Goal: Task Accomplishment & Management: Manage account settings

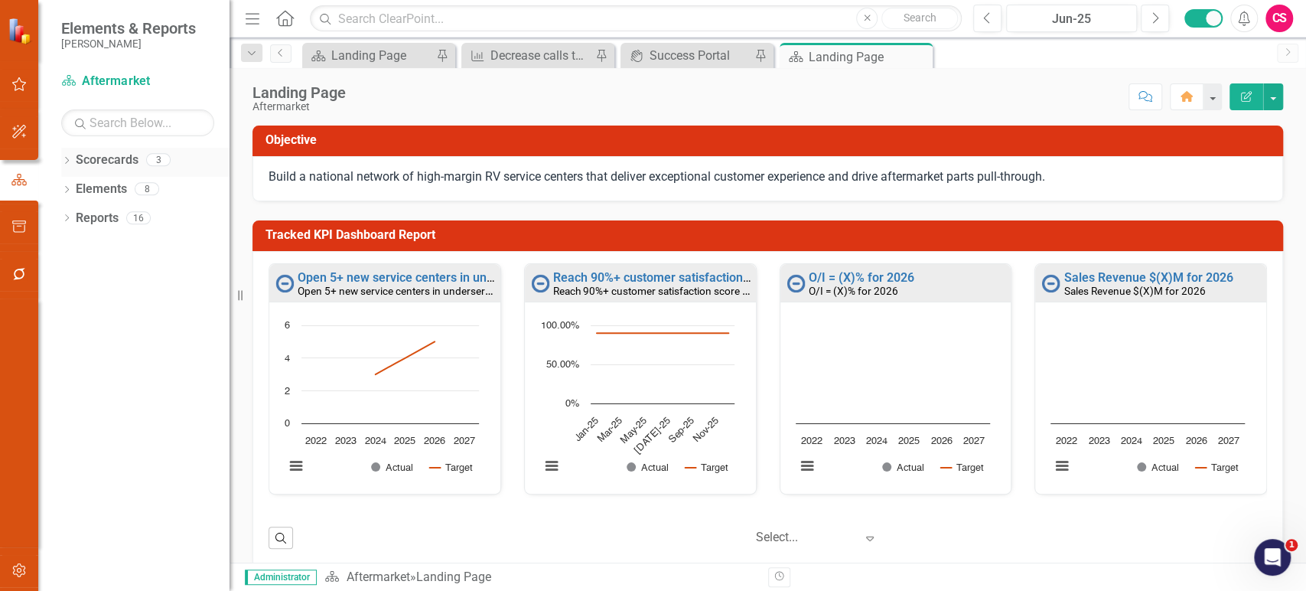
click at [67, 164] on icon "Dropdown" at bounding box center [66, 162] width 11 height 8
click at [116, 165] on link "Scorecards" at bounding box center [107, 161] width 63 height 18
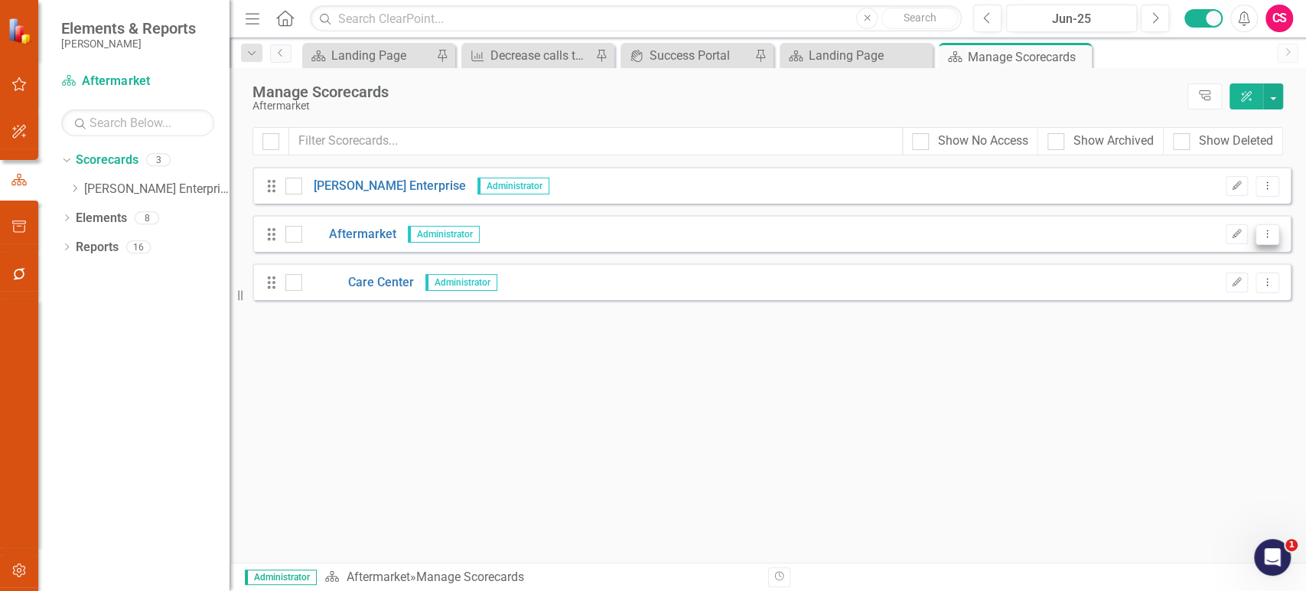
click at [1261, 233] on icon "Dropdown Menu" at bounding box center [1267, 234] width 13 height 10
click at [1211, 279] on link "Copy Duplicate Scorecard" at bounding box center [1193, 287] width 169 height 28
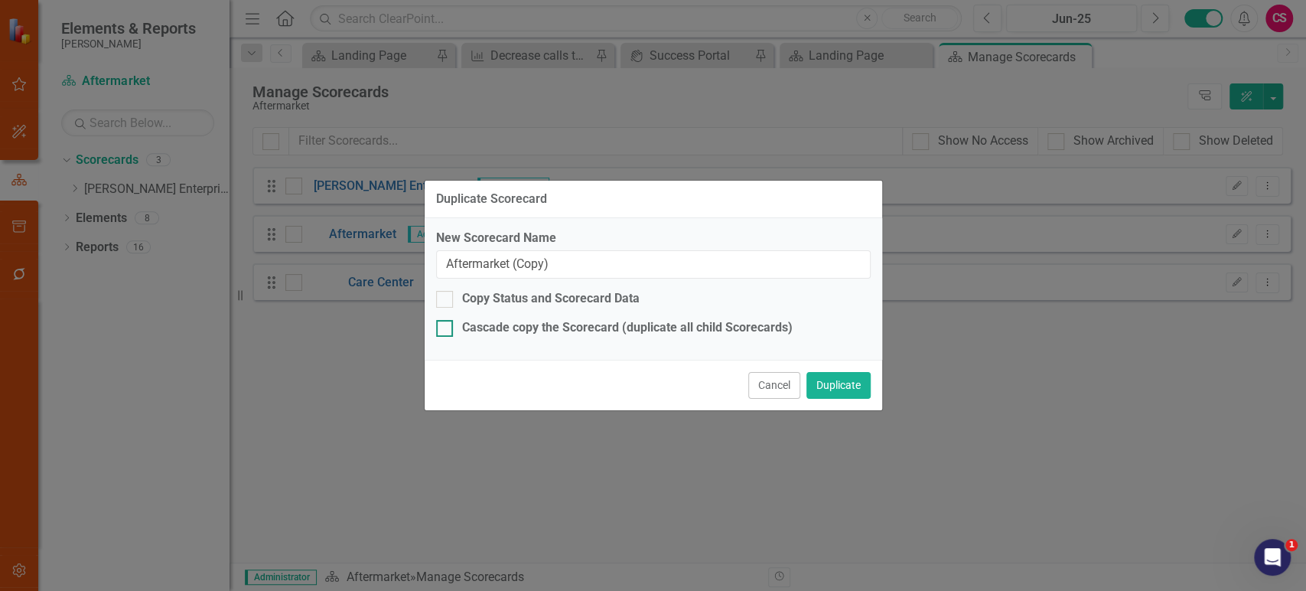
click at [500, 333] on div "Cascade copy the Scorecard (duplicate all child Scorecards)" at bounding box center [627, 328] width 331 height 18
click at [446, 330] on input "Cascade copy the Scorecard (duplicate all child Scorecards)" at bounding box center [441, 325] width 10 height 10
checkbox input "true"
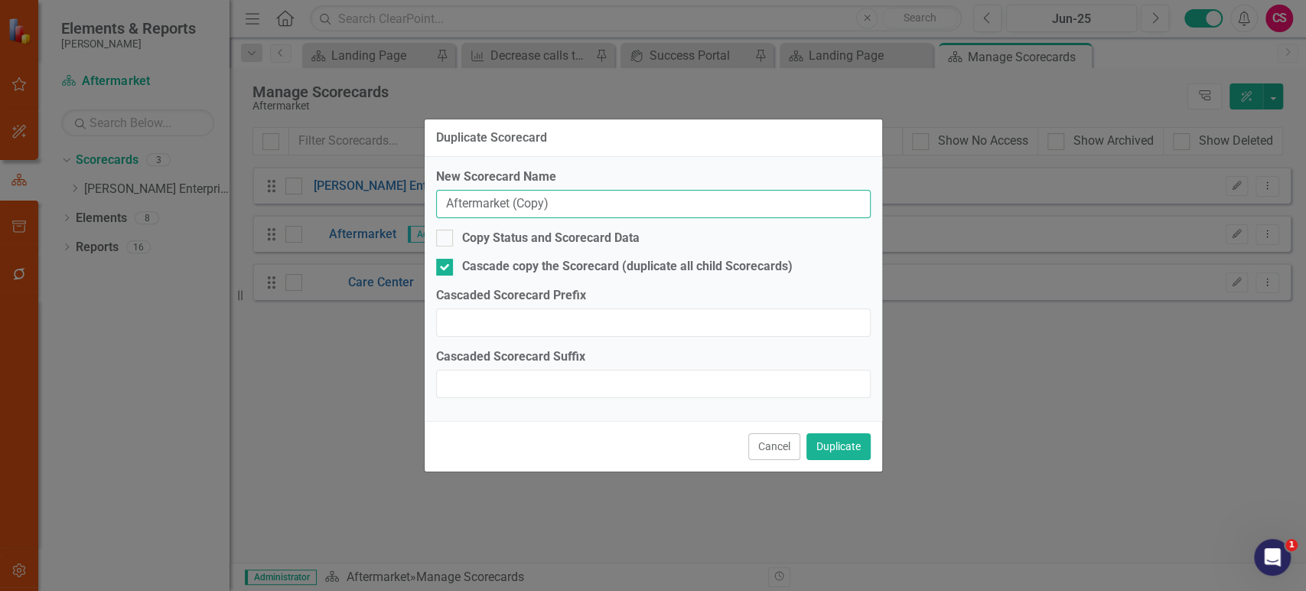
click at [505, 213] on input "Aftermarket (Copy)" at bounding box center [653, 204] width 435 height 28
type input "Shared Services"
click at [860, 442] on button "Duplicate" at bounding box center [839, 446] width 64 height 27
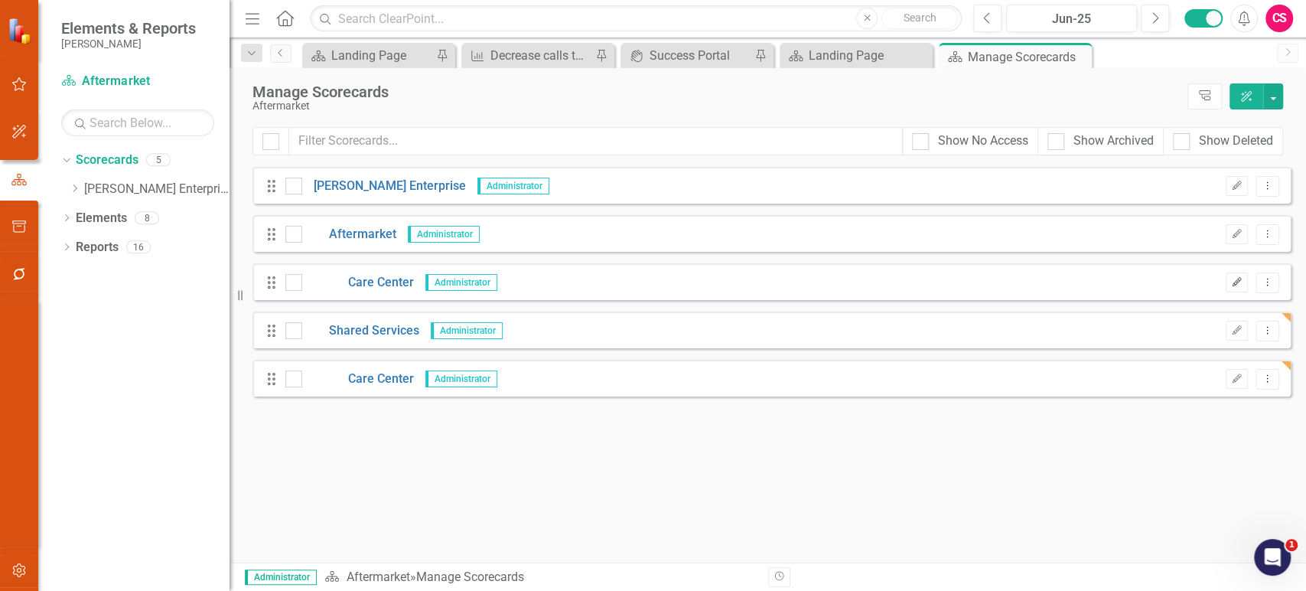
click at [1236, 278] on icon "Edit" at bounding box center [1236, 282] width 11 height 9
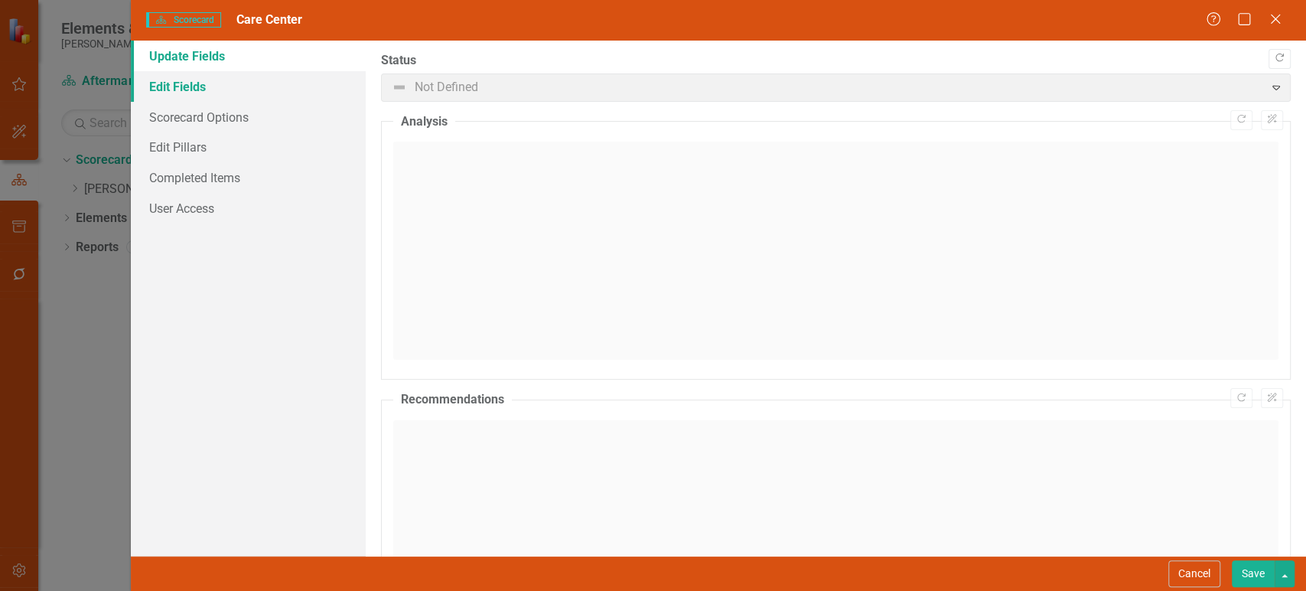
click at [253, 84] on link "Edit Fields" at bounding box center [248, 86] width 235 height 31
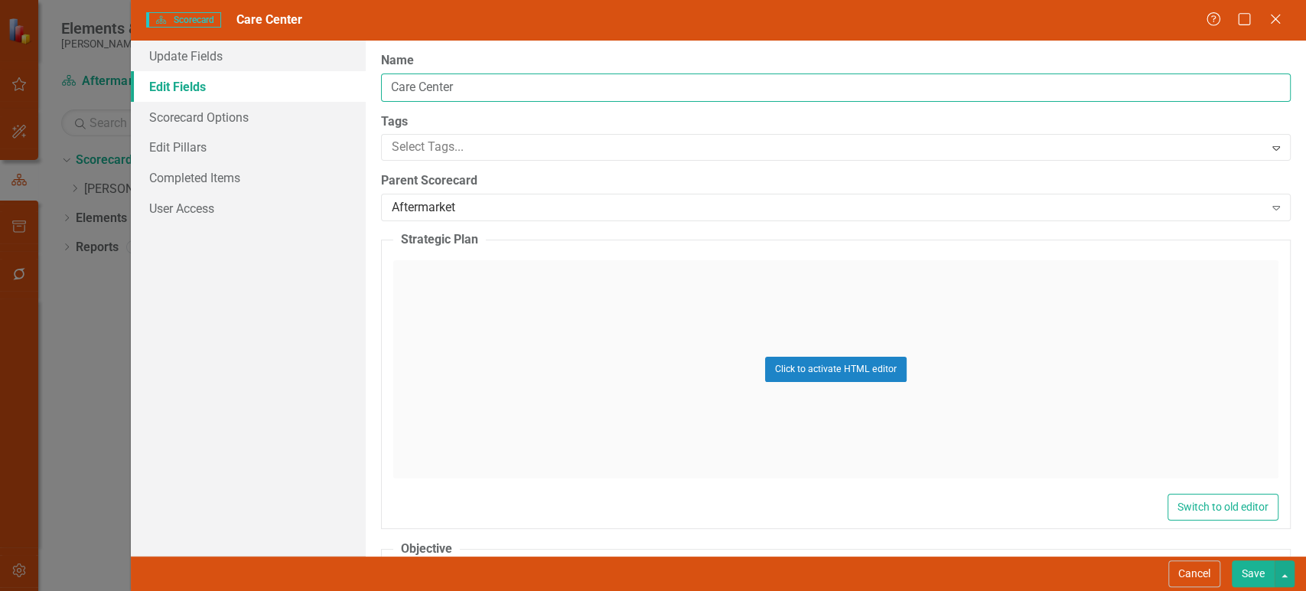
click at [453, 90] on input "Care Center" at bounding box center [836, 87] width 910 height 28
type input "Services"
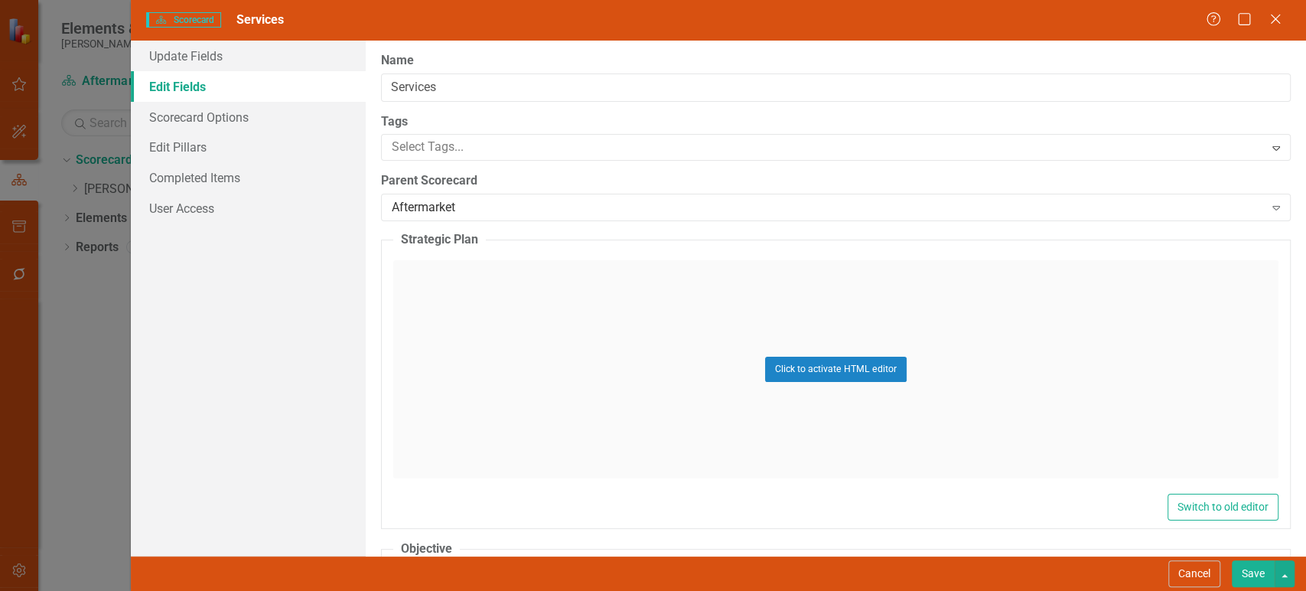
click at [1244, 574] on button "Save" at bounding box center [1253, 573] width 43 height 27
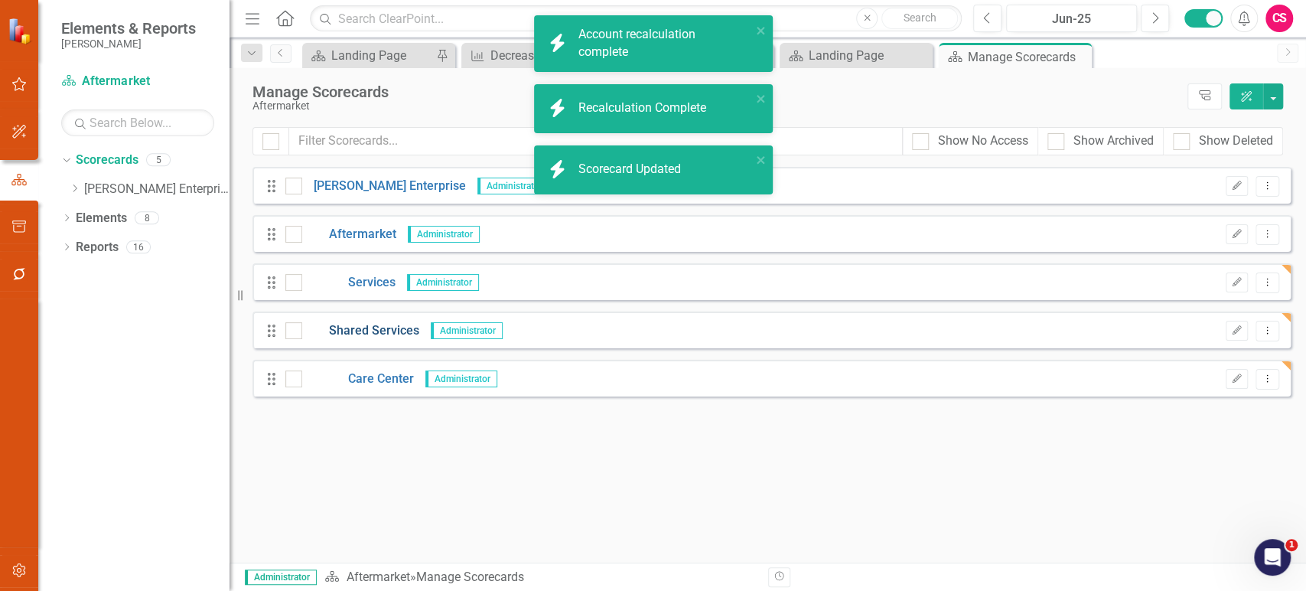
click at [364, 326] on link "Shared Services" at bounding box center [360, 331] width 117 height 18
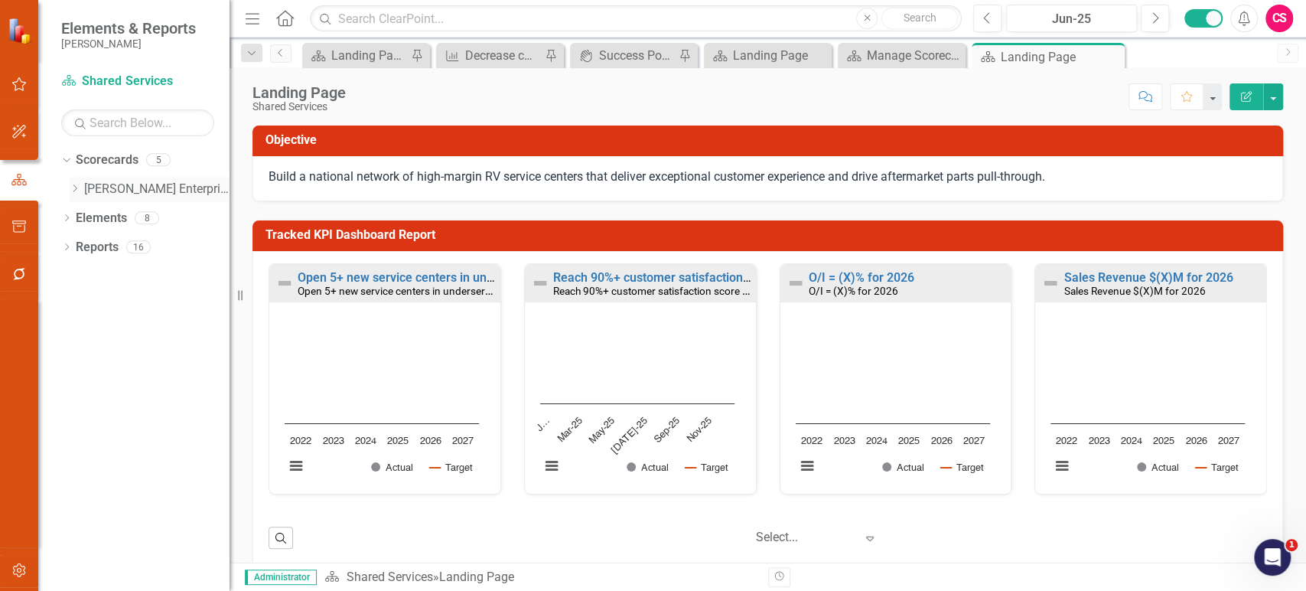
click at [78, 187] on icon "Dropdown" at bounding box center [74, 188] width 11 height 9
click at [78, 187] on div "Dropdown" at bounding box center [72, 186] width 13 height 11
click at [78, 187] on icon "Dropdown" at bounding box center [74, 188] width 11 height 9
click at [126, 214] on link "Aftermarket" at bounding box center [164, 219] width 130 height 18
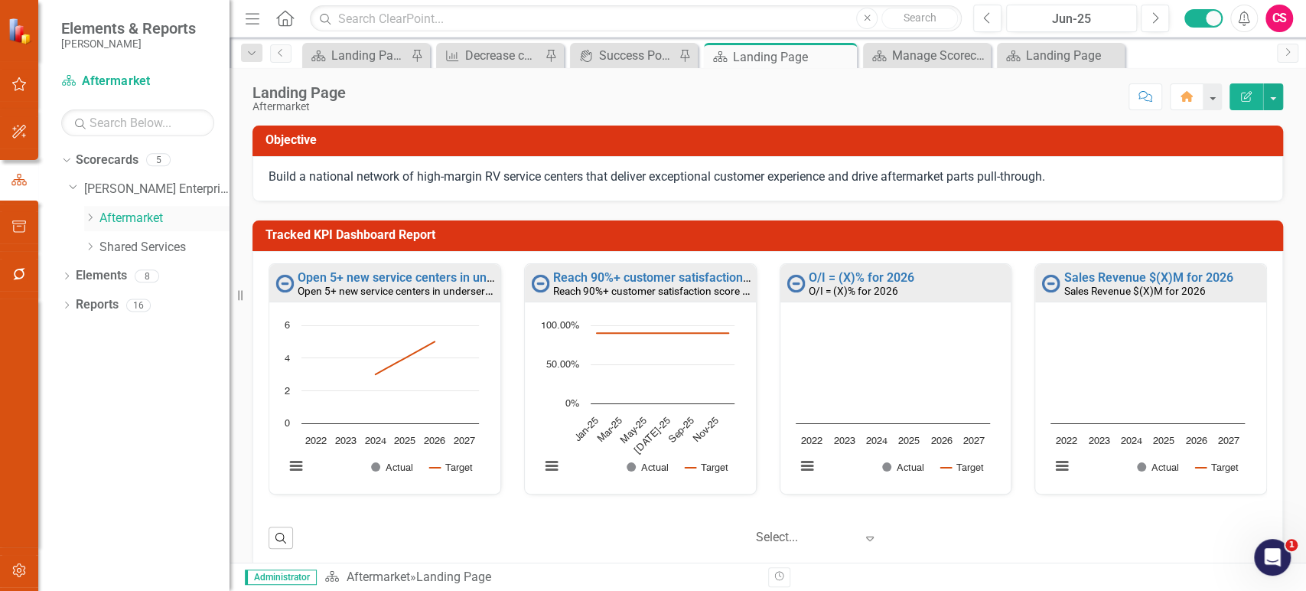
click at [126, 214] on link "Aftermarket" at bounding box center [164, 219] width 130 height 18
click at [86, 275] on link "Elements" at bounding box center [101, 276] width 51 height 18
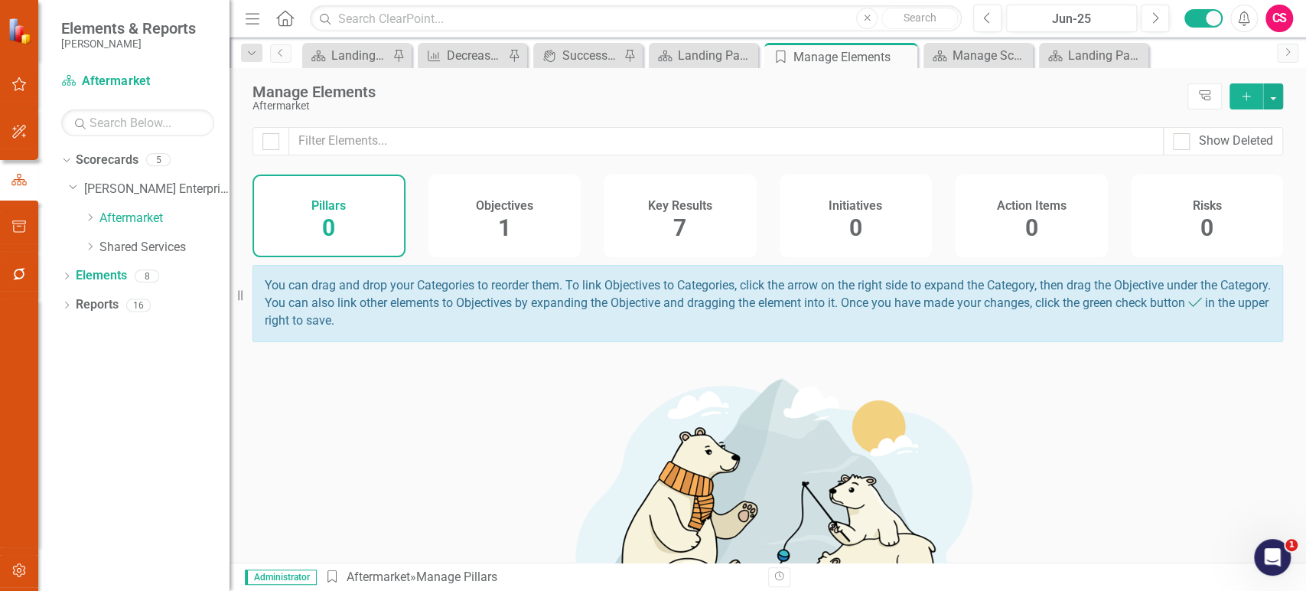
click at [696, 220] on div "Key Results 7" at bounding box center [680, 215] width 153 height 83
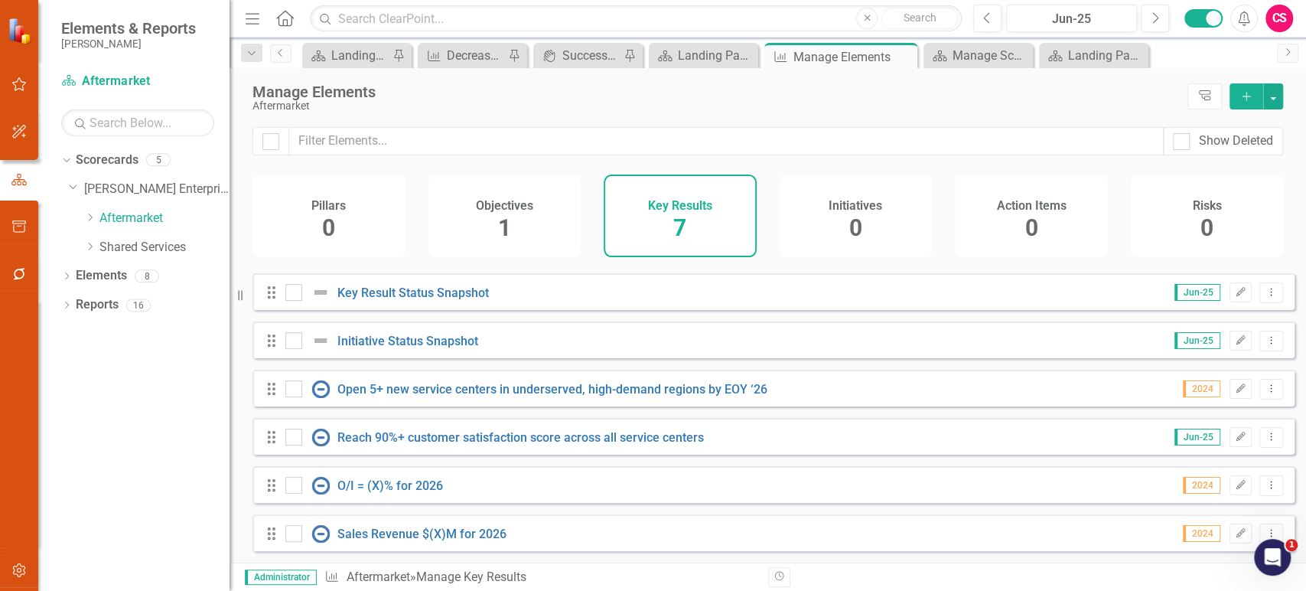
scroll to position [50, 0]
click at [1265, 523] on div "Drag Sales Revenue $(X)M for 2026 2024 Edit Dropdown Menu" at bounding box center [774, 532] width 1042 height 37
click at [1265, 530] on icon "Dropdown Menu" at bounding box center [1271, 533] width 13 height 10
click at [1195, 471] on link "Copy Duplicate Key Result" at bounding box center [1198, 480] width 148 height 28
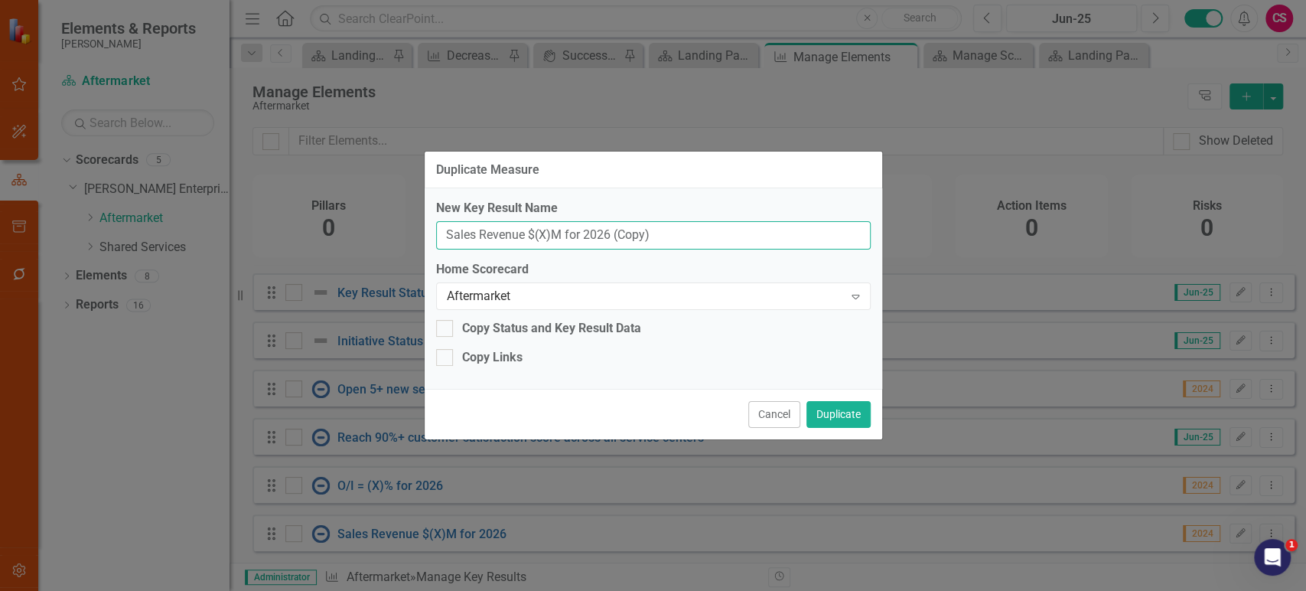
click at [664, 242] on input "Sales Revenue $(X)M for 2026 (Copy)" at bounding box center [653, 235] width 435 height 28
paste input "2.5% reduction in direct & indirect material costs (~$100M"
drag, startPoint x: 716, startPoint y: 236, endPoint x: 759, endPoint y: 237, distance: 43.6
click at [759, 237] on input "2.5% reduction in direct & indirect material costs (~$100M)" at bounding box center [653, 235] width 435 height 28
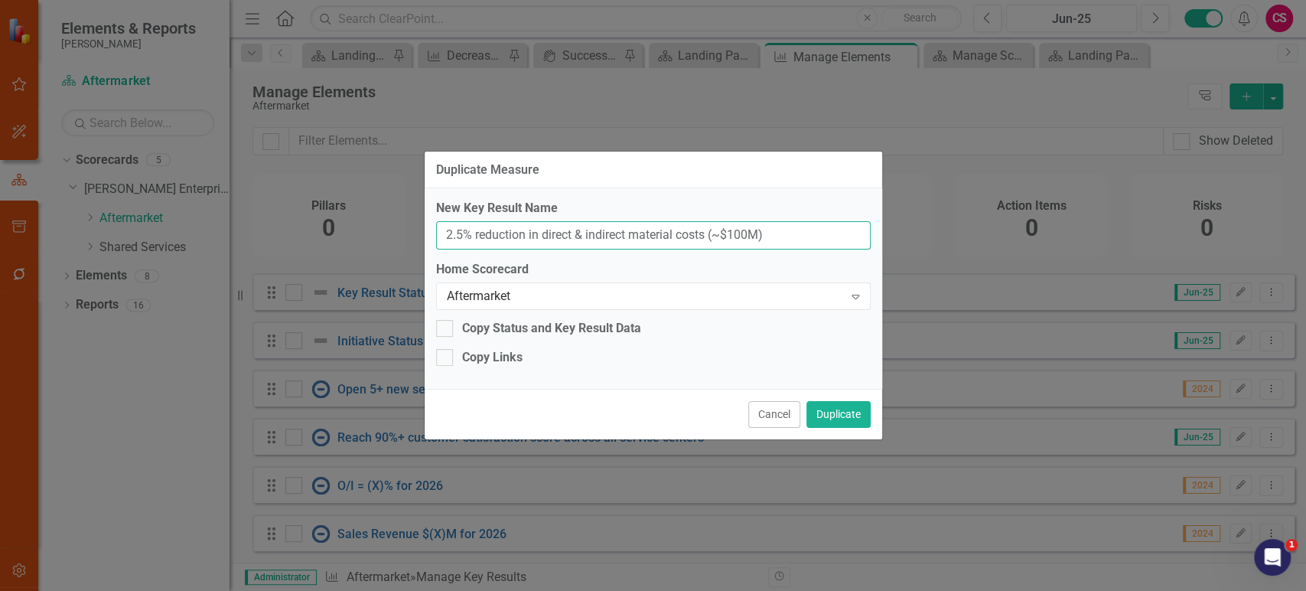
click at [752, 233] on input "2.5% reduction in direct & indirect material costs (~$100M)" at bounding box center [653, 235] width 435 height 28
drag, startPoint x: 469, startPoint y: 233, endPoint x: 416, endPoint y: 231, distance: 52.8
click at [416, 231] on div "Duplicate Measure New Key Result Name 2.5% reduction in direct & indirect mater…" at bounding box center [653, 295] width 1306 height 591
drag, startPoint x: 714, startPoint y: 234, endPoint x: 875, endPoint y: 246, distance: 161.9
click at [875, 246] on div "New Key Result Name $25M reduction in direct & indirect material costs (~$25M) …" at bounding box center [654, 288] width 458 height 201
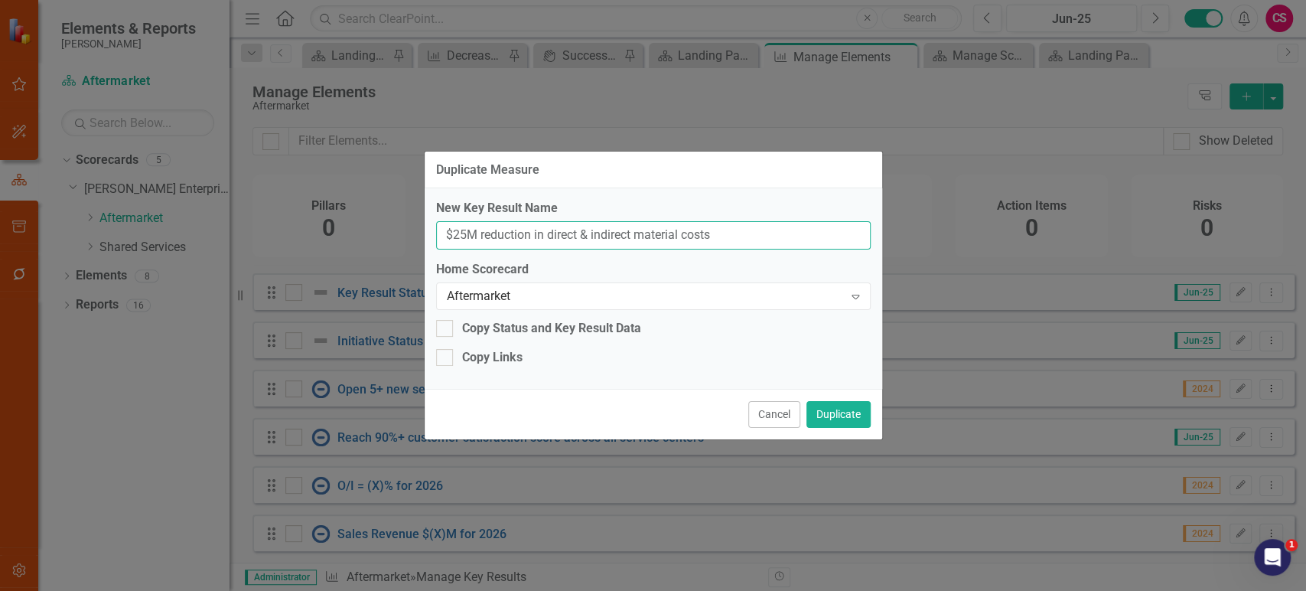
click at [437, 233] on input "$25M reduction in direct & indirect material costs" at bounding box center [653, 235] width 435 height 28
type input "At least $25M reduction in direct & indirect material costs"
click at [840, 416] on button "Duplicate" at bounding box center [839, 414] width 64 height 27
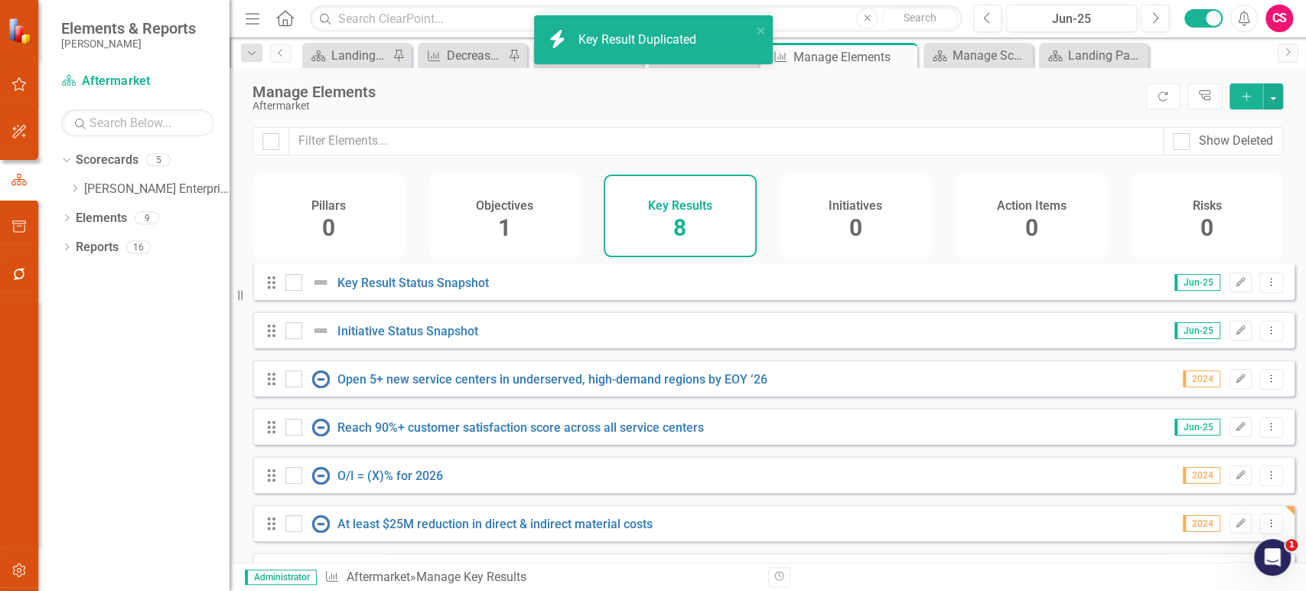
scroll to position [98, 0]
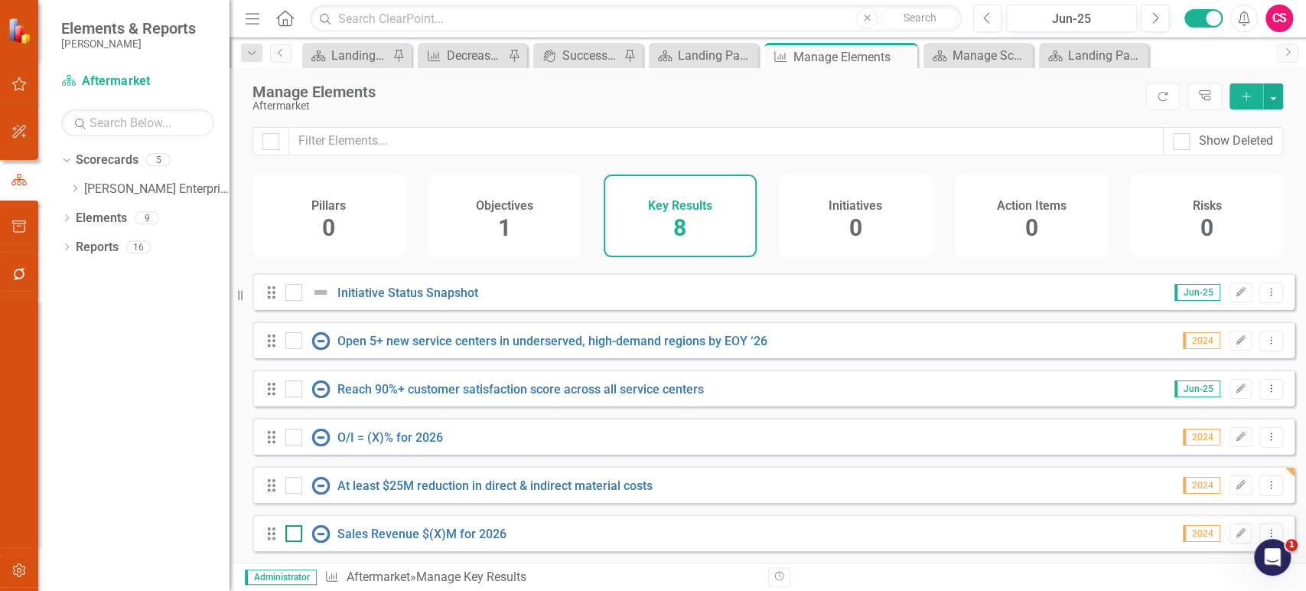
click at [287, 538] on div at bounding box center [293, 533] width 17 height 17
click at [287, 535] on input "checkbox" at bounding box center [290, 530] width 10 height 10
checkbox input "true"
click at [282, 443] on div "Drag" at bounding box center [276, 436] width 28 height 15
click at [294, 439] on input "checkbox" at bounding box center [290, 434] width 10 height 10
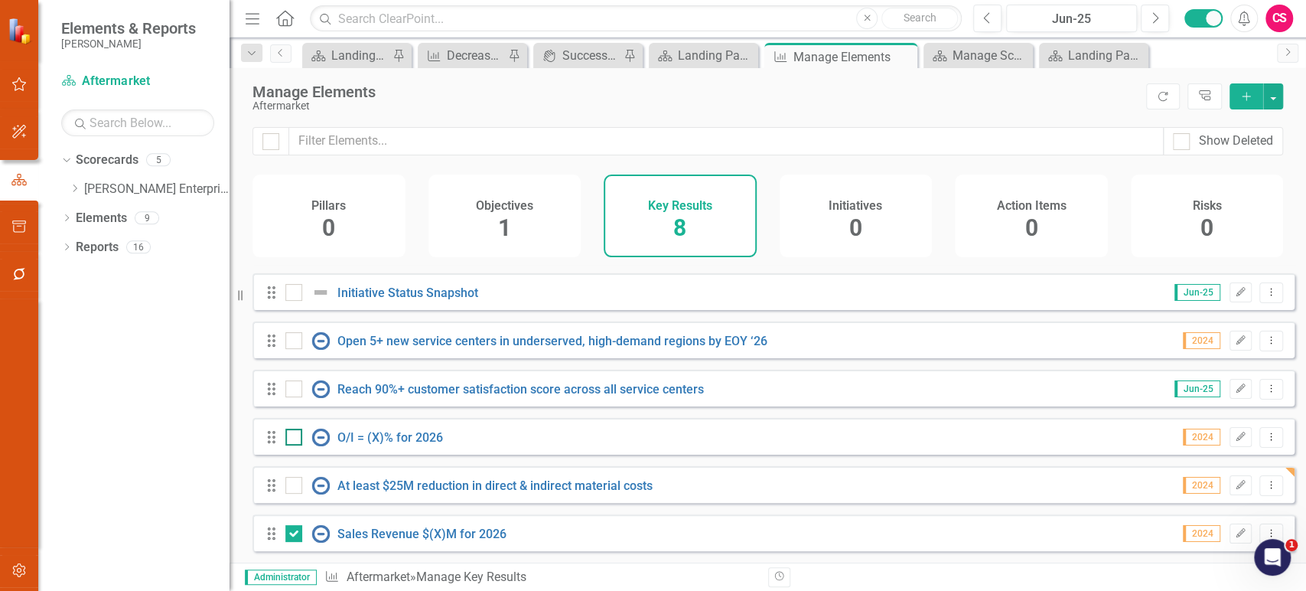
checkbox input "true"
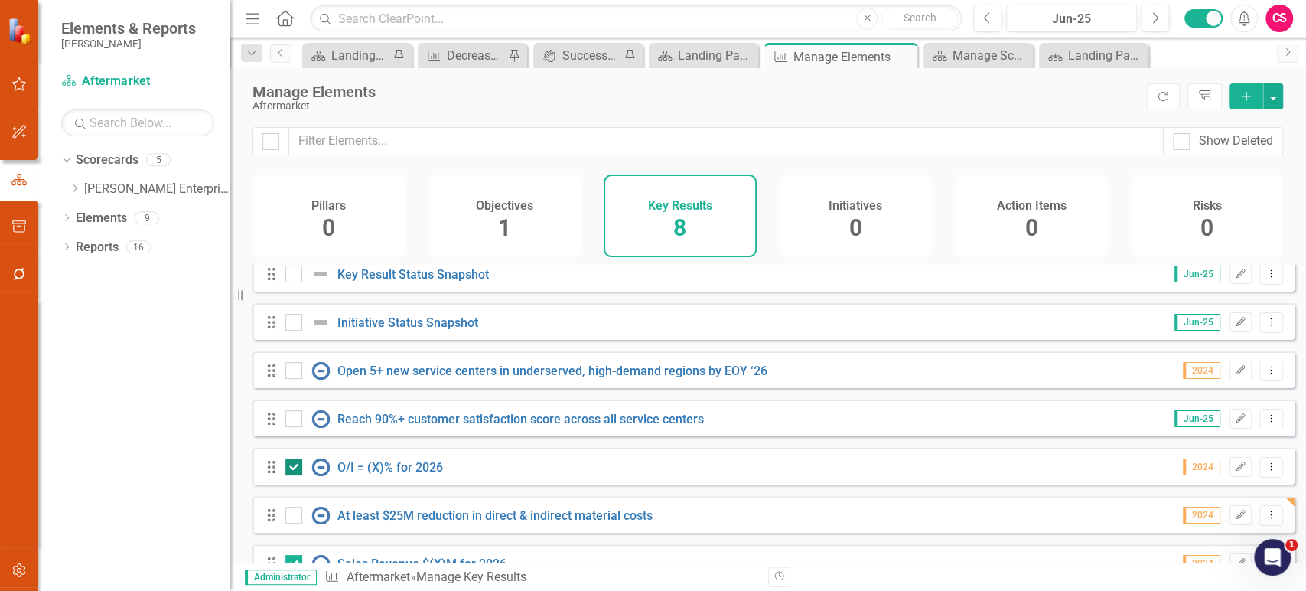
scroll to position [60, 0]
click at [293, 425] on div at bounding box center [293, 417] width 17 height 17
click at [293, 419] on input "checkbox" at bounding box center [290, 414] width 10 height 10
checkbox input "true"
click at [290, 386] on div "Drag Open 5+ new service centers in underserved, high-demand regions by EOY ‘26…" at bounding box center [774, 368] width 1042 height 37
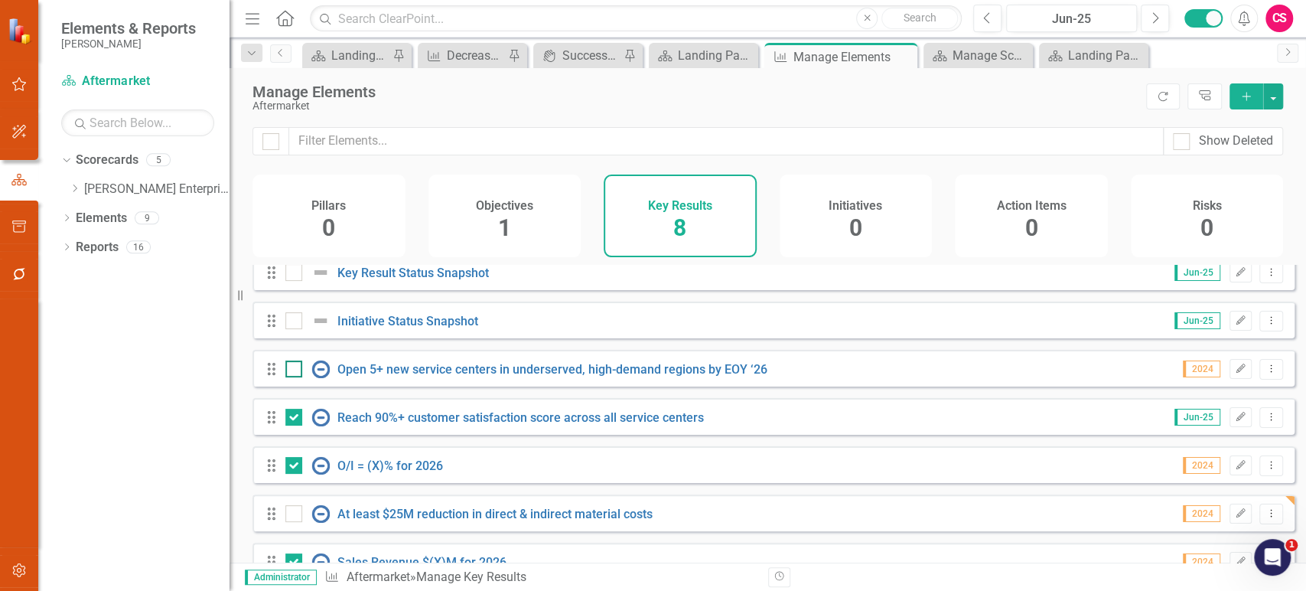
click at [290, 378] on div at bounding box center [311, 369] width 52 height 18
click at [290, 370] on input "checkbox" at bounding box center [290, 365] width 10 height 10
click at [1271, 96] on button "button" at bounding box center [1273, 96] width 20 height 26
click at [1198, 207] on link "Trash Delete Multiple" at bounding box center [1222, 209] width 121 height 28
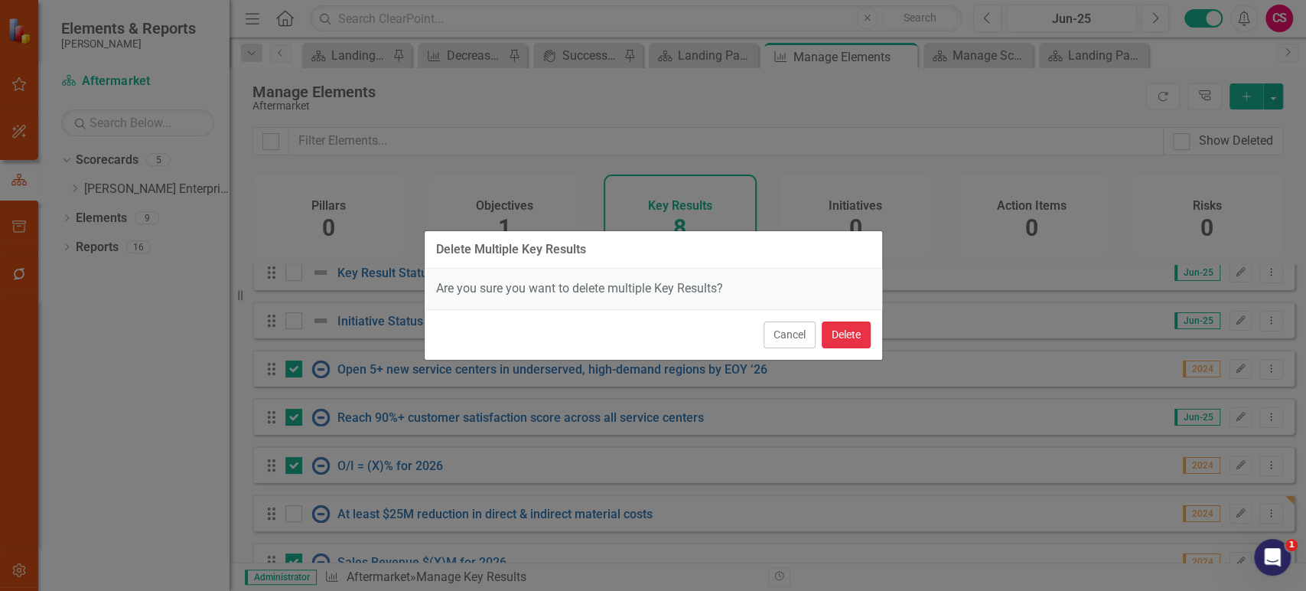
click at [841, 331] on button "Delete" at bounding box center [846, 334] width 49 height 27
checkbox input "false"
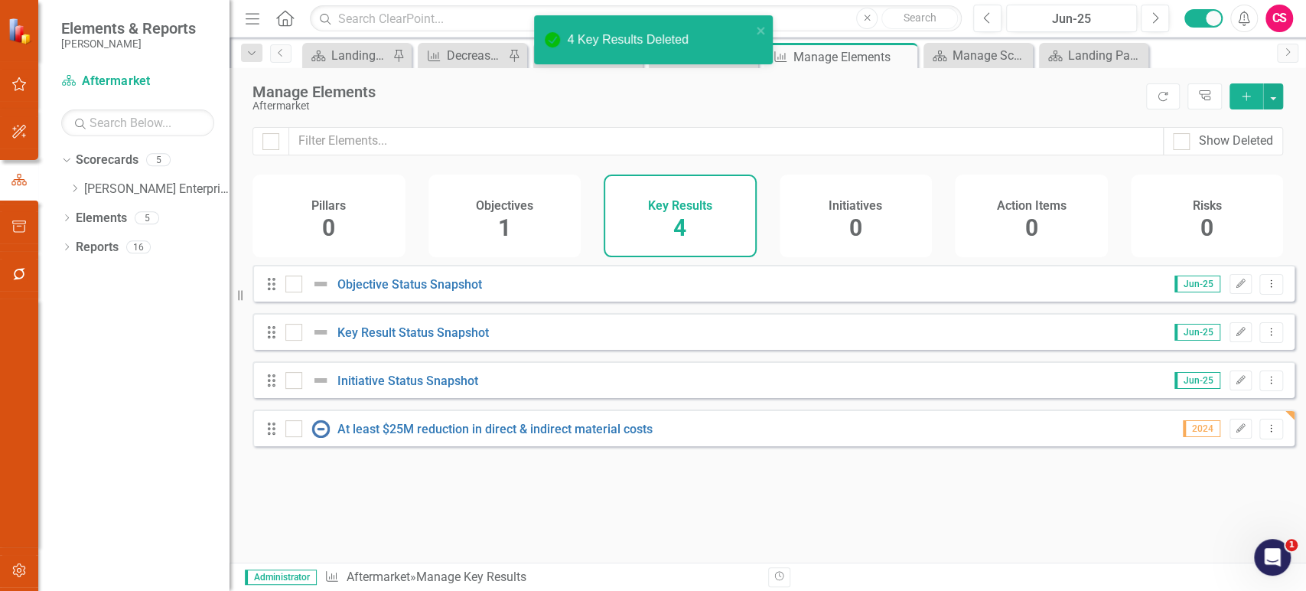
scroll to position [0, 0]
click at [1235, 433] on icon "Edit" at bounding box center [1240, 428] width 11 height 9
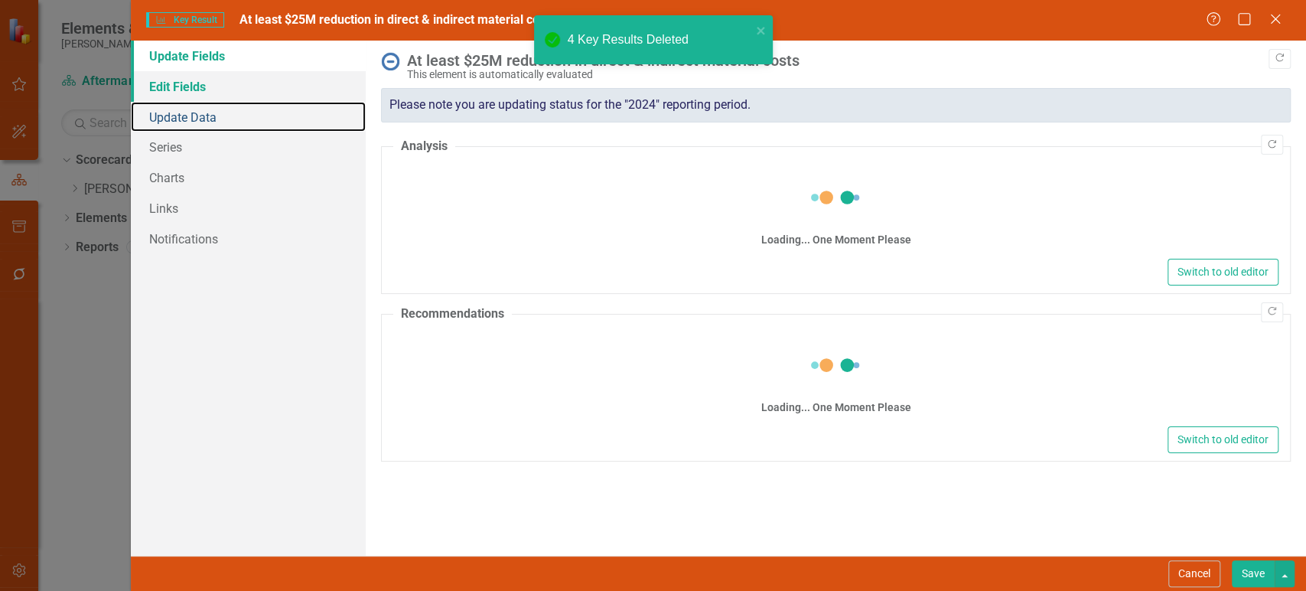
click at [251, 99] on div "Update Fields Edit Fields Update Data Series Charts Links Notifications" at bounding box center [248, 298] width 235 height 515
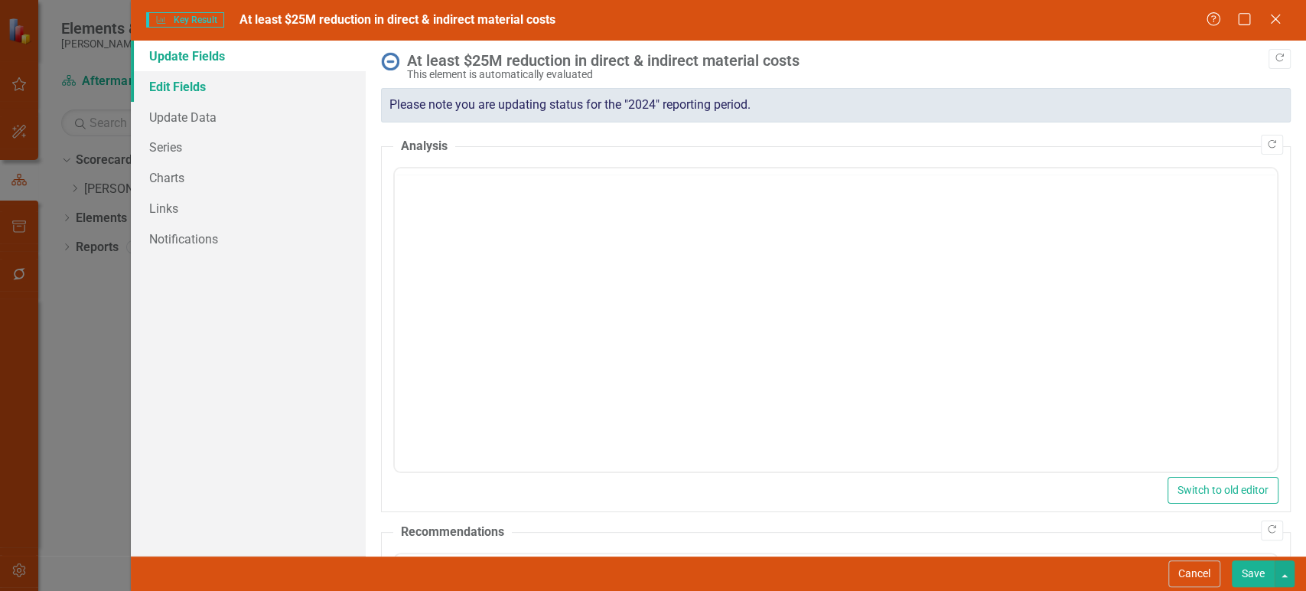
click at [251, 88] on link "Edit Fields" at bounding box center [248, 86] width 235 height 31
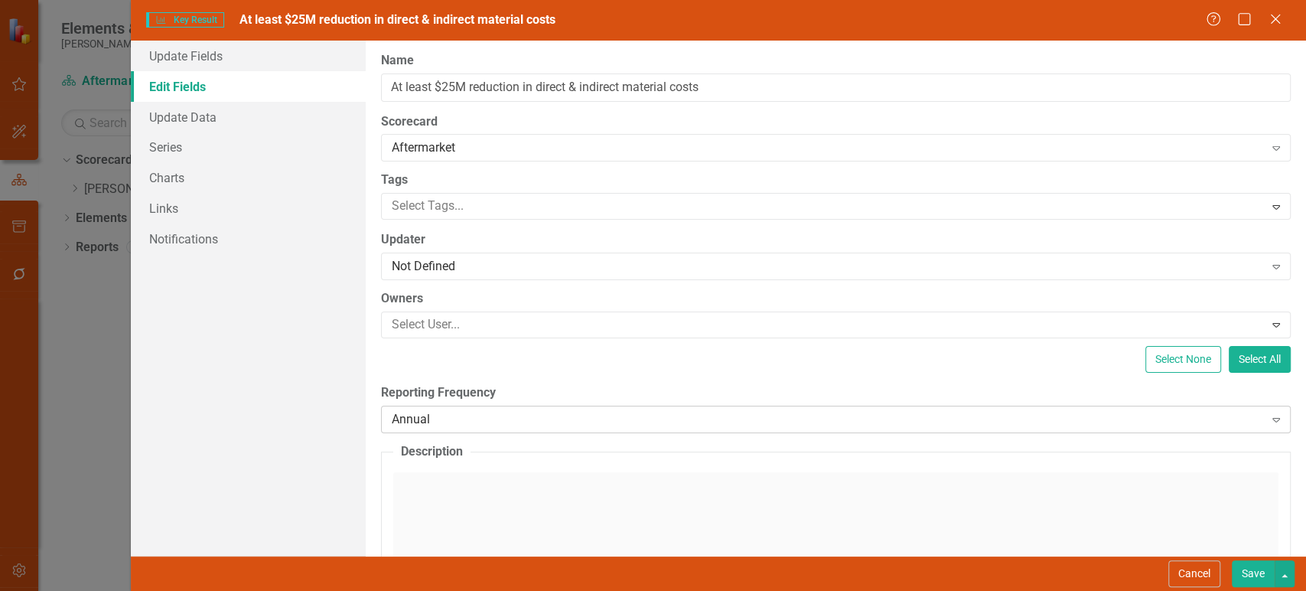
click at [484, 421] on div "Annual" at bounding box center [828, 419] width 872 height 18
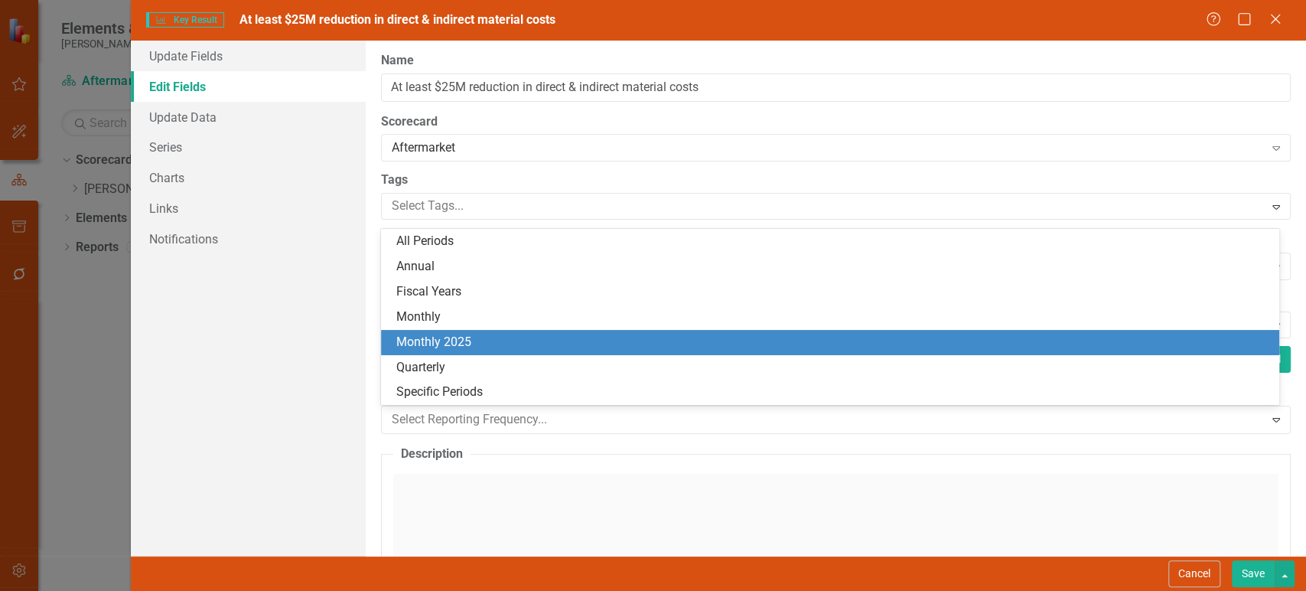
click at [458, 341] on div "Monthly 2025" at bounding box center [833, 343] width 875 height 18
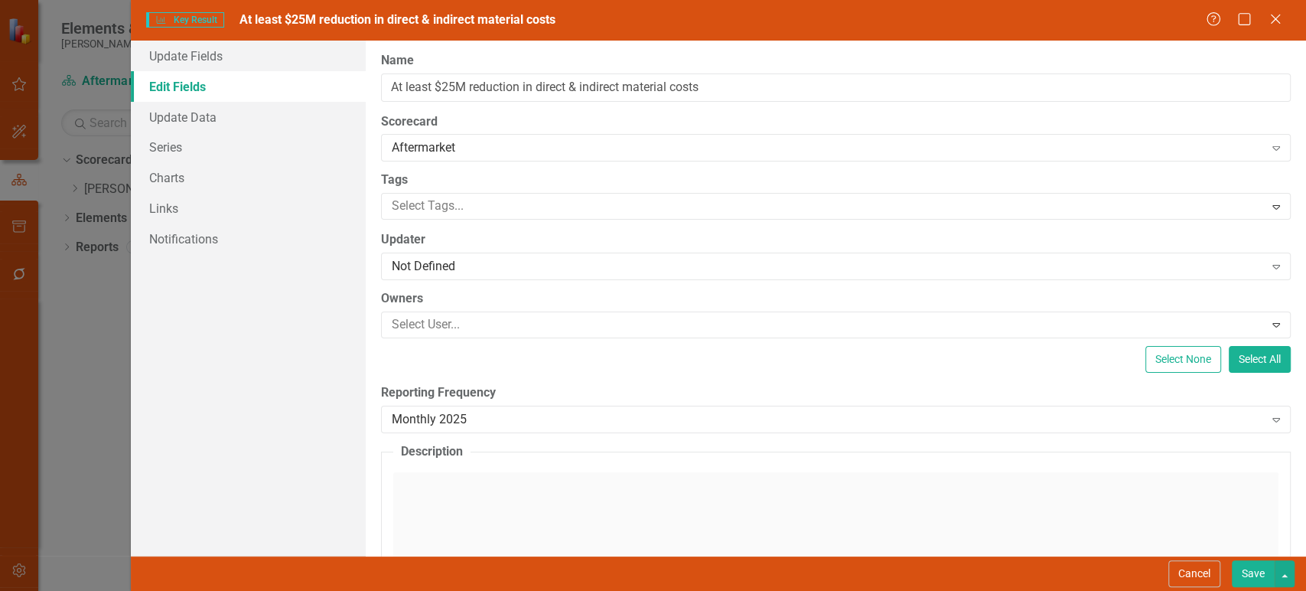
click at [1246, 571] on button "Save" at bounding box center [1253, 573] width 43 height 27
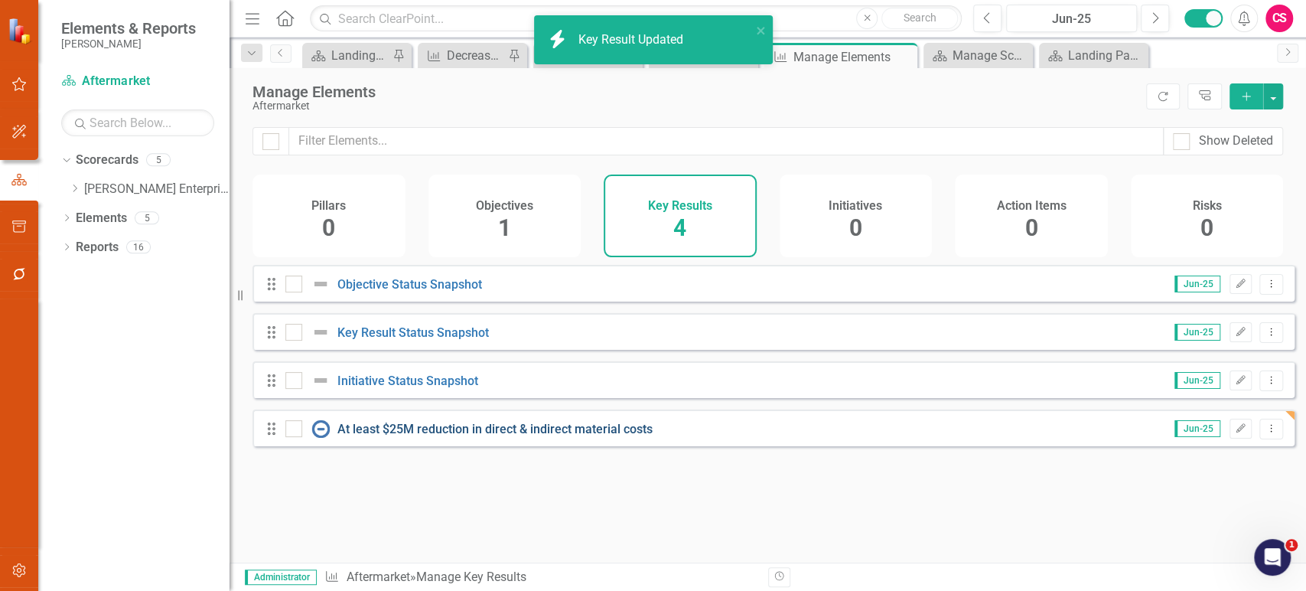
click at [618, 436] on link "At least $25M reduction in direct & indirect material costs" at bounding box center [494, 429] width 315 height 15
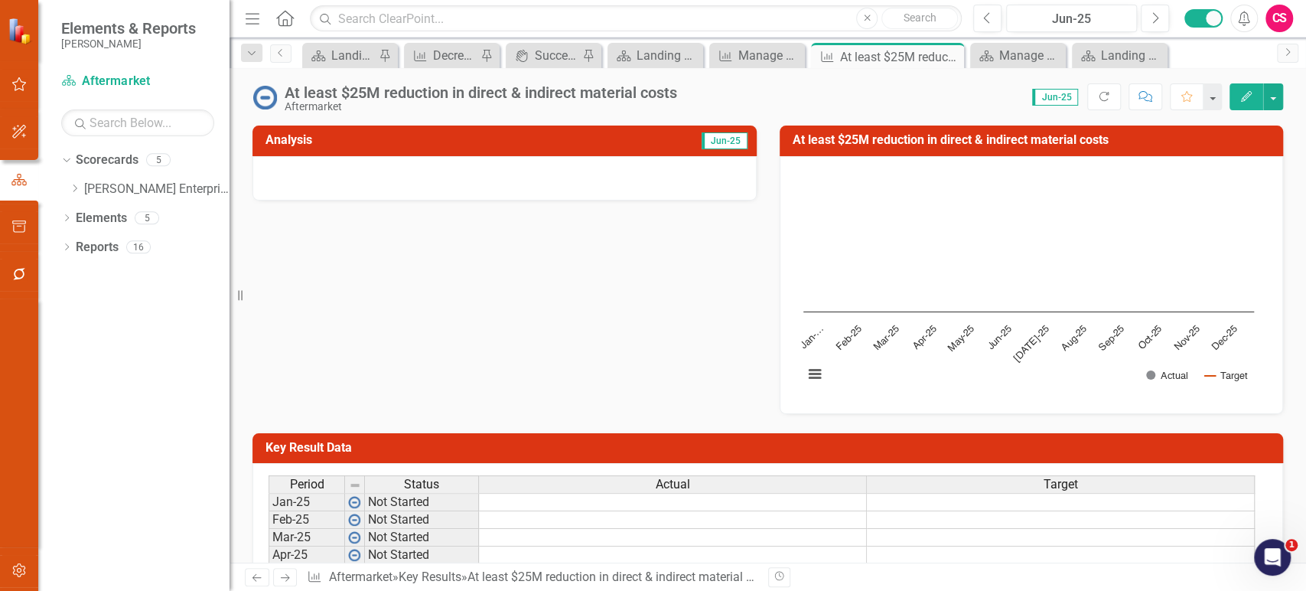
scroll to position [179, 0]
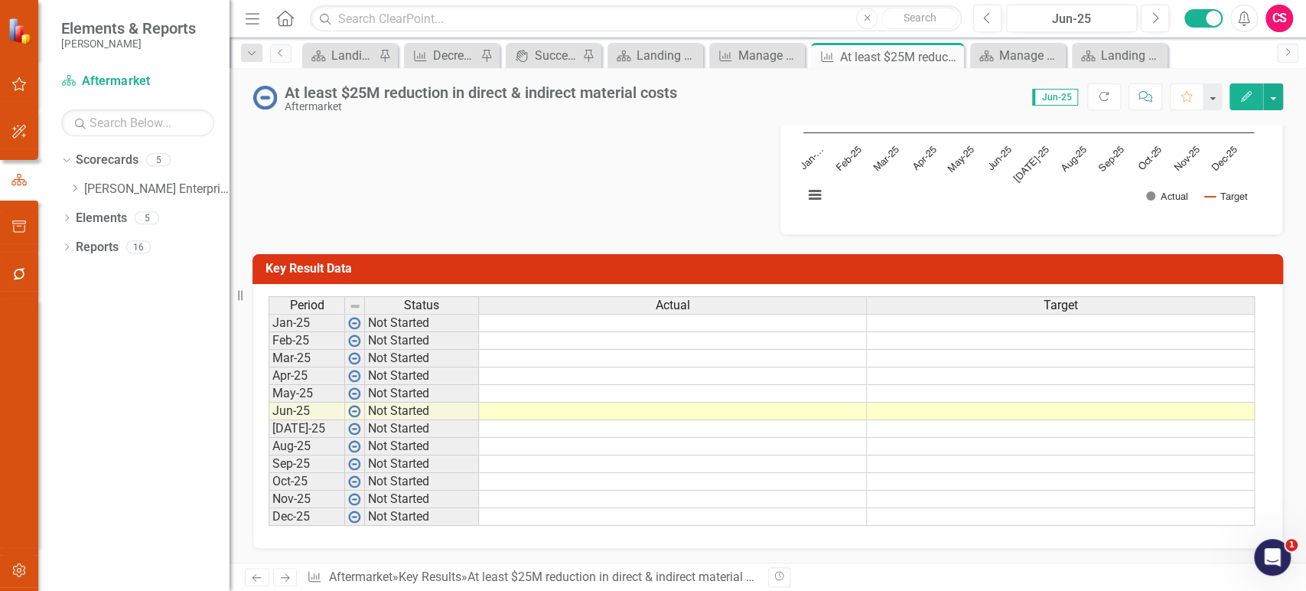
click at [949, 327] on td at bounding box center [1061, 323] width 388 height 18
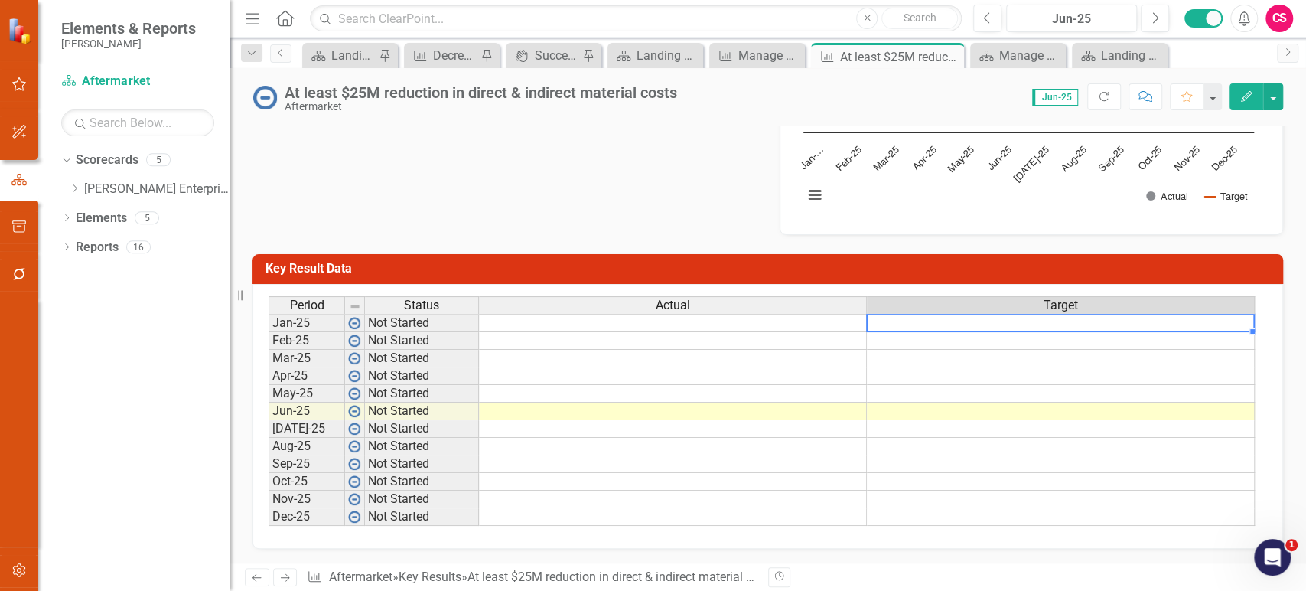
click at [949, 327] on td at bounding box center [1061, 323] width 388 height 18
paste textarea "2083333"
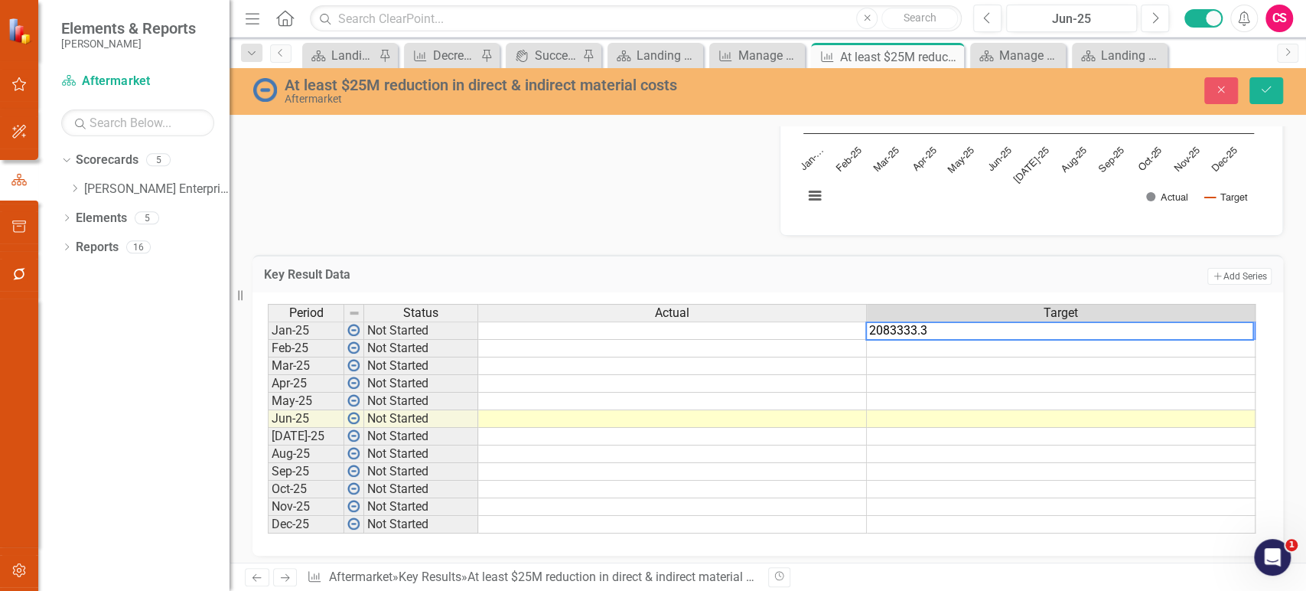
type textarea "2083333.33"
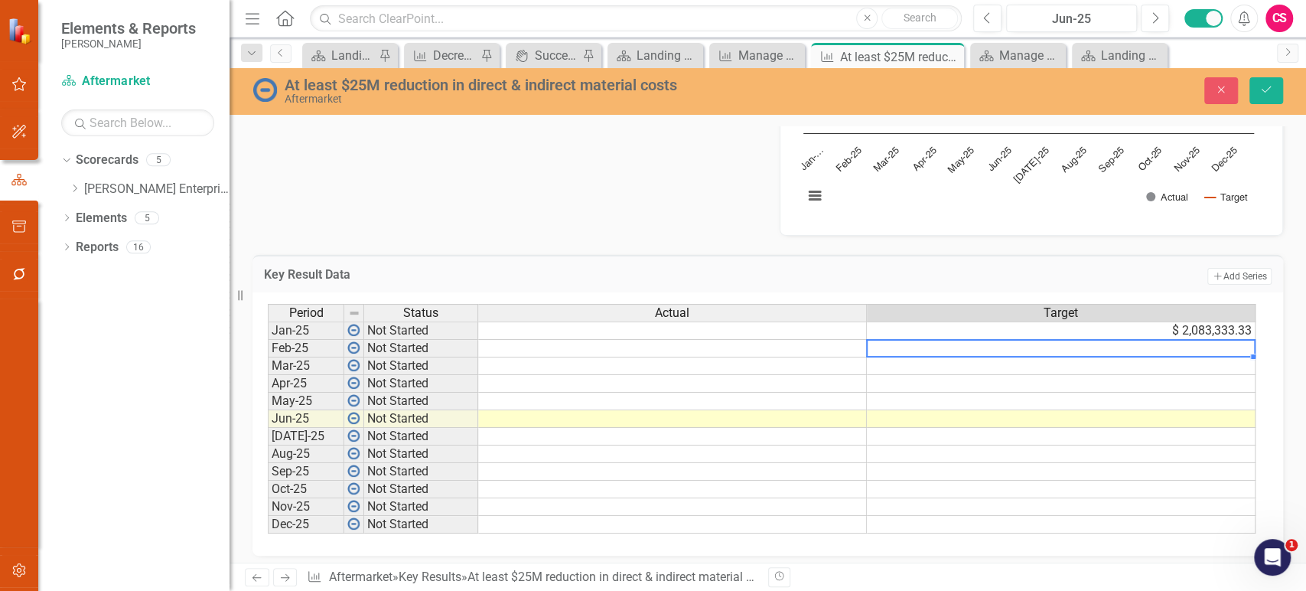
click at [268, 328] on div "Period Status Actual Target Jan-25 Not Started $ 2,083,333.33 Feb-25 Not Starte…" at bounding box center [268, 419] width 0 height 230
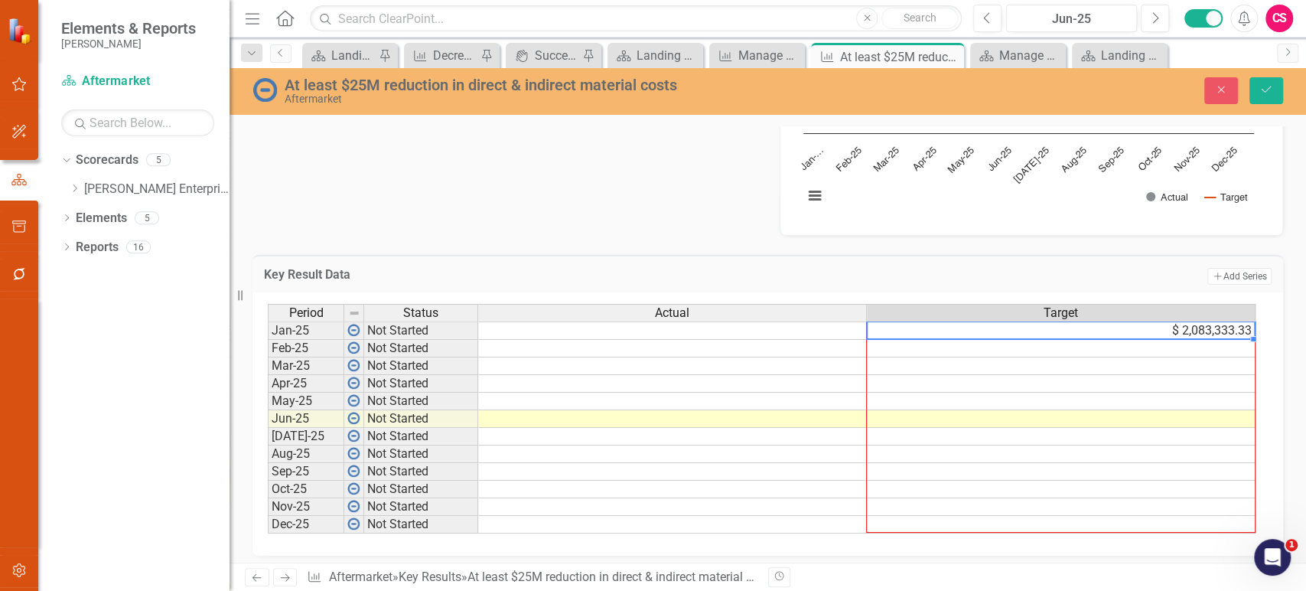
drag, startPoint x: 1252, startPoint y: 338, endPoint x: 1226, endPoint y: 514, distance: 177.9
click at [268, 514] on div "Period Status Actual Target Jan-25 Not Started $ 2,083,333.33 Feb-25 Not Starte…" at bounding box center [268, 419] width 0 height 230
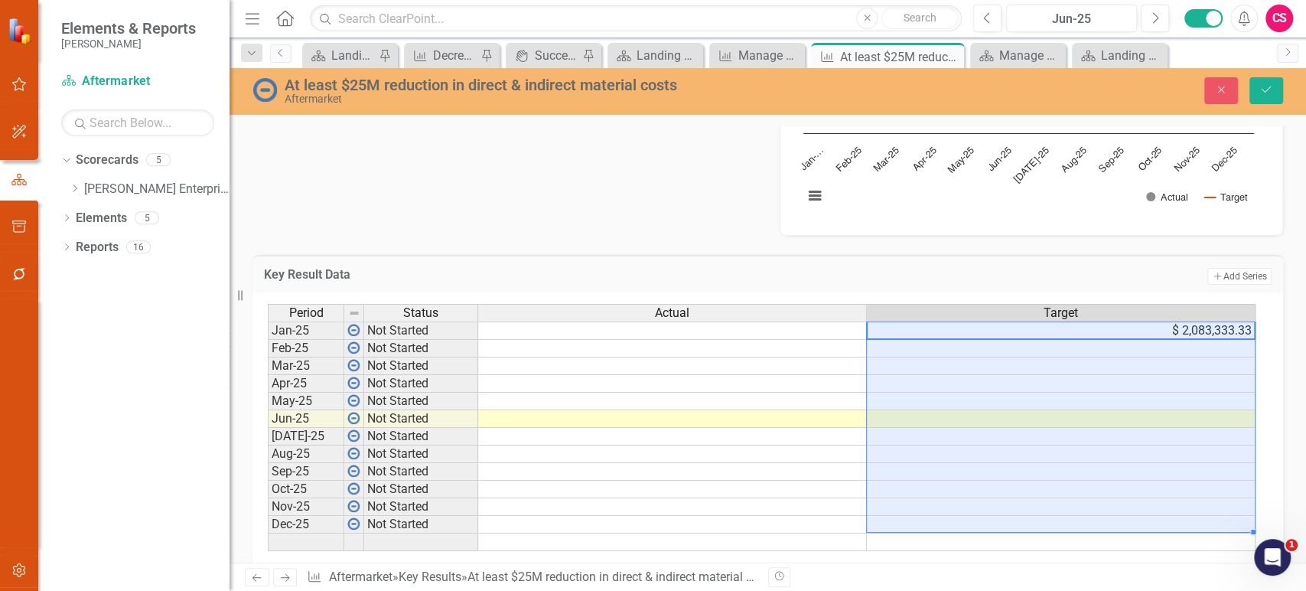
type textarea "2083333.33"
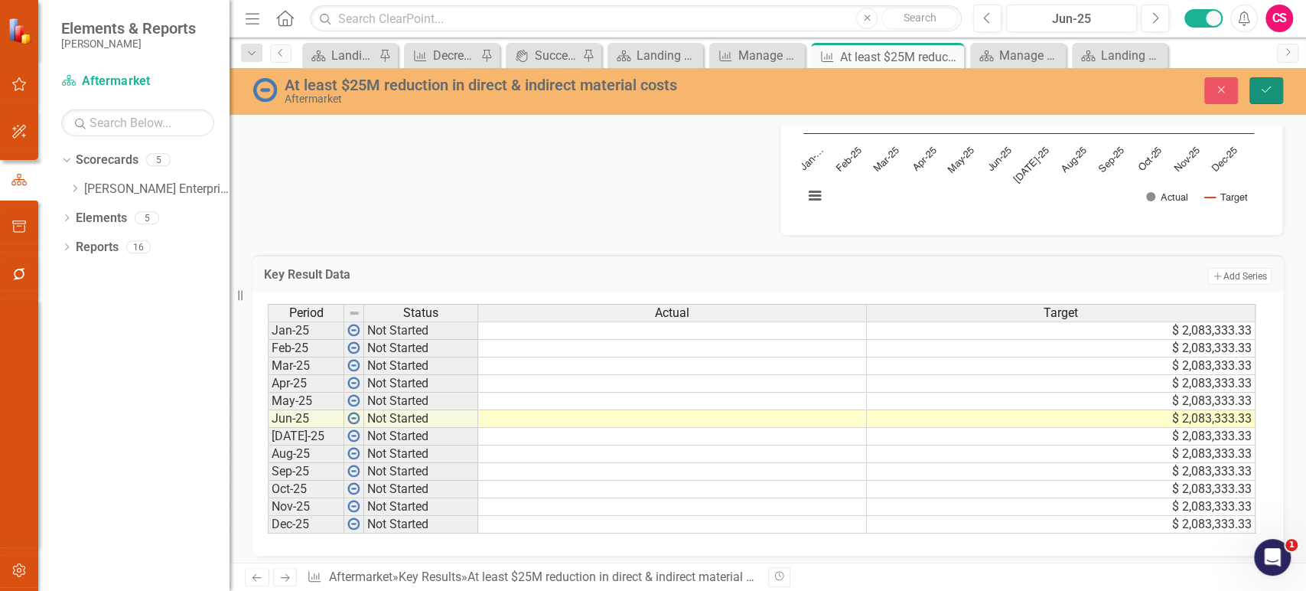
click at [1275, 94] on button "Save" at bounding box center [1267, 90] width 34 height 27
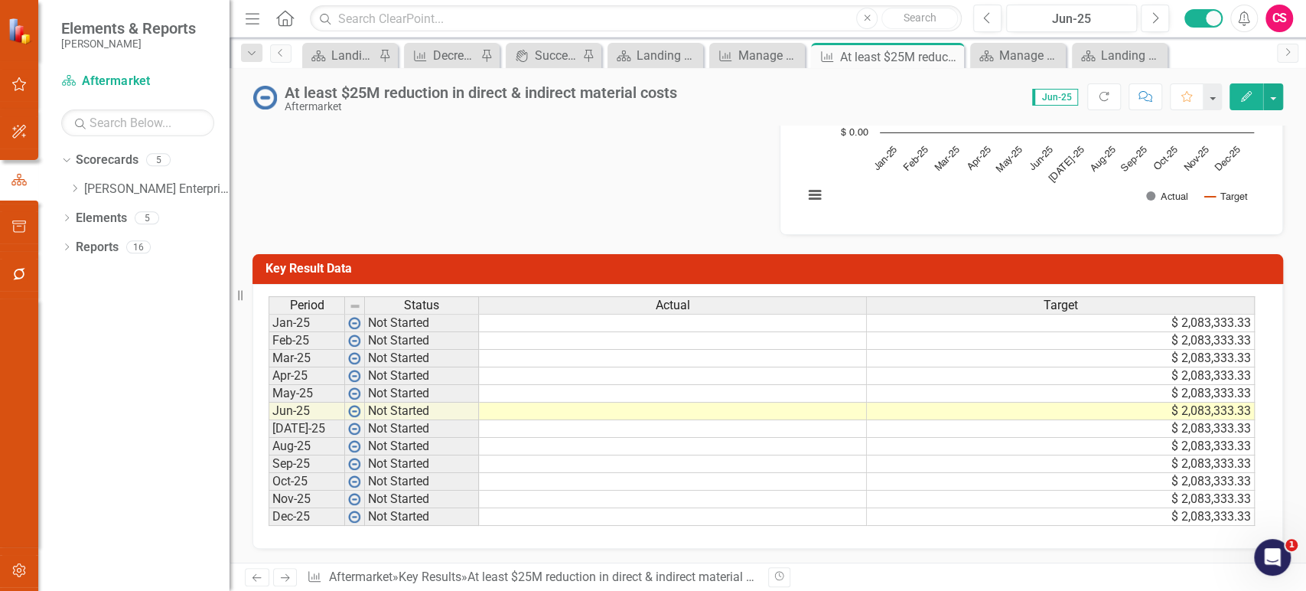
click at [673, 328] on td at bounding box center [673, 323] width 388 height 18
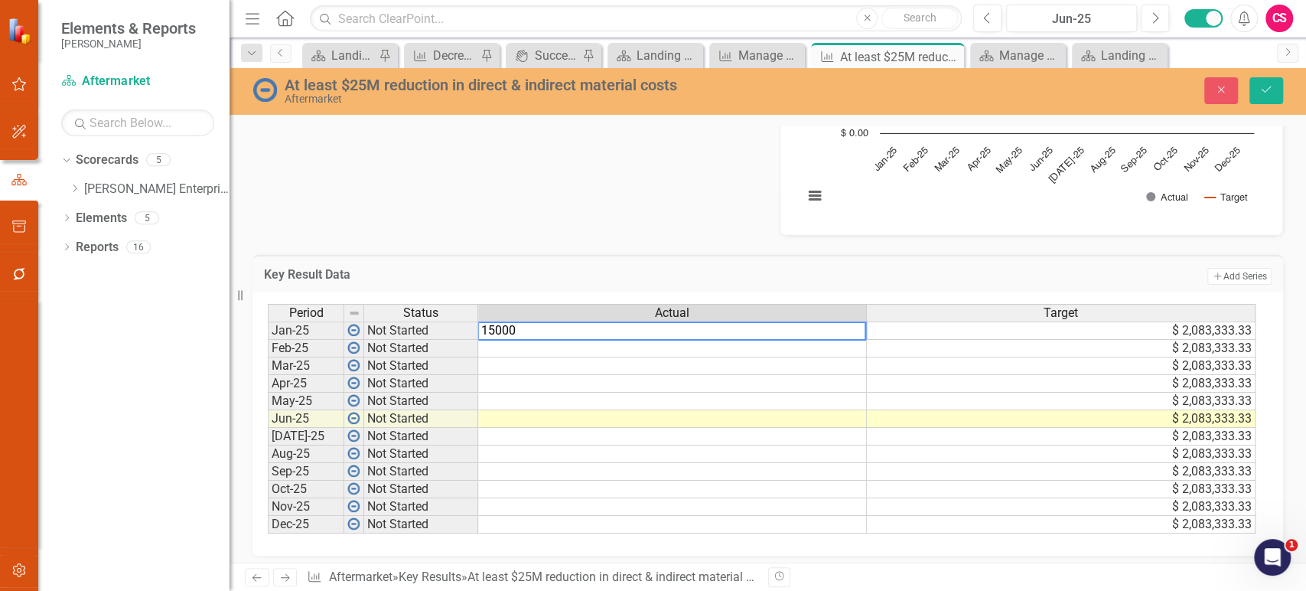
type textarea "150000"
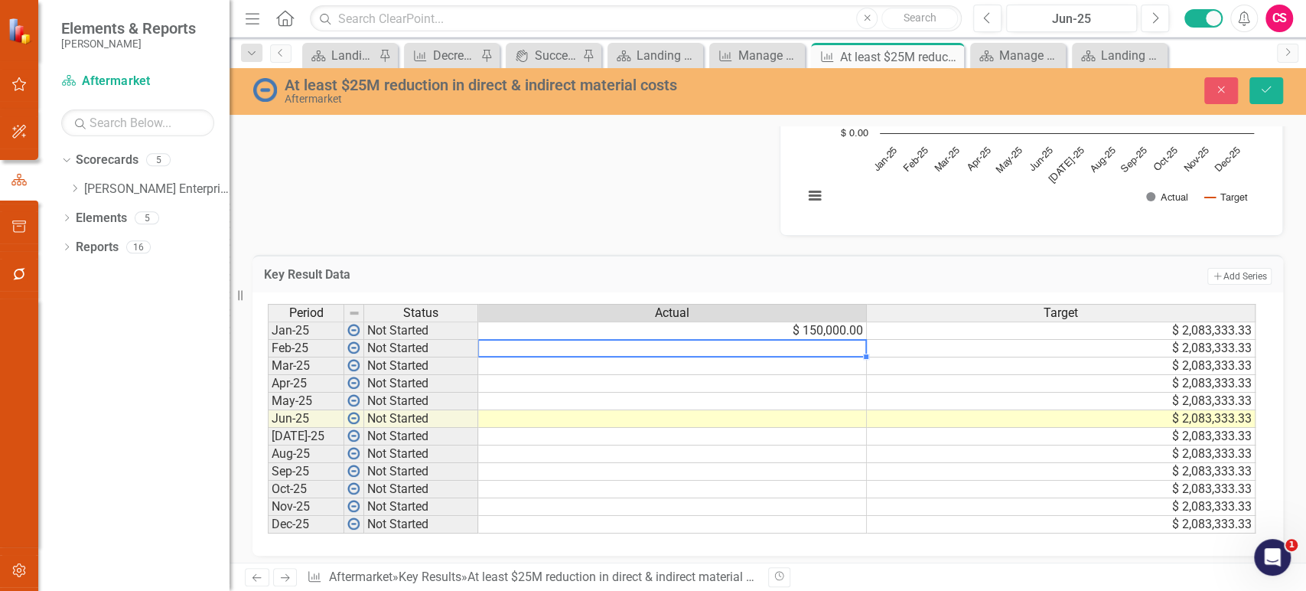
click at [673, 328] on td "$ 150,000.00" at bounding box center [672, 330] width 389 height 18
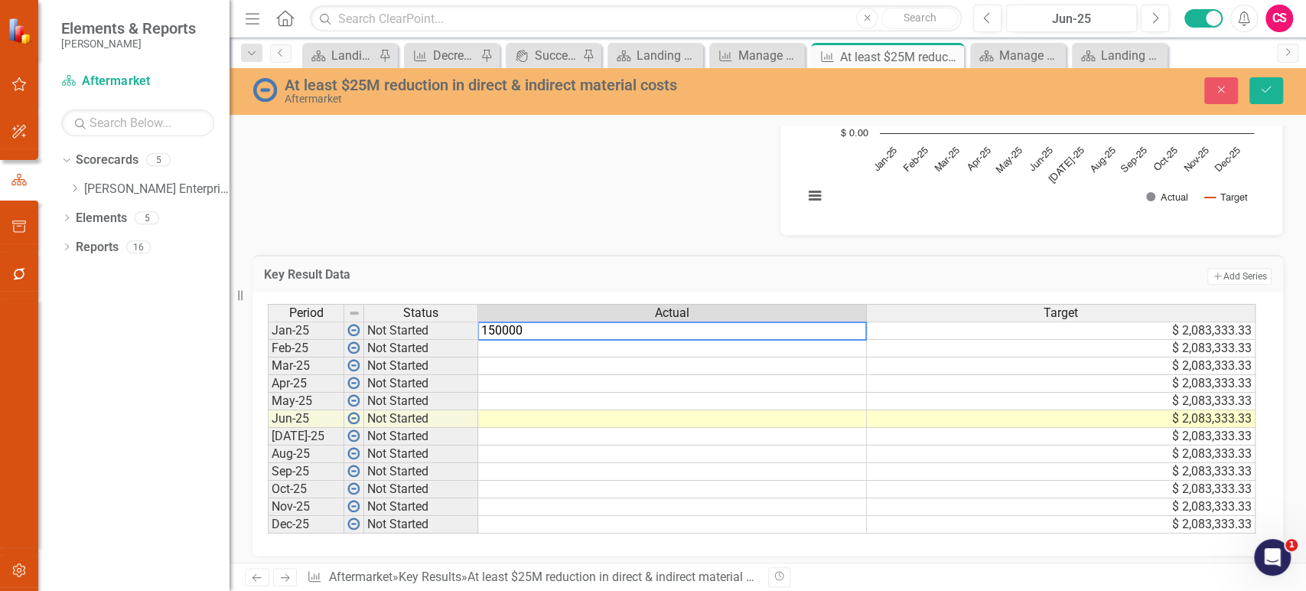
type textarea "1500000"
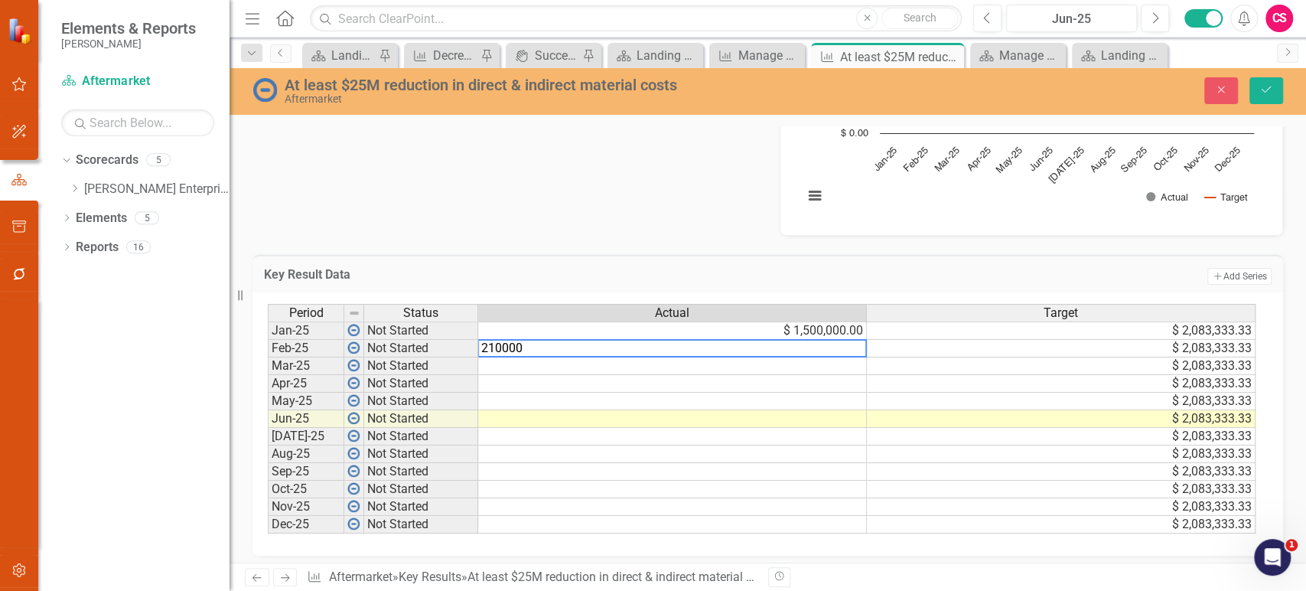
type textarea "2100000"
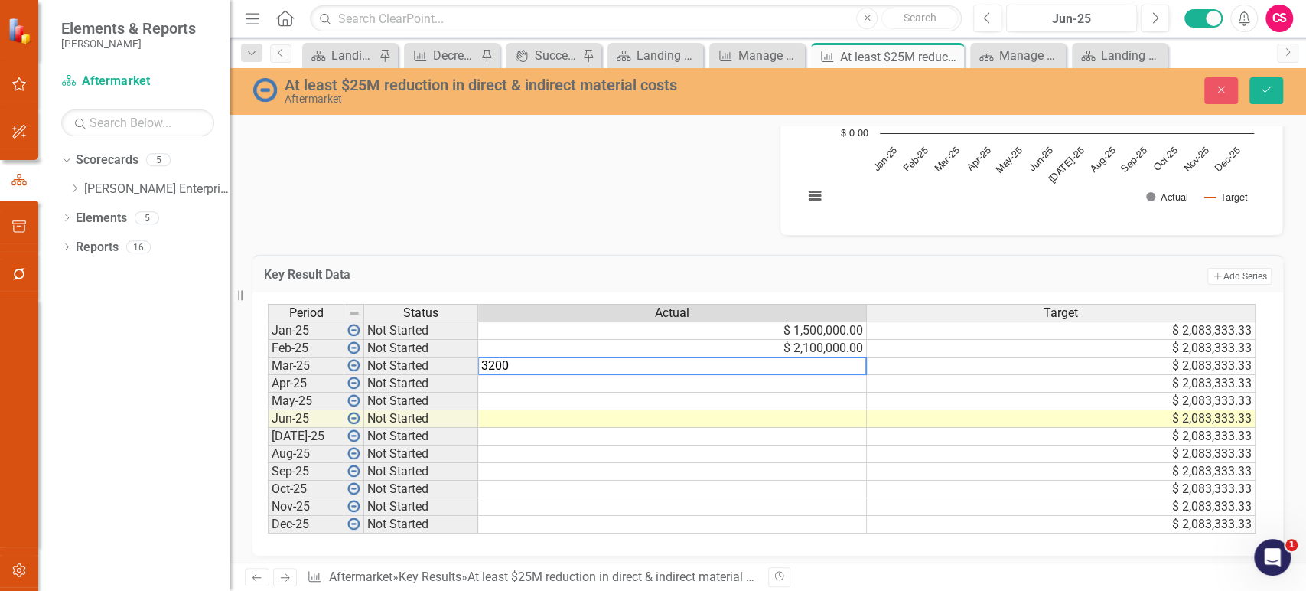
type textarea "2100000"
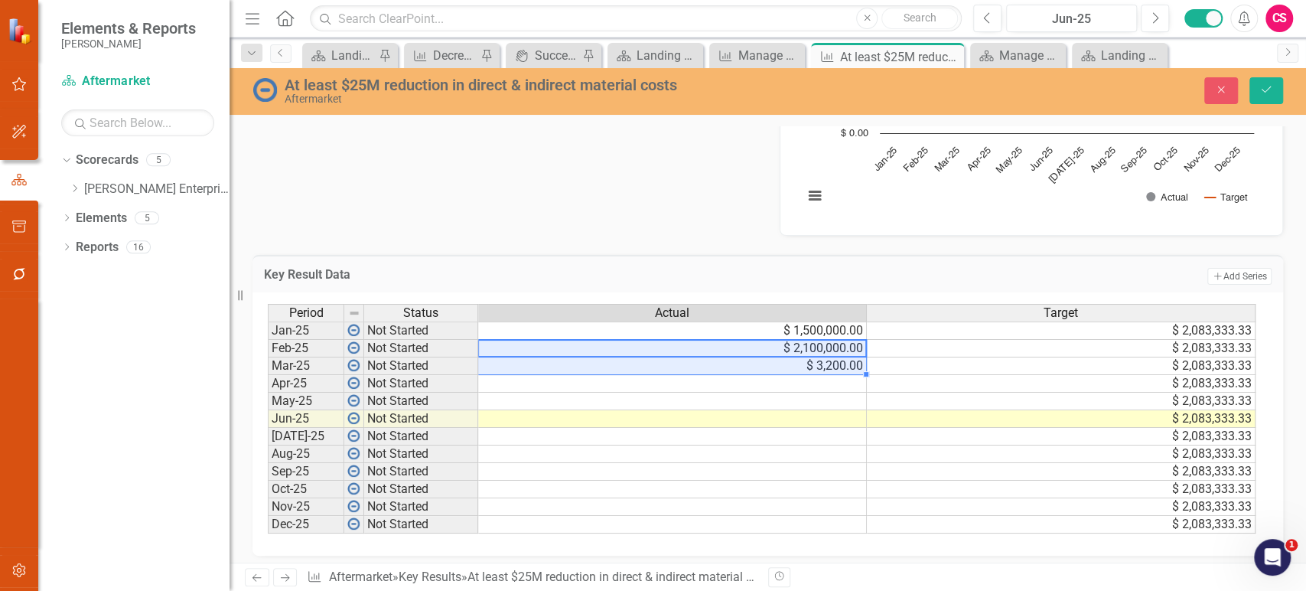
drag, startPoint x: 682, startPoint y: 347, endPoint x: 681, endPoint y: 360, distance: 13.0
click at [681, 360] on tbody "Jan-25 Not Started $ 1,500,000.00 $ 2,083,333.33 Feb-25 Not Started $ 2,100,000…" at bounding box center [762, 427] width 988 height 212
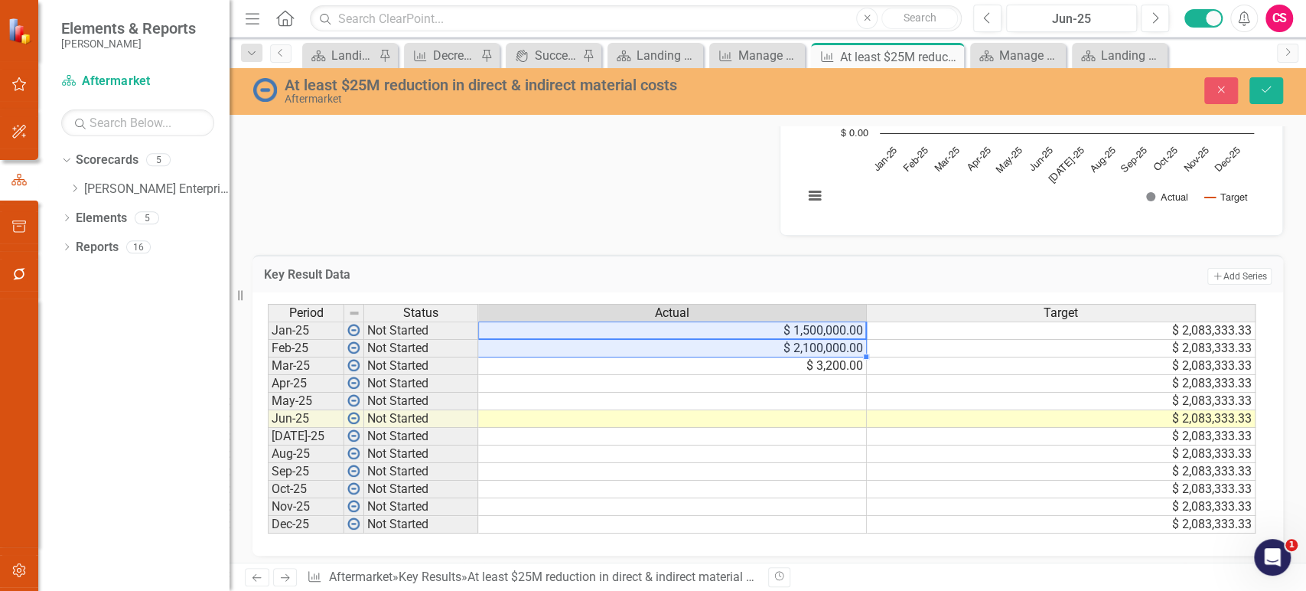
drag, startPoint x: 694, startPoint y: 339, endPoint x: 695, endPoint y: 357, distance: 17.6
click at [695, 357] on tbody "Jan-25 Not Started $ 1,500,000.00 $ 2,083,333.33 Feb-25 Not Started $ 2,100,000…" at bounding box center [762, 427] width 988 height 212
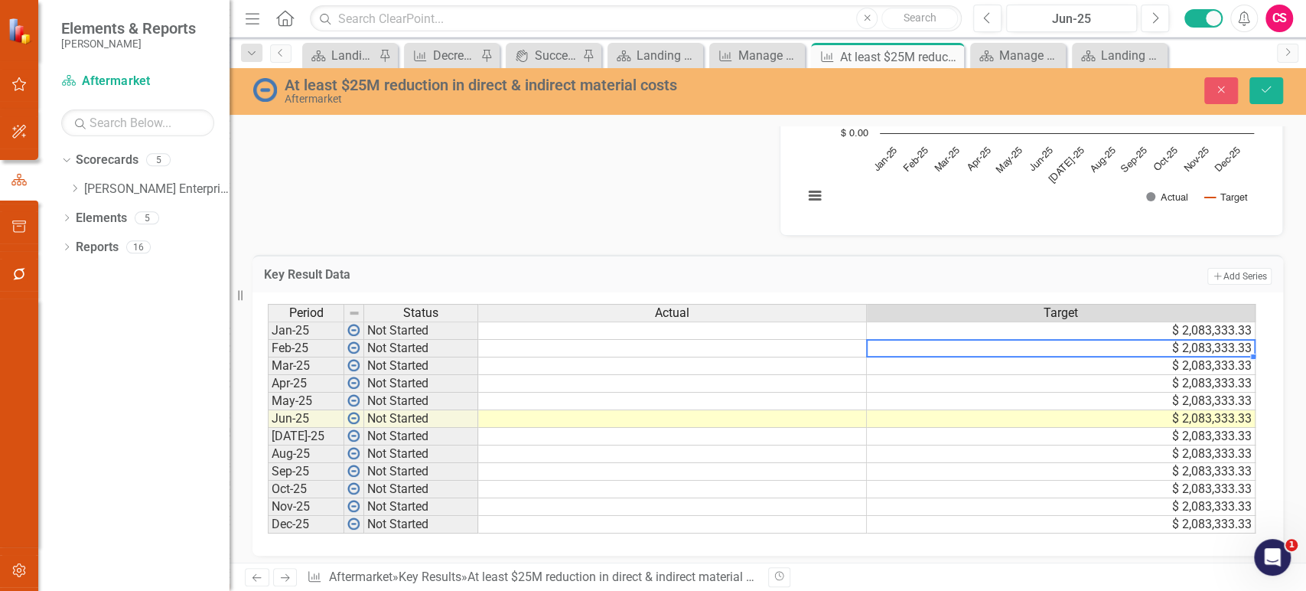
click at [1087, 341] on td "$ 2,083,333.33" at bounding box center [1061, 349] width 389 height 18
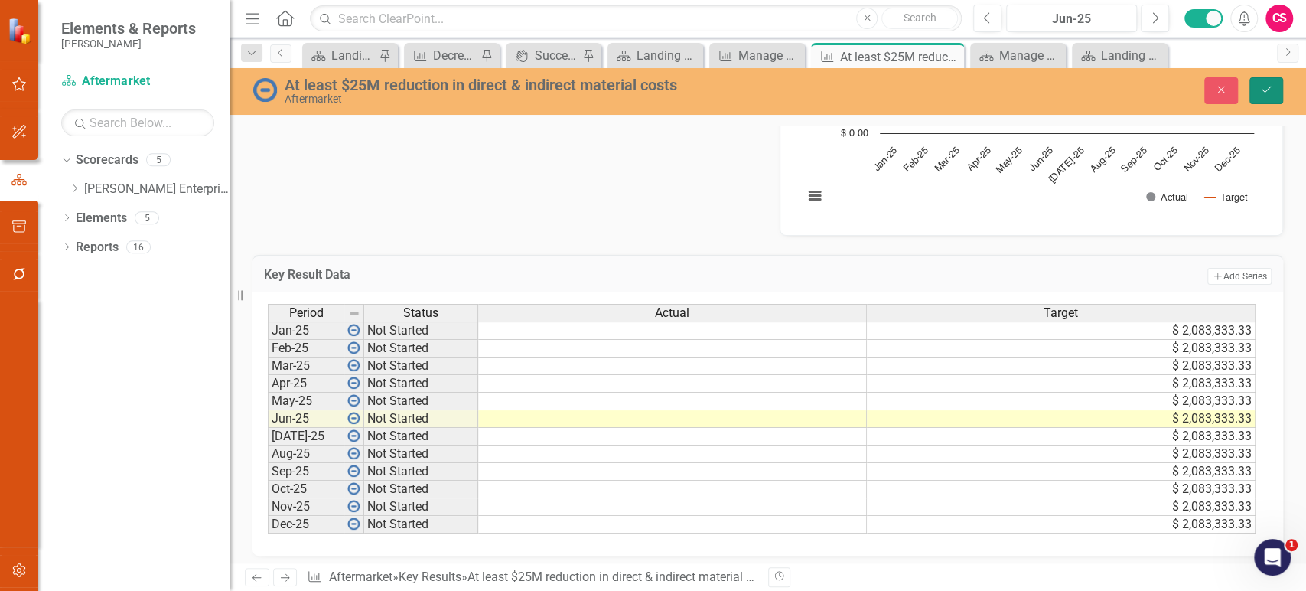
click at [1270, 96] on button "Save" at bounding box center [1267, 90] width 34 height 27
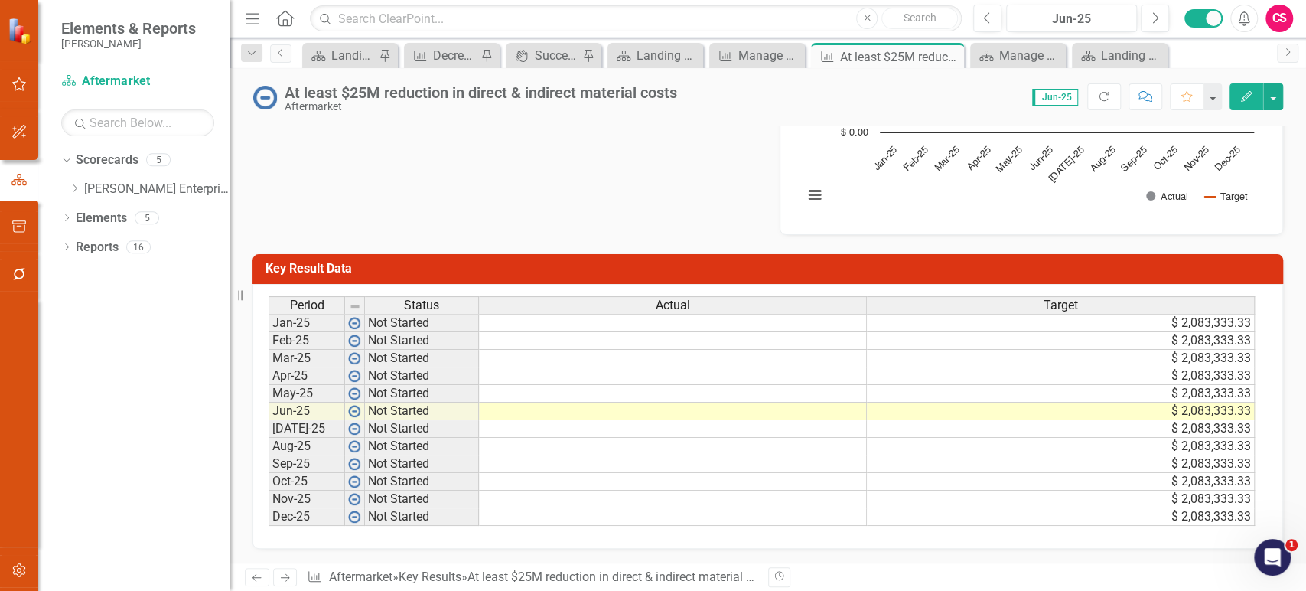
click at [1024, 287] on div "Period Status Actual Target Jan-25 Not Started $ 2,083,333.33 Feb-25 Not Starte…" at bounding box center [768, 416] width 1031 height 265
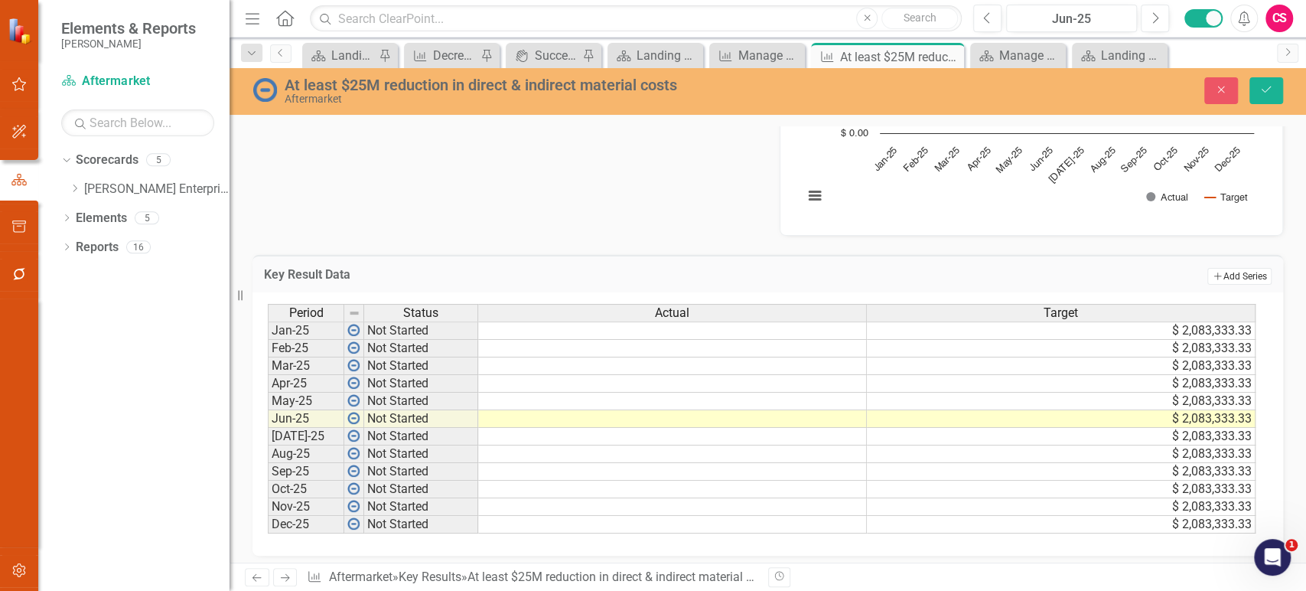
click at [1221, 280] on button "Add Add Series" at bounding box center [1240, 276] width 64 height 17
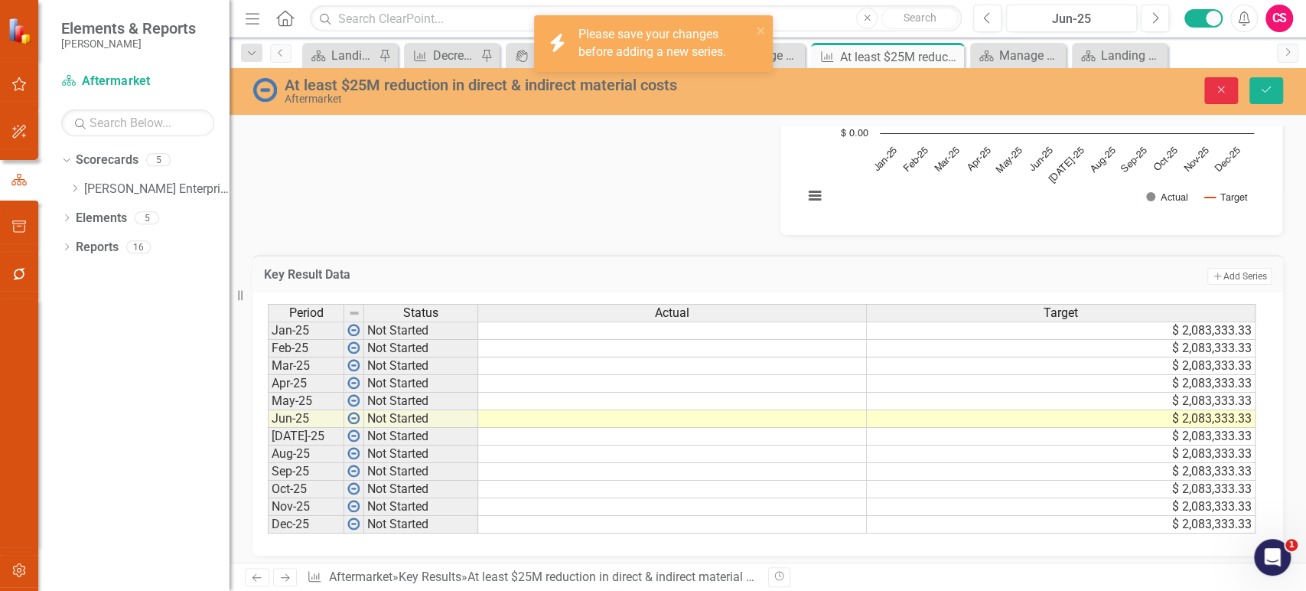
click at [1216, 82] on button "Close" at bounding box center [1222, 90] width 34 height 27
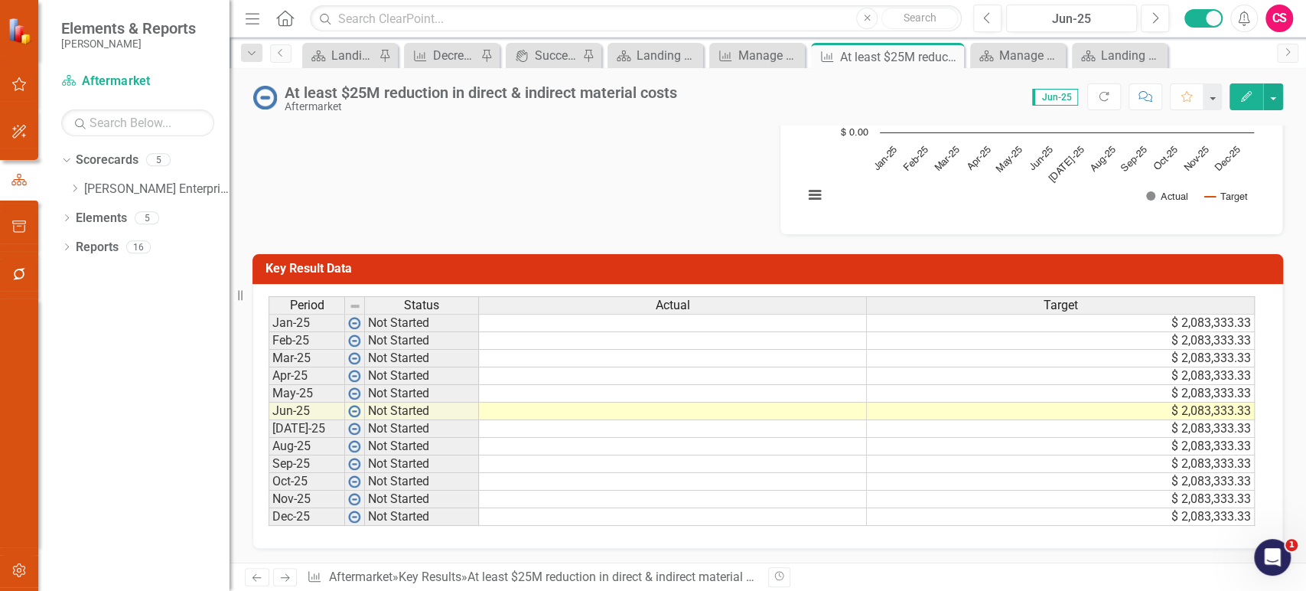
click at [1211, 282] on div "Key Result Data Last Calculated" at bounding box center [768, 269] width 1031 height 31
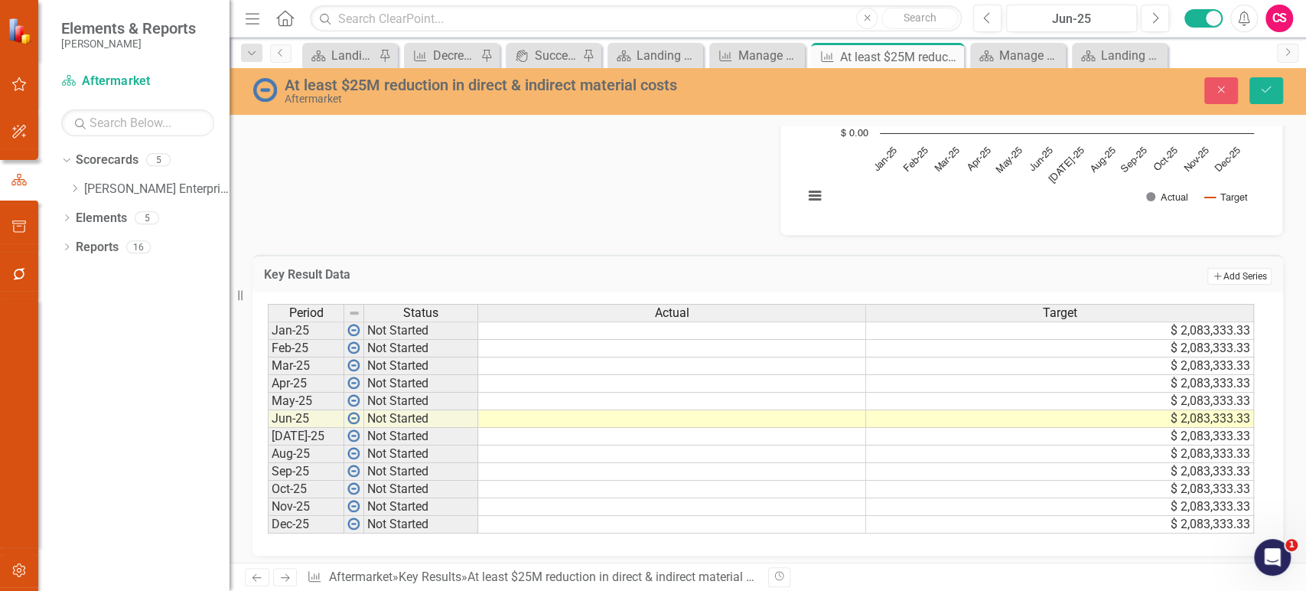
click at [1238, 278] on button "Add Add Series" at bounding box center [1240, 276] width 64 height 17
click at [1228, 270] on button "Add Add Series" at bounding box center [1240, 276] width 64 height 17
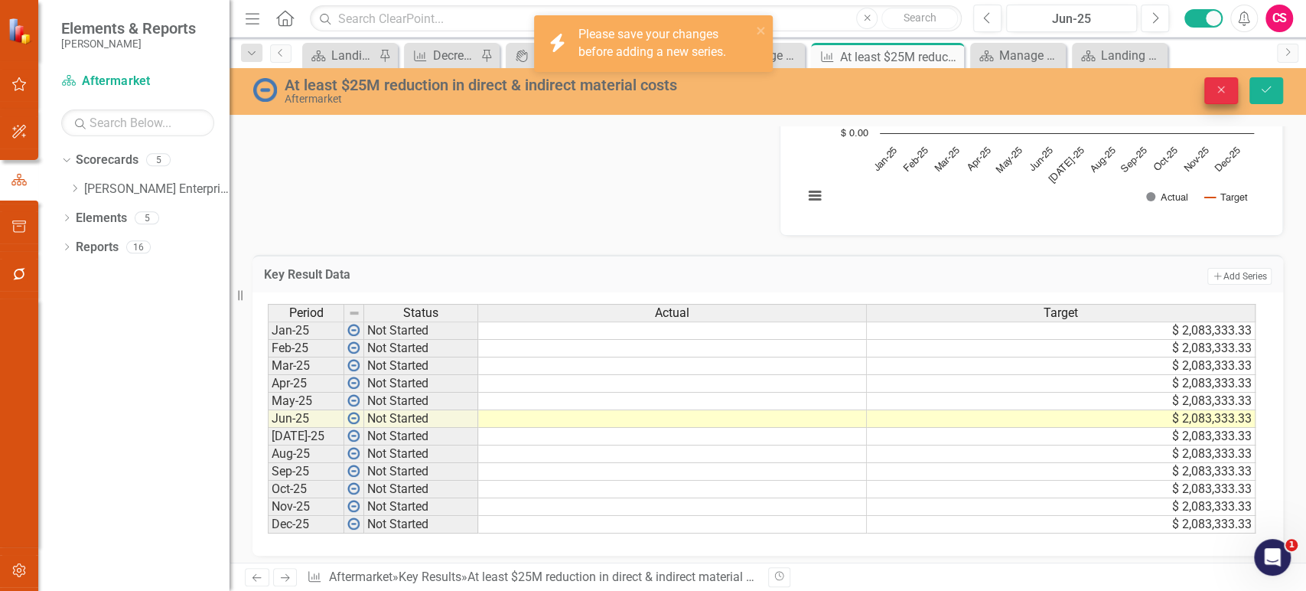
drag, startPoint x: 1211, startPoint y: 105, endPoint x: 1219, endPoint y: 98, distance: 10.3
click at [1212, 105] on div "At least $25M reduction in direct & indirect material costs Aftermarket Close S…" at bounding box center [768, 91] width 1077 height 47
click at [1223, 94] on icon "Close" at bounding box center [1221, 89] width 14 height 11
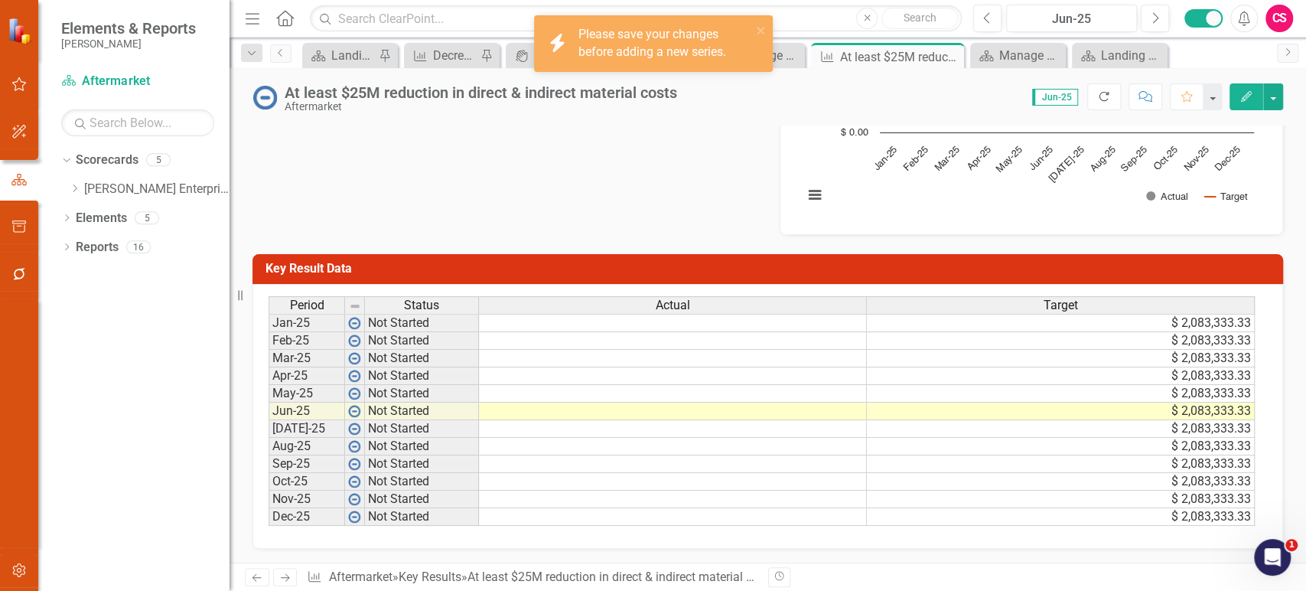
click at [1097, 99] on icon "Refresh" at bounding box center [1104, 96] width 14 height 11
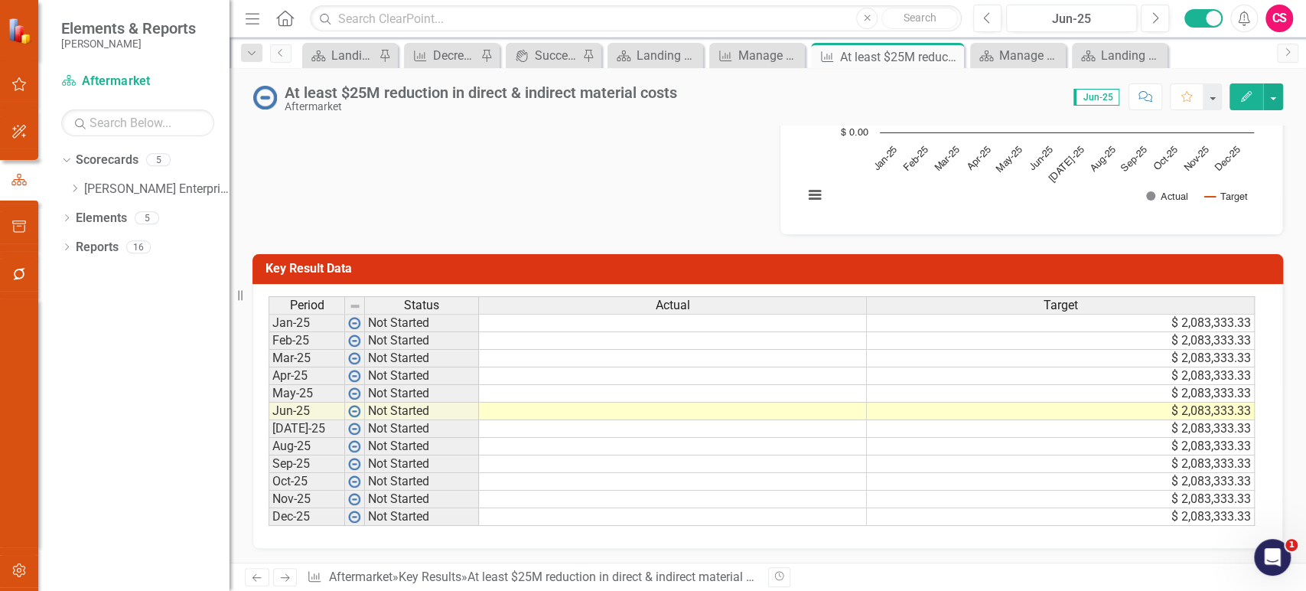
scroll to position [0, 0]
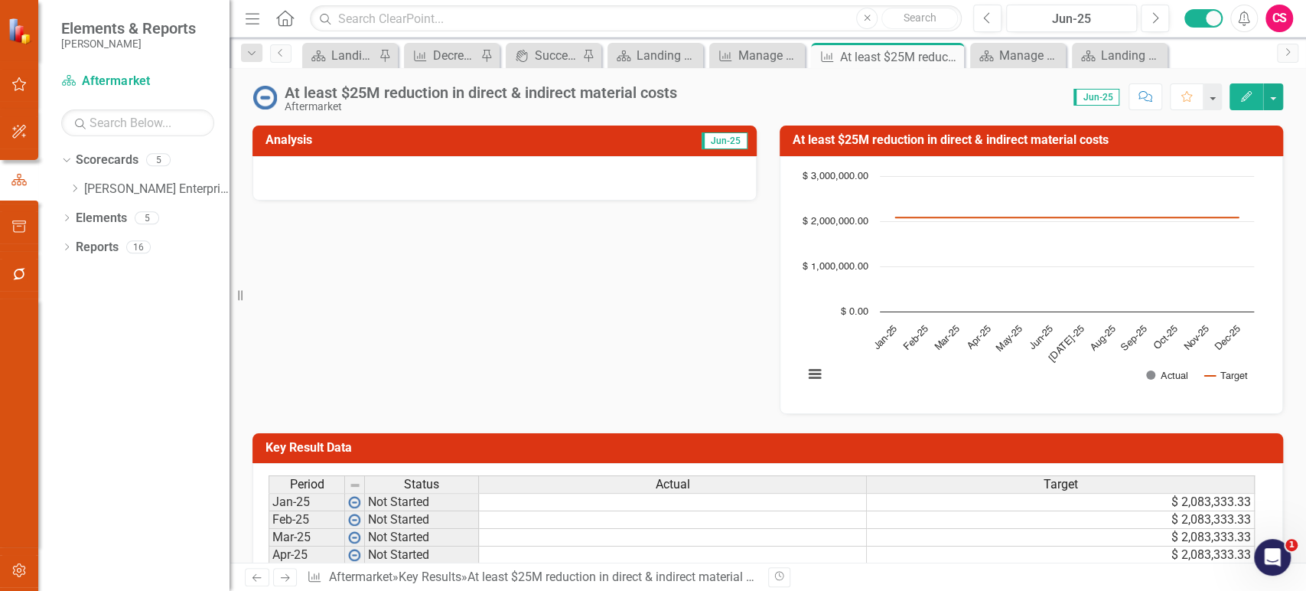
click at [1165, 465] on div "Period Status Actual Target Jan-25 Not Started $ 2,083,333.33 Feb-25 Not Starte…" at bounding box center [768, 595] width 1031 height 265
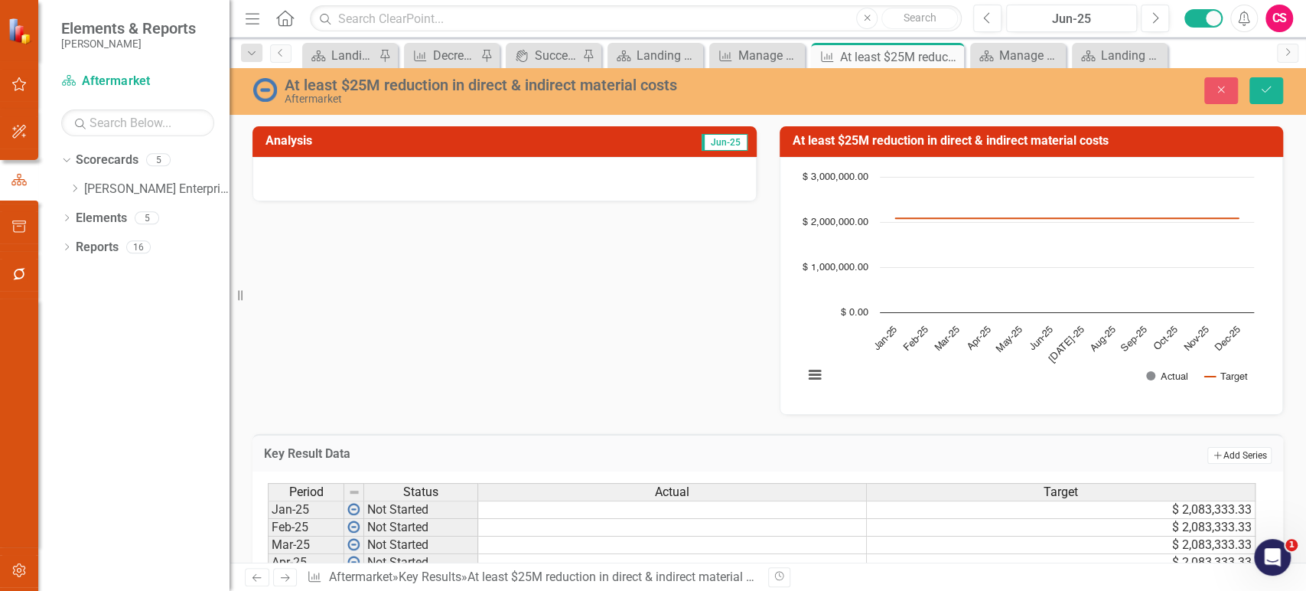
click at [1212, 452] on icon "Add" at bounding box center [1217, 455] width 11 height 9
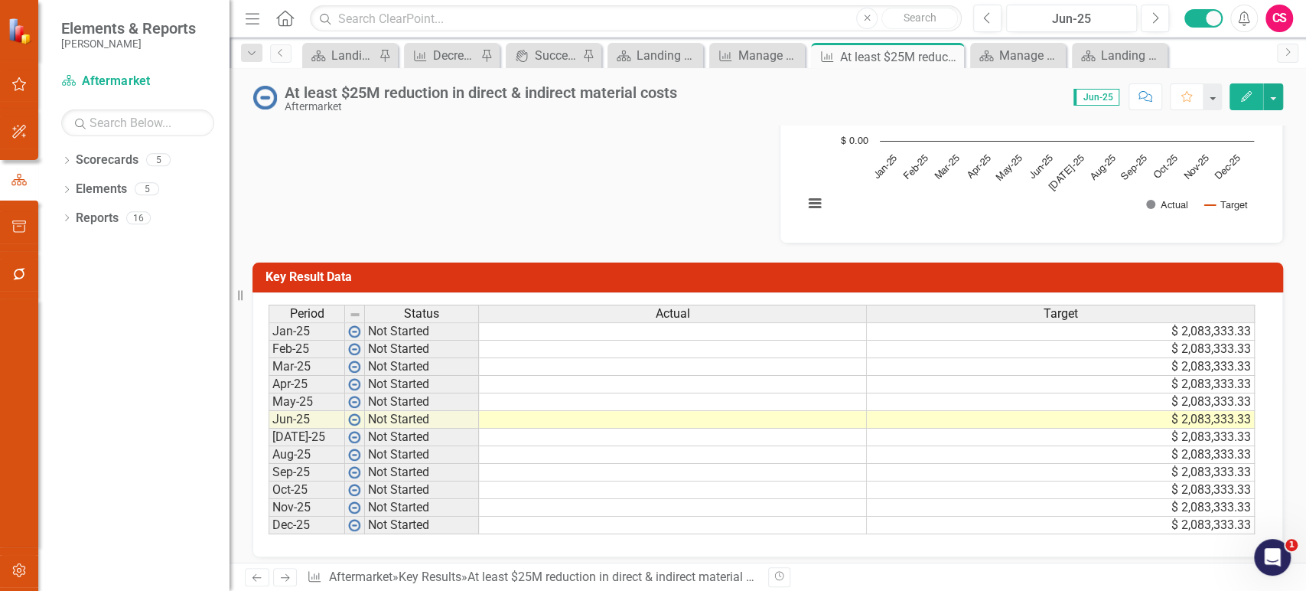
scroll to position [171, 0]
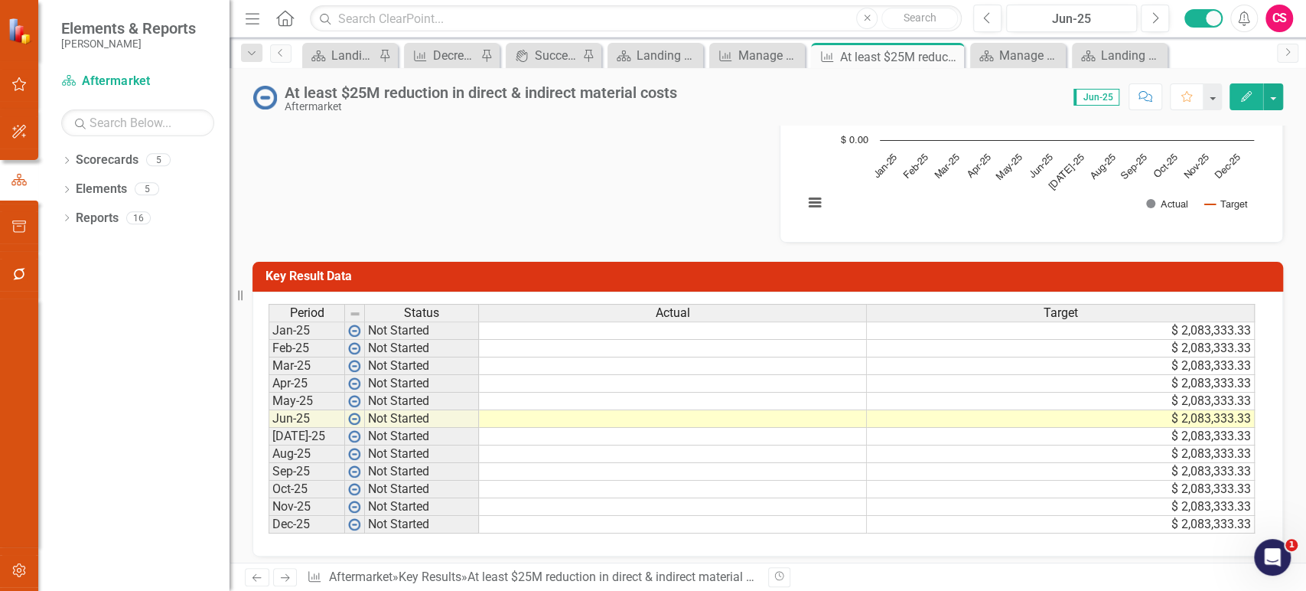
click at [918, 272] on h3 "Key Result Data" at bounding box center [771, 276] width 1010 height 14
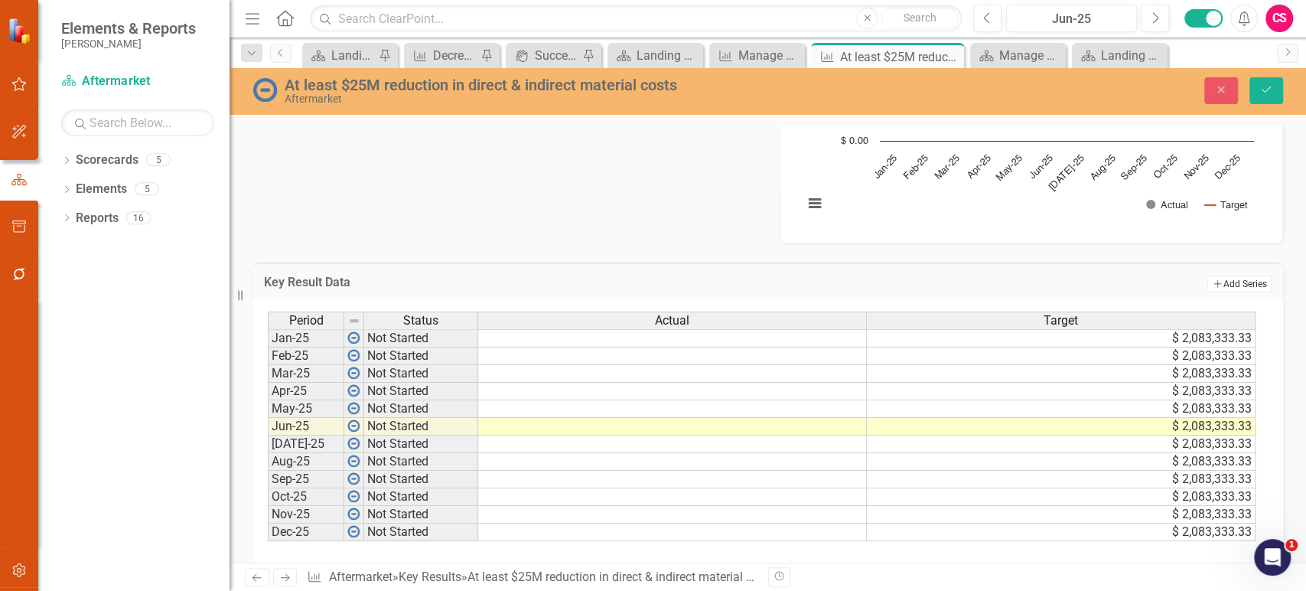
click at [1216, 280] on button "Add Add Series" at bounding box center [1240, 284] width 64 height 17
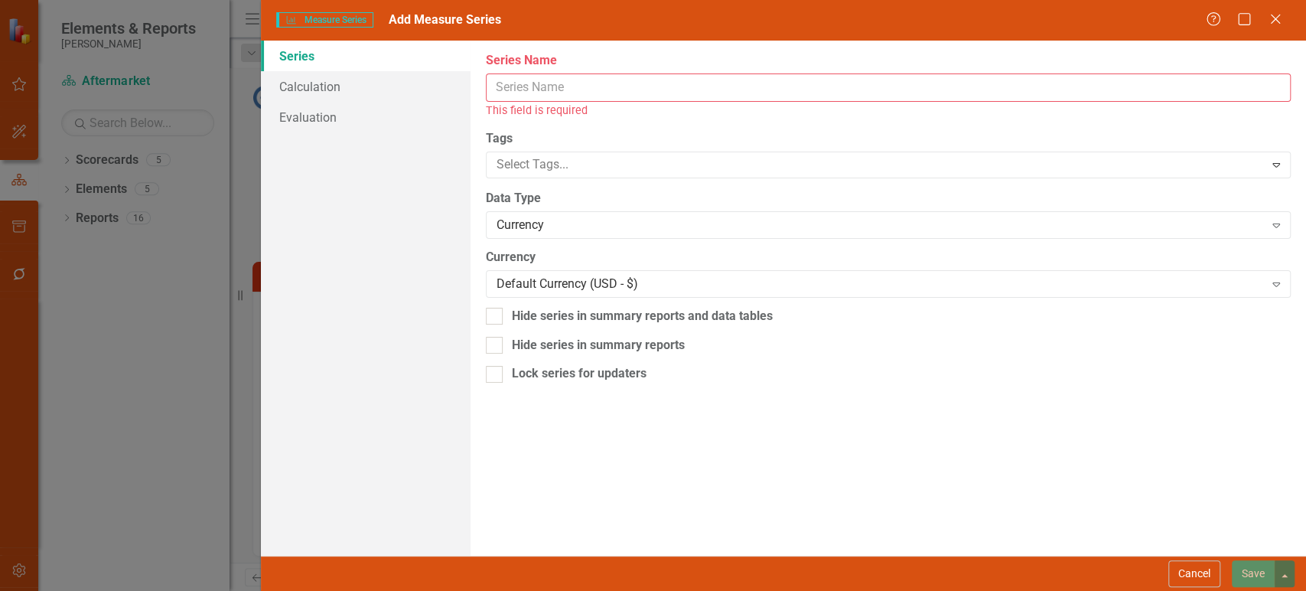
click at [547, 98] on input "Series Name" at bounding box center [888, 87] width 805 height 28
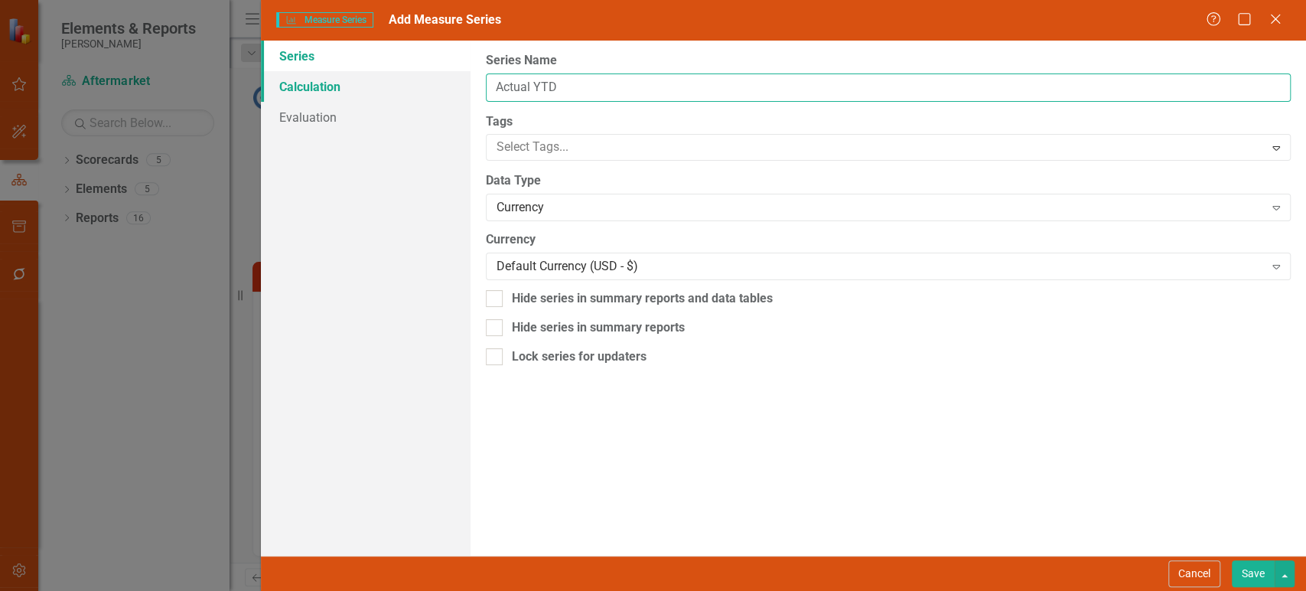
type input "Actual YTD"
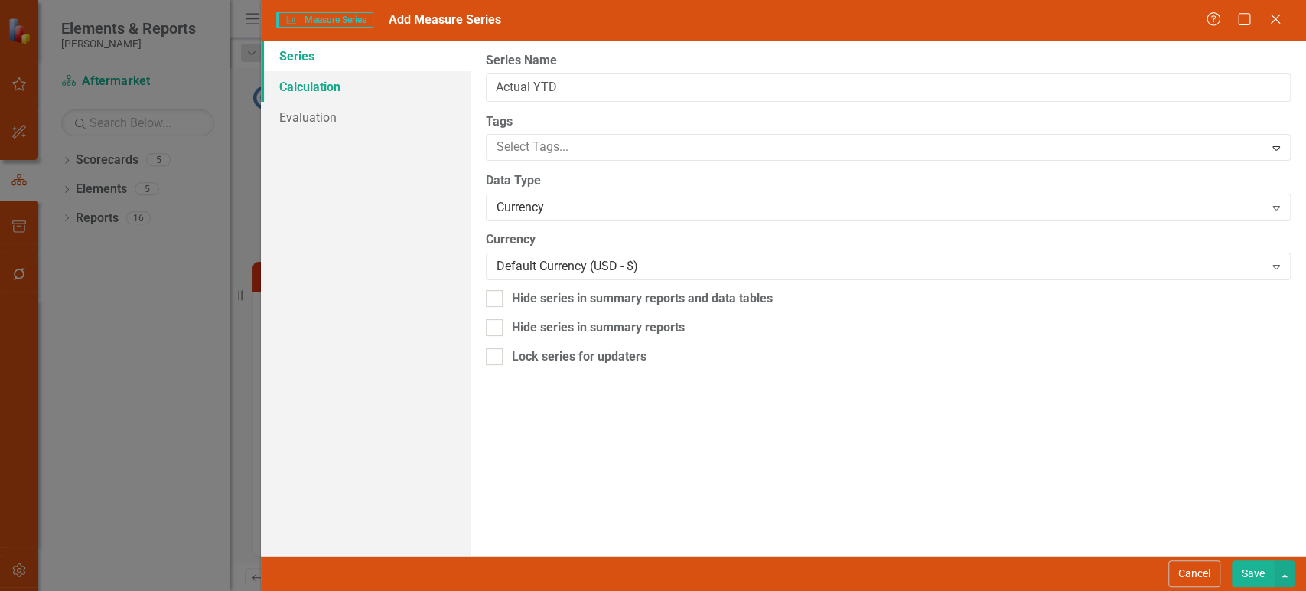
click at [364, 80] on link "Calculation" at bounding box center [365, 86] width 209 height 31
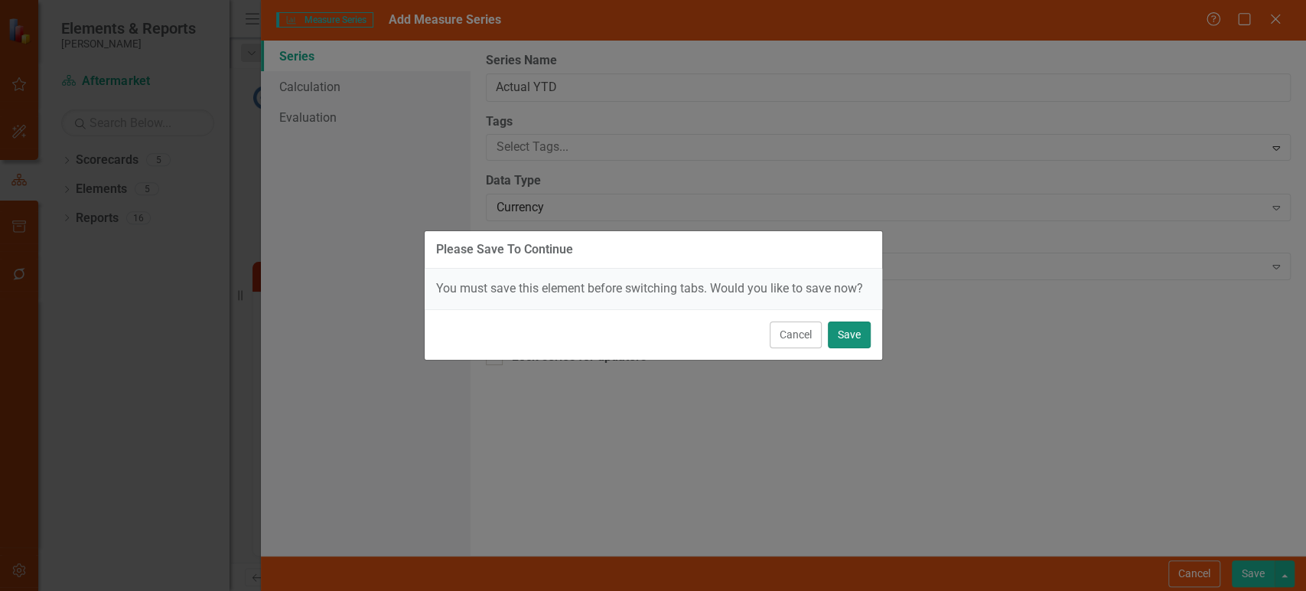
drag, startPoint x: 843, startPoint y: 338, endPoint x: 566, endPoint y: 64, distance: 390.2
click at [844, 338] on button "Save" at bounding box center [849, 334] width 43 height 27
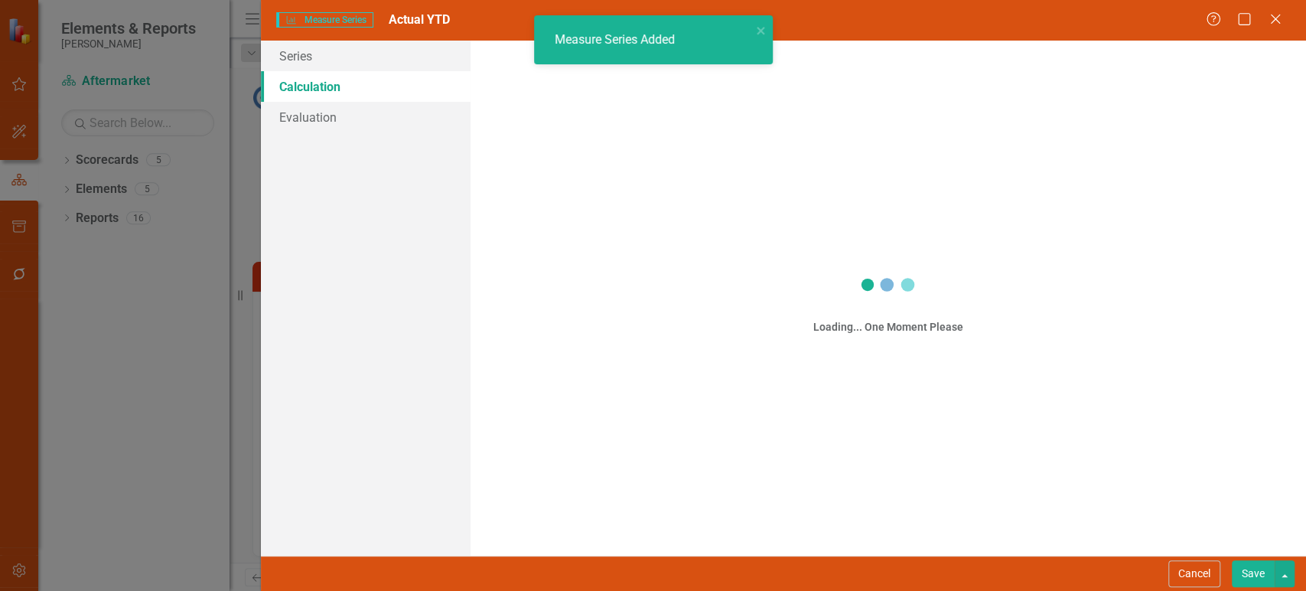
scroll to position [0, 0]
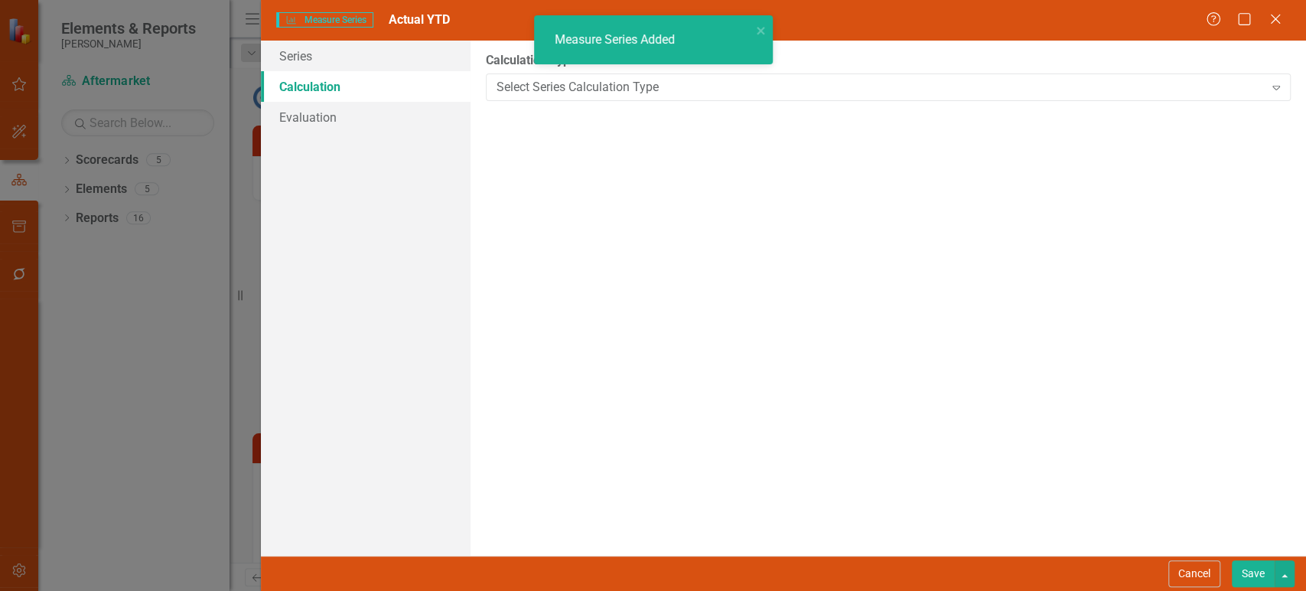
click at [609, 95] on div "Select Series Calculation Type" at bounding box center [881, 87] width 768 height 18
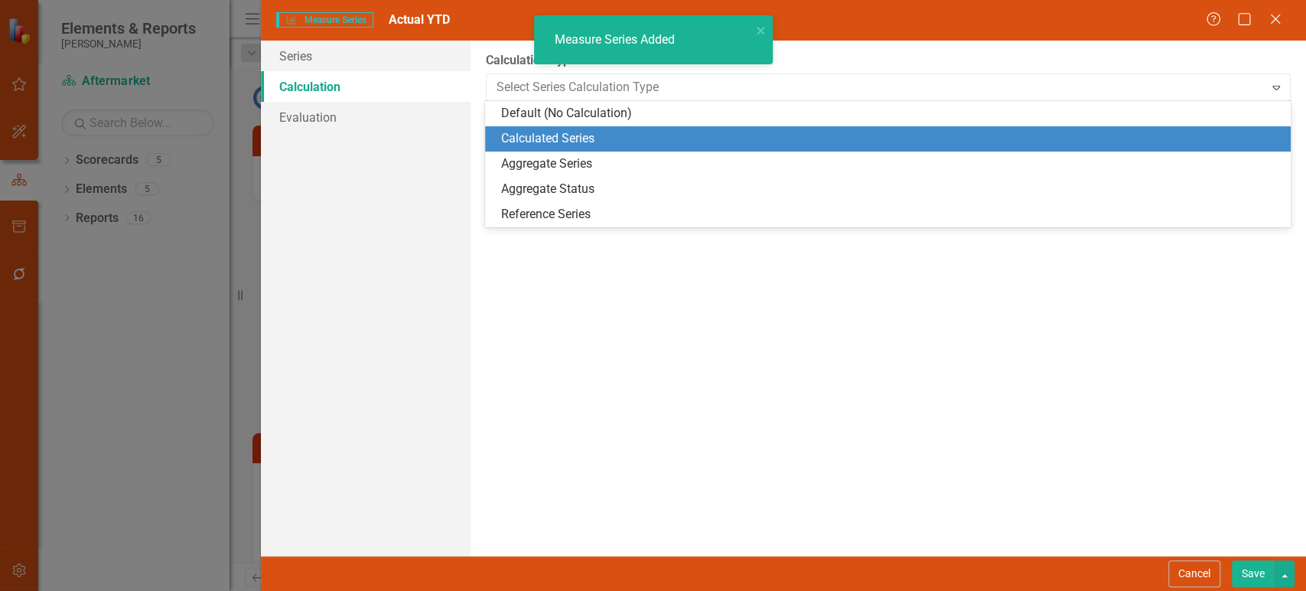
click at [582, 135] on div "Calculated Series" at bounding box center [890, 139] width 781 height 18
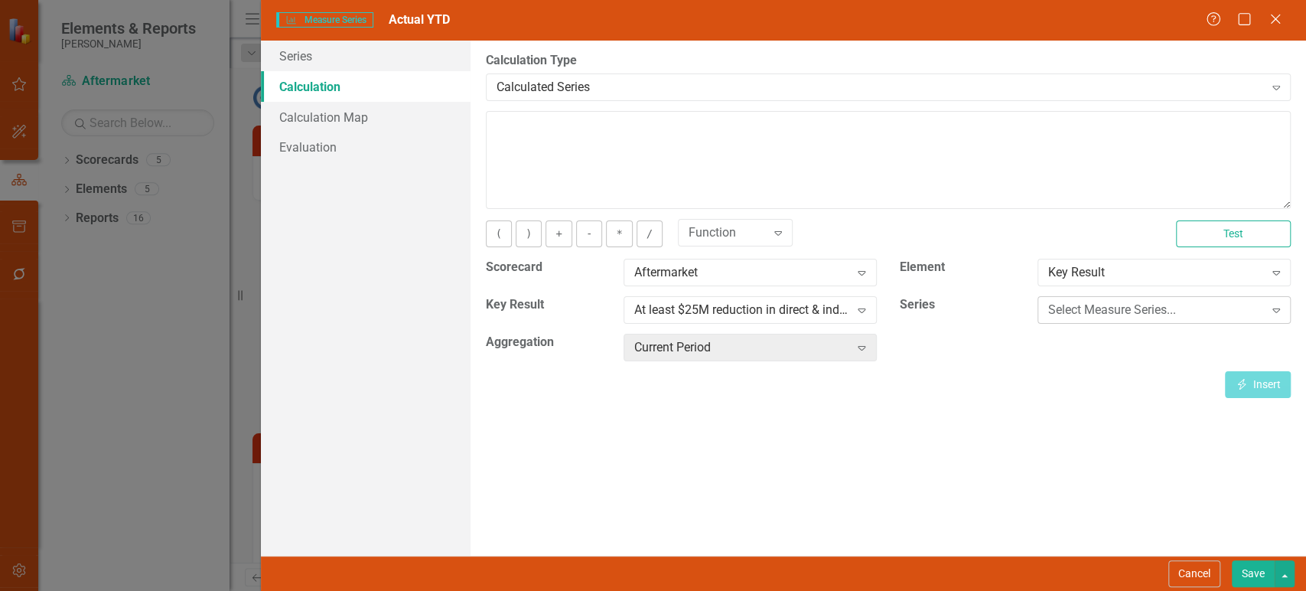
click at [1115, 308] on div "Select Measure Series..." at bounding box center [1155, 311] width 215 height 18
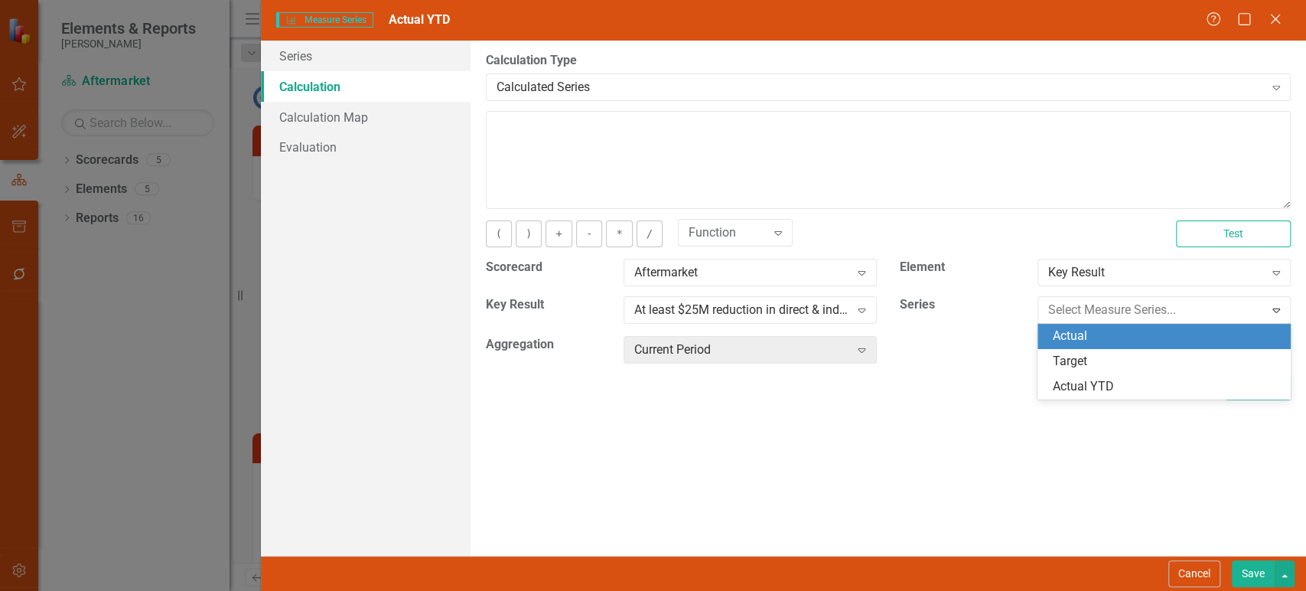
click at [1095, 329] on div "Actual" at bounding box center [1167, 337] width 229 height 18
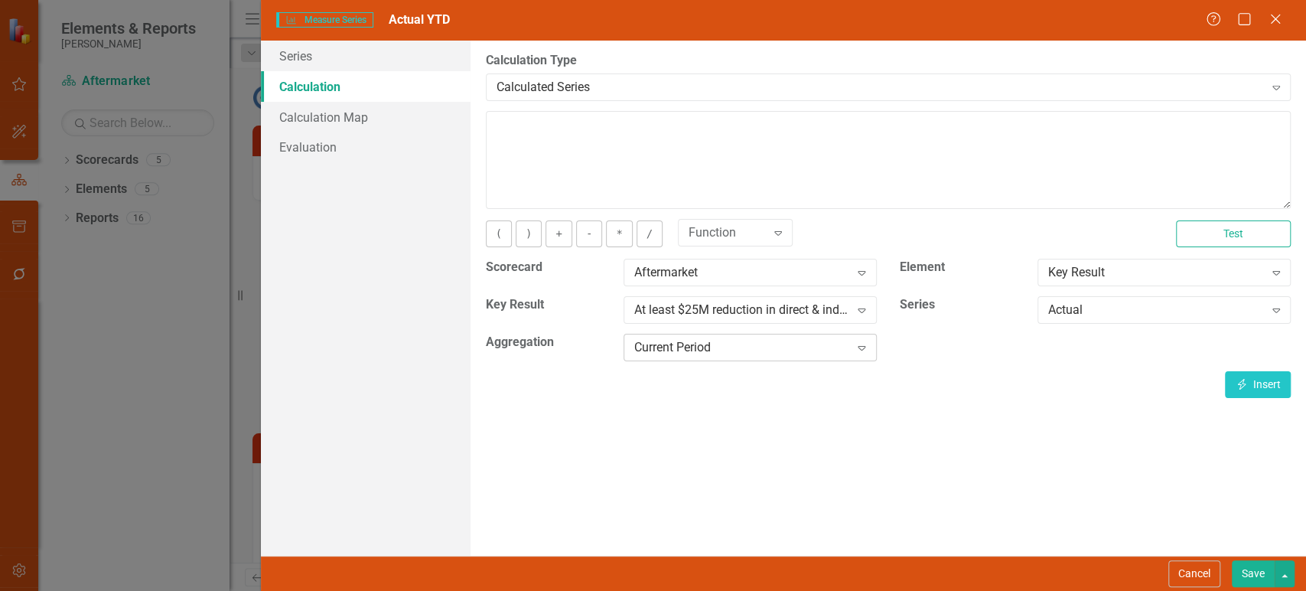
click at [845, 342] on div "Current Period" at bounding box center [741, 348] width 215 height 18
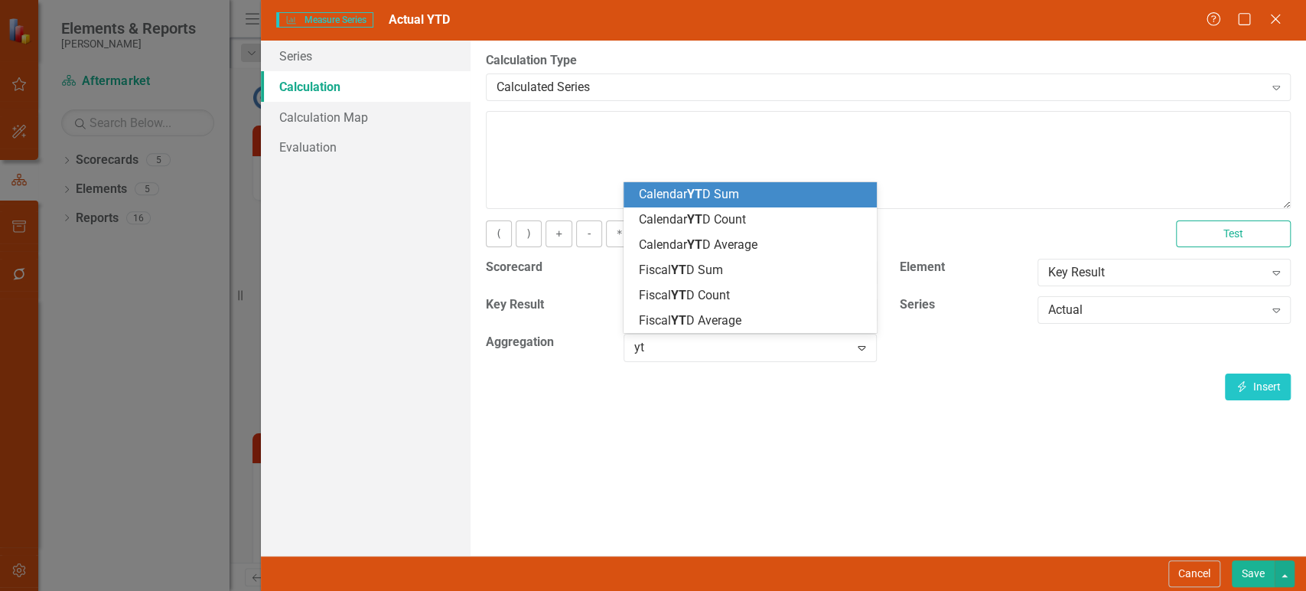
type input "ytd"
click at [755, 192] on div "Calendar YTD Sum" at bounding box center [753, 195] width 229 height 18
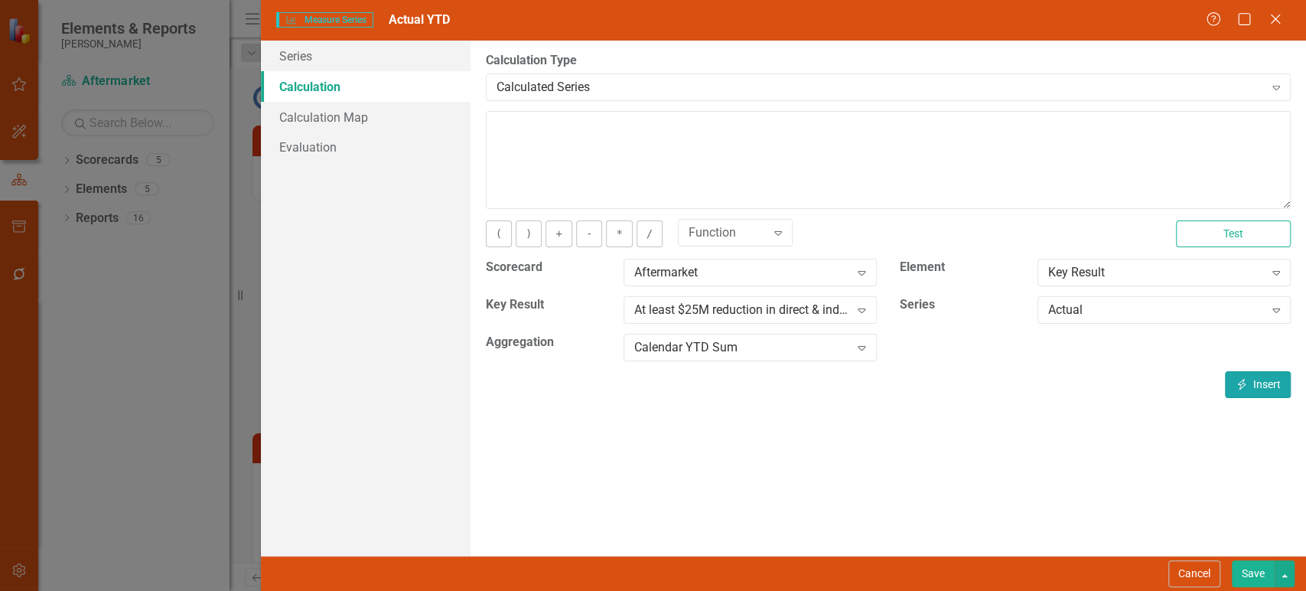
click at [1248, 377] on button "Insert Insert" at bounding box center [1258, 384] width 66 height 27
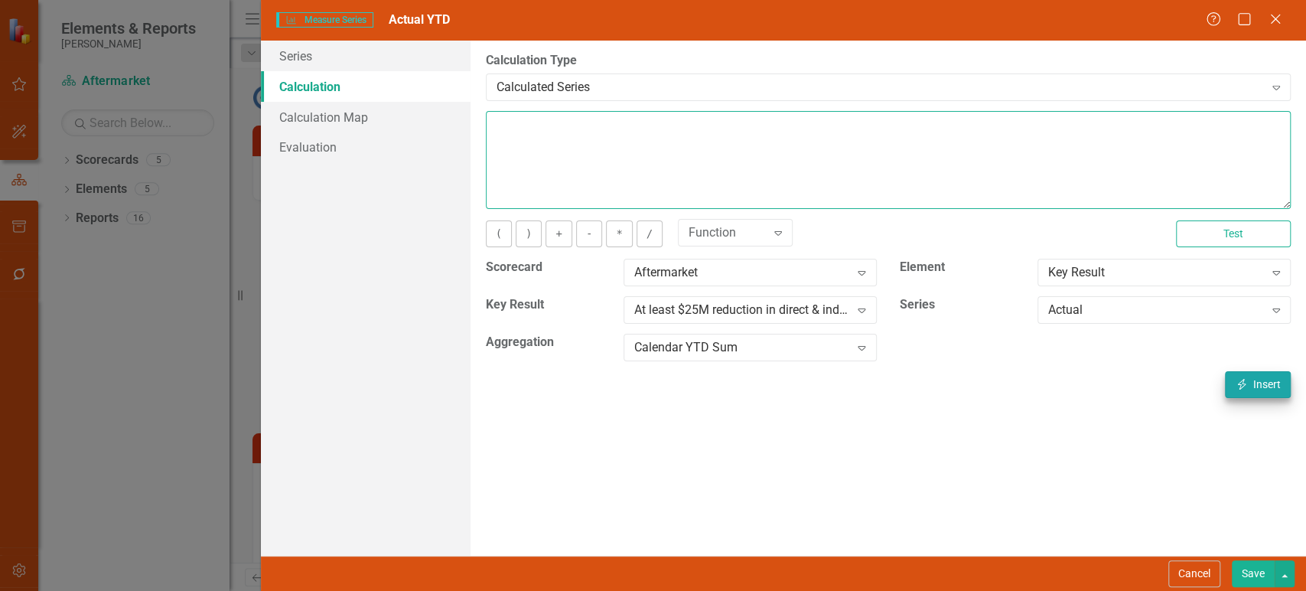
type textarea "[m2019149][Actual][CalendarYTDSum]"
click at [914, 171] on textarea "[m2019149][Actual][CalendarYTDSum]" at bounding box center [888, 160] width 805 height 98
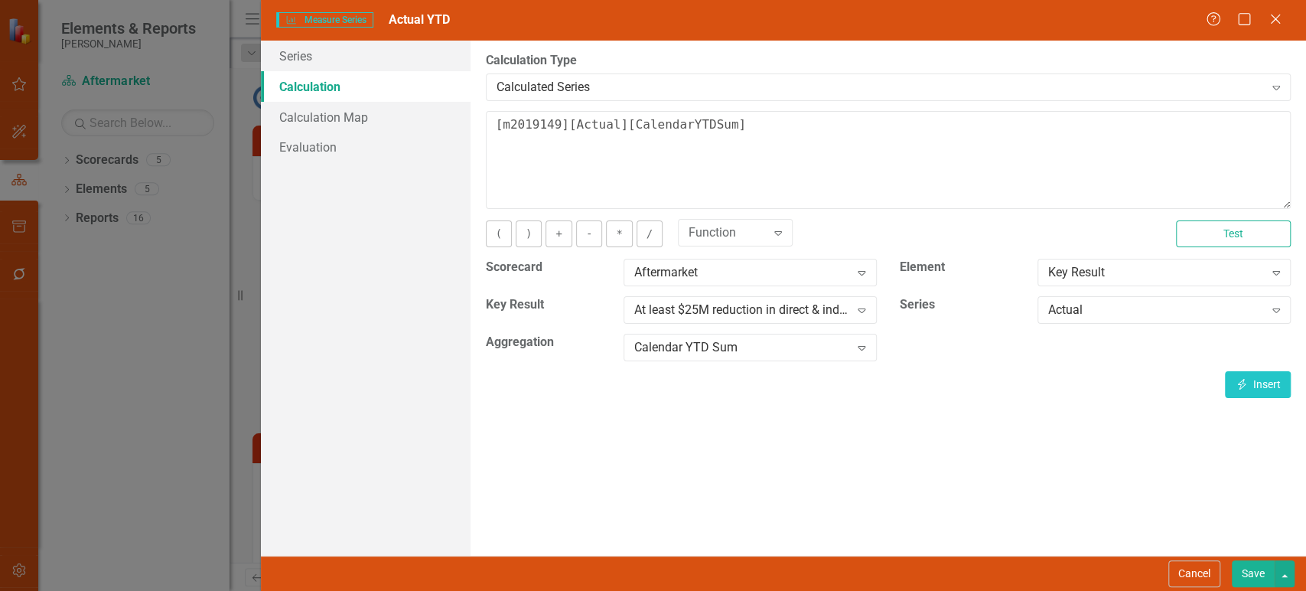
click at [1252, 574] on button "Save" at bounding box center [1253, 573] width 43 height 27
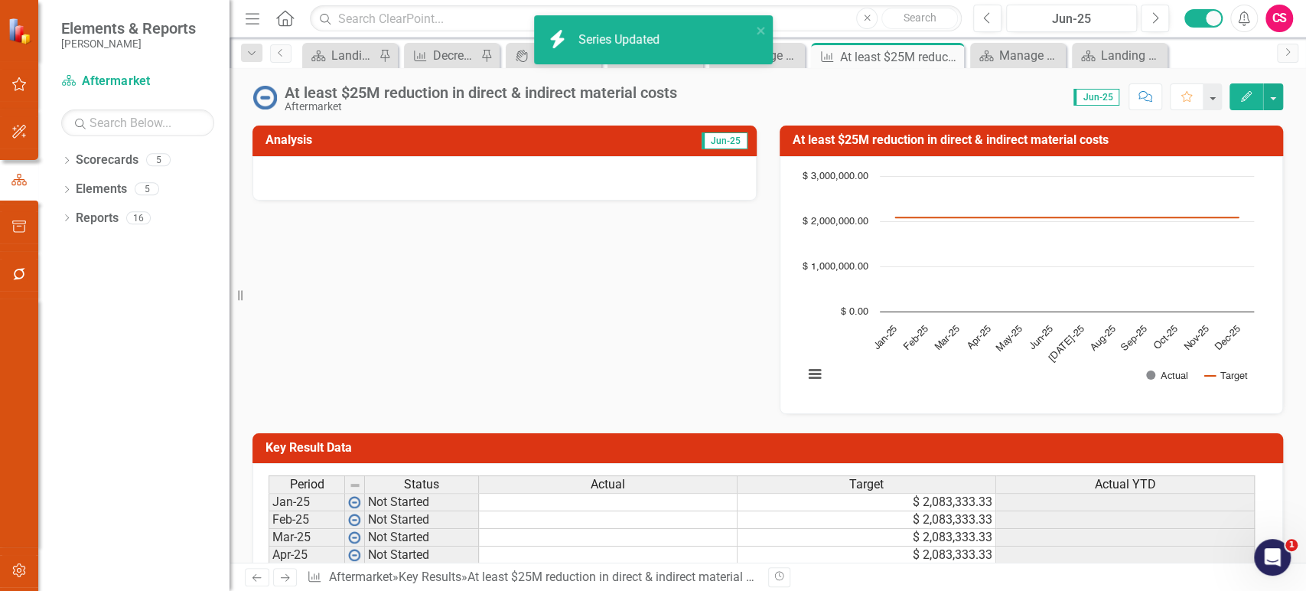
click at [1084, 452] on h3 "Key Result Data" at bounding box center [771, 448] width 1010 height 14
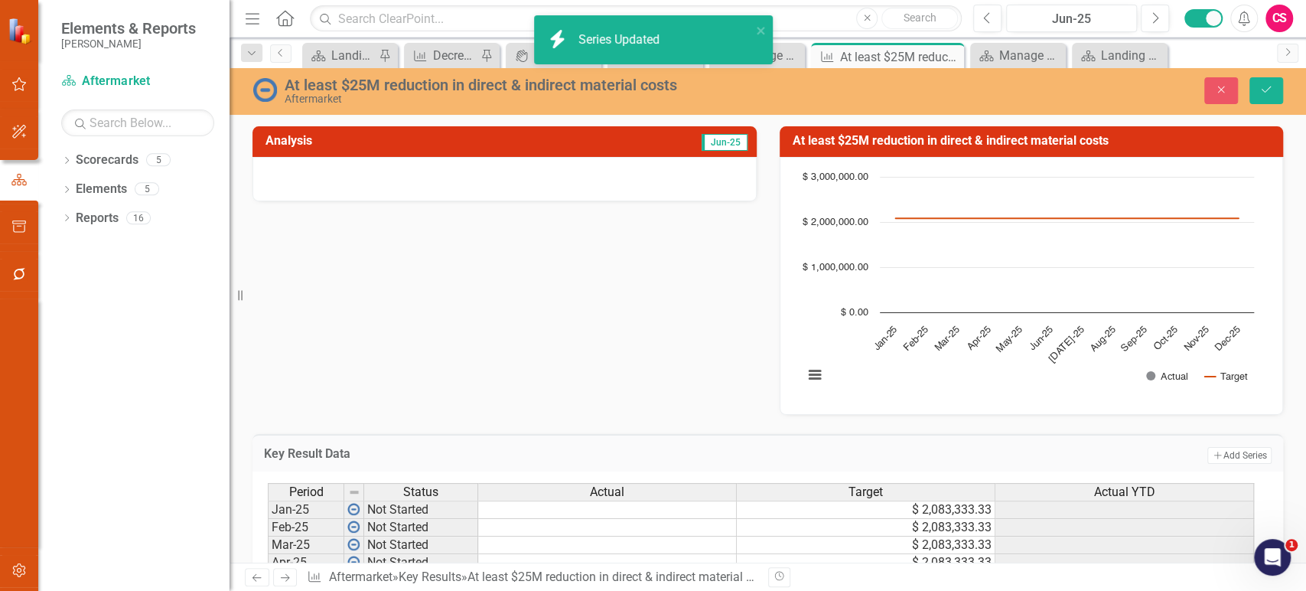
click at [1233, 459] on button "Add Add Series" at bounding box center [1240, 455] width 64 height 17
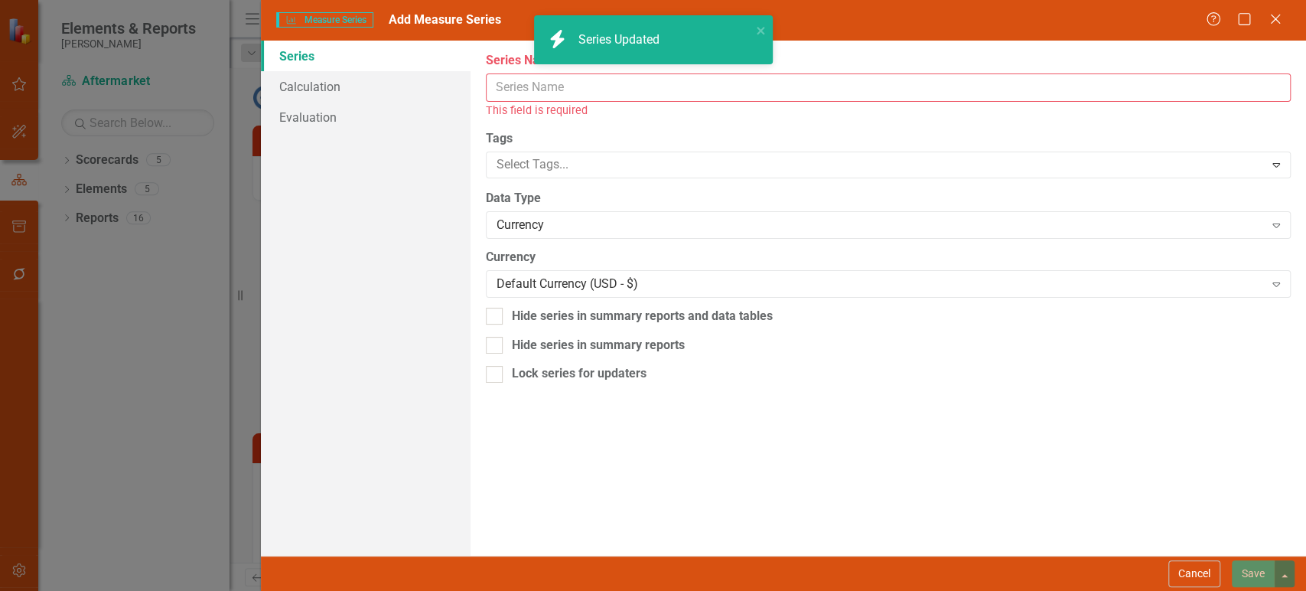
click at [569, 85] on input "Series Name" at bounding box center [888, 87] width 805 height 28
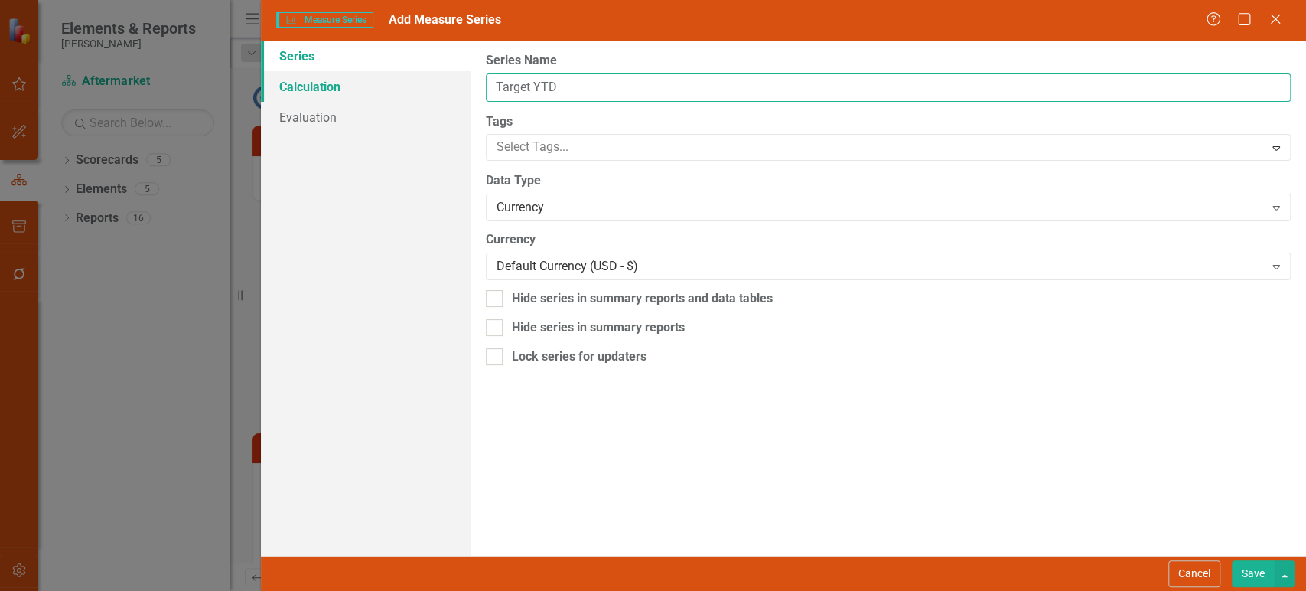
type input "Target YTD"
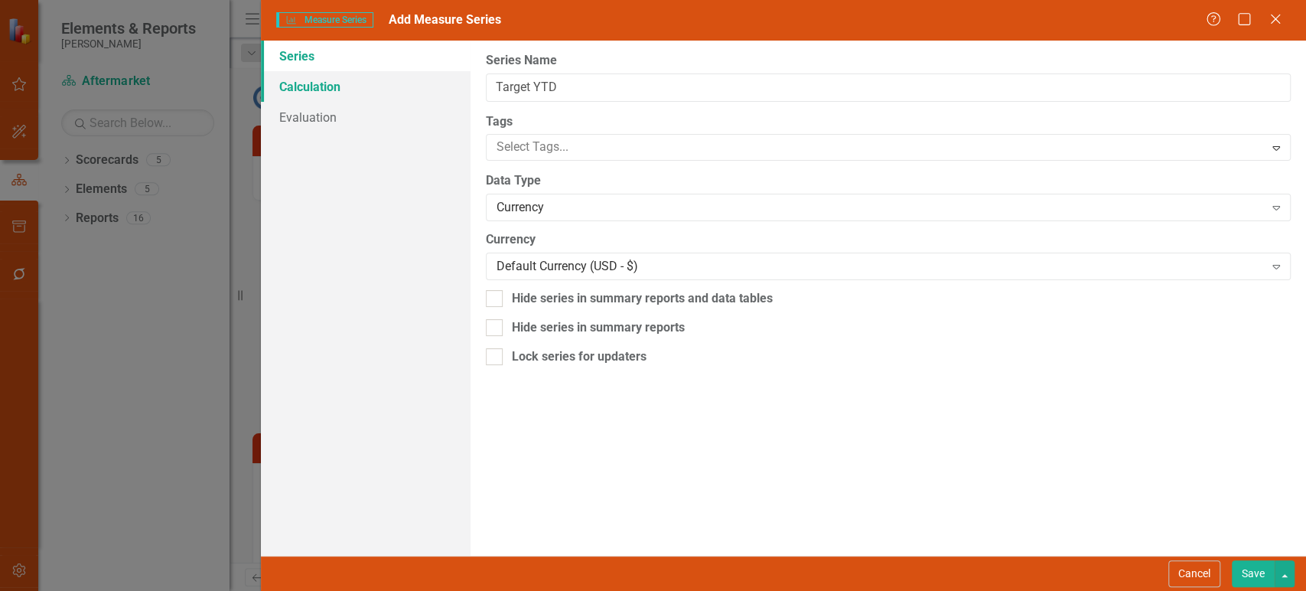
click at [378, 86] on link "Calculation" at bounding box center [365, 86] width 209 height 31
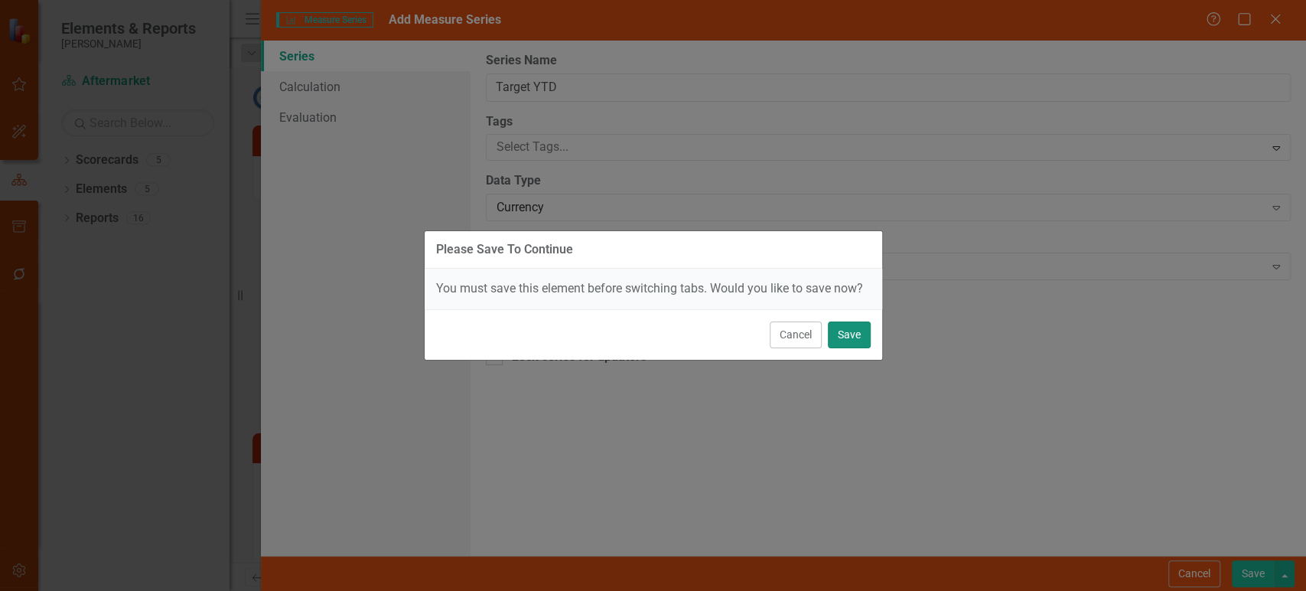
click at [853, 331] on button "Save" at bounding box center [849, 334] width 43 height 27
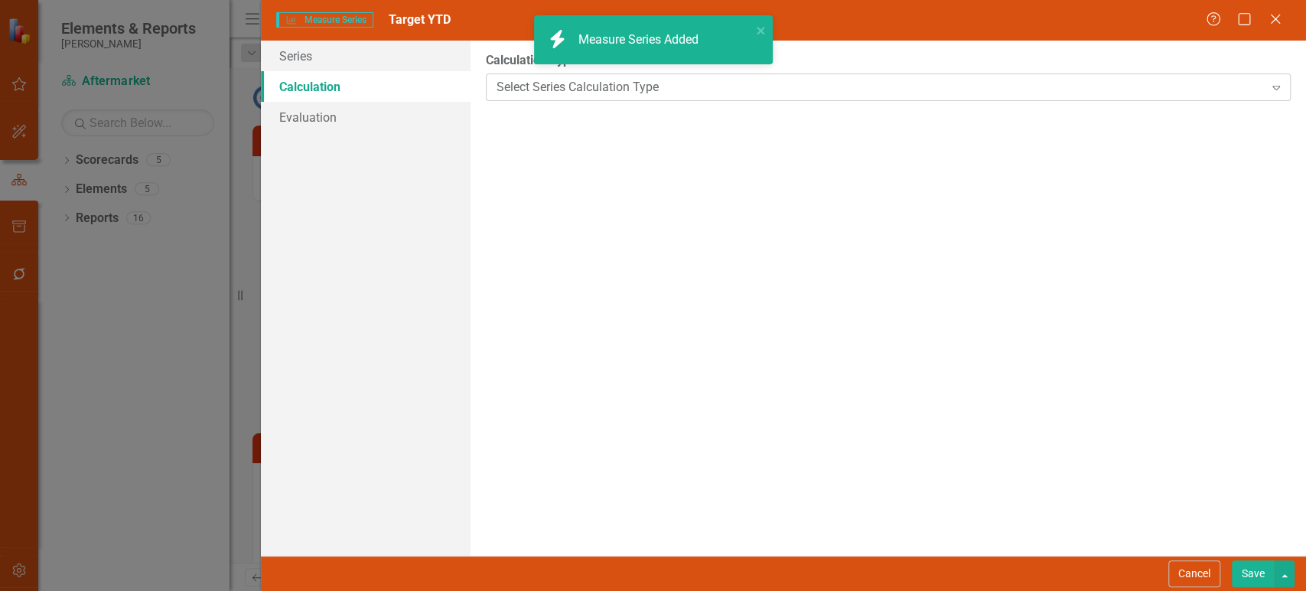
click at [549, 88] on div "Select Series Calculation Type" at bounding box center [881, 87] width 768 height 18
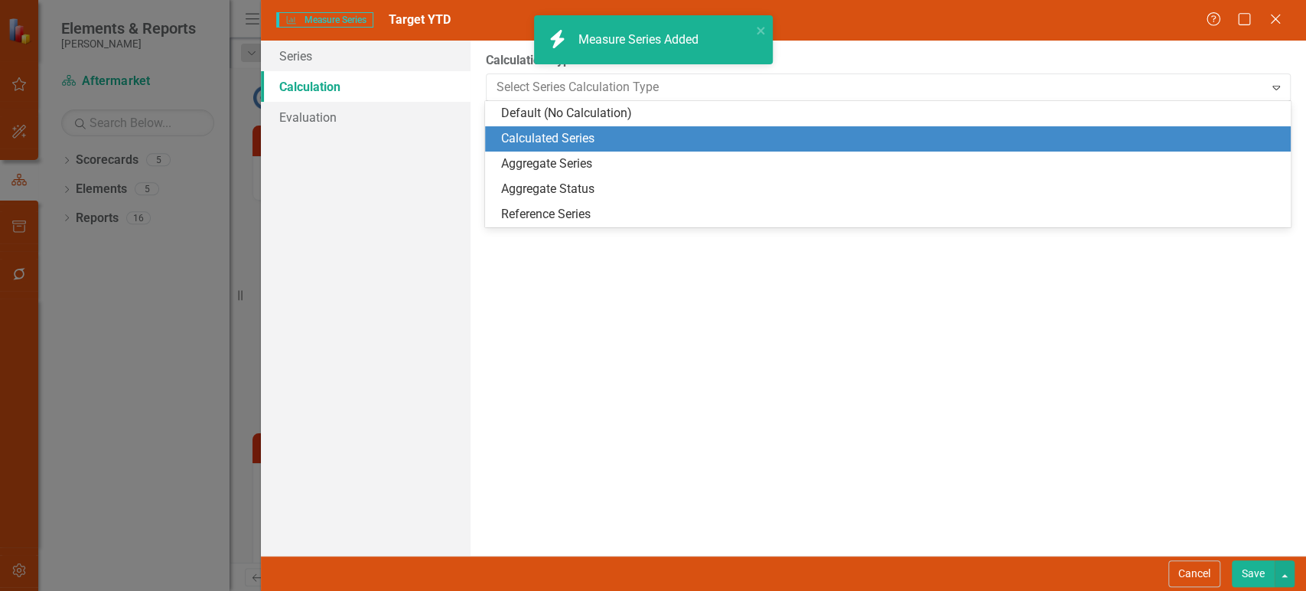
click at [549, 134] on div "Calculated Series" at bounding box center [890, 139] width 781 height 18
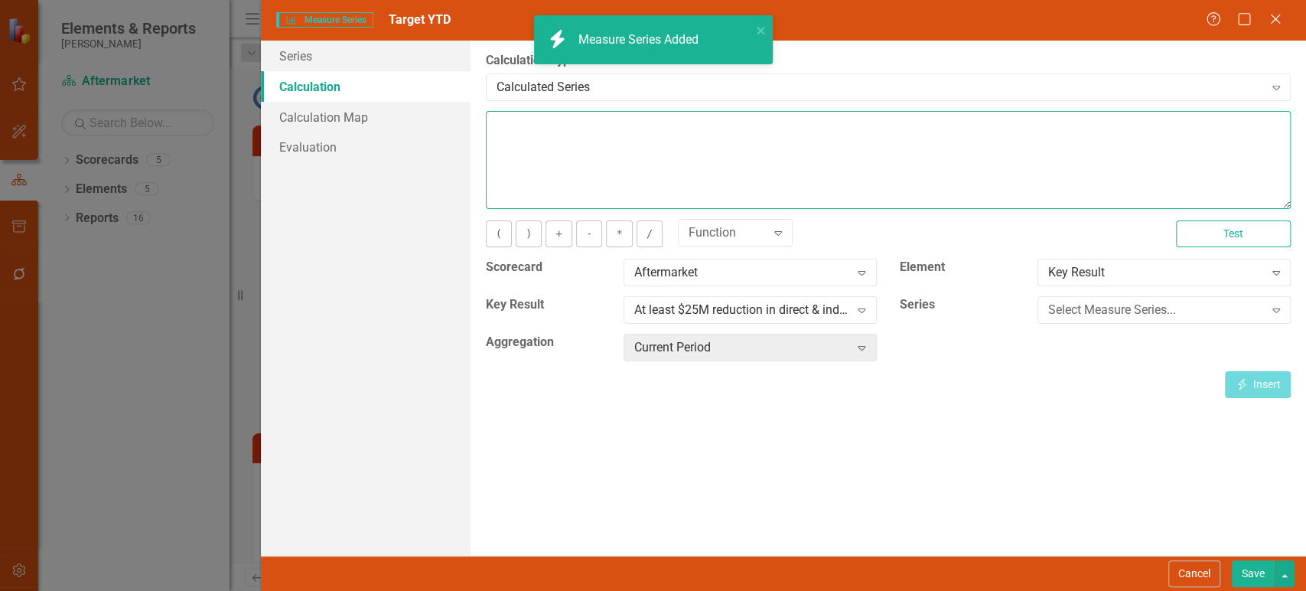
click at [562, 150] on textarea at bounding box center [888, 160] width 805 height 98
paste textarea "[m2019149][Actual][CalendarYTDSum]"
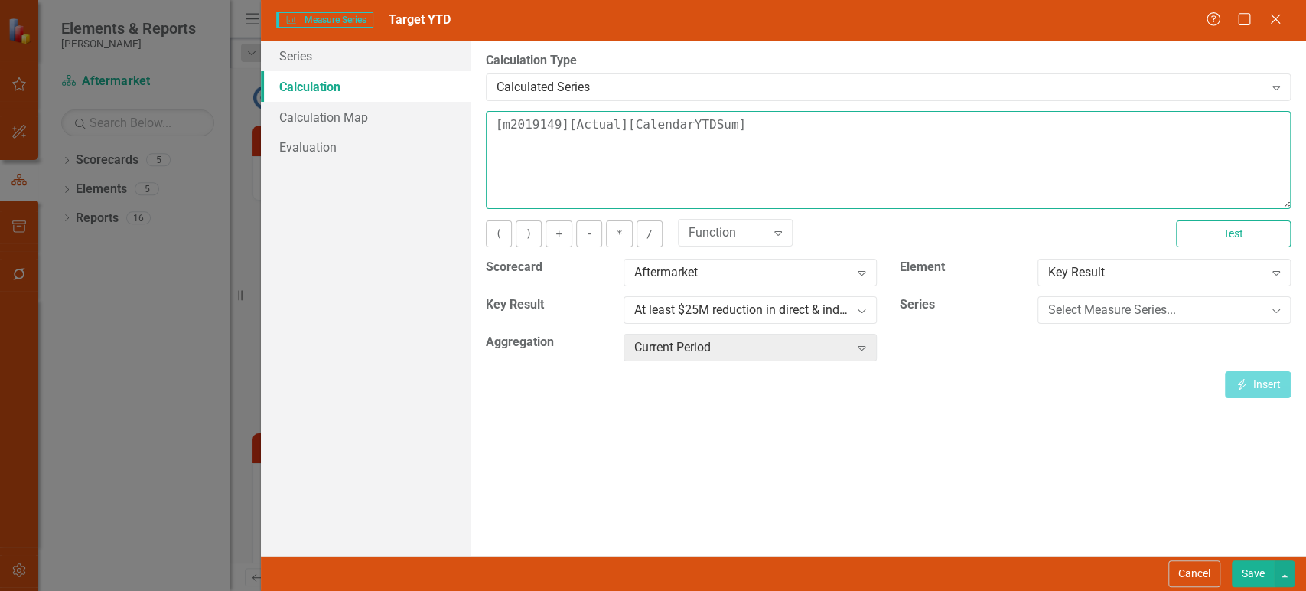
click at [592, 126] on textarea "[m2019149][Actual][CalendarYTDSum]" at bounding box center [888, 160] width 805 height 98
type textarea "[m2019149][Target][CalendarYTDSum]"
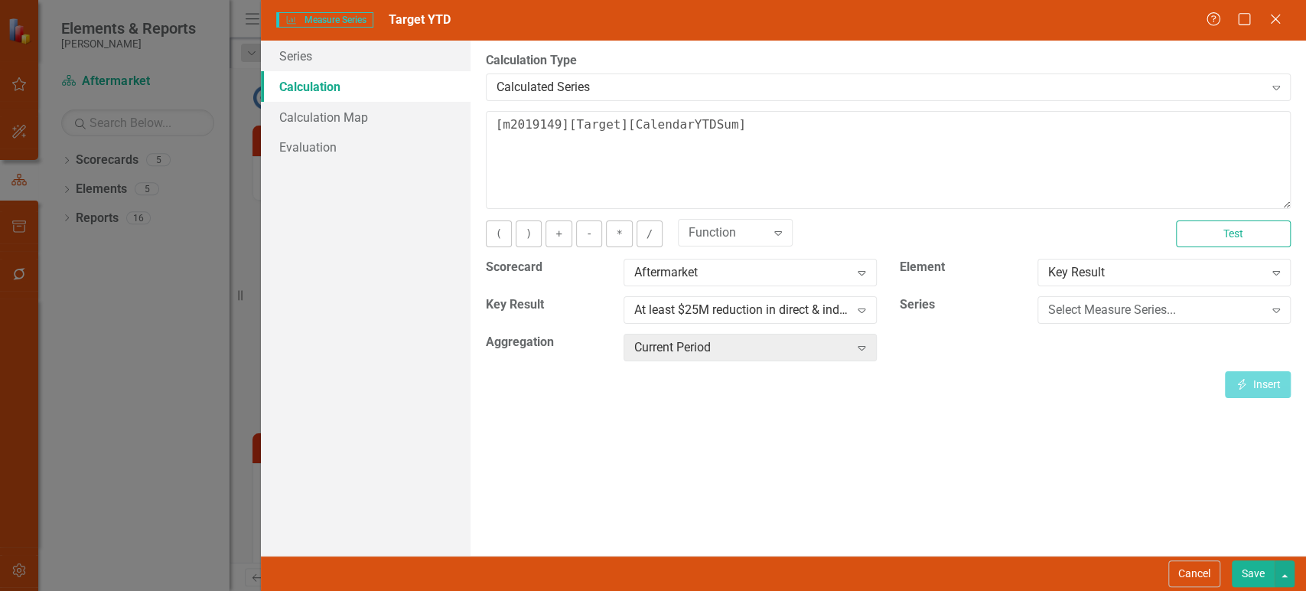
click at [1267, 577] on button "Save" at bounding box center [1253, 573] width 43 height 27
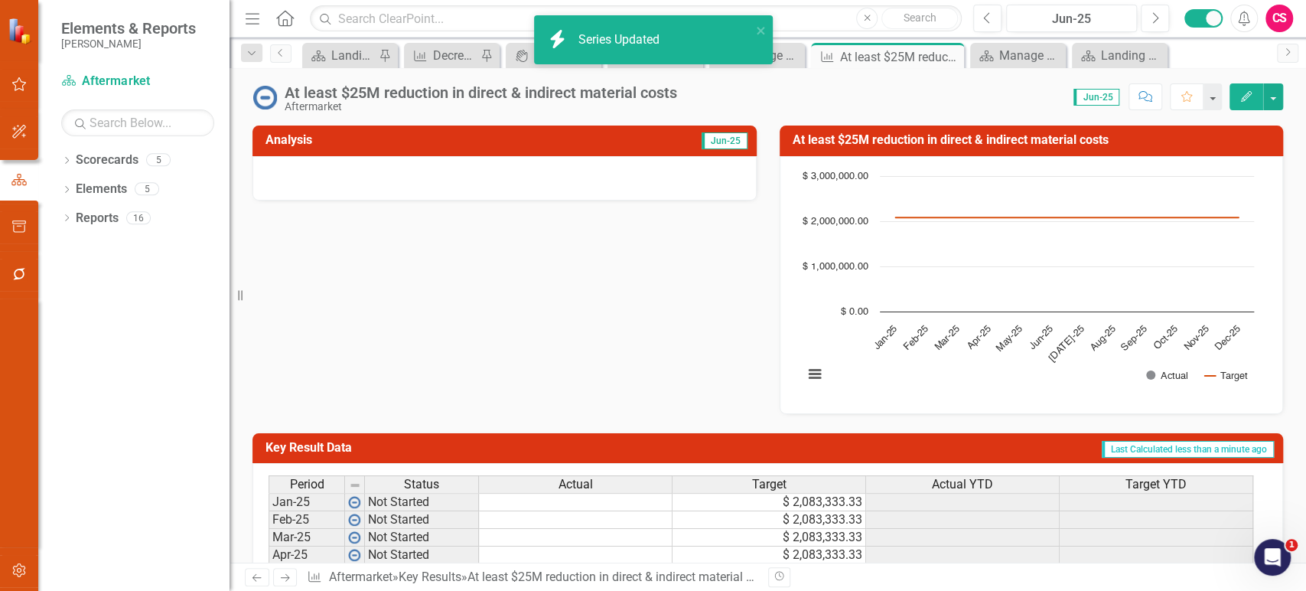
scroll to position [179, 0]
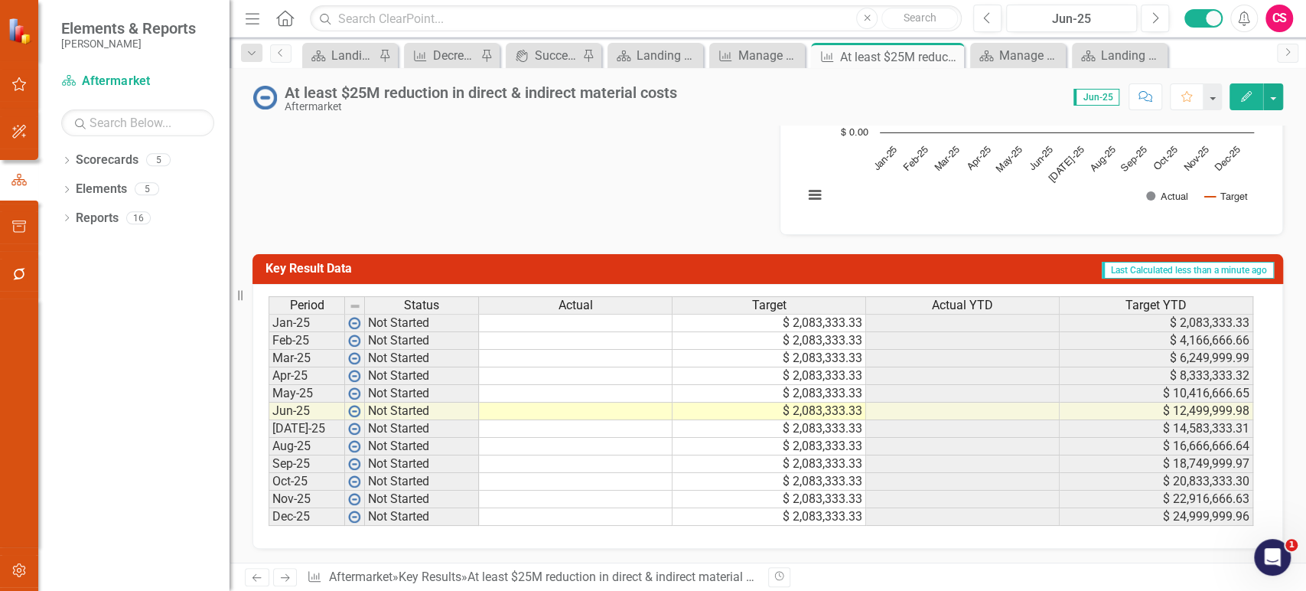
click at [819, 326] on td "$ 2,083,333.33" at bounding box center [770, 323] width 194 height 18
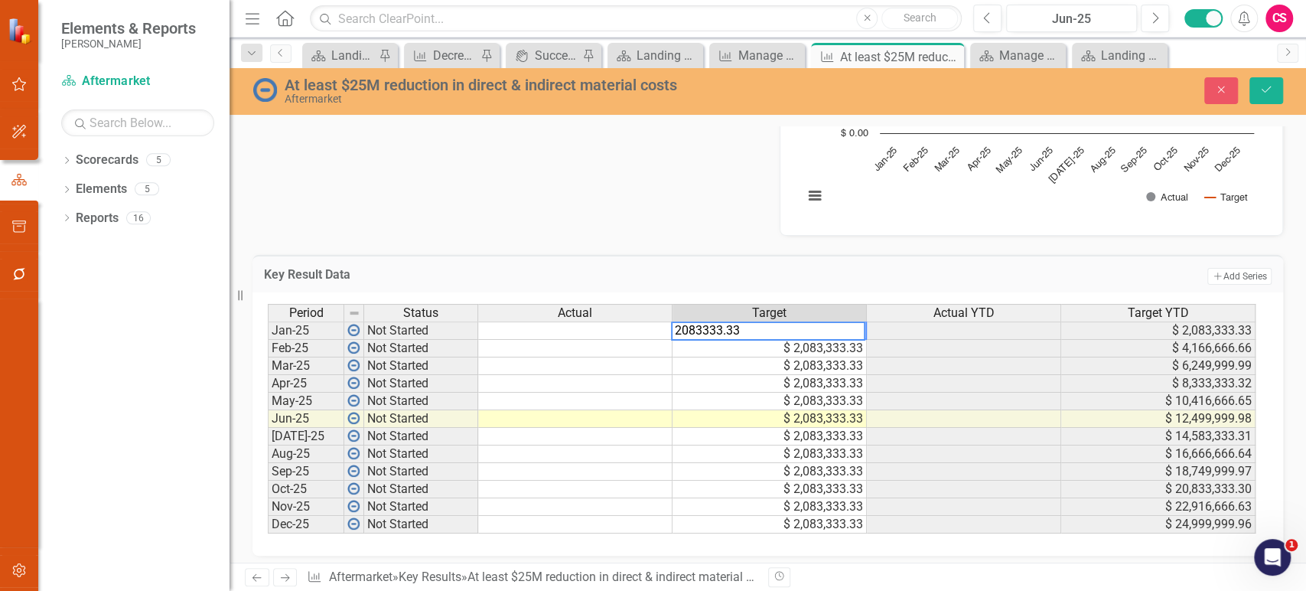
paste textarea "333"
click at [826, 364] on td "$ 2,083,333.33" at bounding box center [770, 366] width 194 height 18
click at [845, 327] on td "$ 2,083,333.33" at bounding box center [770, 330] width 194 height 18
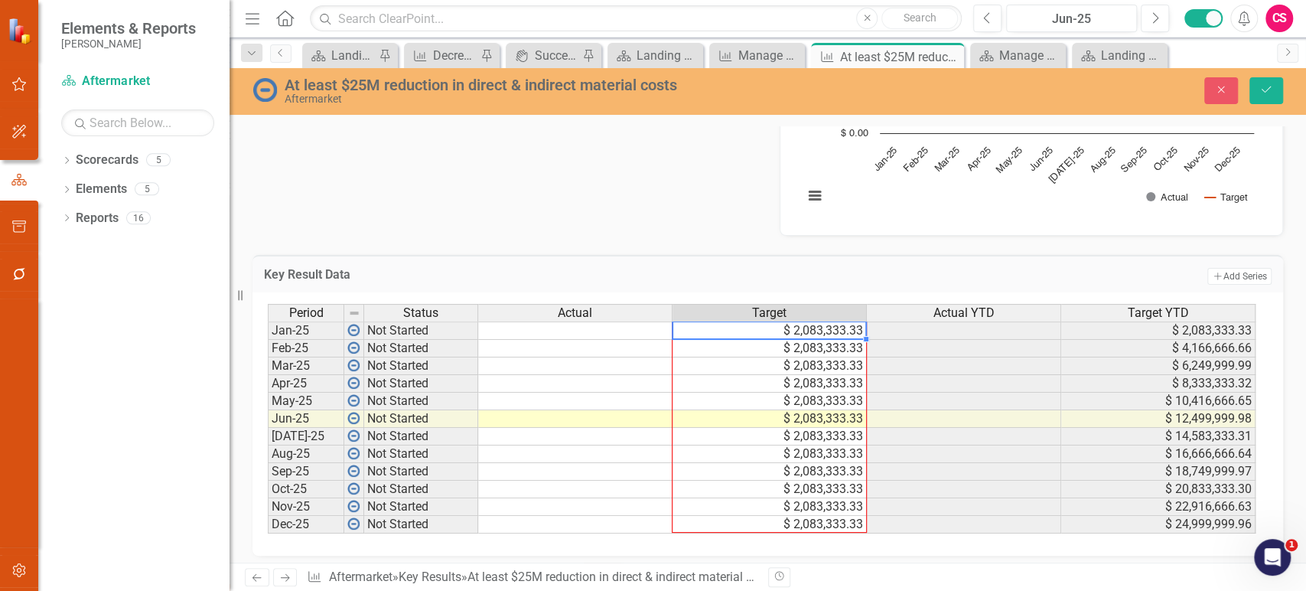
drag, startPoint x: 867, startPoint y: 340, endPoint x: 849, endPoint y: 518, distance: 179.3
click at [268, 518] on div "Period Status Actual Target Actual YTD Target YTD Jan-25 Not Started $ 2,083,33…" at bounding box center [268, 419] width 0 height 230
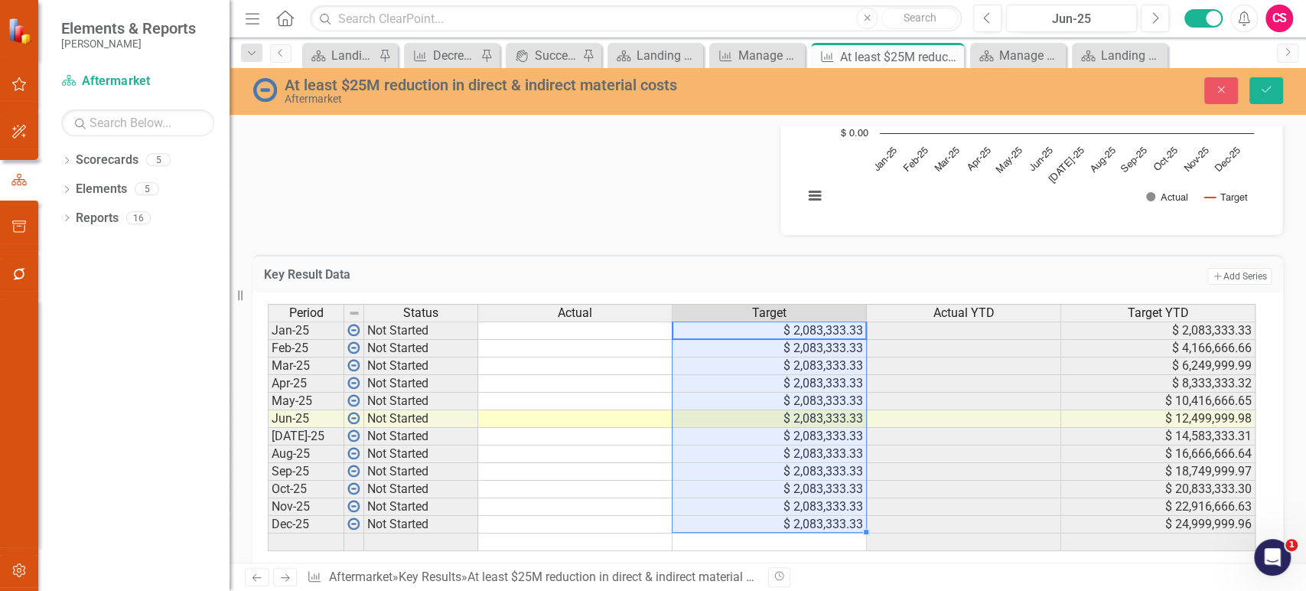
type textarea "2083333.33333"
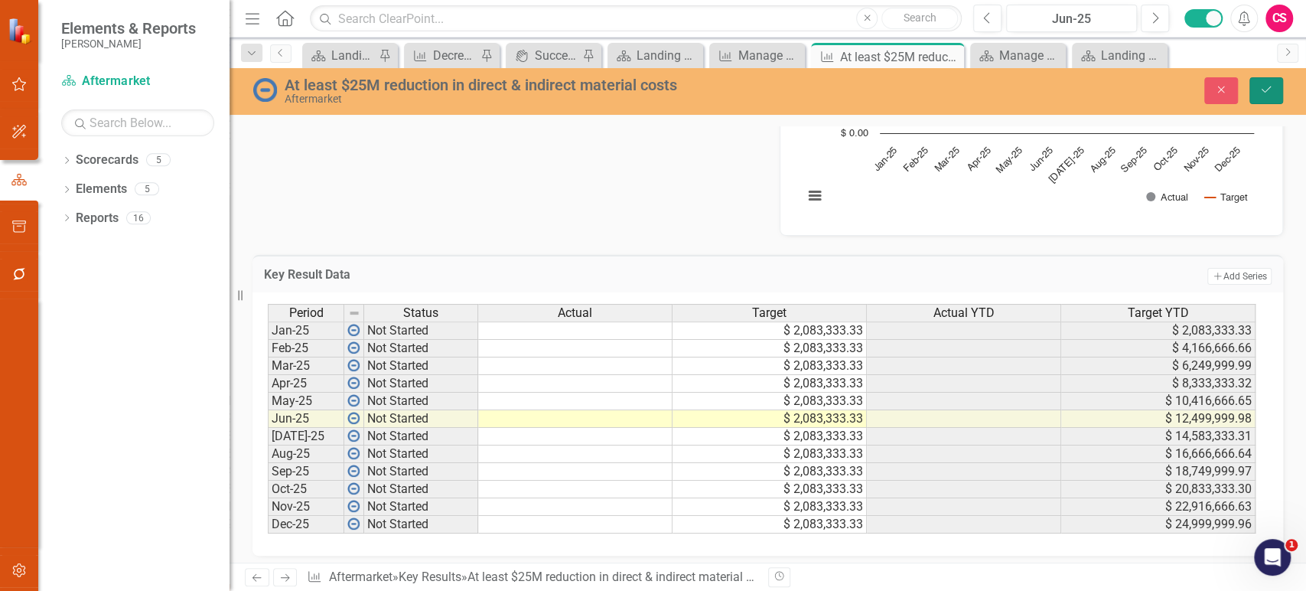
click at [1273, 96] on button "Save" at bounding box center [1267, 90] width 34 height 27
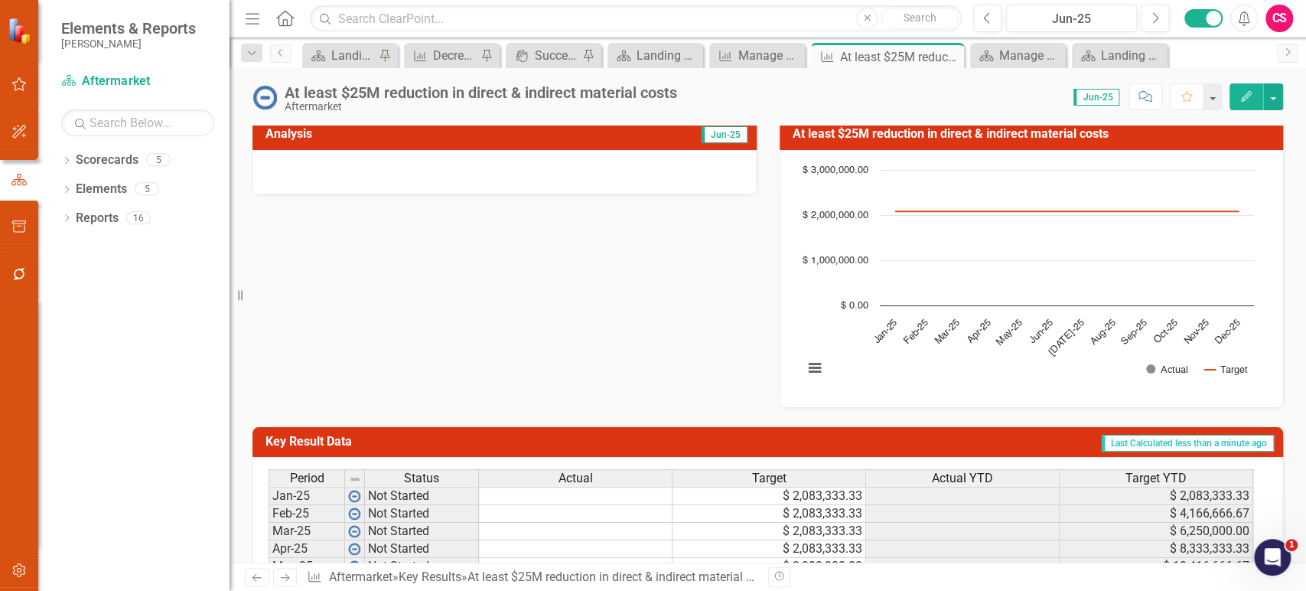
scroll to position [0, 0]
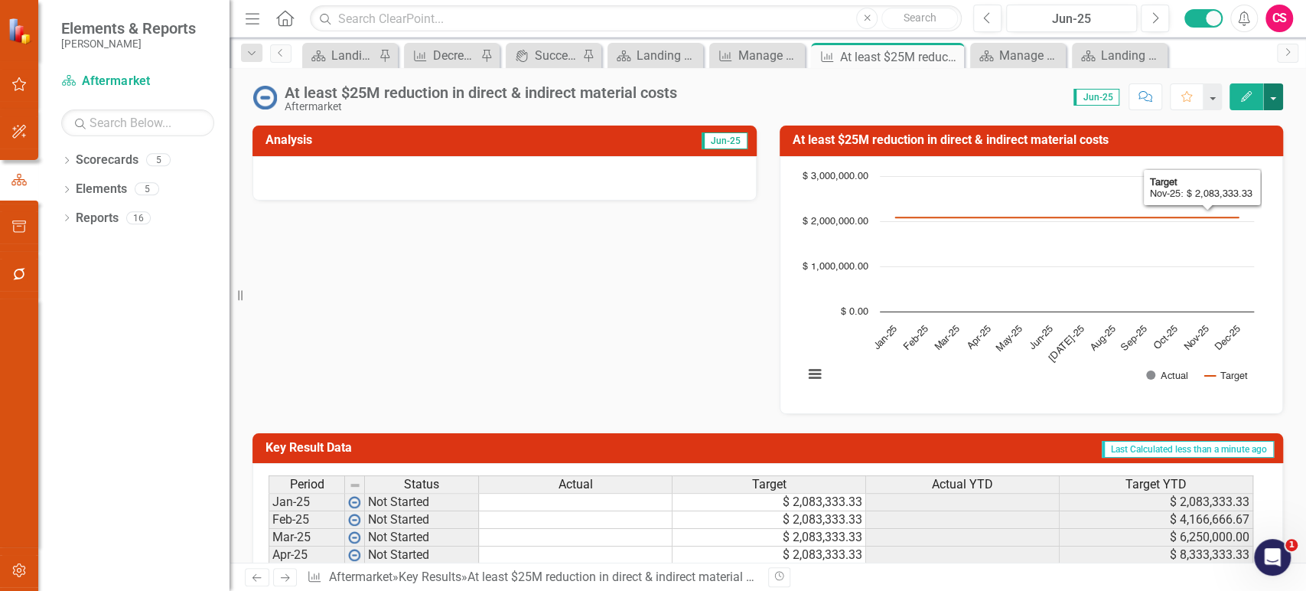
click at [1279, 94] on button "button" at bounding box center [1273, 96] width 20 height 27
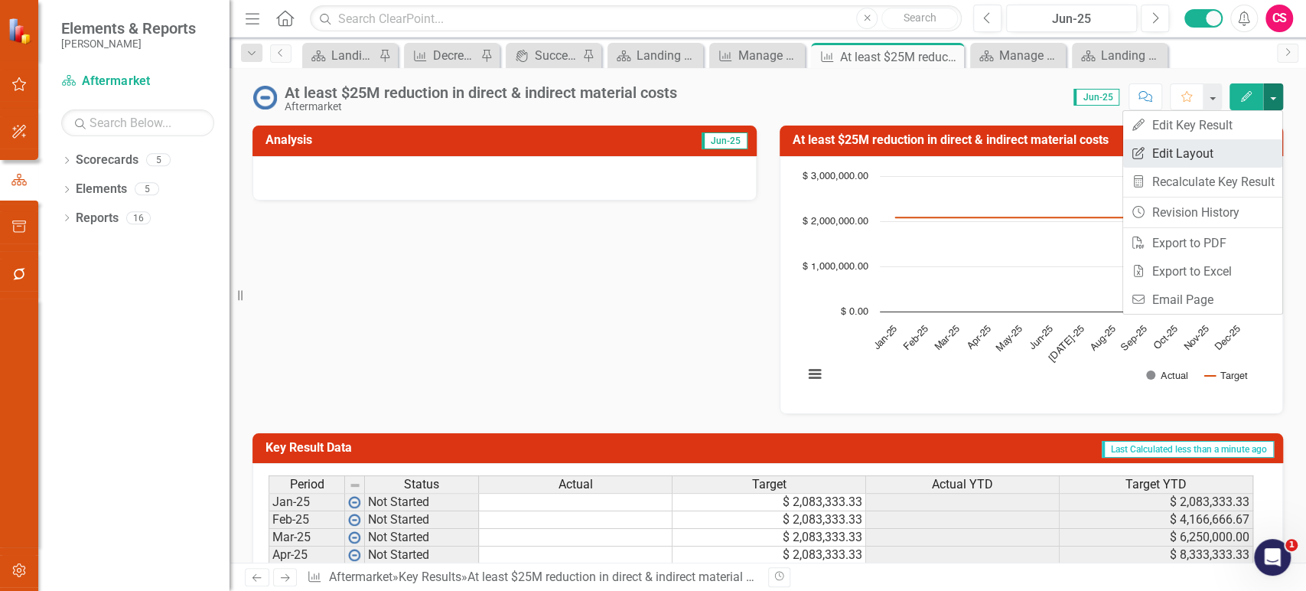
click at [1224, 140] on link "Edit Report Edit Layout" at bounding box center [1202, 153] width 159 height 28
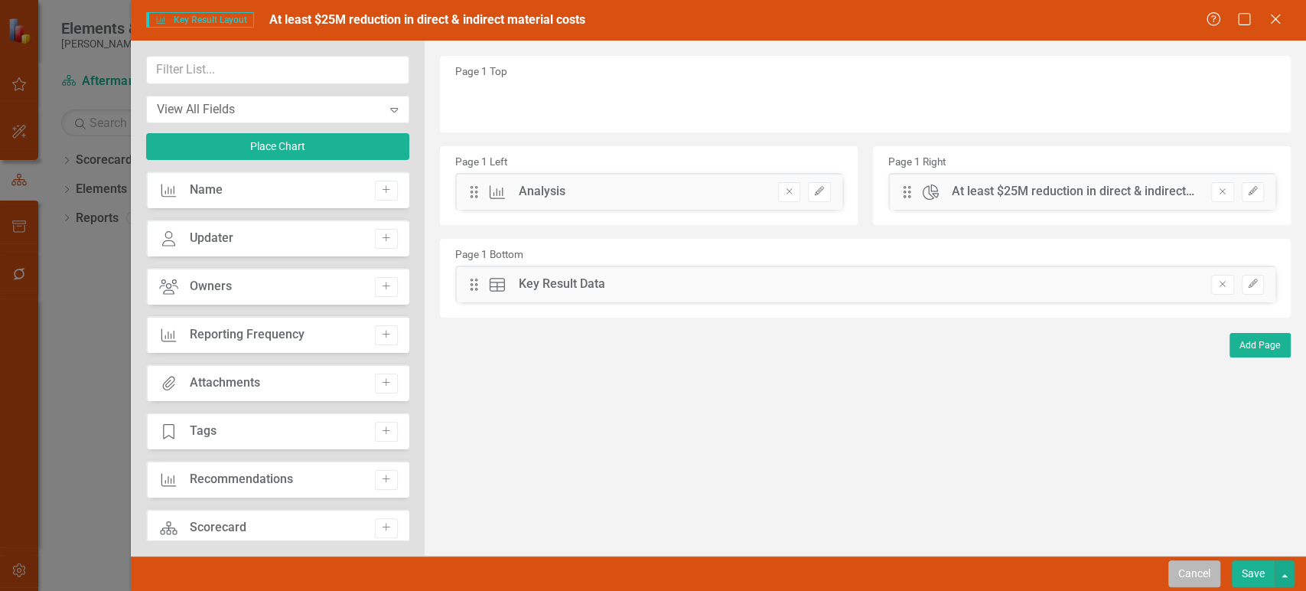
click at [1206, 568] on button "Cancel" at bounding box center [1195, 573] width 52 height 27
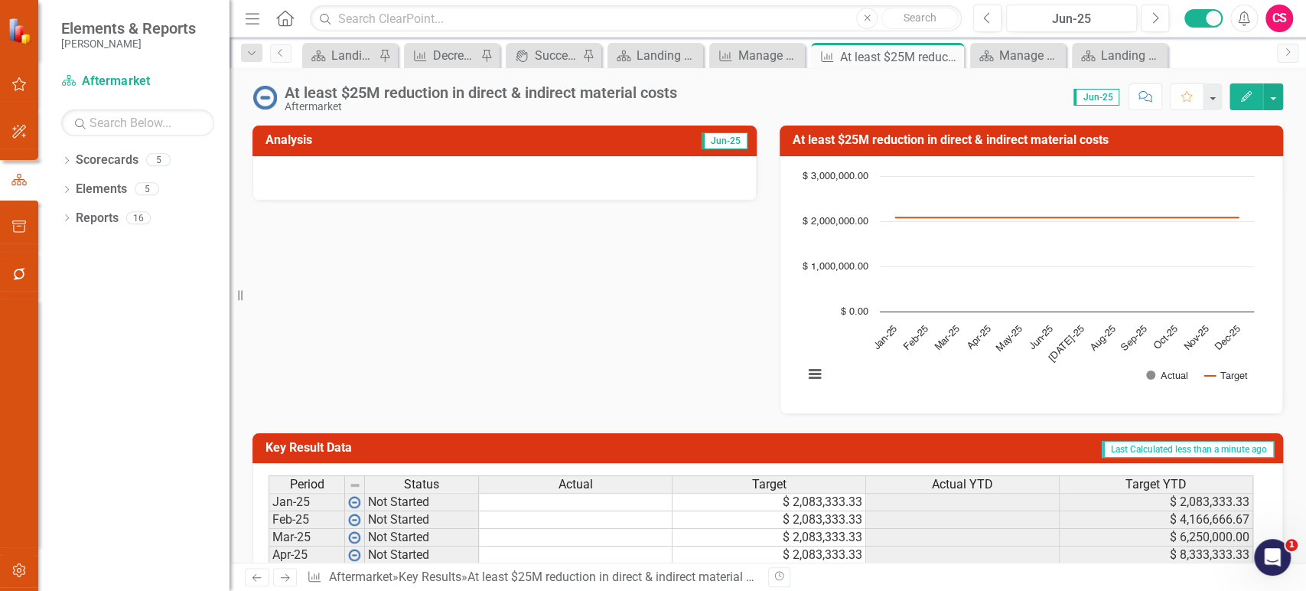
click at [1241, 93] on icon "Edit" at bounding box center [1247, 96] width 14 height 11
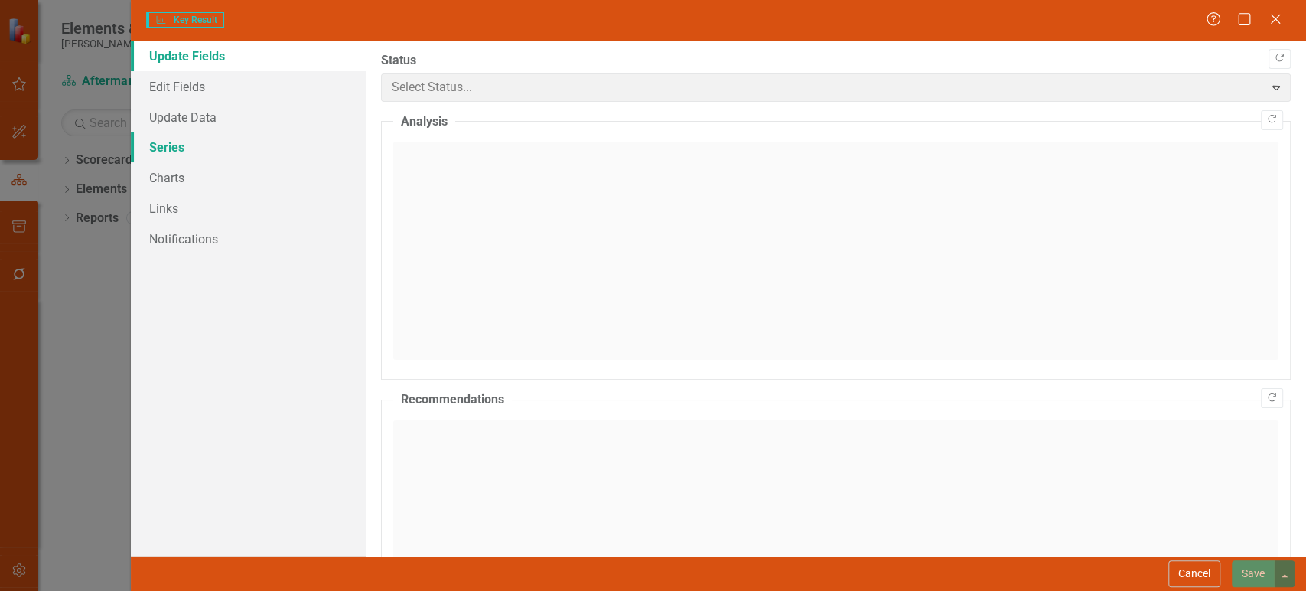
click at [210, 151] on link "Series" at bounding box center [248, 147] width 235 height 31
click at [202, 177] on link "Charts" at bounding box center [248, 177] width 235 height 31
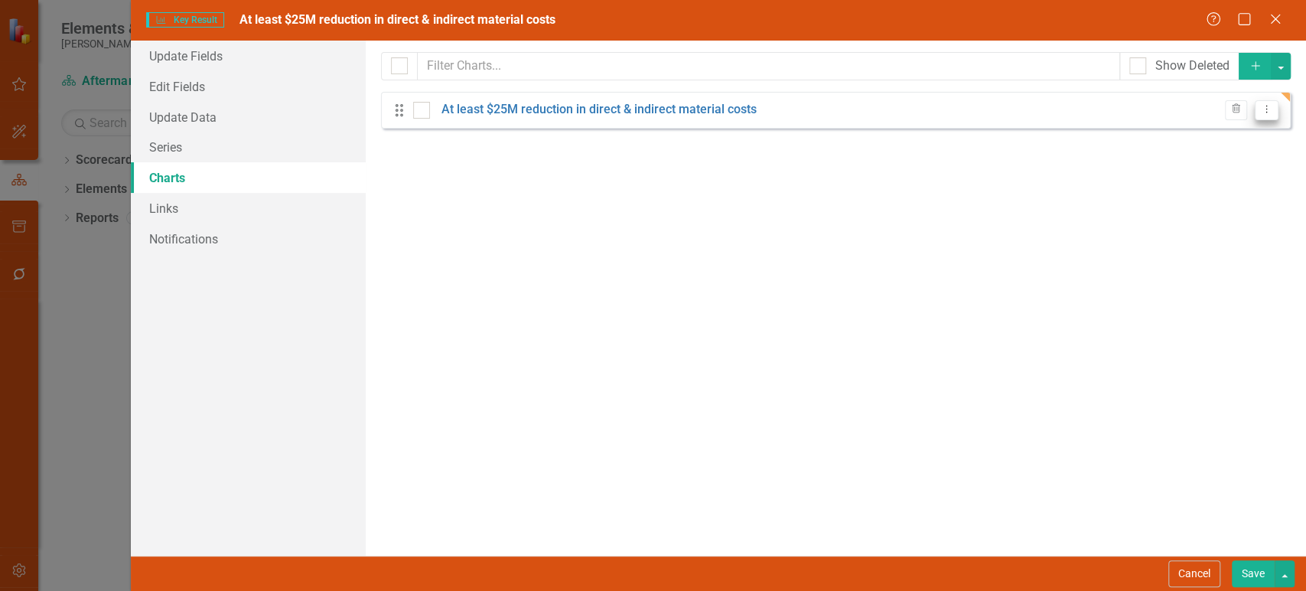
click at [1268, 111] on icon "Dropdown Menu" at bounding box center [1266, 109] width 13 height 10
click at [1228, 166] on link "Copy Duplicate Chart" at bounding box center [1217, 163] width 121 height 28
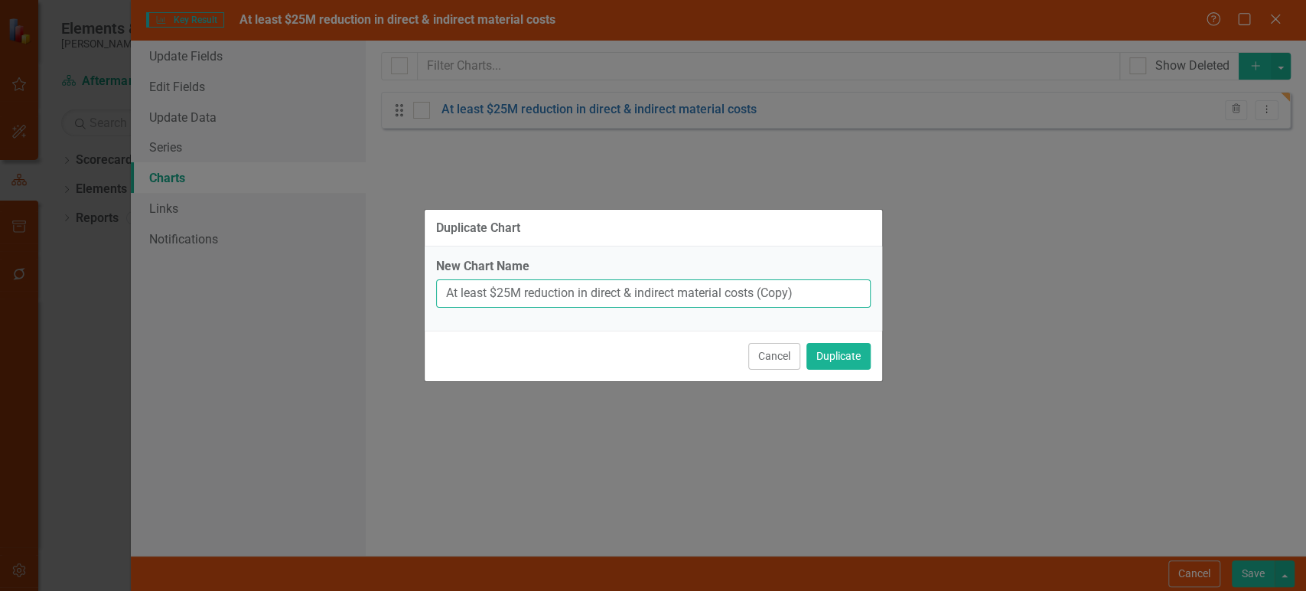
drag, startPoint x: 786, startPoint y: 289, endPoint x: 758, endPoint y: 291, distance: 27.6
click at [758, 291] on input "At least $25M reduction in direct & indirect material costs (Copy)" at bounding box center [653, 293] width 435 height 28
type input "At least $25M reduction in direct & indirect material costs YTD"
click at [845, 354] on button "Duplicate" at bounding box center [839, 356] width 64 height 27
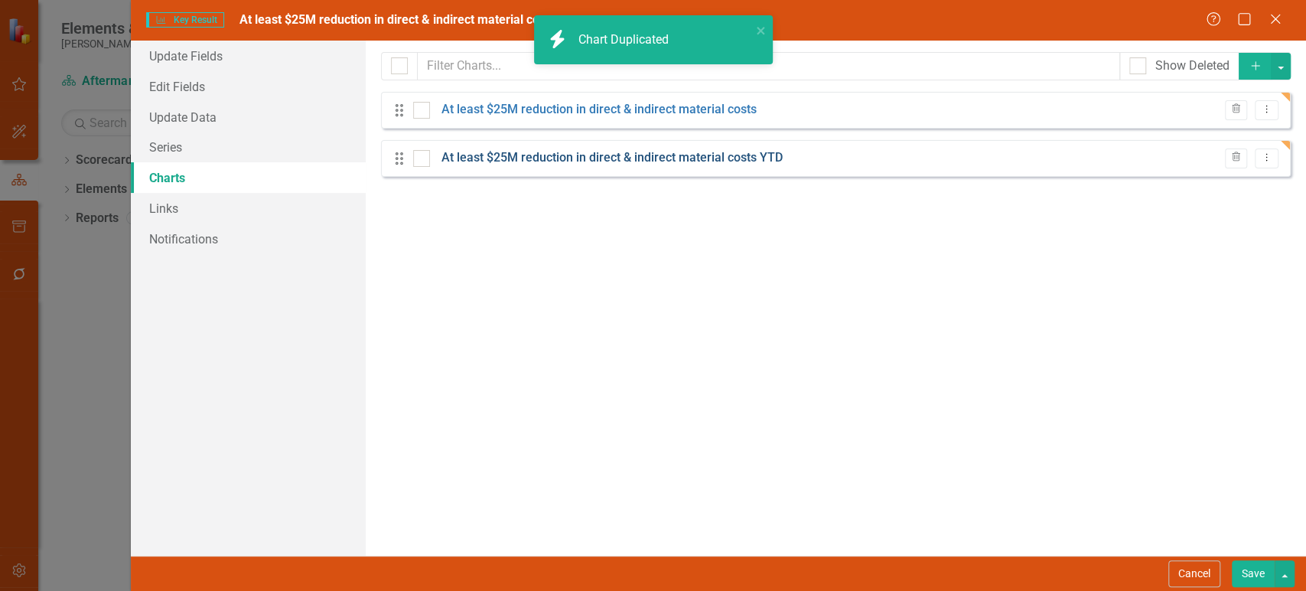
click at [643, 157] on link "At least $25M reduction in direct & indirect material costs YTD" at bounding box center [612, 158] width 341 height 18
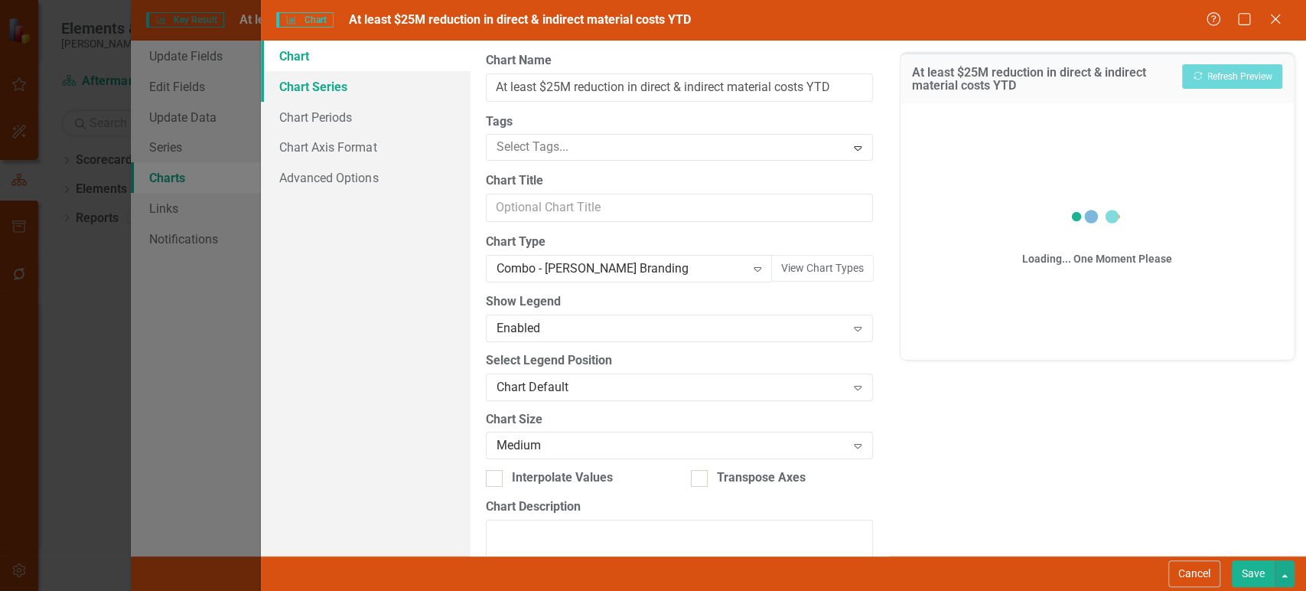
click at [403, 83] on link "Chart Series" at bounding box center [365, 86] width 209 height 31
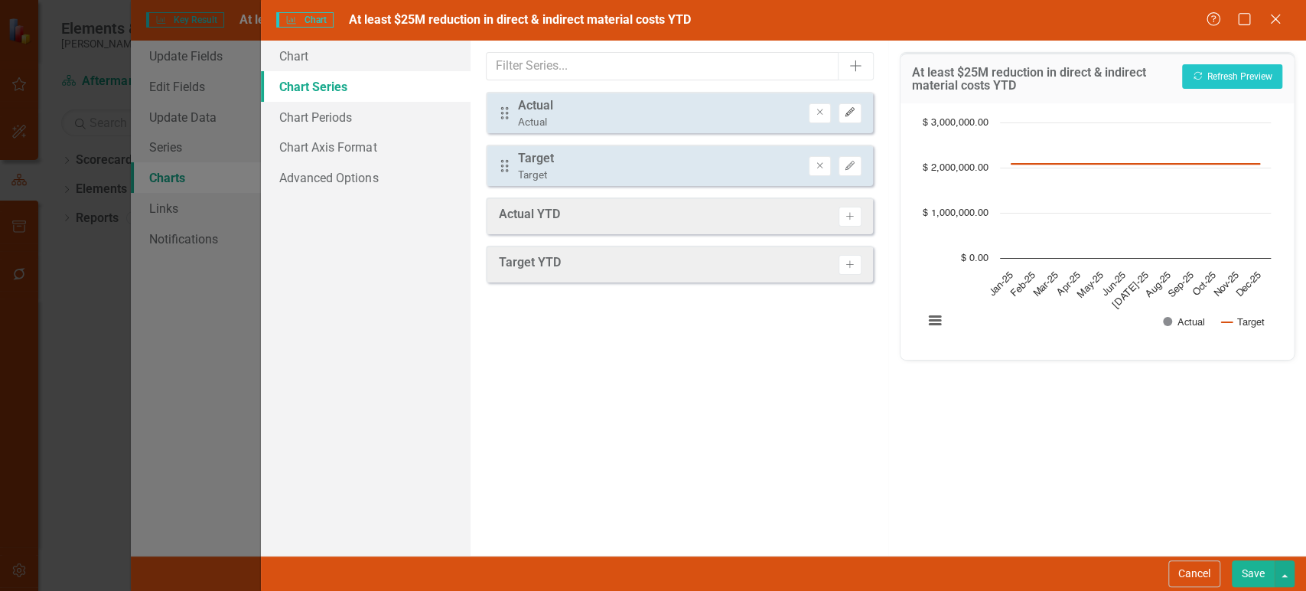
click at [852, 116] on button "Edit" at bounding box center [850, 113] width 22 height 20
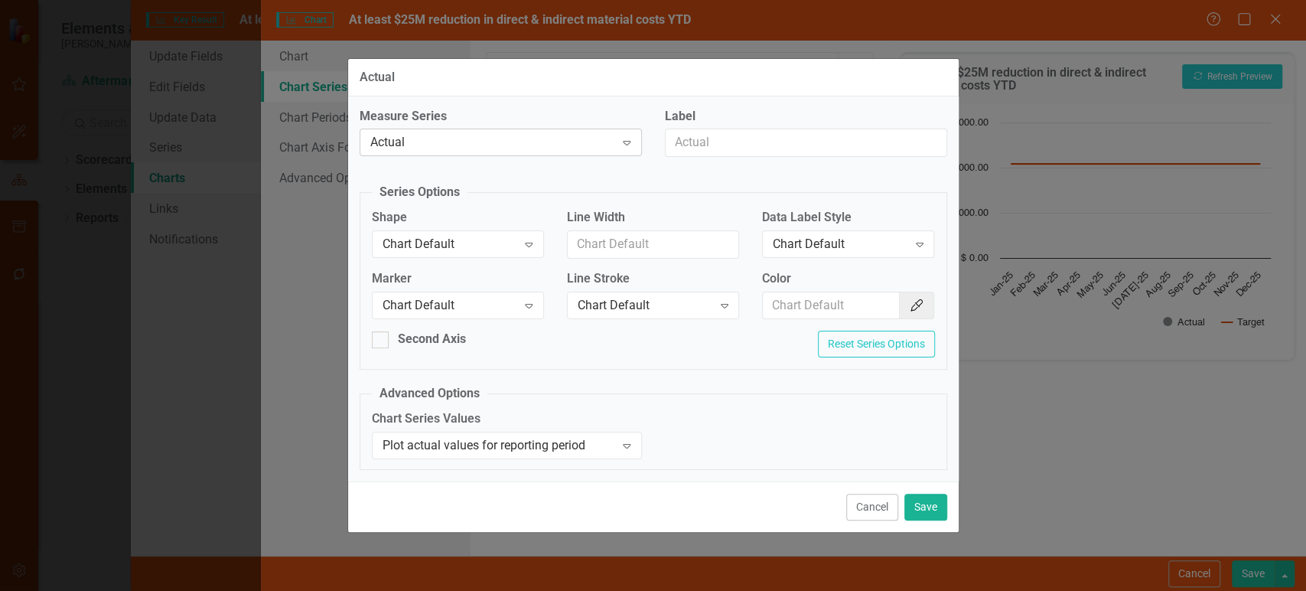
click at [553, 145] on div "Actual" at bounding box center [492, 143] width 245 height 18
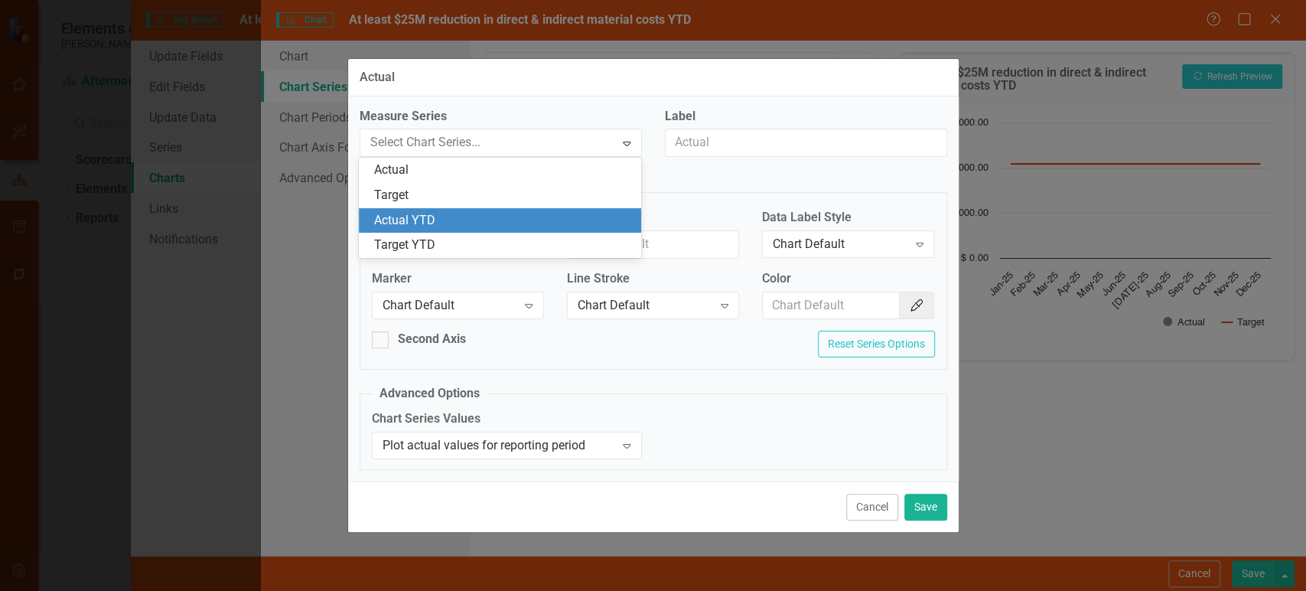
drag, startPoint x: 508, startPoint y: 213, endPoint x: 553, endPoint y: 233, distance: 48.6
click at [508, 214] on div "Actual YTD" at bounding box center [503, 221] width 258 height 18
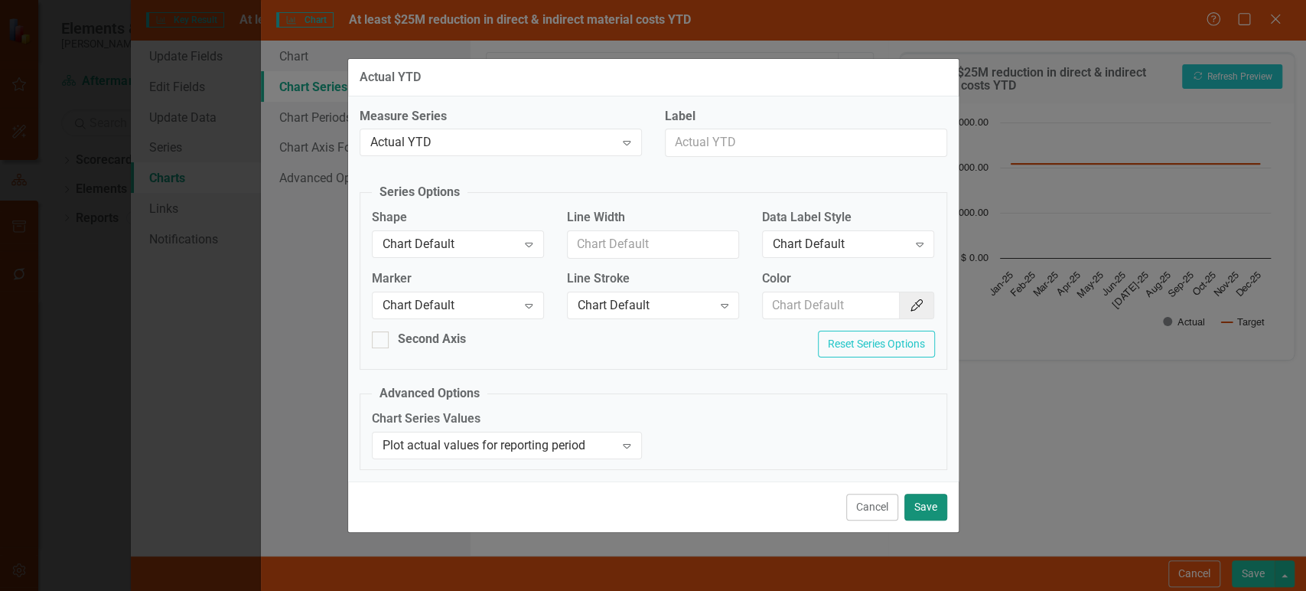
click at [925, 510] on button "Save" at bounding box center [926, 507] width 43 height 27
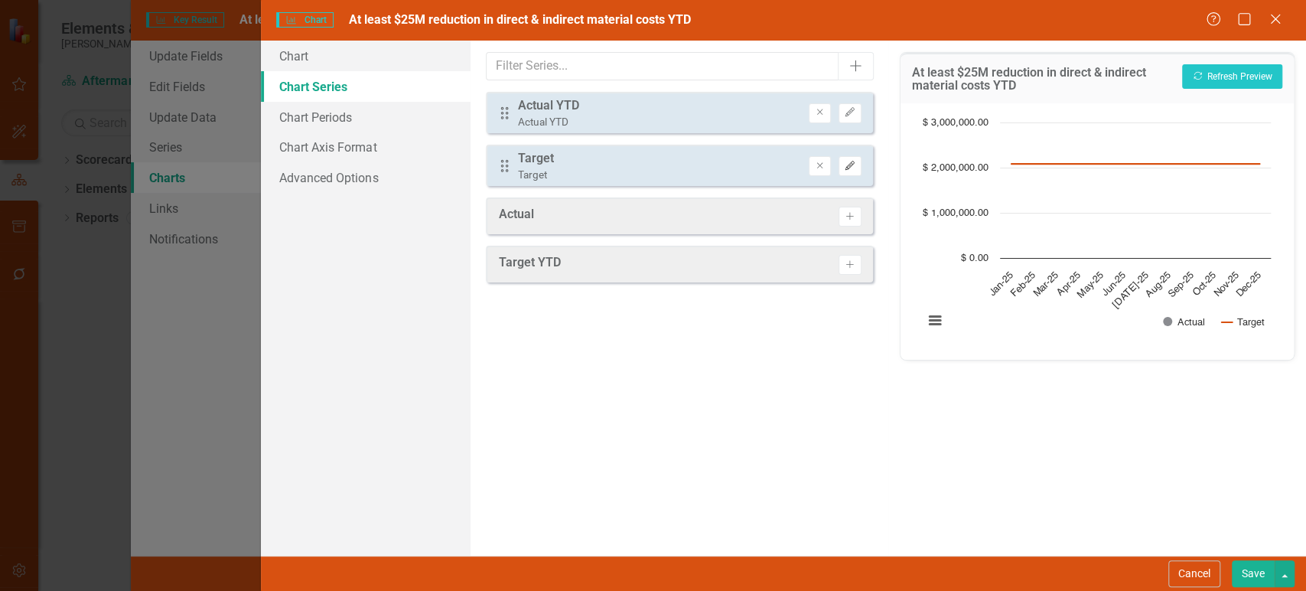
click at [846, 171] on button "Edit" at bounding box center [850, 166] width 22 height 20
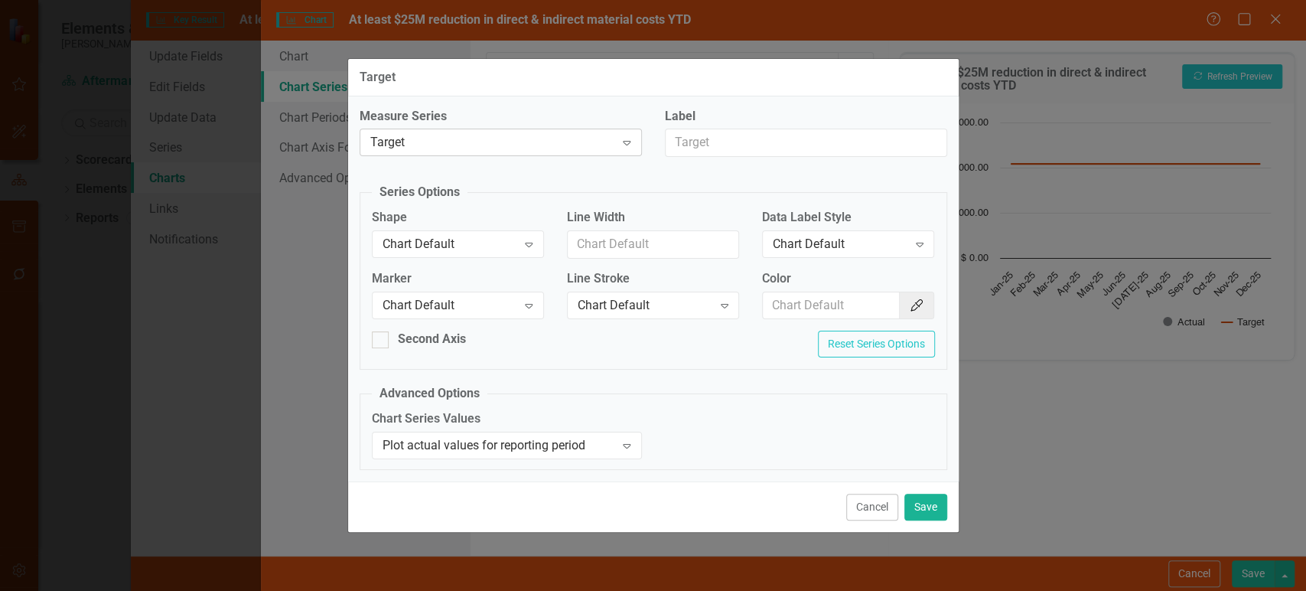
click at [569, 139] on div "Target" at bounding box center [492, 143] width 245 height 18
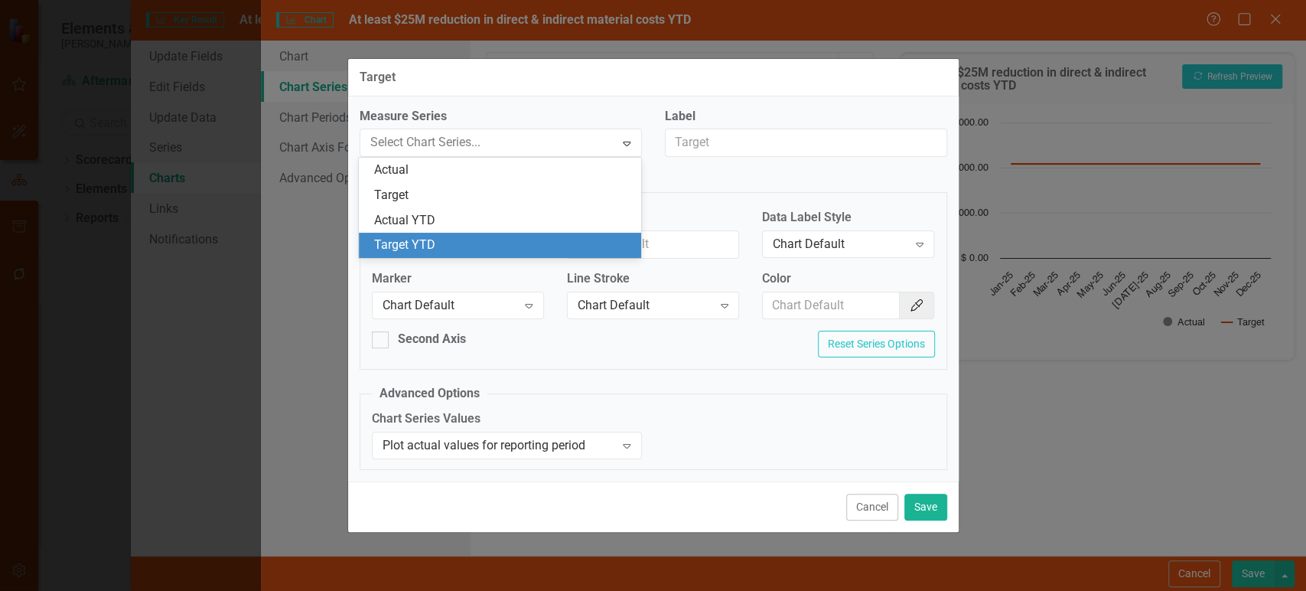
click at [511, 240] on div "Target YTD" at bounding box center [503, 245] width 258 height 18
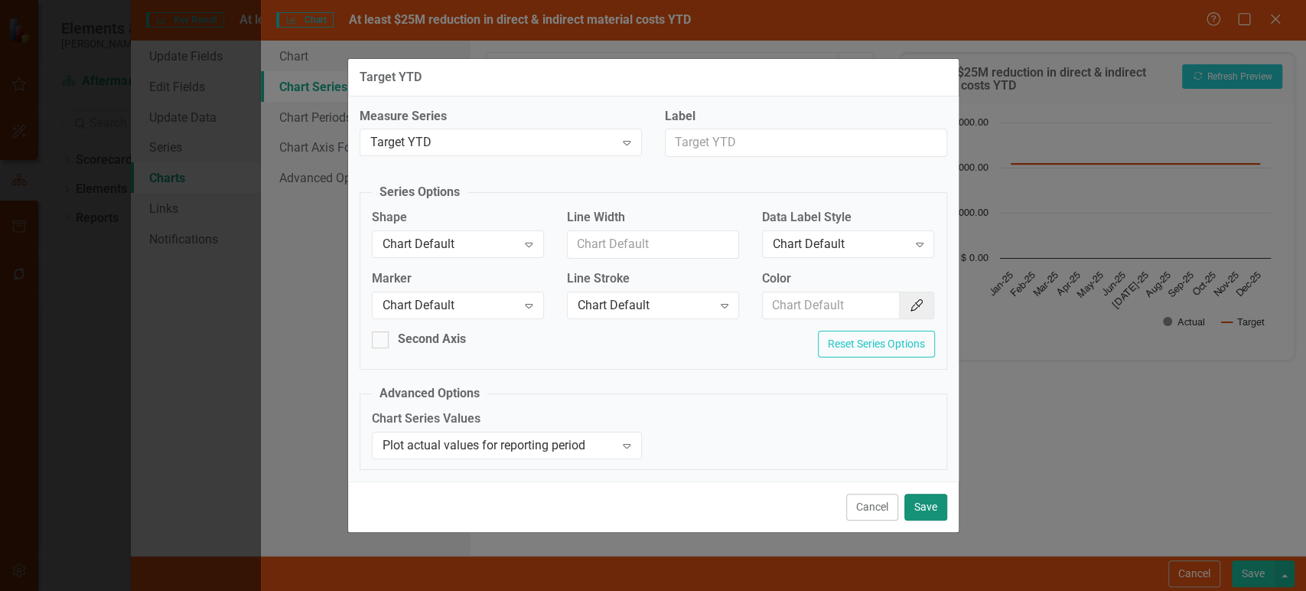
click at [931, 501] on button "Save" at bounding box center [926, 507] width 43 height 27
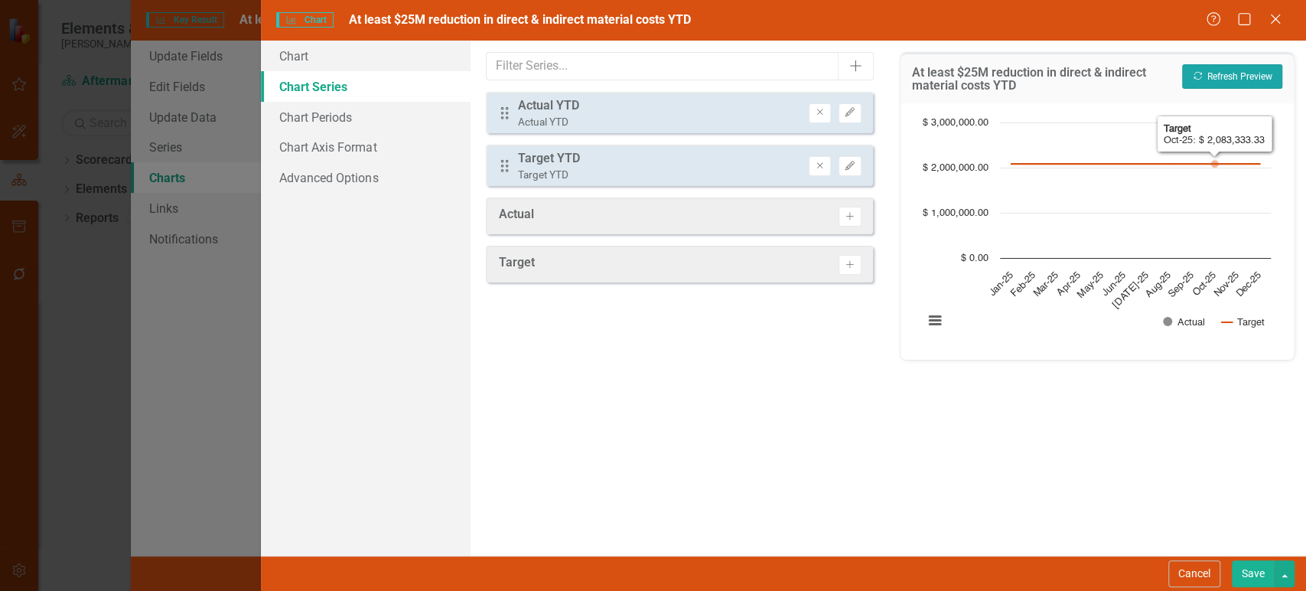
drag, startPoint x: 1233, startPoint y: 73, endPoint x: 1226, endPoint y: 88, distance: 16.1
click at [1233, 72] on button "Recalculate Refresh Preview" at bounding box center [1232, 76] width 100 height 24
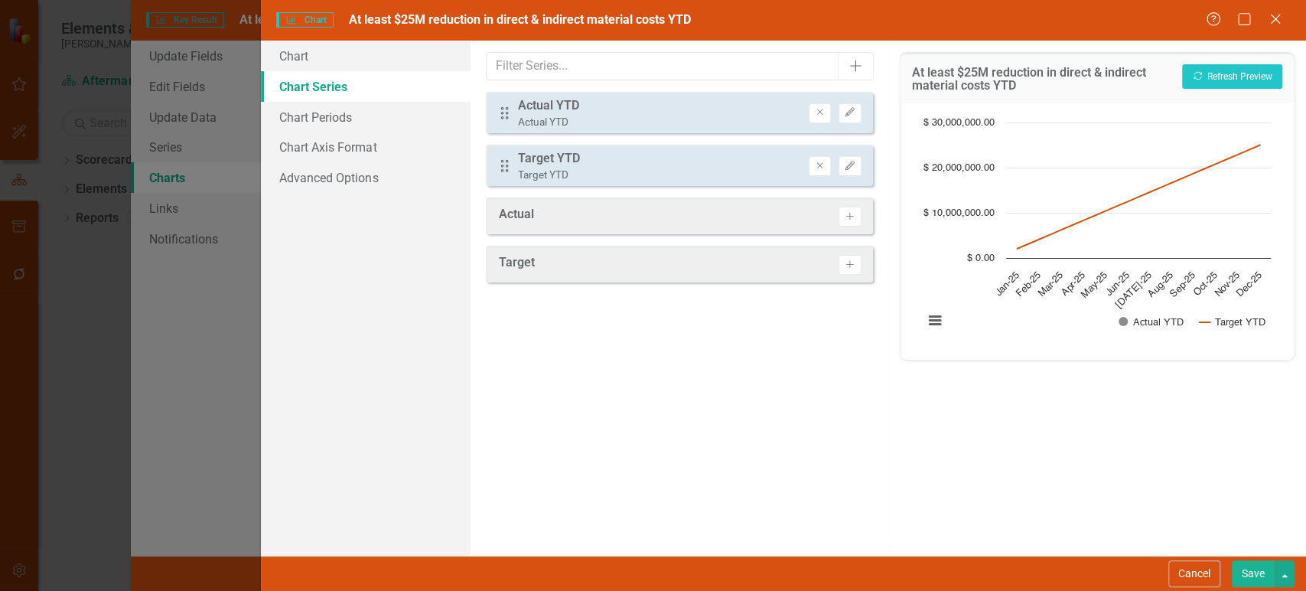
click at [1257, 580] on button "Save" at bounding box center [1253, 573] width 43 height 27
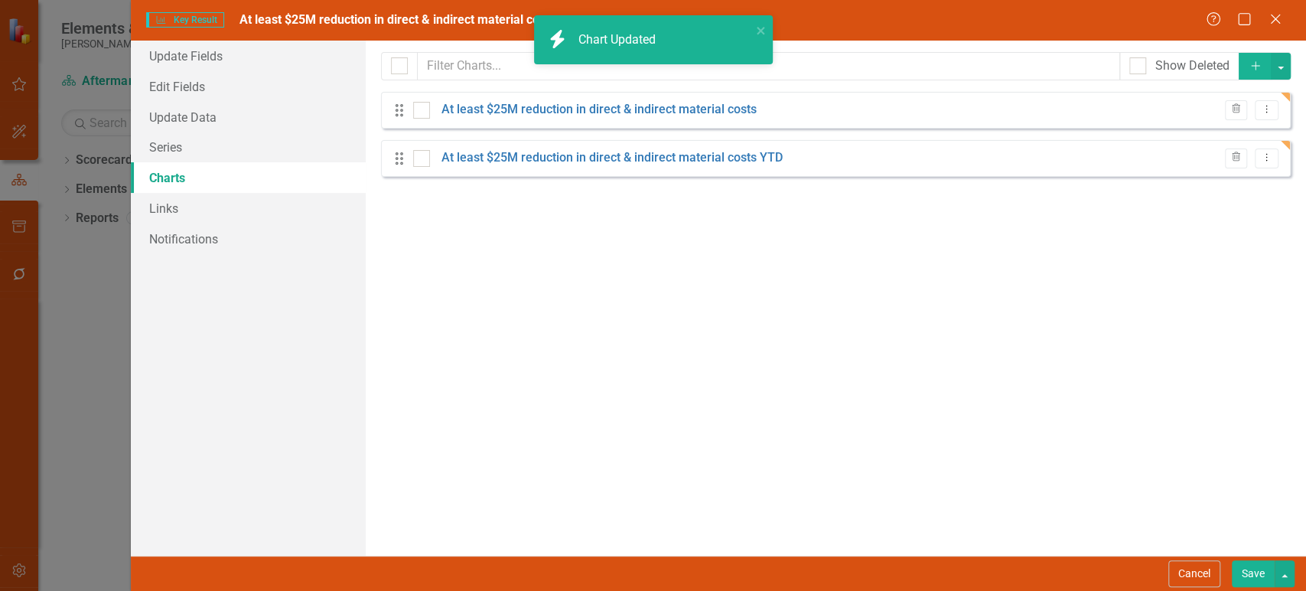
click at [1246, 568] on button "Save" at bounding box center [1253, 573] width 43 height 27
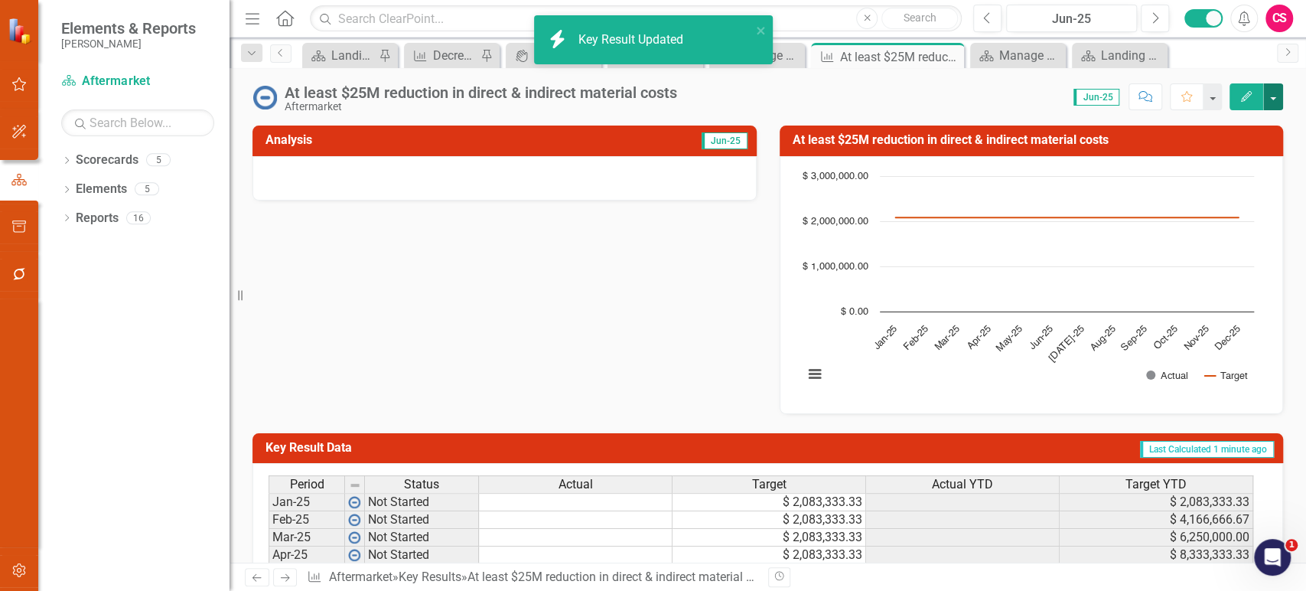
click at [1273, 95] on button "button" at bounding box center [1273, 96] width 20 height 27
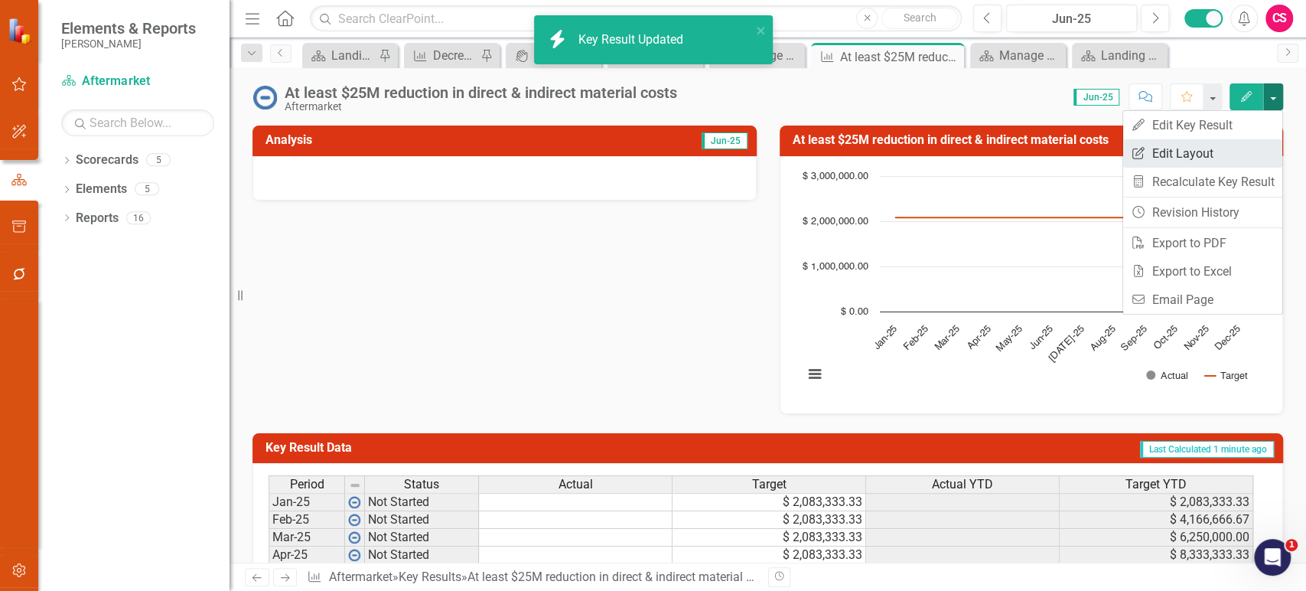
click at [1221, 155] on link "Edit Report Edit Layout" at bounding box center [1202, 153] width 159 height 28
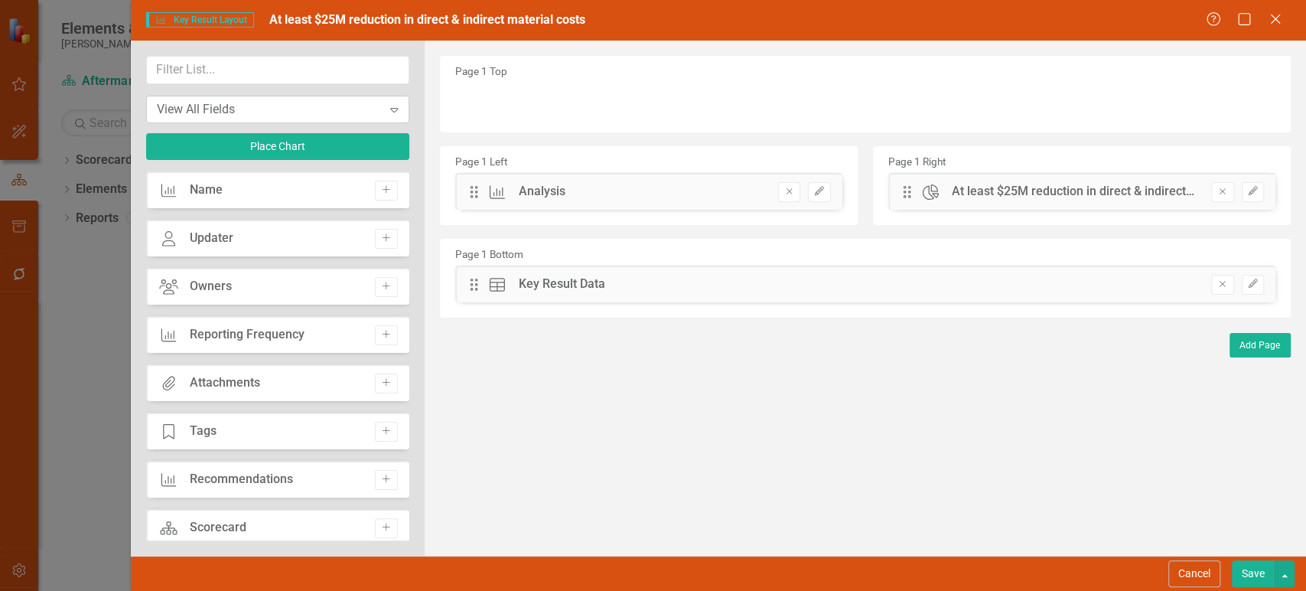
click at [288, 108] on div "View All Fields" at bounding box center [270, 109] width 226 height 18
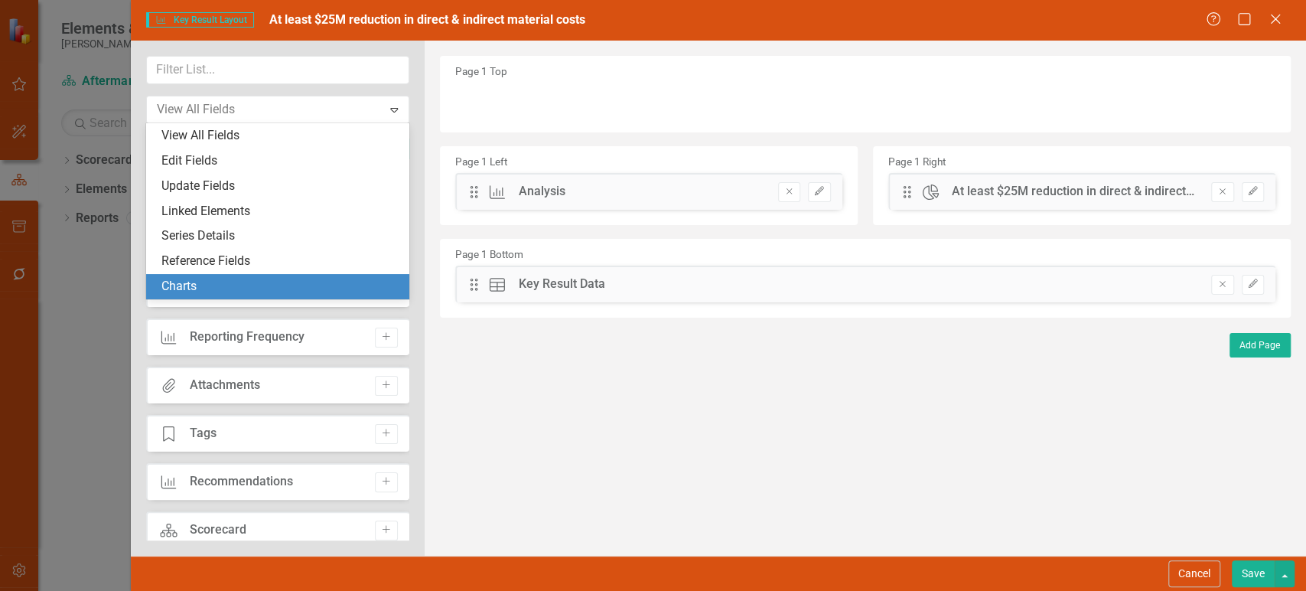
click at [247, 276] on div "Charts" at bounding box center [277, 286] width 263 height 25
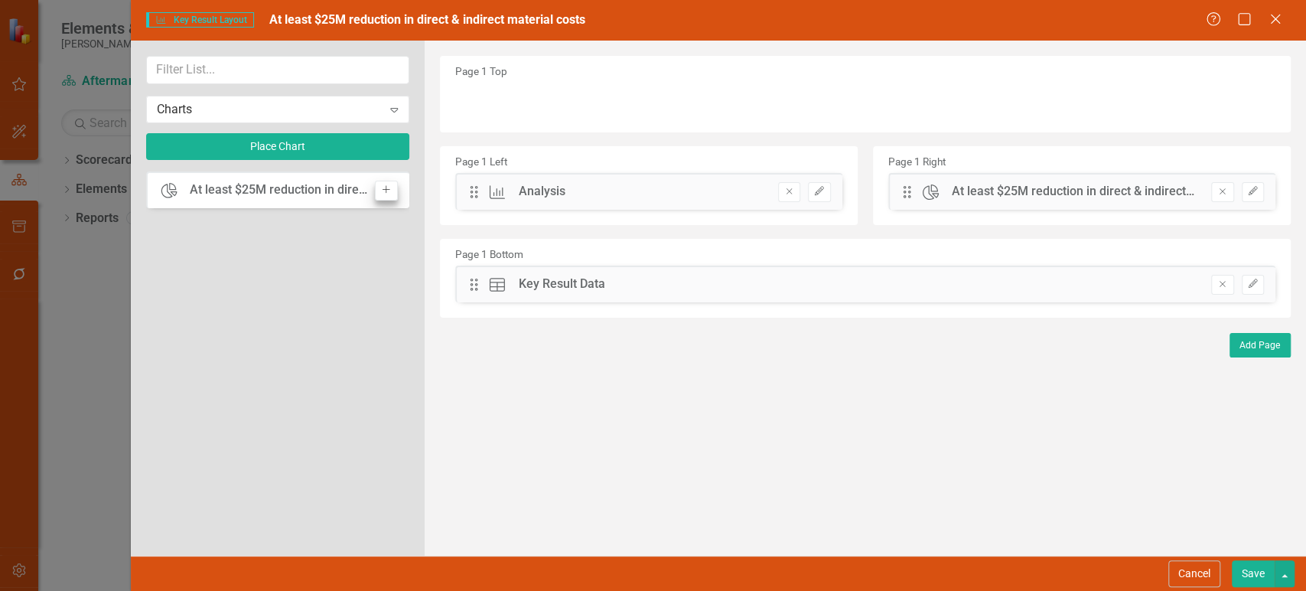
click at [374, 187] on div "Add" at bounding box center [382, 191] width 30 height 20
click at [389, 188] on icon "Add" at bounding box center [385, 189] width 11 height 9
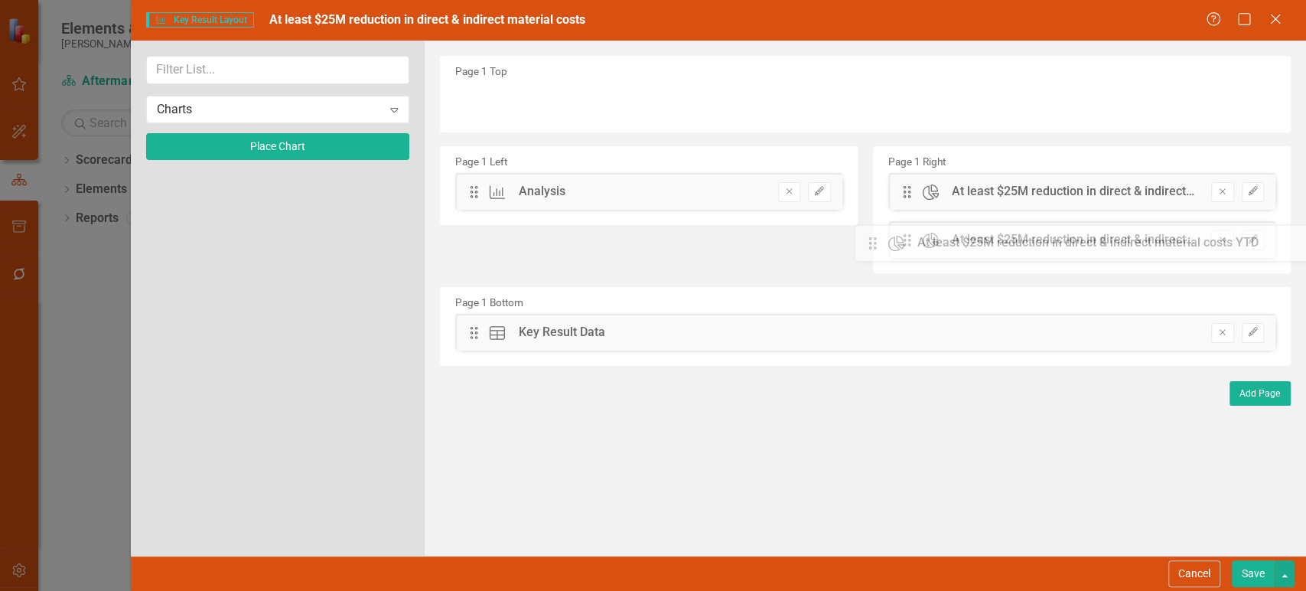
drag, startPoint x: 484, startPoint y: 93, endPoint x: 894, endPoint y: 235, distance: 433.9
click at [1254, 569] on button "Save" at bounding box center [1253, 573] width 43 height 27
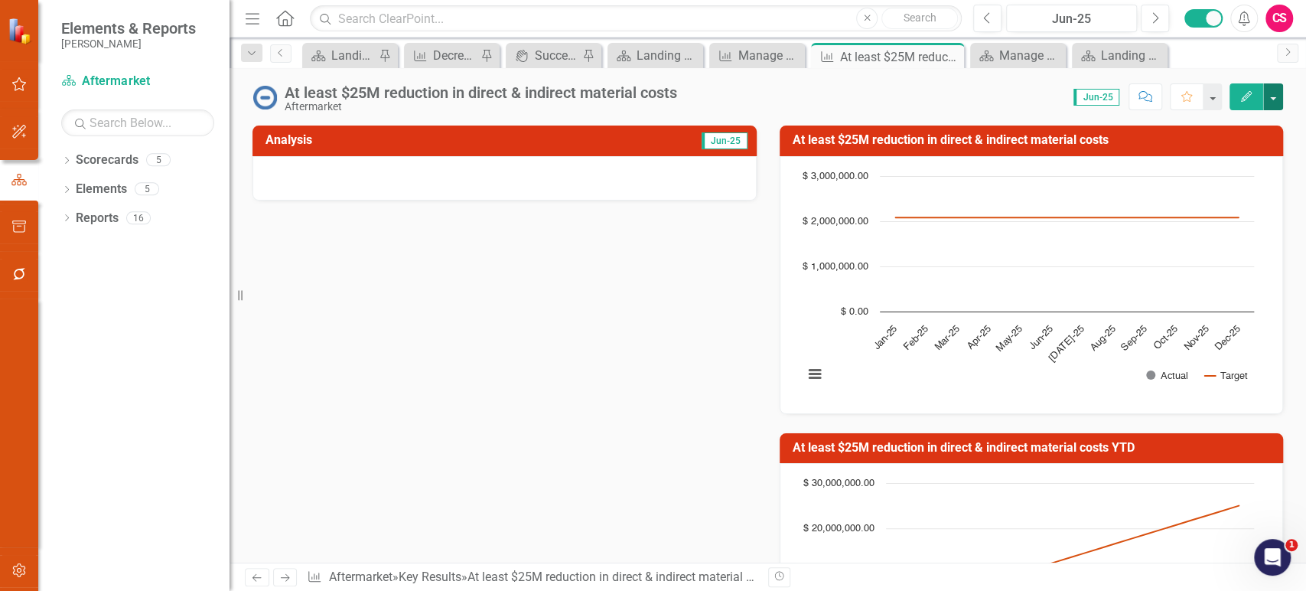
click at [1265, 98] on button "button" at bounding box center [1273, 96] width 20 height 27
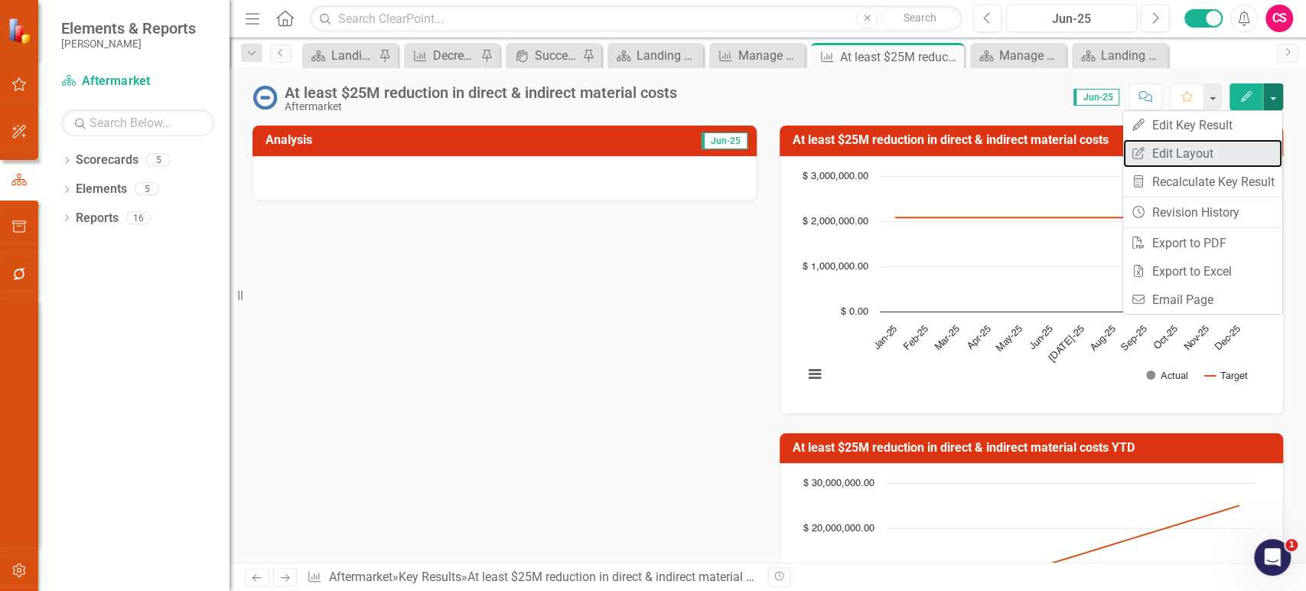
click at [1240, 148] on link "Edit Report Edit Layout" at bounding box center [1202, 153] width 159 height 28
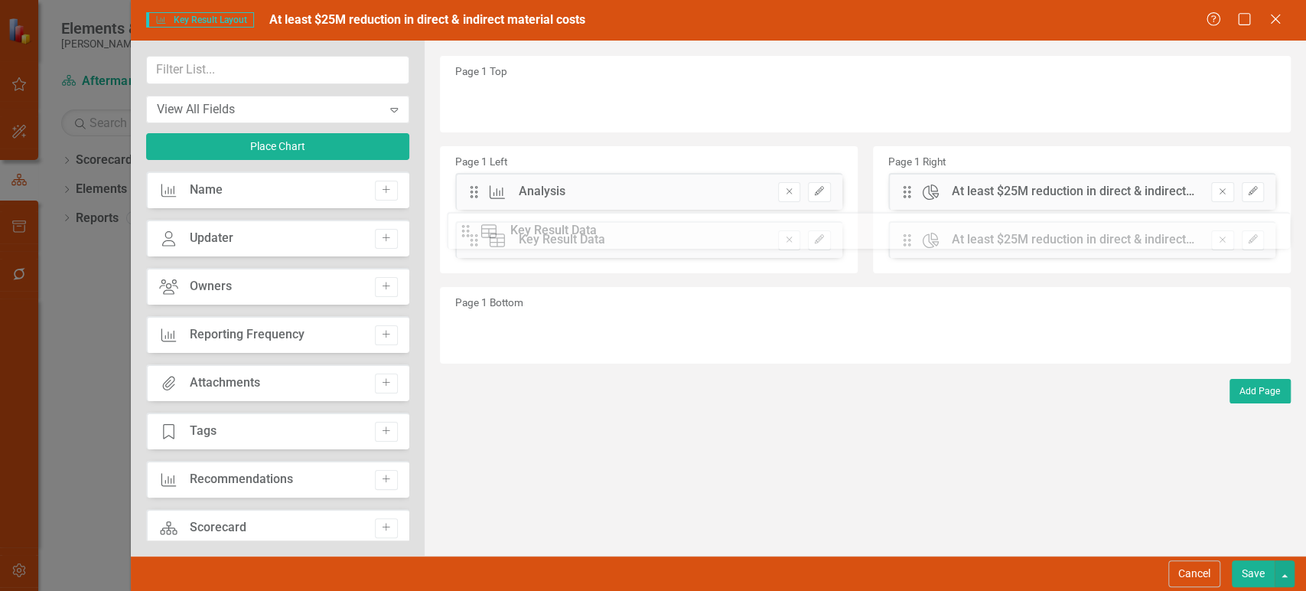
drag, startPoint x: 475, startPoint y: 331, endPoint x: 478, endPoint y: 230, distance: 101.8
click at [1247, 570] on button "Save" at bounding box center [1253, 573] width 43 height 27
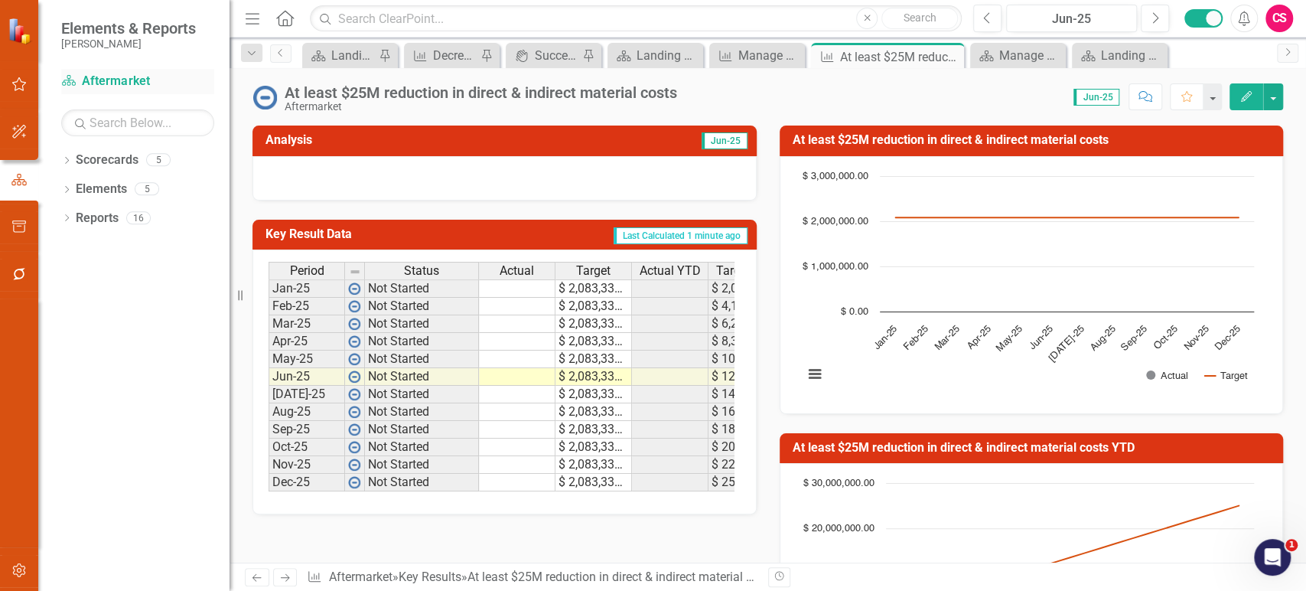
click at [139, 84] on link "Scorecard Aftermarket" at bounding box center [137, 82] width 153 height 18
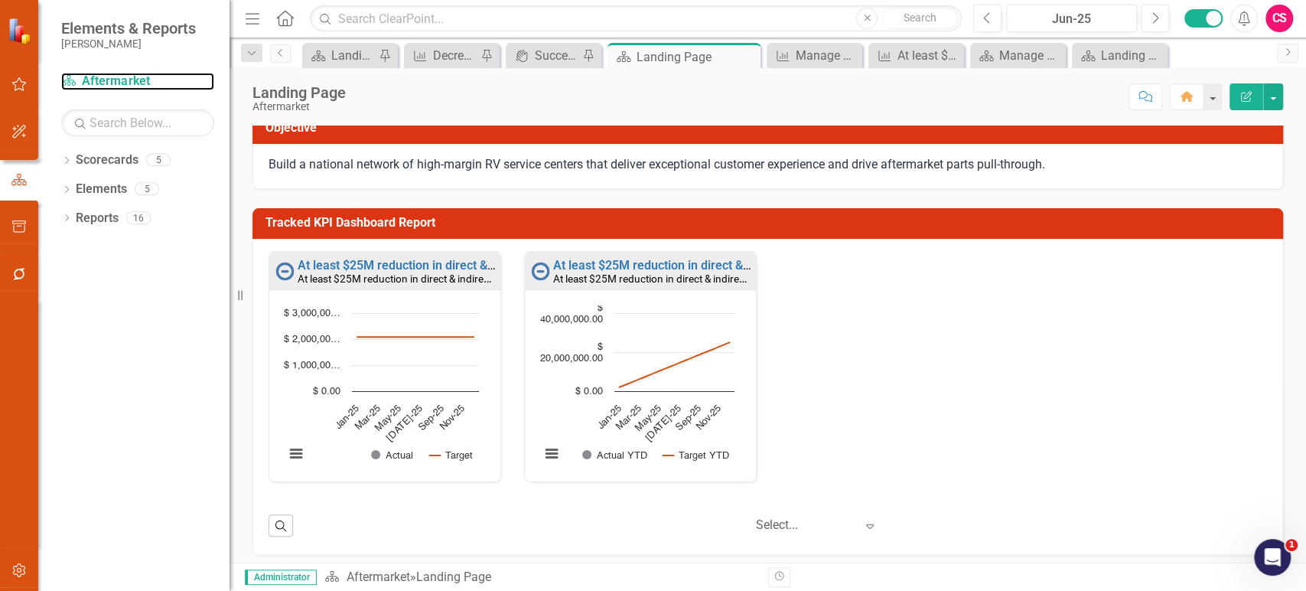
scroll to position [6, 0]
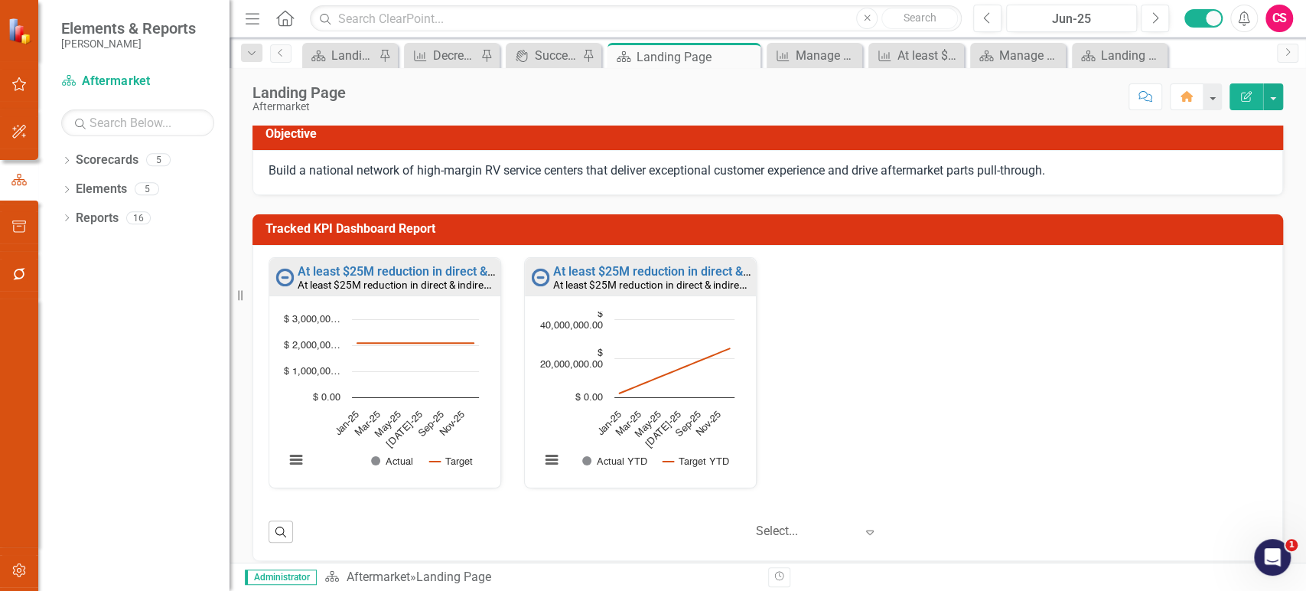
click at [849, 230] on h3 "Tracked KPI Dashboard Report" at bounding box center [771, 229] width 1010 height 14
click at [1169, 236] on td "Tracked KPI Dashboard Report" at bounding box center [771, 230] width 1010 height 25
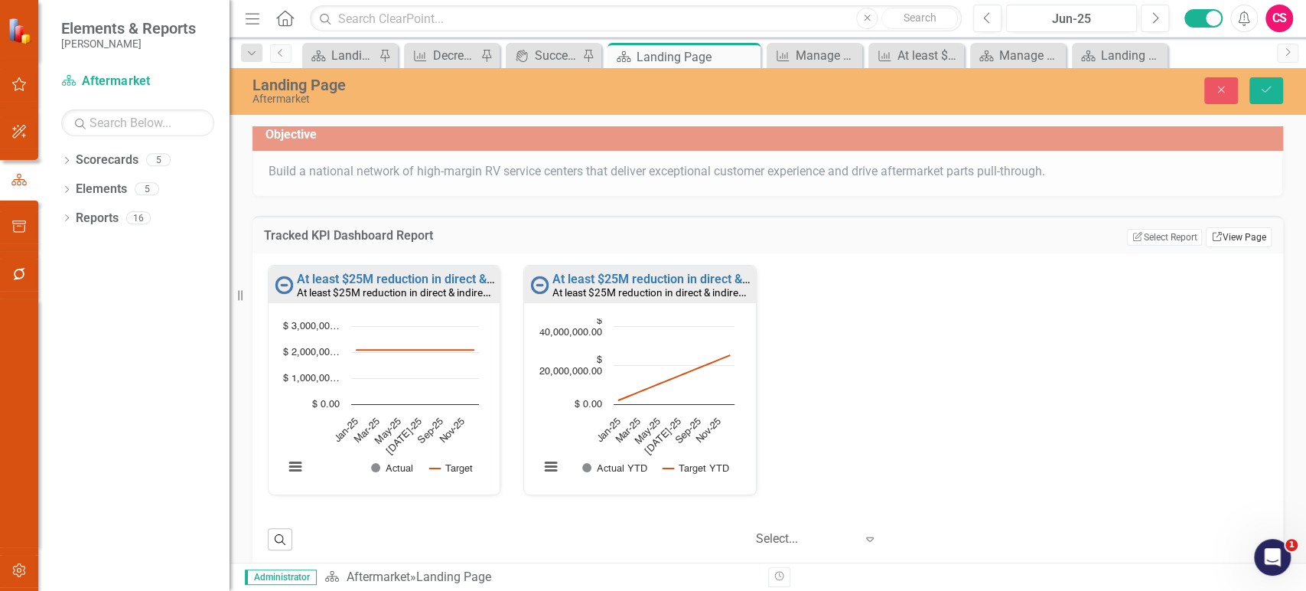
click at [1218, 233] on link "Link View Page" at bounding box center [1239, 237] width 66 height 20
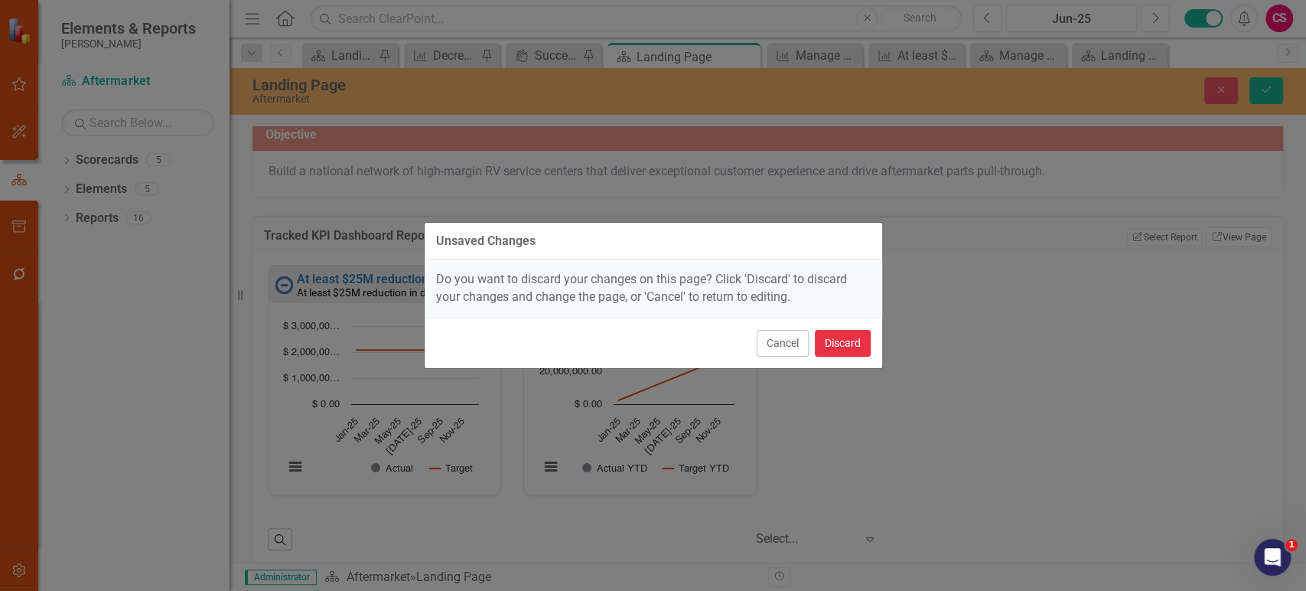
drag, startPoint x: 823, startPoint y: 333, endPoint x: 820, endPoint y: 344, distance: 11.9
click at [820, 343] on button "Discard" at bounding box center [843, 343] width 56 height 27
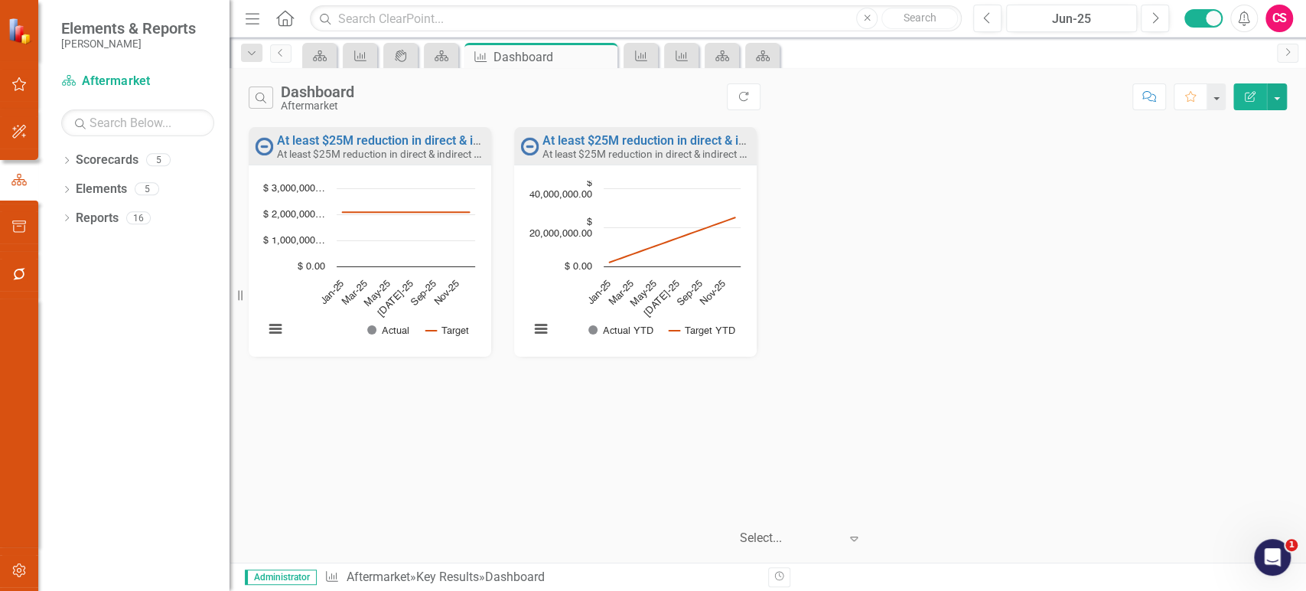
click at [1255, 96] on icon "Edit Report" at bounding box center [1251, 96] width 14 height 11
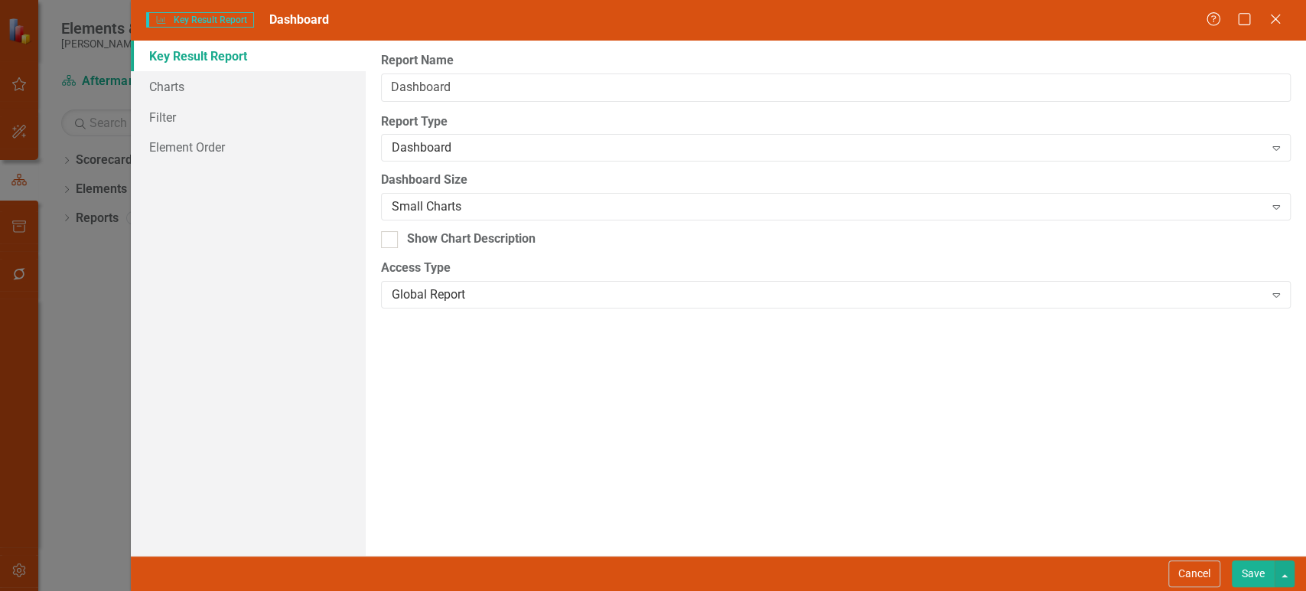
click at [488, 189] on div "Dashboard Size Small Charts Expand" at bounding box center [836, 194] width 910 height 47
click at [487, 190] on div "Dashboard Size Small Charts Expand" at bounding box center [836, 194] width 910 height 47
click at [486, 204] on div "Small Charts" at bounding box center [828, 207] width 872 height 18
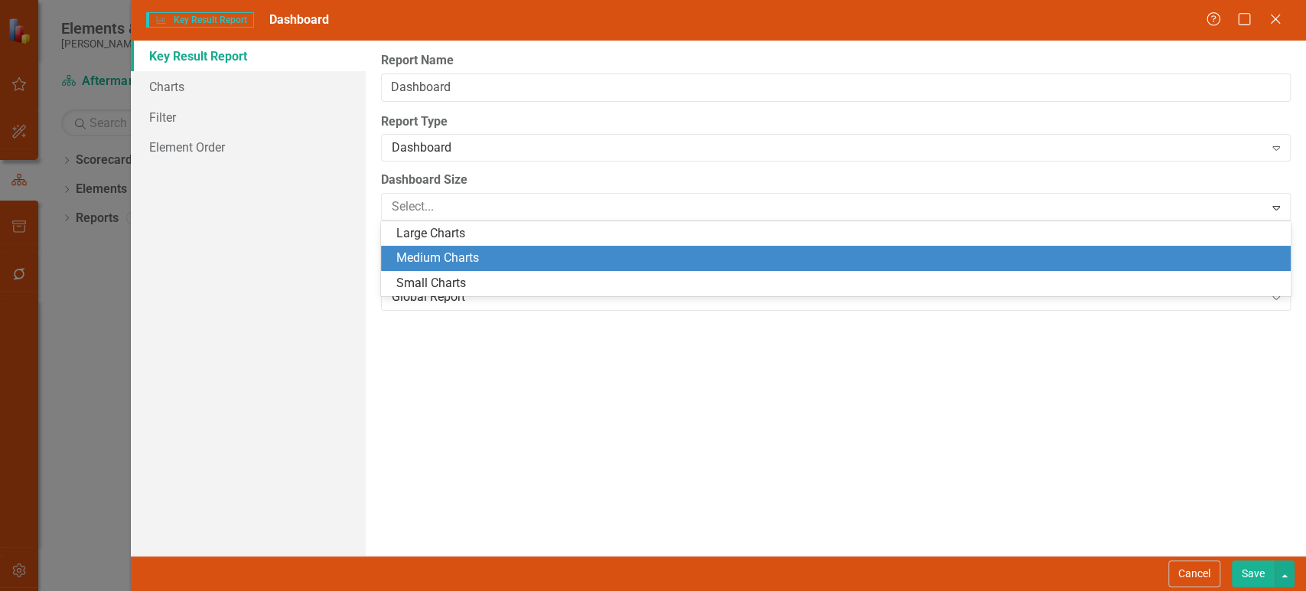
click at [472, 246] on div "Medium Charts" at bounding box center [836, 258] width 910 height 25
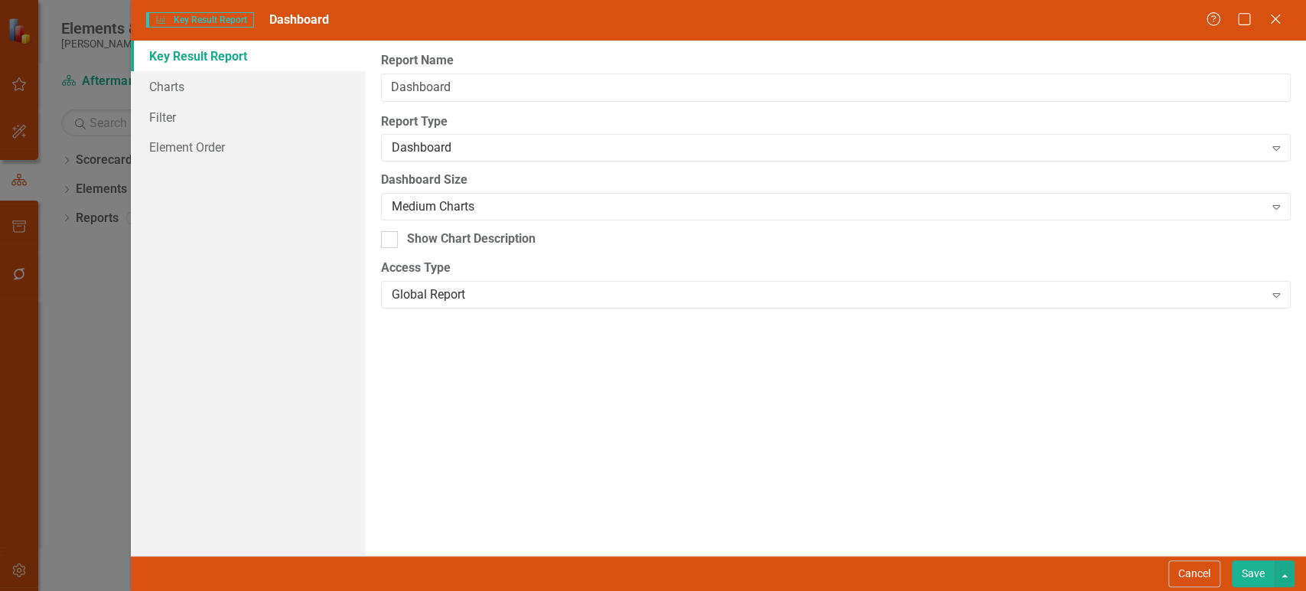
click at [892, 531] on div "Report Name Dashboard Report Type Dashboard Expand Dashboard Size Medium Charts…" at bounding box center [836, 298] width 941 height 515
click at [1249, 570] on button "Save" at bounding box center [1253, 573] width 43 height 27
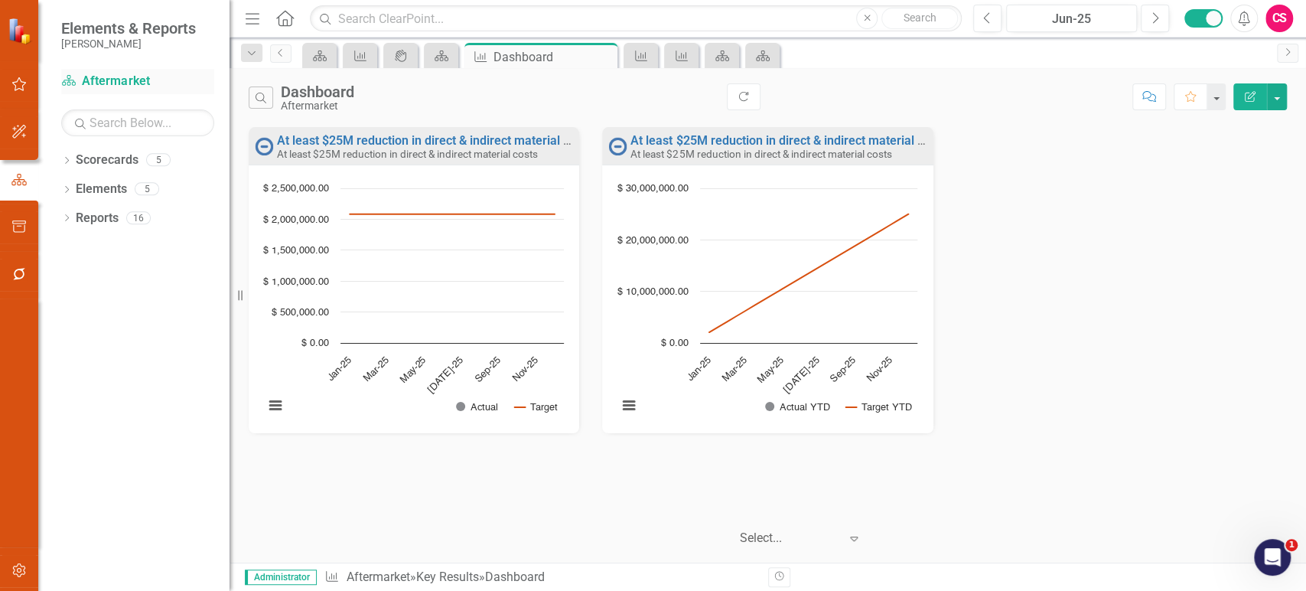
click at [95, 76] on link "Scorecard Aftermarket" at bounding box center [137, 82] width 153 height 18
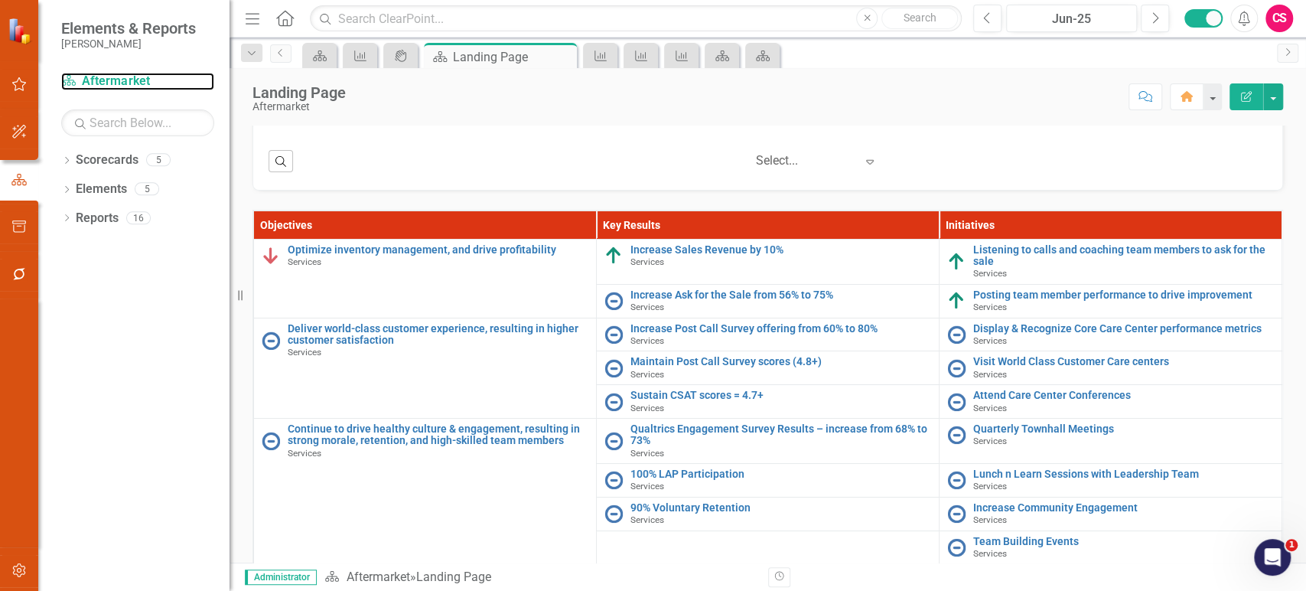
scroll to position [474, 0]
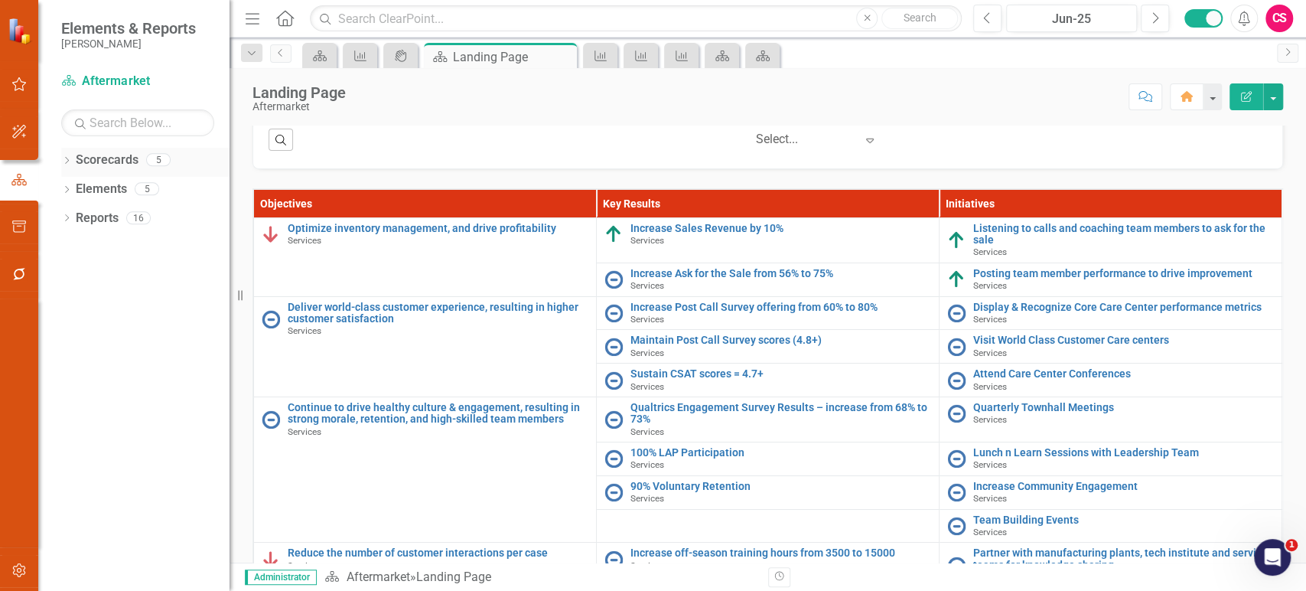
click at [70, 156] on div "Dropdown" at bounding box center [66, 161] width 11 height 13
click at [69, 193] on icon "Dropdown" at bounding box center [74, 188] width 11 height 9
click at [113, 243] on link "Shared Services" at bounding box center [164, 248] width 130 height 18
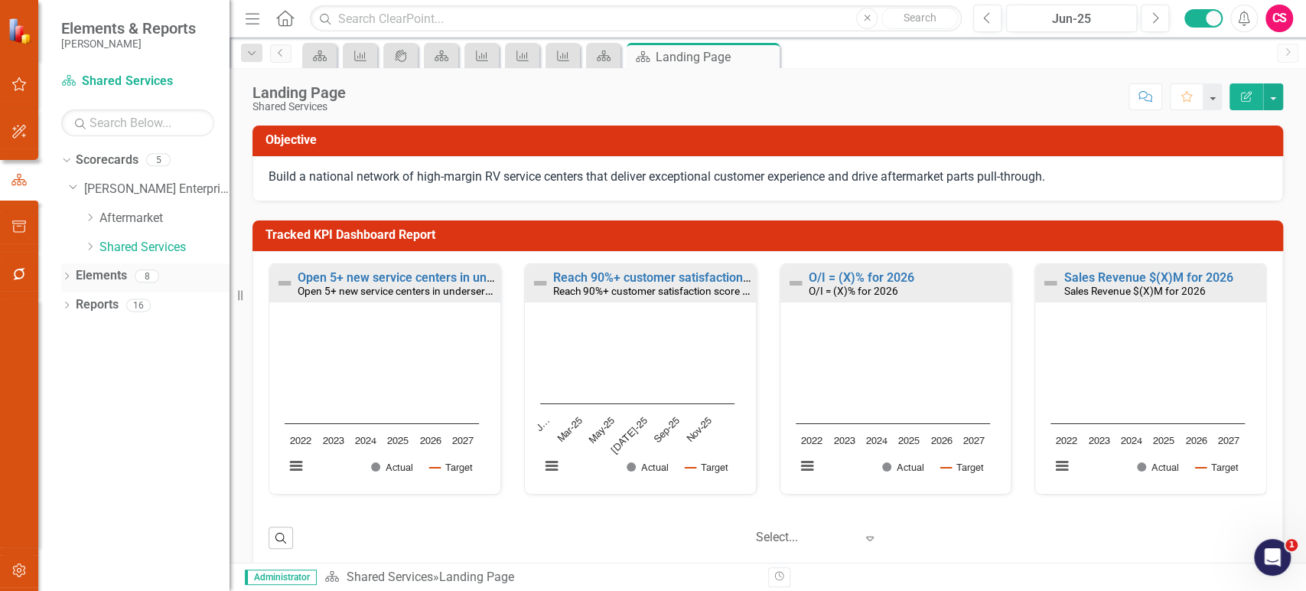
click at [108, 271] on link "Elements" at bounding box center [101, 276] width 51 height 18
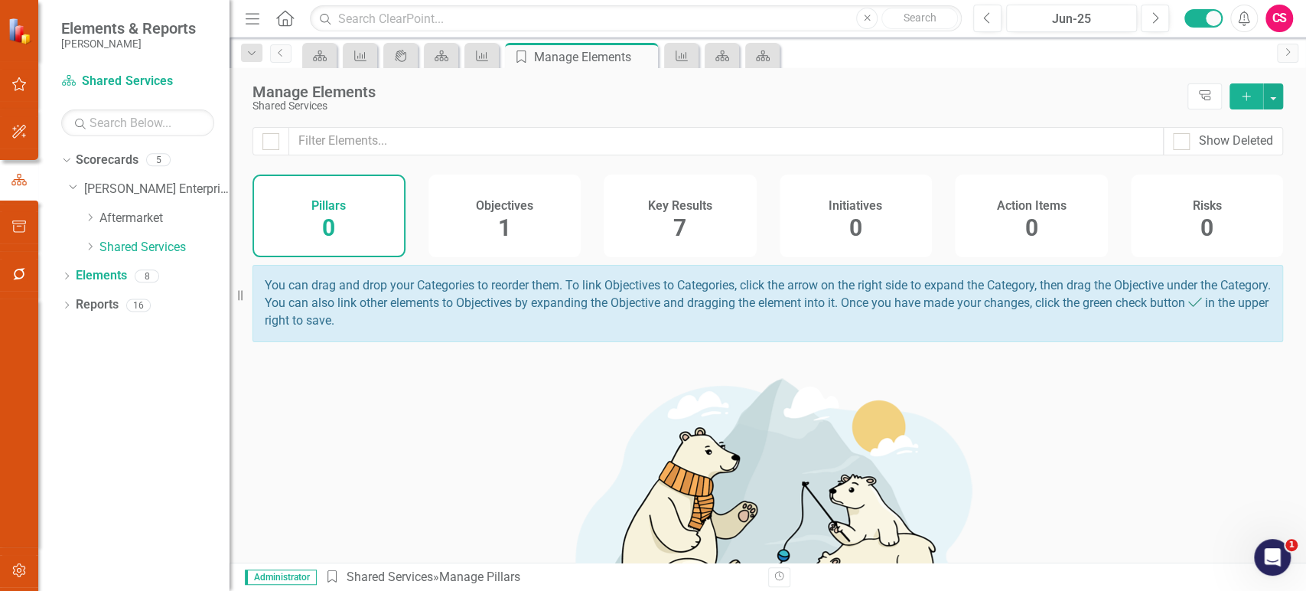
click at [709, 237] on div "Key Results 7" at bounding box center [680, 215] width 153 height 83
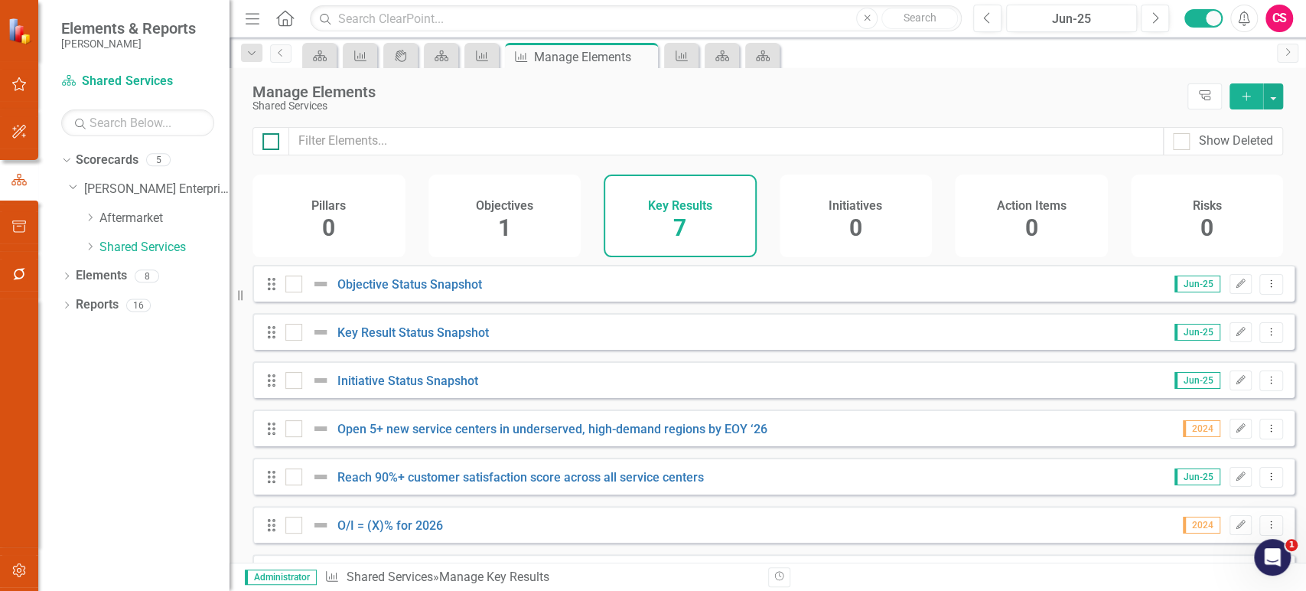
click at [267, 141] on input "checkbox" at bounding box center [267, 138] width 10 height 10
checkbox input "true"
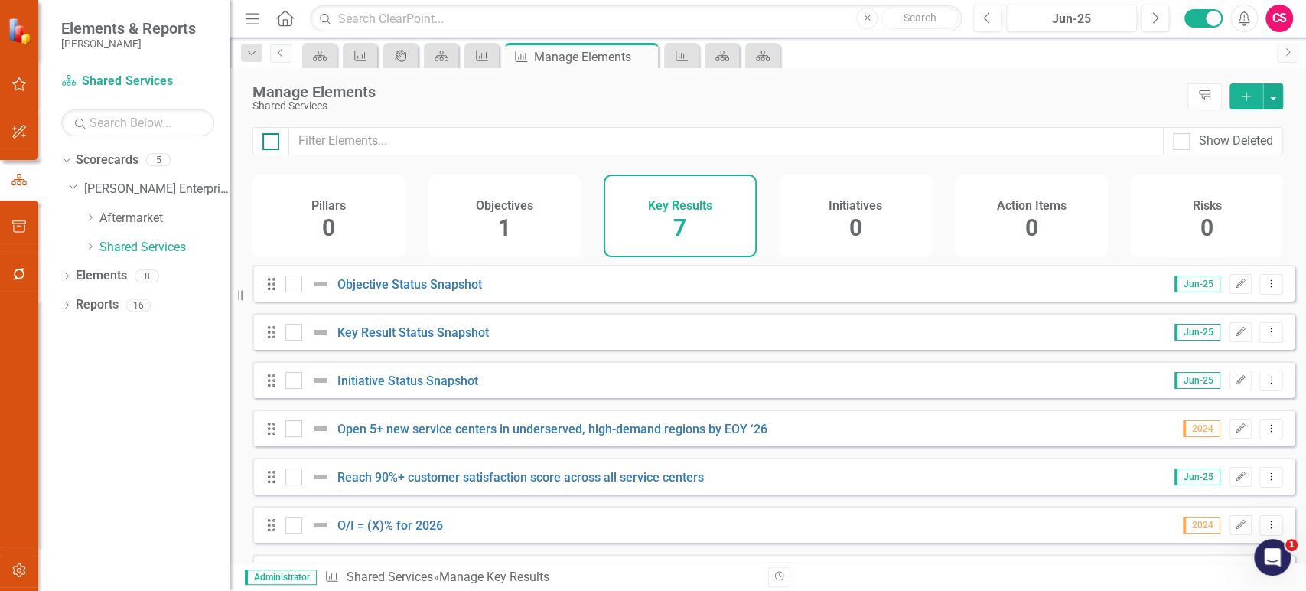
checkbox input "true"
click at [283, 289] on div "Drag" at bounding box center [276, 283] width 28 height 15
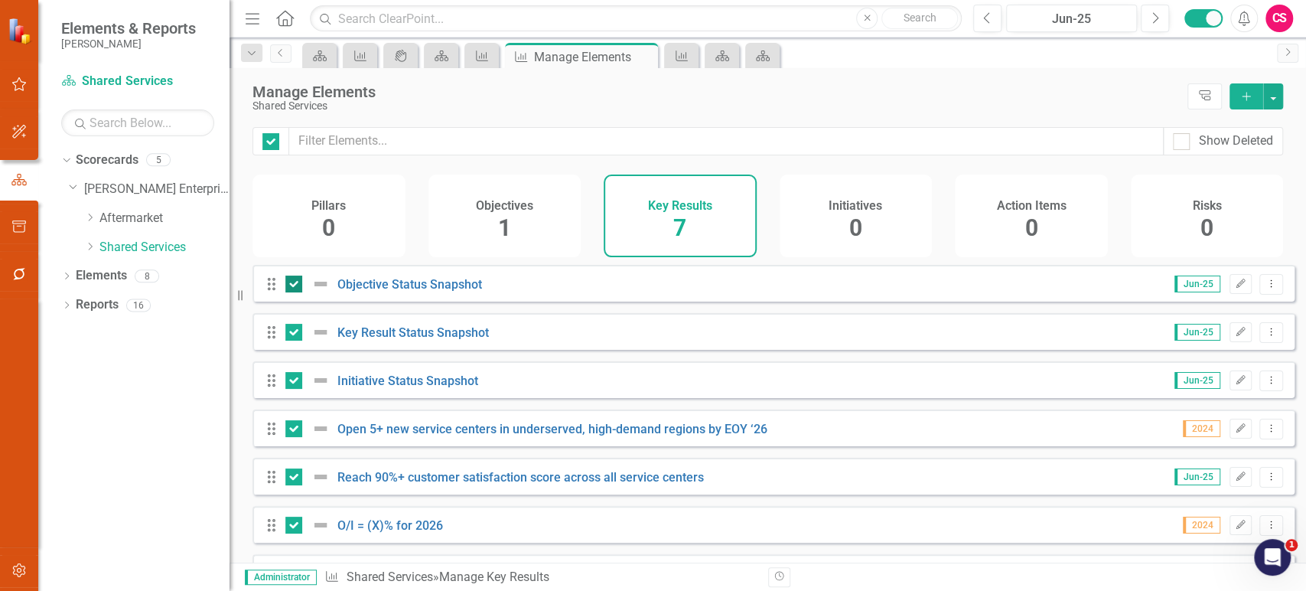
click at [292, 292] on div at bounding box center [293, 284] width 17 height 17
click at [292, 285] on input "checkbox" at bounding box center [290, 281] width 10 height 10
checkbox input "false"
click at [292, 341] on div at bounding box center [293, 332] width 17 height 17
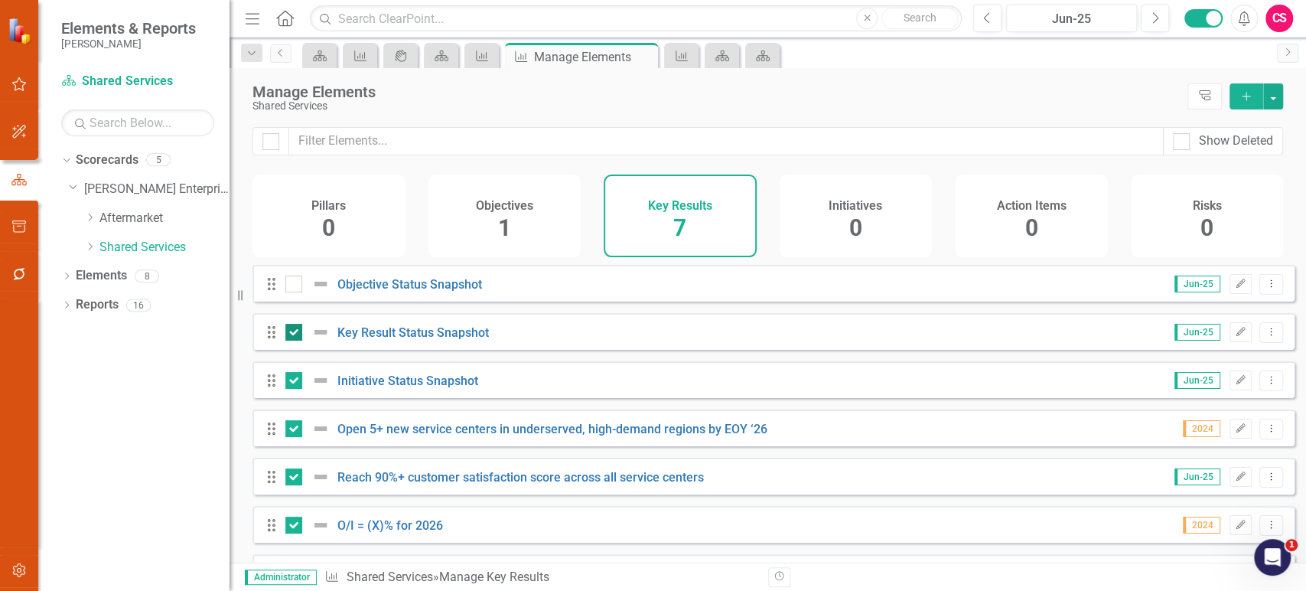
click at [292, 334] on input "checkbox" at bounding box center [290, 329] width 10 height 10
checkbox input "false"
click at [292, 382] on input "checkbox" at bounding box center [290, 377] width 10 height 10
checkbox input "false"
click at [1281, 95] on button "button" at bounding box center [1273, 96] width 20 height 26
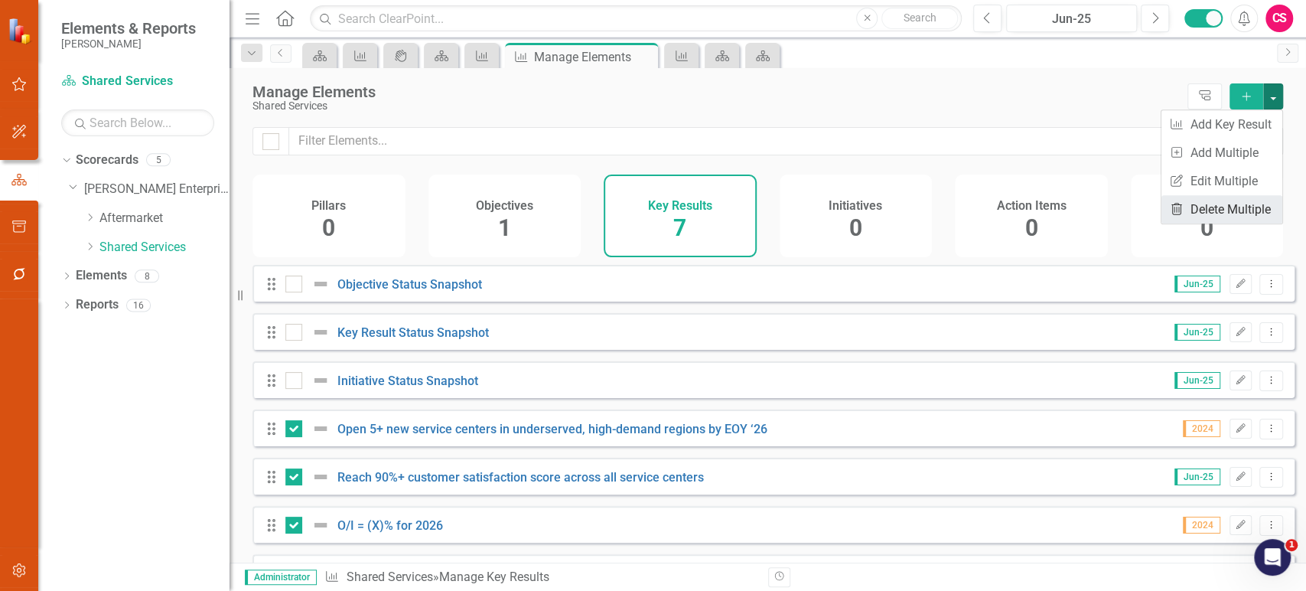
click at [1209, 207] on link "Trash Delete Multiple" at bounding box center [1222, 209] width 121 height 28
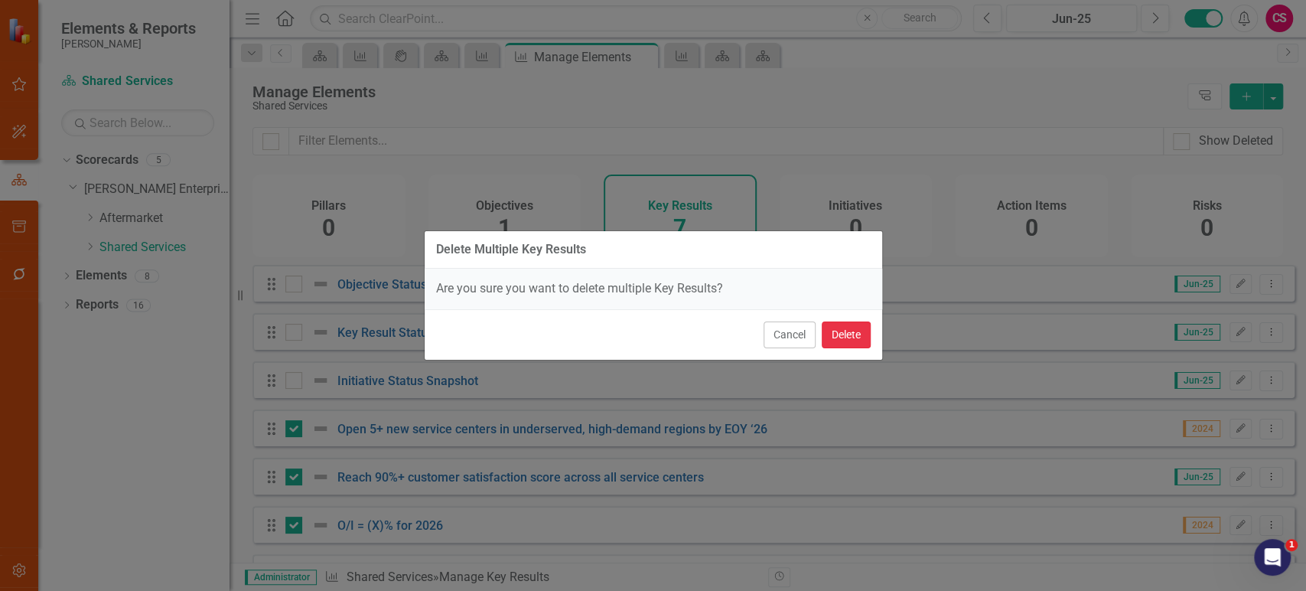
click at [859, 326] on button "Delete" at bounding box center [846, 334] width 49 height 27
checkbox input "false"
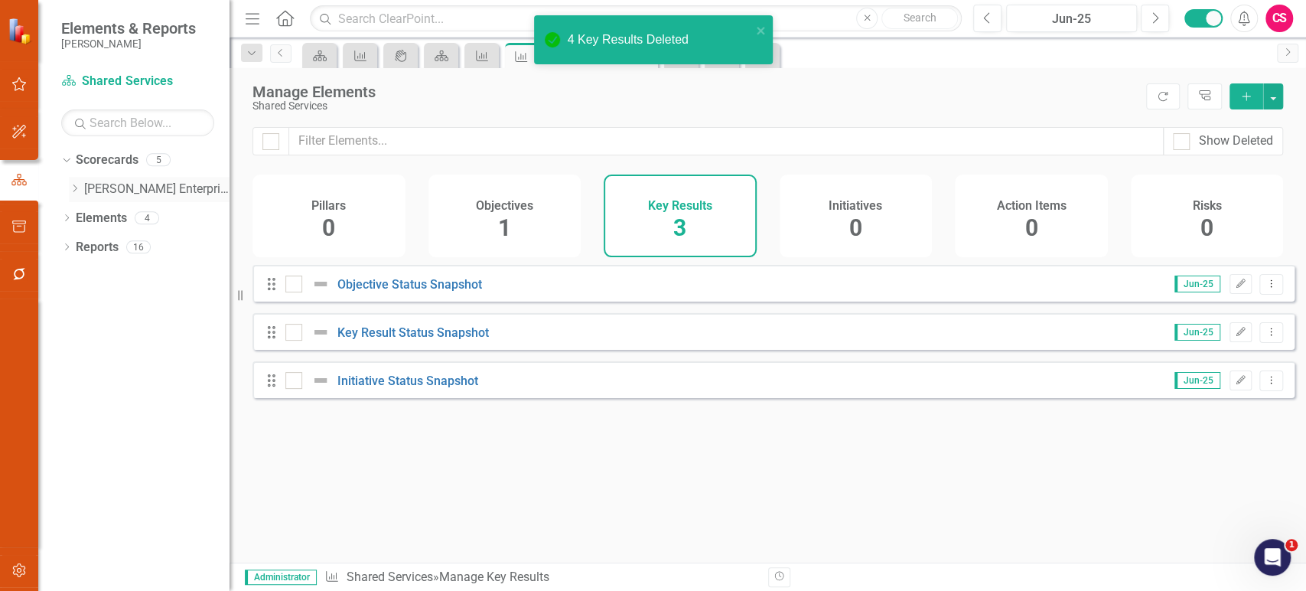
click at [78, 183] on div "Dropdown" at bounding box center [74, 189] width 11 height 13
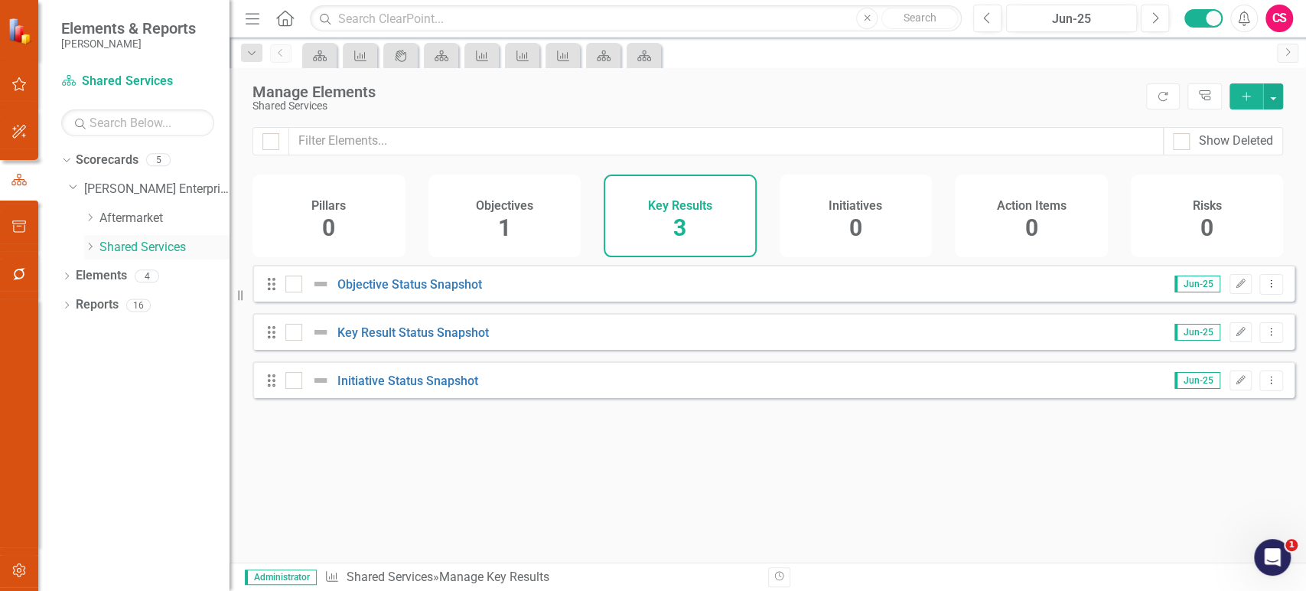
click at [88, 249] on icon "Dropdown" at bounding box center [89, 246] width 11 height 9
click at [133, 278] on link "Care Center" at bounding box center [172, 276] width 115 height 18
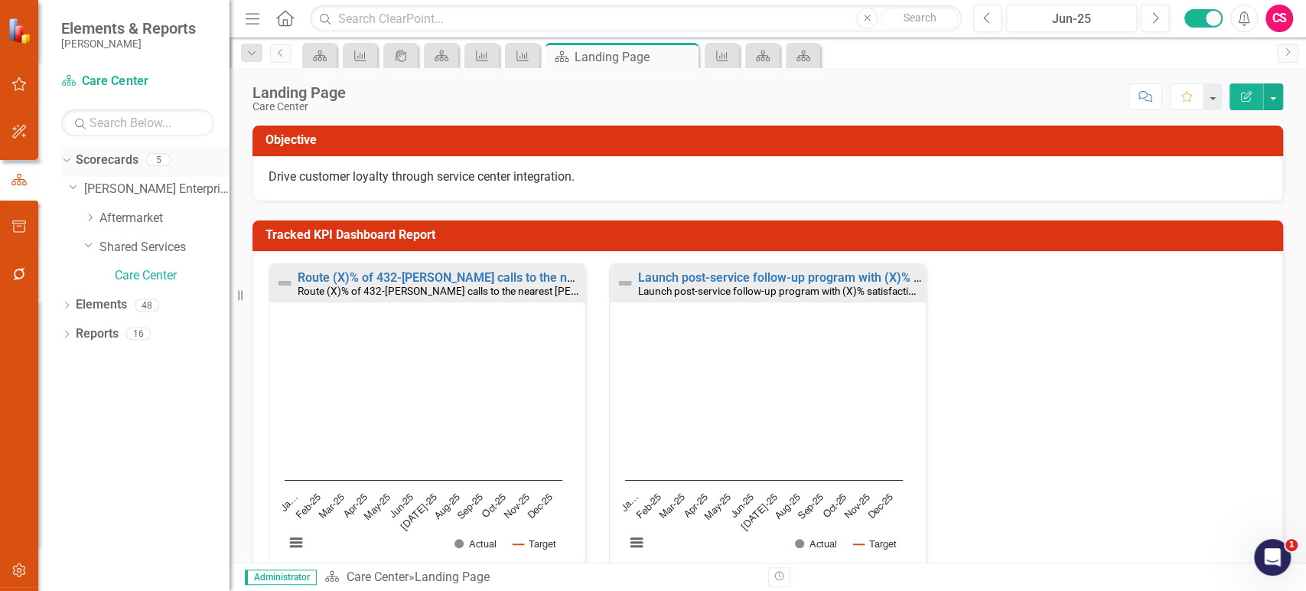
click at [121, 163] on link "Scorecards" at bounding box center [107, 161] width 63 height 18
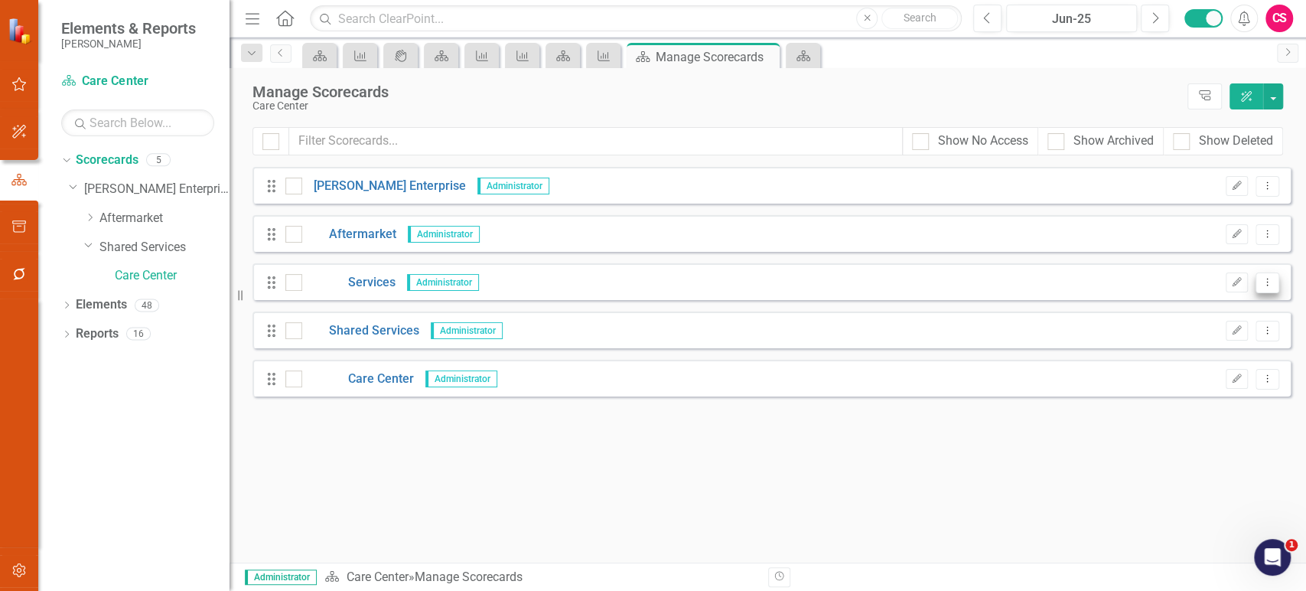
click at [1269, 284] on icon "Dropdown Menu" at bounding box center [1267, 282] width 13 height 10
click at [1272, 230] on icon "Dropdown Menu" at bounding box center [1267, 234] width 13 height 10
click at [1204, 287] on link "Copy Duplicate Scorecard" at bounding box center [1193, 287] width 169 height 28
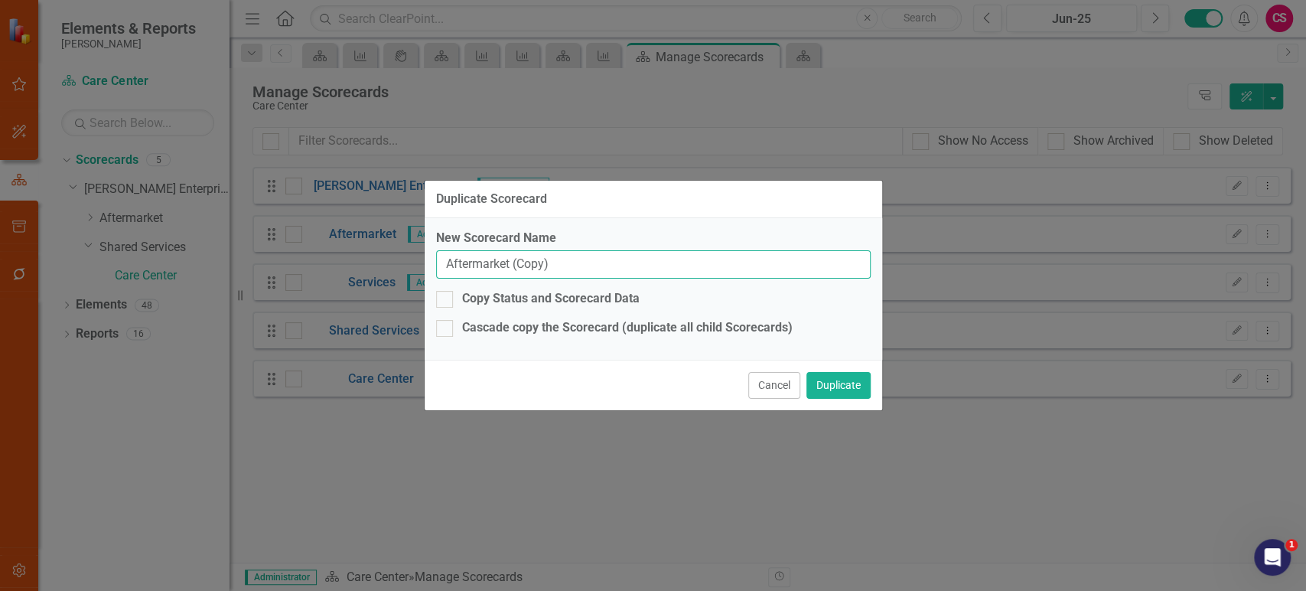
drag, startPoint x: 559, startPoint y: 259, endPoint x: 361, endPoint y: 247, distance: 197.8
click at [361, 247] on div "Duplicate Scorecard New Scorecard Name Aftermarket (Copy) Copy Status and Score…" at bounding box center [653, 295] width 1306 height 591
type input "Shared Services"
click at [442, 292] on input "Copy Status and Scorecard Data" at bounding box center [441, 296] width 10 height 10
checkbox input "true"
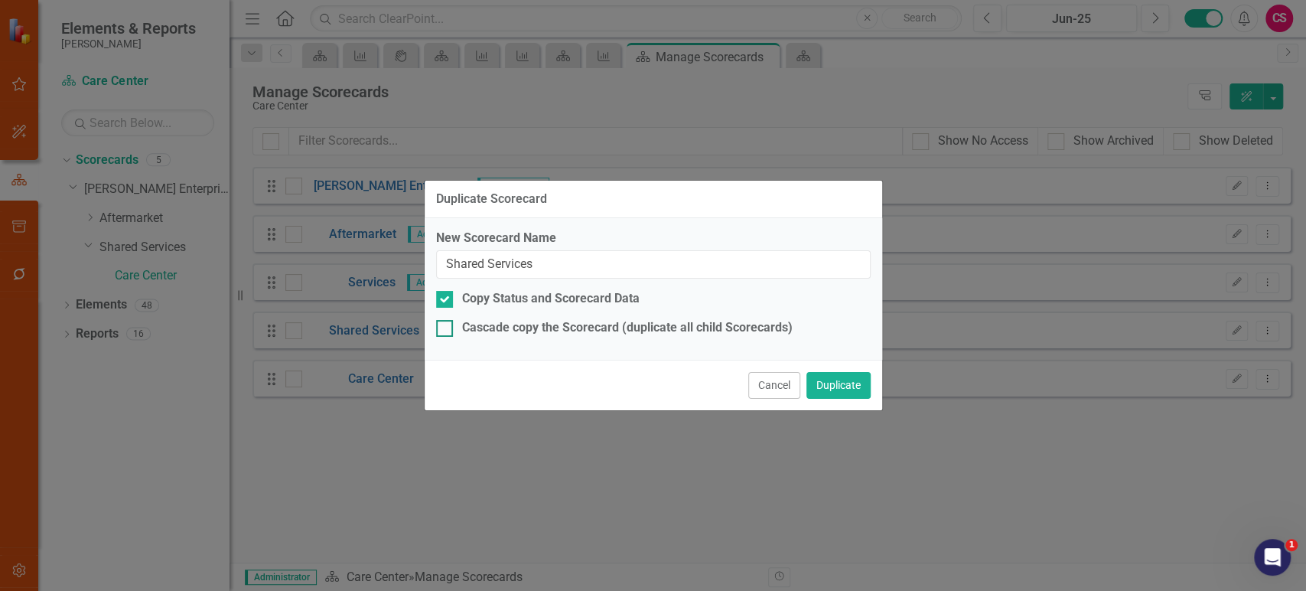
click at [448, 328] on div at bounding box center [444, 328] width 17 height 17
click at [446, 328] on input "Cascade copy the Scorecard (duplicate all child Scorecards)" at bounding box center [441, 325] width 10 height 10
checkbox input "true"
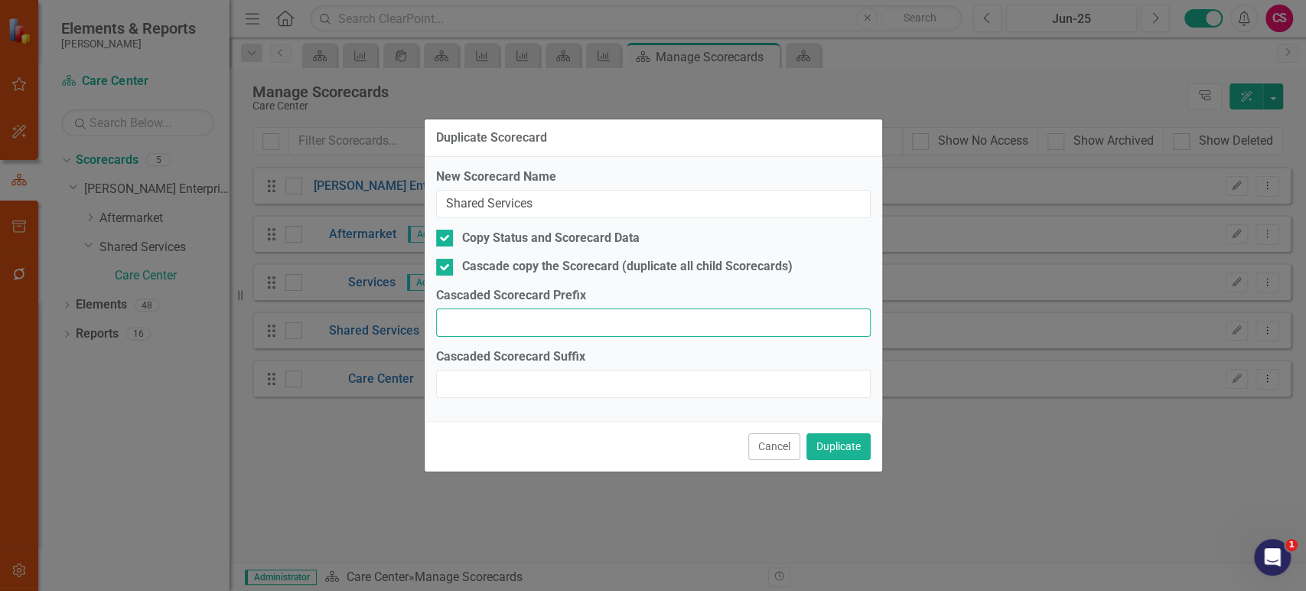
click at [588, 323] on input "Cascaded Scorecard Prefix" at bounding box center [653, 322] width 435 height 28
type input "Care Center"
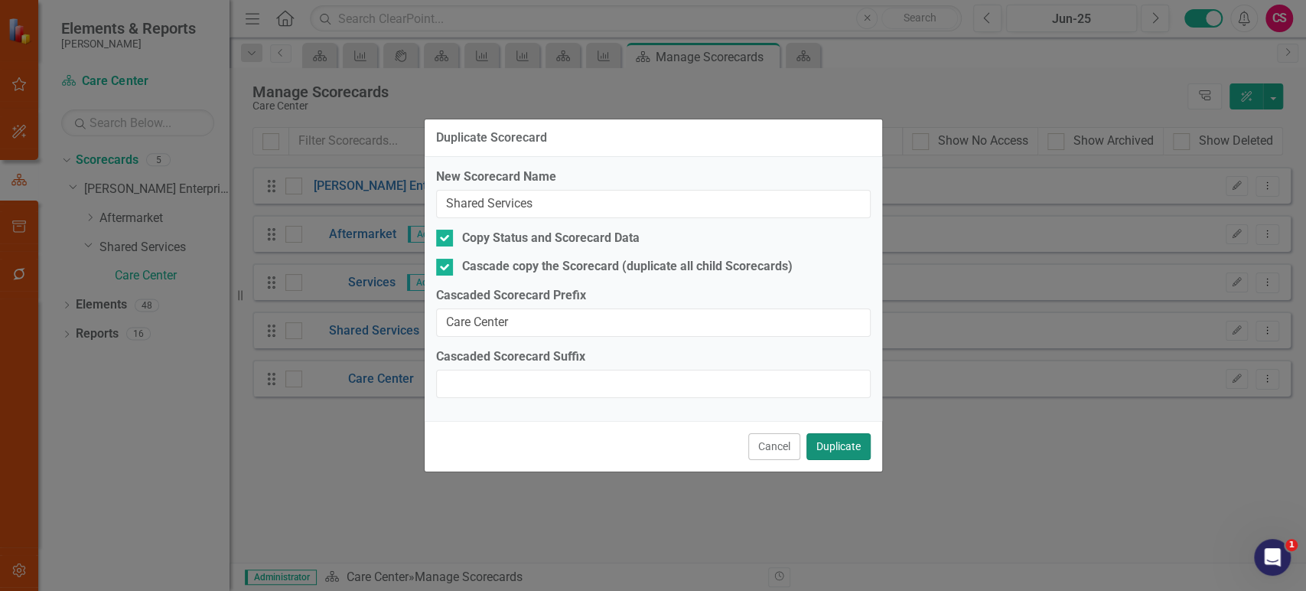
click at [856, 455] on button "Duplicate" at bounding box center [839, 446] width 64 height 27
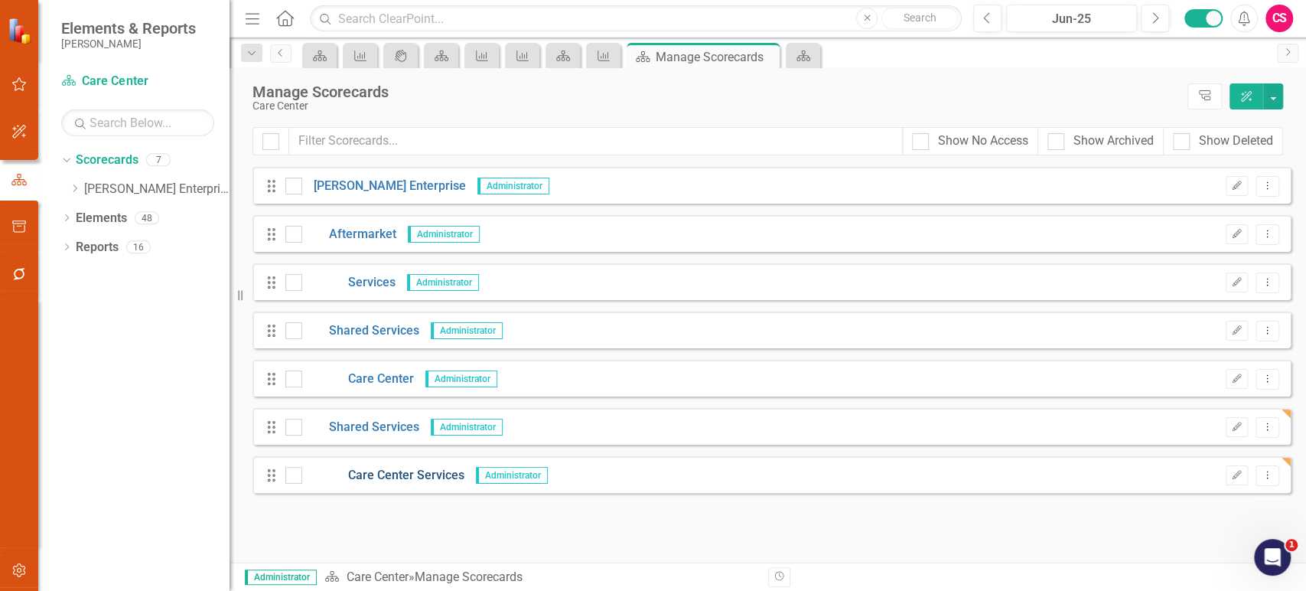
click at [386, 476] on link "Care Center Services" at bounding box center [383, 476] width 162 height 18
click at [292, 377] on input "checkbox" at bounding box center [290, 375] width 10 height 10
checkbox input "true"
click at [292, 332] on div at bounding box center [293, 330] width 17 height 17
click at [292, 332] on input "checkbox" at bounding box center [290, 327] width 10 height 10
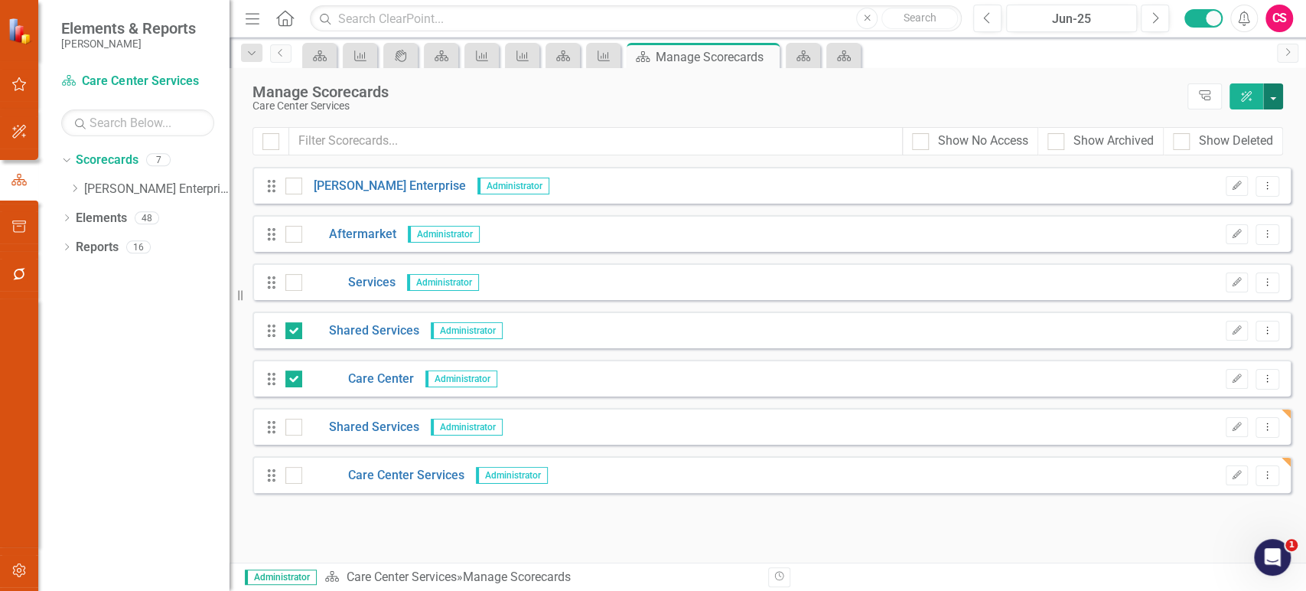
click at [1281, 96] on button "button" at bounding box center [1273, 96] width 20 height 26
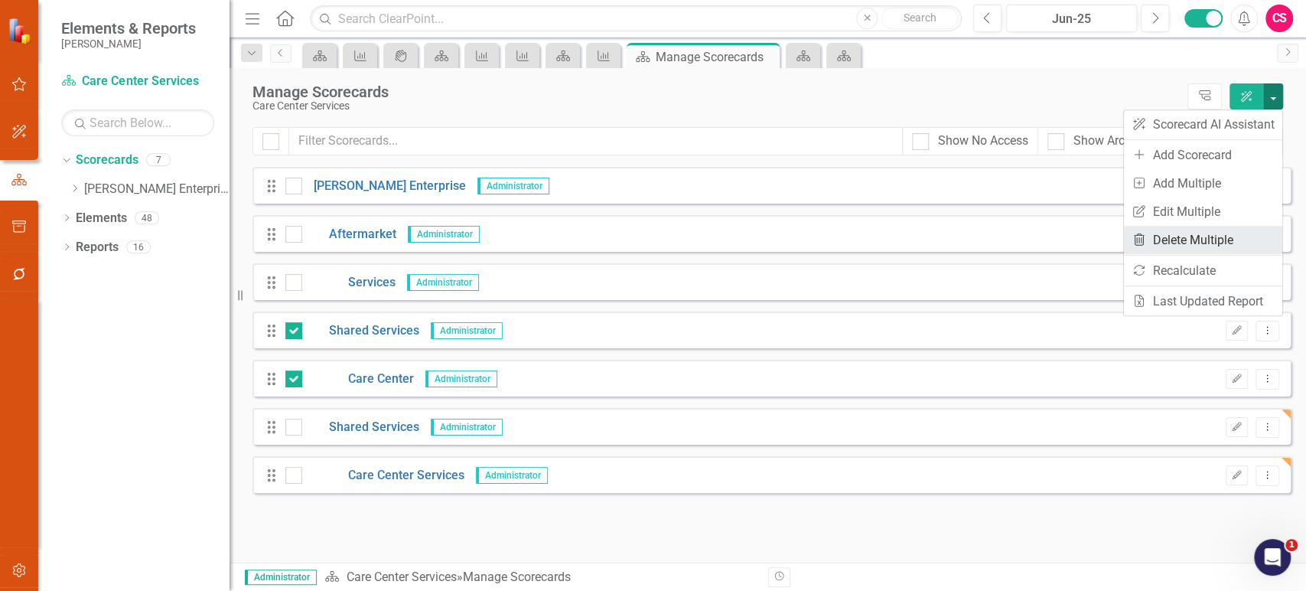
click at [1175, 240] on link "Trash Delete Multiple" at bounding box center [1203, 240] width 158 height 28
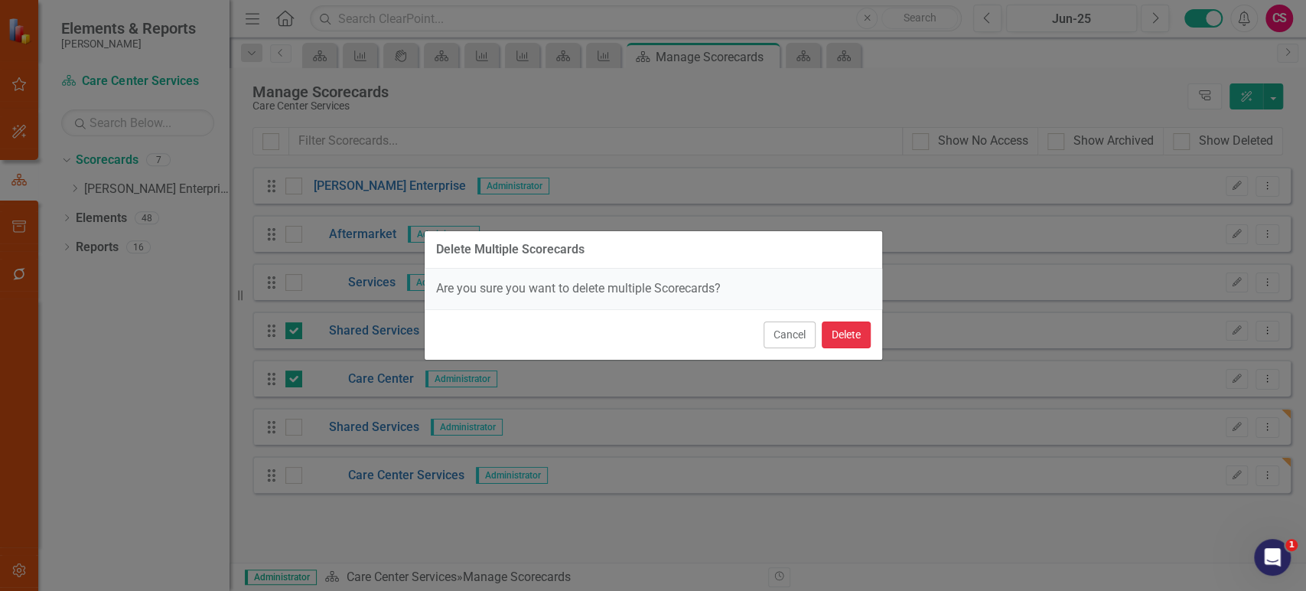
click at [841, 337] on button "Delete" at bounding box center [846, 334] width 49 height 27
checkbox input "false"
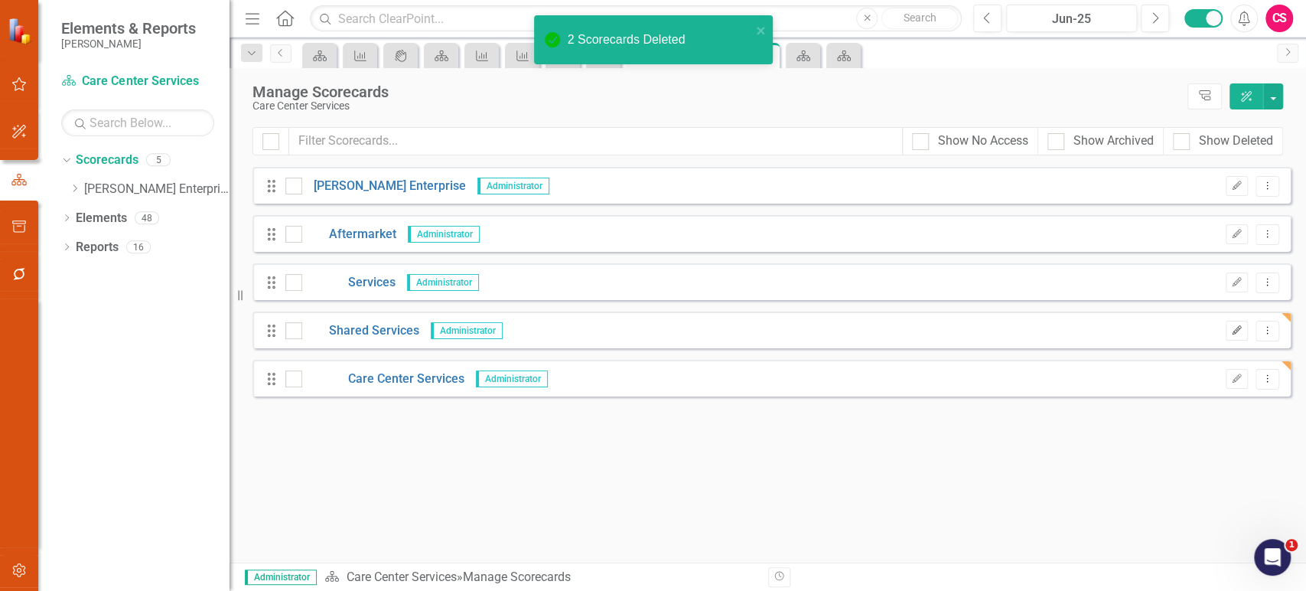
click at [1239, 335] on button "Edit" at bounding box center [1237, 331] width 22 height 20
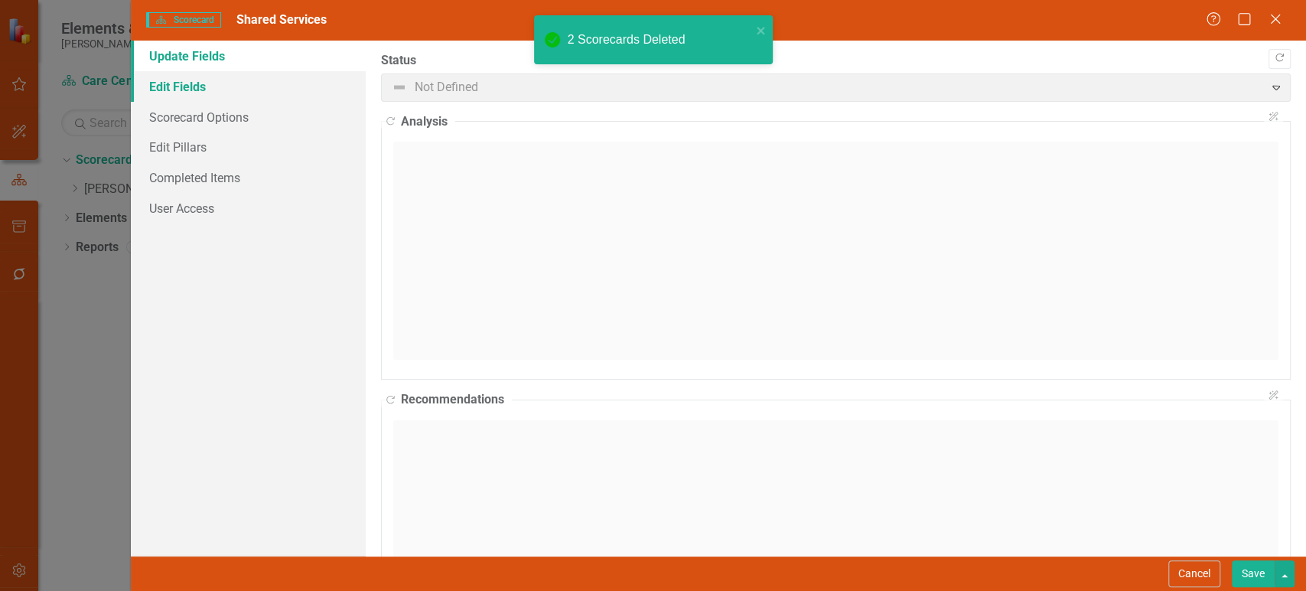
click at [238, 87] on link "Edit Fields" at bounding box center [248, 86] width 235 height 31
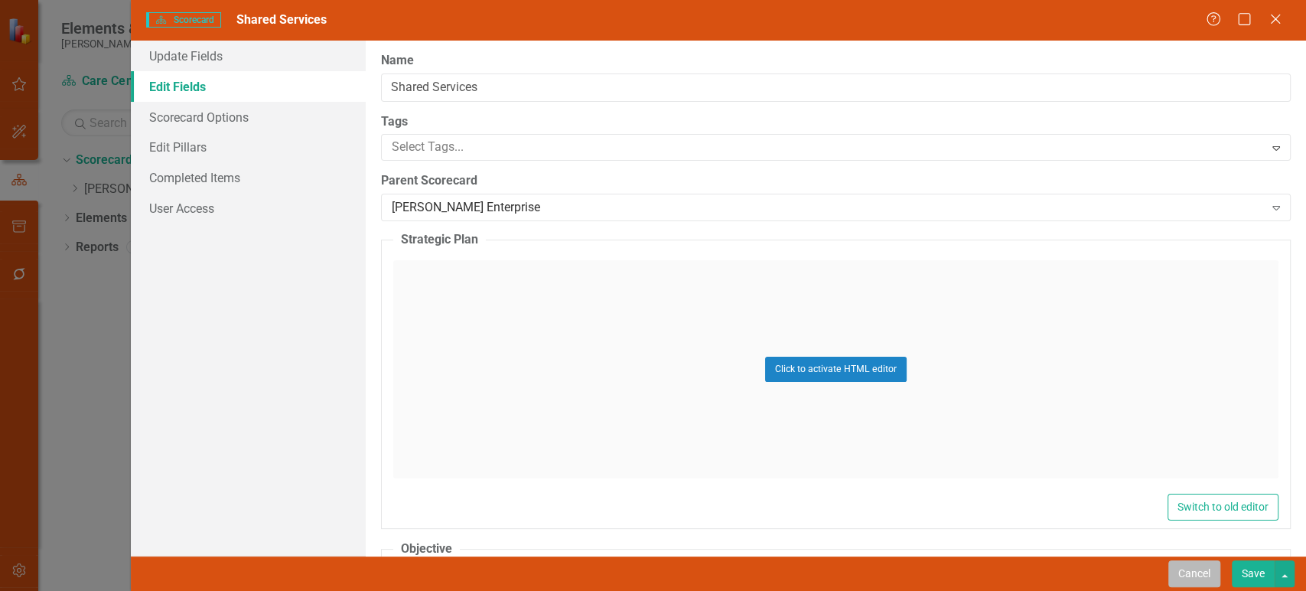
click at [1188, 568] on button "Cancel" at bounding box center [1195, 573] width 52 height 27
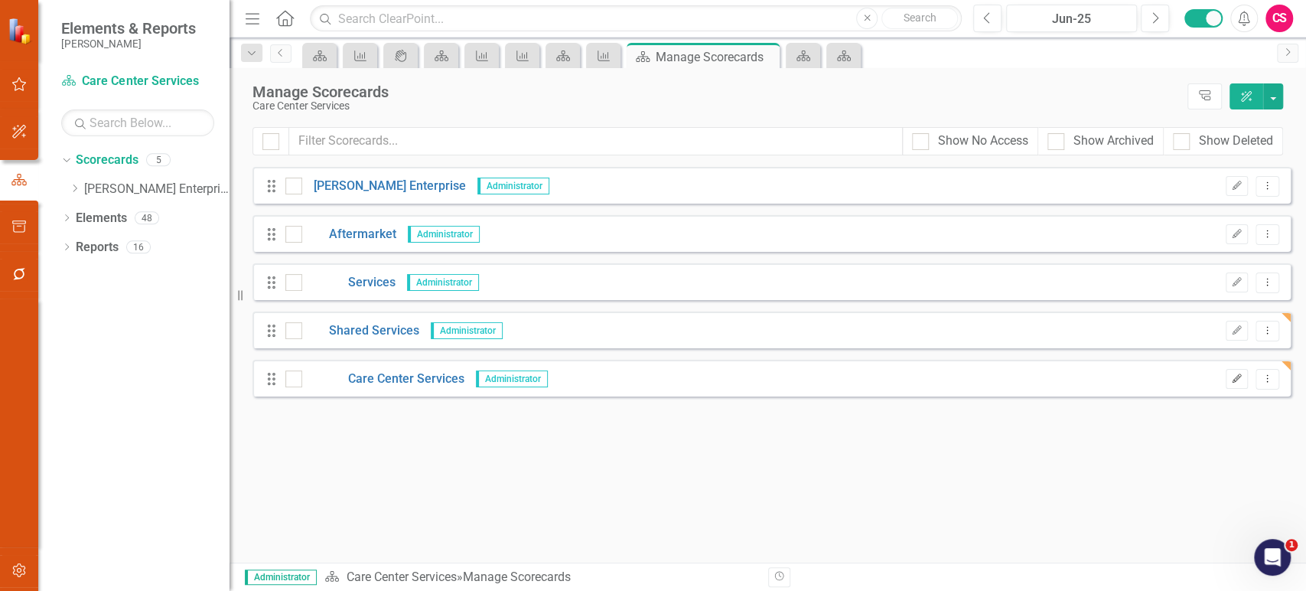
click at [1231, 375] on button "Edit" at bounding box center [1237, 379] width 22 height 20
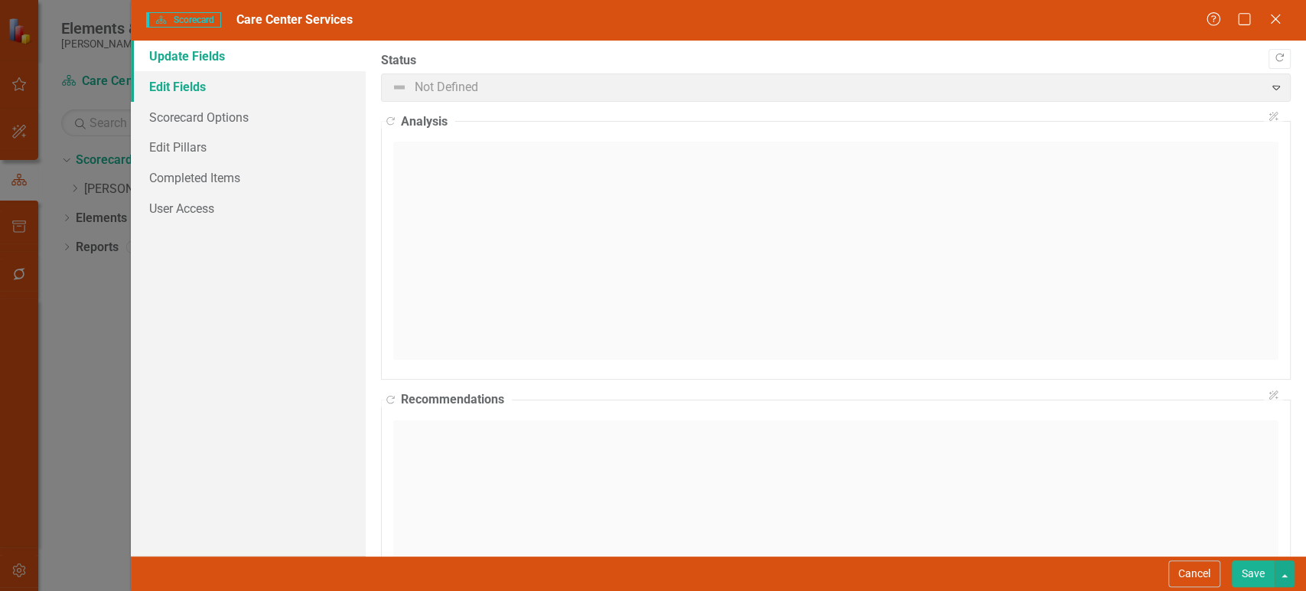
click at [292, 77] on link "Edit Fields" at bounding box center [248, 86] width 235 height 31
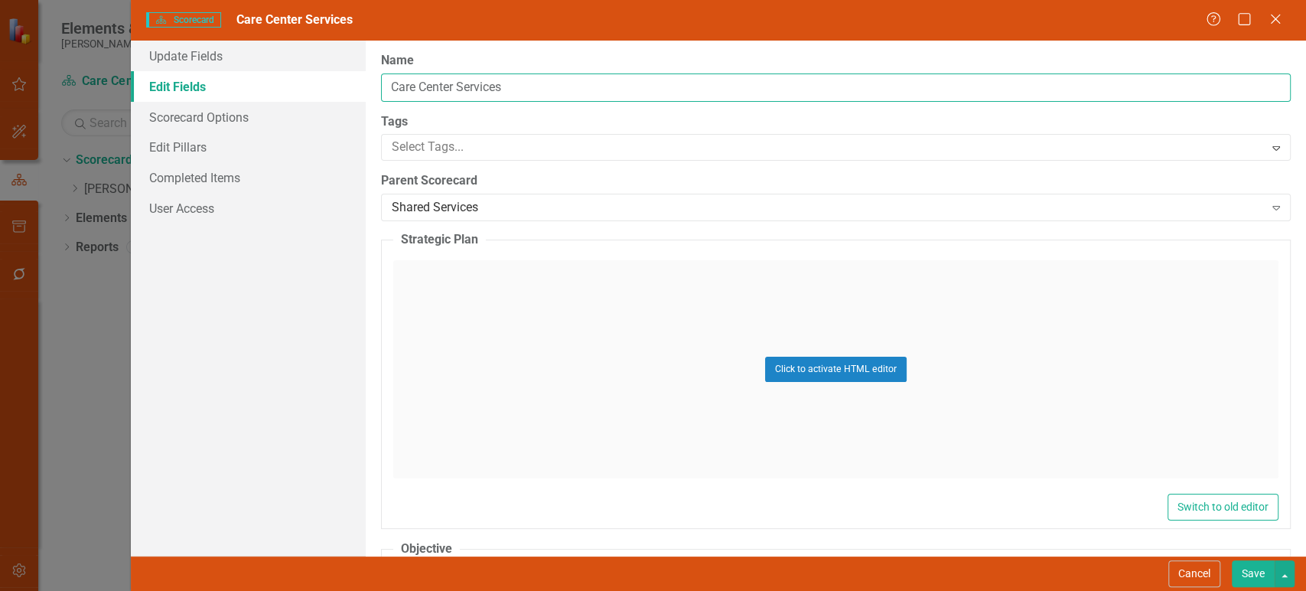
click at [484, 86] on input "Care Center Services" at bounding box center [836, 87] width 910 height 28
type input "Care Center"
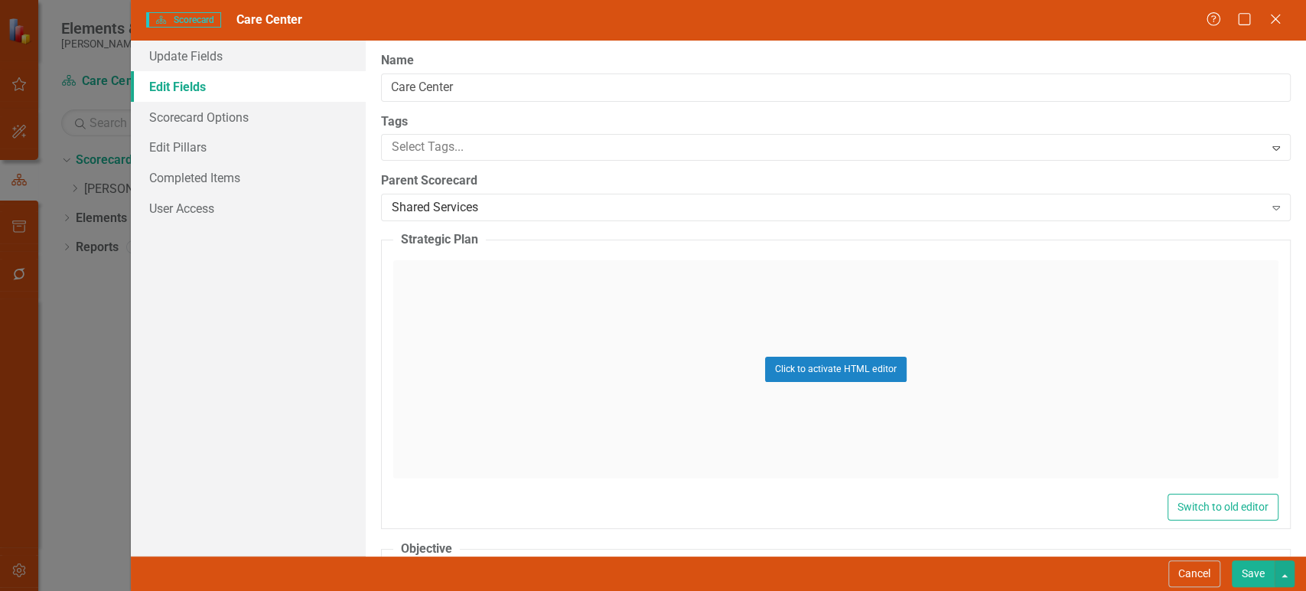
click at [1250, 562] on button "Save" at bounding box center [1253, 573] width 43 height 27
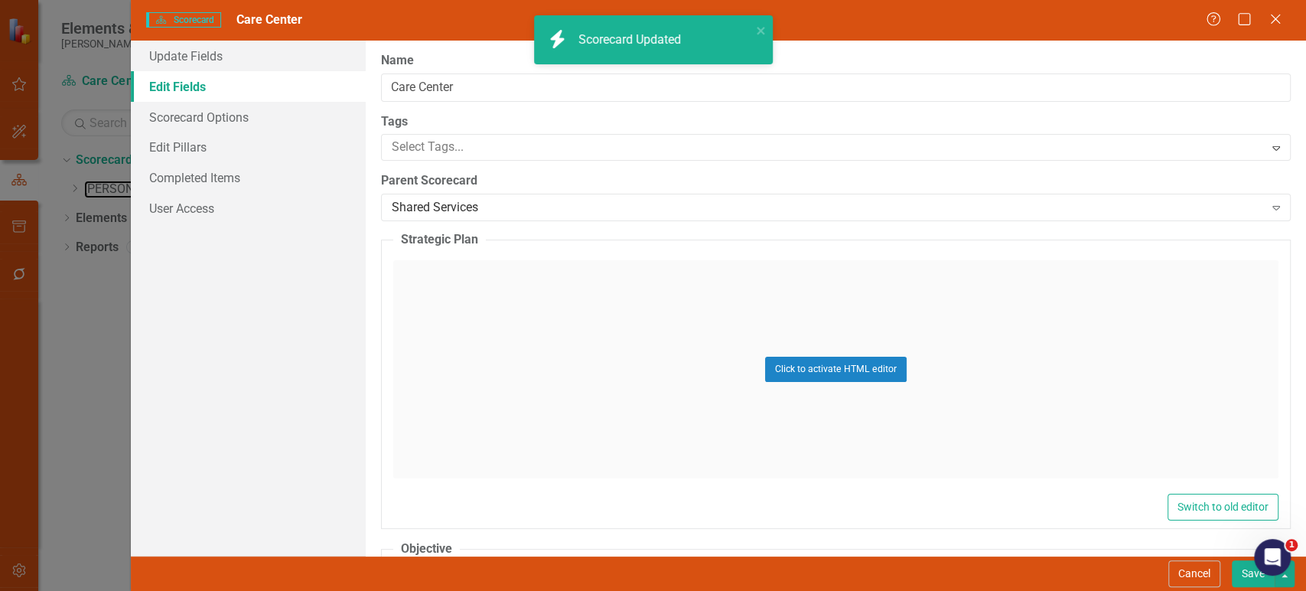
click at [126, 185] on link "[PERSON_NAME] Enterprise" at bounding box center [156, 190] width 145 height 18
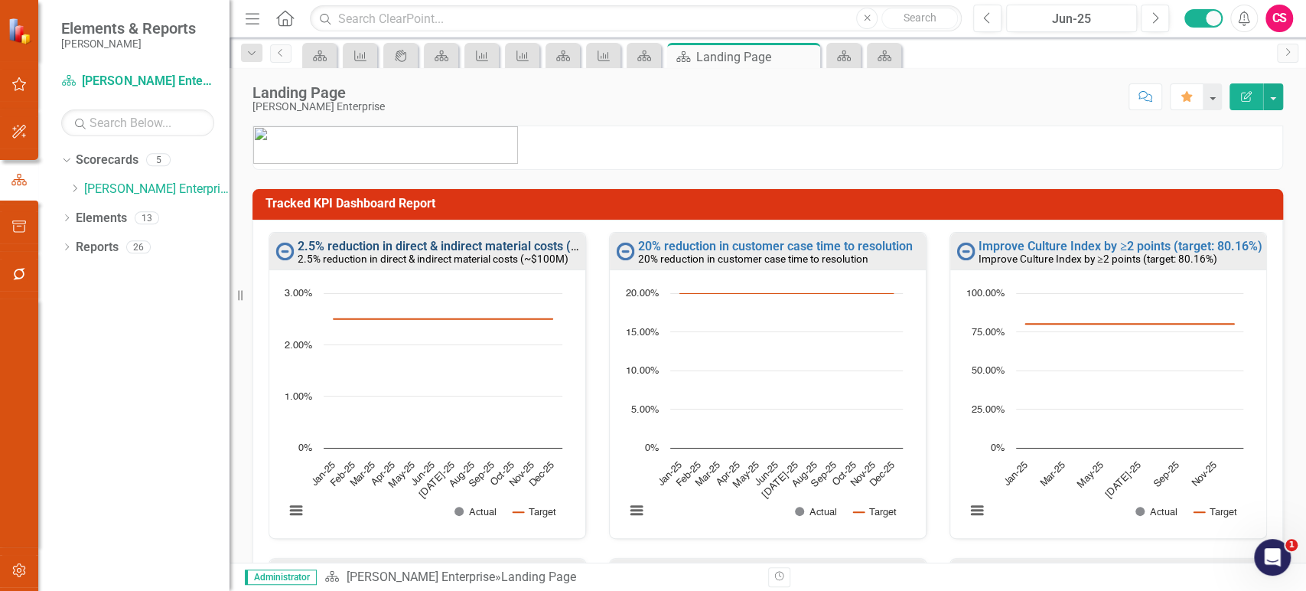
click at [449, 240] on link "2.5% reduction in direct & indirect material costs (~$100M)" at bounding box center [460, 246] width 324 height 15
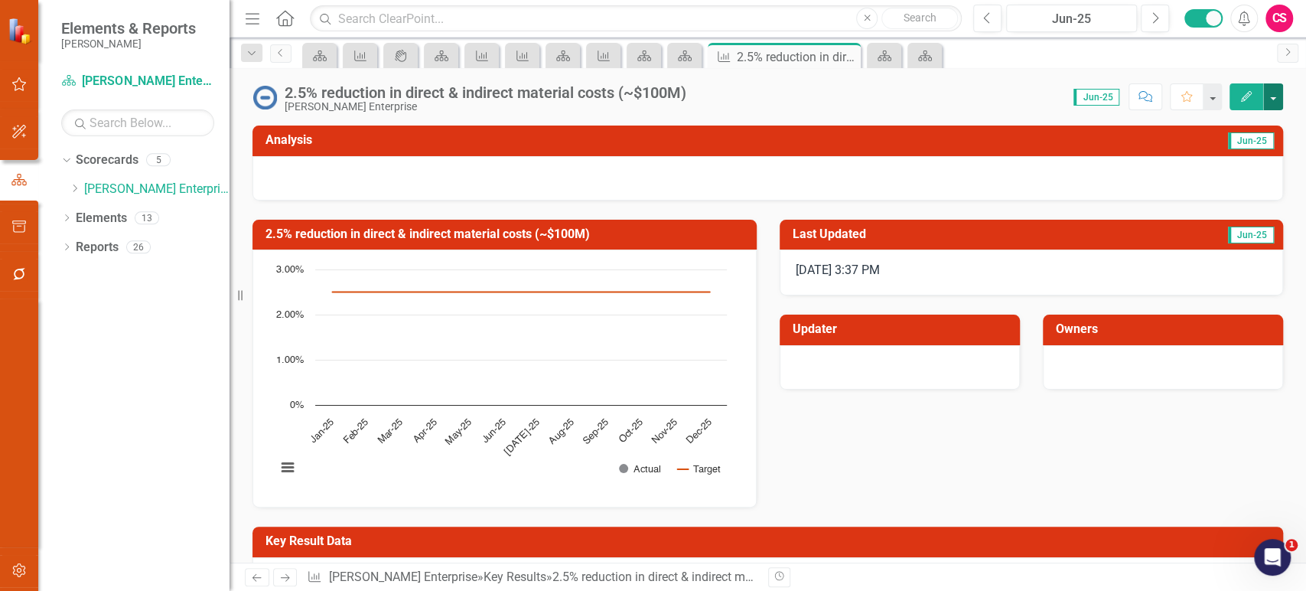
click at [1275, 93] on button "button" at bounding box center [1273, 96] width 20 height 27
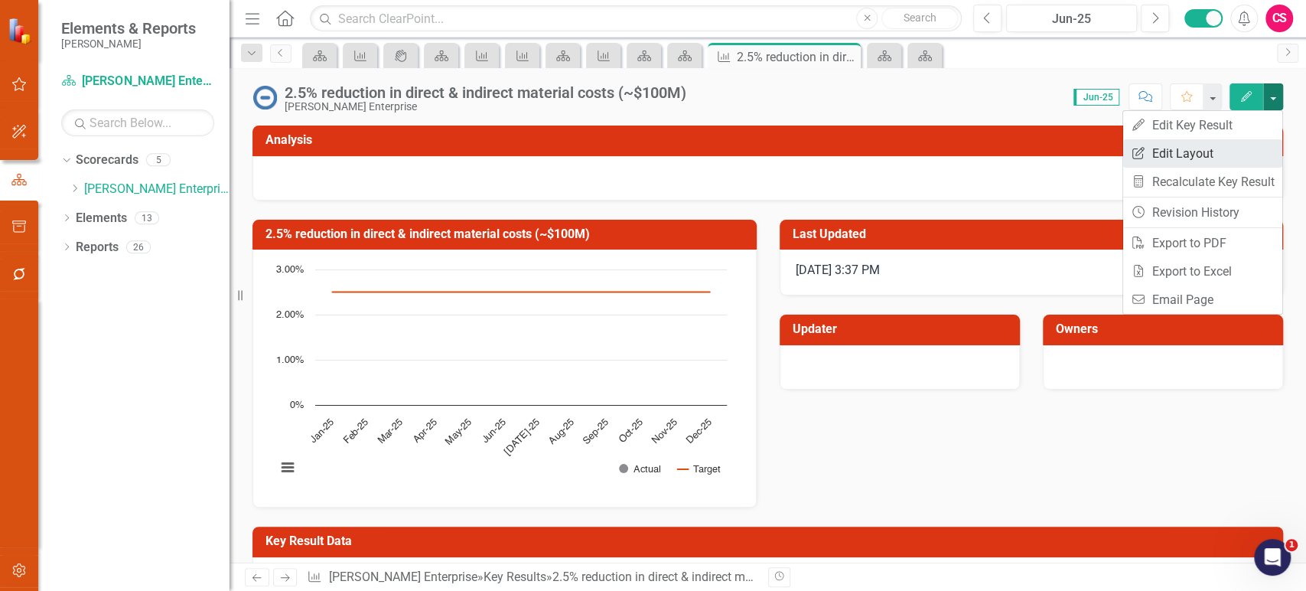
click at [1216, 155] on link "Edit Report Edit Layout" at bounding box center [1202, 153] width 159 height 28
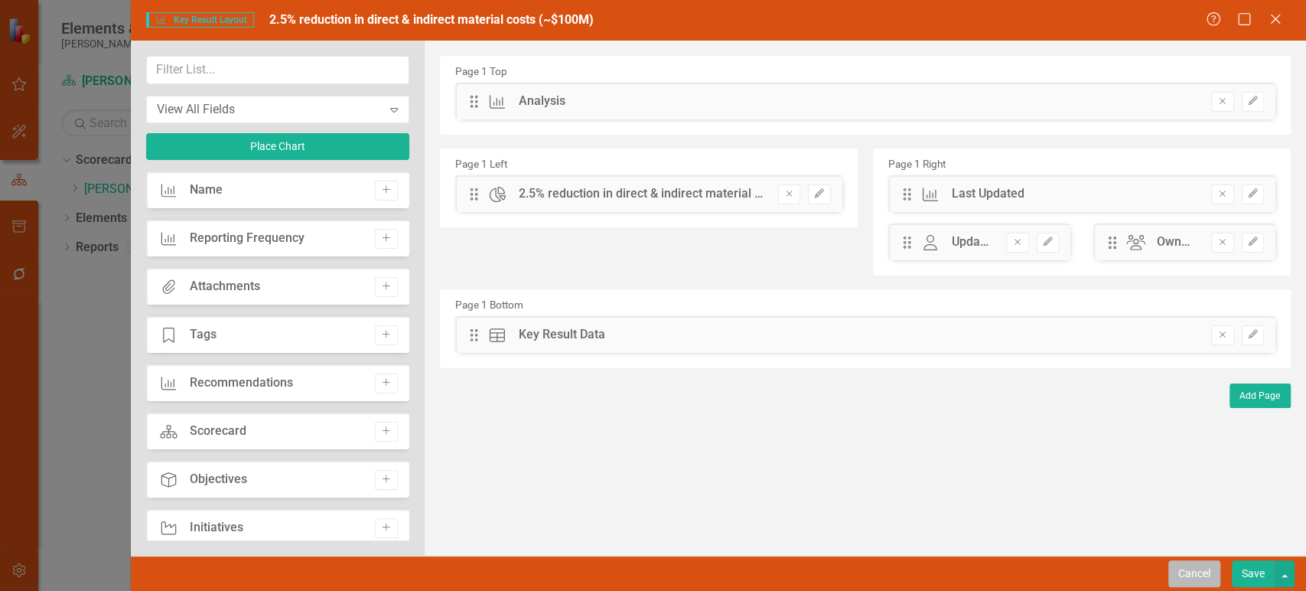
click at [1195, 569] on button "Cancel" at bounding box center [1195, 573] width 52 height 27
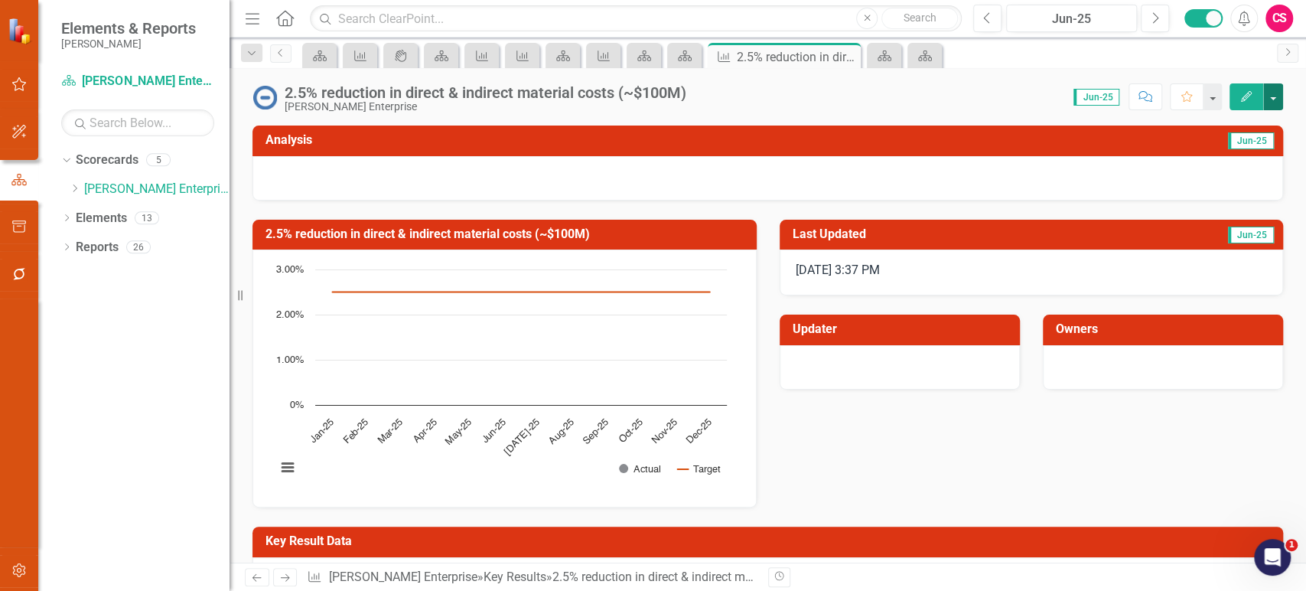
click at [1272, 101] on button "button" at bounding box center [1273, 96] width 20 height 27
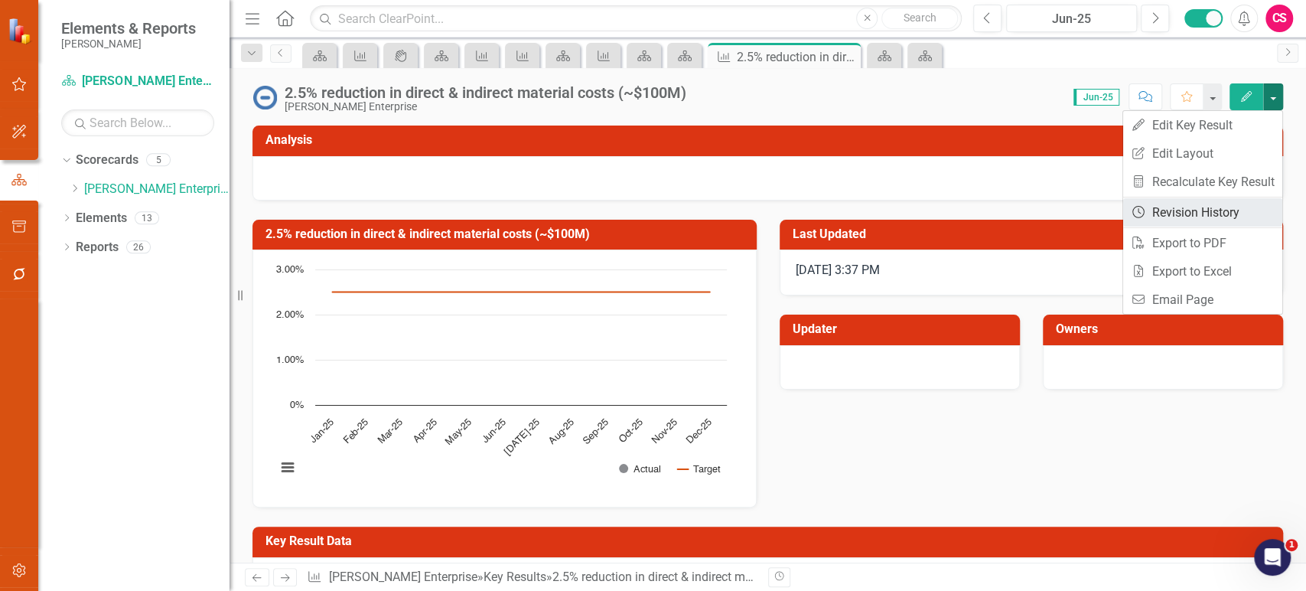
click at [1189, 206] on link "Revision History Revision History" at bounding box center [1202, 212] width 159 height 28
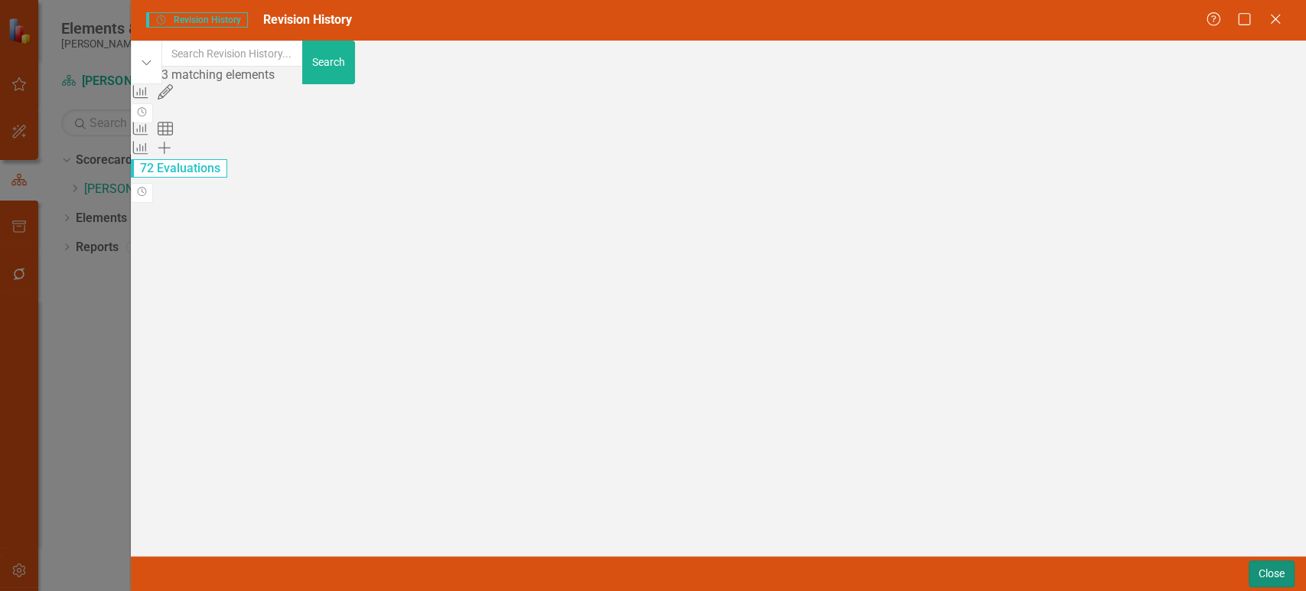
click at [1261, 574] on button "Close" at bounding box center [1272, 573] width 46 height 27
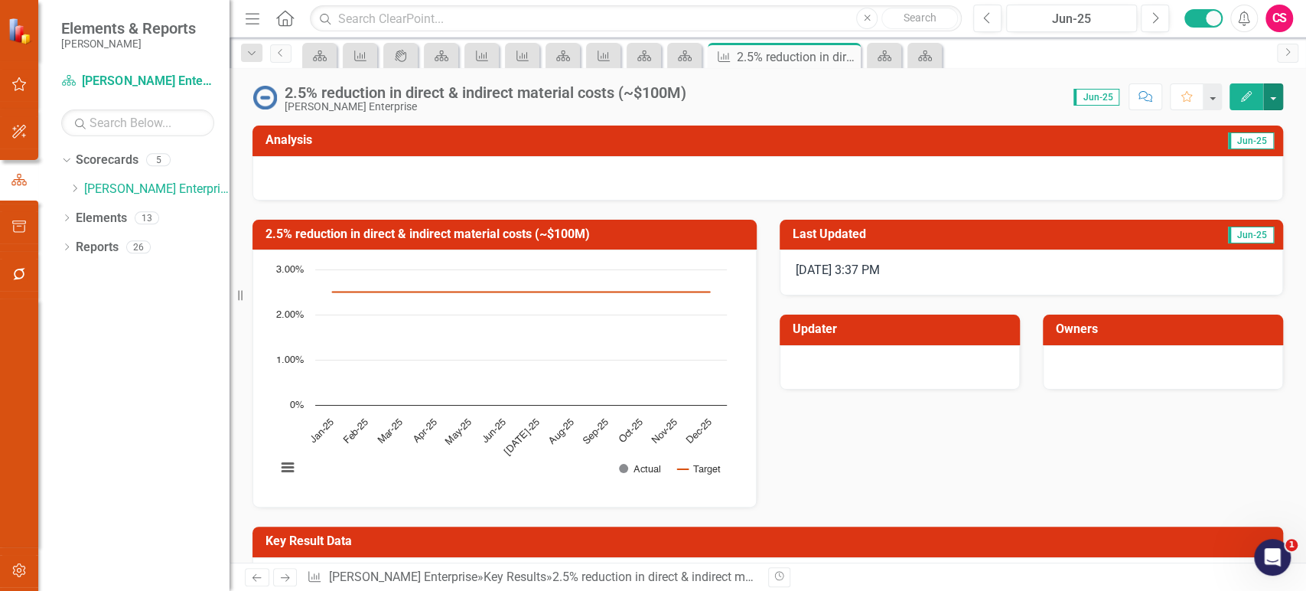
scroll to position [273, 0]
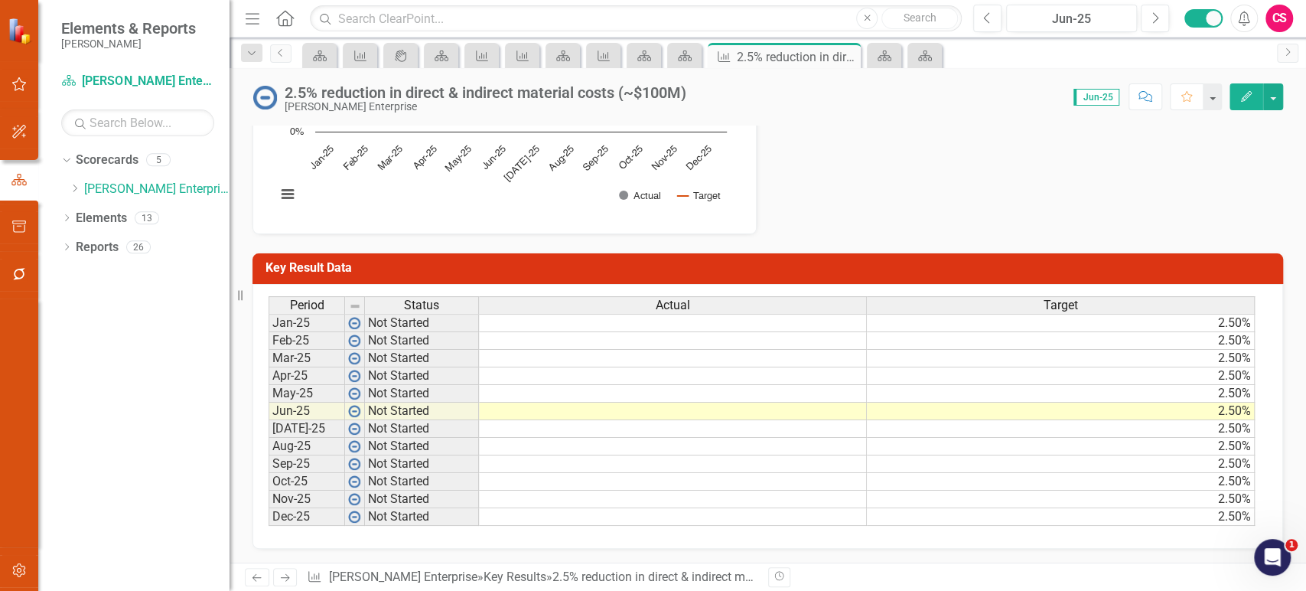
click at [1249, 95] on icon "Edit" at bounding box center [1247, 96] width 14 height 11
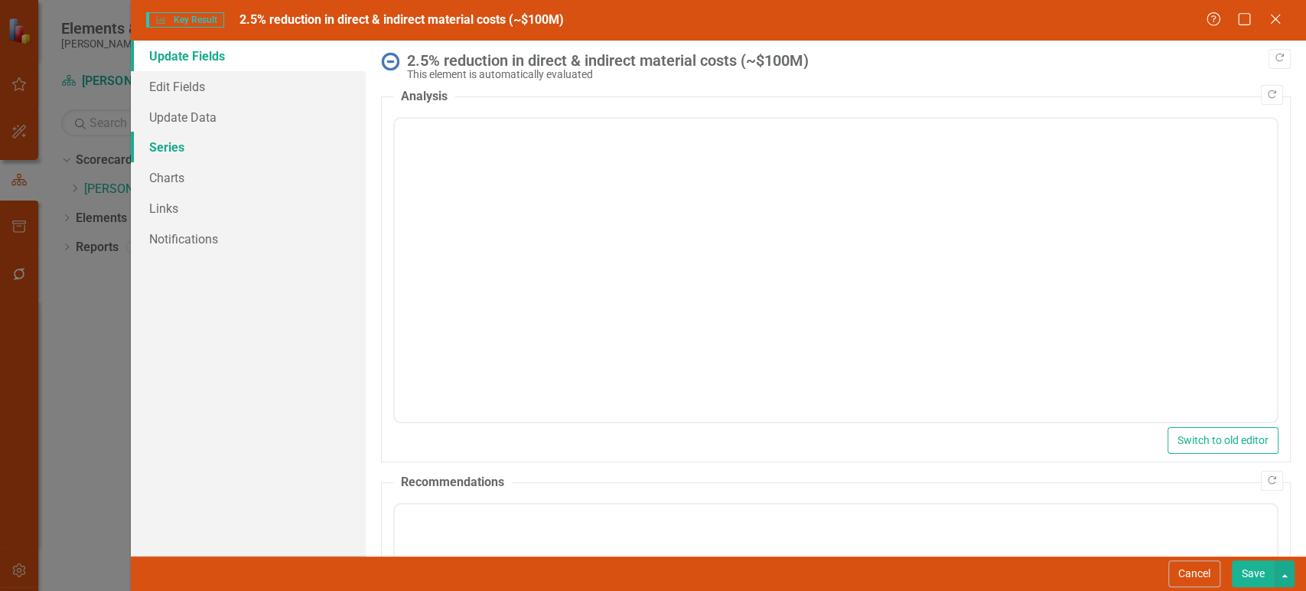
click at [242, 156] on link "Series" at bounding box center [248, 147] width 235 height 31
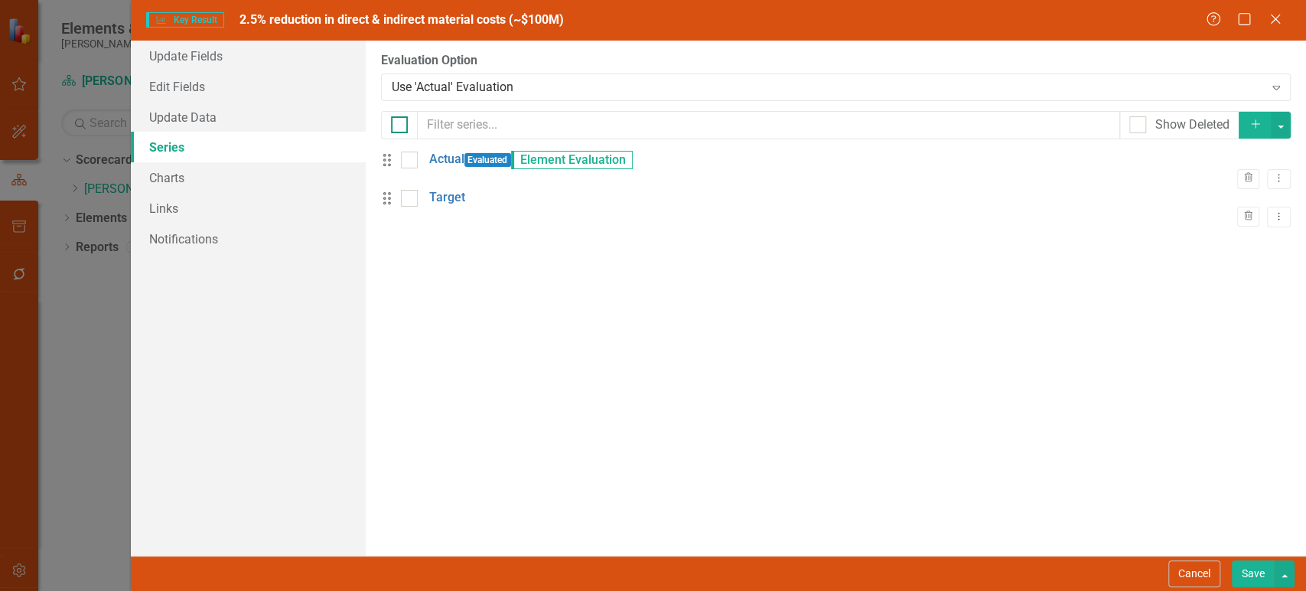
scroll to position [0, 0]
click at [404, 122] on div at bounding box center [399, 124] width 17 height 17
click at [401, 122] on input "checkbox" at bounding box center [396, 121] width 10 height 10
checkbox input "true"
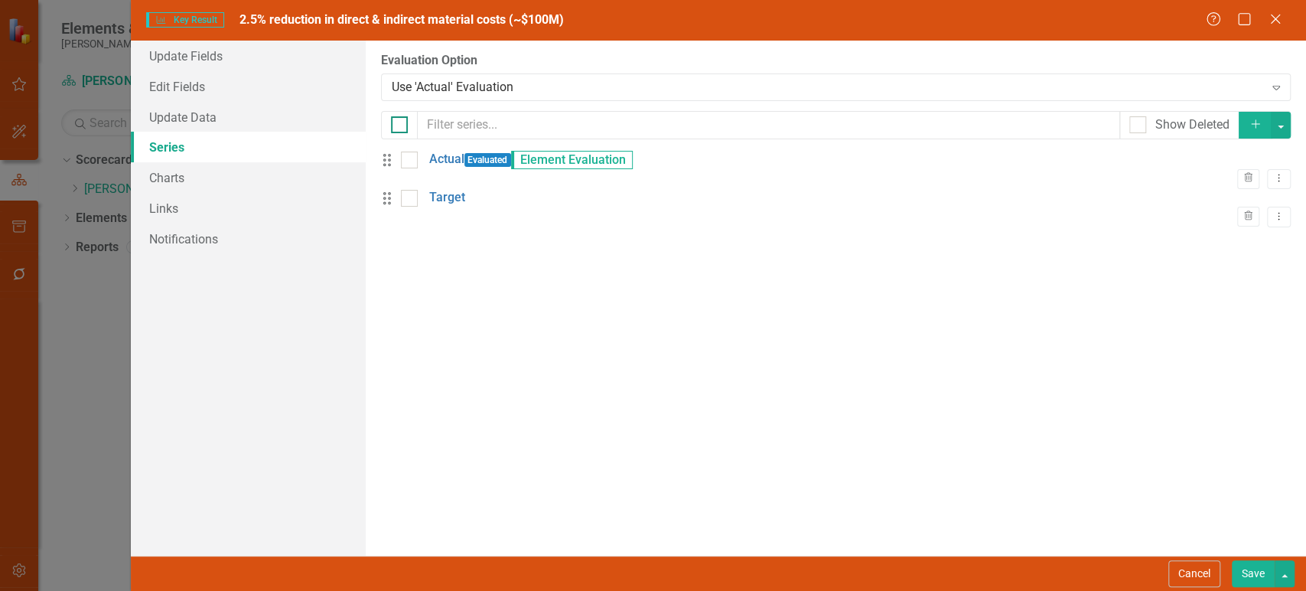
checkbox input "true"
click at [1287, 122] on button "button" at bounding box center [1281, 125] width 20 height 27
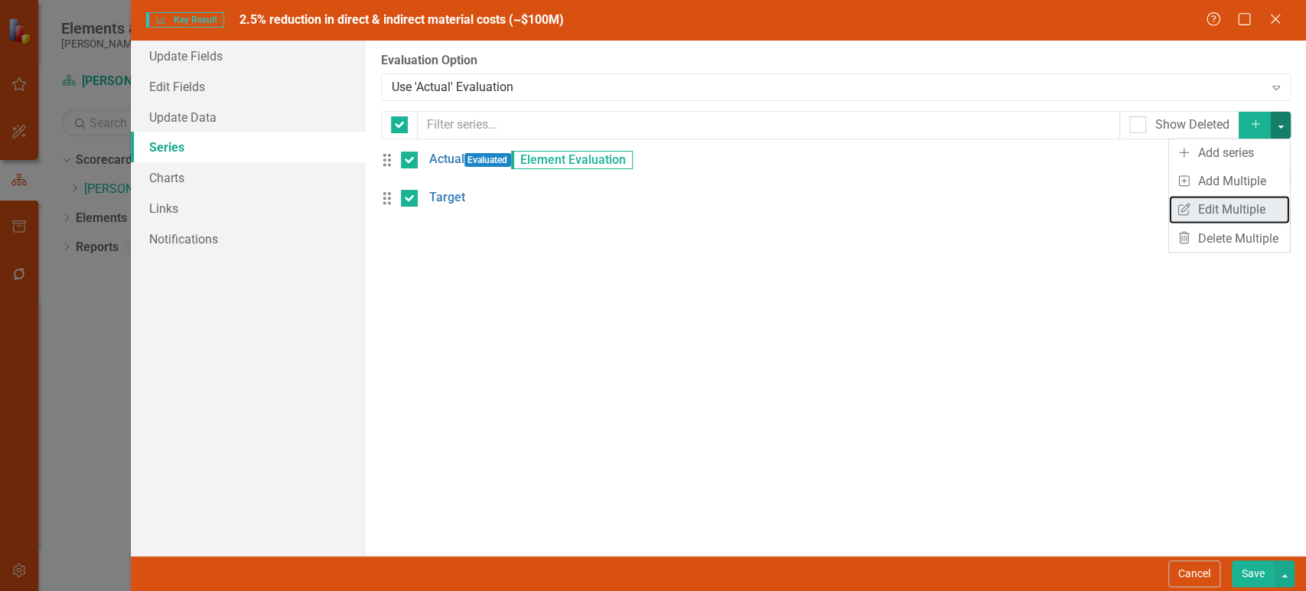
click at [1211, 205] on link "Edit Multiple Edit Multiple" at bounding box center [1229, 209] width 121 height 28
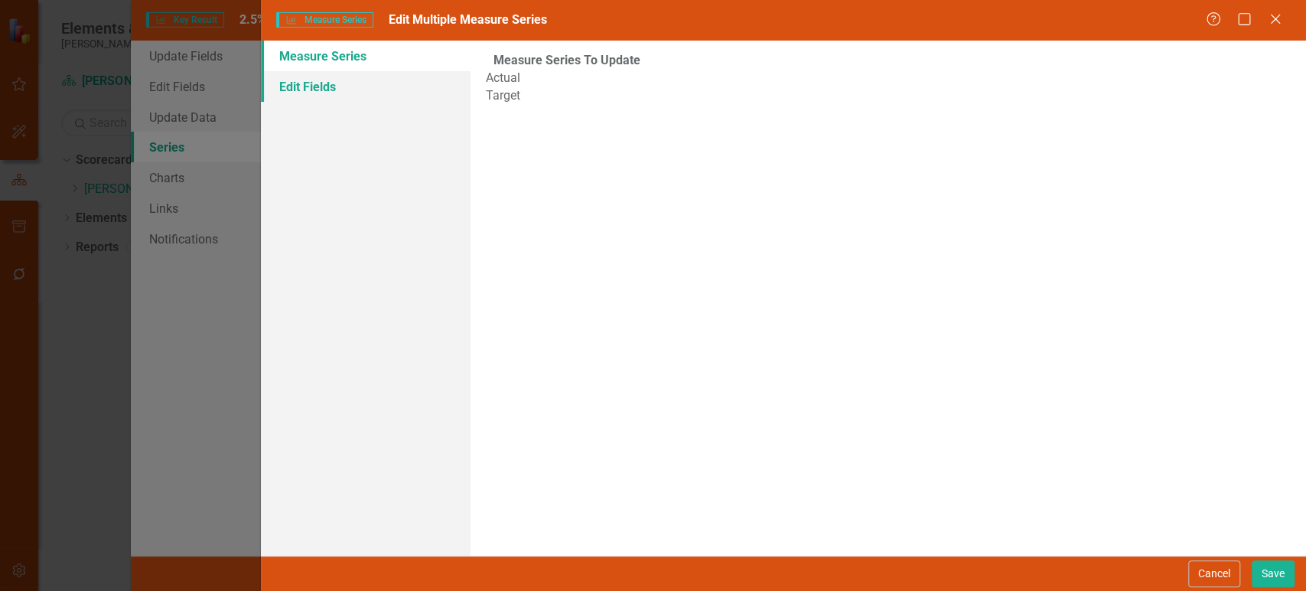
click at [414, 76] on link "Edit Fields" at bounding box center [365, 86] width 209 height 31
click at [564, 78] on div "Select Fields..." at bounding box center [876, 83] width 774 height 24
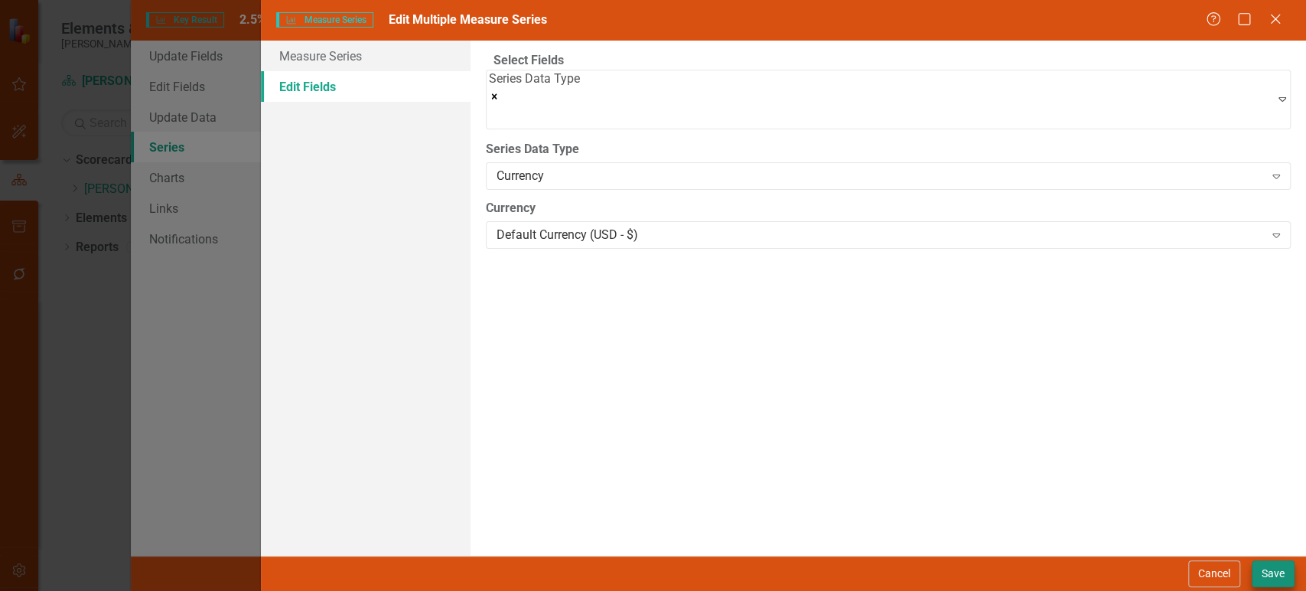
click at [1254, 555] on div "Select Fields option Series Data Type, selected. Series Data Type Expand Series…" at bounding box center [889, 298] width 836 height 515
click at [1273, 574] on button "Save" at bounding box center [1273, 573] width 43 height 27
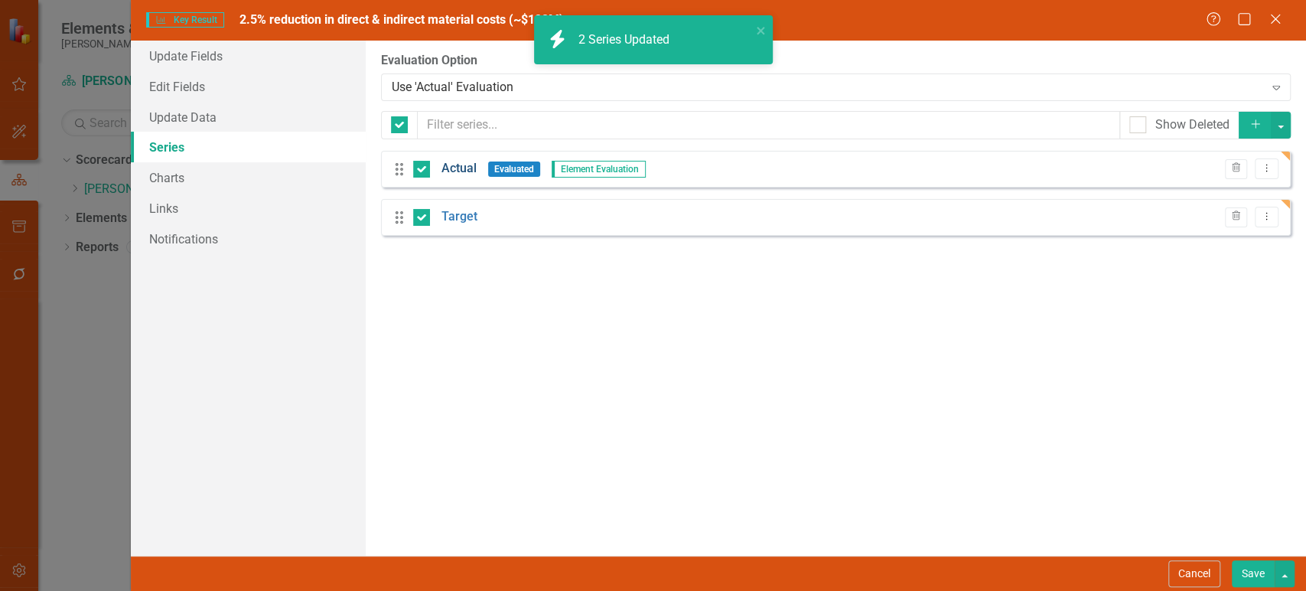
click at [455, 168] on link "Actual" at bounding box center [459, 169] width 35 height 18
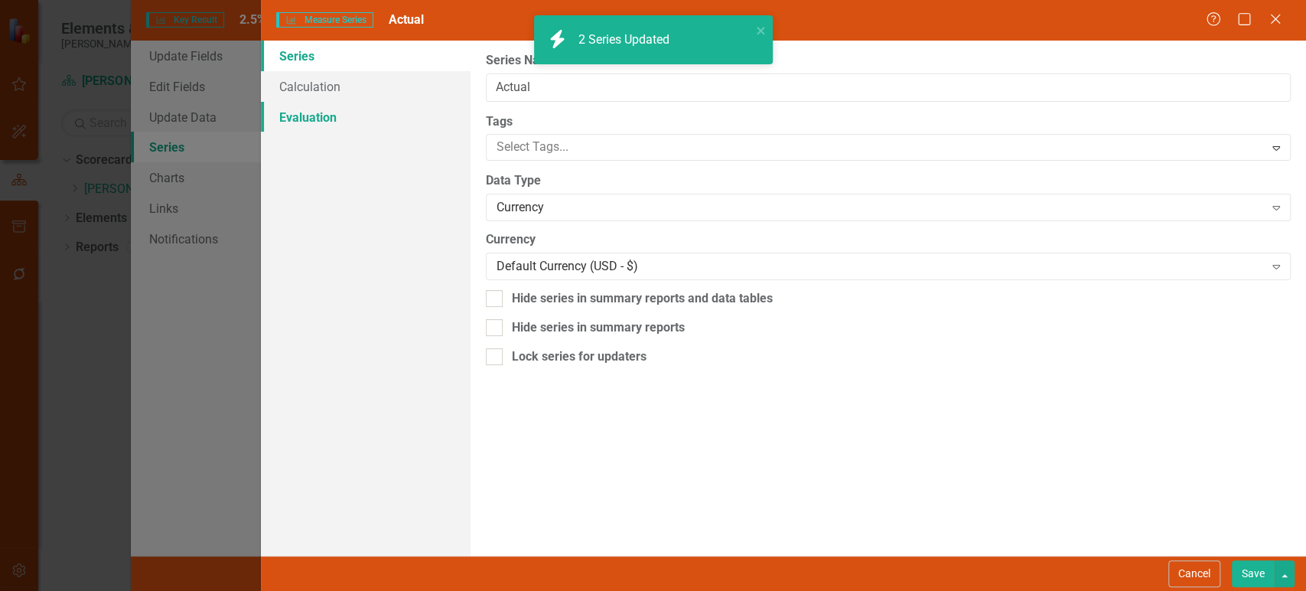
click at [370, 126] on link "Evaluation" at bounding box center [365, 117] width 209 height 31
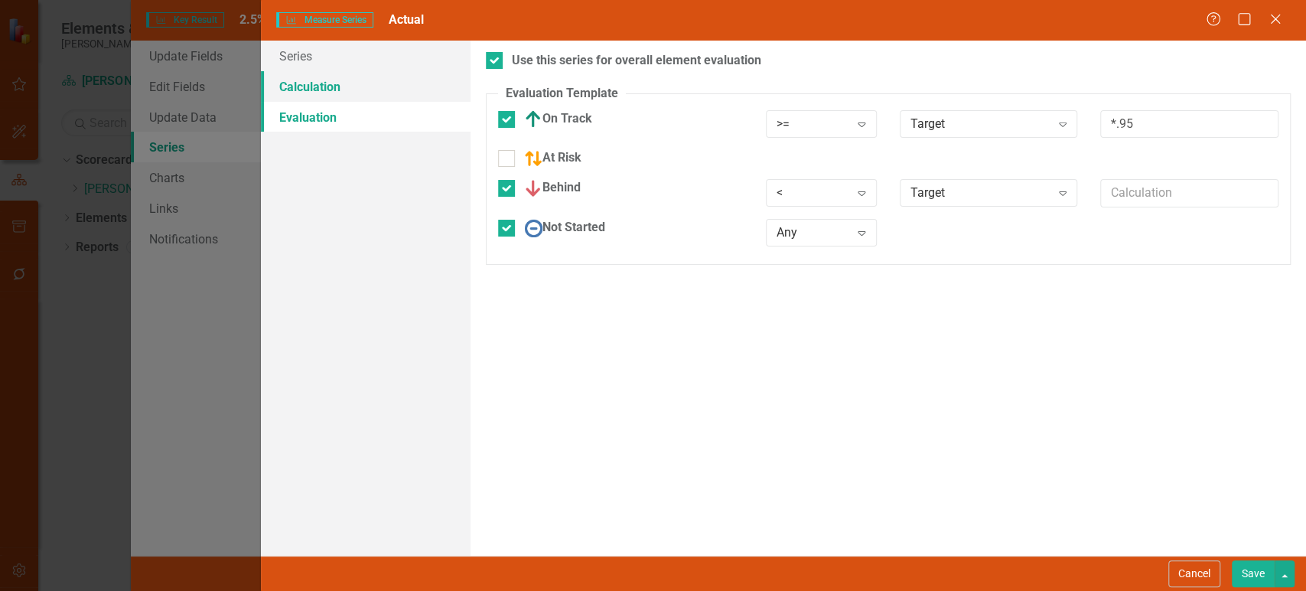
click at [357, 91] on link "Calculation" at bounding box center [365, 86] width 209 height 31
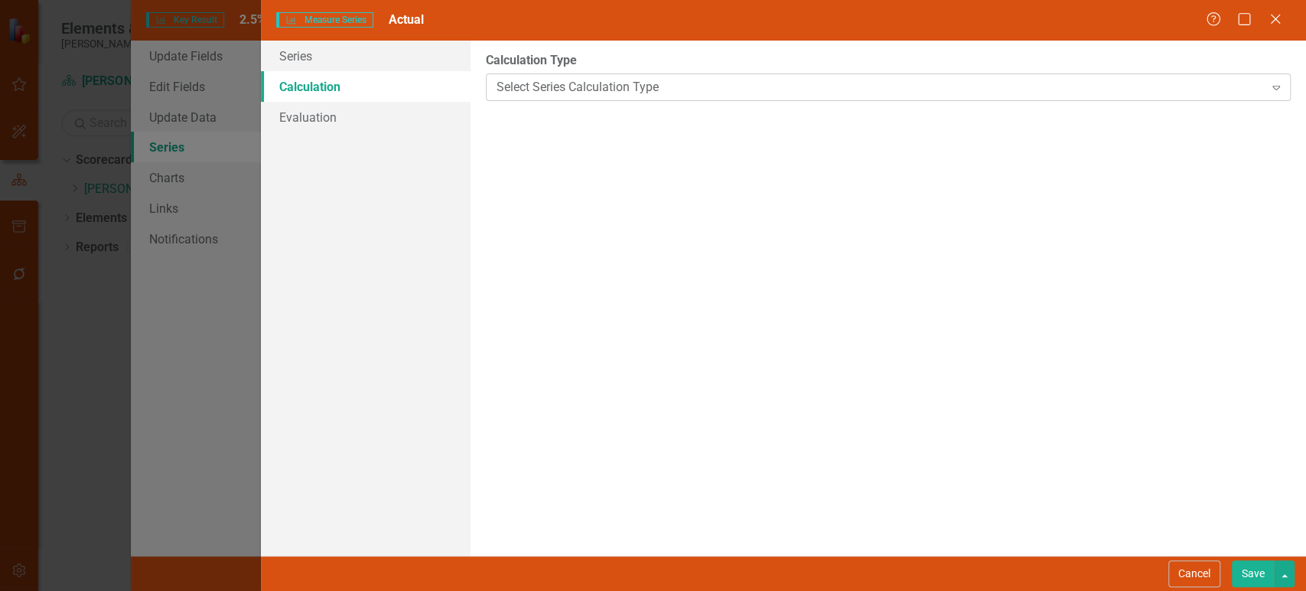
click at [650, 86] on div "Select Series Calculation Type" at bounding box center [881, 87] width 768 height 18
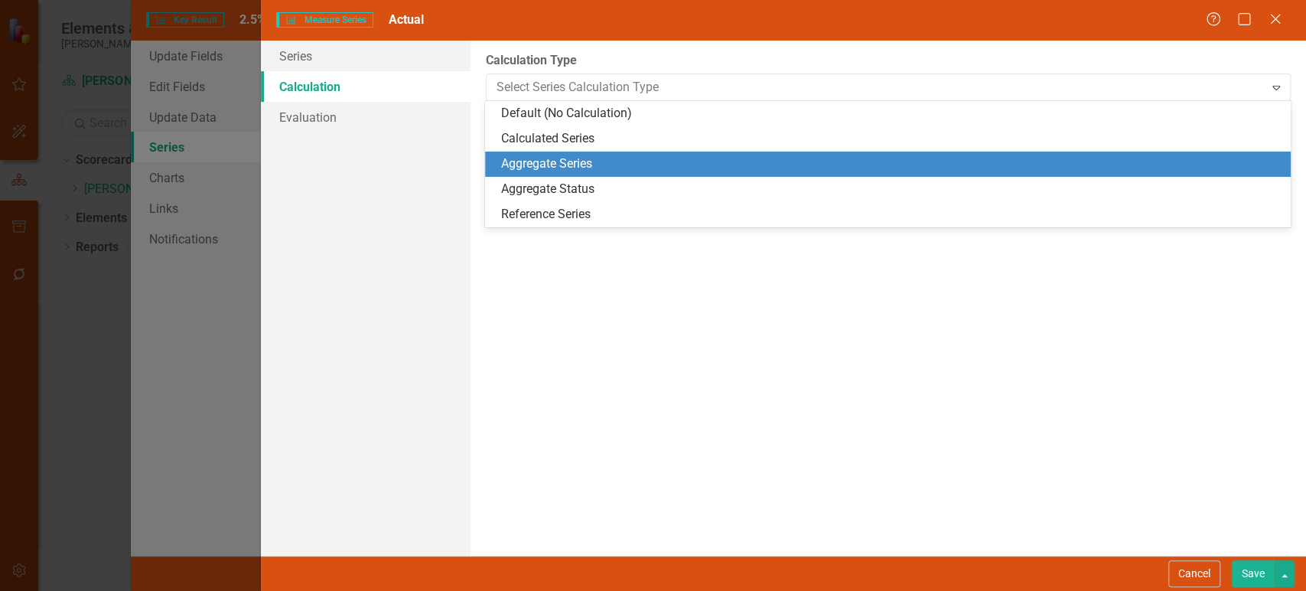
click at [577, 164] on div "Aggregate Series" at bounding box center [890, 164] width 781 height 18
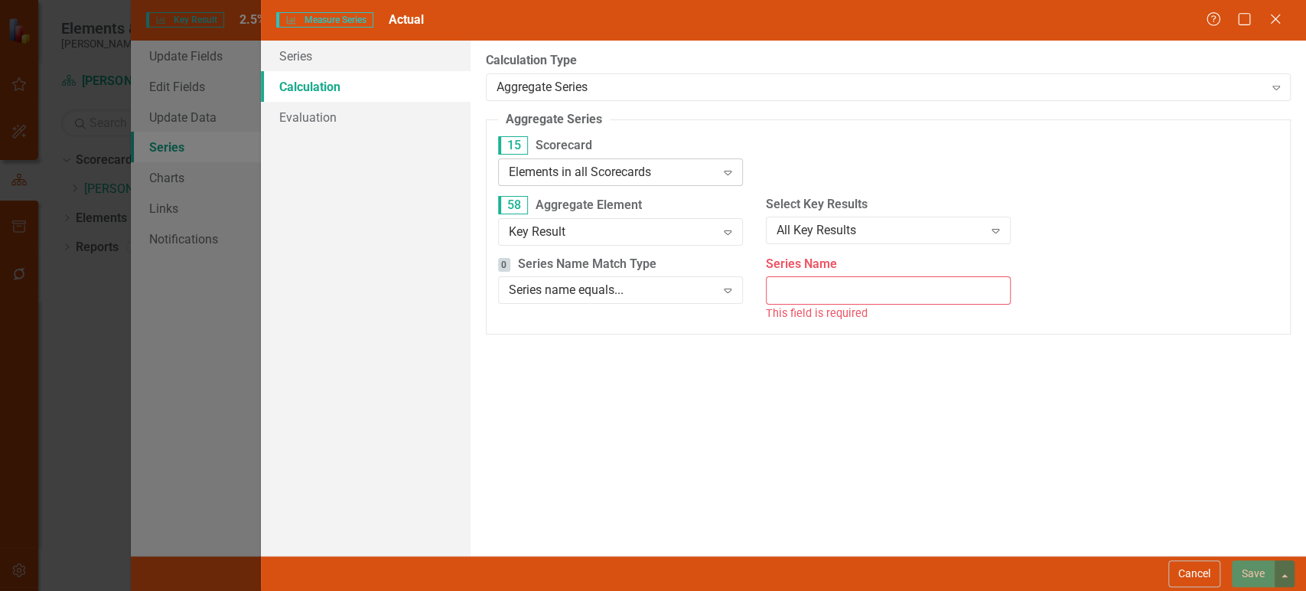
click at [576, 168] on div "Elements in all Scorecards" at bounding box center [612, 172] width 207 height 18
click at [647, 291] on div "Series name equals..." at bounding box center [612, 291] width 207 height 18
click at [799, 230] on div "All Key Results" at bounding box center [880, 231] width 207 height 18
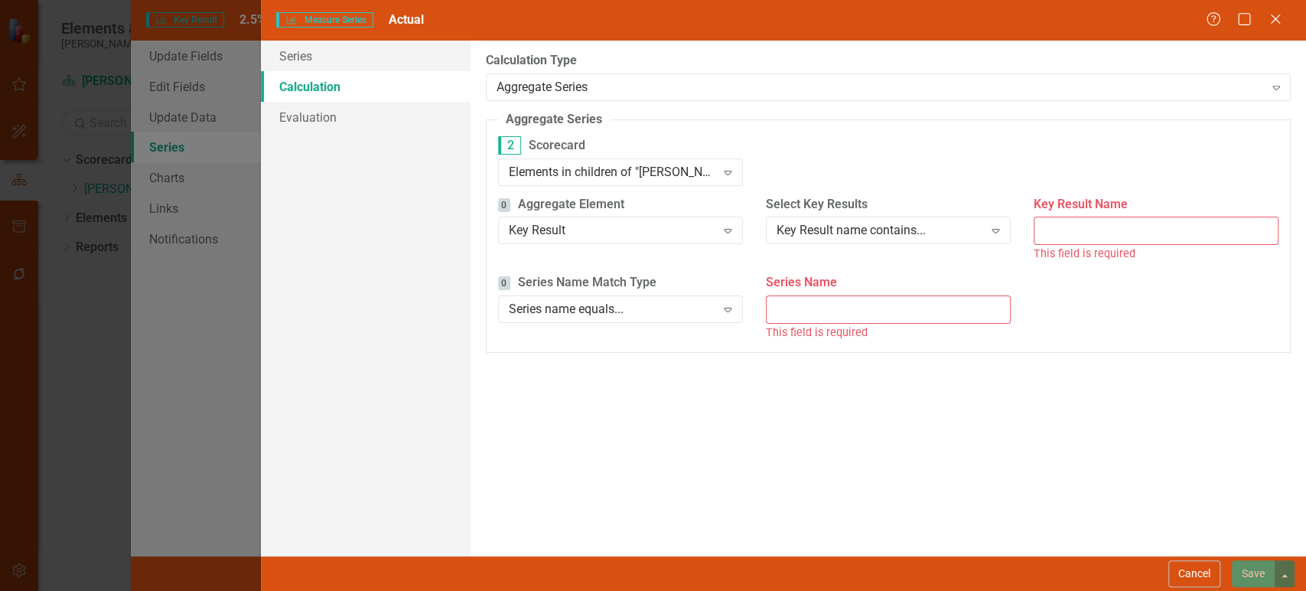
click at [1071, 240] on input "Key Result Name" at bounding box center [1156, 231] width 245 height 28
paste input "reduction in direct & indirect material costs"
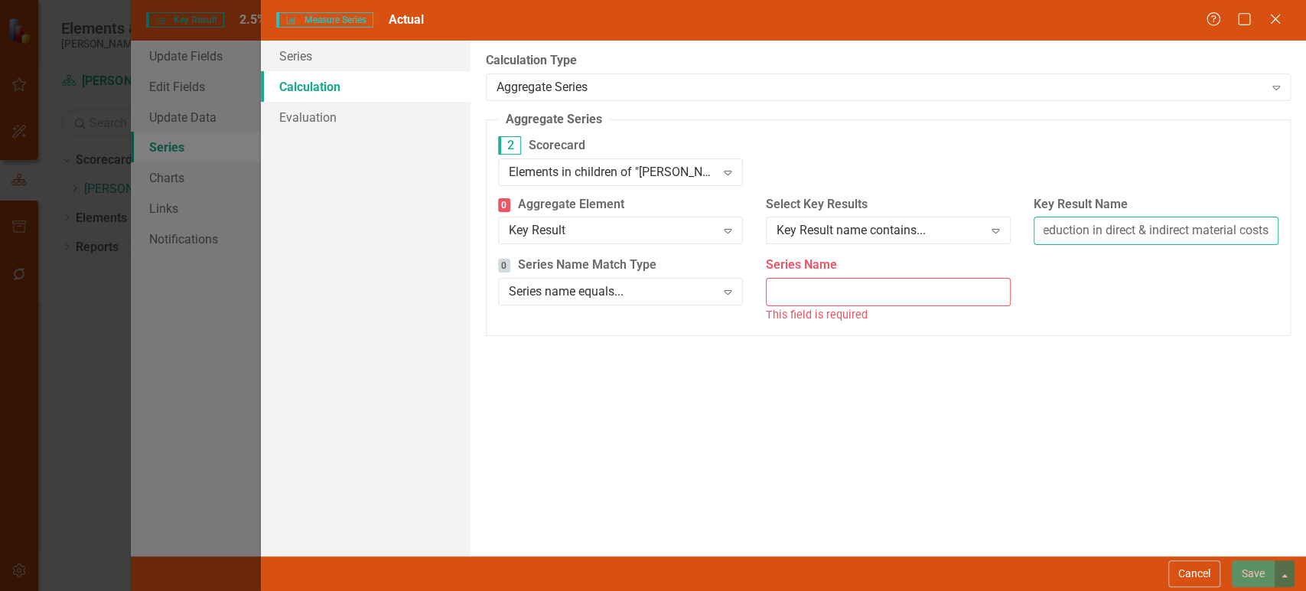
click at [1079, 239] on input "reduction in direct & indirect material costs" at bounding box center [1156, 231] width 245 height 28
drag, startPoint x: 1074, startPoint y: 235, endPoint x: 964, endPoint y: 233, distance: 109.4
click at [964, 233] on div "0 Aggregate Element Key Result Expand Select Key Results Key Result name contai…" at bounding box center [889, 226] width 804 height 61
click at [1065, 233] on input "reduction in direct & indirect material costs" at bounding box center [1156, 231] width 245 height 28
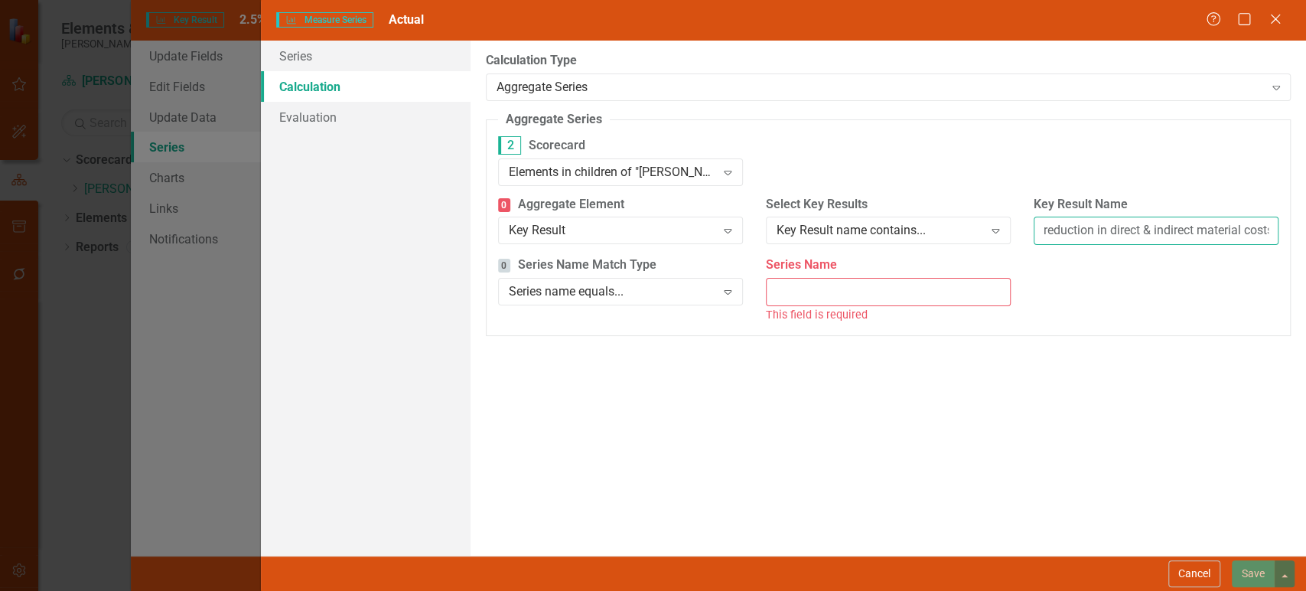
click at [1084, 236] on input "reduction in direct & indirect material costs" at bounding box center [1156, 231] width 245 height 28
drag, startPoint x: 1084, startPoint y: 236, endPoint x: 1303, endPoint y: 231, distance: 218.9
click at [1303, 231] on div "By default, series in ClearPoint are not calculated. So, if you leave the form …" at bounding box center [889, 298] width 836 height 515
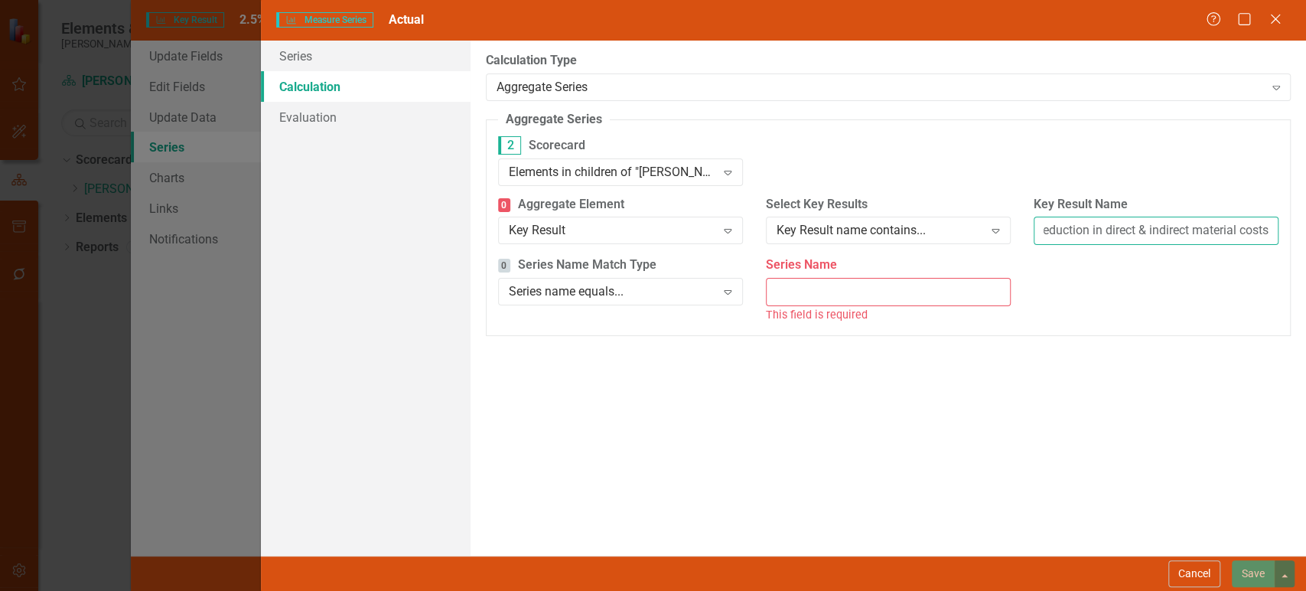
click at [1237, 236] on input "reduction in direct & indirect material costs" at bounding box center [1156, 231] width 245 height 28
type input "reduction in direct & indirect material costs"
click at [678, 181] on div "Elements in children of "Lippert Enterprise" Expand" at bounding box center [620, 172] width 245 height 28
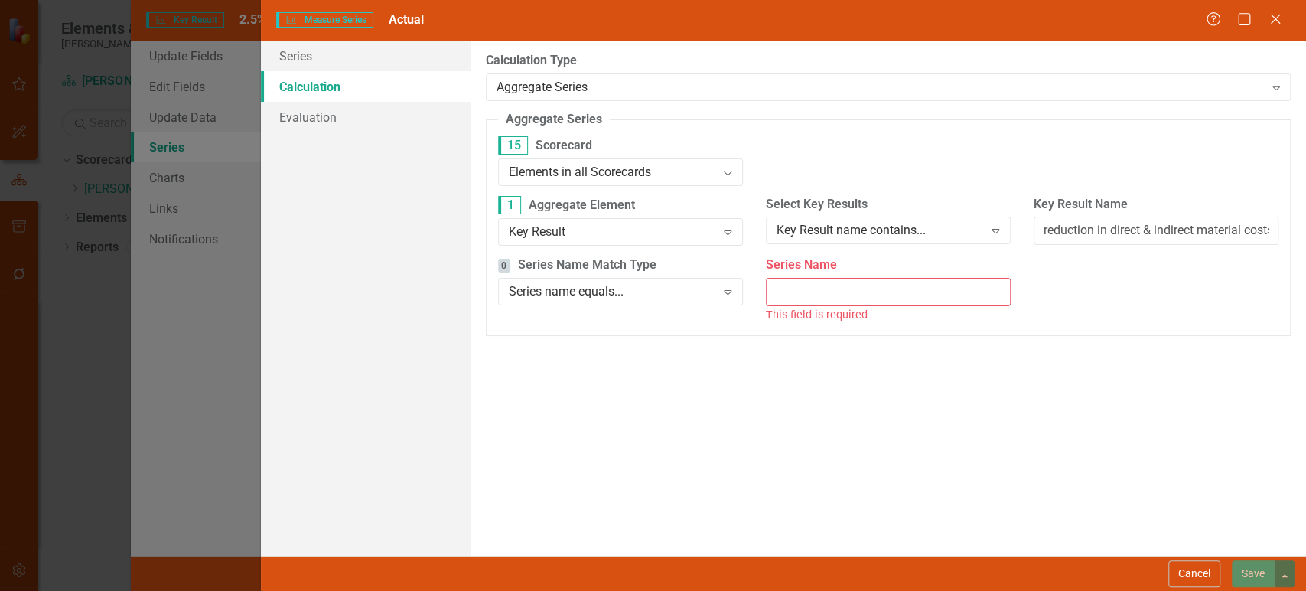
click at [794, 298] on input "Series Name" at bounding box center [888, 292] width 245 height 28
type input "A"
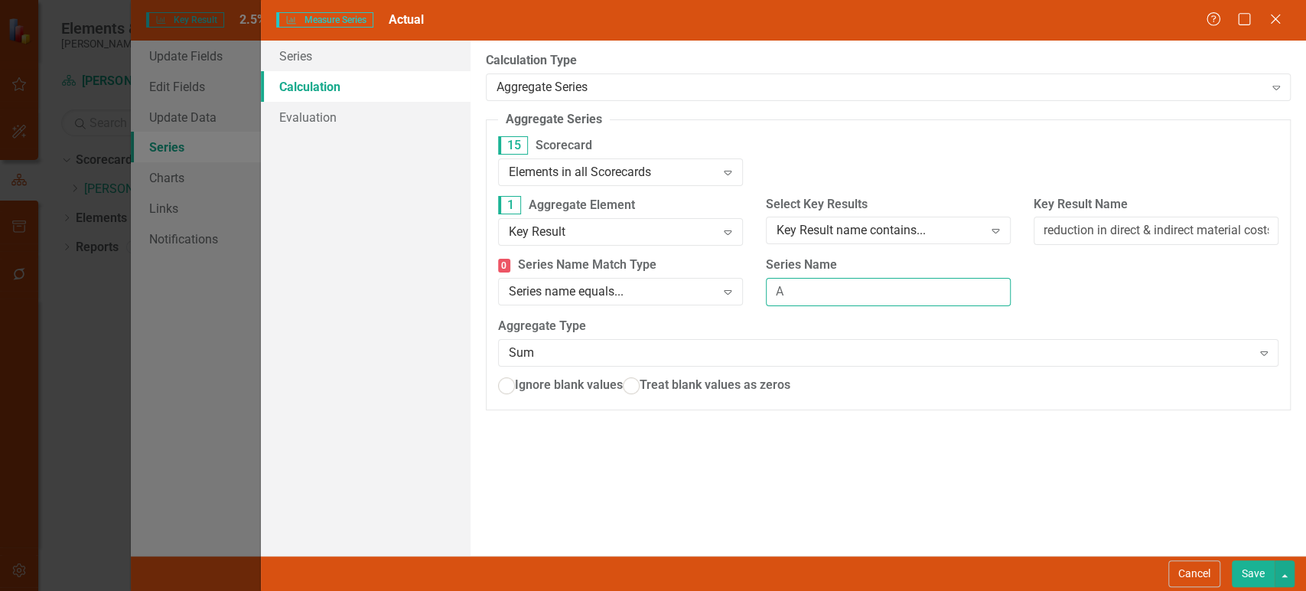
radio input "true"
type input "Actual"
click at [697, 230] on div "Key Result" at bounding box center [612, 232] width 207 height 18
click at [830, 225] on div "Key Result name contains..." at bounding box center [880, 231] width 207 height 18
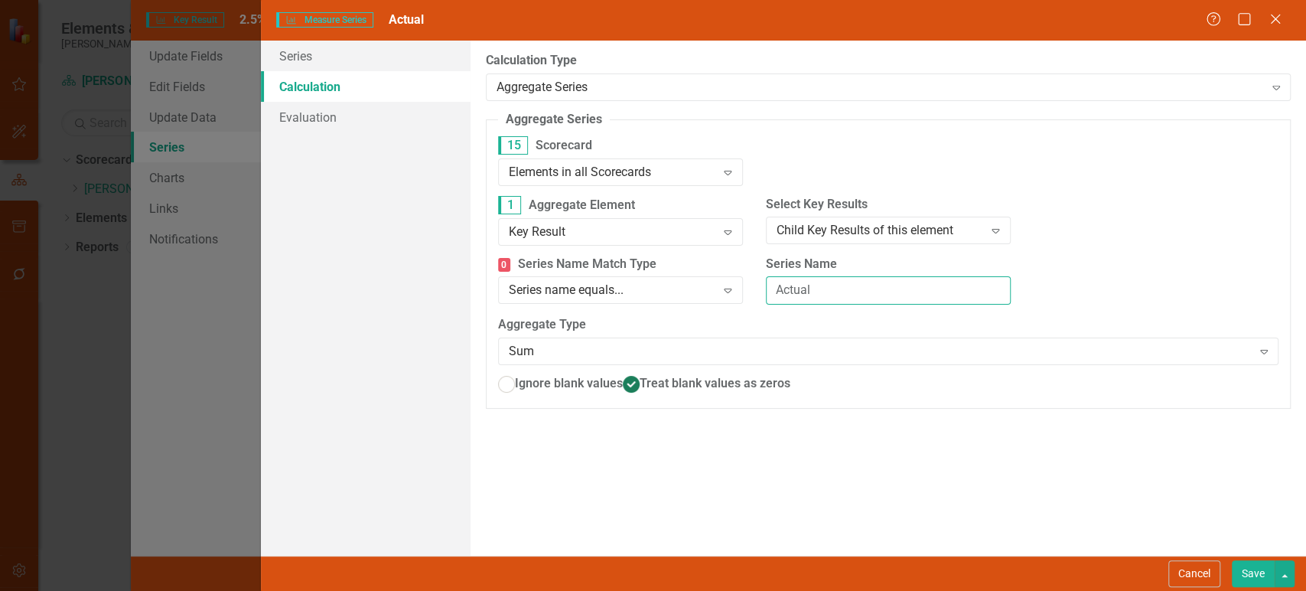
click at [853, 294] on input "Actual" at bounding box center [888, 290] width 245 height 28
click at [585, 381] on span "Ignore blank values" at bounding box center [569, 382] width 108 height 15
click at [518, 381] on input "Ignore blank values" at bounding box center [506, 383] width 24 height 24
radio input "true"
click at [1250, 575] on button "Save" at bounding box center [1253, 573] width 43 height 27
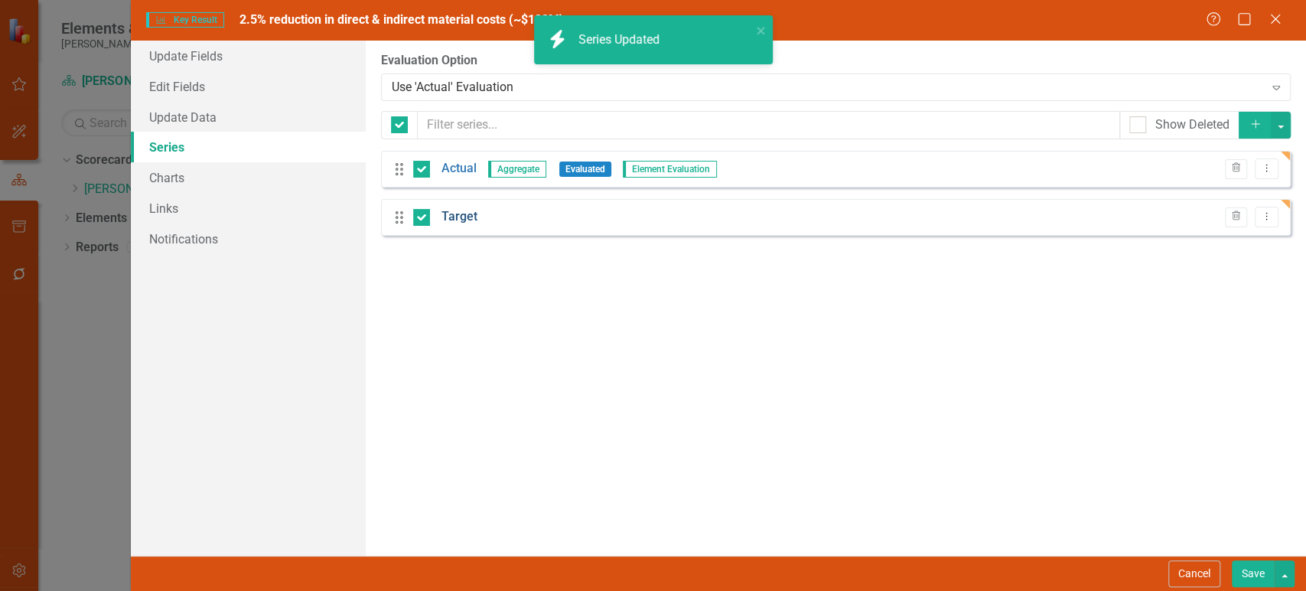
click at [458, 217] on link "Target" at bounding box center [460, 217] width 36 height 18
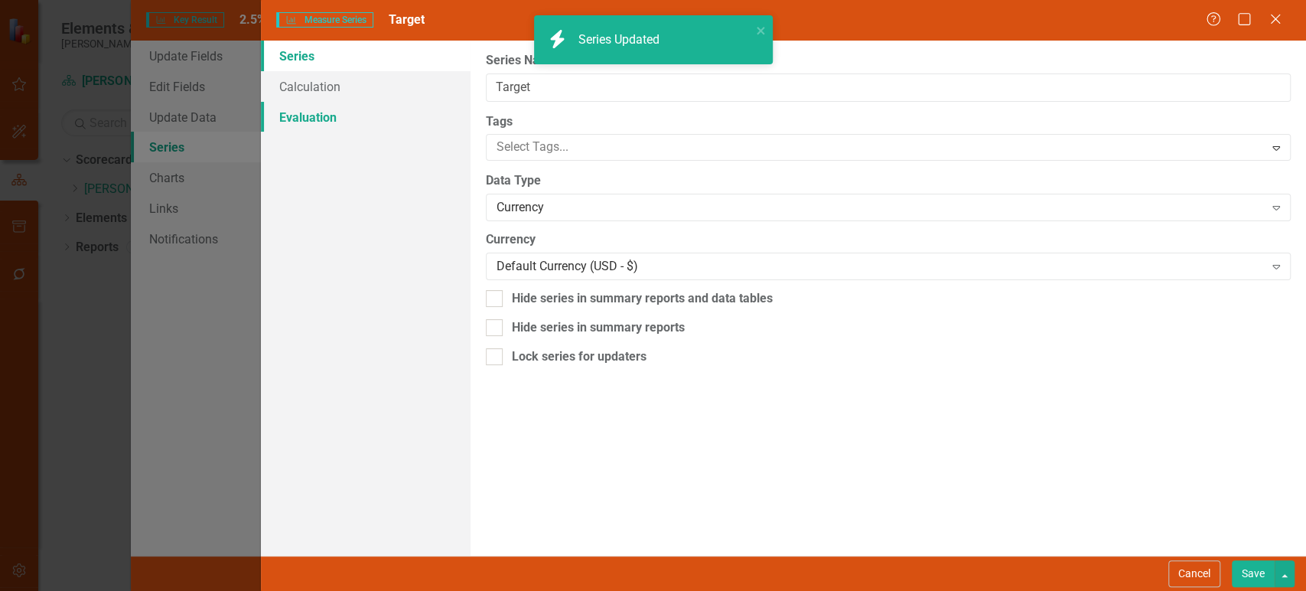
click at [386, 114] on link "Evaluation" at bounding box center [365, 117] width 209 height 31
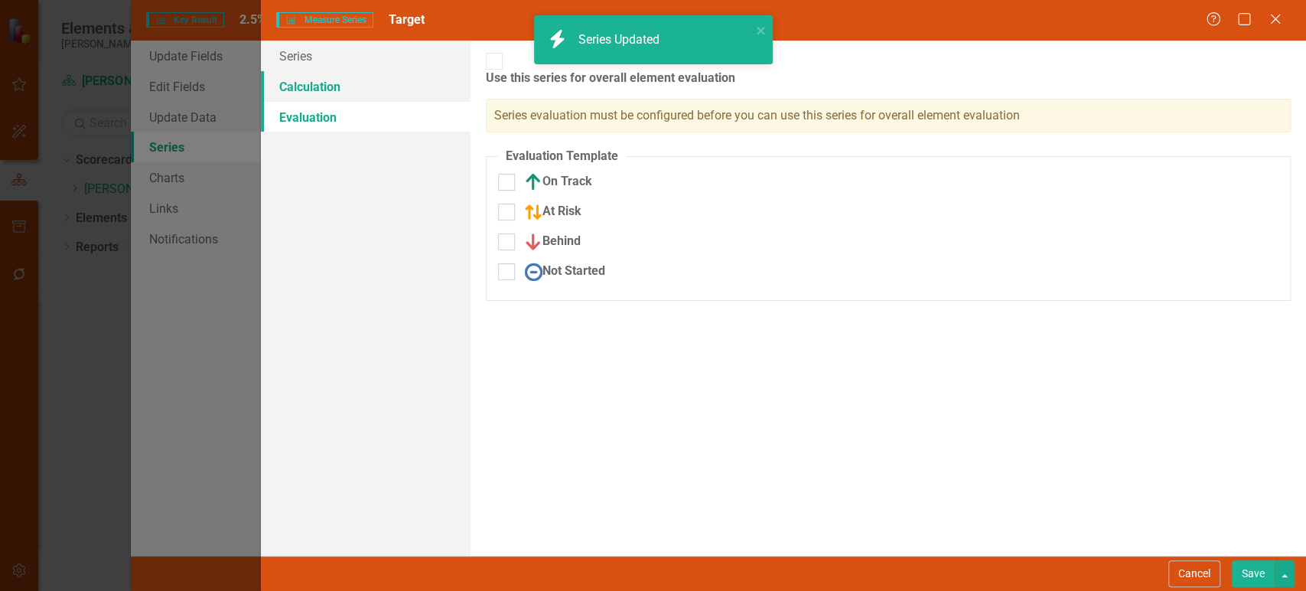
click at [390, 88] on link "Calculation" at bounding box center [365, 86] width 209 height 31
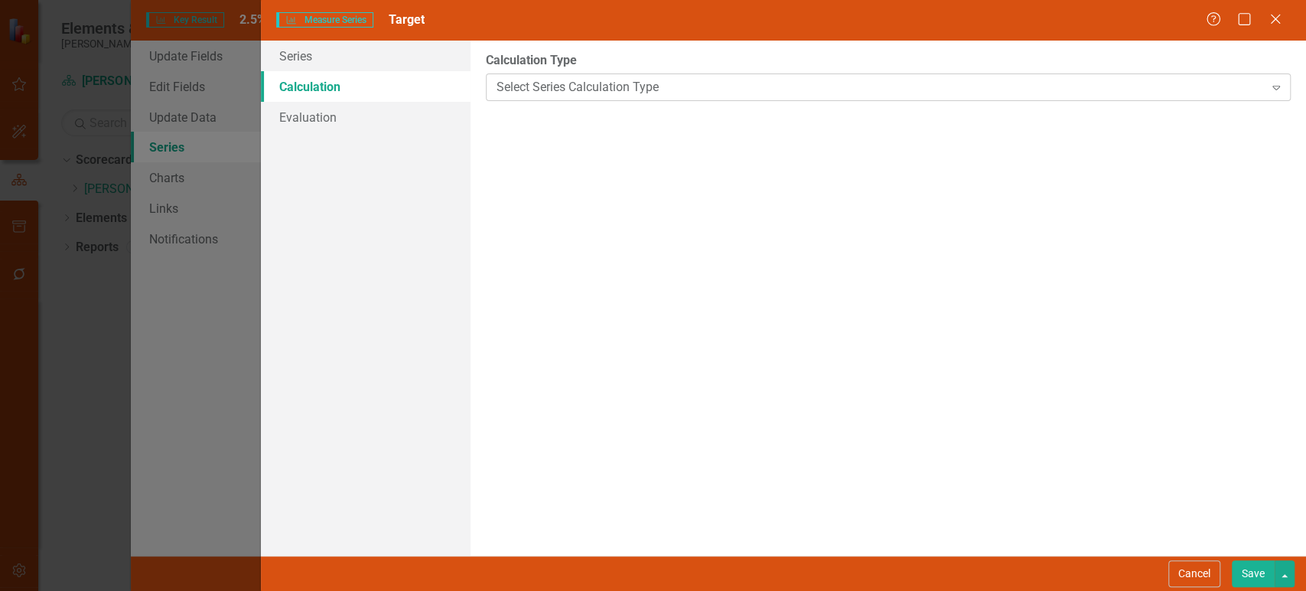
click at [525, 90] on div "Select Series Calculation Type" at bounding box center [881, 87] width 768 height 18
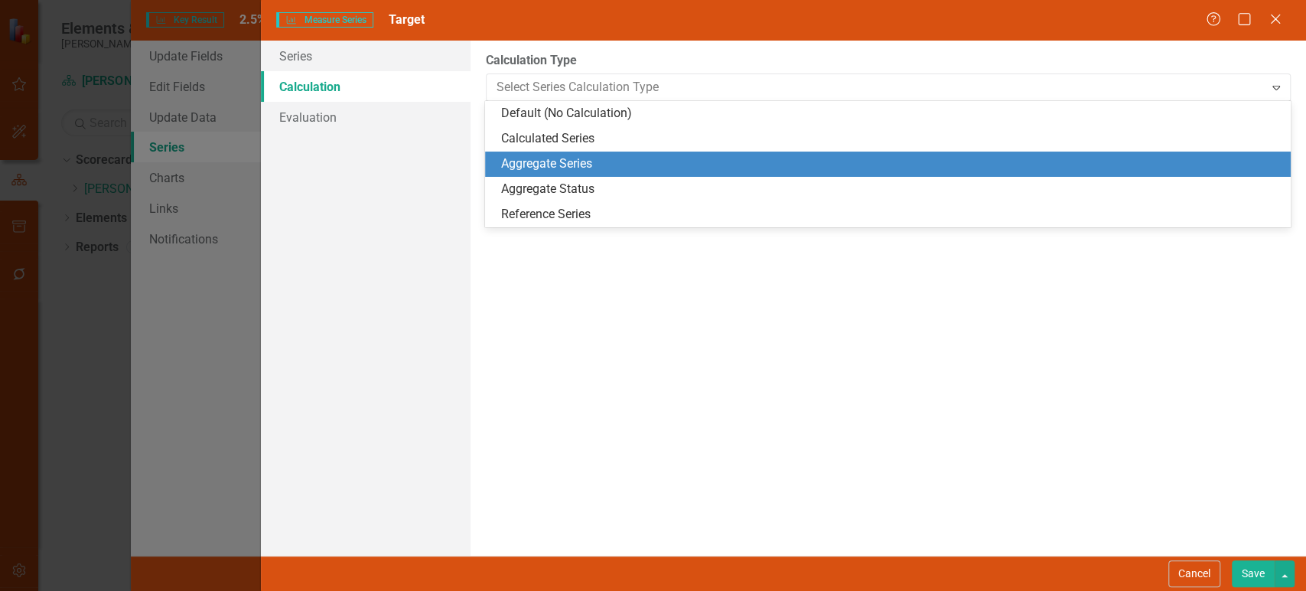
click at [546, 162] on div "Aggregate Series" at bounding box center [890, 164] width 781 height 18
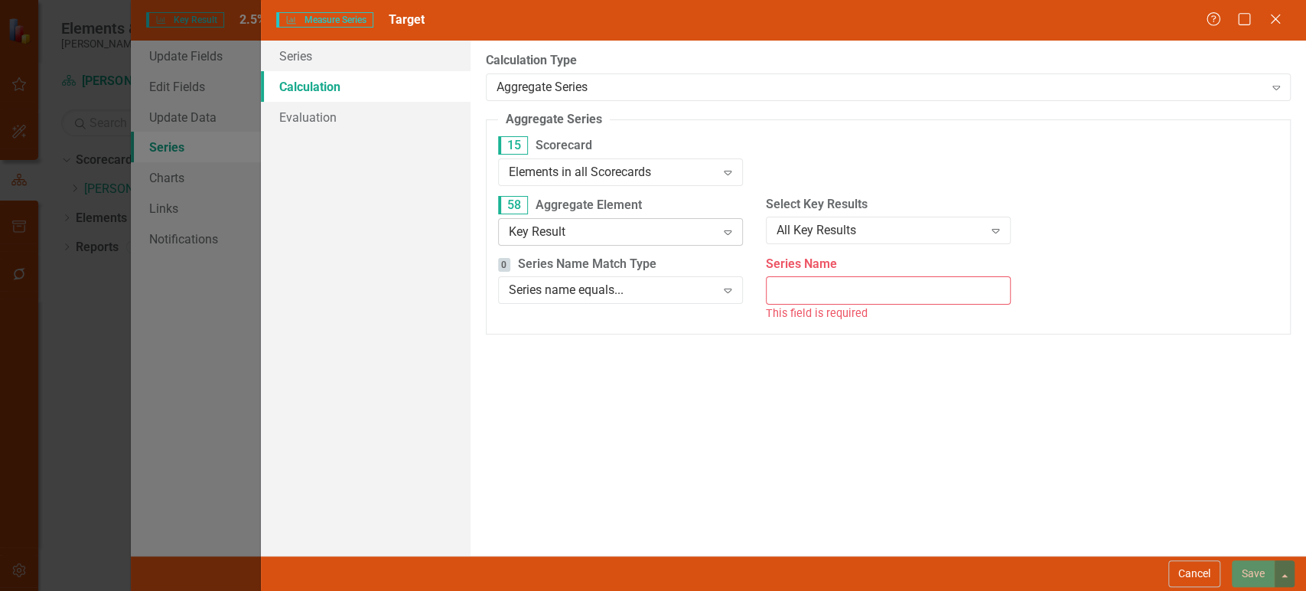
click at [616, 221] on div "Key Result Expand" at bounding box center [620, 232] width 245 height 28
click at [794, 223] on div "All Key Results" at bounding box center [880, 231] width 207 height 18
click at [801, 295] on input "Series Name" at bounding box center [888, 290] width 245 height 28
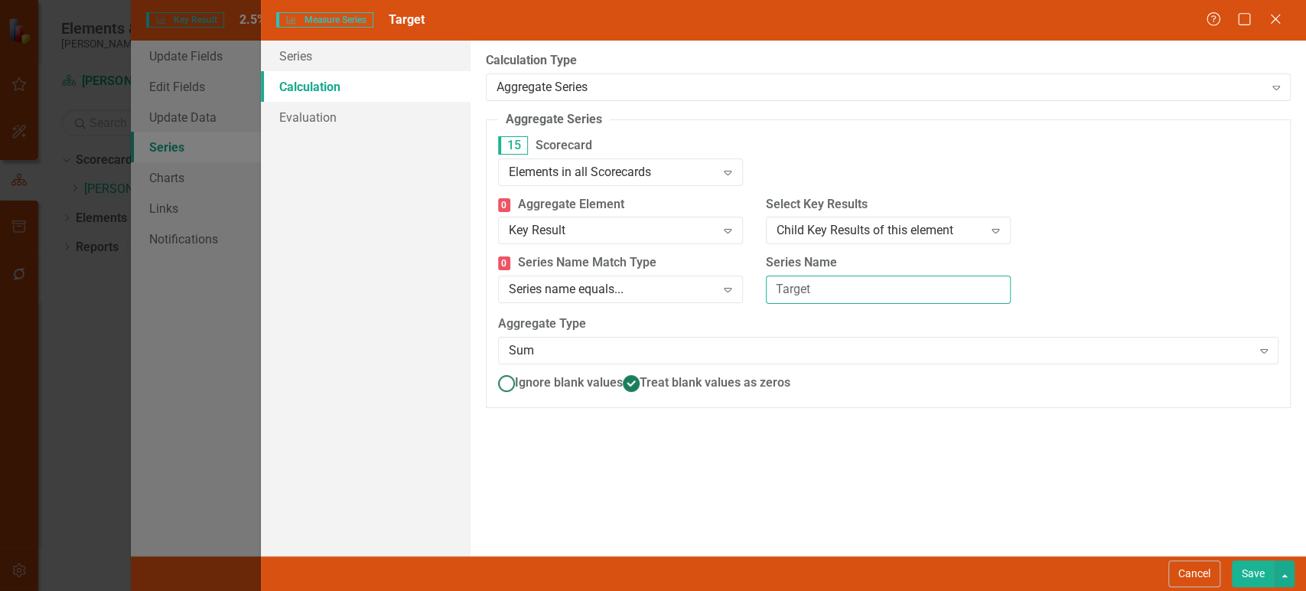
type input "Target"
click at [588, 386] on span "Ignore blank values" at bounding box center [569, 382] width 108 height 15
click at [518, 386] on input "Ignore blank values" at bounding box center [506, 383] width 24 height 24
radio input "true"
click at [1262, 574] on button "Save" at bounding box center [1253, 573] width 43 height 27
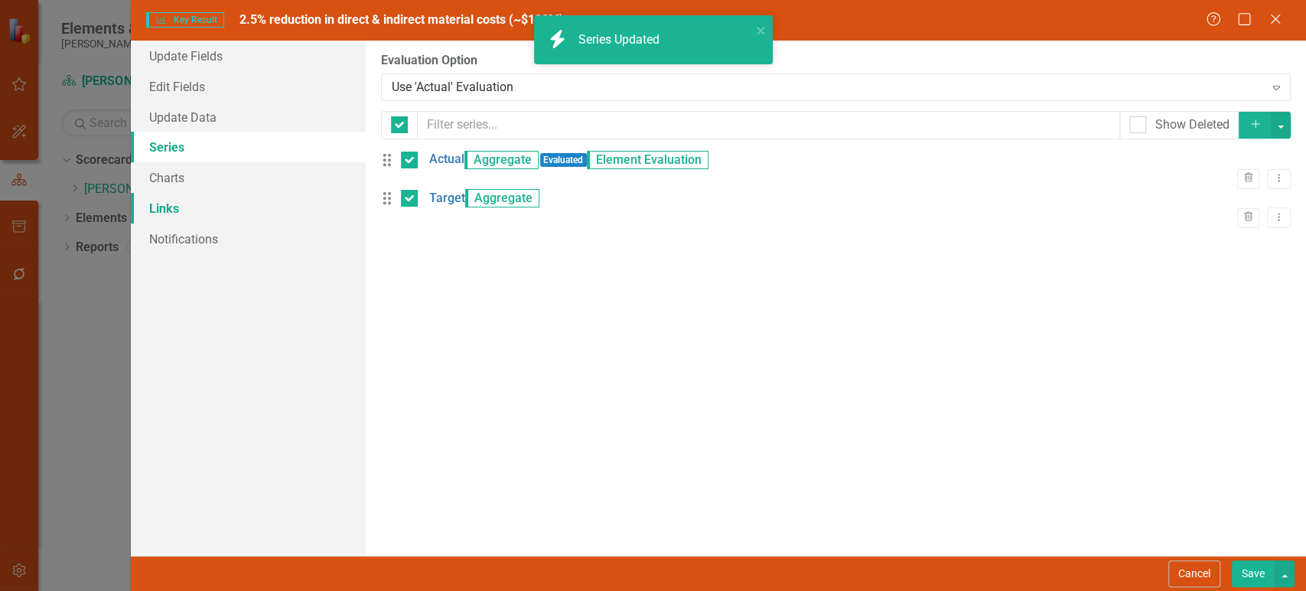
click at [190, 205] on link "Links" at bounding box center [248, 208] width 235 height 31
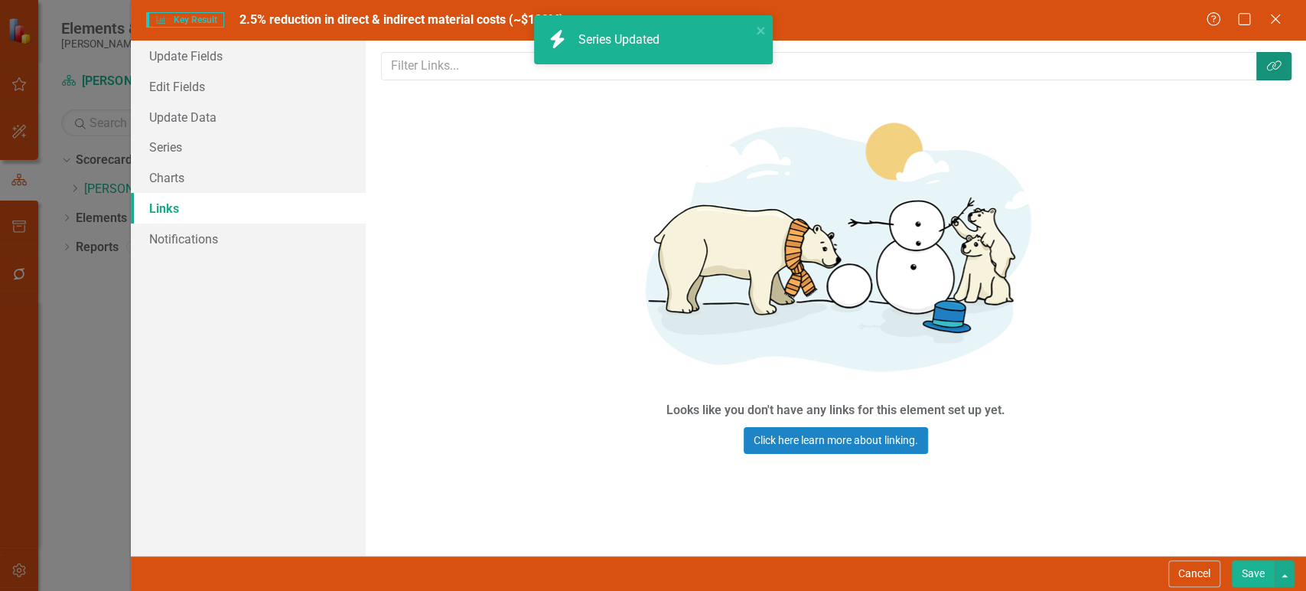
click at [1266, 72] on button "Link Tag" at bounding box center [1274, 66] width 35 height 28
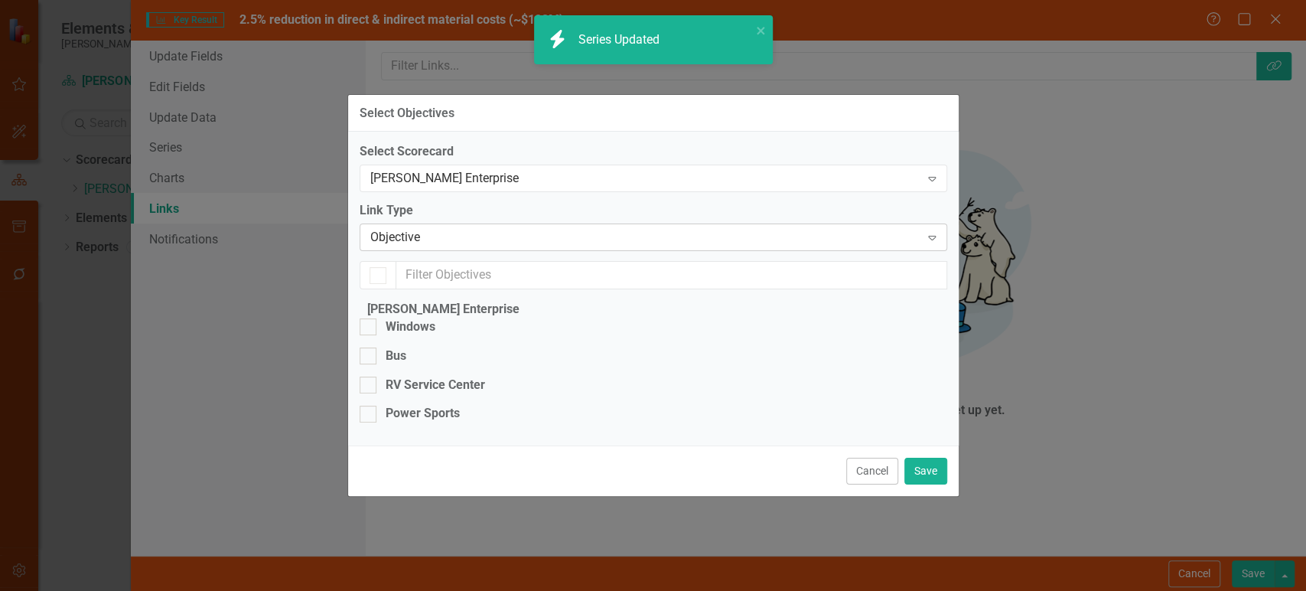
checkbox input "false"
click at [644, 223] on div "Objective Expand" at bounding box center [654, 237] width 588 height 28
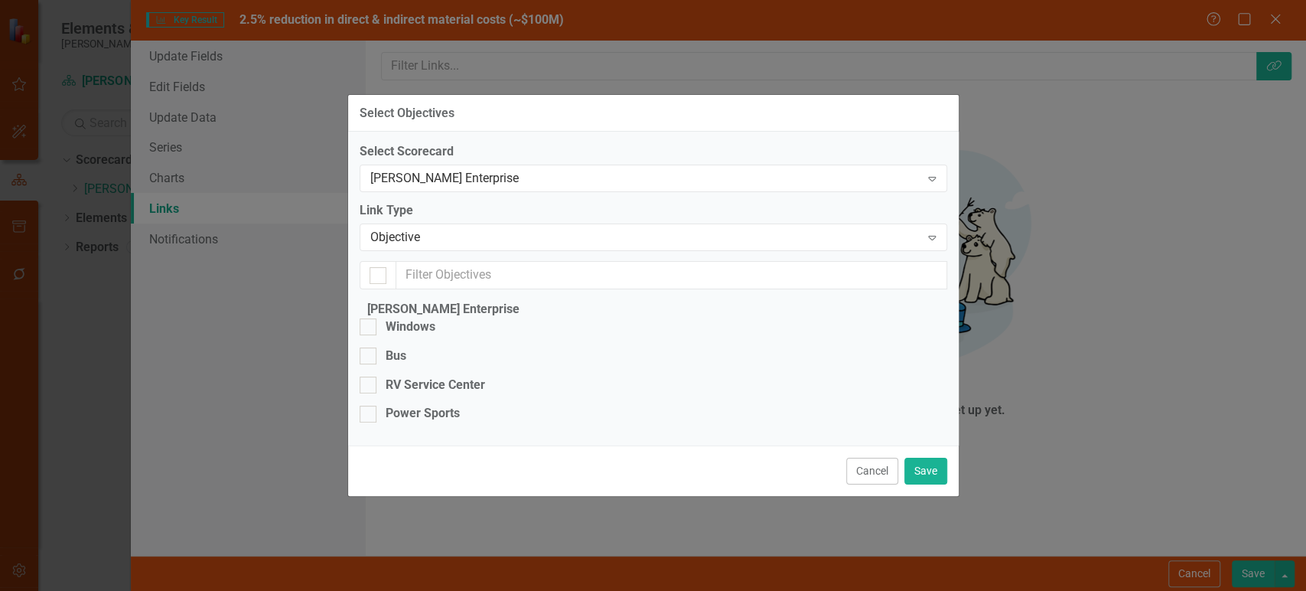
click at [592, 202] on label "Link Type" at bounding box center [654, 211] width 588 height 18
click at [471, 229] on div "Objective" at bounding box center [645, 238] width 550 height 18
click at [475, 170] on div "[PERSON_NAME] Enterprise" at bounding box center [645, 179] width 550 height 18
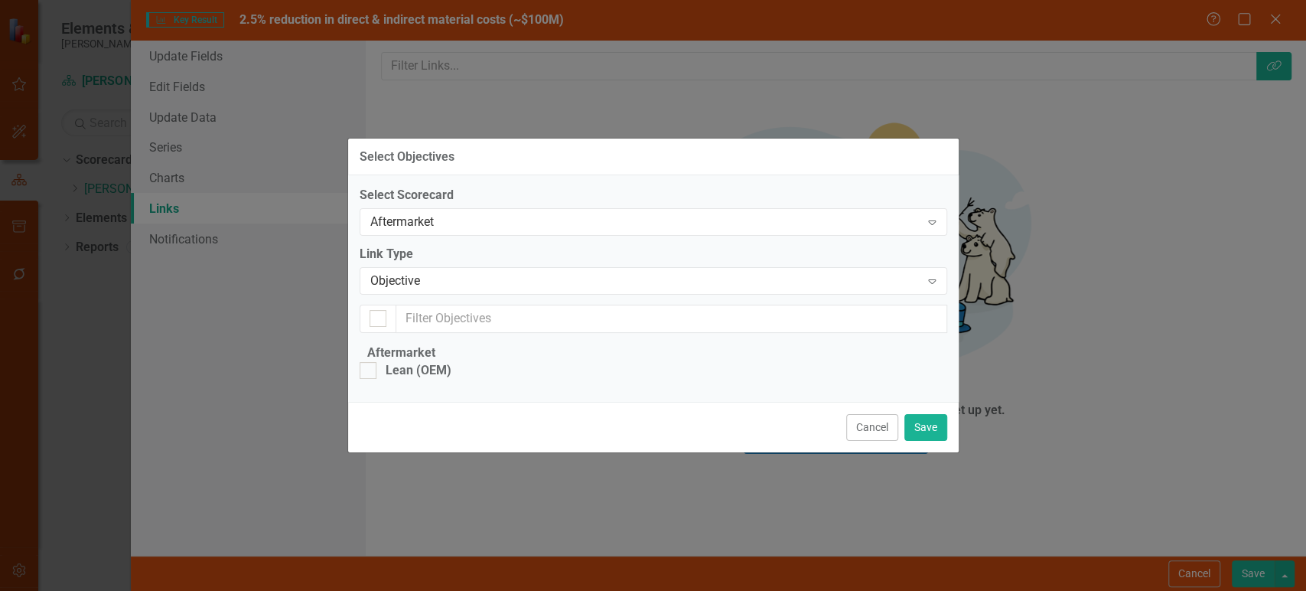
checkbox input "false"
click at [447, 272] on div "Objective" at bounding box center [645, 281] width 550 height 18
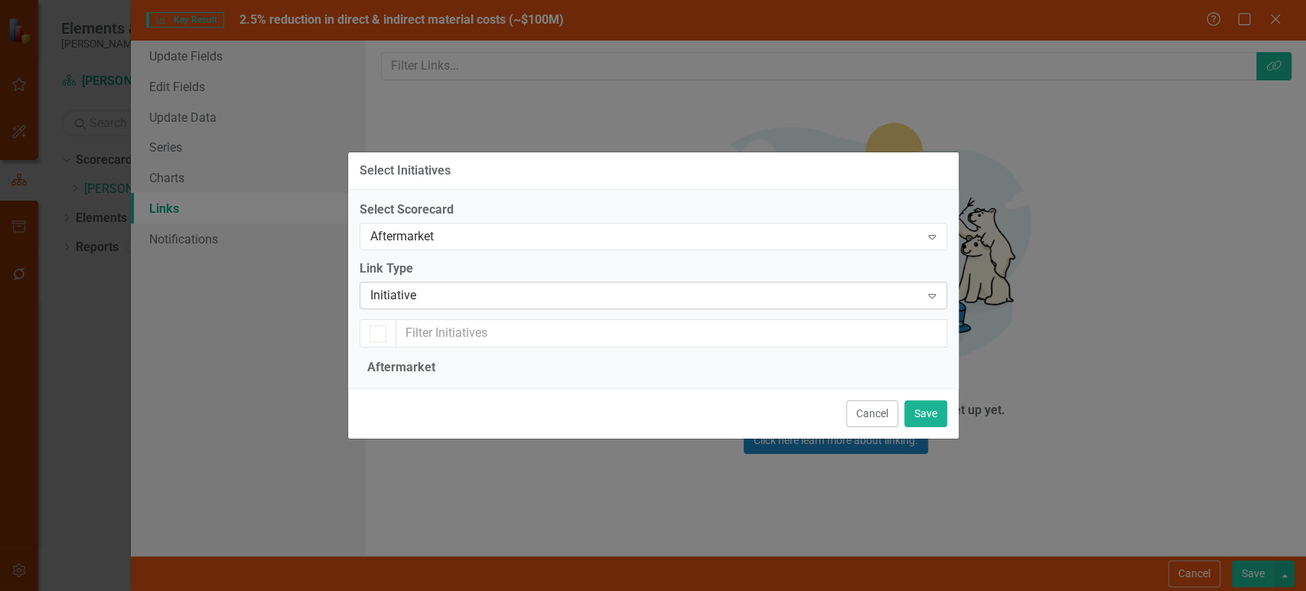
click at [459, 286] on div "Initiative" at bounding box center [645, 295] width 550 height 18
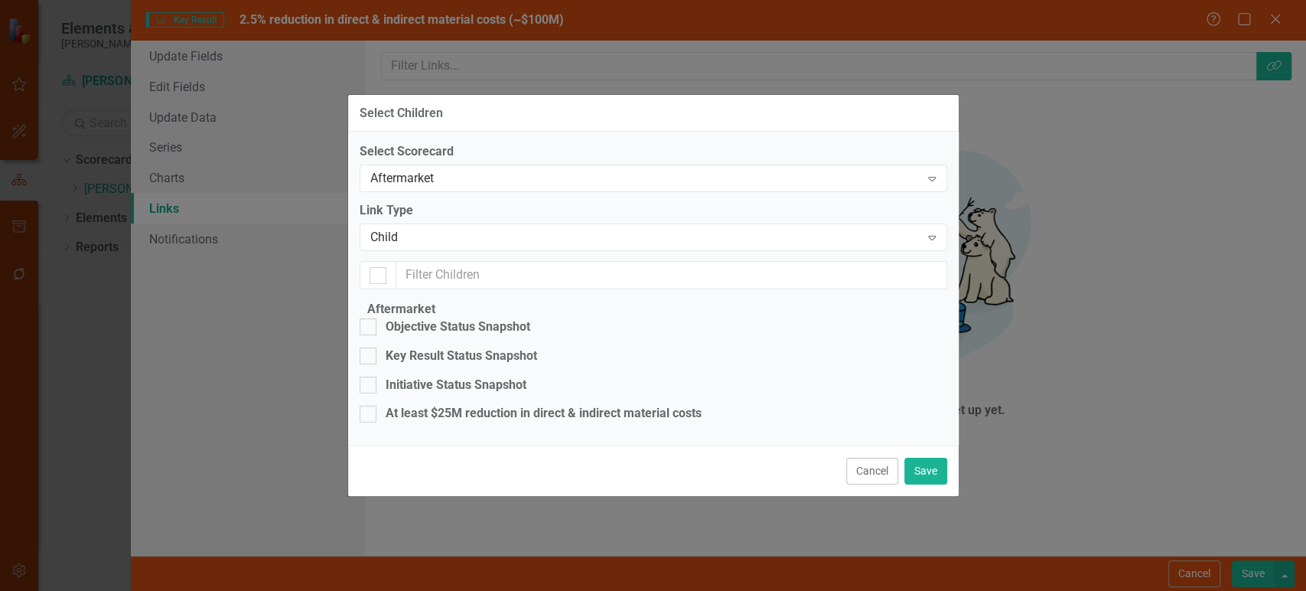
checkbox input "false"
click at [421, 366] on fieldset "Aftermarket Objective Status Snapshot Key Result Status Snapshot Initiative Sta…" at bounding box center [654, 367] width 588 height 133
click at [419, 405] on div "At least $25M reduction in direct & indirect material costs" at bounding box center [544, 414] width 316 height 18
click at [370, 406] on input "At least $25M reduction in direct & indirect material costs" at bounding box center [365, 411] width 10 height 10
checkbox input "true"
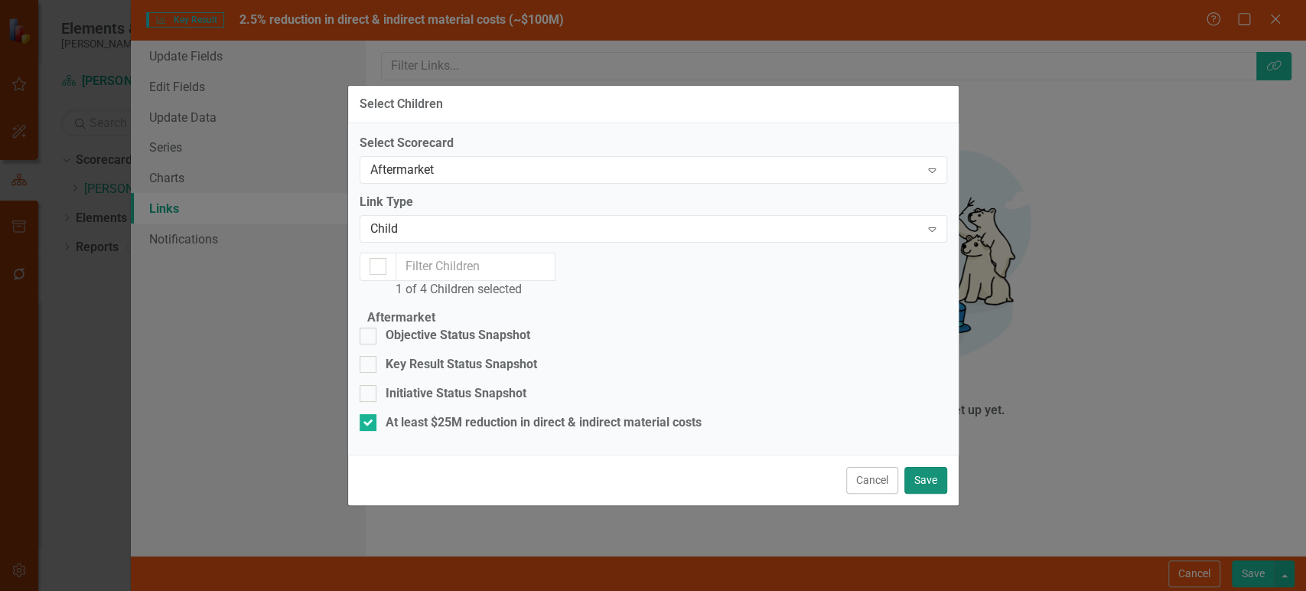
click at [924, 494] on button "Save" at bounding box center [926, 480] width 43 height 27
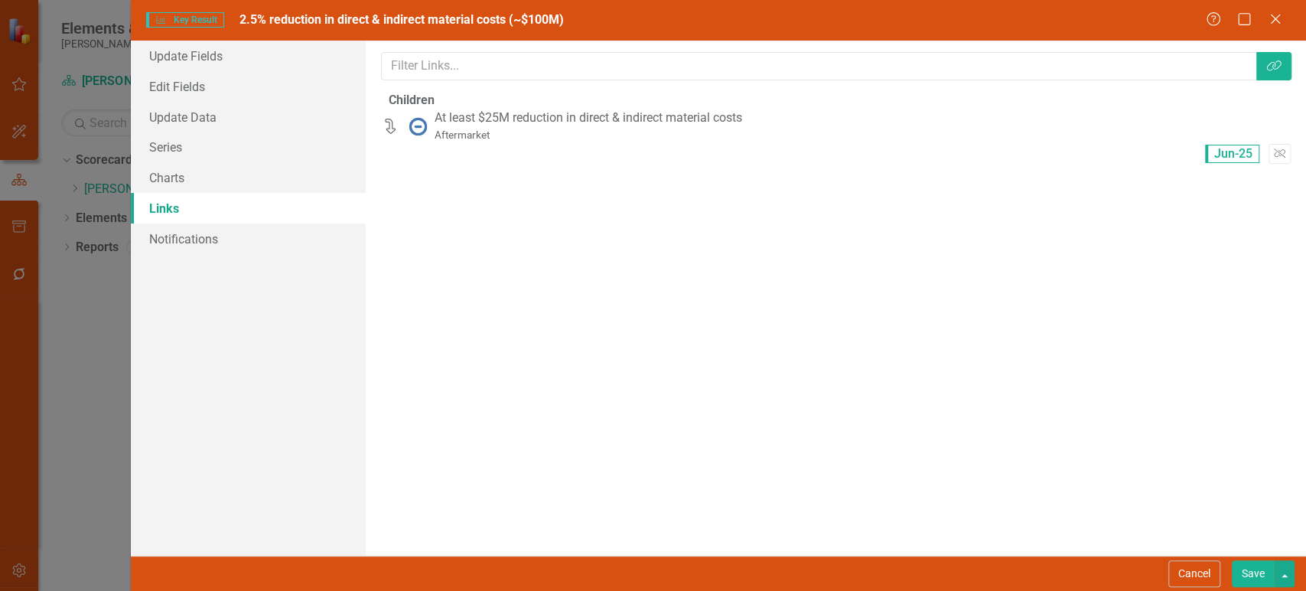
click at [1259, 578] on button "Save" at bounding box center [1253, 573] width 43 height 27
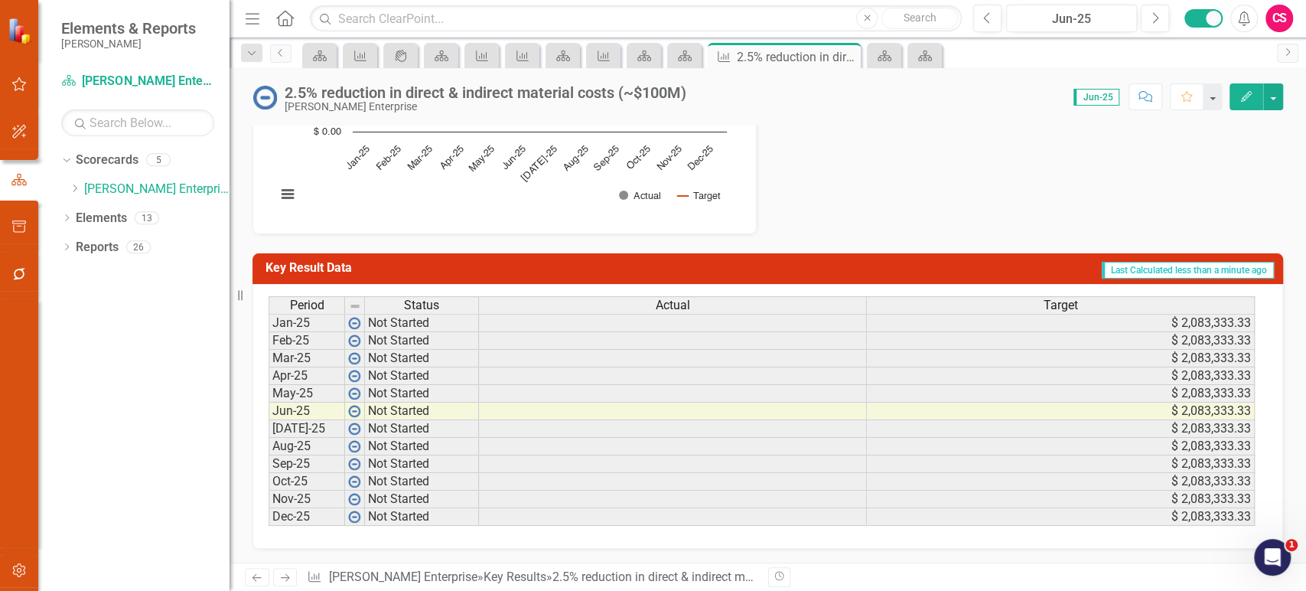
click at [1004, 277] on td "Last Calculated less than a minute ago" at bounding box center [939, 269] width 674 height 25
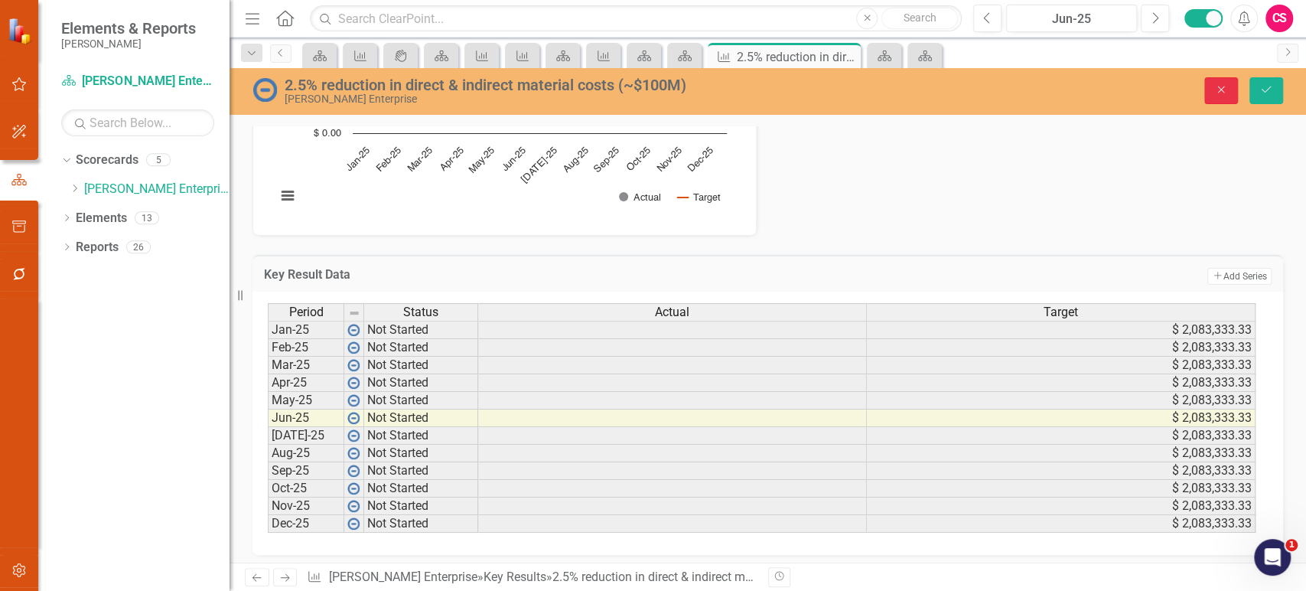
click at [1216, 99] on button "Close" at bounding box center [1222, 90] width 34 height 27
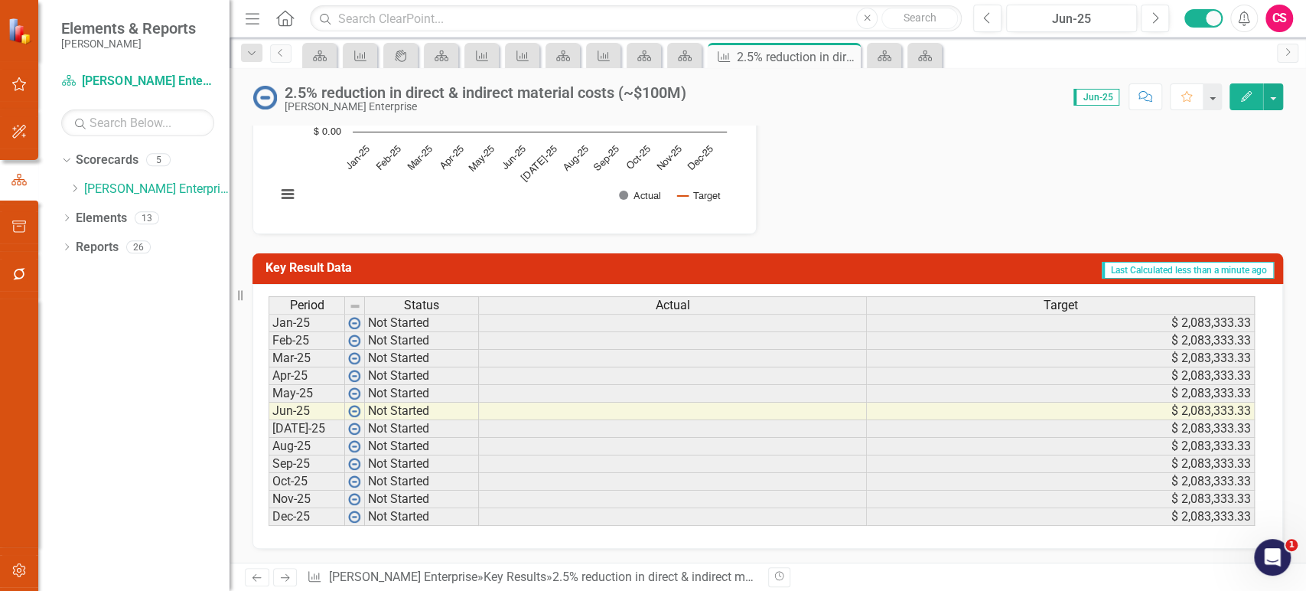
click at [705, 303] on div "Actual" at bounding box center [672, 305] width 387 height 17
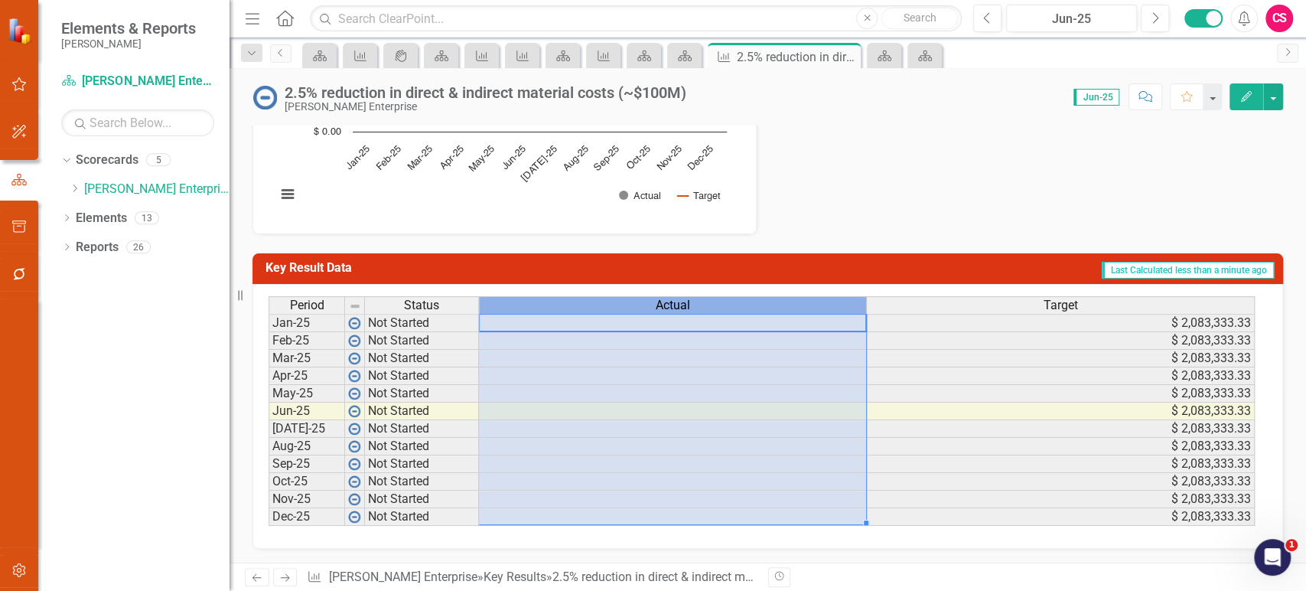
click at [705, 303] on div "Actual" at bounding box center [672, 305] width 387 height 17
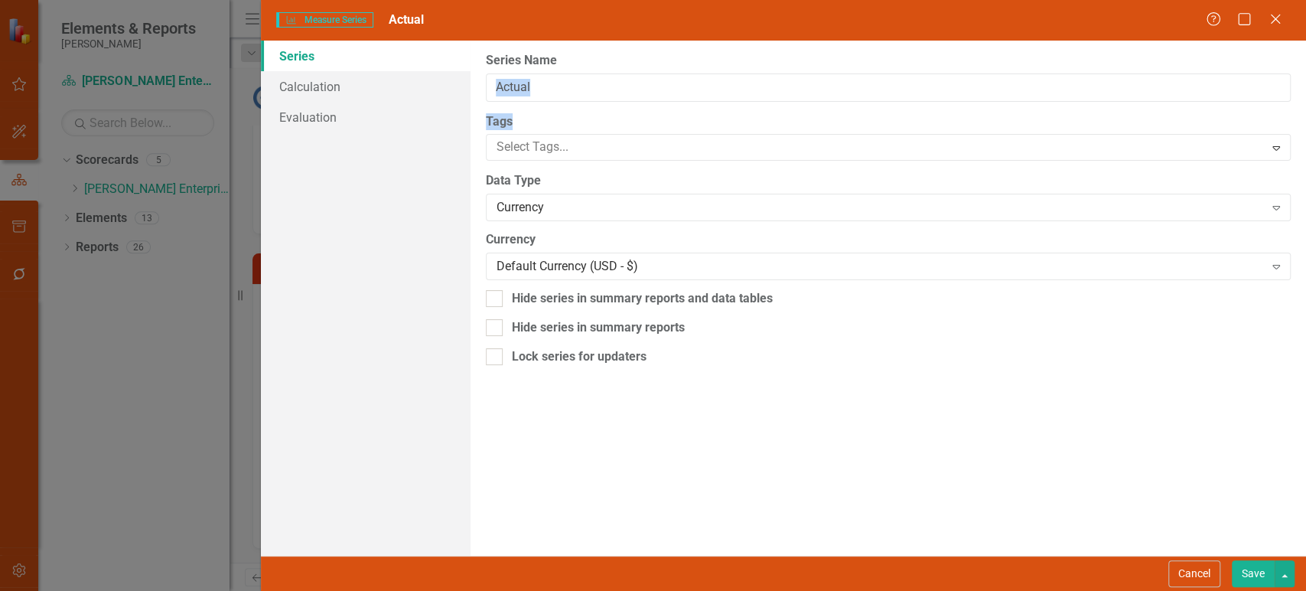
click at [601, 100] on div "From this page, you can edit the name, type, and visibility options of your ser…" at bounding box center [889, 298] width 836 height 515
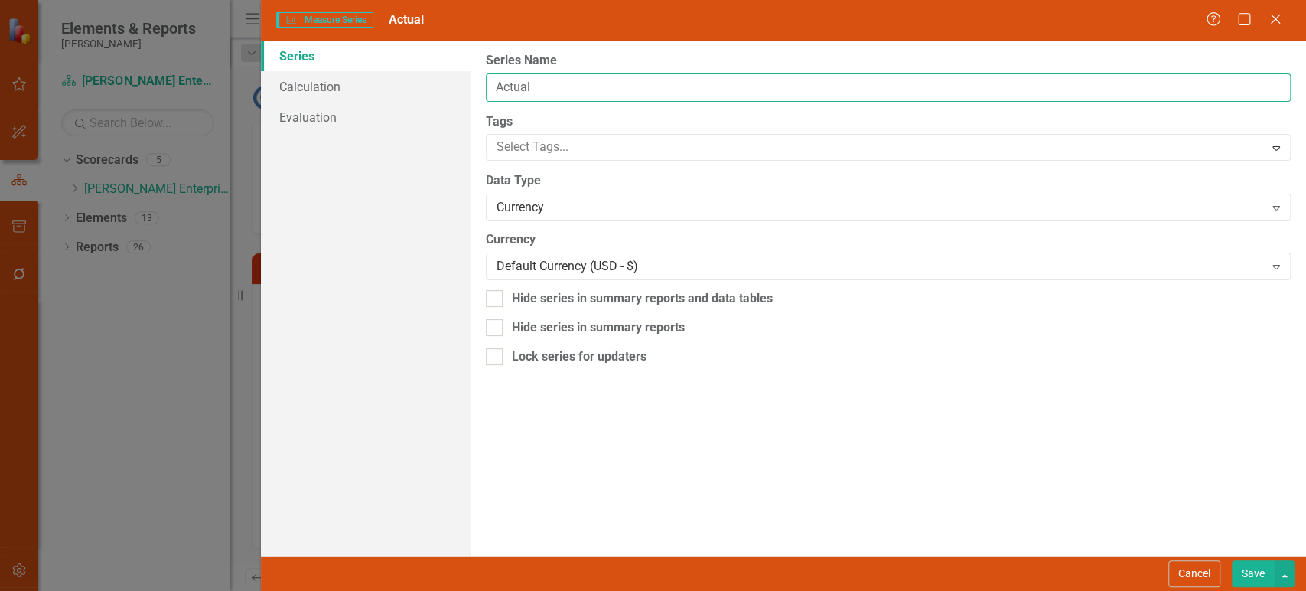
click at [593, 90] on input "Actual" at bounding box center [888, 87] width 805 height 28
type input "Actual YTD"
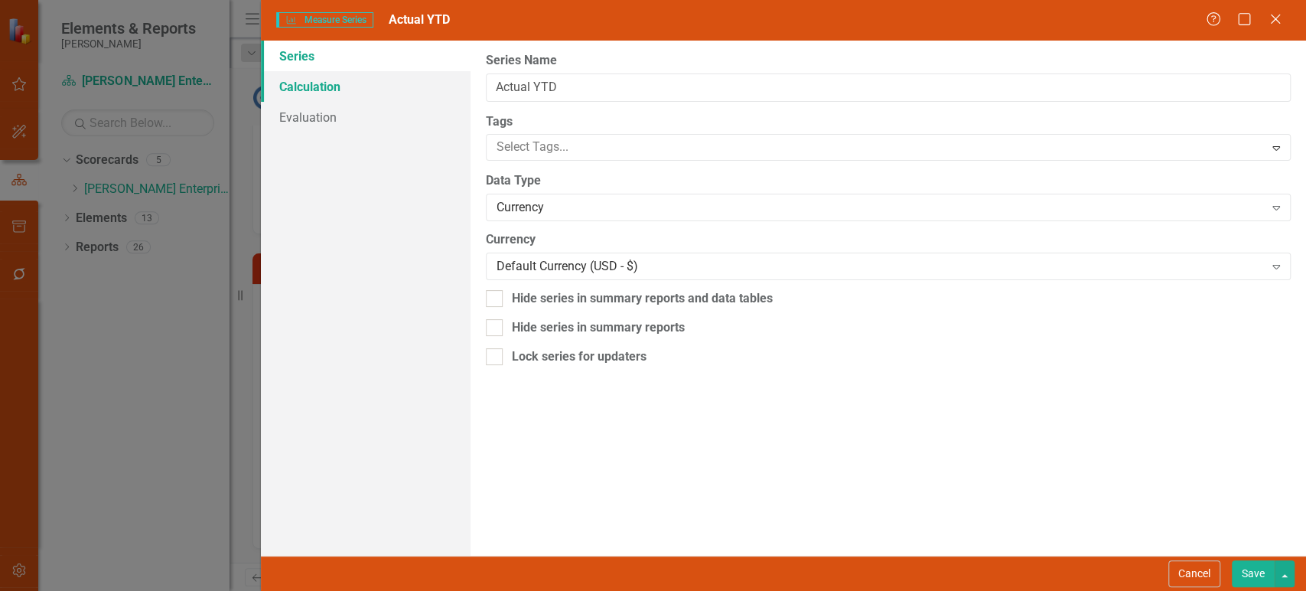
click at [392, 91] on link "Calculation" at bounding box center [365, 86] width 209 height 31
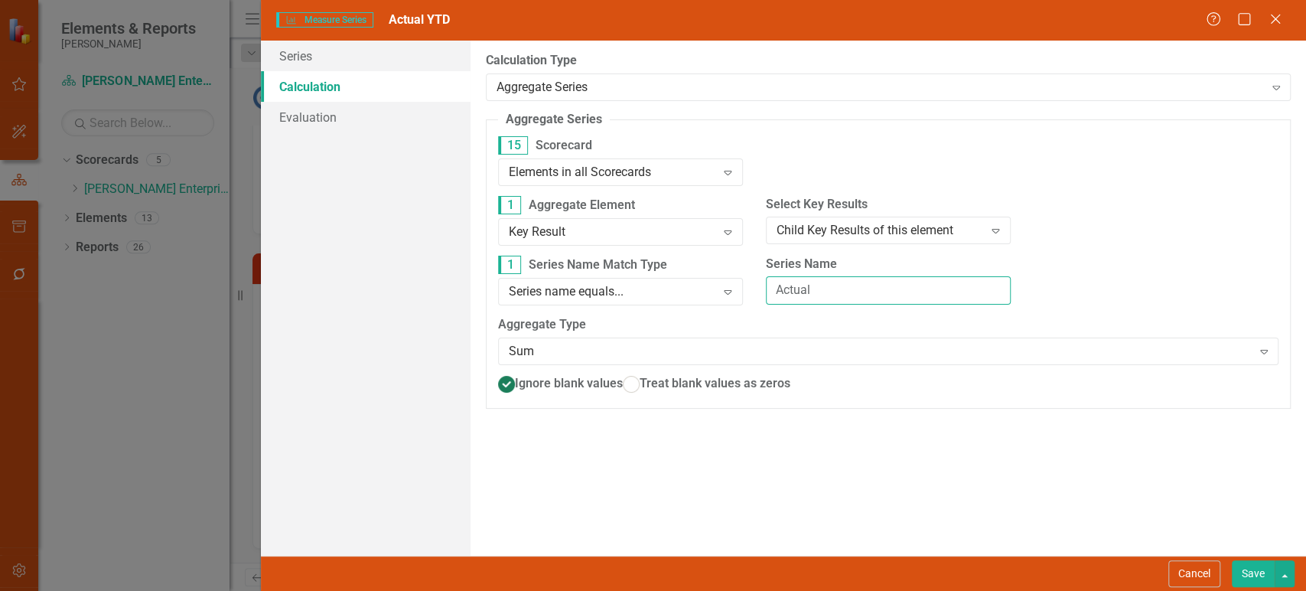
click at [827, 291] on input "Actual" at bounding box center [888, 290] width 245 height 28
type input "Actual YTD"
click at [1247, 562] on button "Save" at bounding box center [1253, 573] width 43 height 27
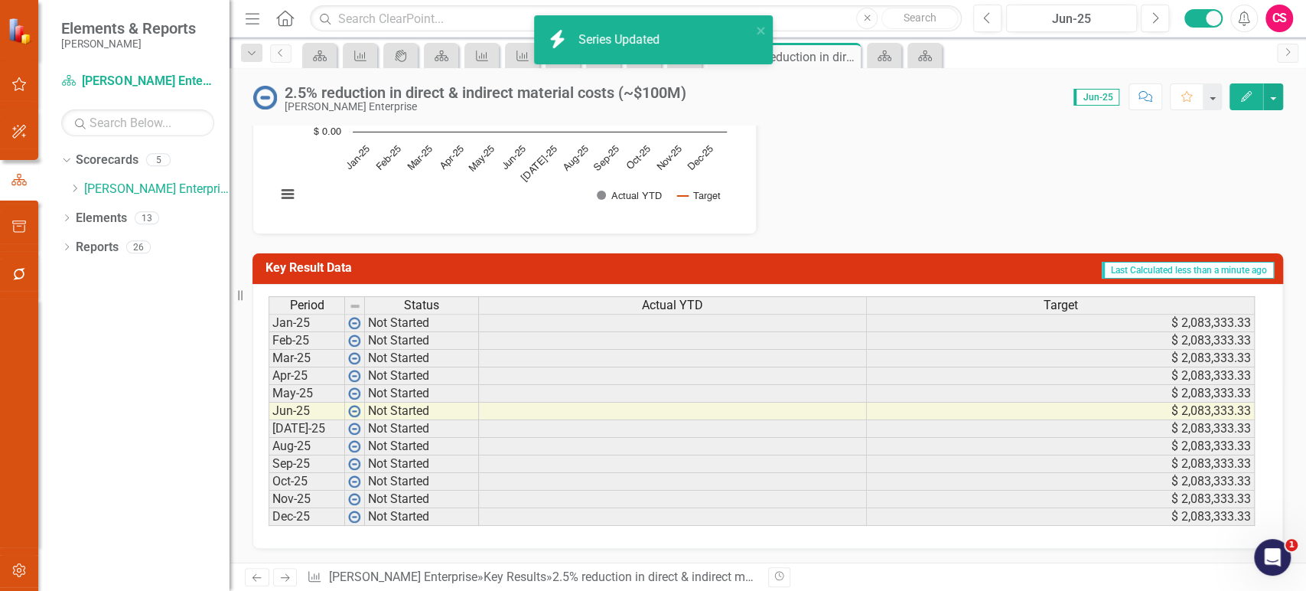
click at [1004, 305] on div "Target" at bounding box center [1060, 305] width 387 height 17
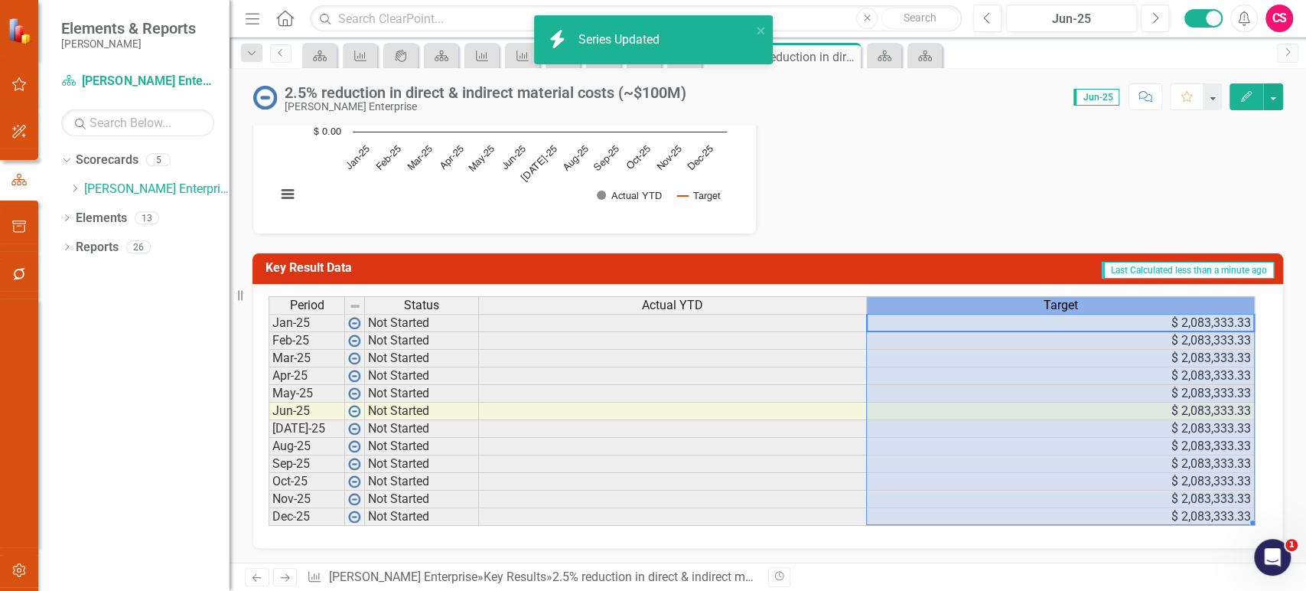
click at [1004, 305] on div "Target" at bounding box center [1060, 305] width 387 height 17
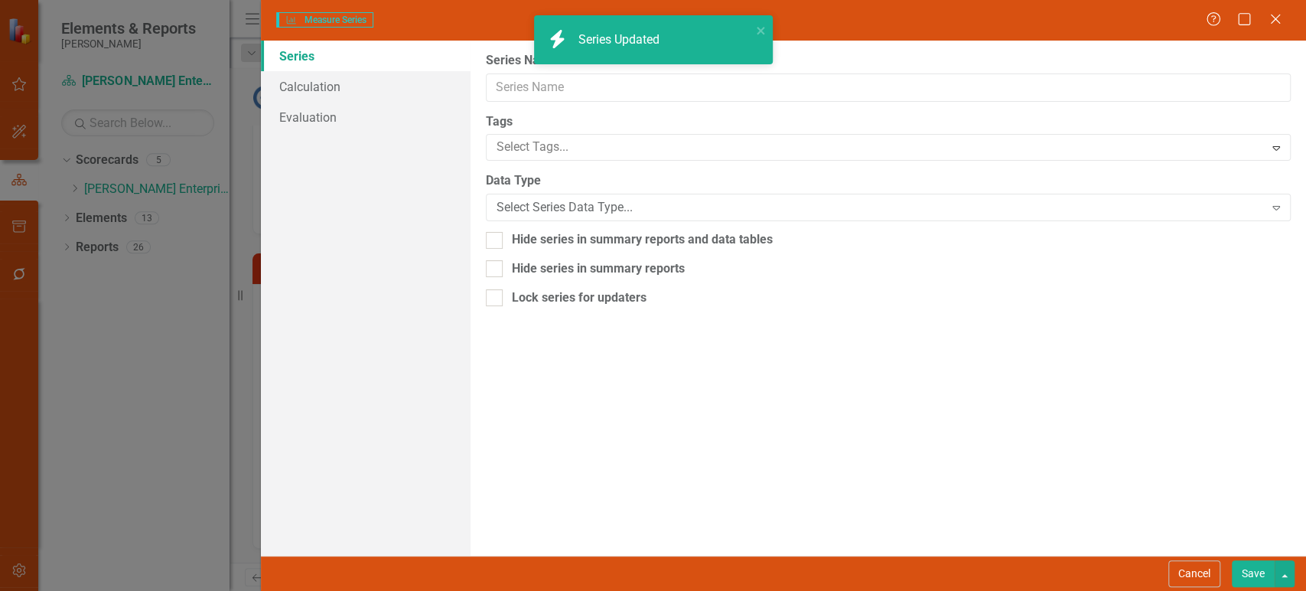
type input "Target"
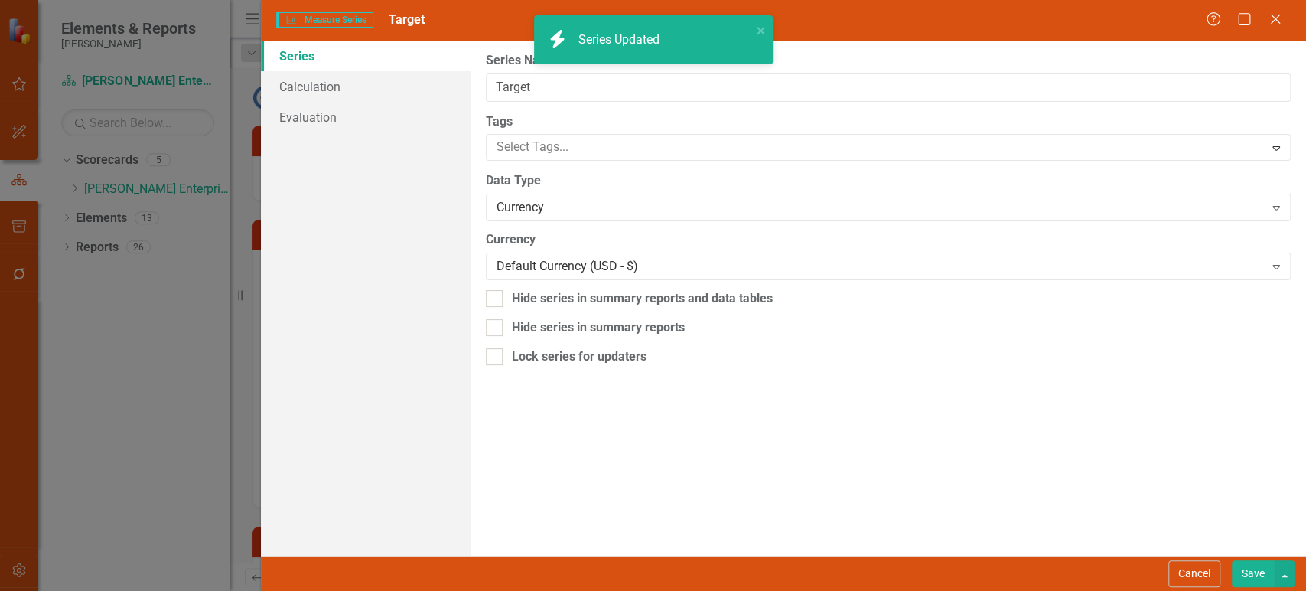
scroll to position [273, 0]
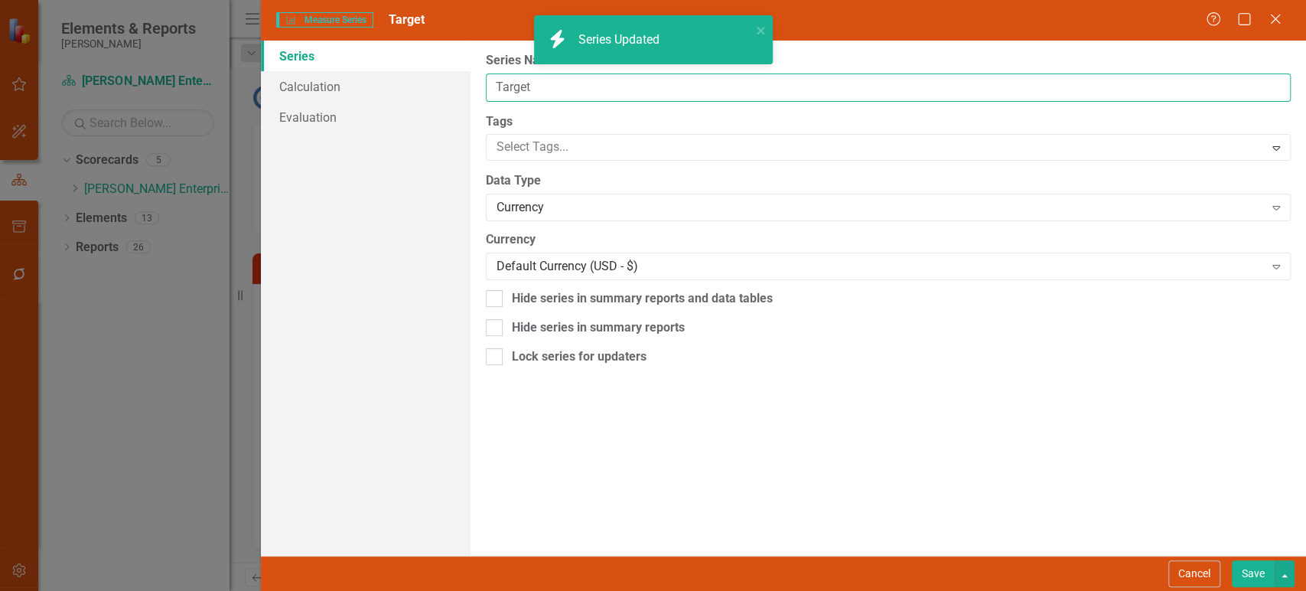
click at [547, 82] on input "Target" at bounding box center [888, 87] width 805 height 28
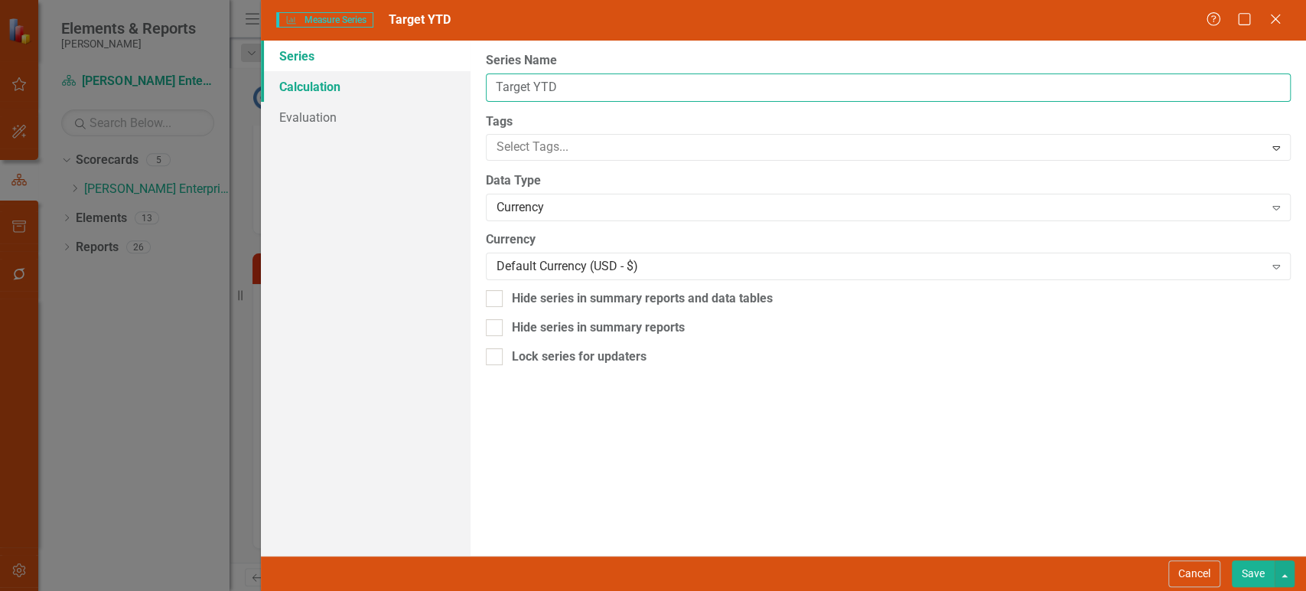
type input "Target YTD"
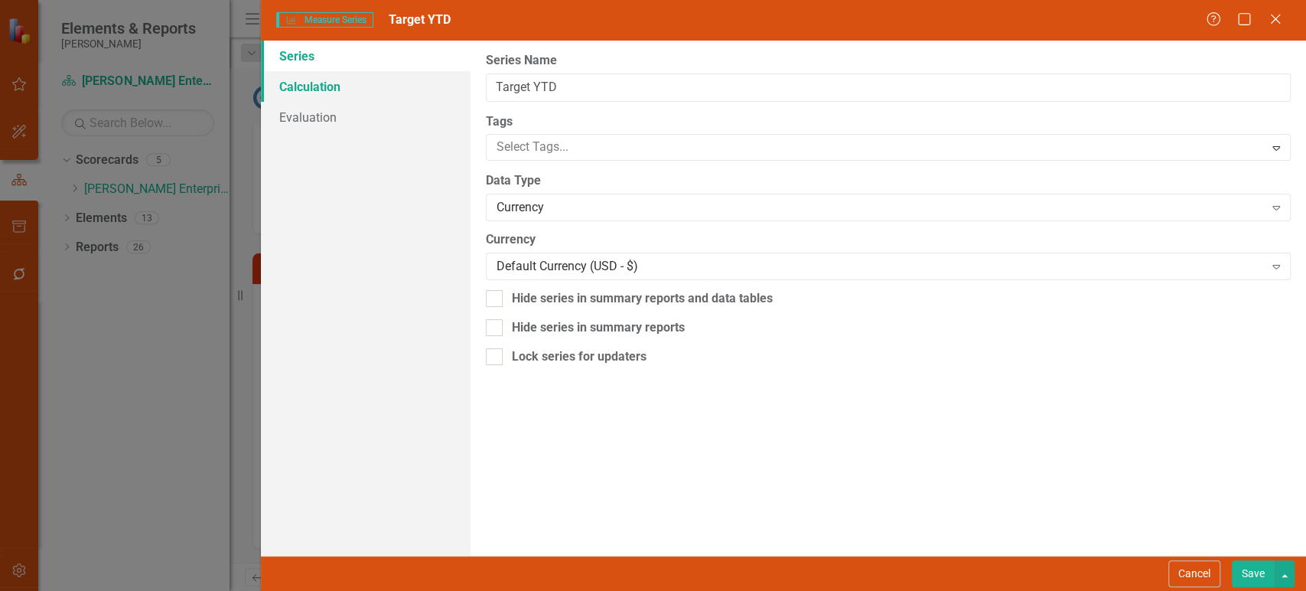
click at [373, 92] on link "Calculation" at bounding box center [365, 86] width 209 height 31
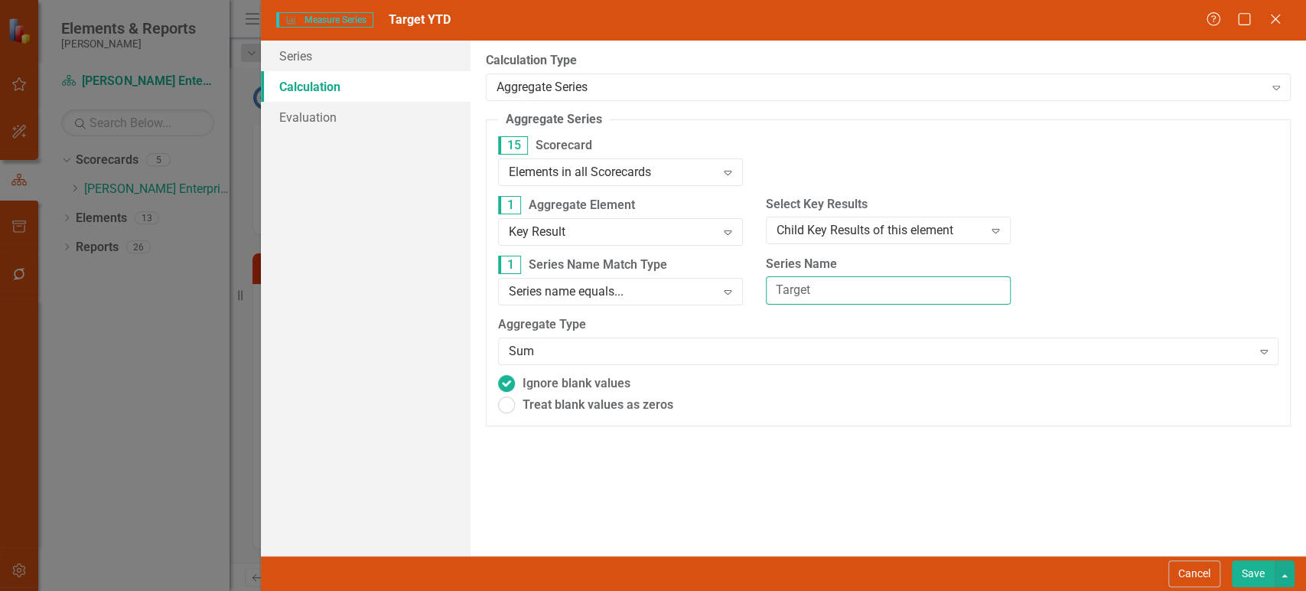
click at [817, 286] on input "Target" at bounding box center [888, 290] width 245 height 28
type input "Target YTD"
click at [1246, 570] on button "Save" at bounding box center [1253, 573] width 43 height 27
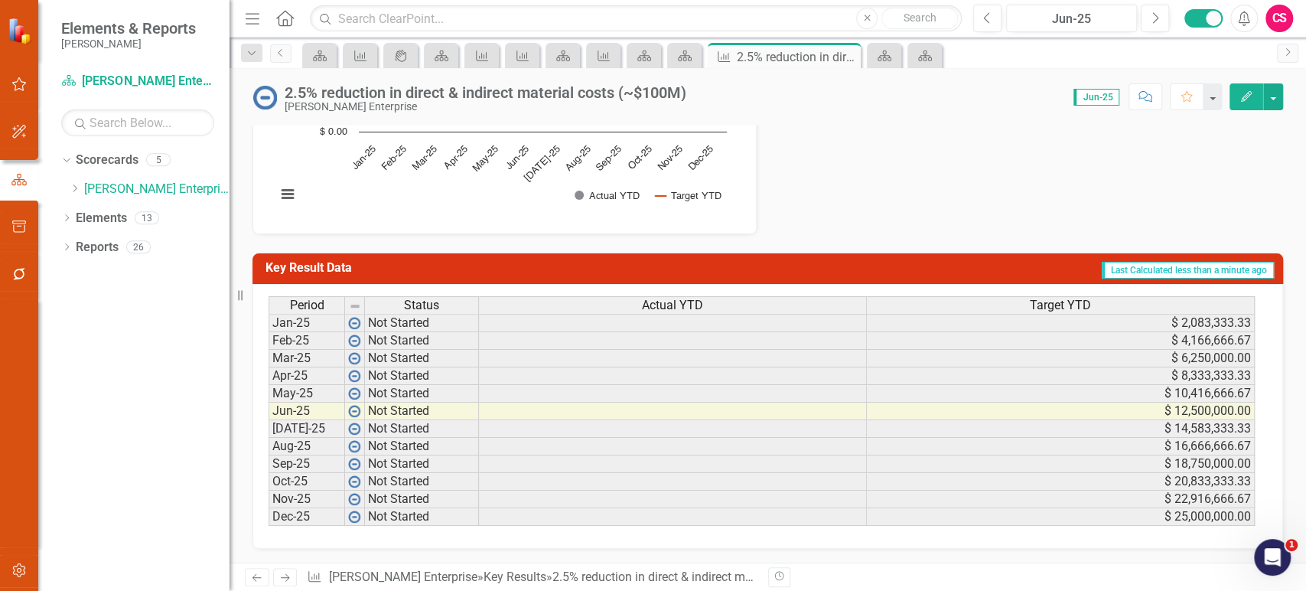
click at [286, 571] on link "Next" at bounding box center [285, 577] width 24 height 18
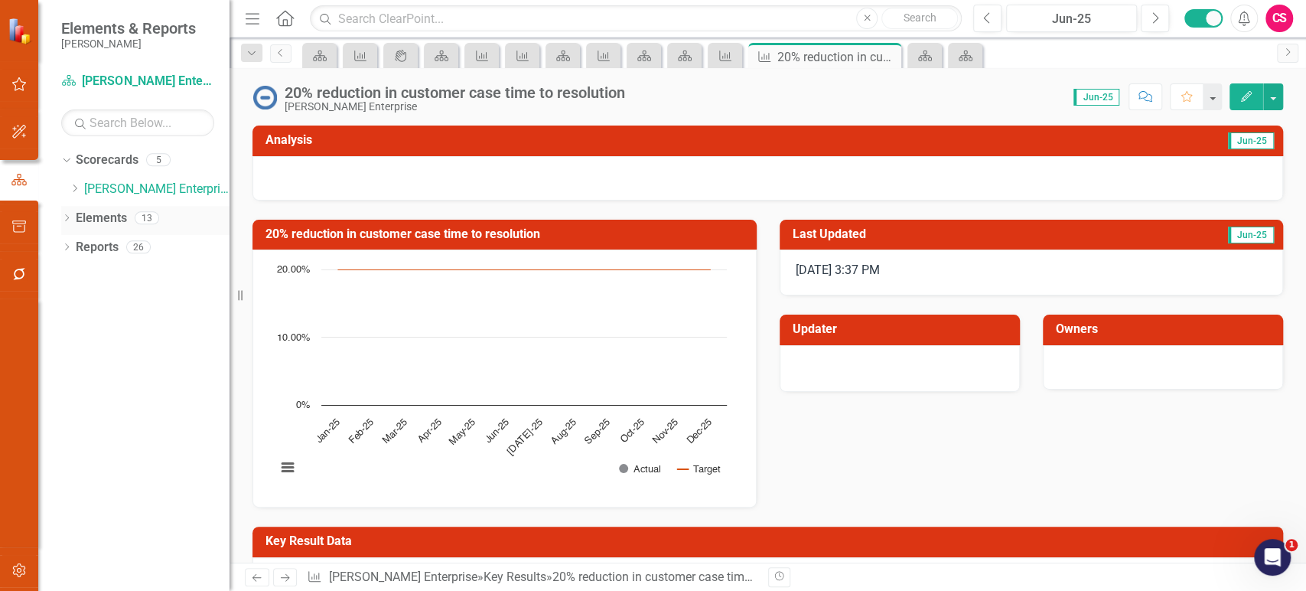
click at [101, 216] on link "Elements" at bounding box center [101, 219] width 51 height 18
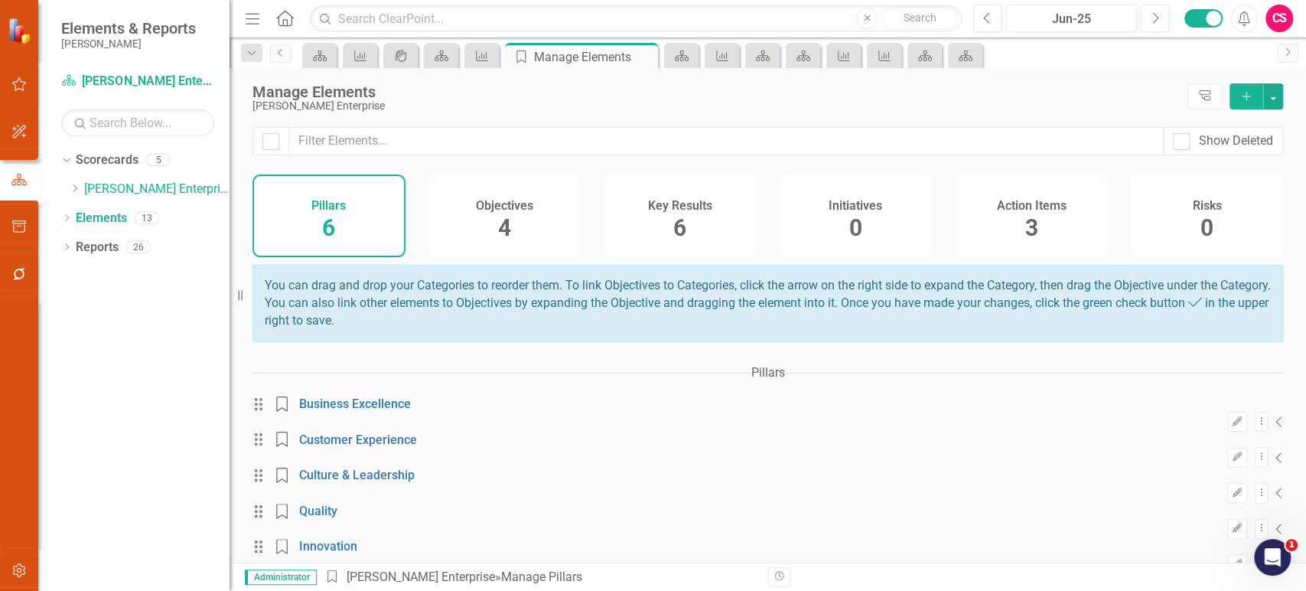
click at [551, 246] on div "Objectives 4" at bounding box center [505, 215] width 153 height 83
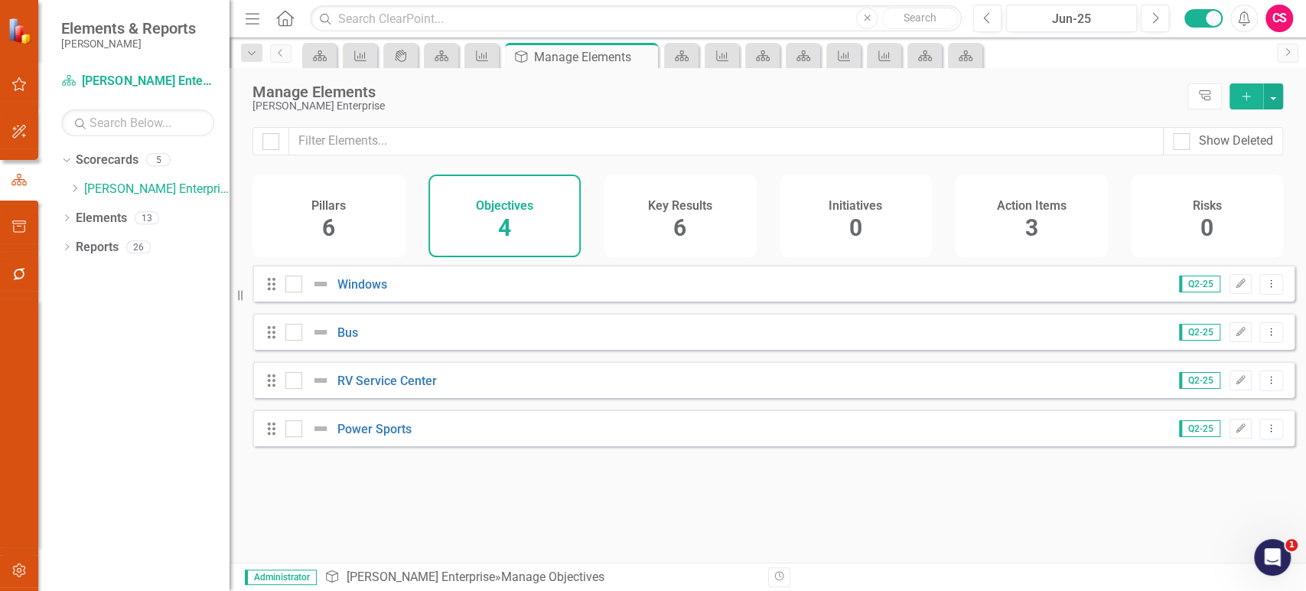
click at [672, 234] on div "Key Results 6" at bounding box center [680, 215] width 153 height 83
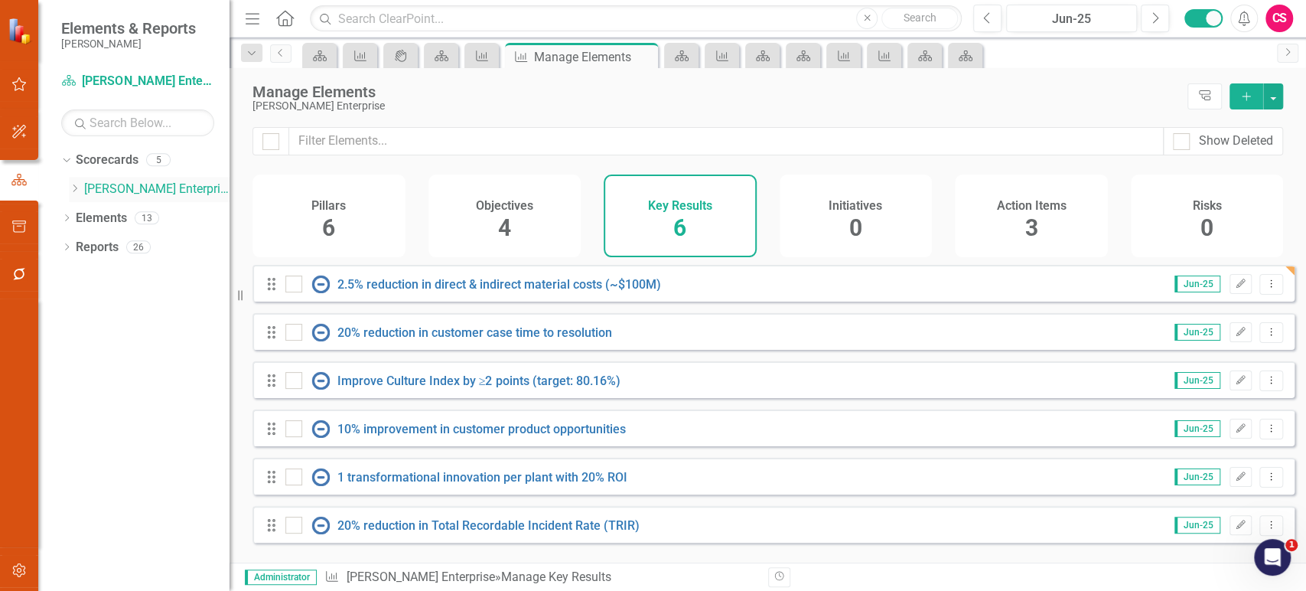
click at [115, 187] on link "[PERSON_NAME] Enterprise" at bounding box center [156, 190] width 145 height 18
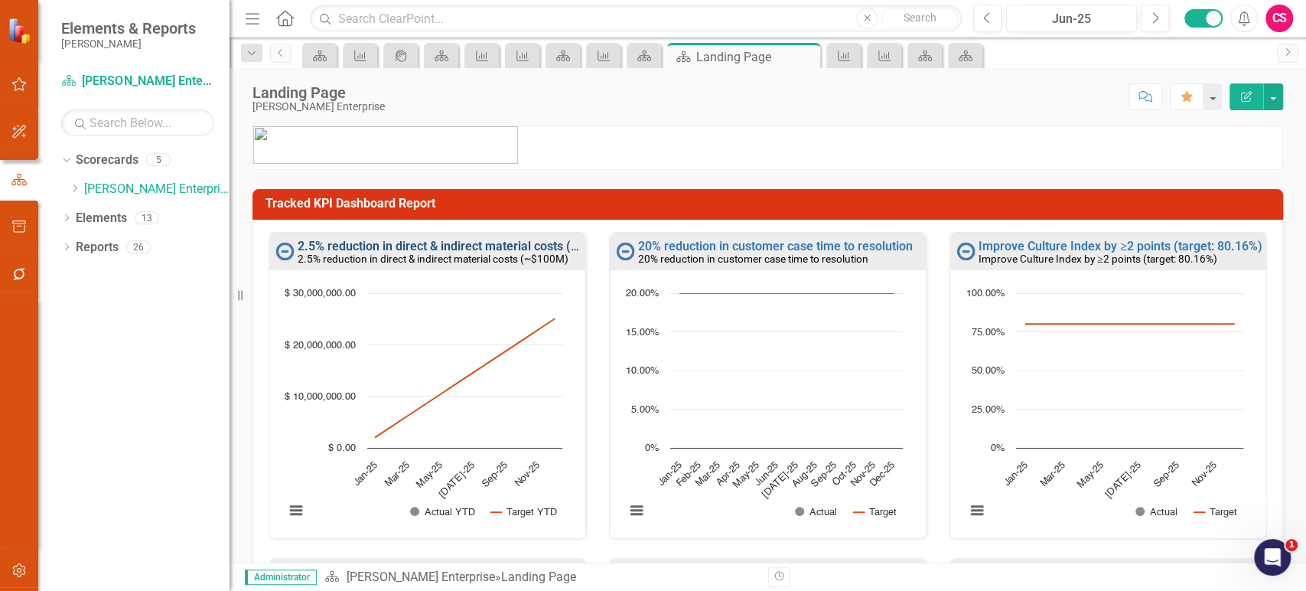
click at [534, 239] on link "2.5% reduction in direct & indirect material costs (~$100M)" at bounding box center [460, 246] width 324 height 15
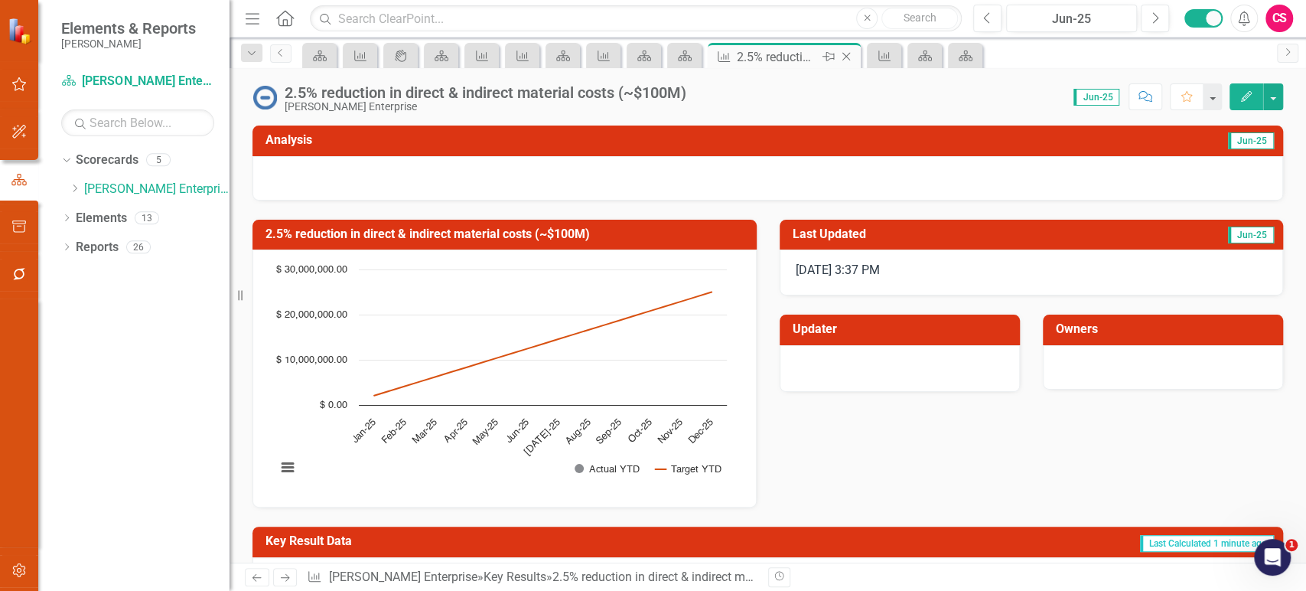
click at [832, 58] on icon "Pin" at bounding box center [829, 56] width 12 height 15
click at [73, 192] on icon "Dropdown" at bounding box center [74, 188] width 11 height 9
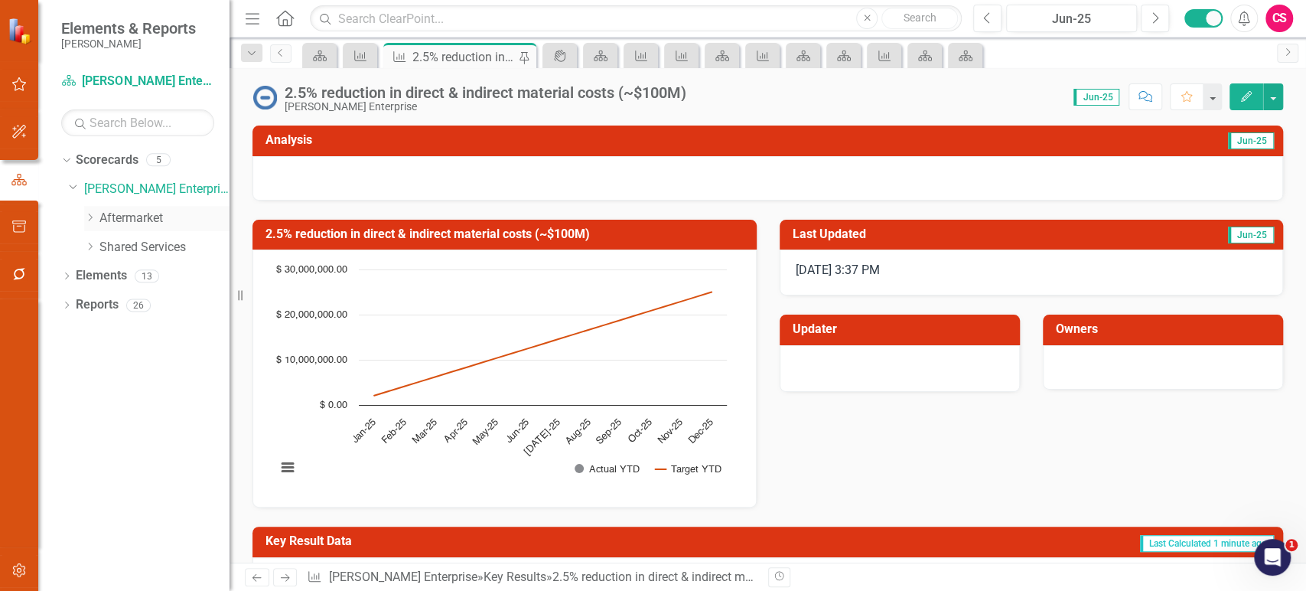
click at [109, 216] on link "Aftermarket" at bounding box center [164, 219] width 130 height 18
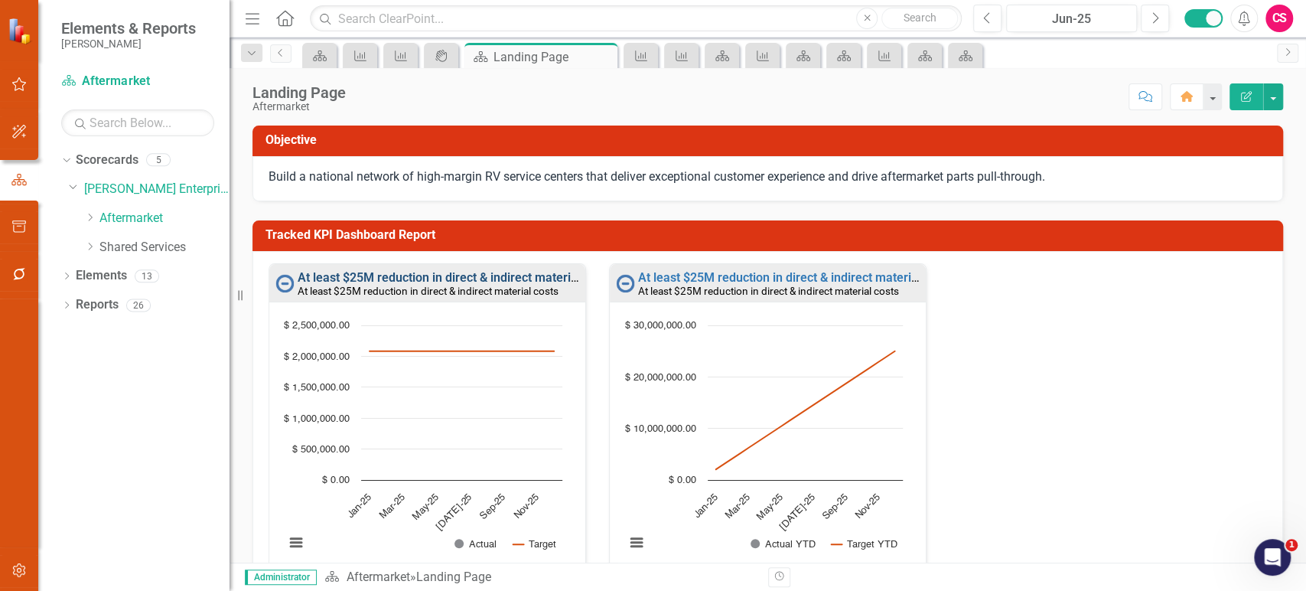
click at [398, 277] on link "At least $25M reduction in direct & indirect material costs" at bounding box center [455, 277] width 315 height 15
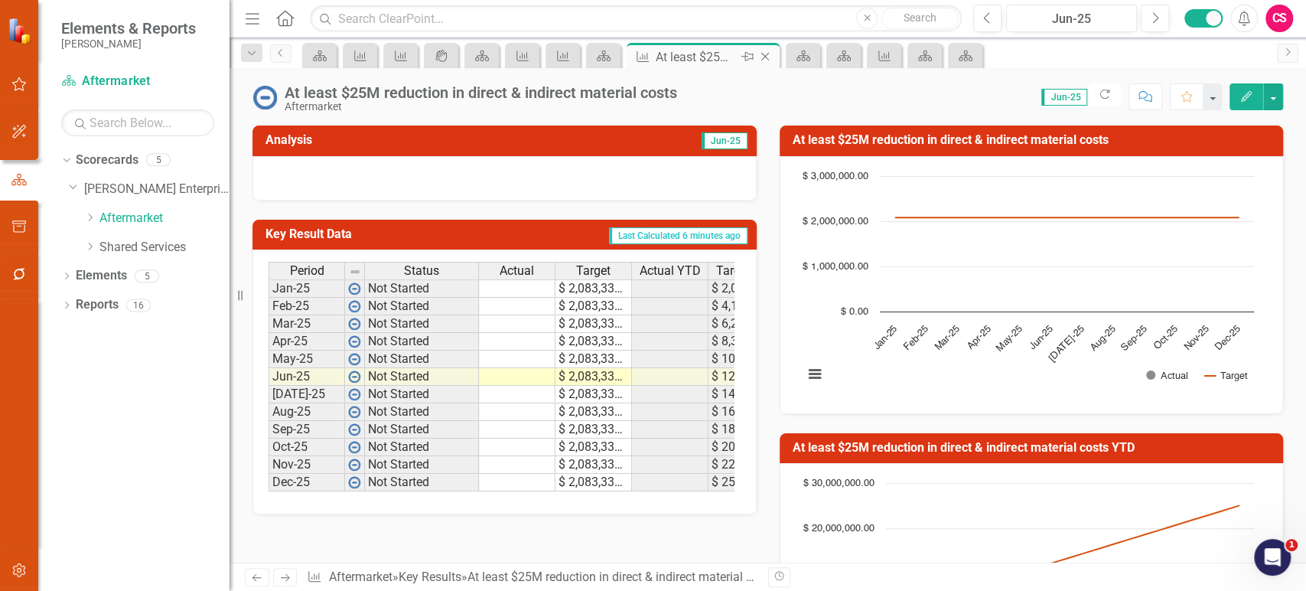
click at [747, 55] on icon "Pin" at bounding box center [748, 56] width 12 height 15
click at [99, 189] on link "[PERSON_NAME] Enterprise" at bounding box center [156, 190] width 145 height 18
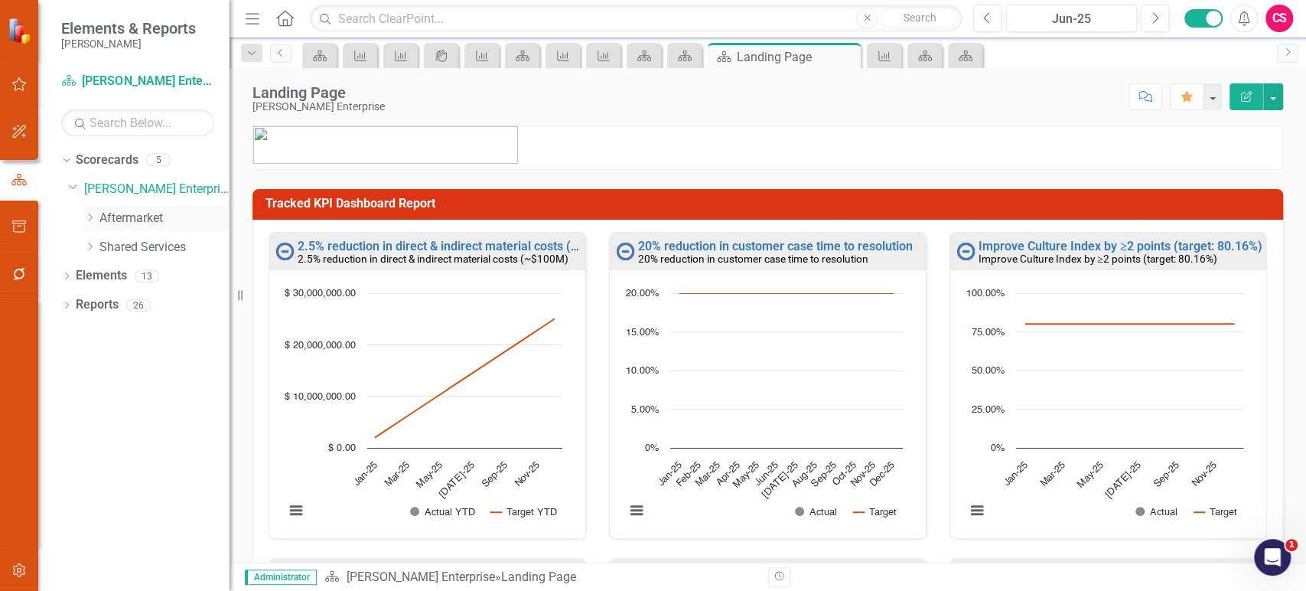
click at [88, 219] on icon "Dropdown" at bounding box center [89, 217] width 11 height 9
drag, startPoint x: 134, startPoint y: 247, endPoint x: 80, endPoint y: 280, distance: 63.5
click at [135, 248] on link "Services" at bounding box center [172, 248] width 115 height 18
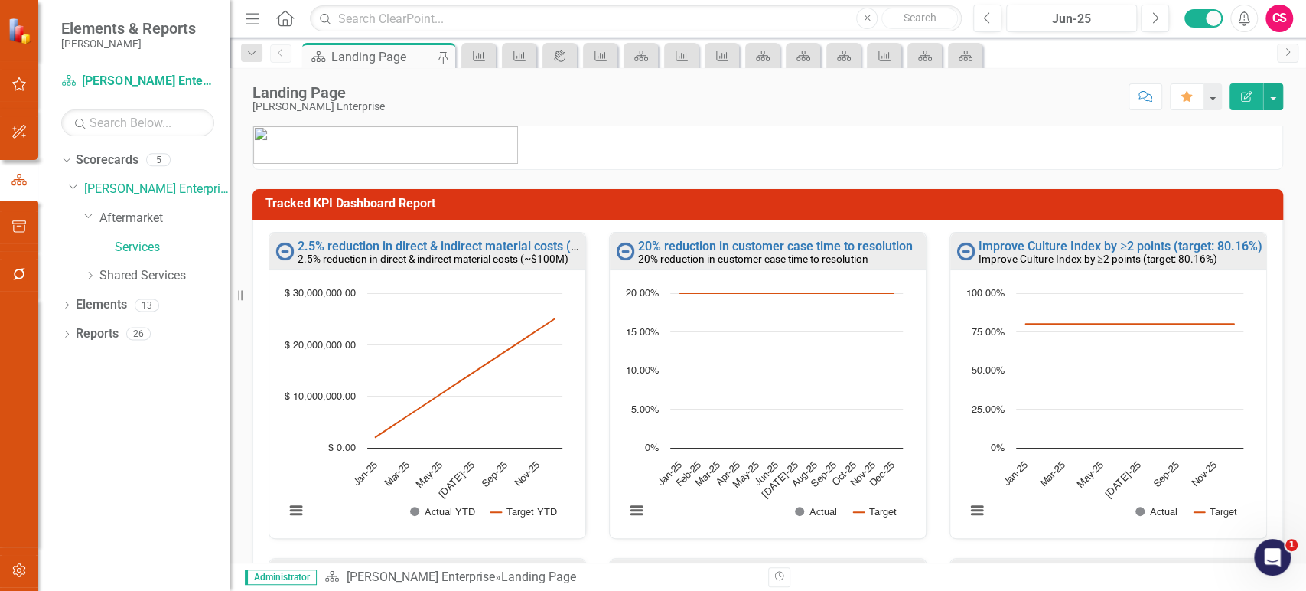
click at [89, 278] on icon "Dropdown" at bounding box center [89, 275] width 11 height 9
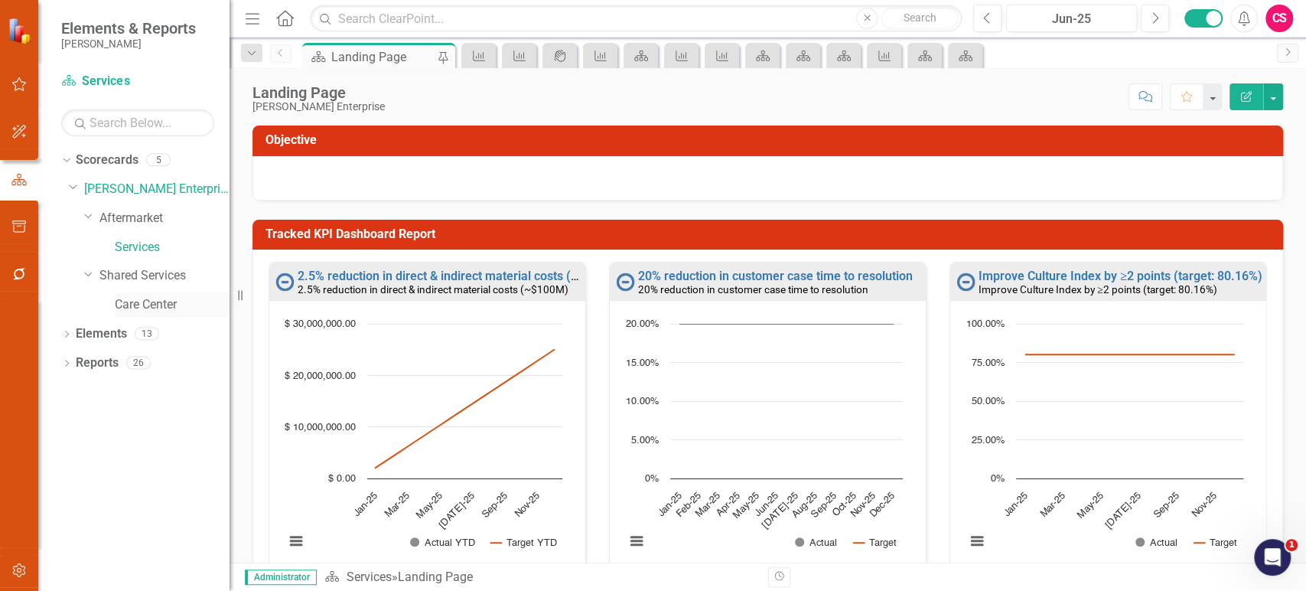
click at [122, 299] on link "Care Center" at bounding box center [172, 305] width 115 height 18
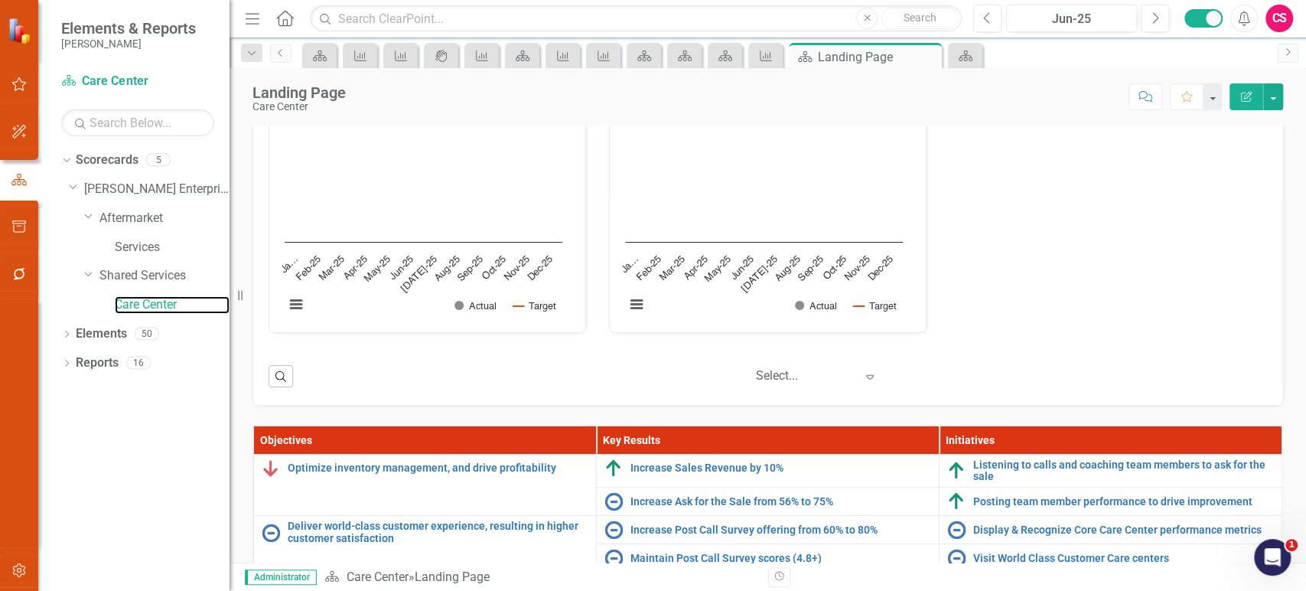
scroll to position [254, 0]
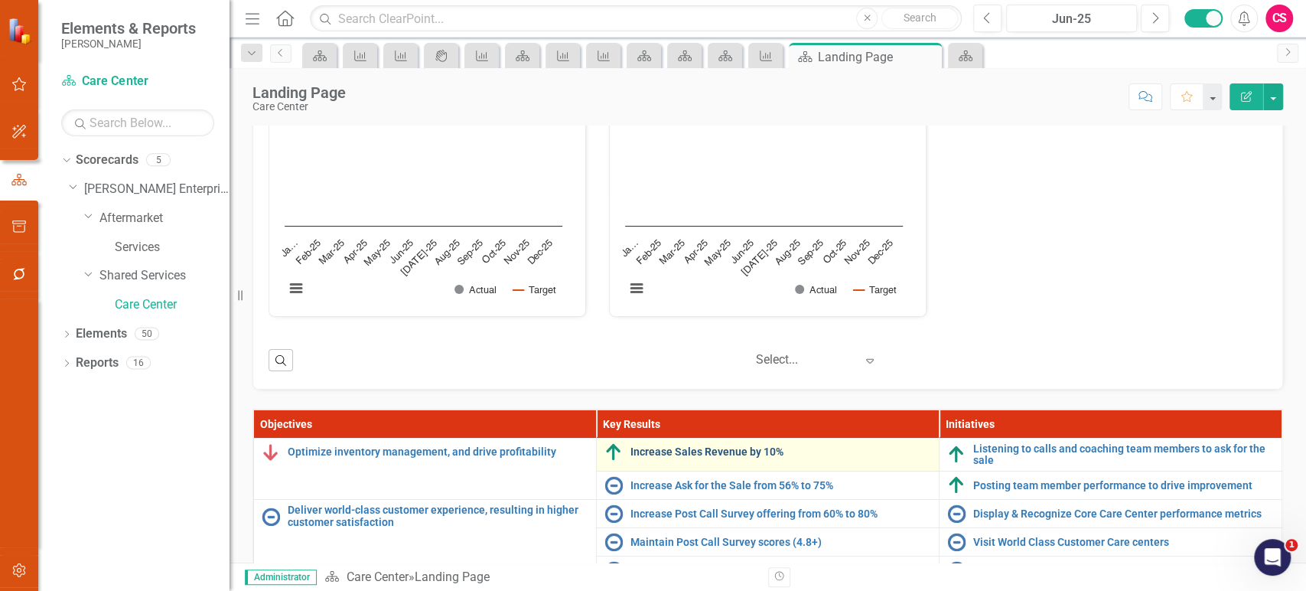
click at [637, 455] on link "Increase Sales Revenue by 10%" at bounding box center [781, 451] width 301 height 11
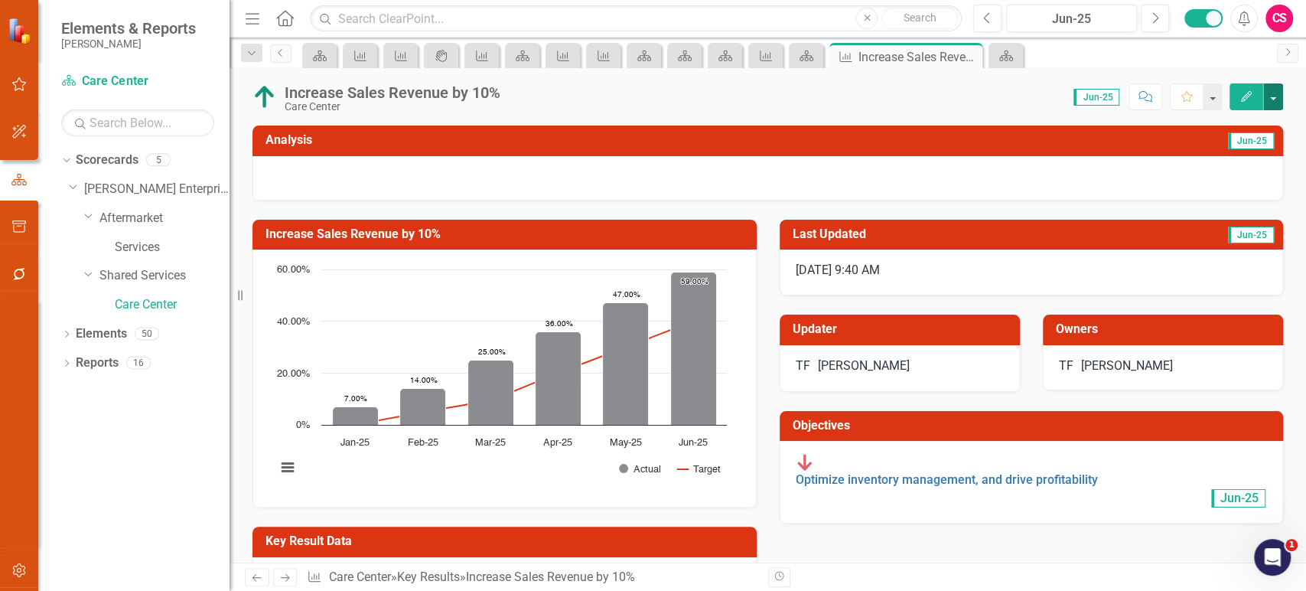
click at [1277, 97] on button "button" at bounding box center [1273, 96] width 20 height 27
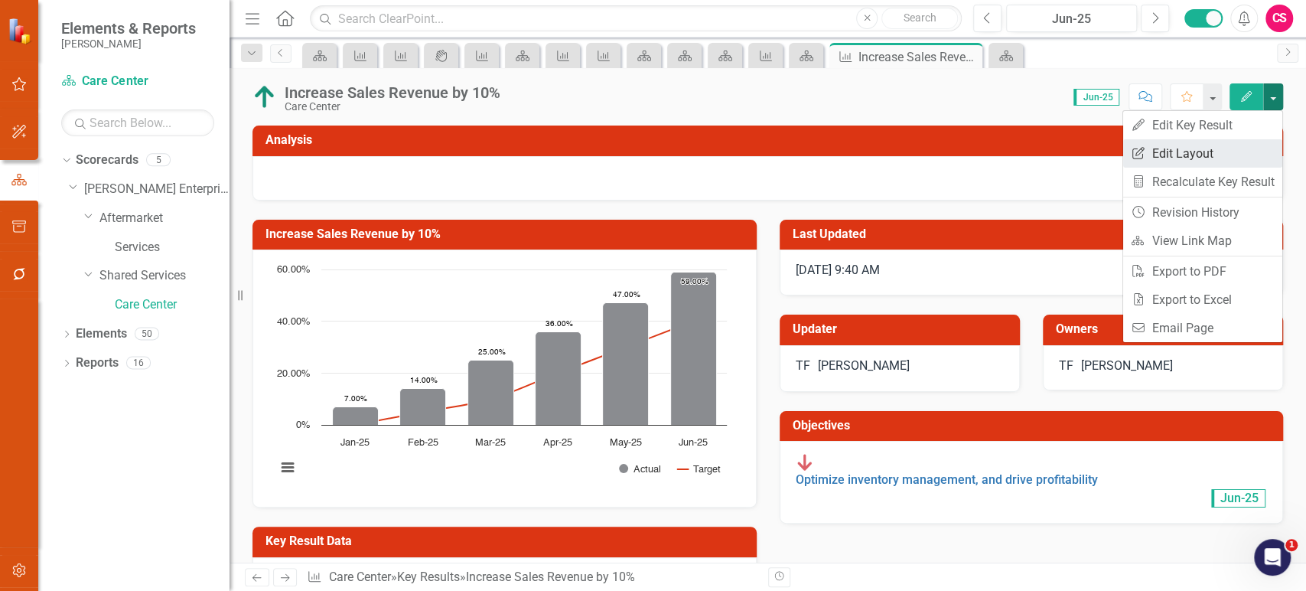
click at [1241, 165] on link "Edit Report Edit Layout" at bounding box center [1202, 153] width 159 height 28
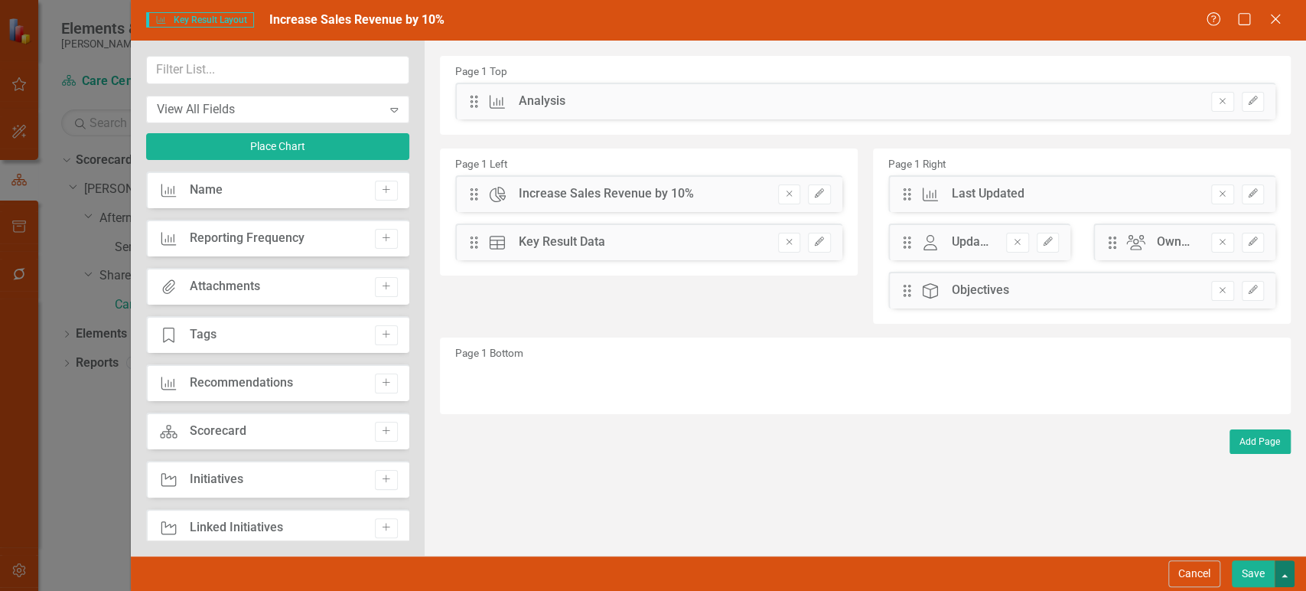
click at [1289, 574] on button "button" at bounding box center [1285, 573] width 20 height 27
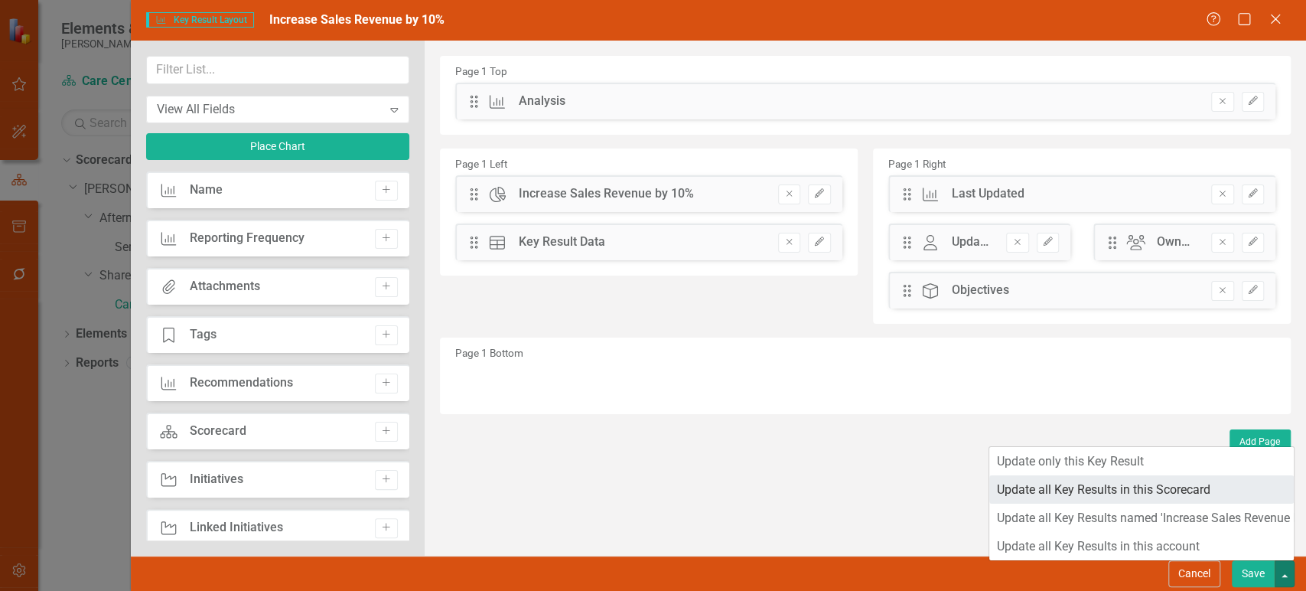
click at [1156, 494] on link "Update all Key Results in this Scorecard" at bounding box center [1142, 489] width 305 height 28
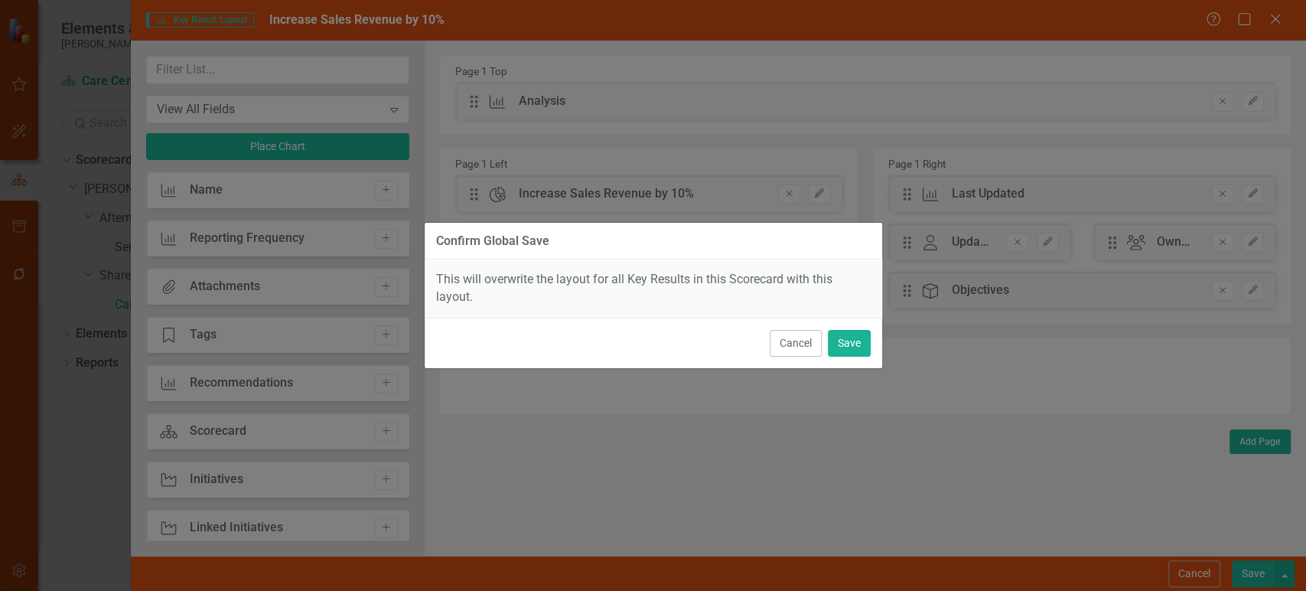
drag, startPoint x: 770, startPoint y: 350, endPoint x: 892, endPoint y: 377, distance: 125.3
click at [771, 350] on button "Cancel" at bounding box center [796, 343] width 52 height 27
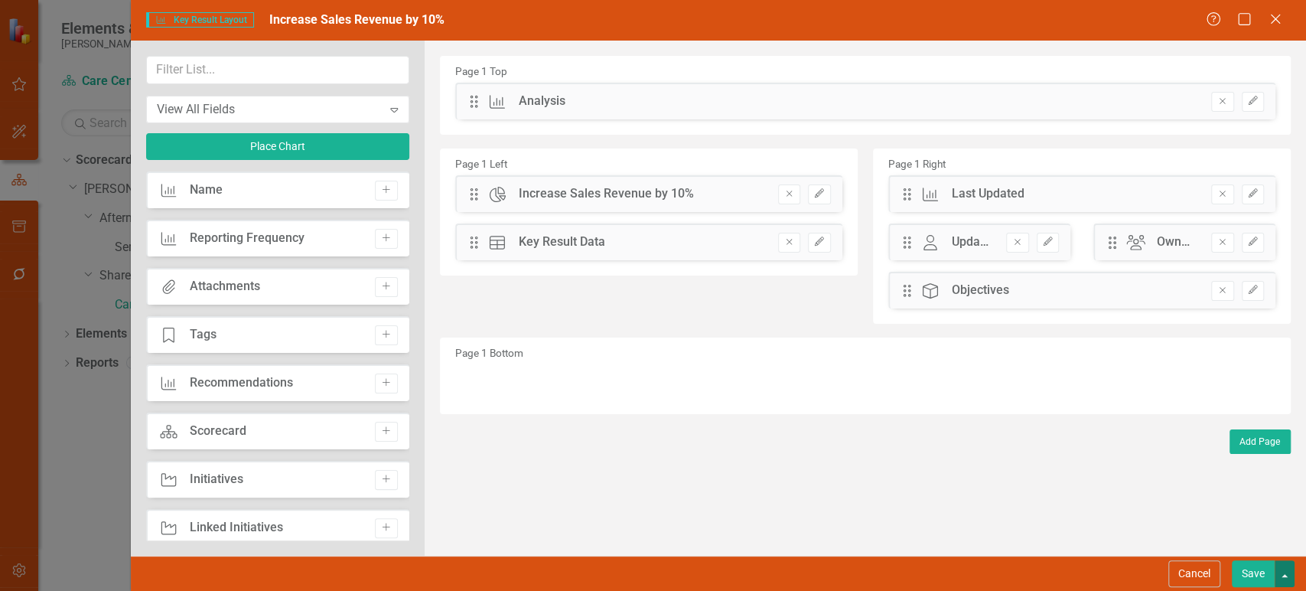
click at [1285, 567] on button "button" at bounding box center [1285, 573] width 20 height 27
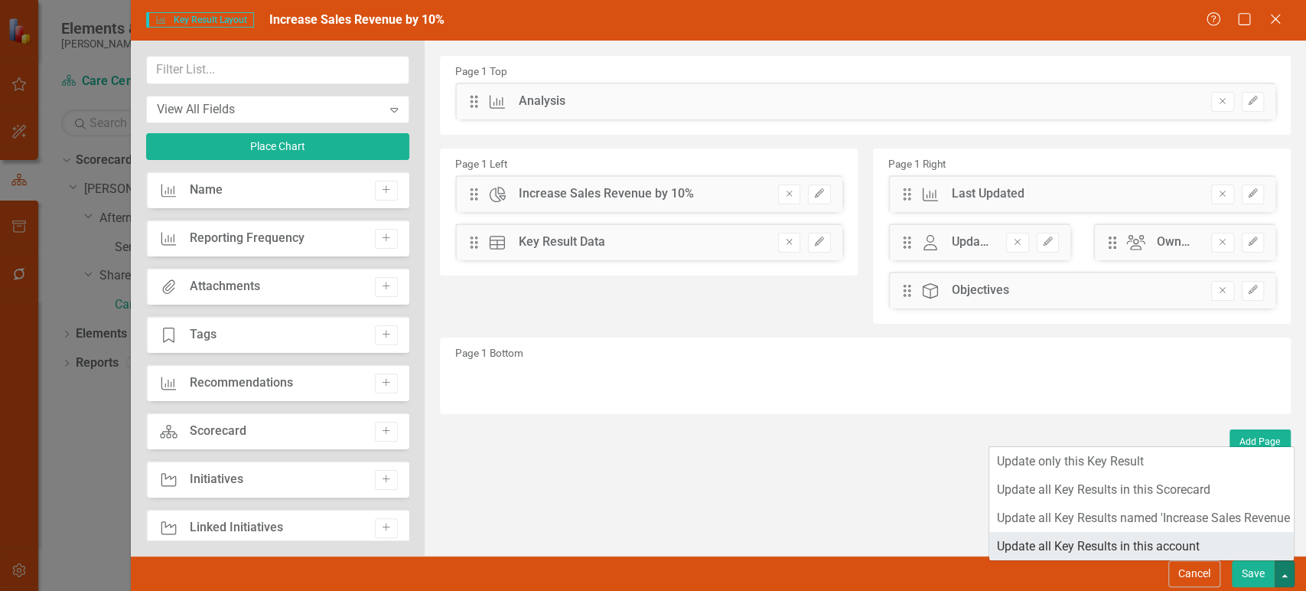
click at [1144, 543] on link "Update all Key Results in this account" at bounding box center [1142, 546] width 305 height 28
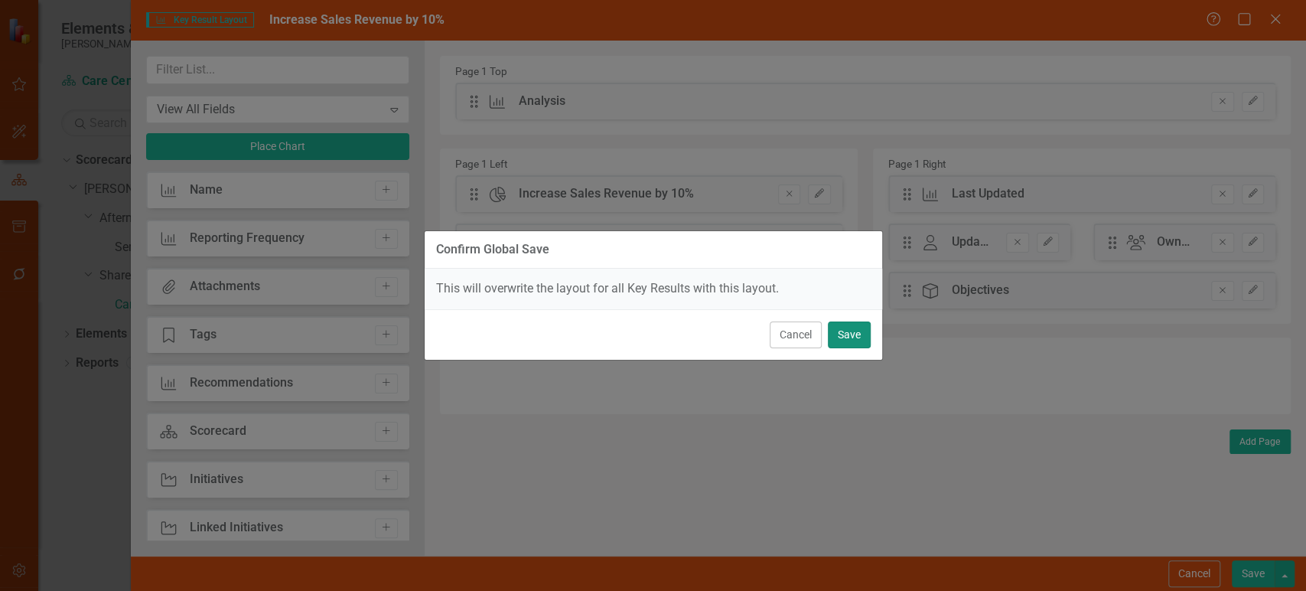
click at [841, 346] on button "Save" at bounding box center [849, 334] width 43 height 27
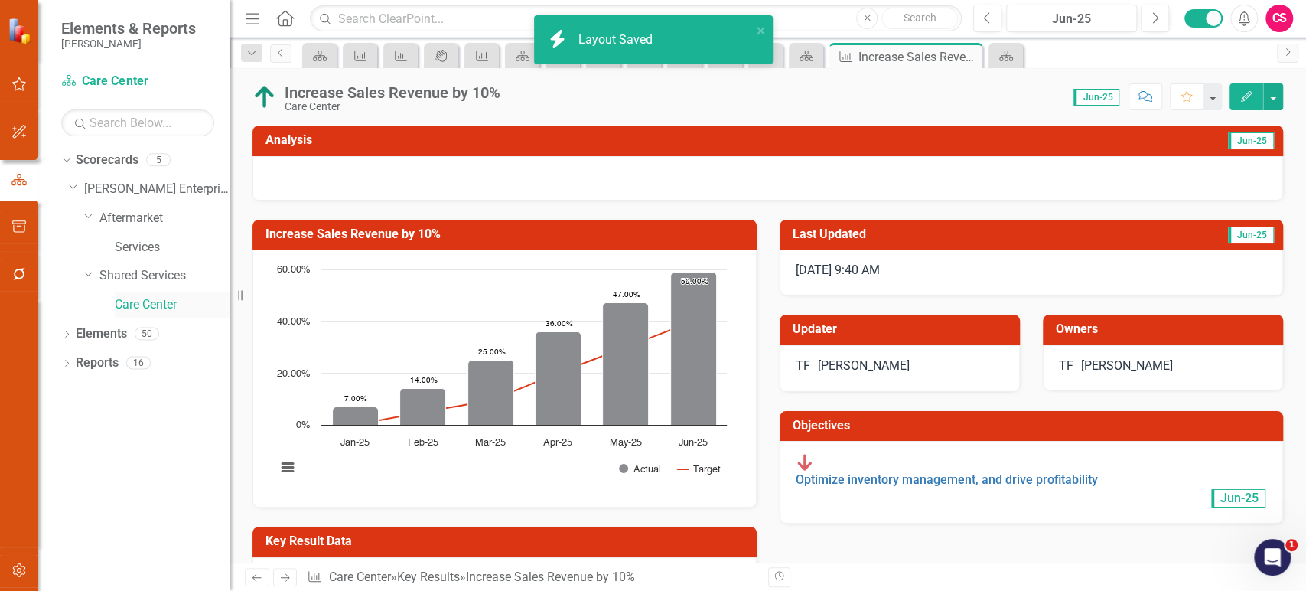
click at [153, 308] on link "Care Center" at bounding box center [172, 305] width 115 height 18
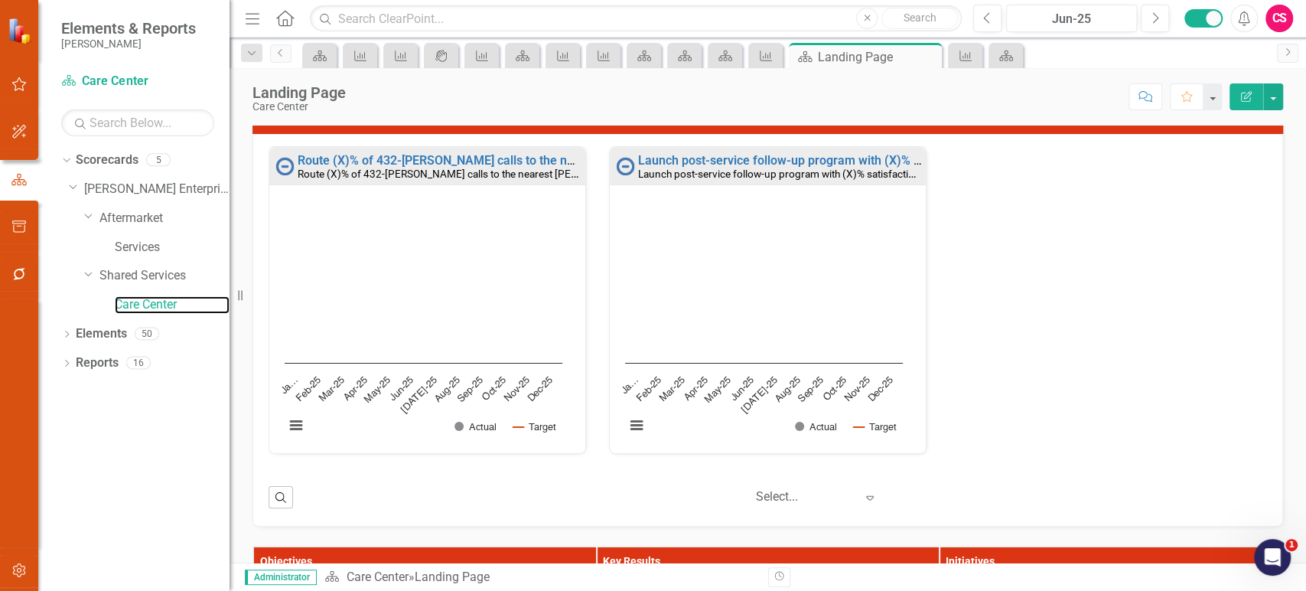
scroll to position [116, 0]
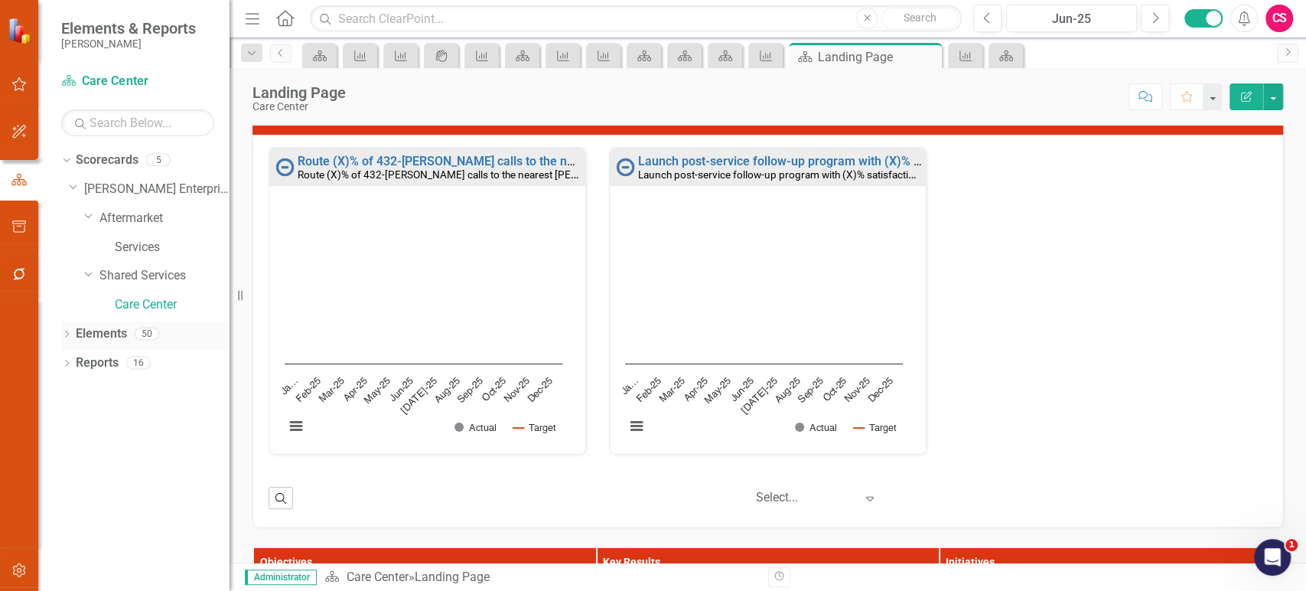
click at [98, 333] on link "Elements" at bounding box center [101, 334] width 51 height 18
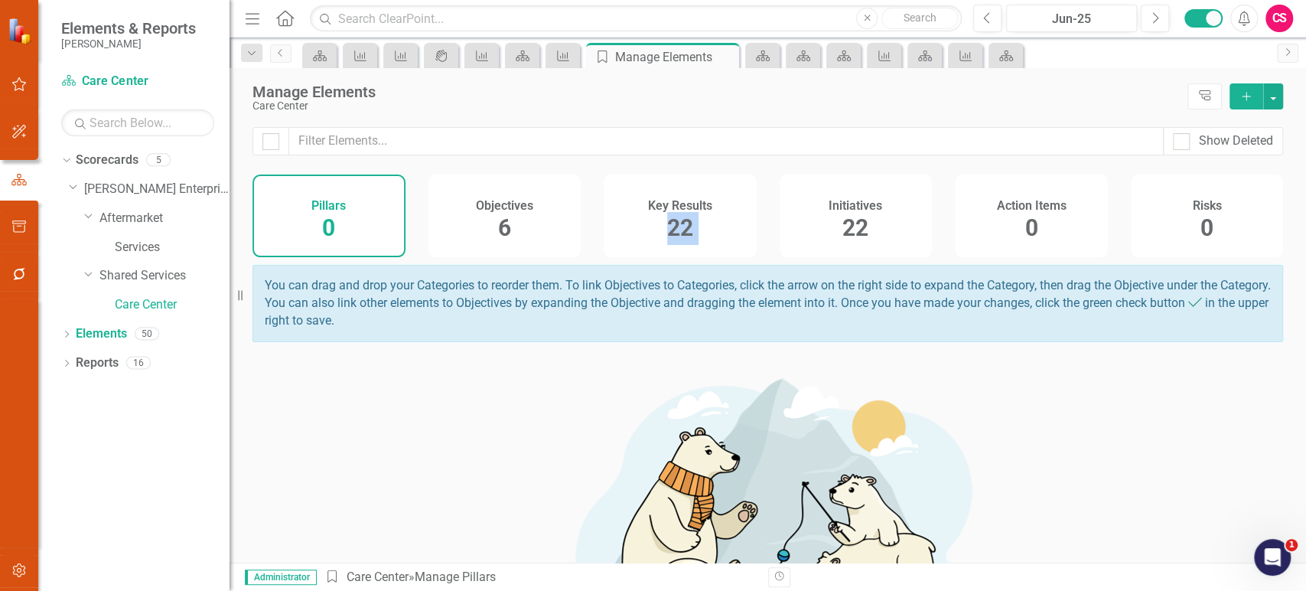
drag, startPoint x: 764, startPoint y: 230, endPoint x: 717, endPoint y: 233, distance: 46.7
click at [758, 232] on div "Pillars 0 Objectives 6 Key Results 22 Initiatives 22 Action Items 0 Risks 0" at bounding box center [768, 215] width 1031 height 83
click at [716, 233] on div "Key Results 22" at bounding box center [680, 215] width 153 height 83
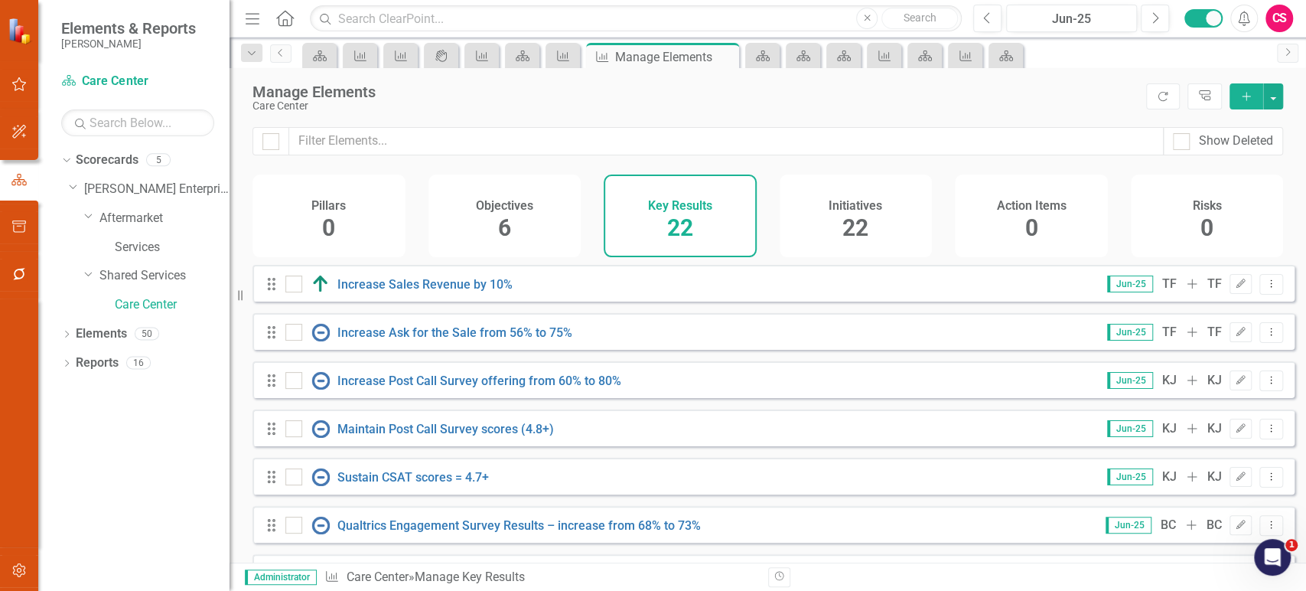
scroll to position [773, 0]
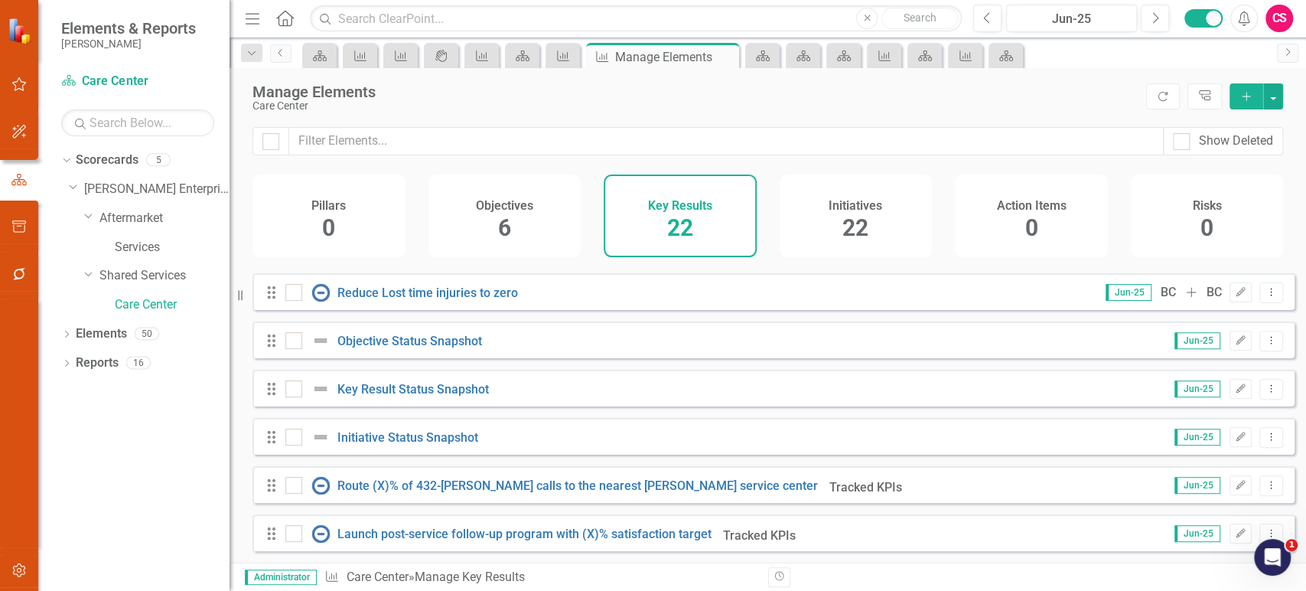
drag, startPoint x: 298, startPoint y: 478, endPoint x: 292, endPoint y: 514, distance: 35.6
click at [296, 480] on div at bounding box center [293, 485] width 17 height 17
click at [295, 480] on input "checkbox" at bounding box center [290, 482] width 10 height 10
checkbox input "true"
click at [289, 531] on input "checkbox" at bounding box center [290, 530] width 10 height 10
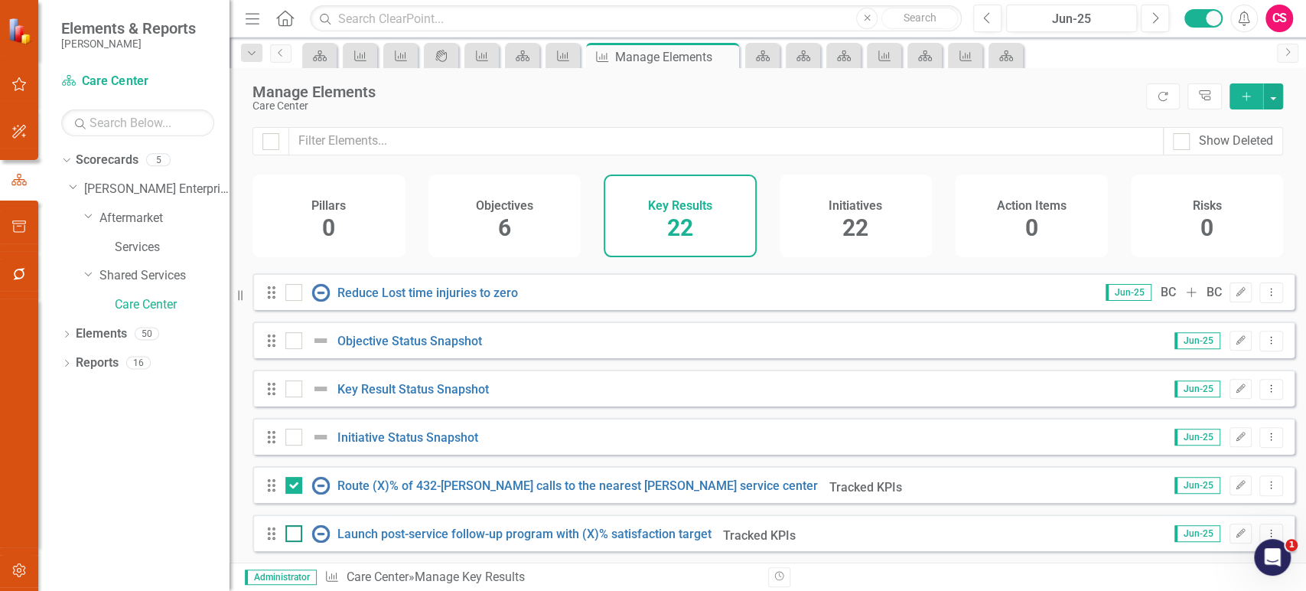
checkbox input "true"
click at [1275, 103] on button "button" at bounding box center [1273, 96] width 20 height 26
click at [1205, 203] on link "Trash Delete Multiple" at bounding box center [1222, 209] width 121 height 28
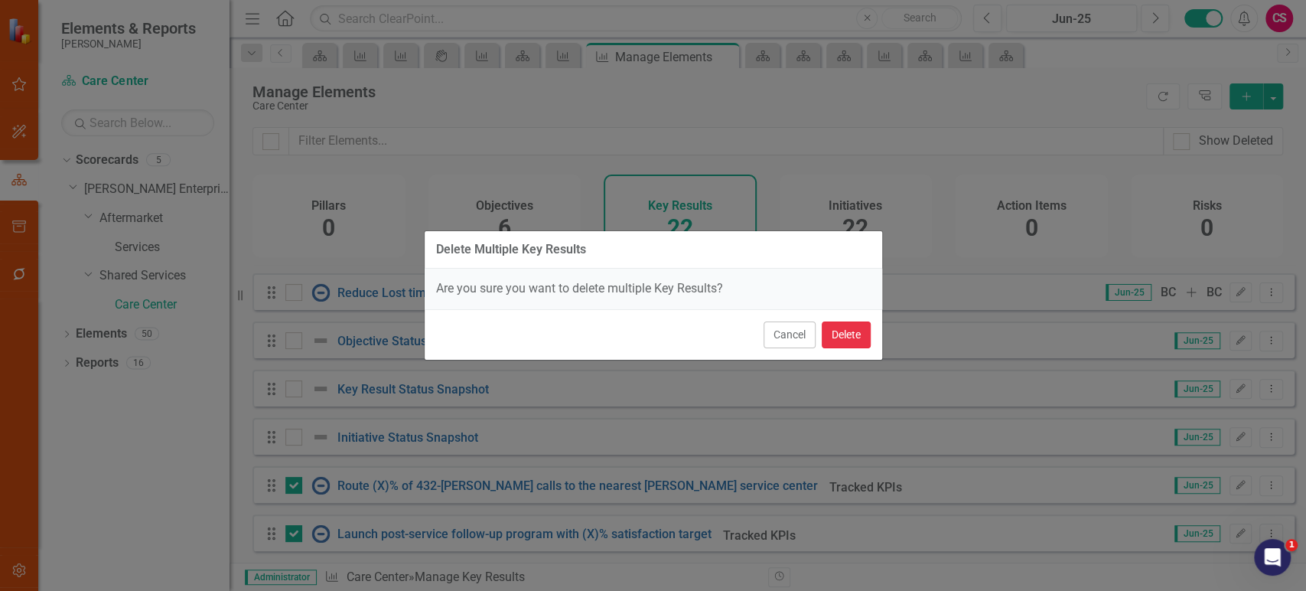
click at [861, 326] on button "Delete" at bounding box center [846, 334] width 49 height 27
checkbox input "false"
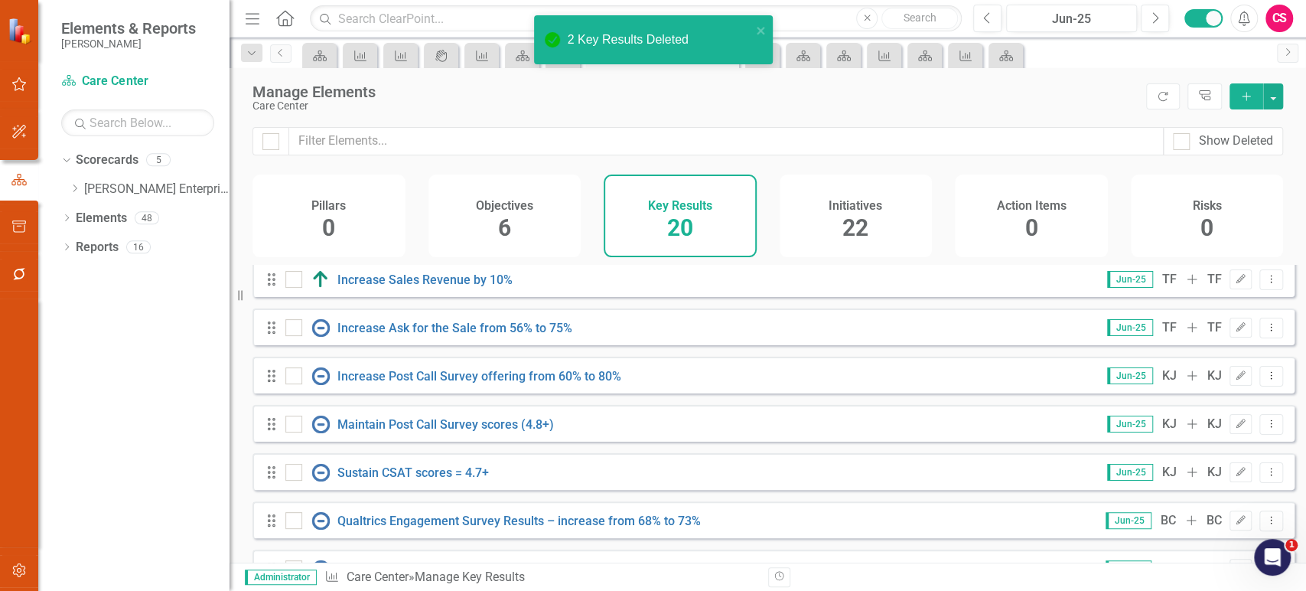
scroll to position [0, 0]
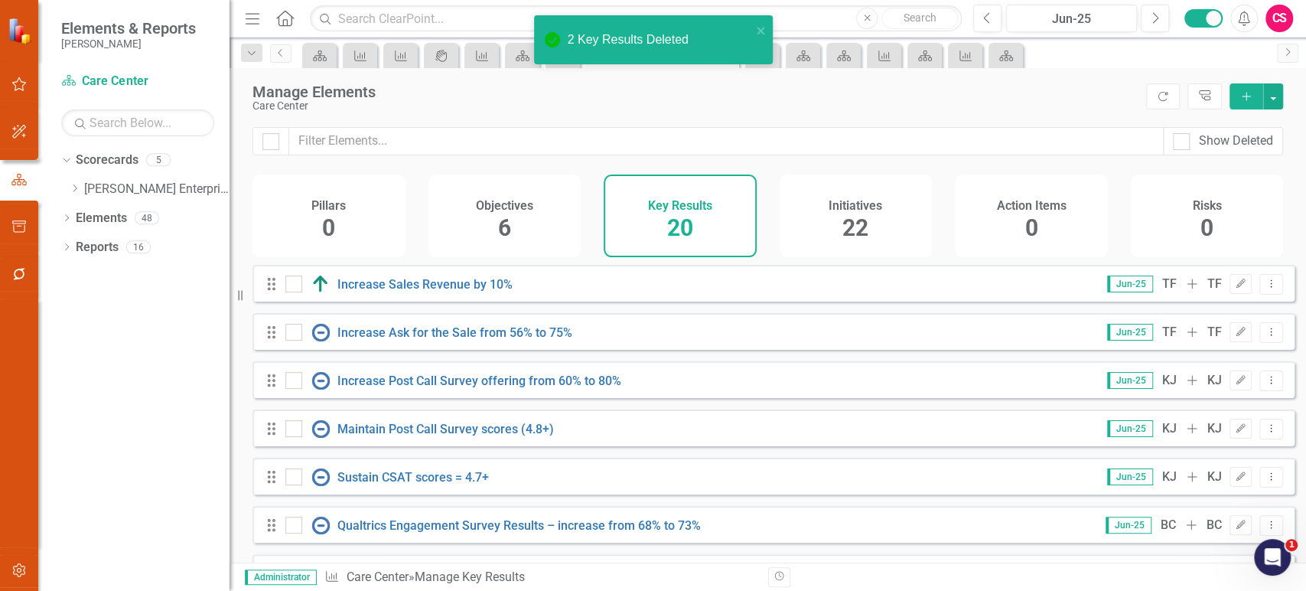
click at [116, 66] on div "Elements & Reports Lippert" at bounding box center [133, 34] width 191 height 69
click at [112, 77] on link "Scorecard Care Center" at bounding box center [137, 82] width 153 height 18
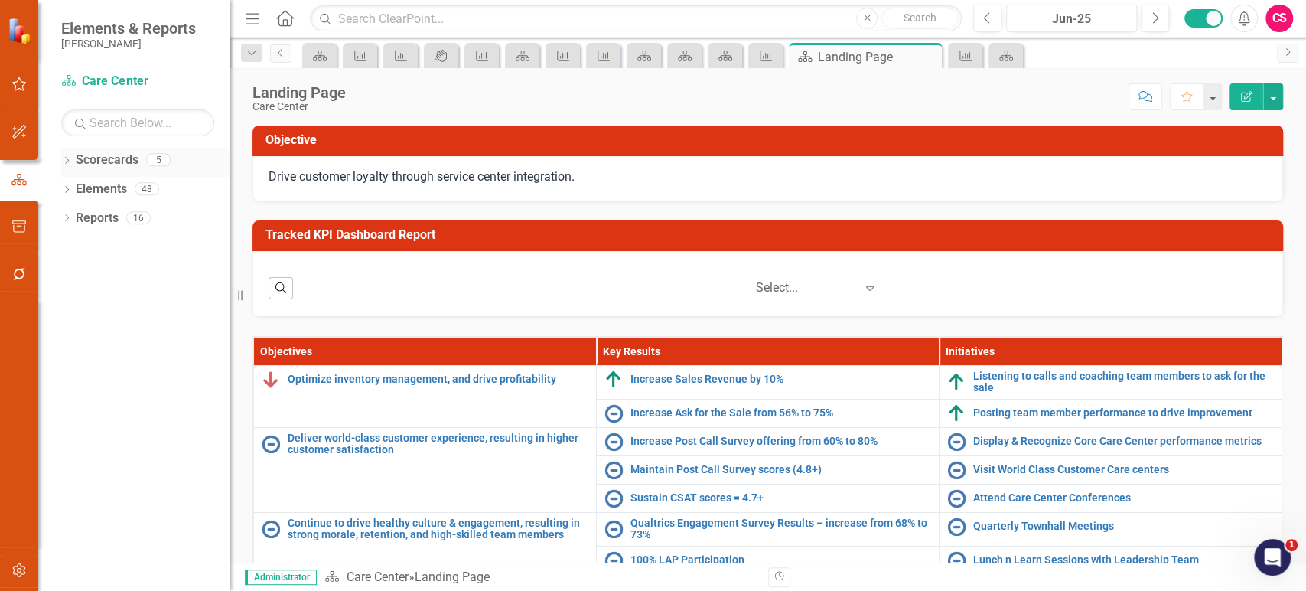
click at [64, 160] on icon "Dropdown" at bounding box center [66, 162] width 11 height 8
click at [67, 186] on div "Dropdown Scorecards 5 Dropdown Lippert Enterprise Dropdown Aftermarket Services…" at bounding box center [145, 177] width 168 height 58
click at [75, 186] on icon "Dropdown" at bounding box center [74, 188] width 11 height 9
click at [116, 242] on link "Shared Services" at bounding box center [164, 248] width 130 height 18
click at [86, 243] on icon "Dropdown" at bounding box center [89, 246] width 11 height 9
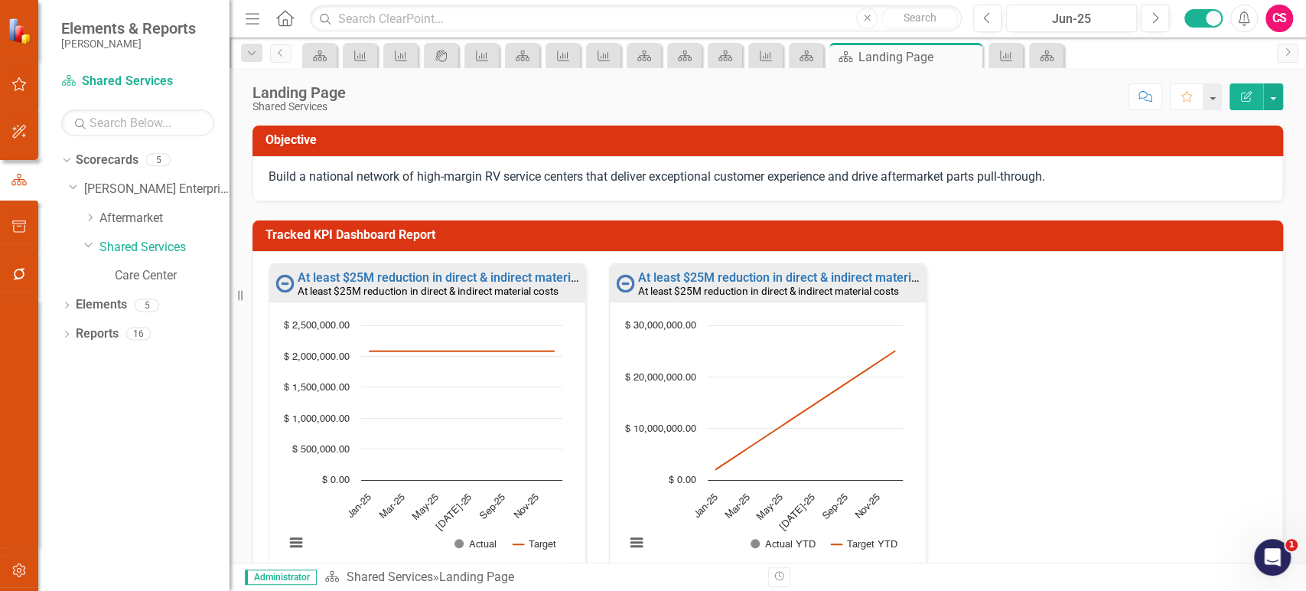
click at [410, 179] on p "Build a national network of high-margin RV service centers that deliver excepti…" at bounding box center [768, 177] width 999 height 18
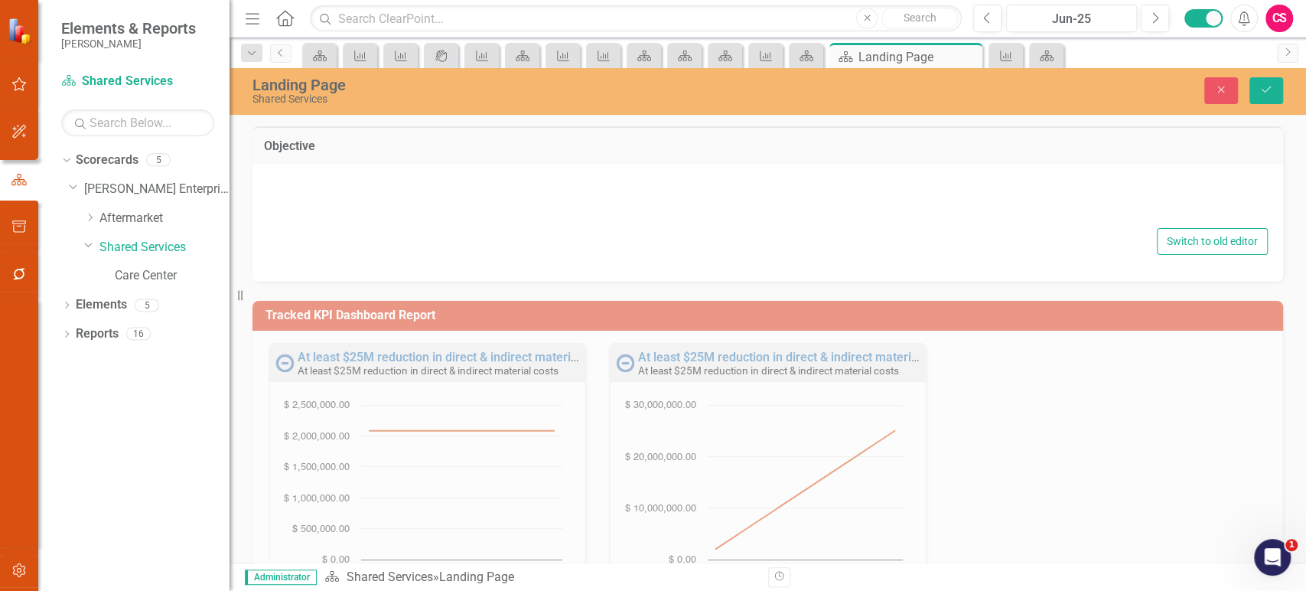
click at [437, 253] on div "<p>Build a national network of high-margin RV service centers that deliver exce…" at bounding box center [768, 215] width 1000 height 80
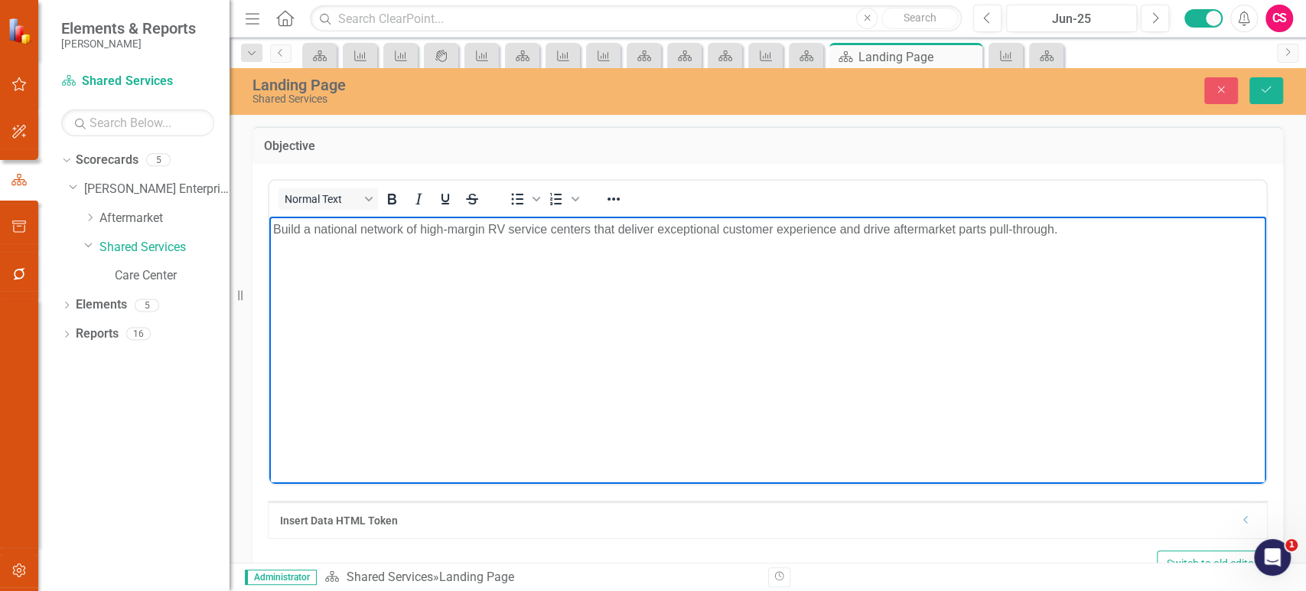
click at [437, 253] on body "Build a national network of high-margin RV service centers that deliver excepti…" at bounding box center [767, 332] width 997 height 230
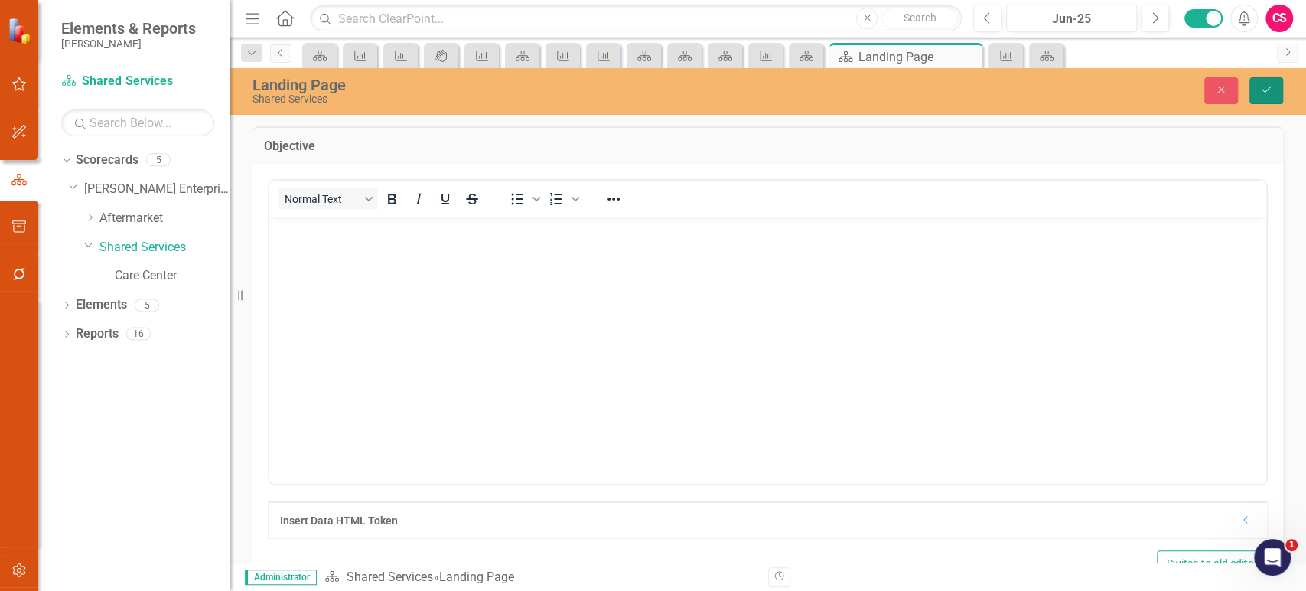
click at [1261, 90] on icon "Save" at bounding box center [1267, 89] width 14 height 11
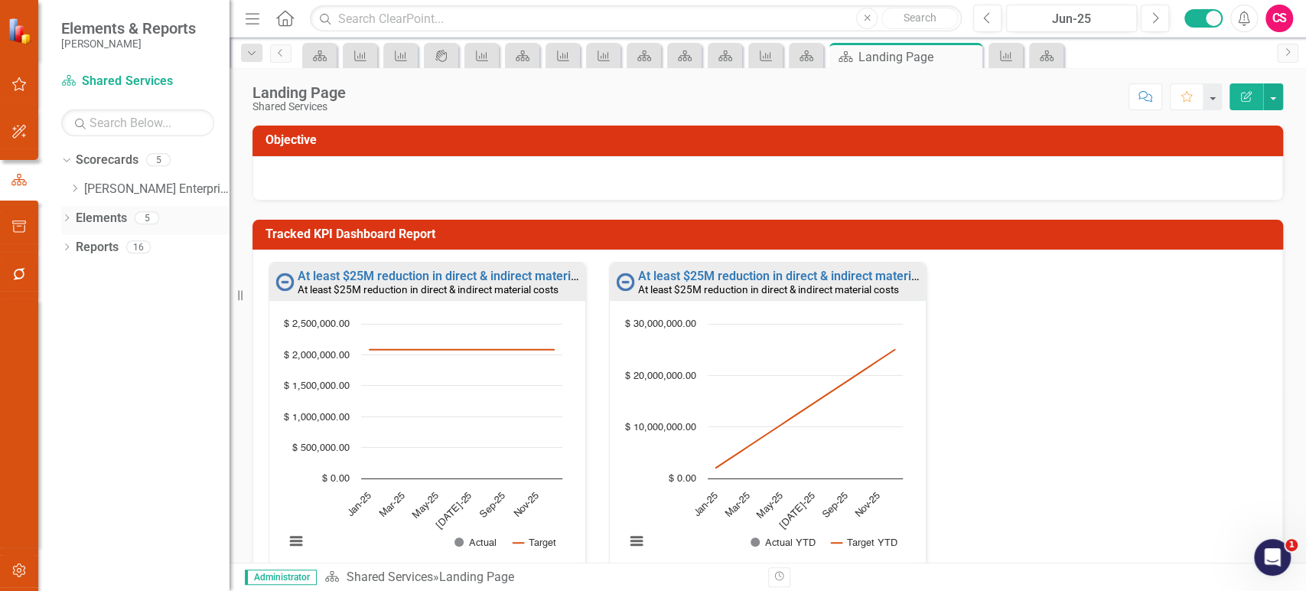
click at [104, 225] on link "Elements" at bounding box center [101, 219] width 51 height 18
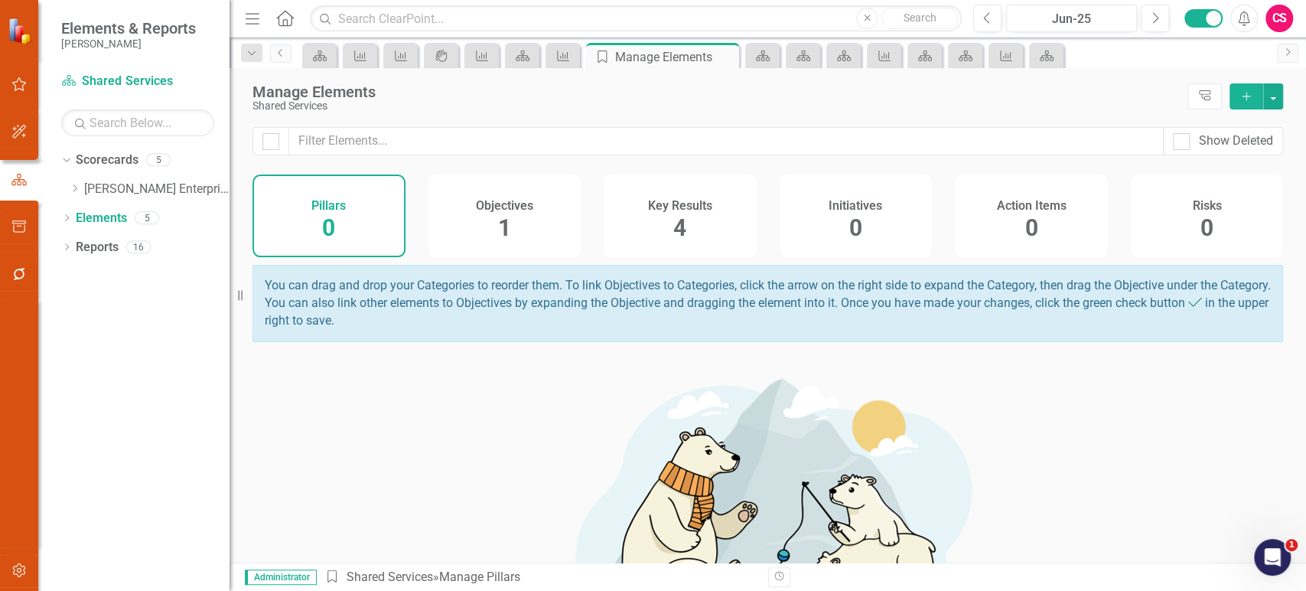
click at [695, 236] on div "Key Results 4" at bounding box center [680, 215] width 153 height 83
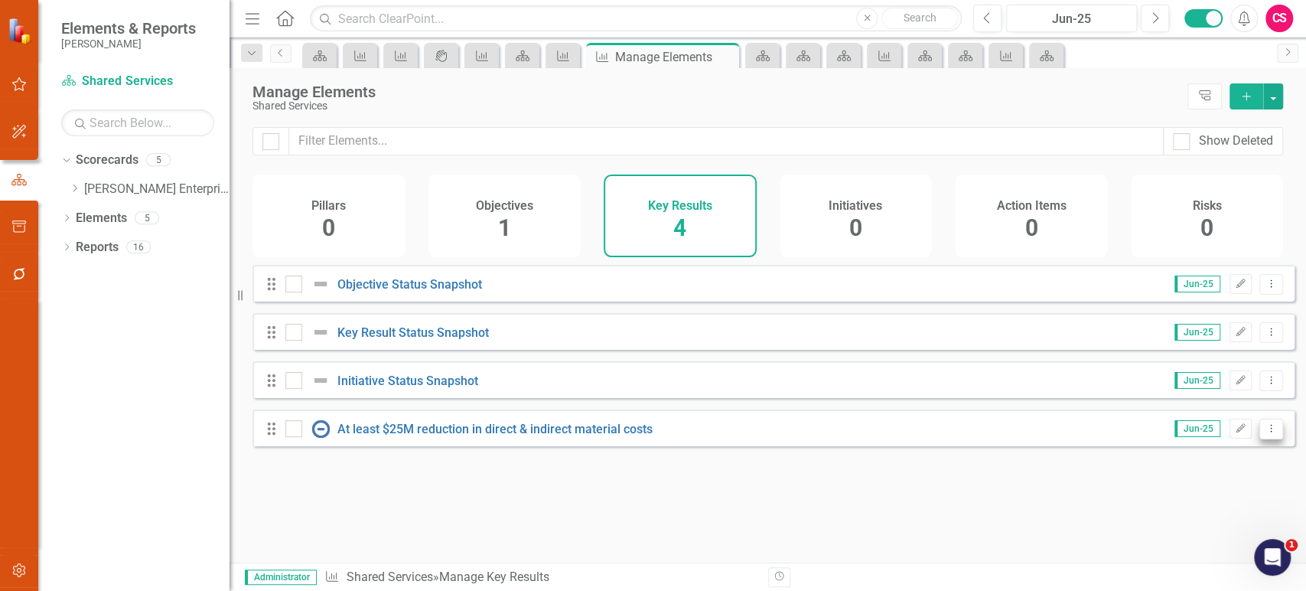
click at [1265, 433] on icon "Dropdown Menu" at bounding box center [1271, 428] width 13 height 10
click at [1151, 540] on link "Trash Delete Key Result" at bounding box center [1198, 550] width 148 height 28
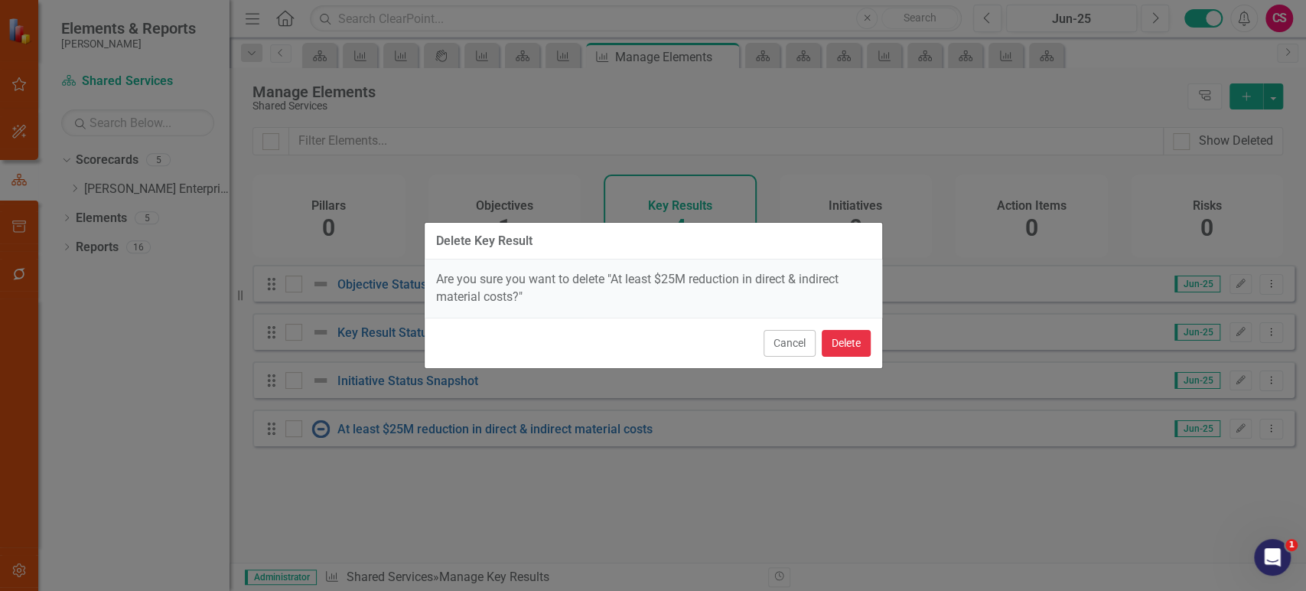
click at [845, 336] on button "Delete" at bounding box center [846, 343] width 49 height 27
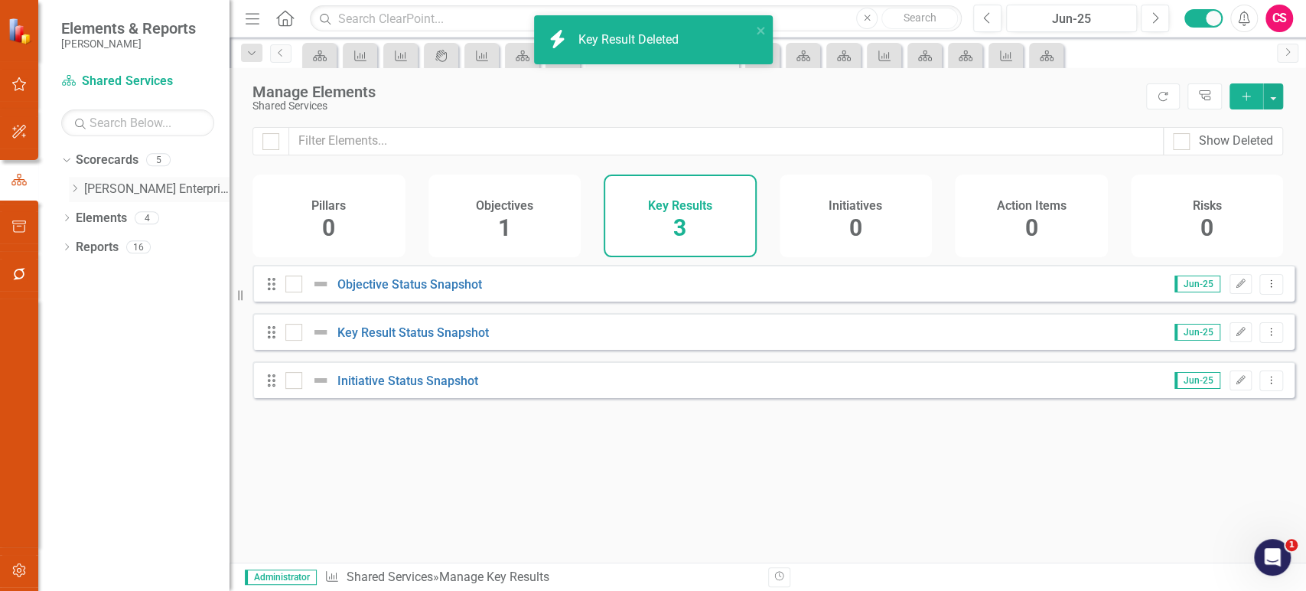
click at [71, 184] on icon "Dropdown" at bounding box center [74, 188] width 11 height 9
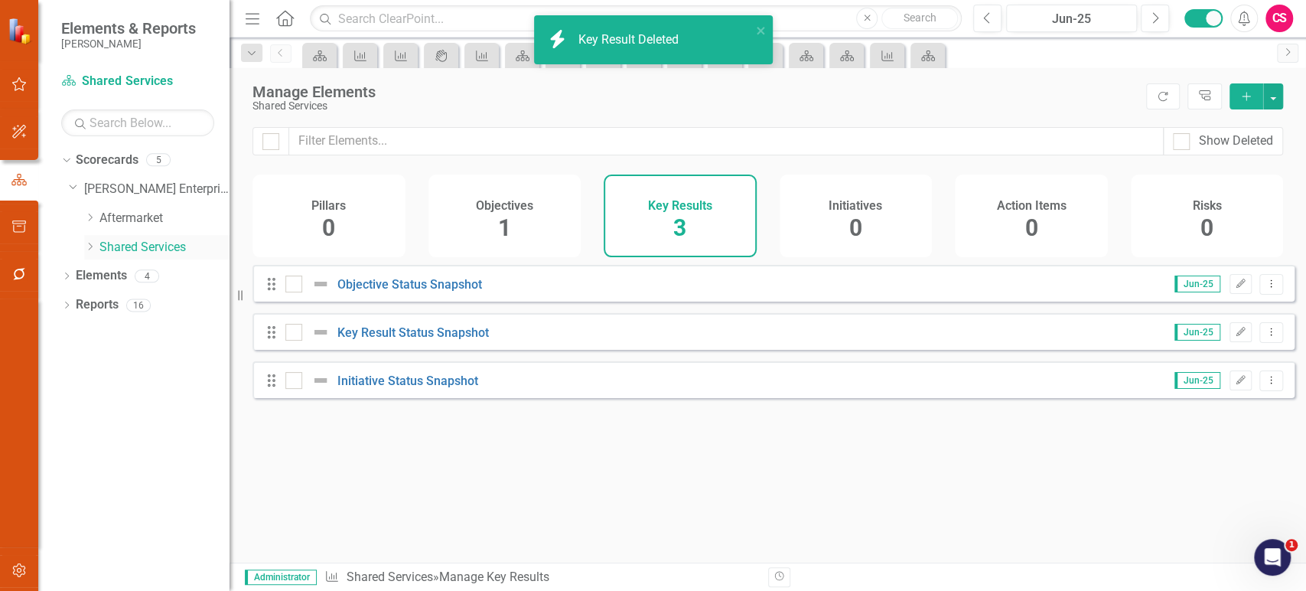
click at [88, 241] on div "Dropdown" at bounding box center [89, 246] width 11 height 13
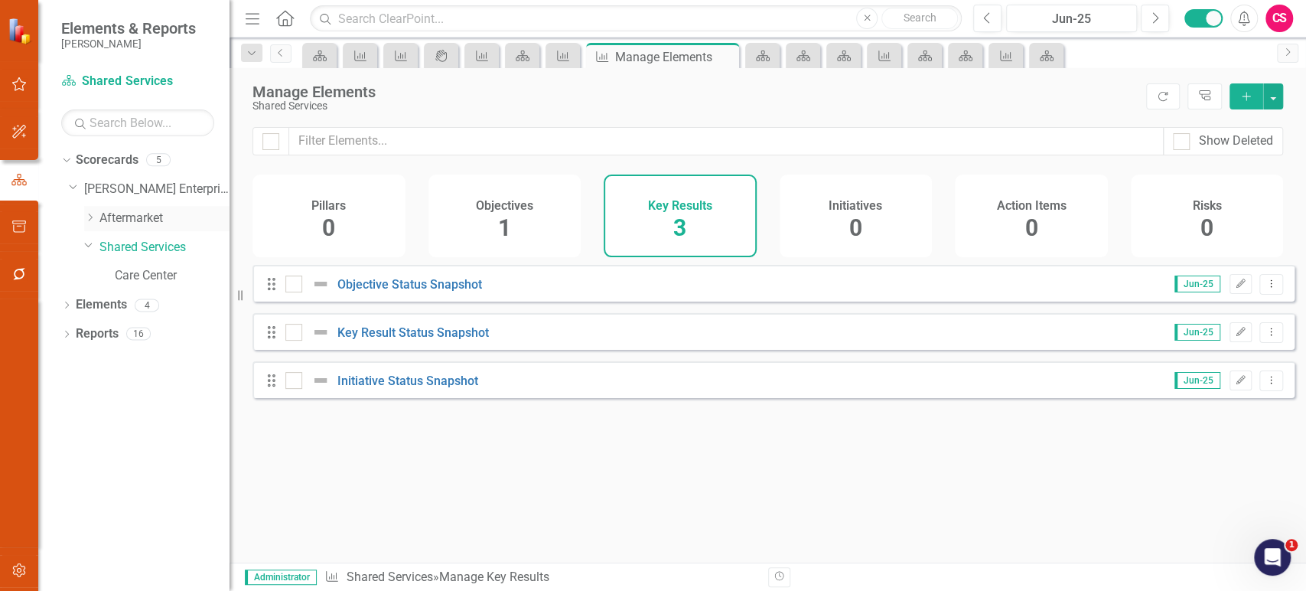
click at [126, 207] on div "Dropdown Aftermarket" at bounding box center [156, 218] width 145 height 25
click at [126, 213] on link "Aftermarket" at bounding box center [164, 219] width 130 height 18
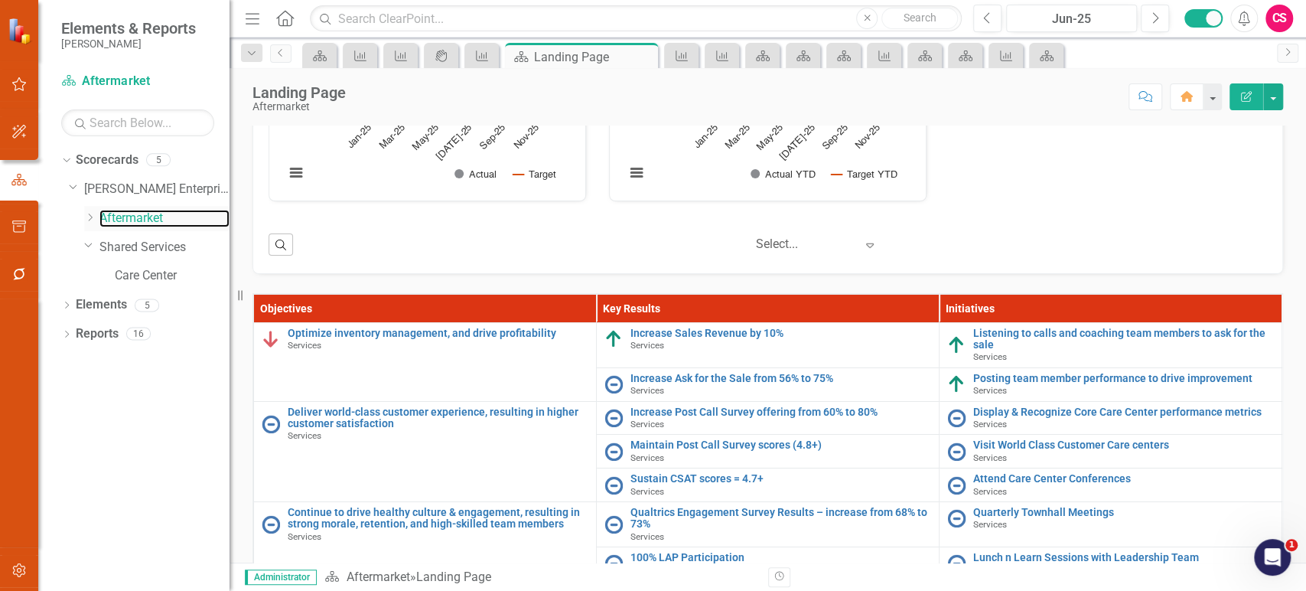
scroll to position [377, 0]
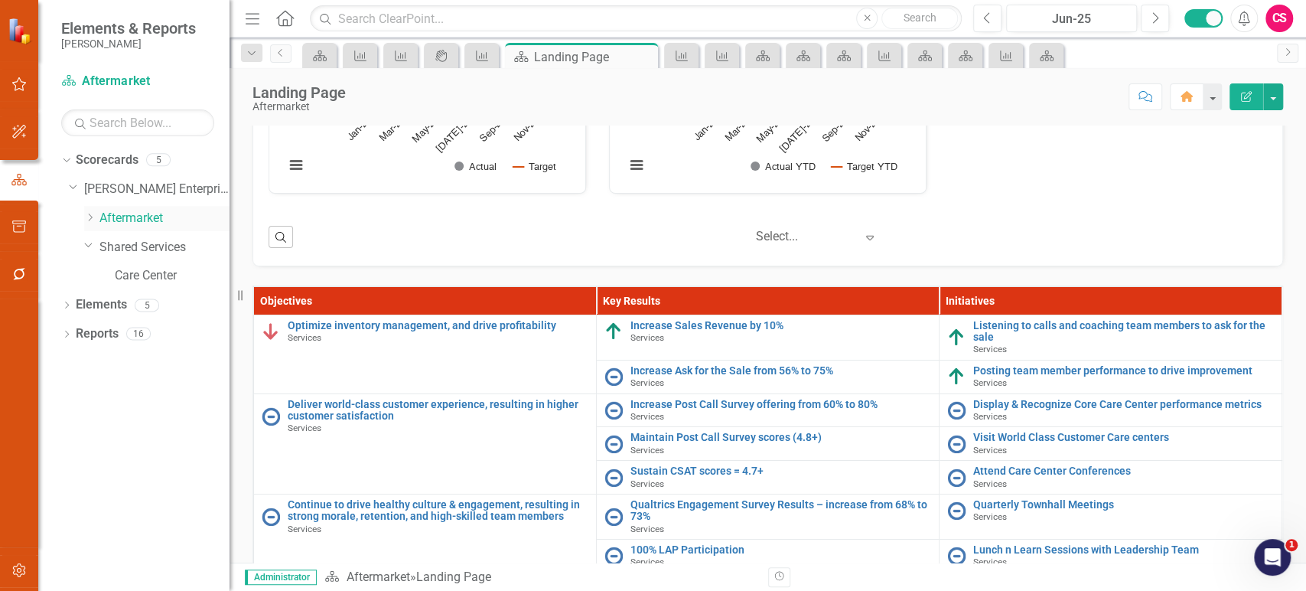
click at [91, 218] on icon "Dropdown" at bounding box center [89, 217] width 11 height 9
click at [127, 249] on link "Services" at bounding box center [172, 248] width 115 height 18
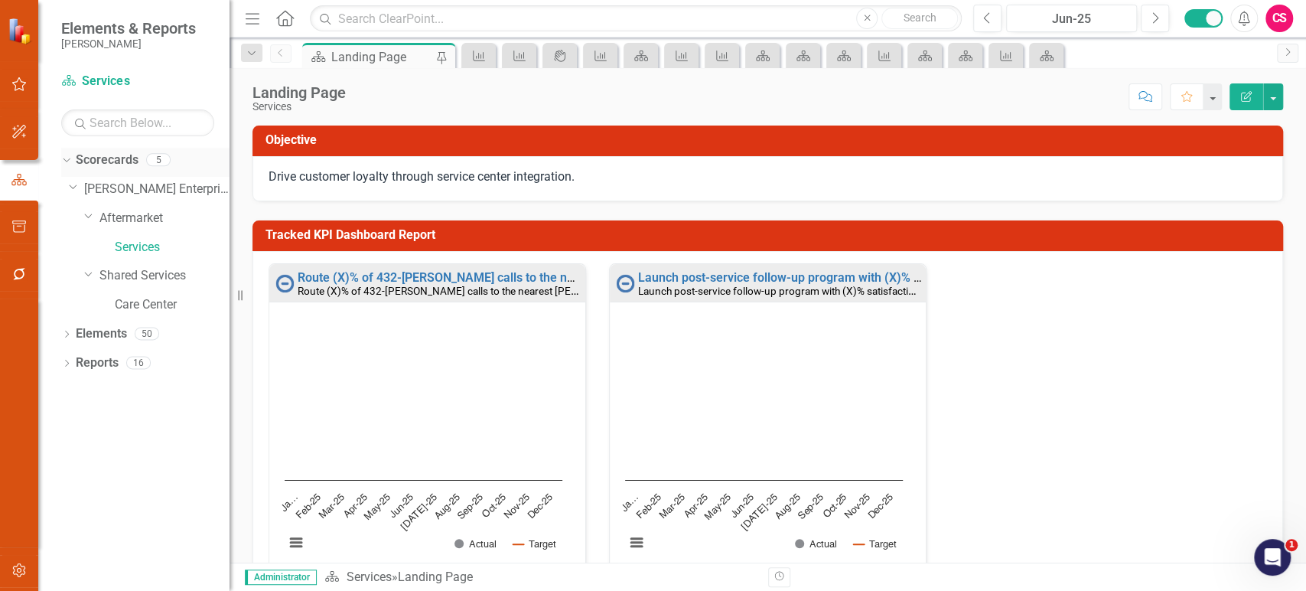
click at [115, 163] on link "Scorecards" at bounding box center [107, 161] width 63 height 18
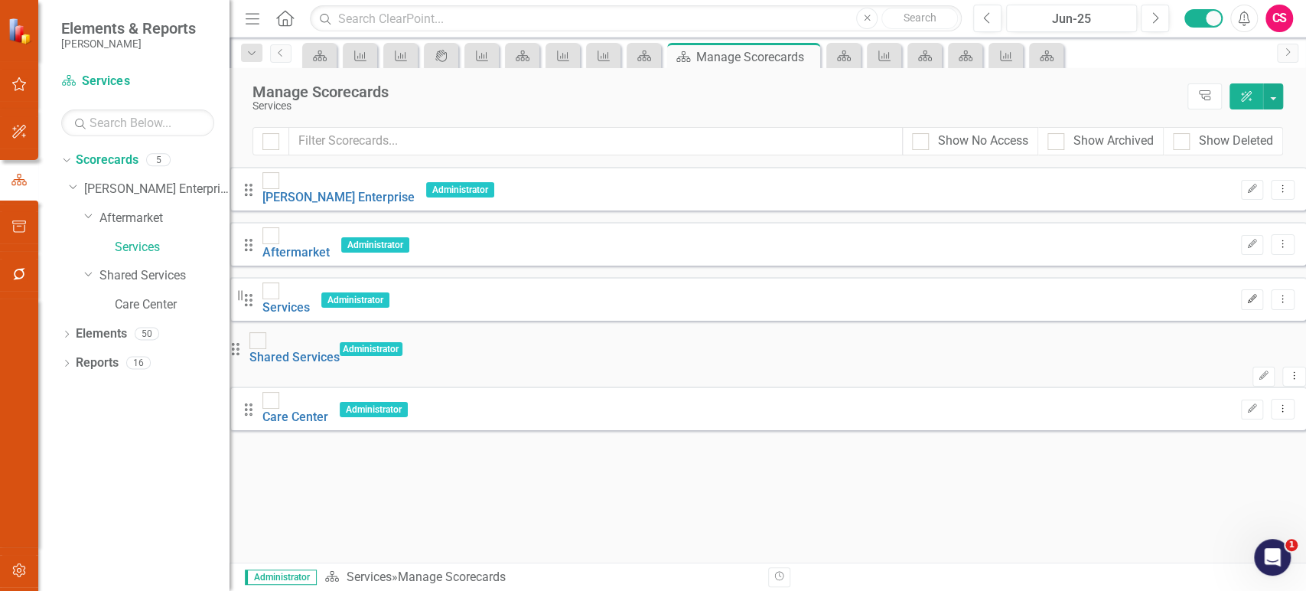
click at [1247, 295] on icon "Edit" at bounding box center [1252, 299] width 11 height 9
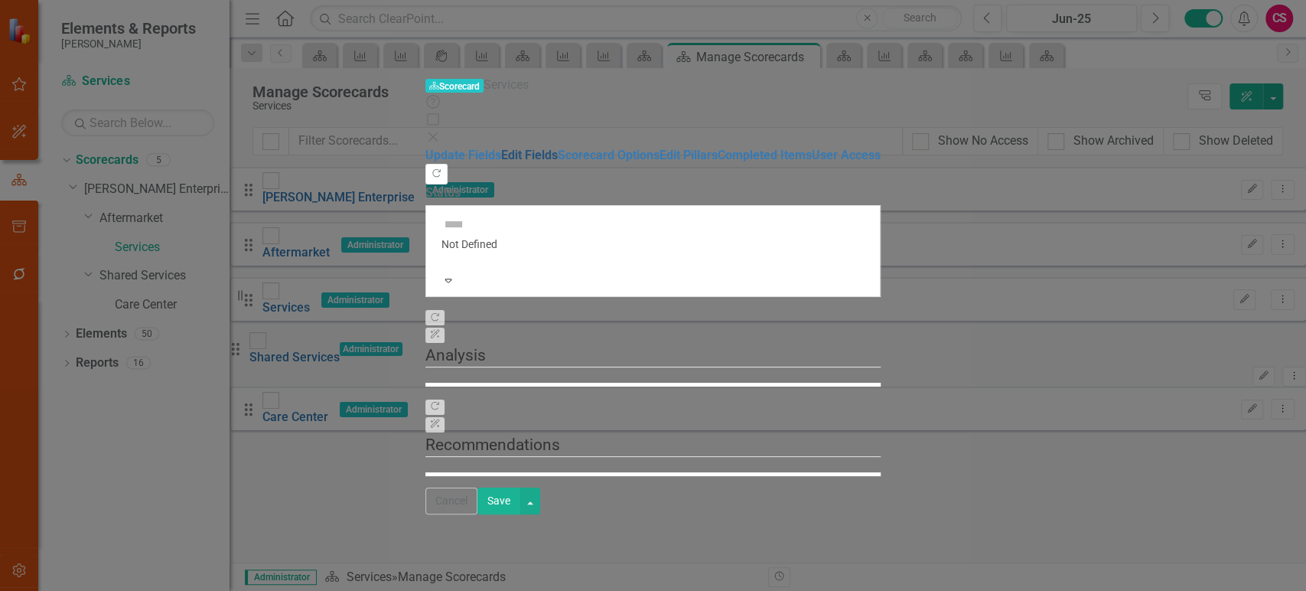
drag, startPoint x: 233, startPoint y: 70, endPoint x: 241, endPoint y: 80, distance: 12.5
click at [501, 148] on link "Edit Fields" at bounding box center [529, 155] width 57 height 15
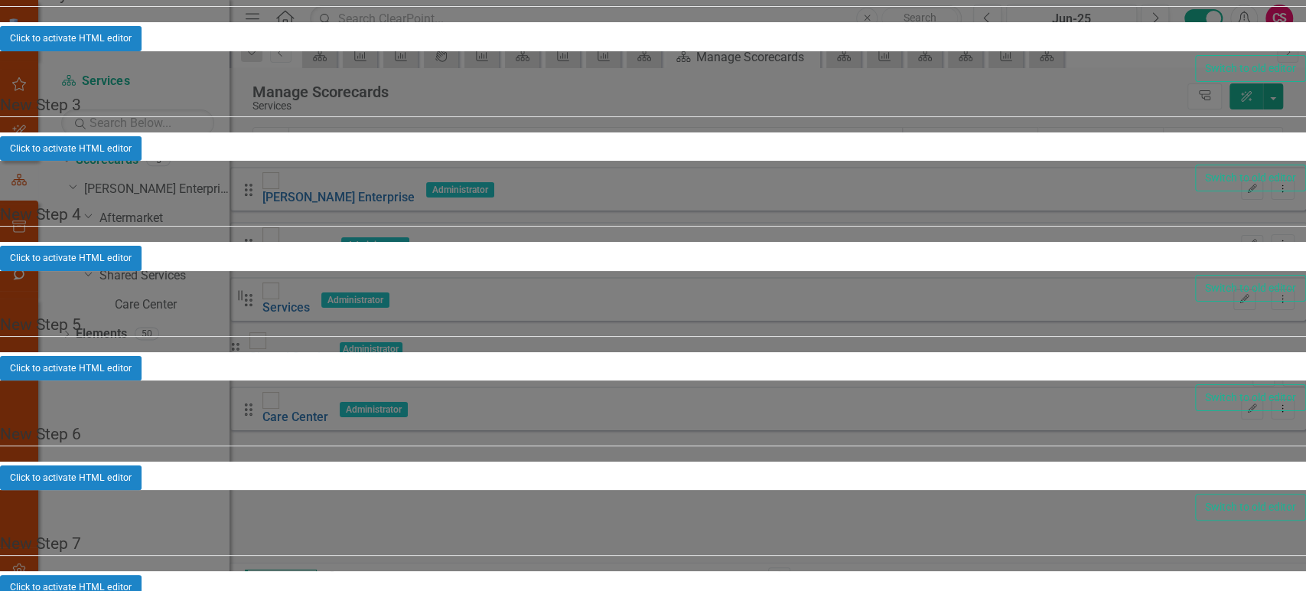
type input "Service"
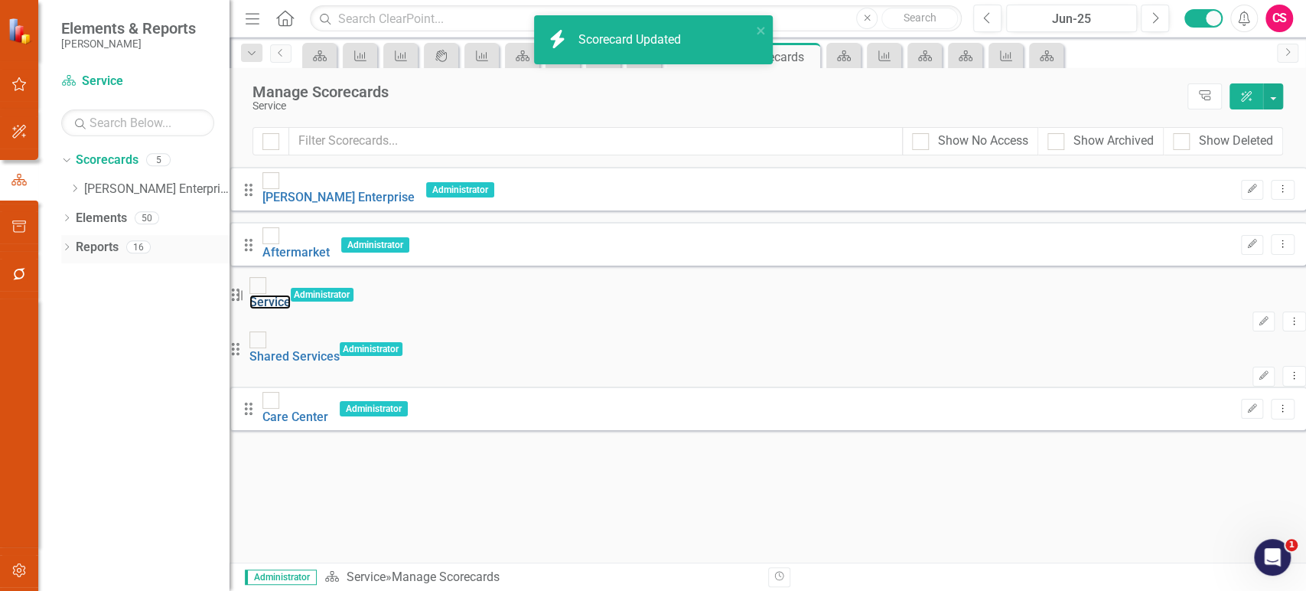
click at [291, 295] on link "Service" at bounding box center [269, 302] width 41 height 15
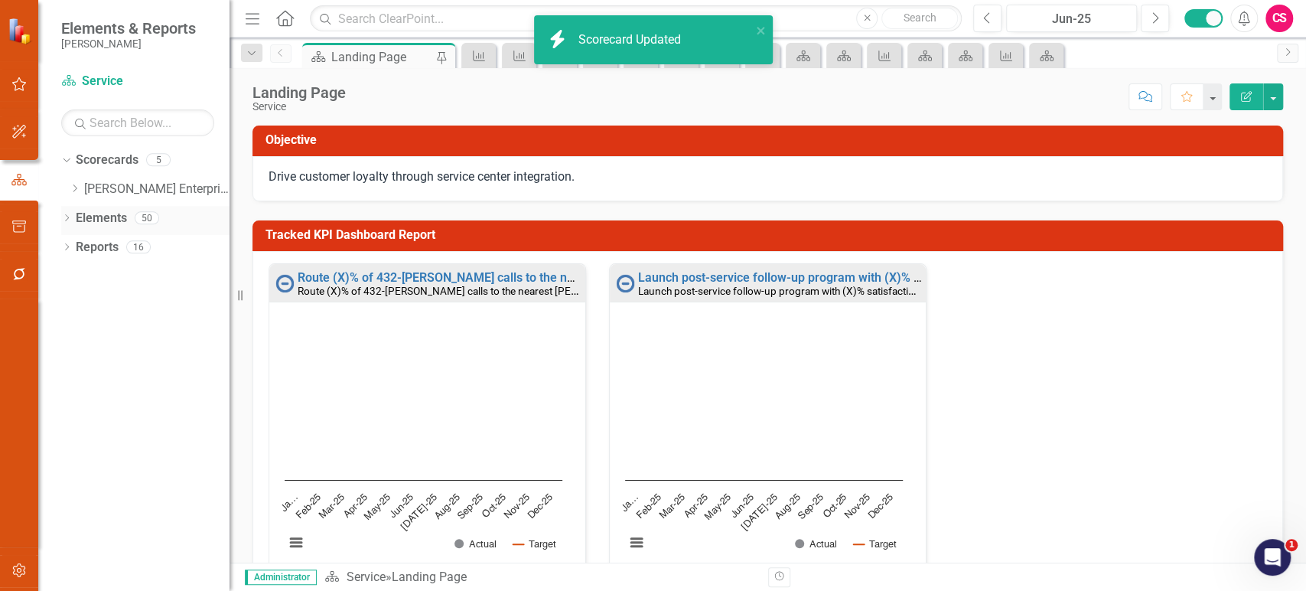
click at [103, 214] on link "Elements" at bounding box center [101, 219] width 51 height 18
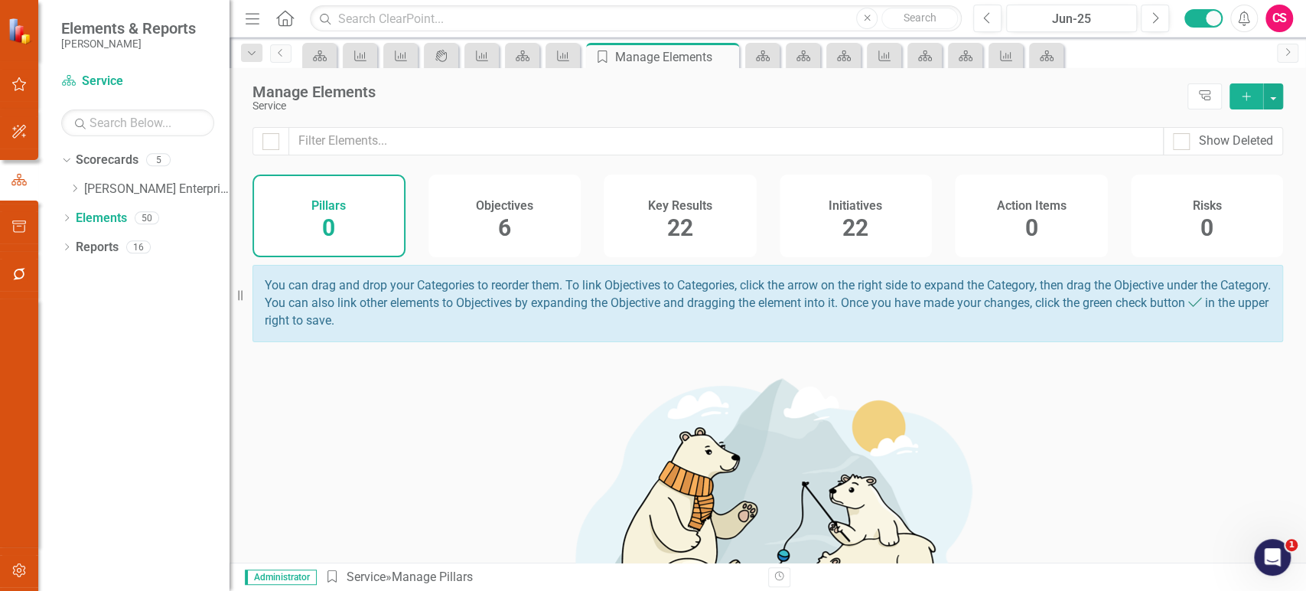
click at [490, 237] on div "Objectives 6" at bounding box center [505, 215] width 153 height 83
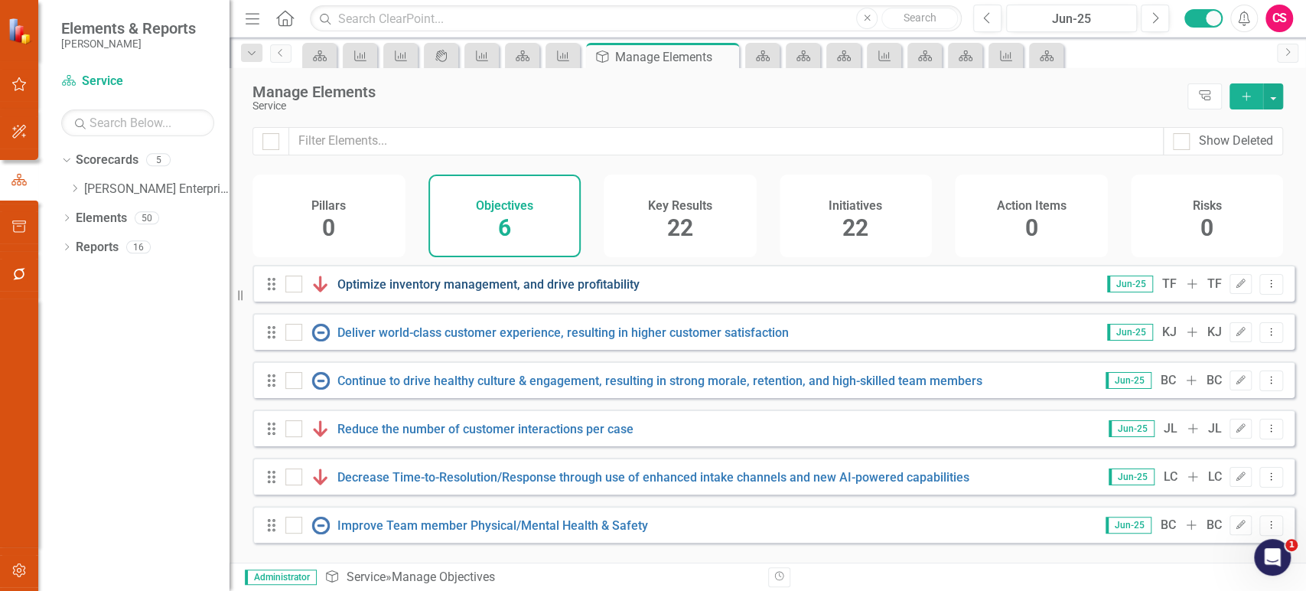
click at [589, 292] on link "Optimize inventory management, and drive profitability" at bounding box center [488, 284] width 302 height 15
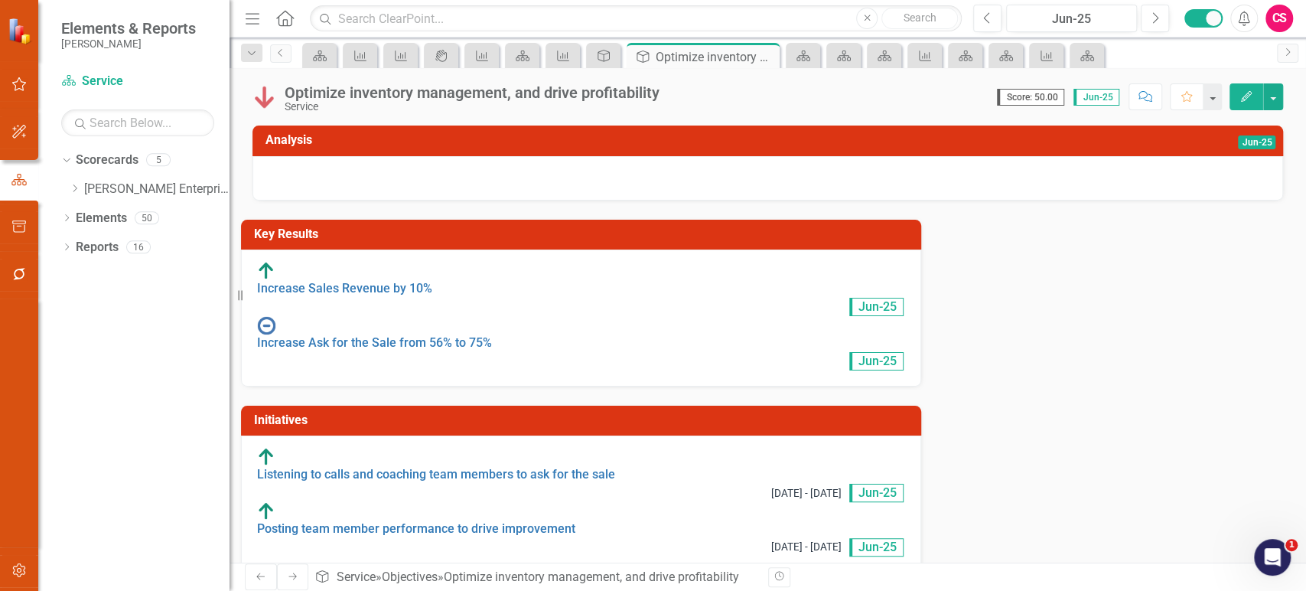
click at [435, 107] on div "Service" at bounding box center [472, 106] width 375 height 11
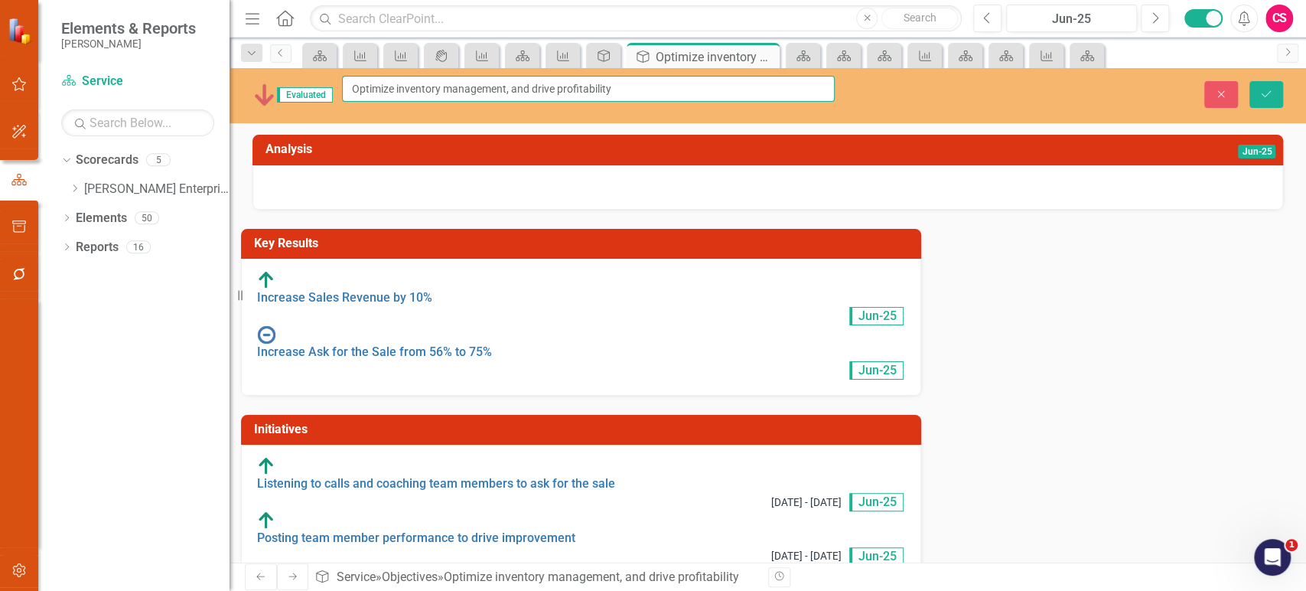
click at [423, 98] on input "Optimize inventory management, and drive profitability" at bounding box center [588, 89] width 493 height 26
paste input "Expansion of service locally and regionall"
type input "Expansion of service locally and regionally"
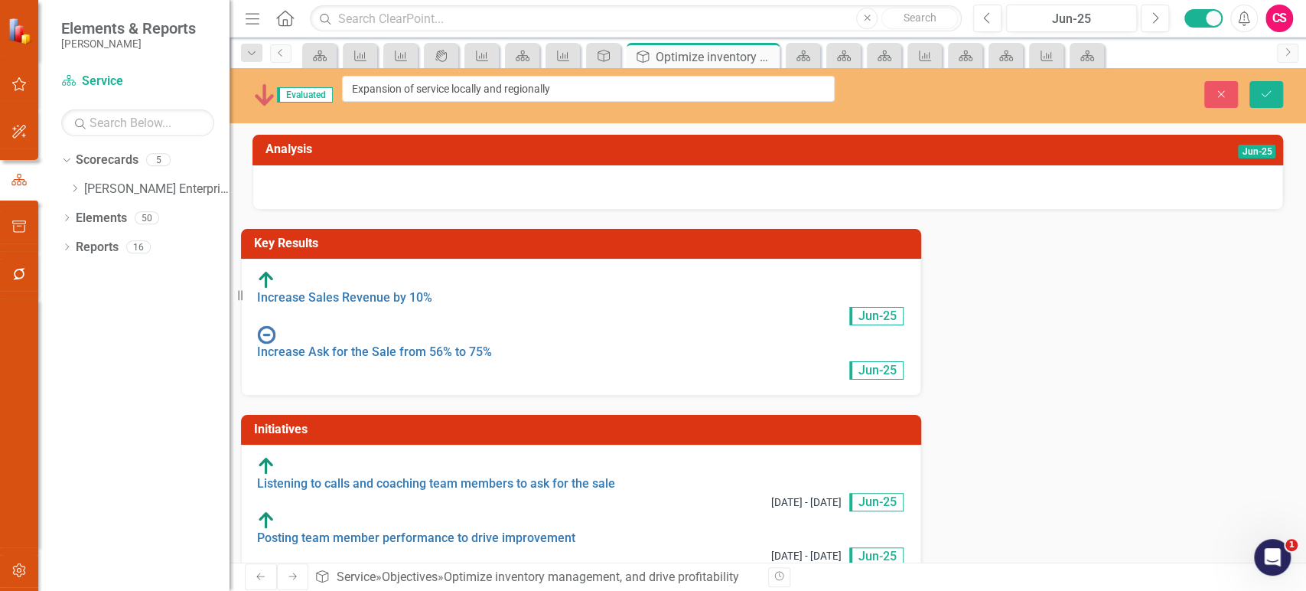
type input "d"
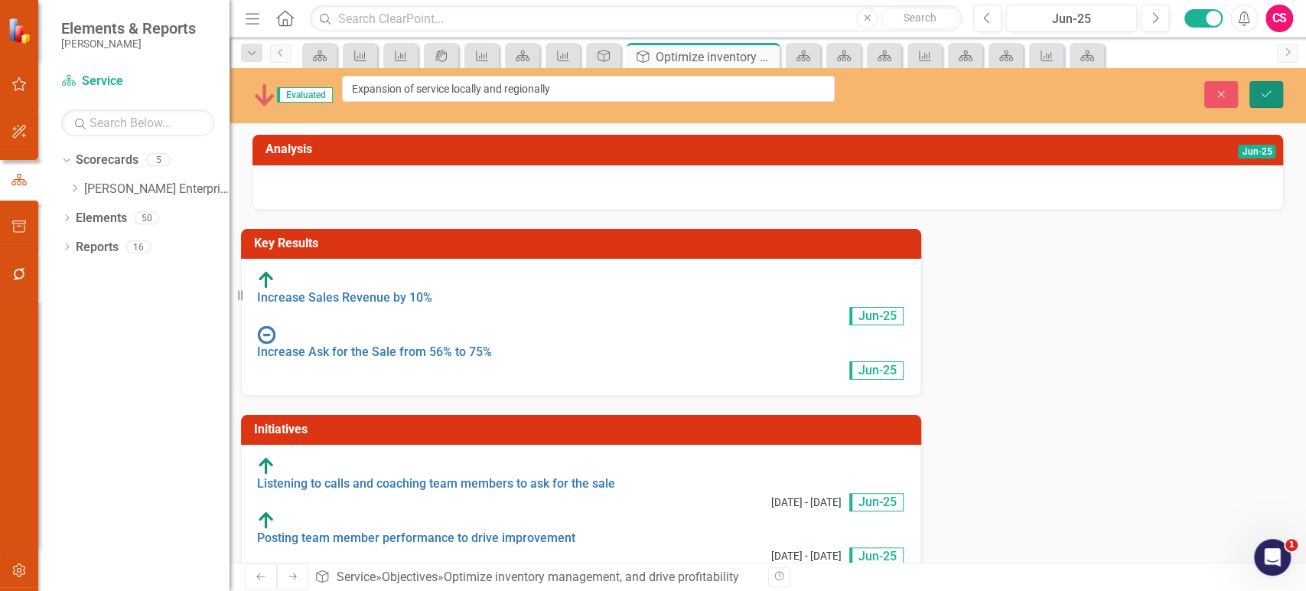
click at [1267, 89] on icon "Save" at bounding box center [1267, 94] width 14 height 11
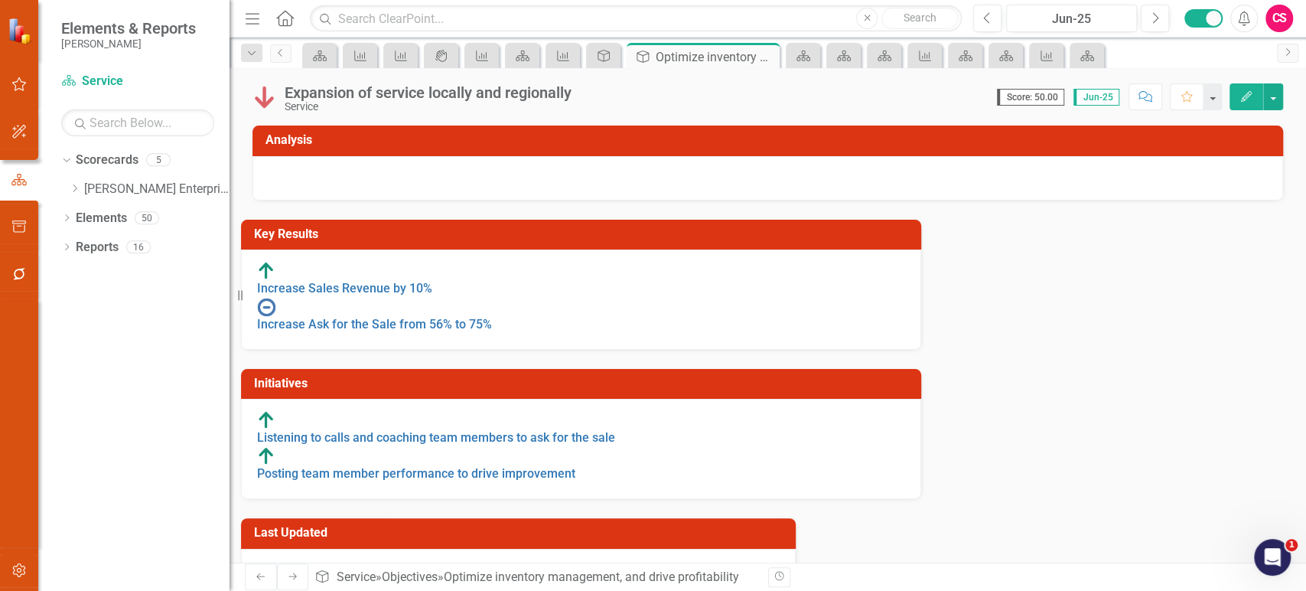
click at [15, 571] on icon "button" at bounding box center [19, 570] width 16 height 12
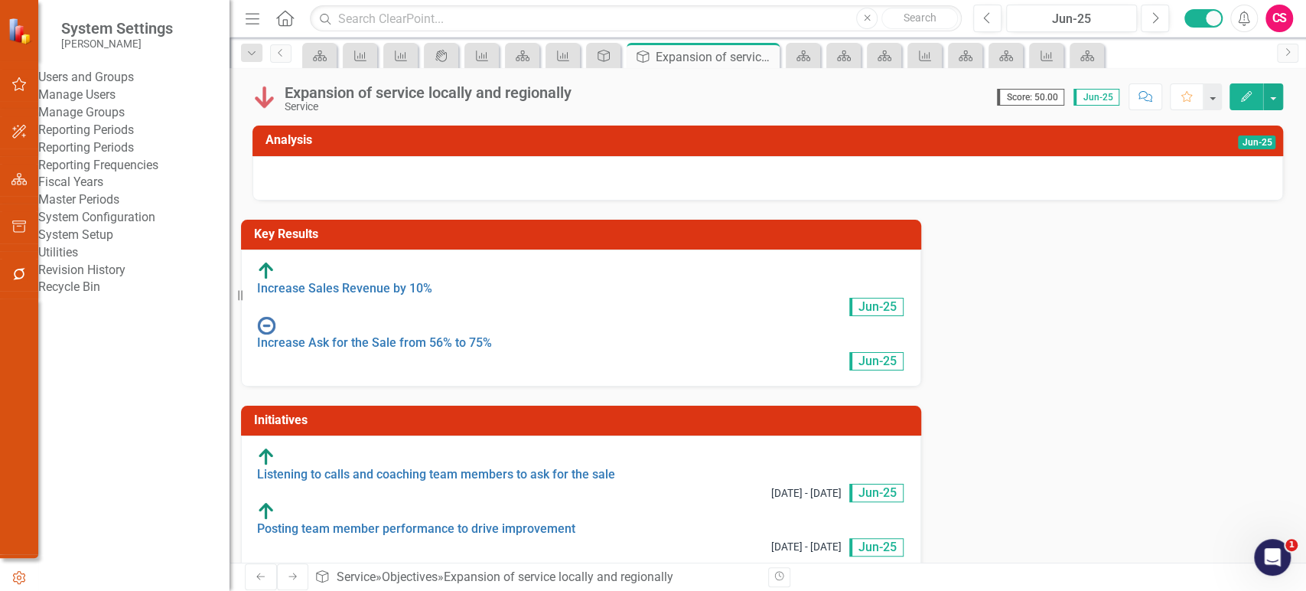
click at [133, 104] on link "Manage Users" at bounding box center [133, 95] width 191 height 18
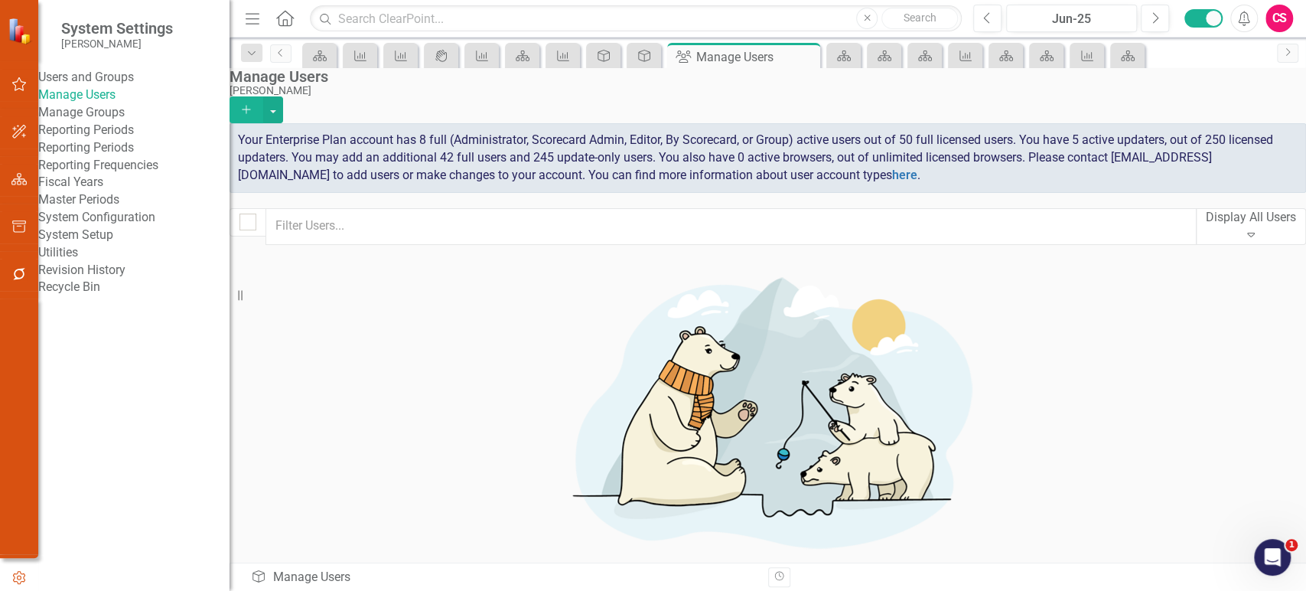
click at [253, 104] on icon "Add" at bounding box center [247, 109] width 14 height 11
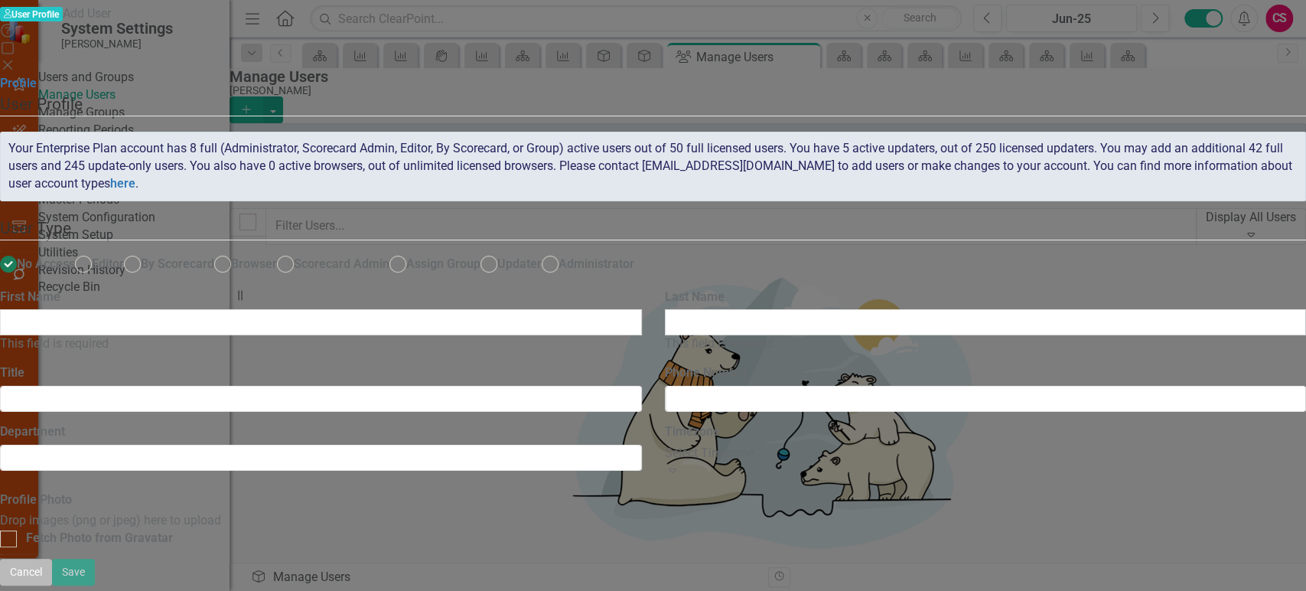
click at [52, 572] on button "Cancel" at bounding box center [26, 572] width 52 height 27
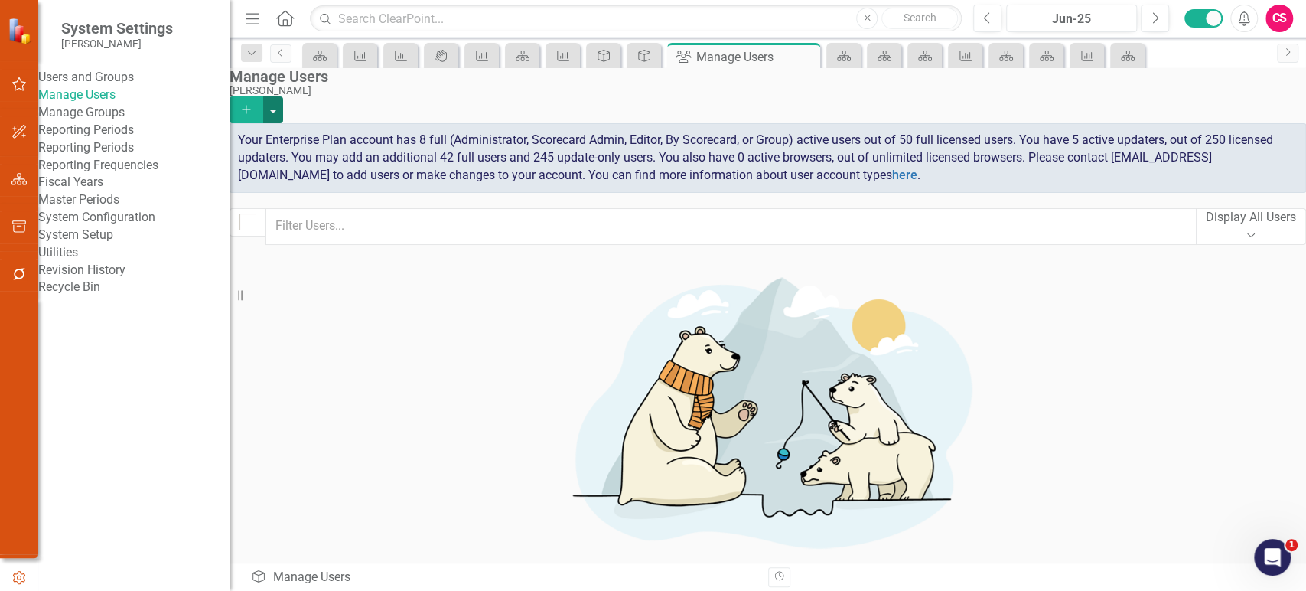
click at [283, 96] on button "button" at bounding box center [273, 109] width 20 height 27
click at [1236, 158] on link "Add Multiple Add Multiple Users" at bounding box center [1212, 153] width 142 height 28
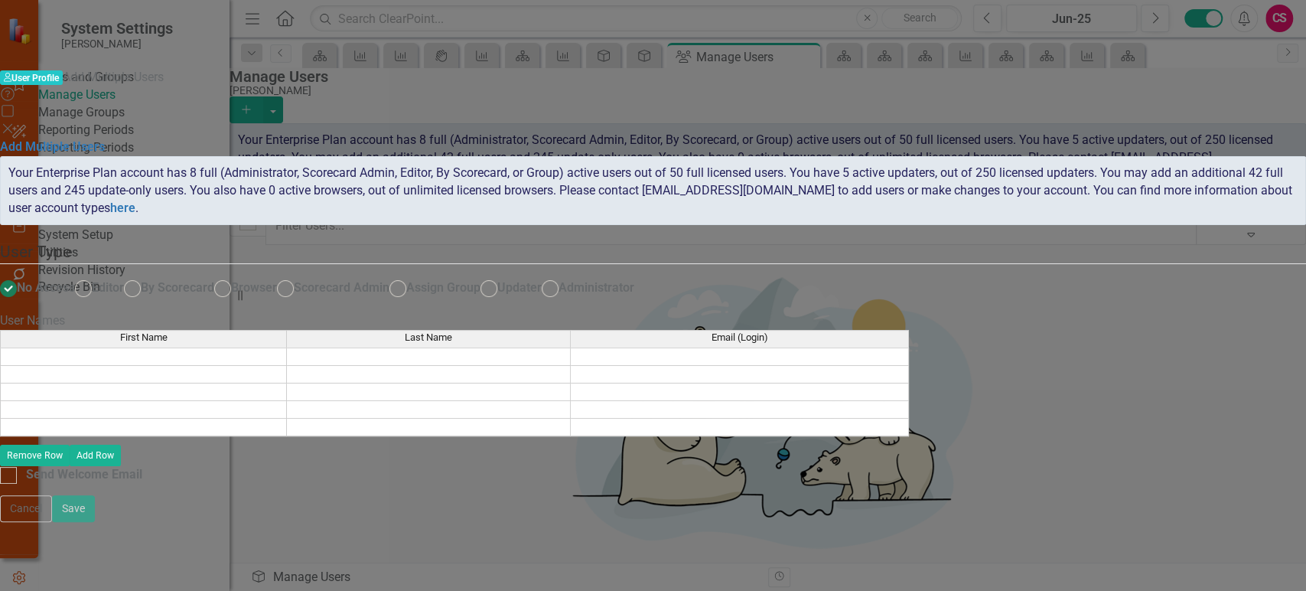
click at [287, 347] on td at bounding box center [143, 356] width 287 height 18
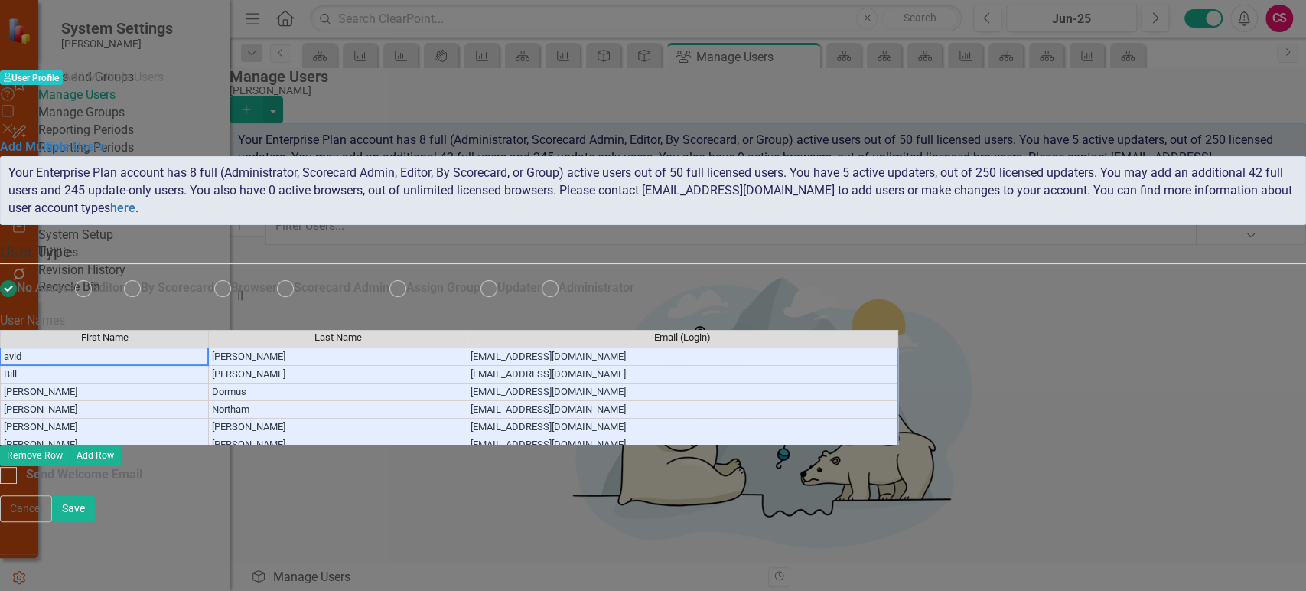
scroll to position [27, 0]
click at [95, 522] on button "Save" at bounding box center [73, 508] width 43 height 27
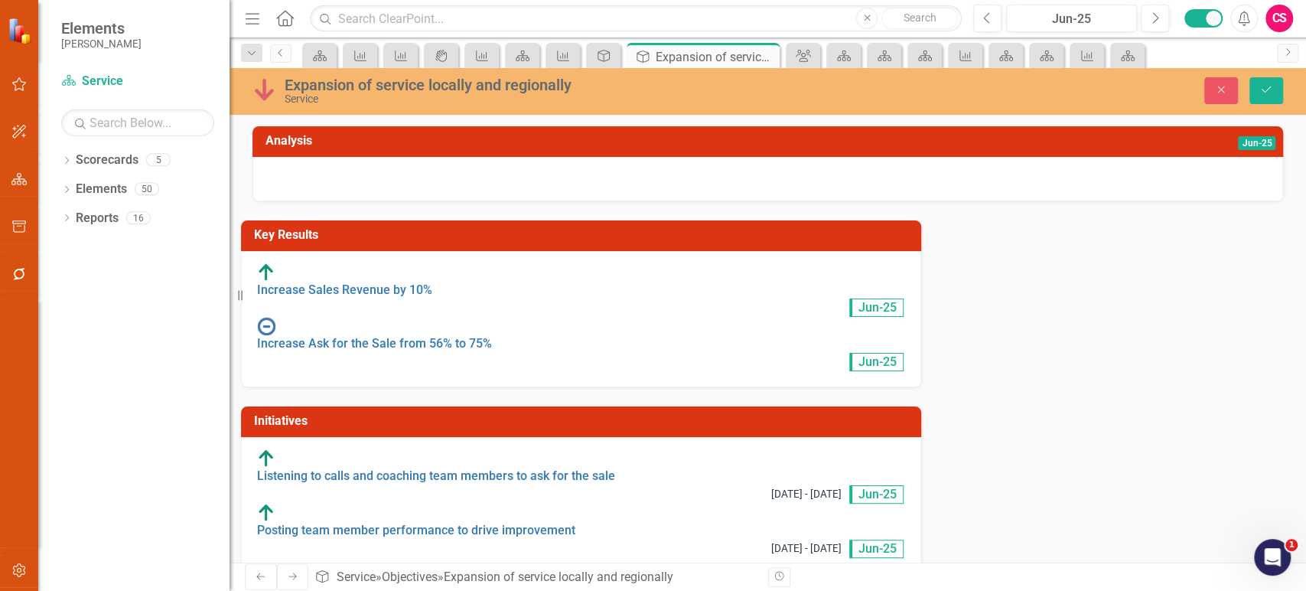
type input "[PERSON_NAME]"
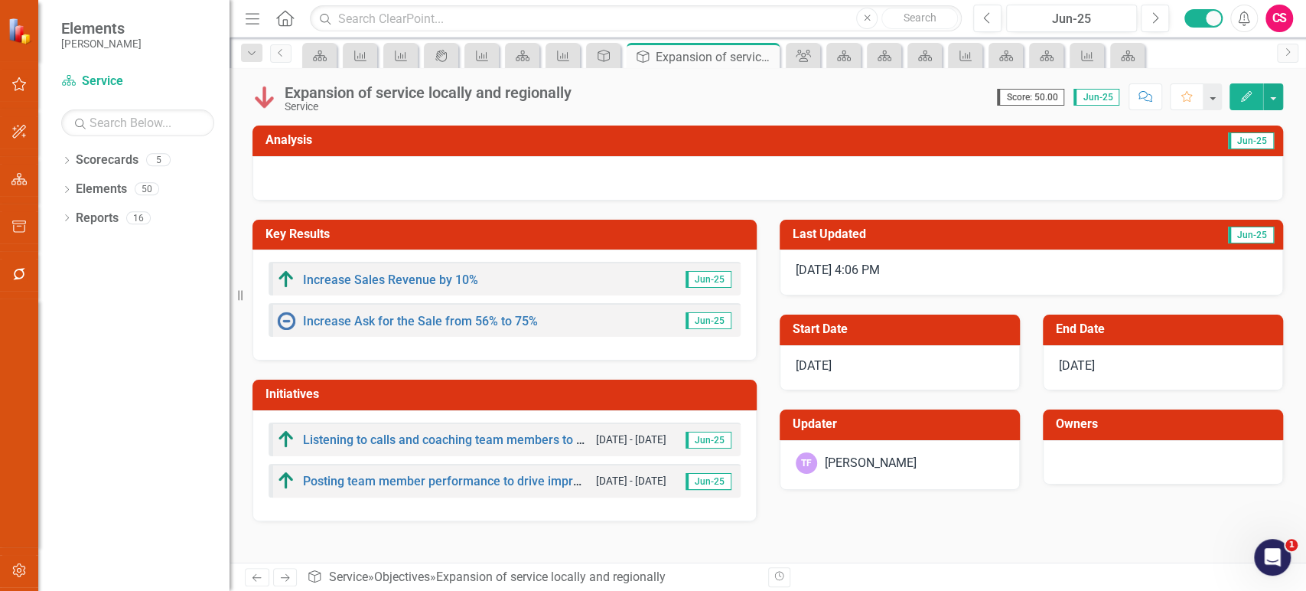
click at [910, 459] on div "[PERSON_NAME]" at bounding box center [900, 462] width 208 height 21
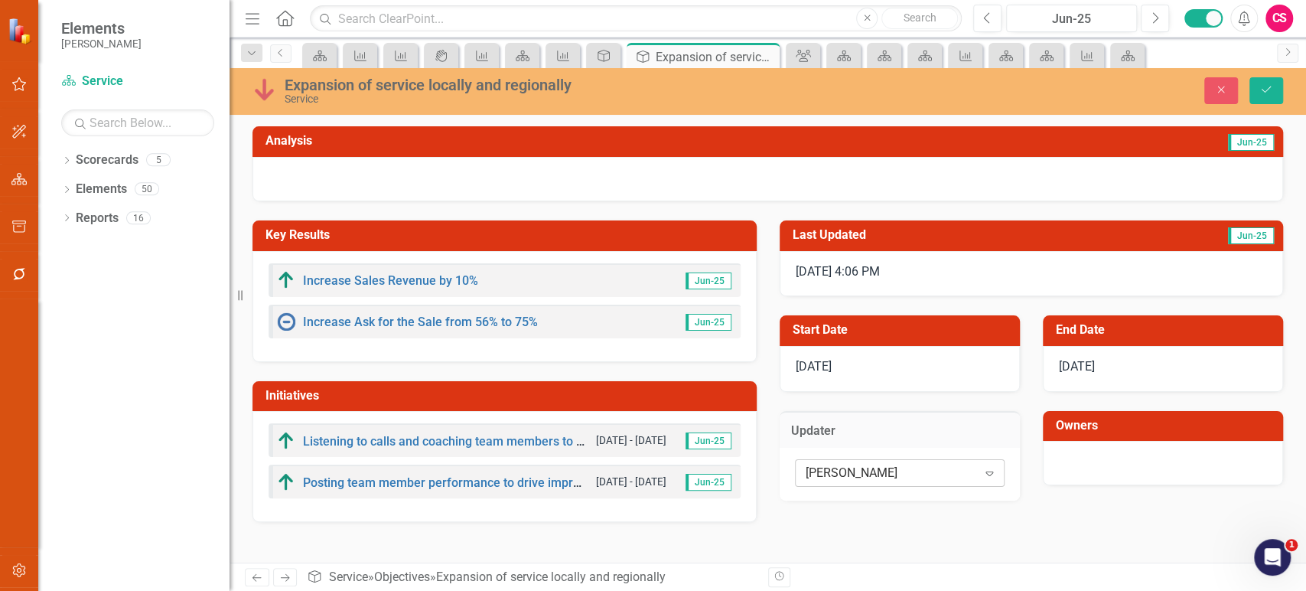
click at [905, 464] on div "[PERSON_NAME] Expand" at bounding box center [900, 473] width 210 height 28
type input "d"
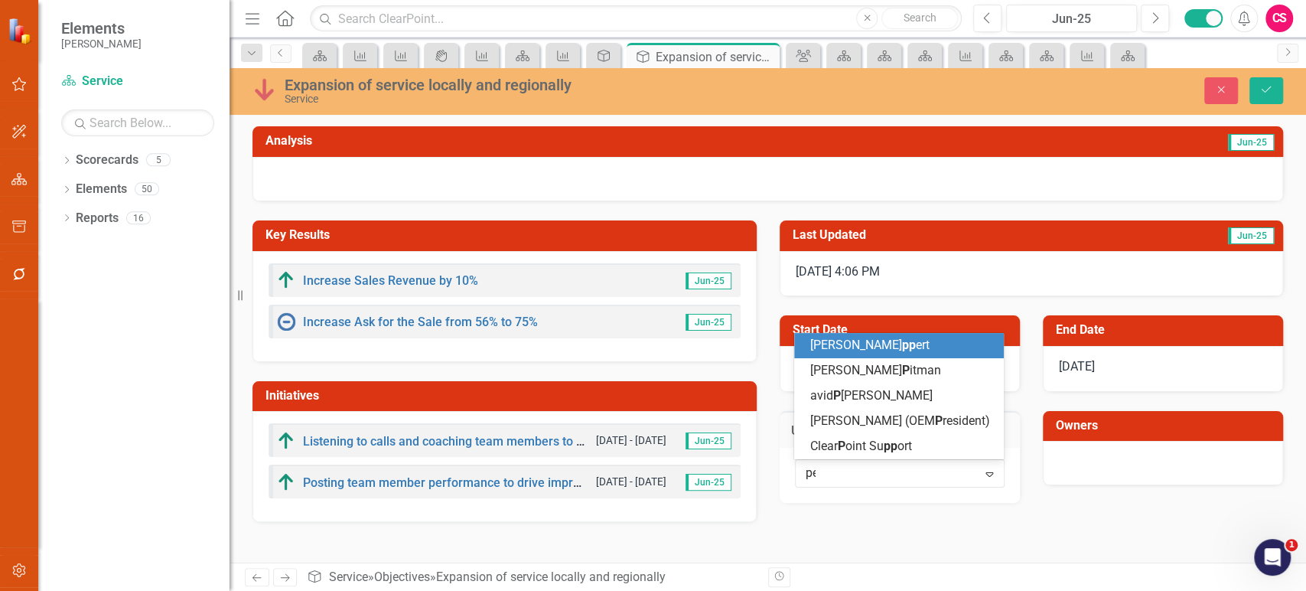
type input "per"
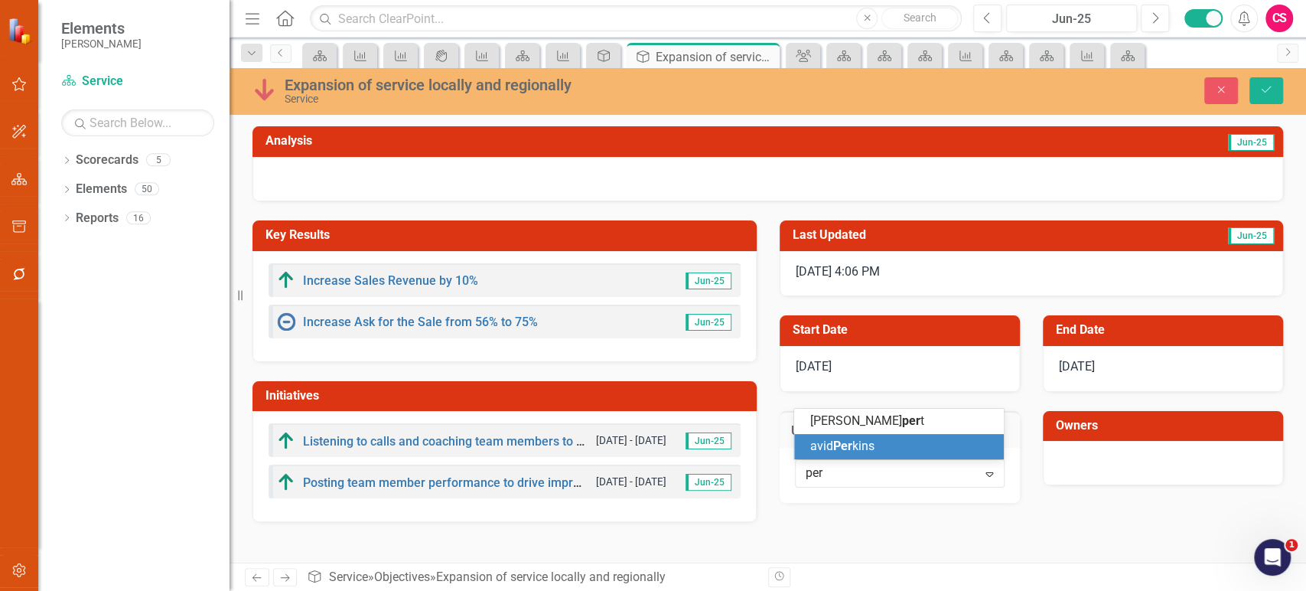
click at [885, 449] on div "avid Per kins" at bounding box center [902, 447] width 185 height 18
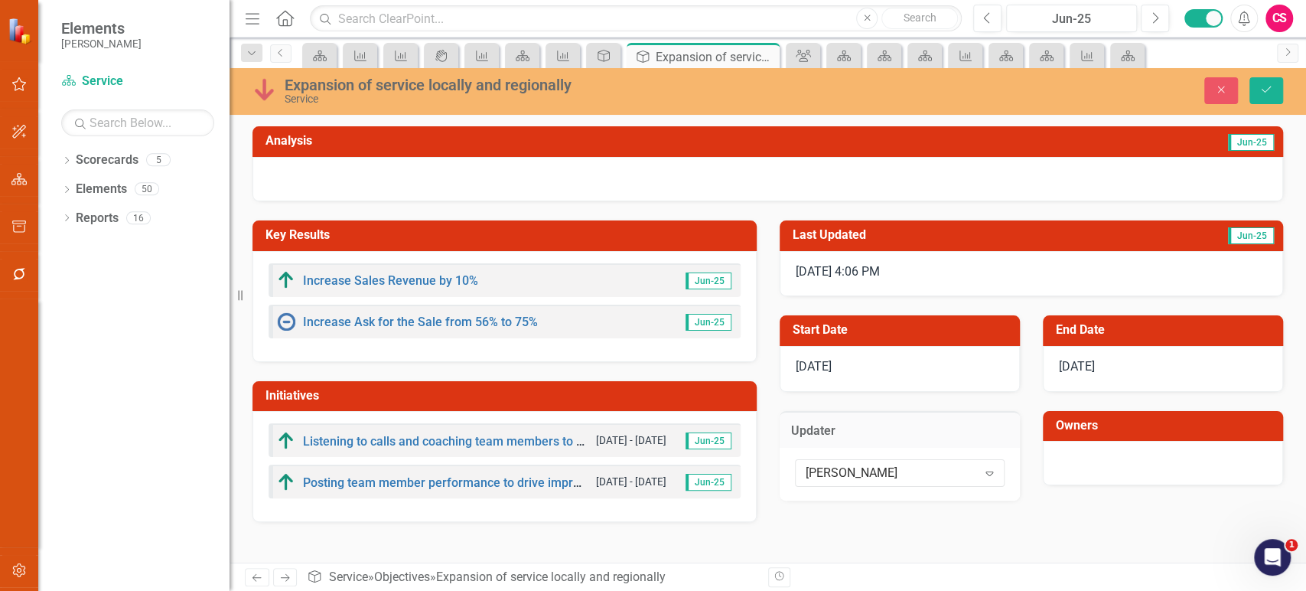
click at [1107, 457] on div at bounding box center [1163, 463] width 240 height 44
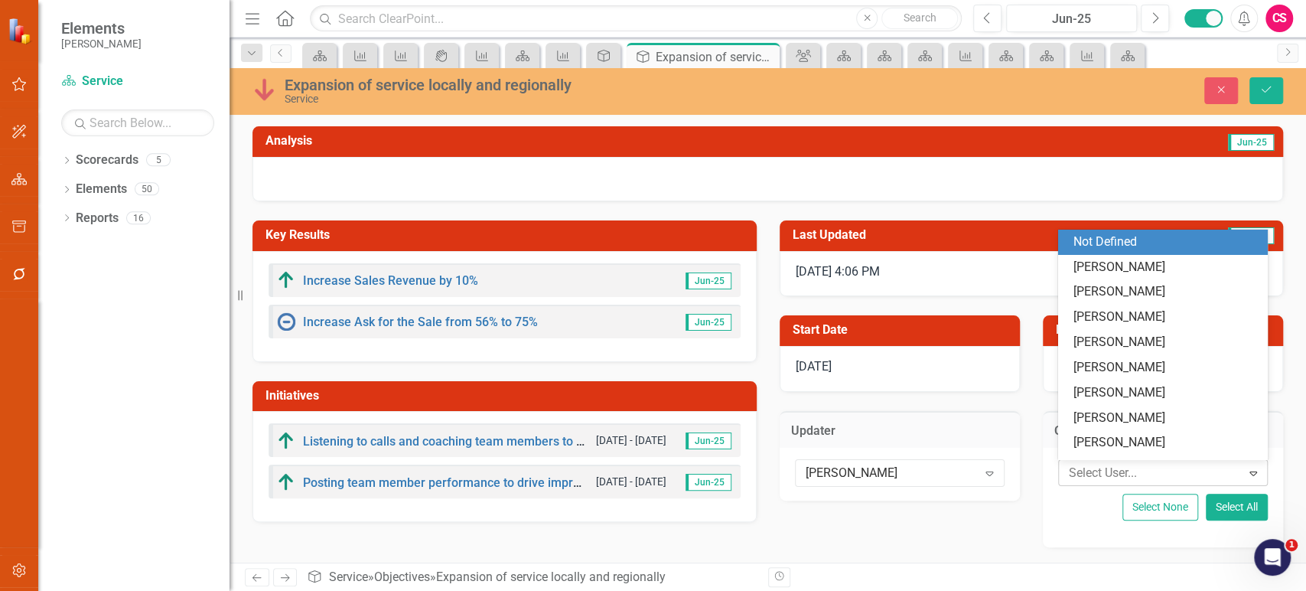
click at [1100, 470] on div at bounding box center [1152, 473] width 178 height 21
type input "per"
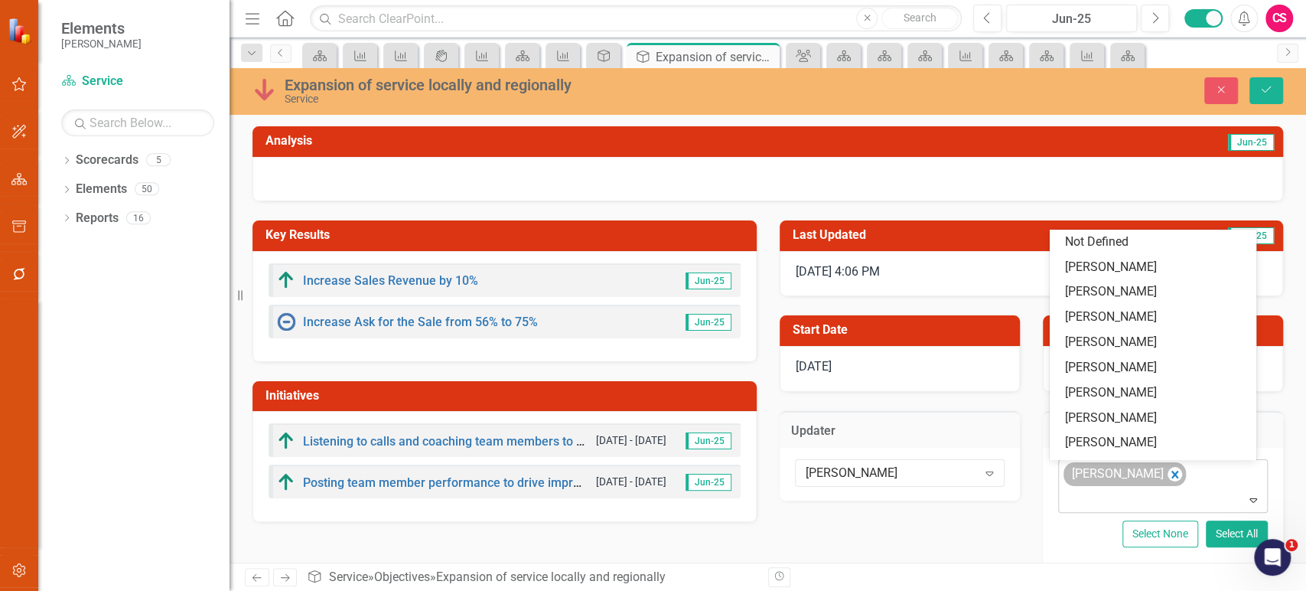
click at [1157, 474] on div "[PERSON_NAME]" at bounding box center [1125, 474] width 122 height 24
click at [1168, 474] on icon "Remove Jayde Lippert" at bounding box center [1175, 474] width 15 height 19
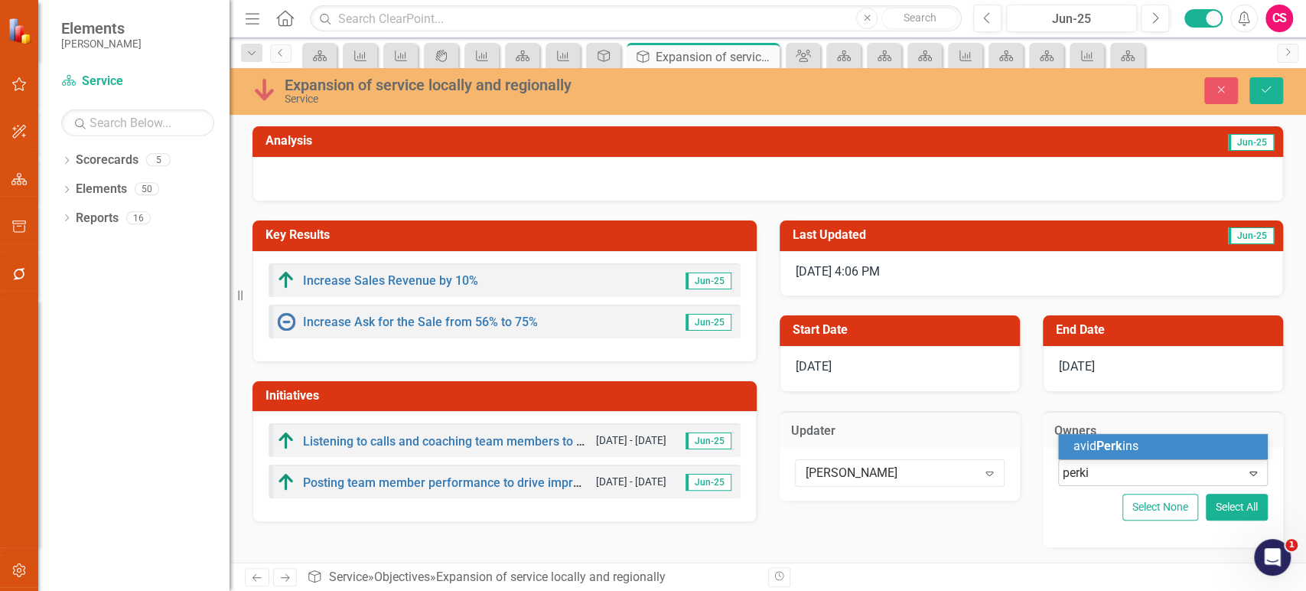
type input "perkin"
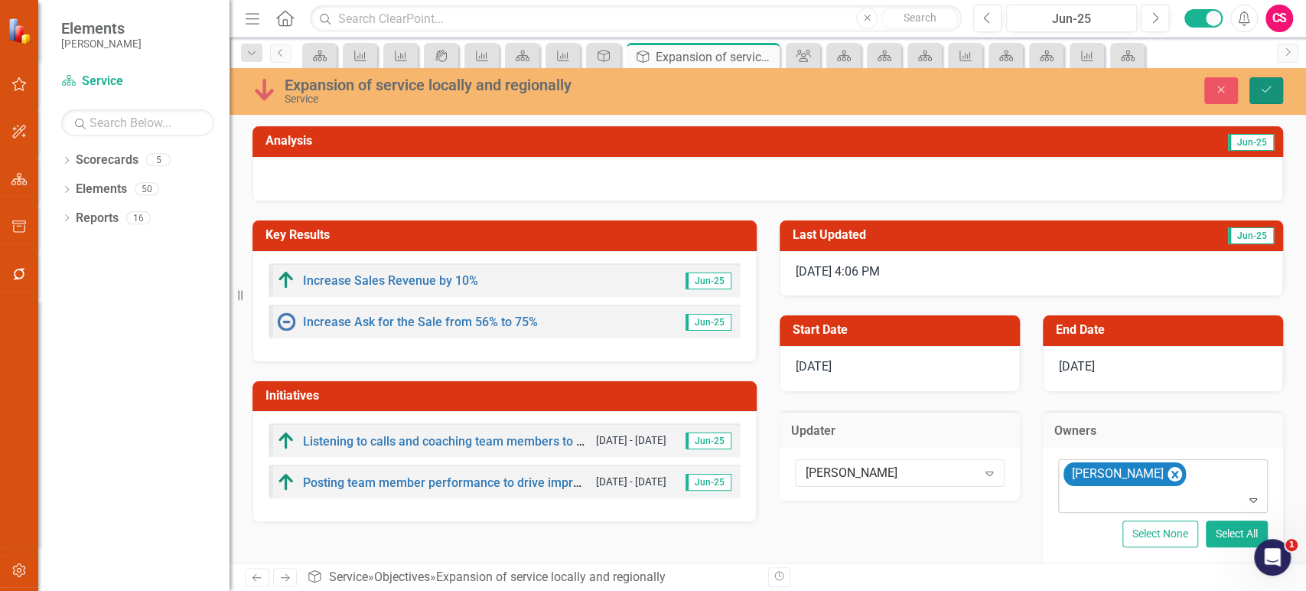
click at [1262, 83] on button "Save" at bounding box center [1267, 90] width 34 height 27
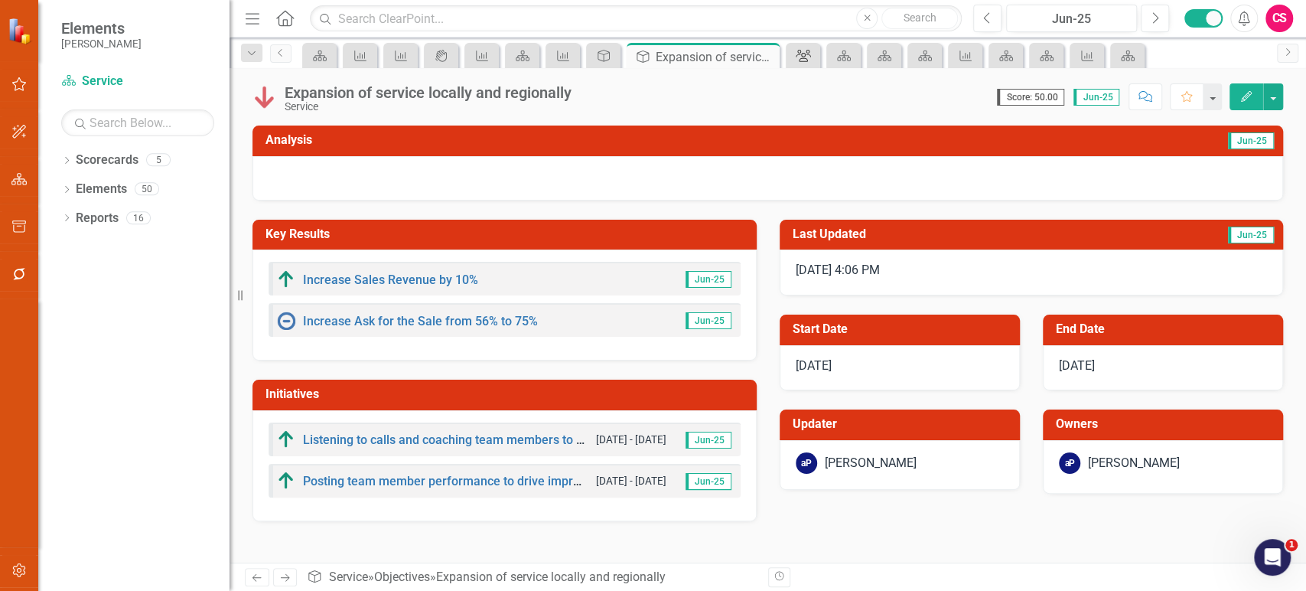
click at [808, 60] on icon "Group" at bounding box center [803, 56] width 15 height 12
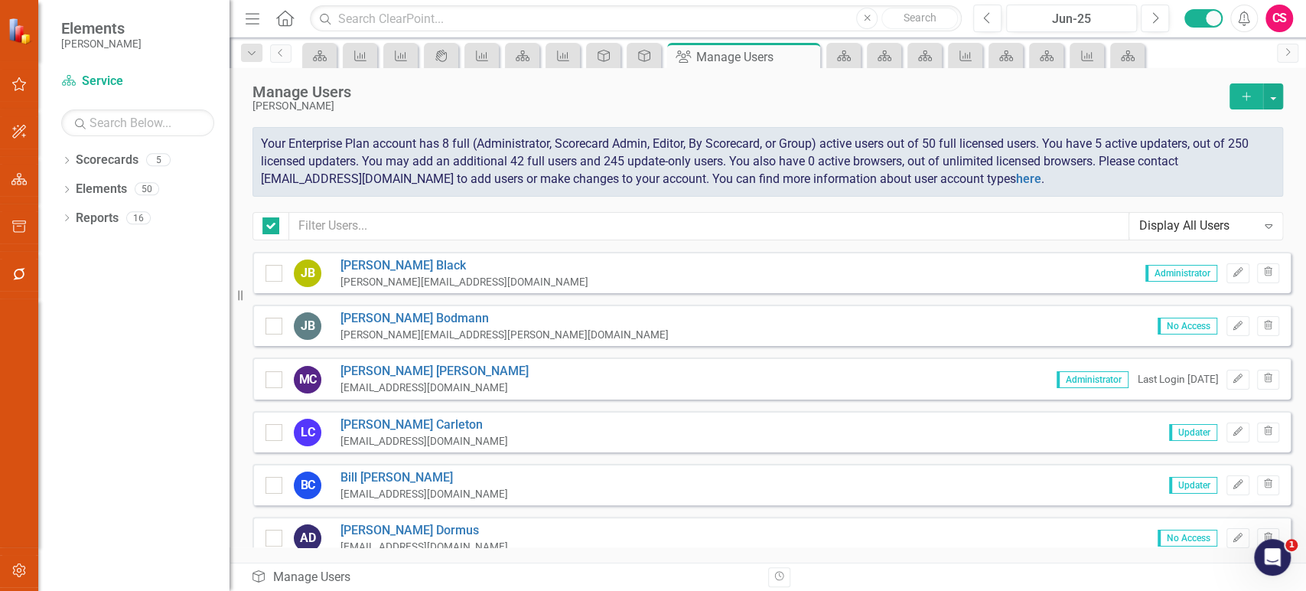
checkbox input "false"
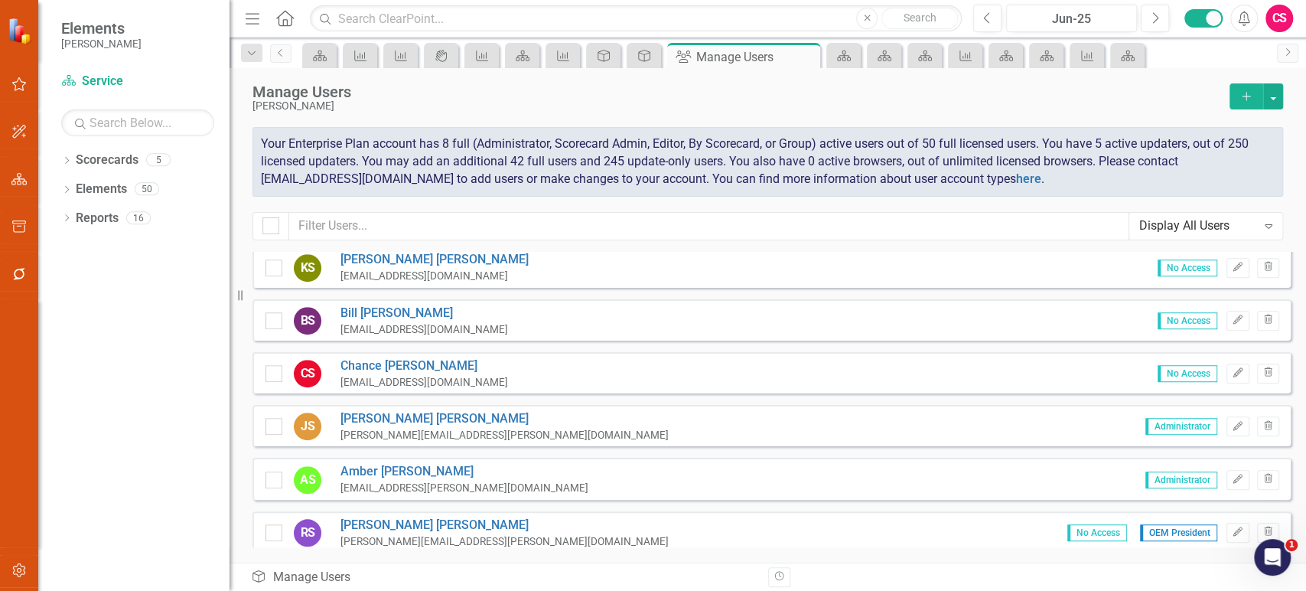
scroll to position [638, 0]
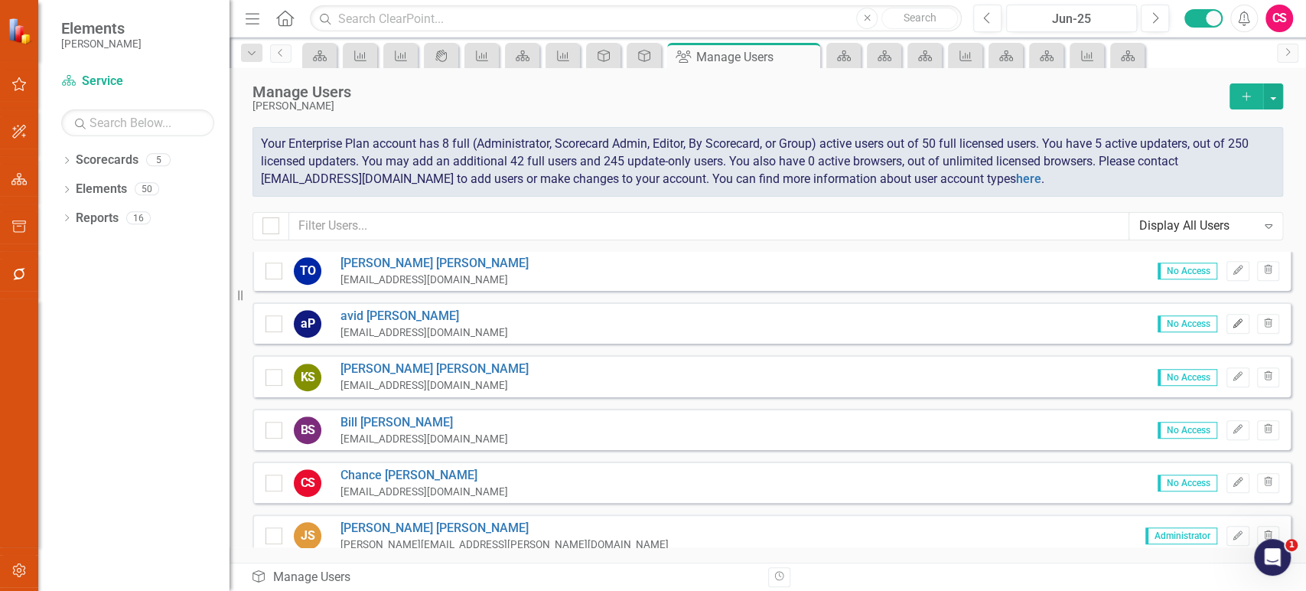
click at [1227, 326] on button "Edit" at bounding box center [1238, 324] width 22 height 20
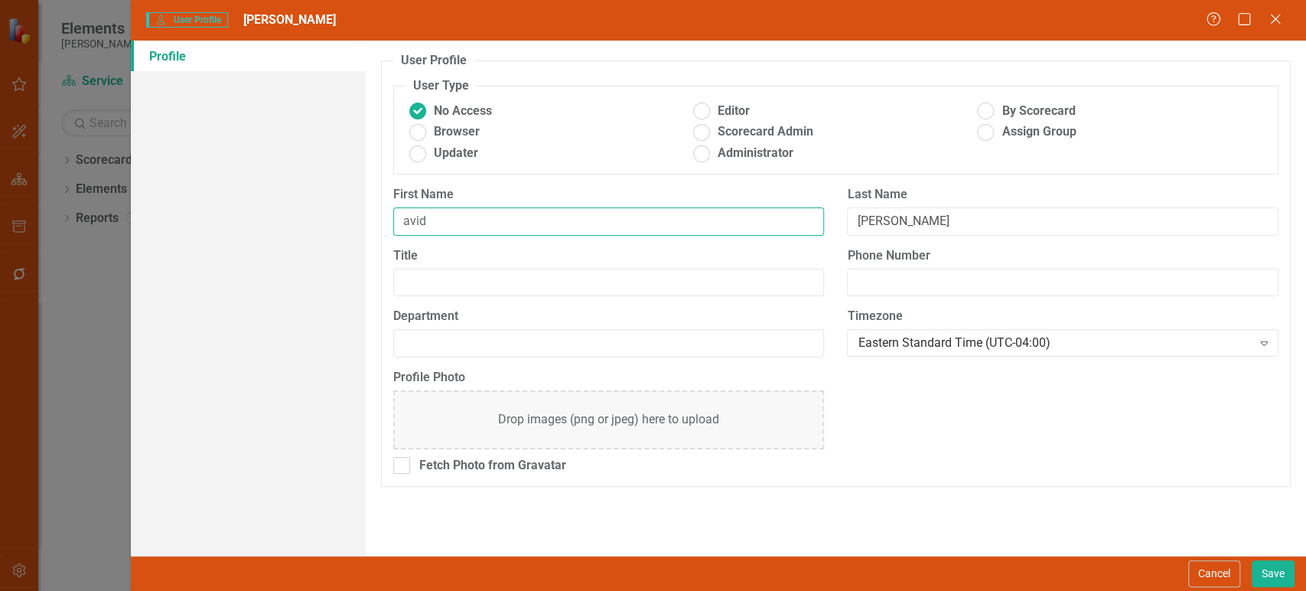
click at [403, 220] on input "avid" at bounding box center [609, 221] width 432 height 28
type input "[PERSON_NAME]"
click at [1262, 586] on div "Cancel Save" at bounding box center [718, 573] width 1175 height 35
click at [1262, 580] on button "Save" at bounding box center [1273, 573] width 43 height 27
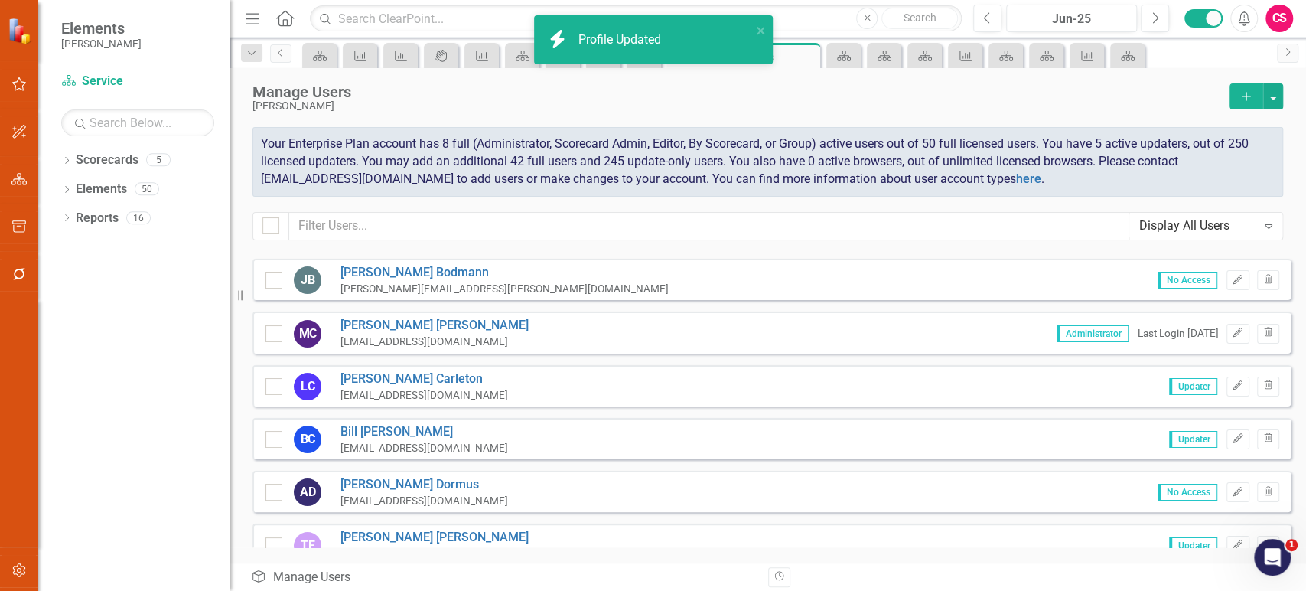
scroll to position [0, 0]
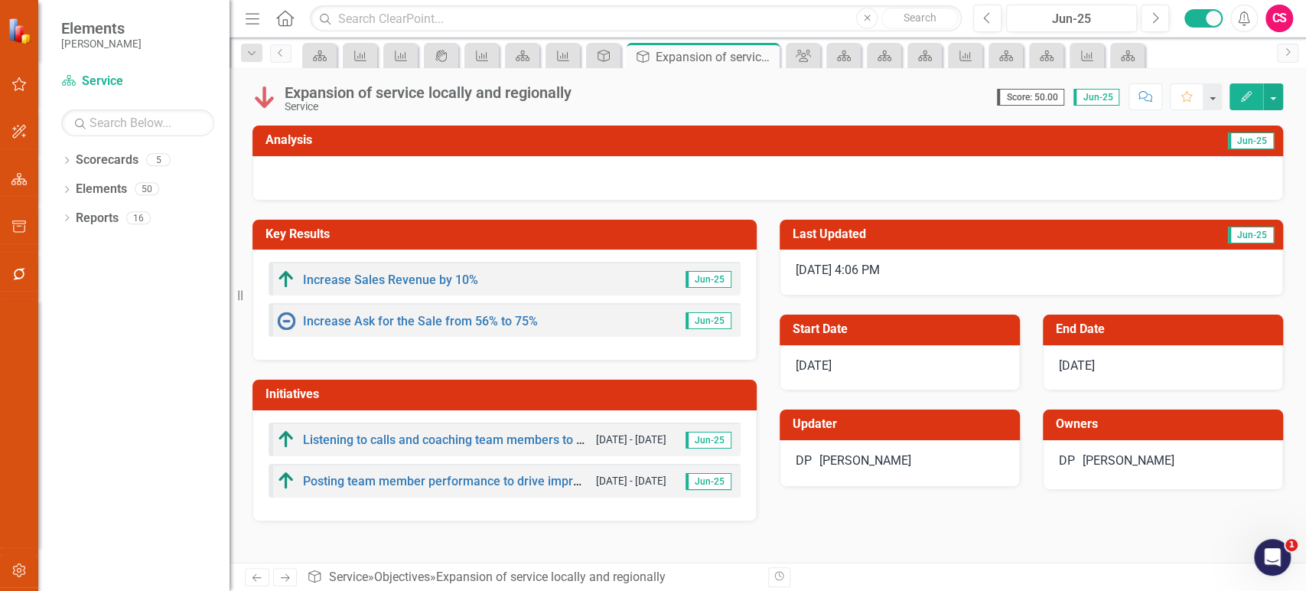
click at [288, 580] on icon "Next" at bounding box center [285, 577] width 13 height 10
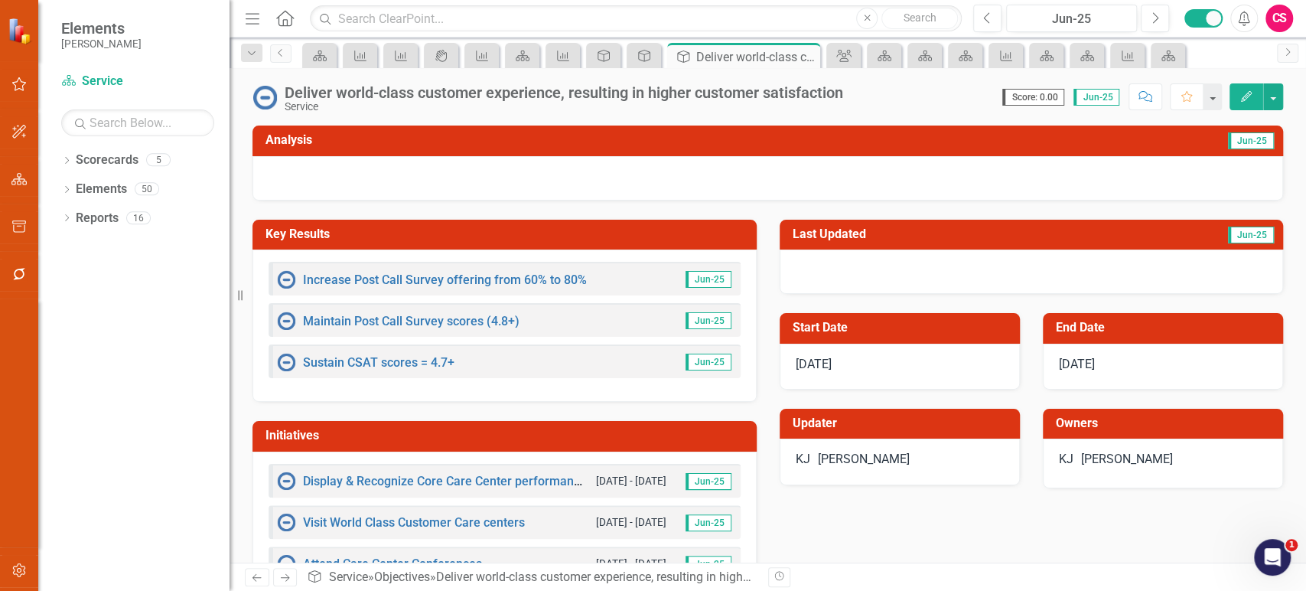
click at [457, 170] on div at bounding box center [768, 178] width 1031 height 44
click at [455, 170] on div at bounding box center [768, 178] width 1031 height 44
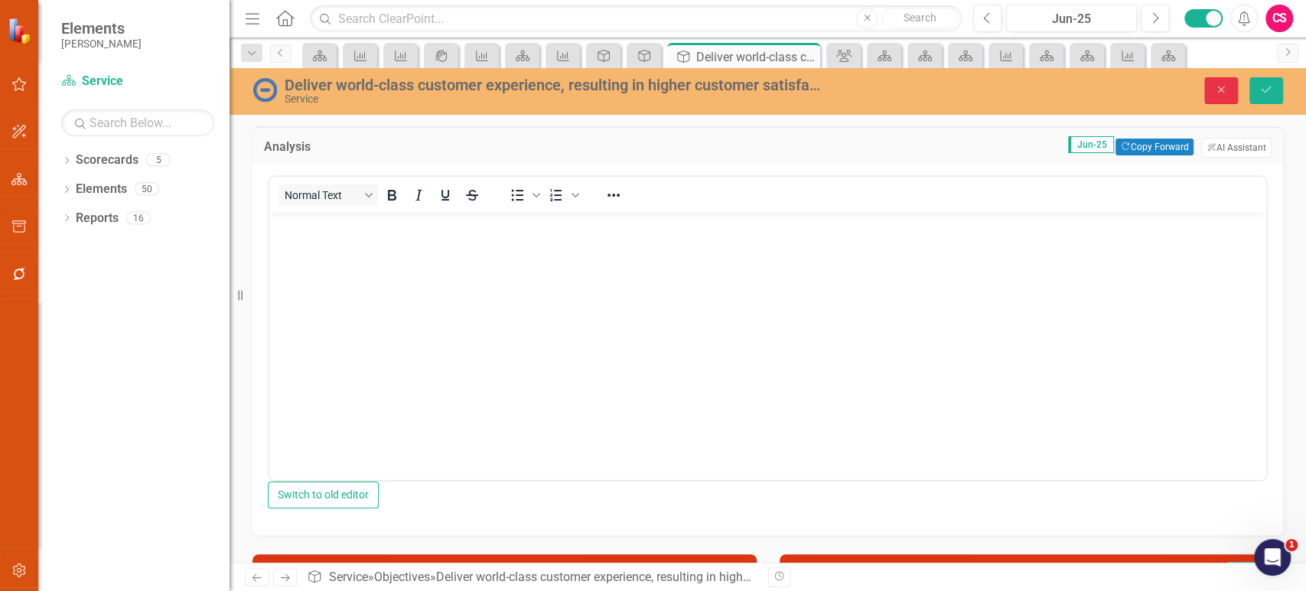
click at [1214, 91] on icon "Close" at bounding box center [1221, 89] width 14 height 11
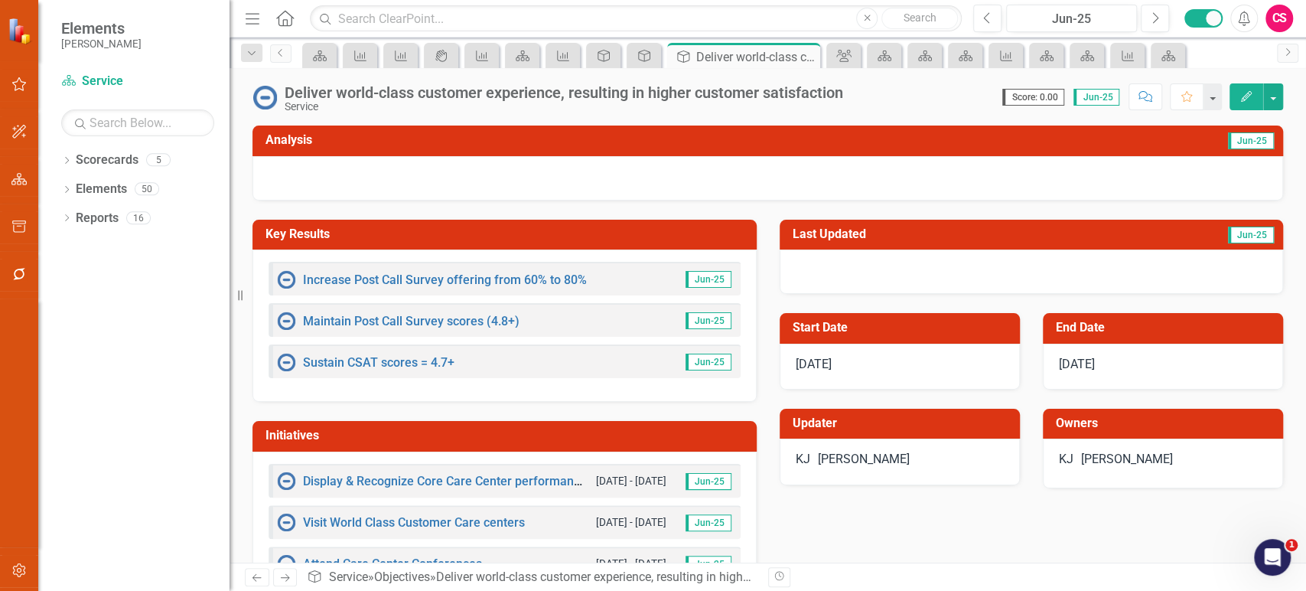
click at [673, 101] on div "Service" at bounding box center [564, 106] width 559 height 11
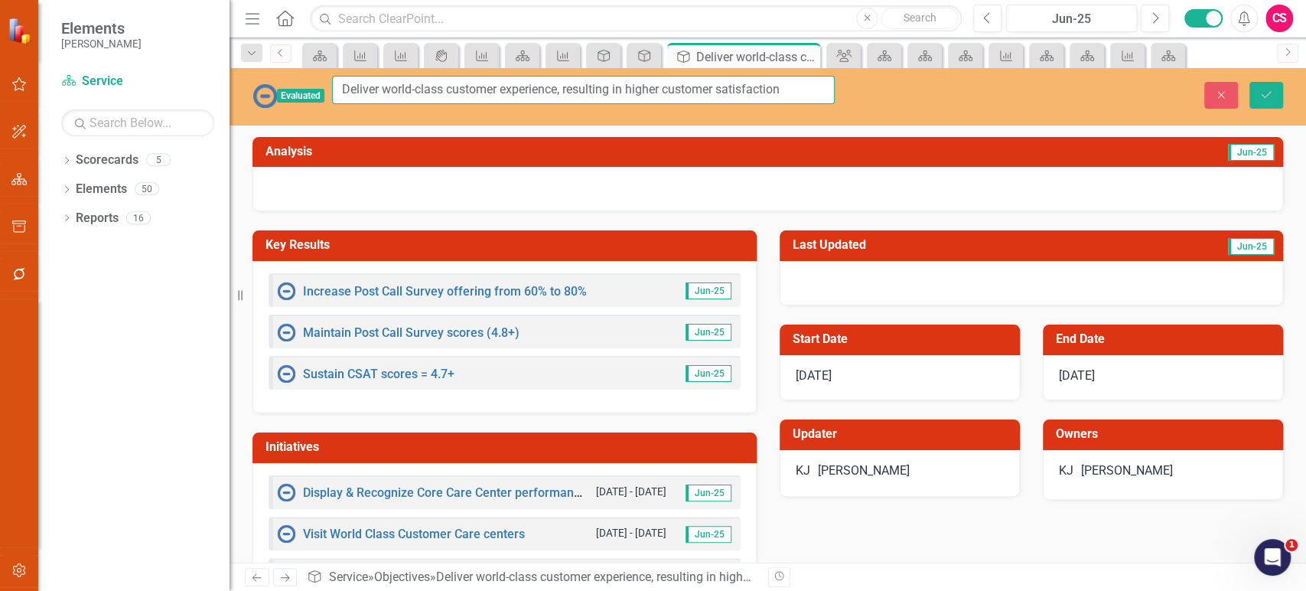
click at [653, 98] on input "Deliver world-class customer experience, resulting in higher customer satisfact…" at bounding box center [583, 90] width 503 height 28
paste input "Expand customer experience by the increase of customer offerings and services"
type input "Expand customer experience by the increase of customer offerings and services"
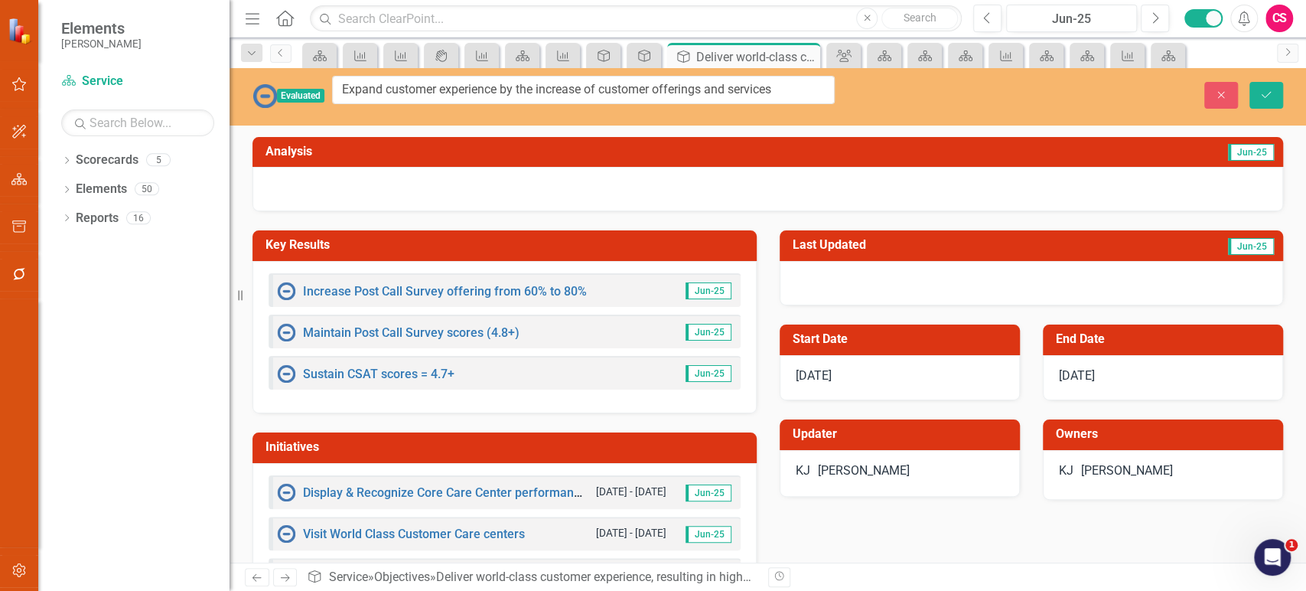
click at [885, 466] on div "[PERSON_NAME]" at bounding box center [864, 471] width 92 height 18
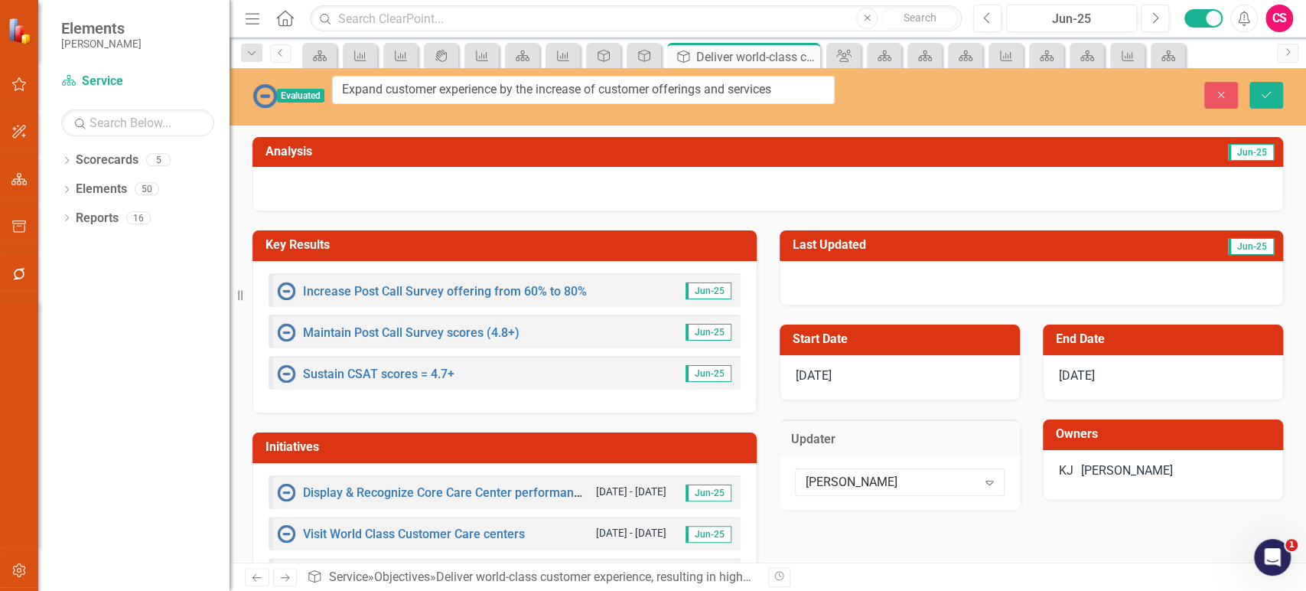
click at [885, 474] on div "[PERSON_NAME]" at bounding box center [892, 483] width 172 height 18
type input "bill"
drag, startPoint x: 875, startPoint y: 435, endPoint x: 908, endPoint y: 448, distance: 35.4
click at [1140, 462] on div "[PERSON_NAME]" at bounding box center [1127, 471] width 92 height 18
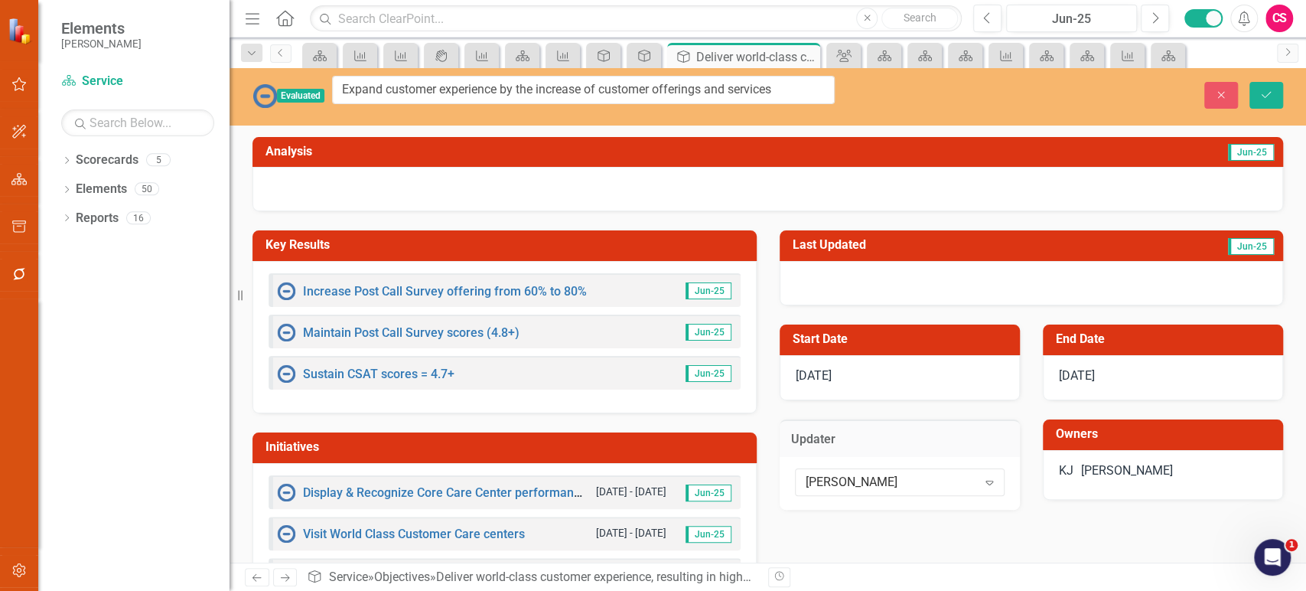
click at [1140, 462] on div "[PERSON_NAME]" at bounding box center [1127, 471] width 92 height 18
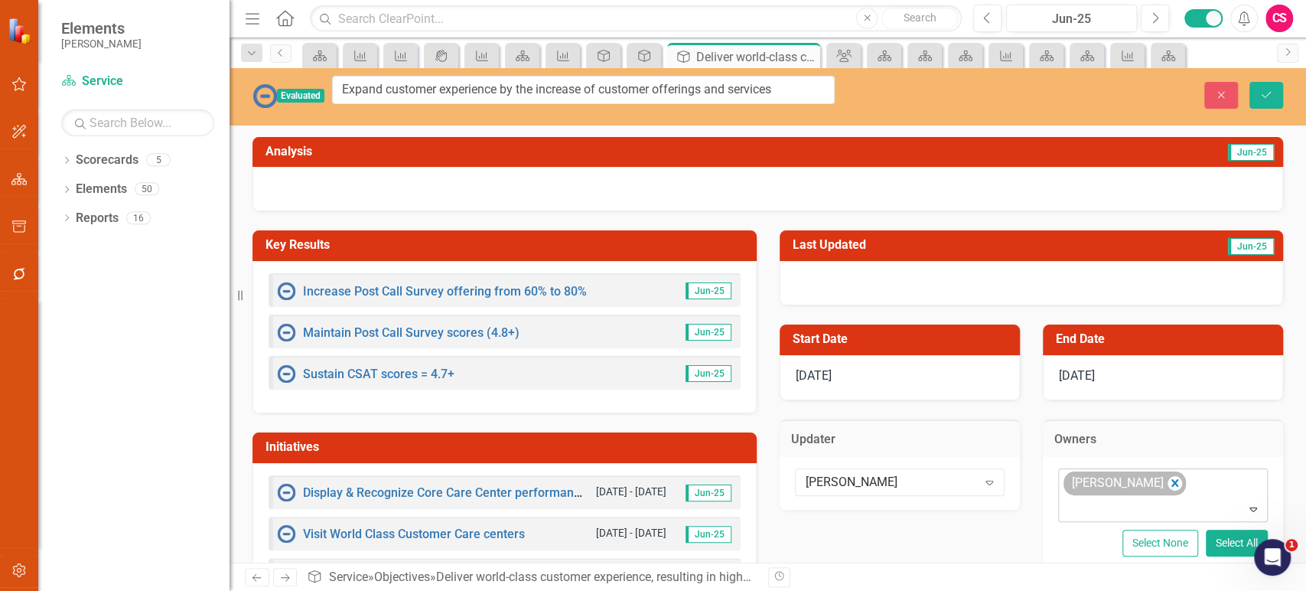
click at [1127, 471] on div "[PERSON_NAME]" at bounding box center [1125, 483] width 122 height 24
click at [1168, 474] on icon "Remove Kristen Jones" at bounding box center [1175, 483] width 15 height 19
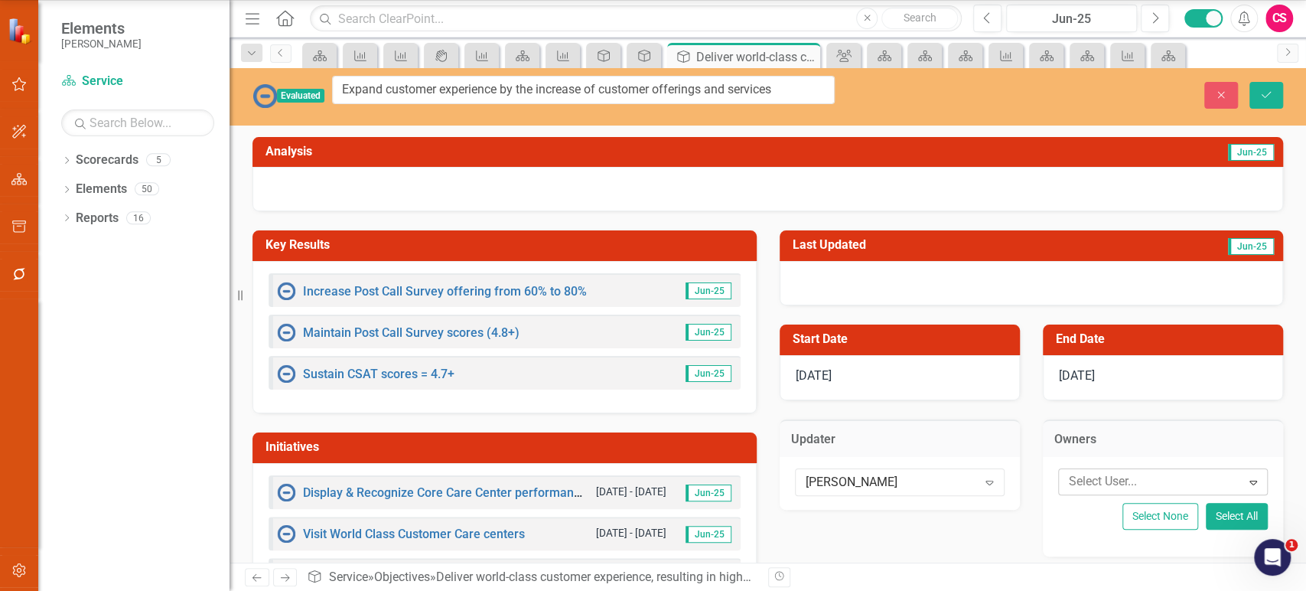
click at [1144, 471] on div at bounding box center [1152, 481] width 178 height 21
type input "bill"
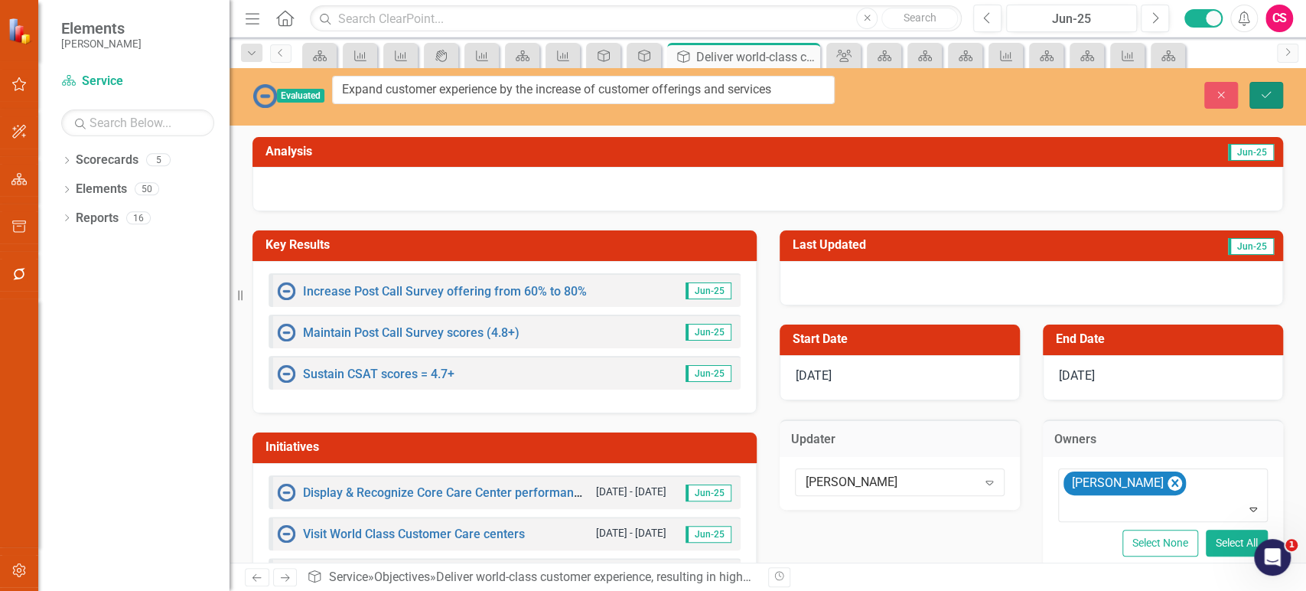
click at [1271, 90] on icon "Save" at bounding box center [1267, 95] width 14 height 11
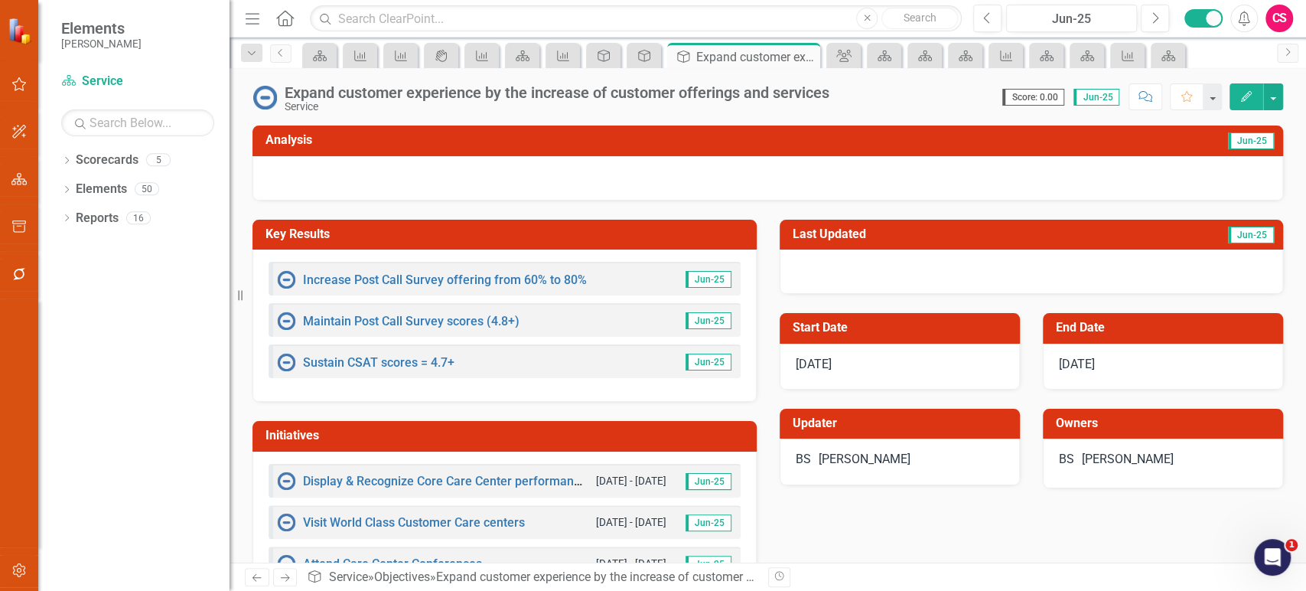
click at [282, 581] on icon "Next" at bounding box center [285, 577] width 13 height 10
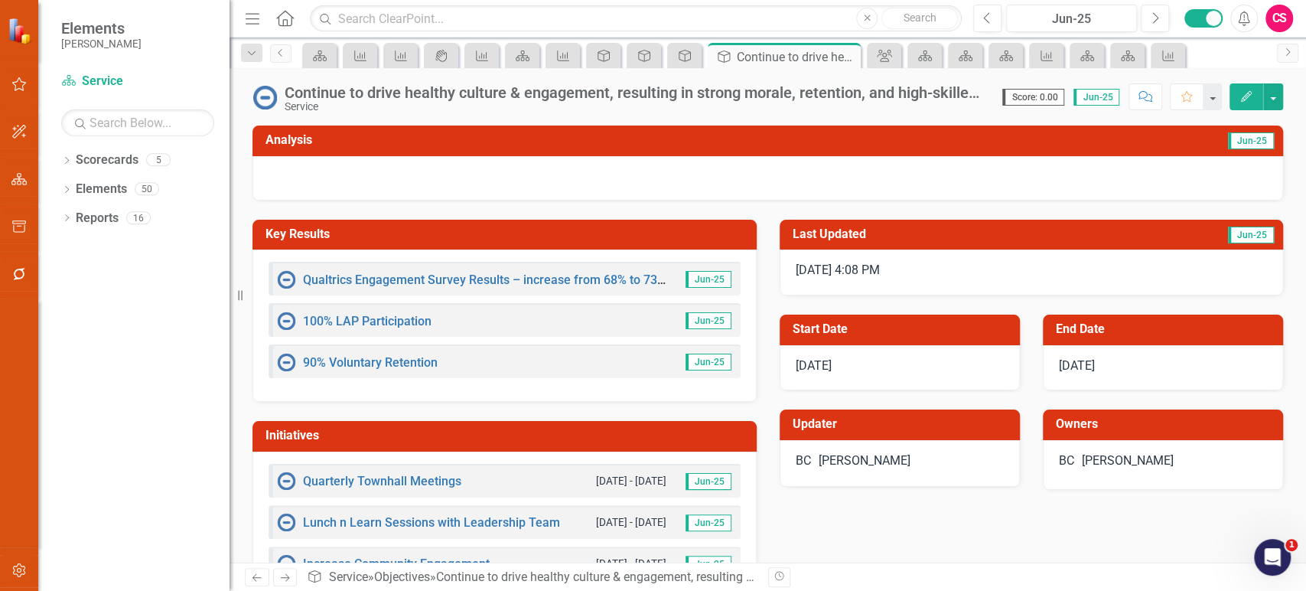
click at [384, 98] on div "Continue to drive healthy culture & engagement, resulting in strong morale, ret…" at bounding box center [636, 92] width 703 height 17
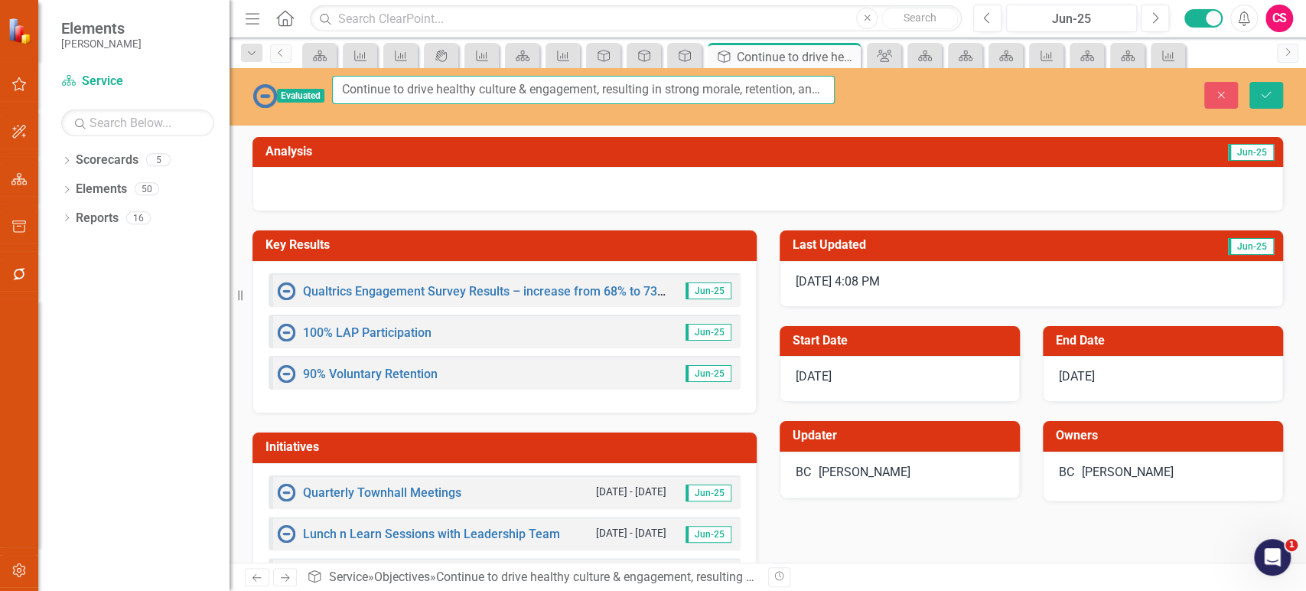
click at [422, 102] on input "Continue to drive healthy culture & engagement, resulting in strong morale, ret…" at bounding box center [583, 90] width 503 height 28
paste input "Ensure all team members feel like part of the team, eliminate the island syndro…"
type input "Ensure all team members feel like part of the team, eliminate the island syndro…"
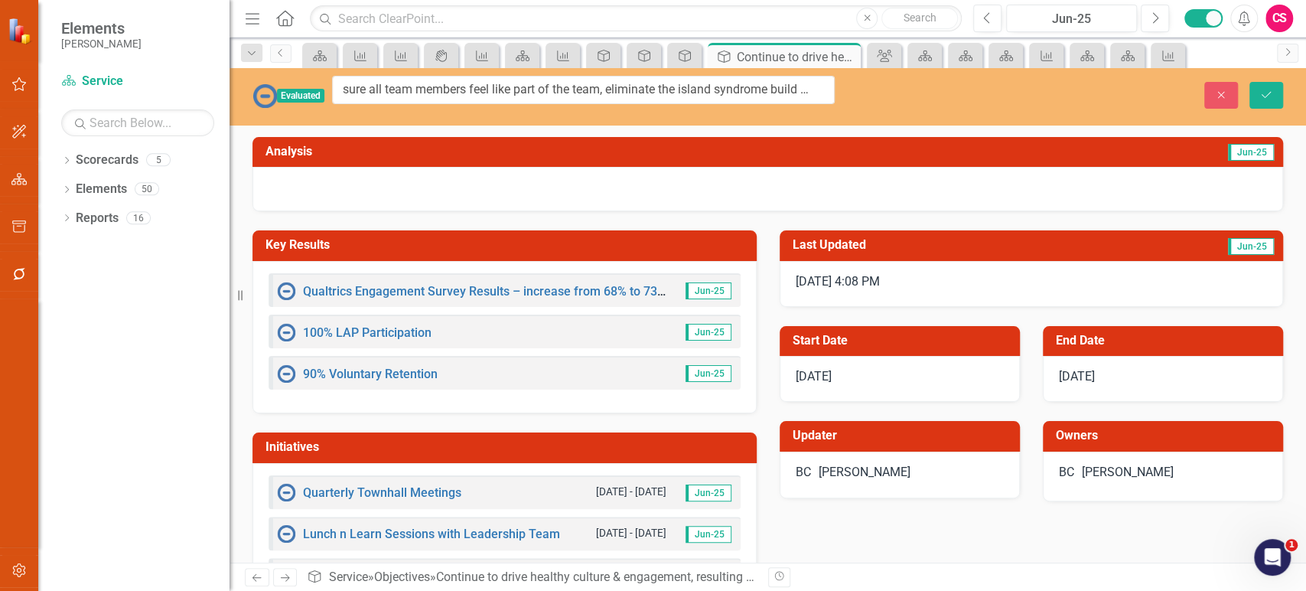
click at [893, 452] on div "BC [PERSON_NAME]" at bounding box center [900, 475] width 240 height 47
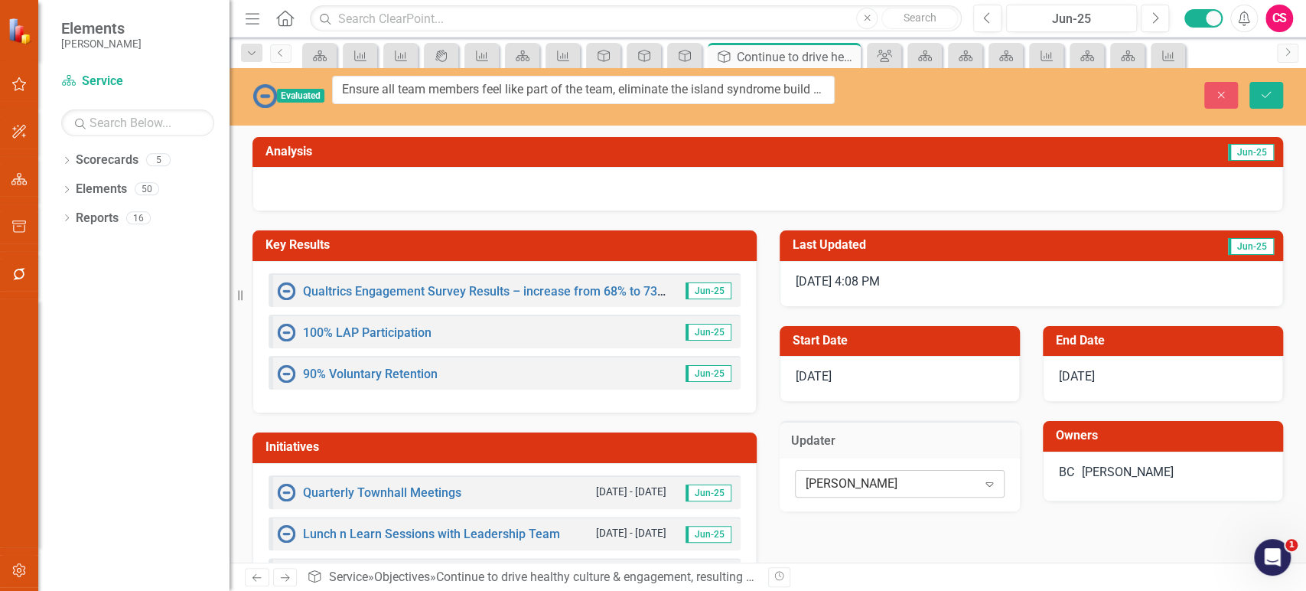
click at [892, 475] on div "[PERSON_NAME]" at bounding box center [892, 484] width 172 height 18
type input "and"
click at [1120, 464] on div "[PERSON_NAME]" at bounding box center [1128, 473] width 92 height 18
click at [1121, 464] on div "[PERSON_NAME]" at bounding box center [1128, 473] width 92 height 18
click at [1113, 468] on div "[PERSON_NAME]" at bounding box center [1128, 473] width 92 height 18
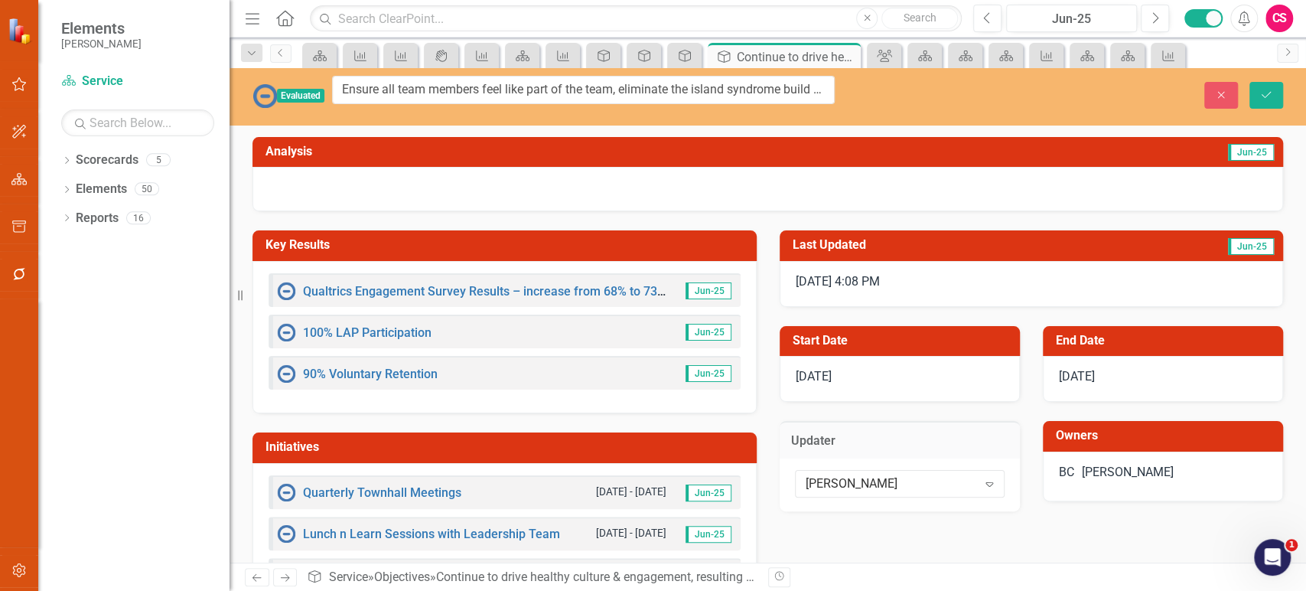
click at [1113, 468] on div "[PERSON_NAME]" at bounding box center [1128, 473] width 92 height 18
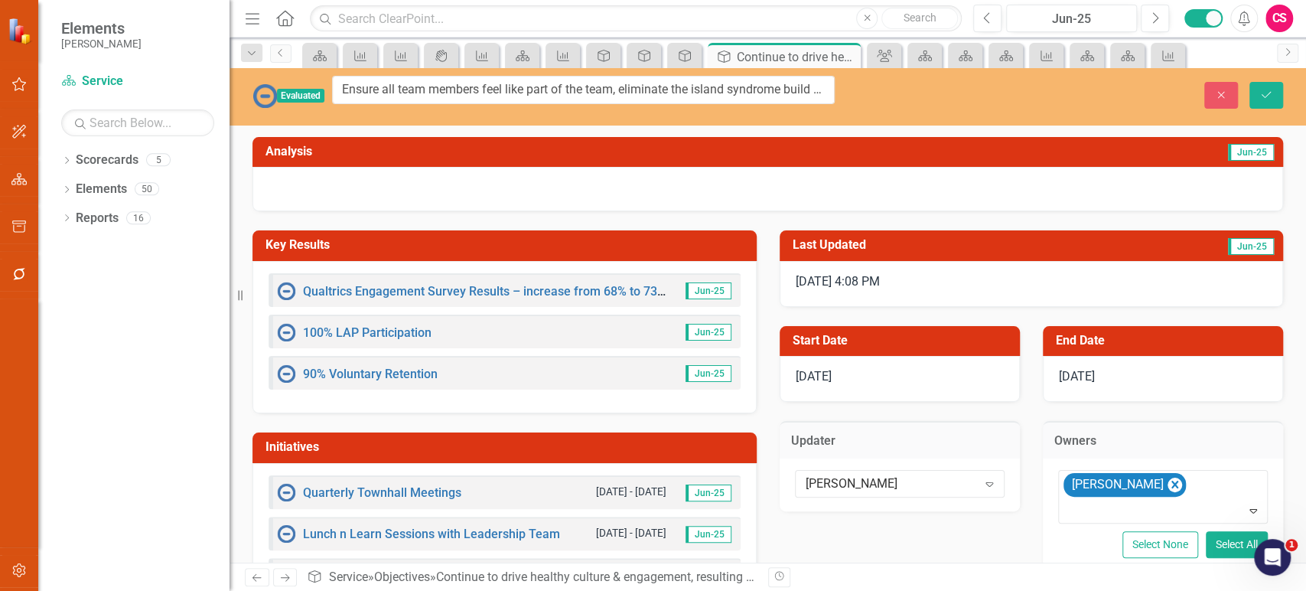
click at [1113, 474] on div "[PERSON_NAME]" at bounding box center [1117, 485] width 99 height 22
click at [1168, 475] on icon "Remove Bill Coughlin" at bounding box center [1175, 484] width 15 height 19
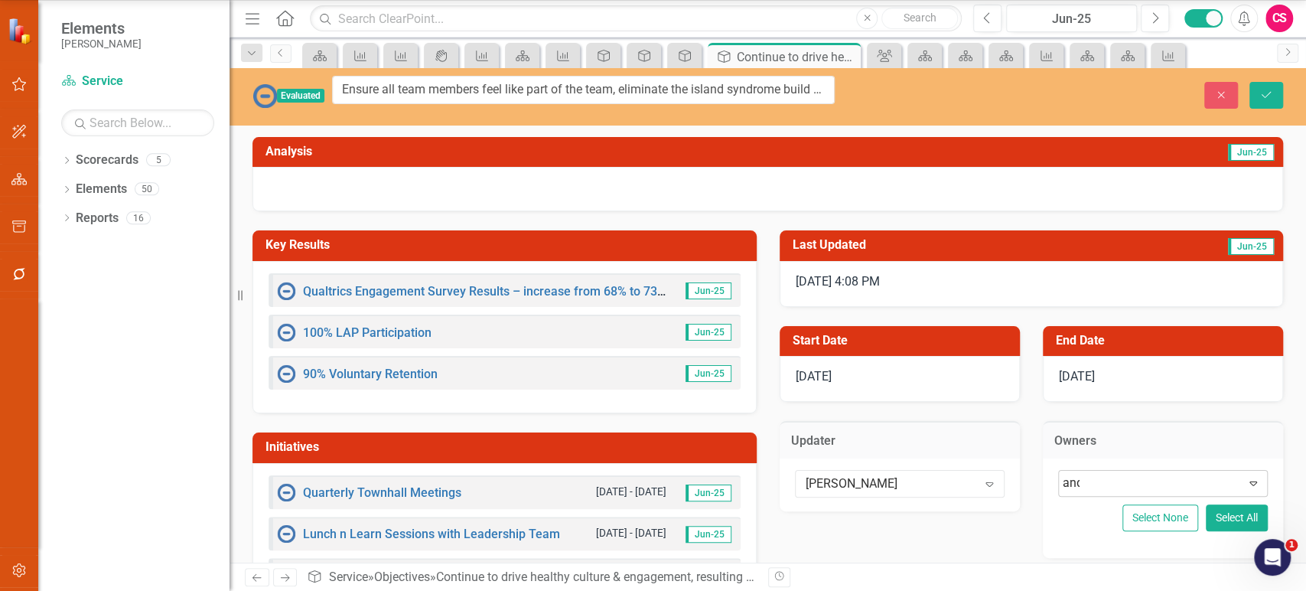
type input "andr"
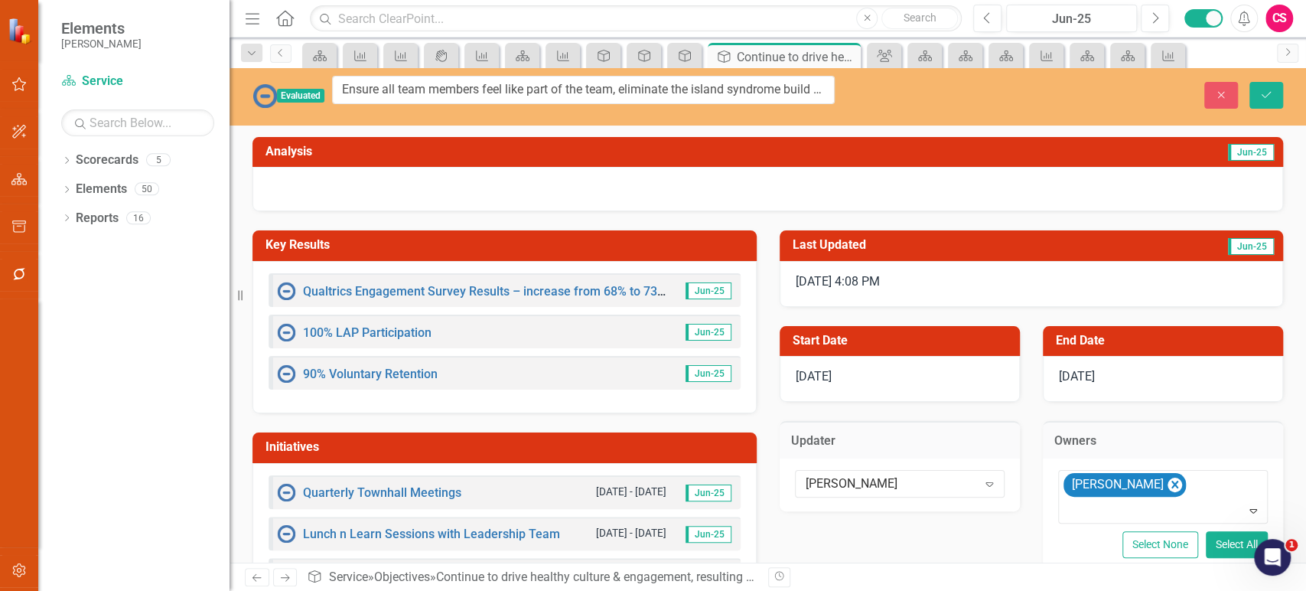
click at [1276, 73] on div "Evaluated Ensure all team members feel like part of the team, eliminate the isl…" at bounding box center [768, 96] width 1077 height 57
click at [1270, 90] on icon "Save" at bounding box center [1267, 95] width 14 height 11
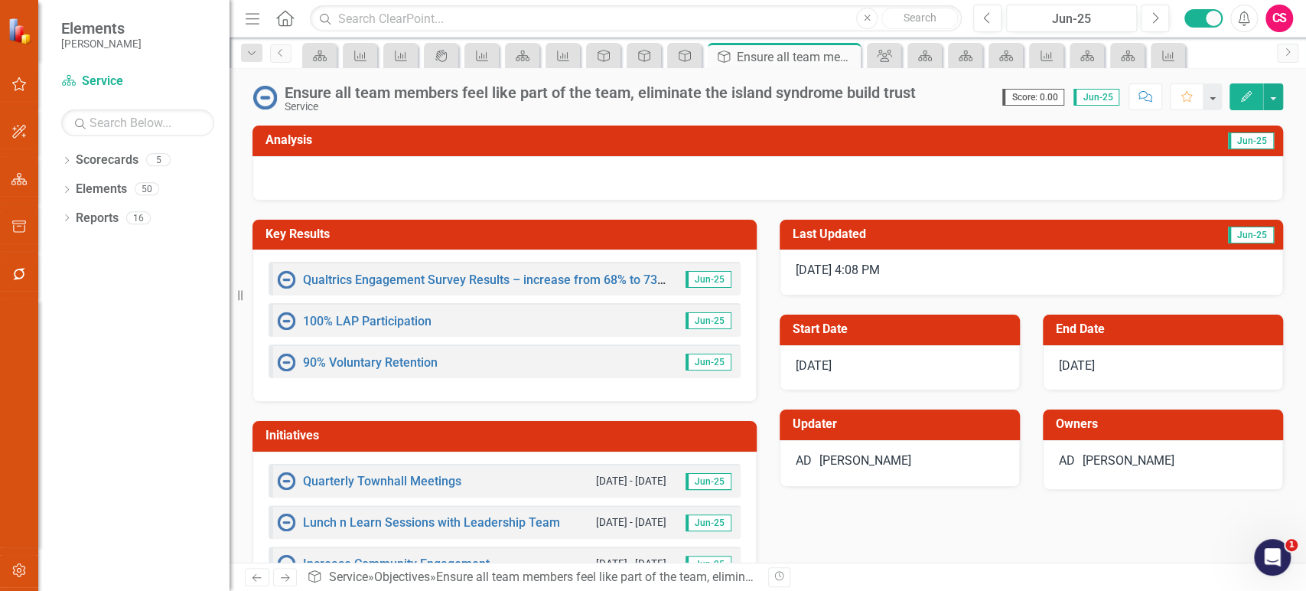
click at [282, 574] on icon "Next" at bounding box center [285, 577] width 13 height 10
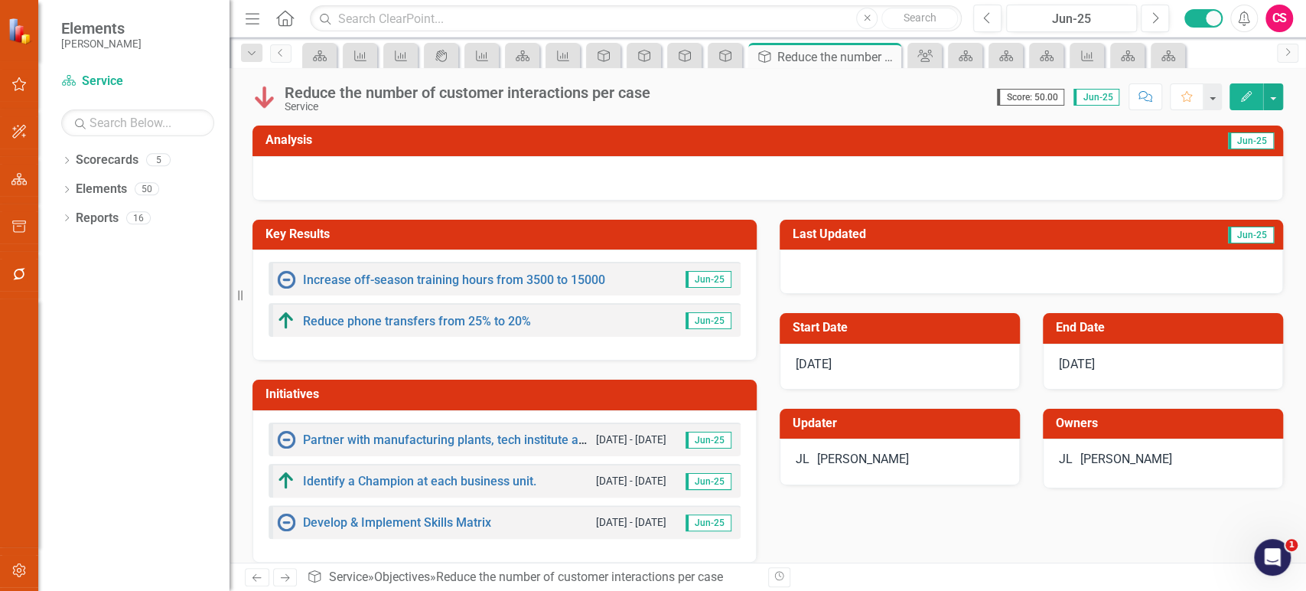
click at [513, 87] on div "Reduce the number of customer interactions per case" at bounding box center [468, 92] width 366 height 17
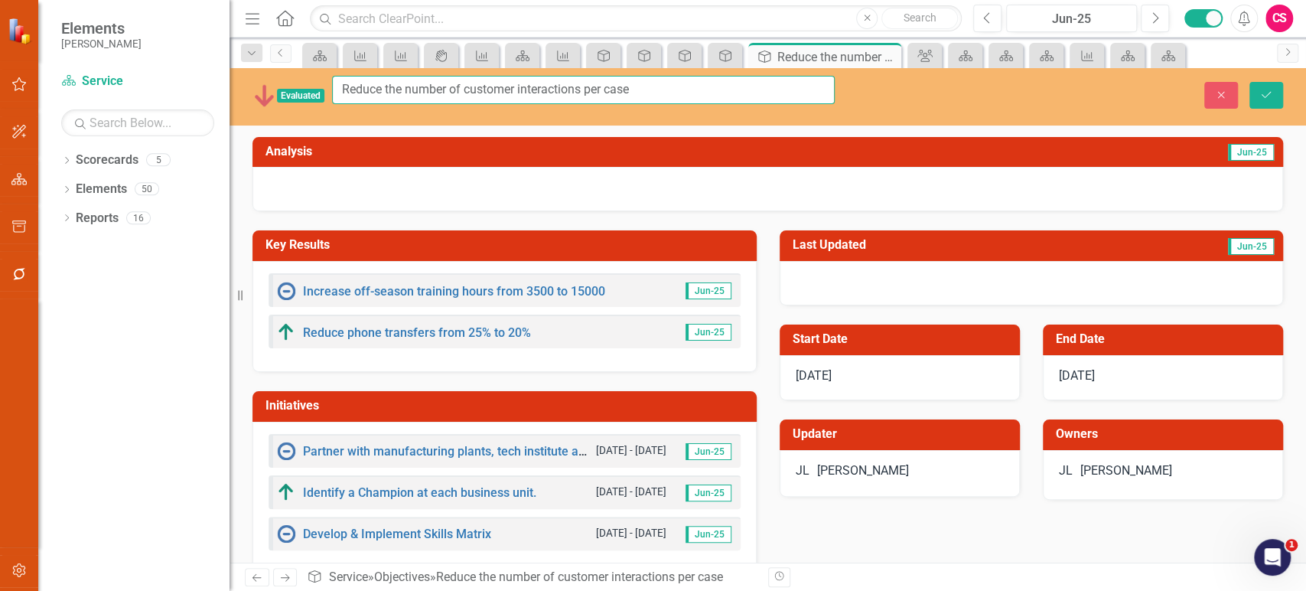
click at [513, 96] on input "Reduce the number of customer interactions per case" at bounding box center [583, 90] width 503 height 28
paste input "Implement Quality/ PDI check in and check out procedur"
type input "Implement Quality/ PDI check in and check out procedure"
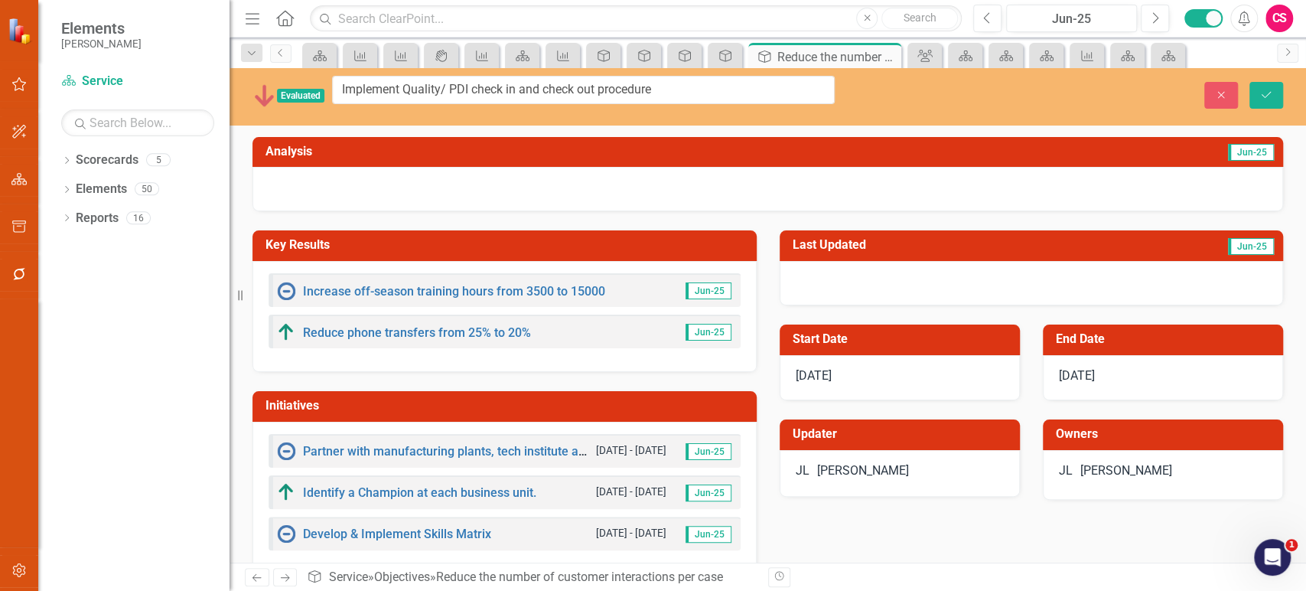
click at [924, 471] on div "[PERSON_NAME] [PERSON_NAME]" at bounding box center [900, 473] width 240 height 47
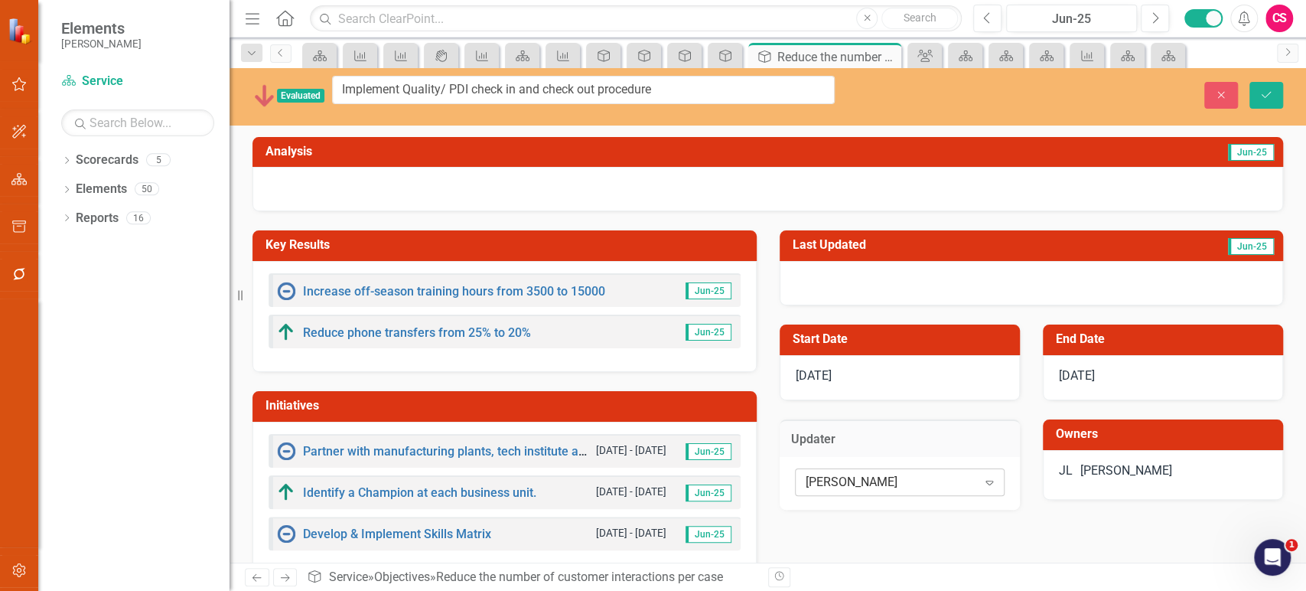
click at [906, 474] on div "[PERSON_NAME]" at bounding box center [892, 483] width 172 height 18
type input "[PERSON_NAME]"
drag, startPoint x: 896, startPoint y: 450, endPoint x: 955, endPoint y: 451, distance: 58.9
click at [1074, 463] on div "[PERSON_NAME] [PERSON_NAME]" at bounding box center [1163, 471] width 208 height 18
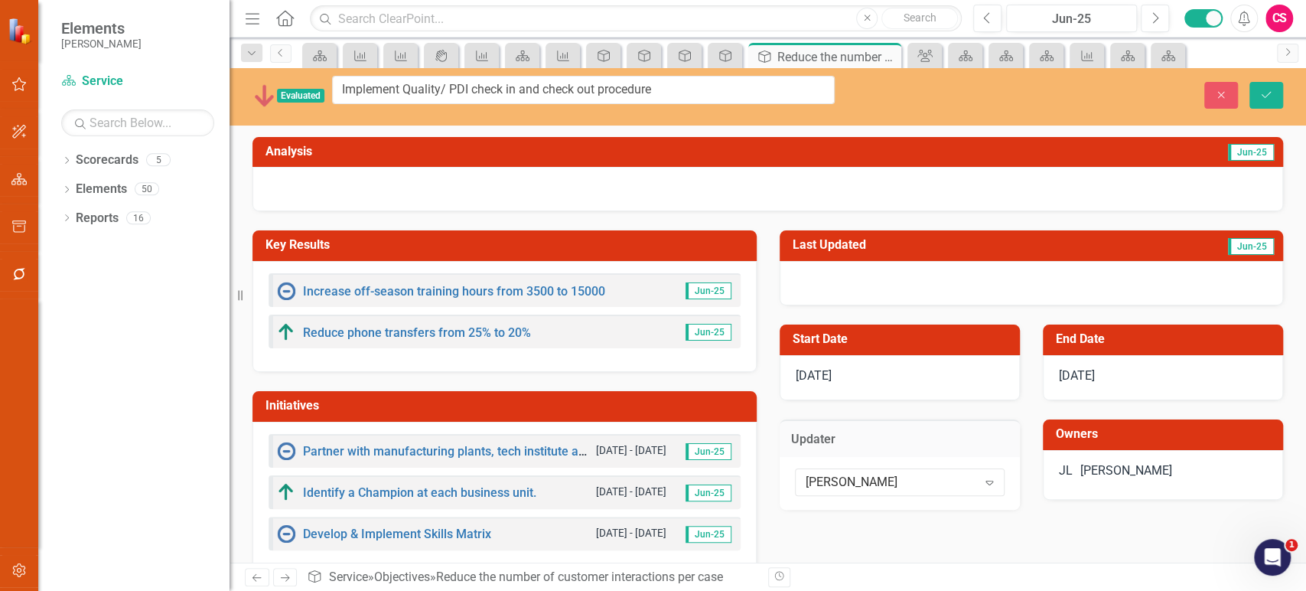
click at [1074, 464] on div "[PERSON_NAME] [PERSON_NAME]" at bounding box center [1163, 471] width 208 height 18
click at [1118, 464] on div "[PERSON_NAME]" at bounding box center [1127, 471] width 92 height 18
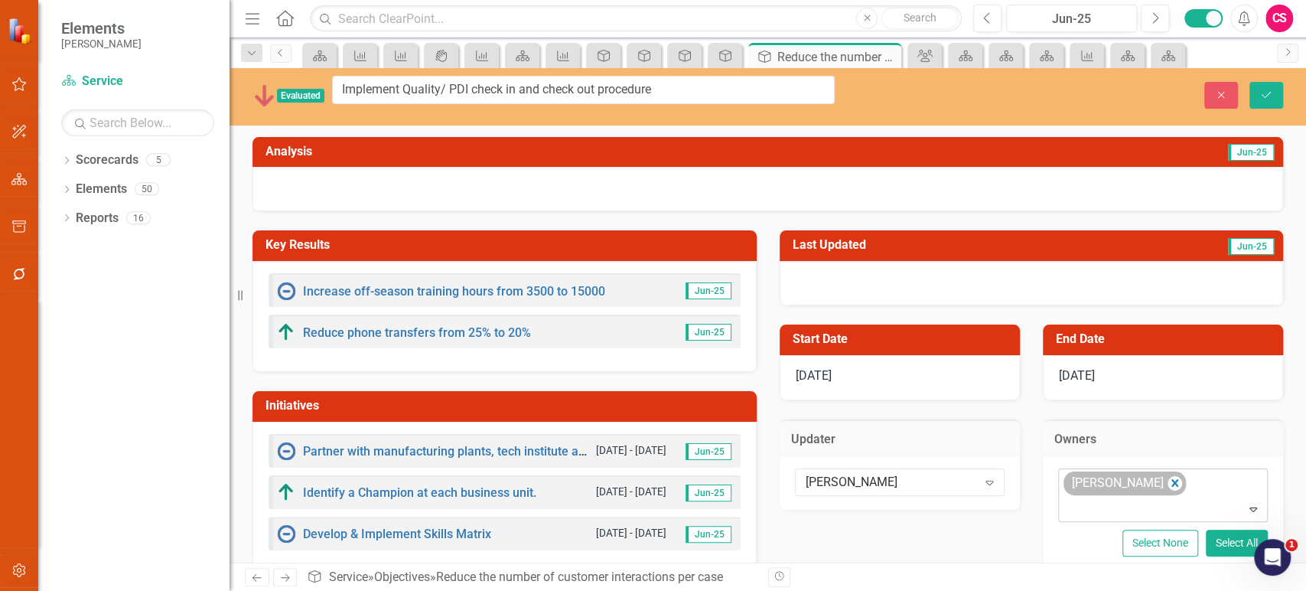
click at [1117, 472] on div "[PERSON_NAME]" at bounding box center [1117, 483] width 99 height 22
click at [1172, 479] on icon "Remove Jayde Lippert" at bounding box center [1175, 483] width 7 height 8
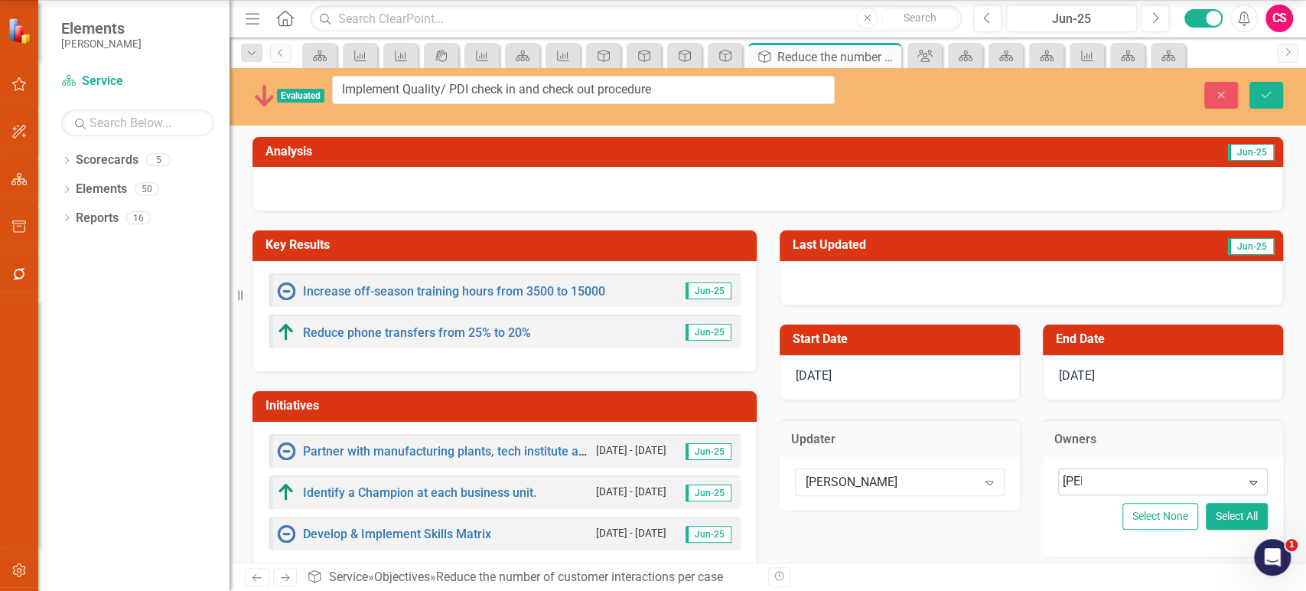
type input "[PERSON_NAME]"
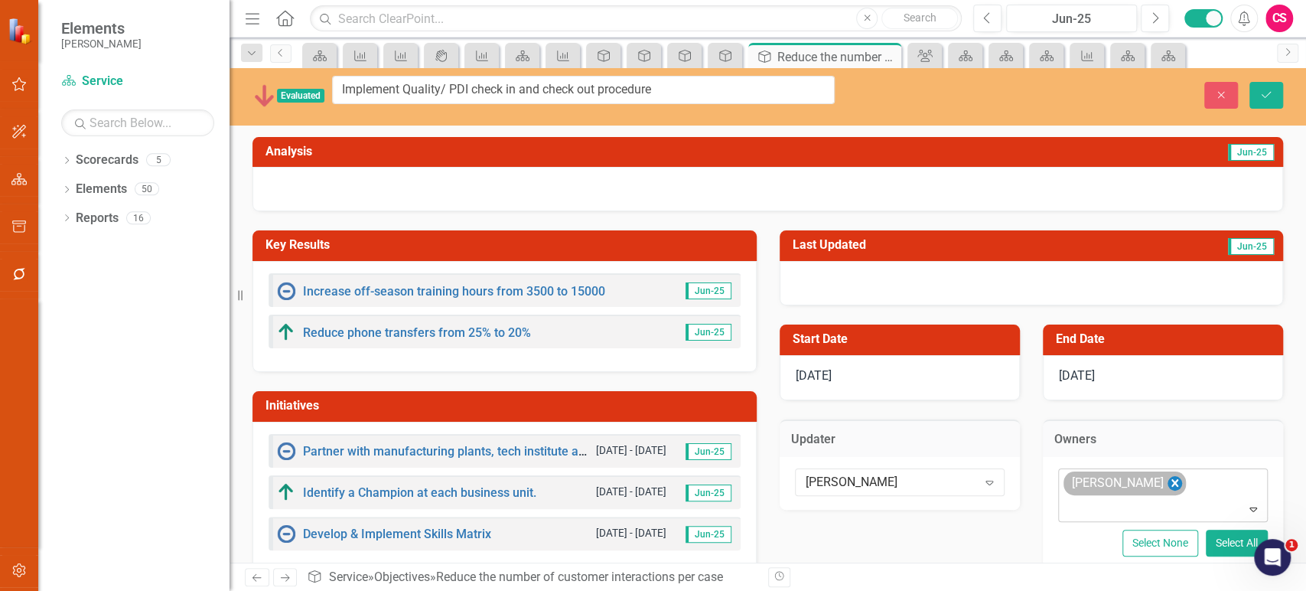
click at [1168, 474] on icon "Remove Josh Black" at bounding box center [1175, 483] width 15 height 19
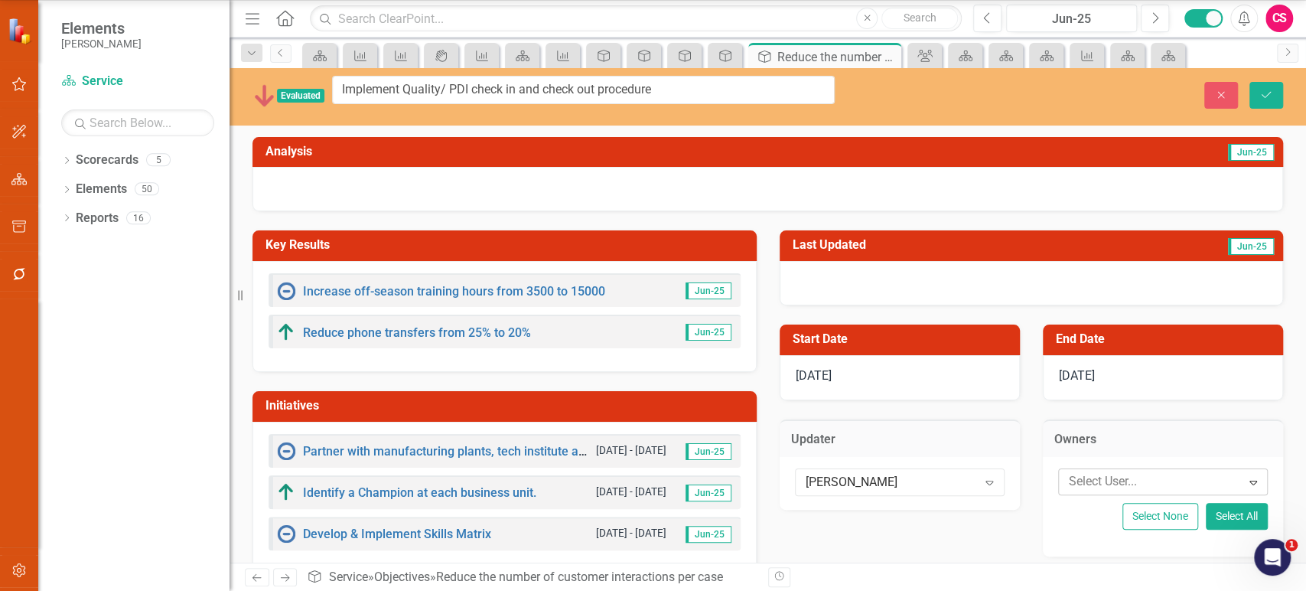
click at [1114, 481] on div "Select User..." at bounding box center [1150, 482] width 178 height 24
type input "joshu"
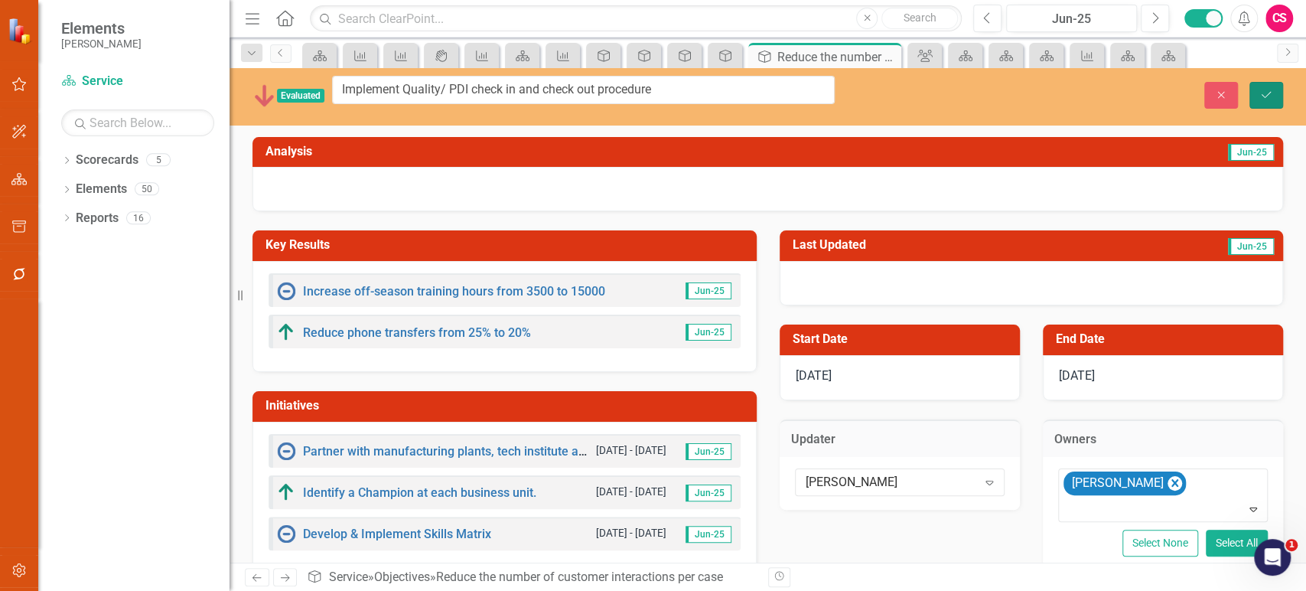
click at [1274, 89] on button "Save" at bounding box center [1267, 95] width 34 height 27
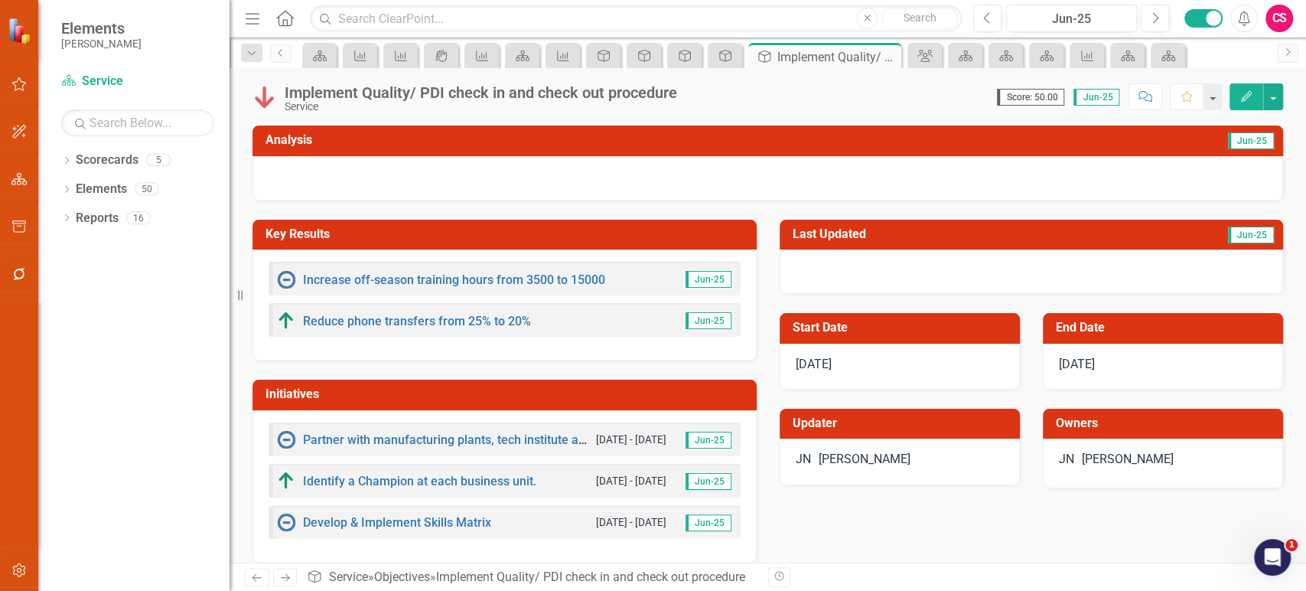
click at [288, 574] on icon "Next" at bounding box center [285, 577] width 13 height 10
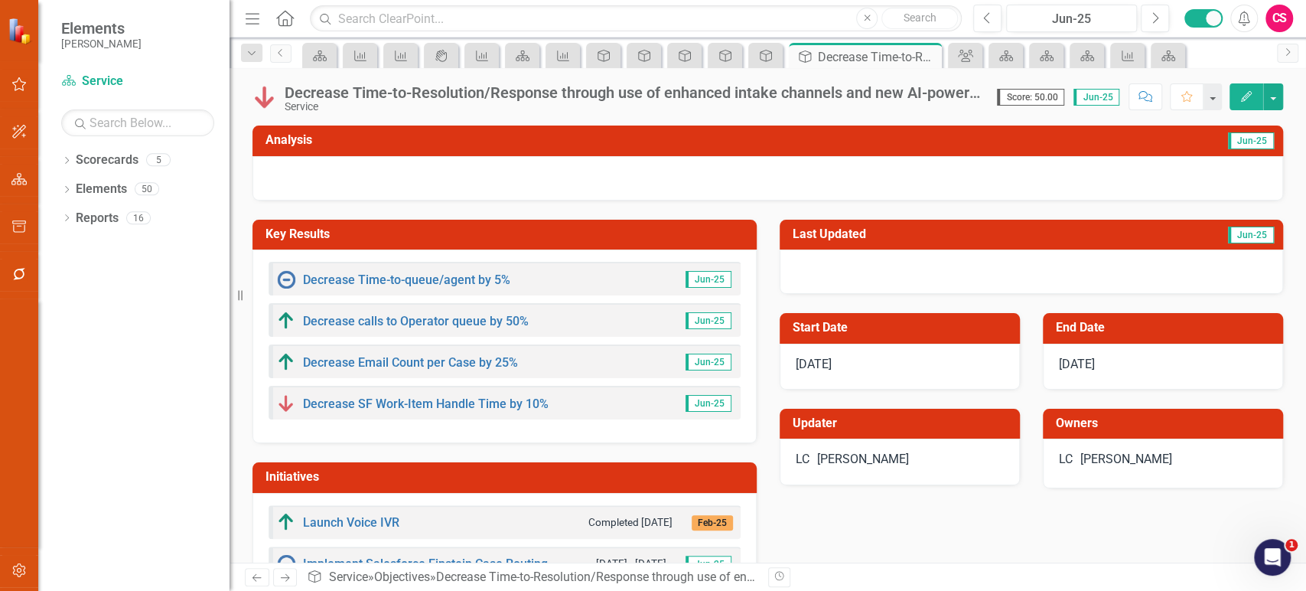
click at [399, 96] on div "Decrease Time-to-Resolution/Response through use of enhanced intake channels an…" at bounding box center [633, 92] width 697 height 17
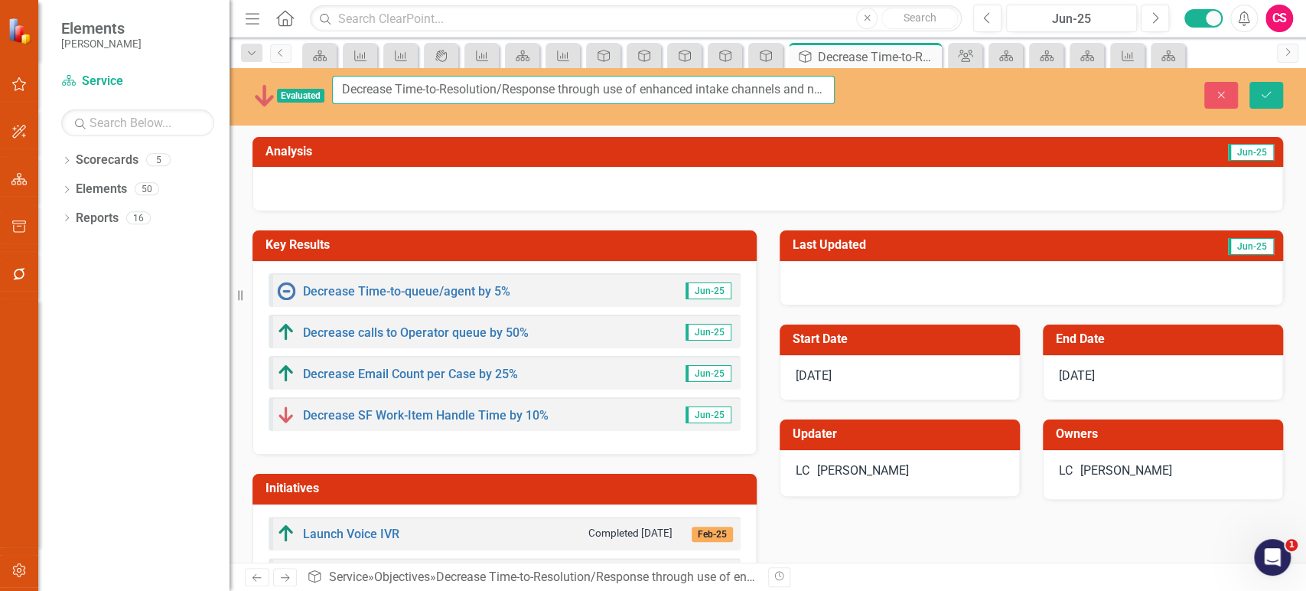
click at [399, 96] on input "Decrease Time-to-Resolution/Response through use of enhanced intake channels an…" at bounding box center [583, 90] width 503 height 28
paste input "Implement new billing proces"
type input "Implement new billing process"
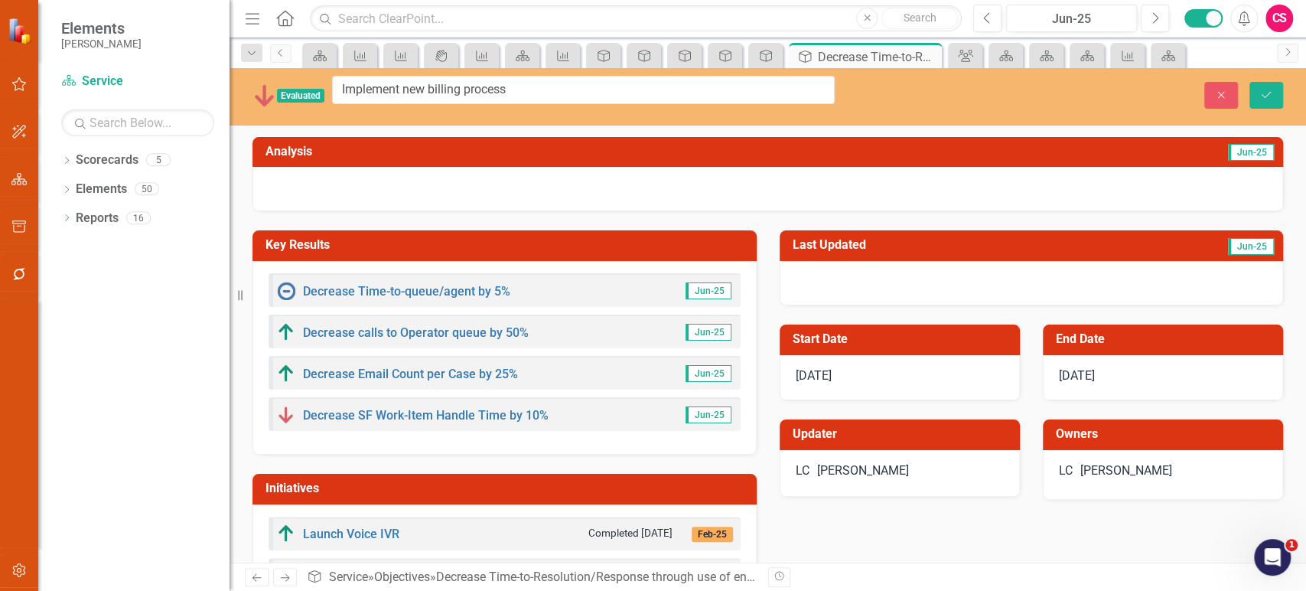
click at [910, 462] on div "LC [PERSON_NAME]" at bounding box center [900, 471] width 208 height 18
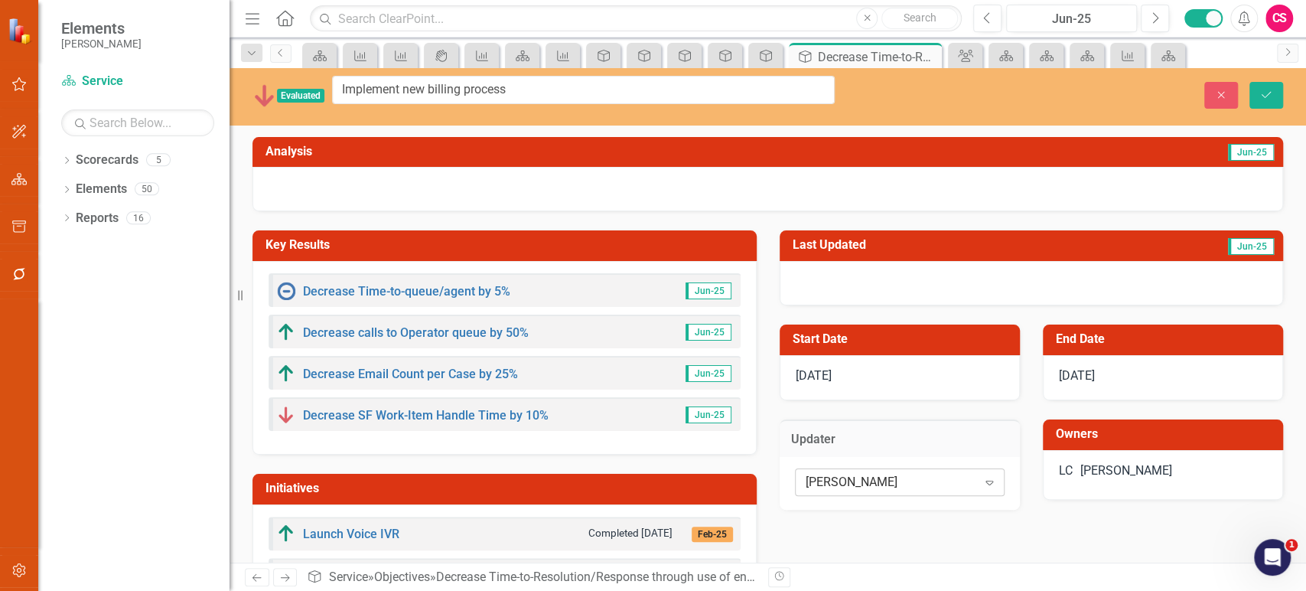
click at [875, 476] on div "[PERSON_NAME]" at bounding box center [892, 483] width 172 height 18
type input "ter"
click at [1157, 462] on div "LC [PERSON_NAME]" at bounding box center [1163, 471] width 208 height 18
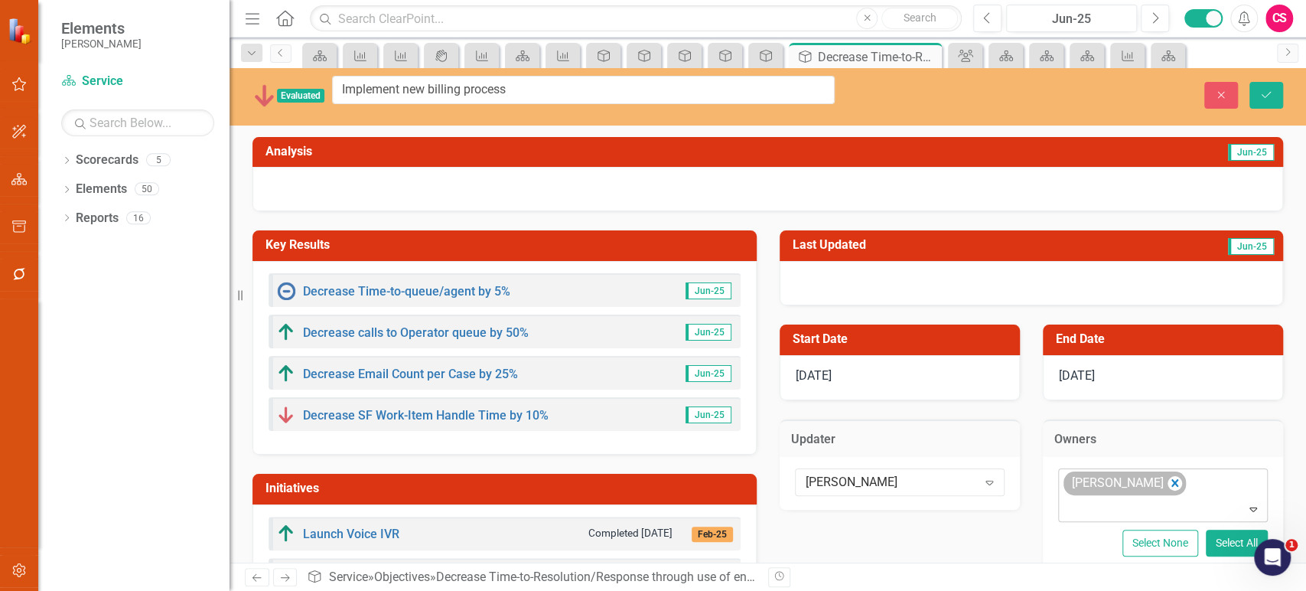
click at [1136, 472] on div "[PERSON_NAME]" at bounding box center [1117, 483] width 99 height 22
click at [1172, 479] on icon "Remove Lora Carleton" at bounding box center [1175, 483] width 7 height 8
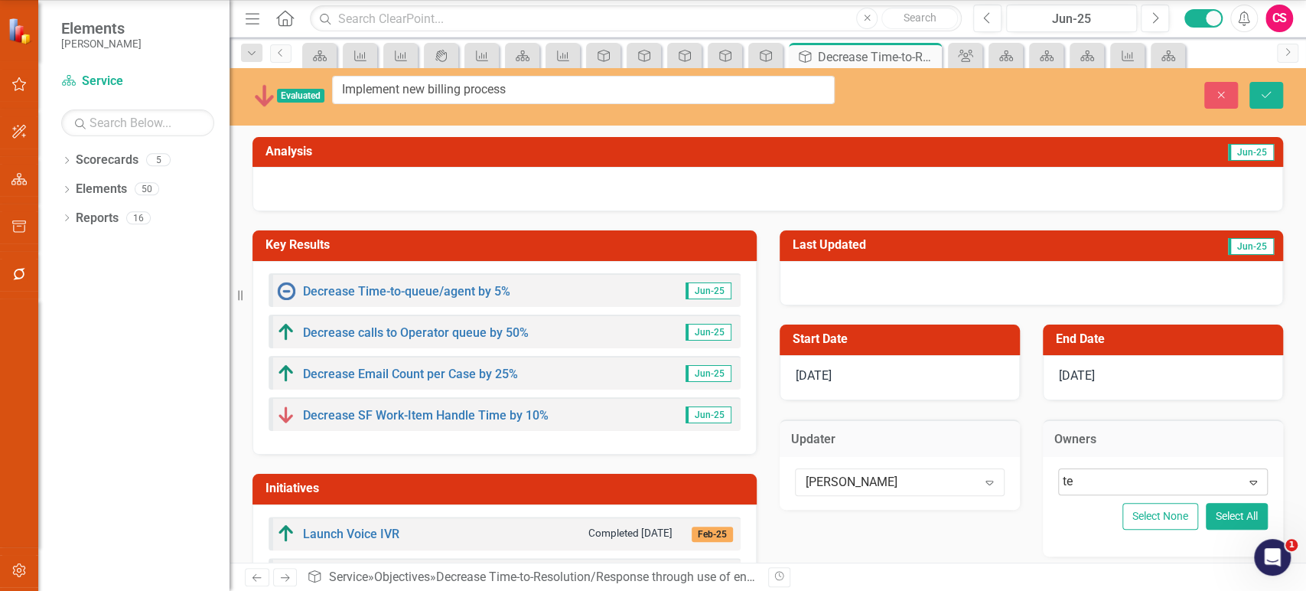
type input "ter"
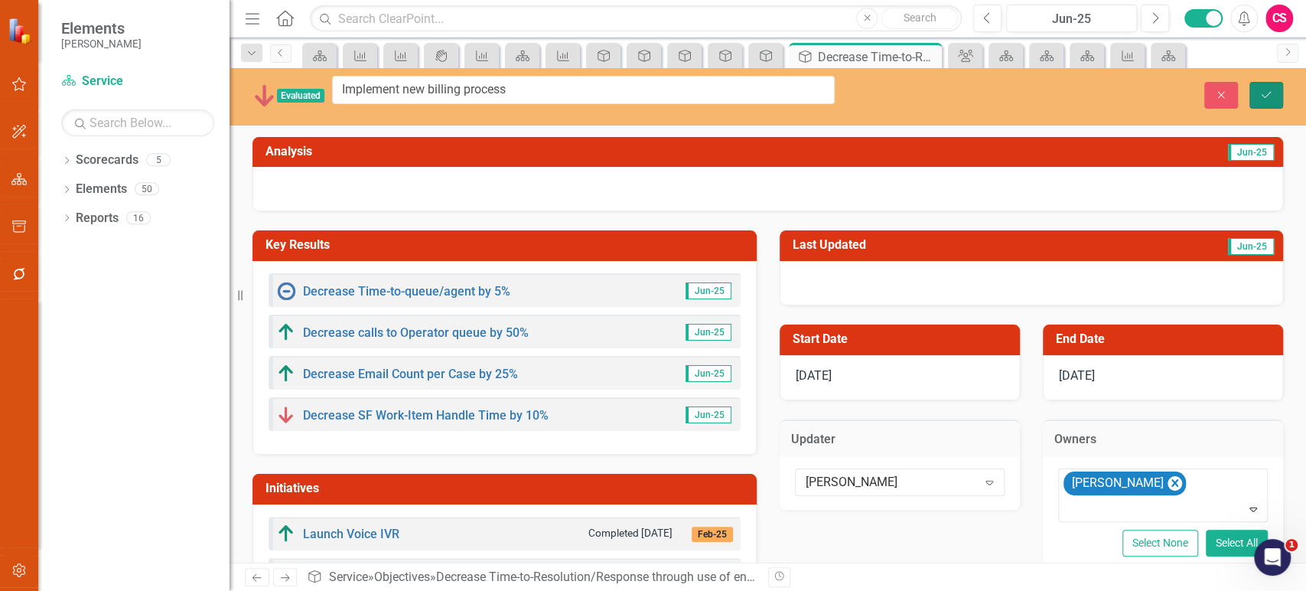
click at [1272, 82] on button "Save" at bounding box center [1267, 95] width 34 height 27
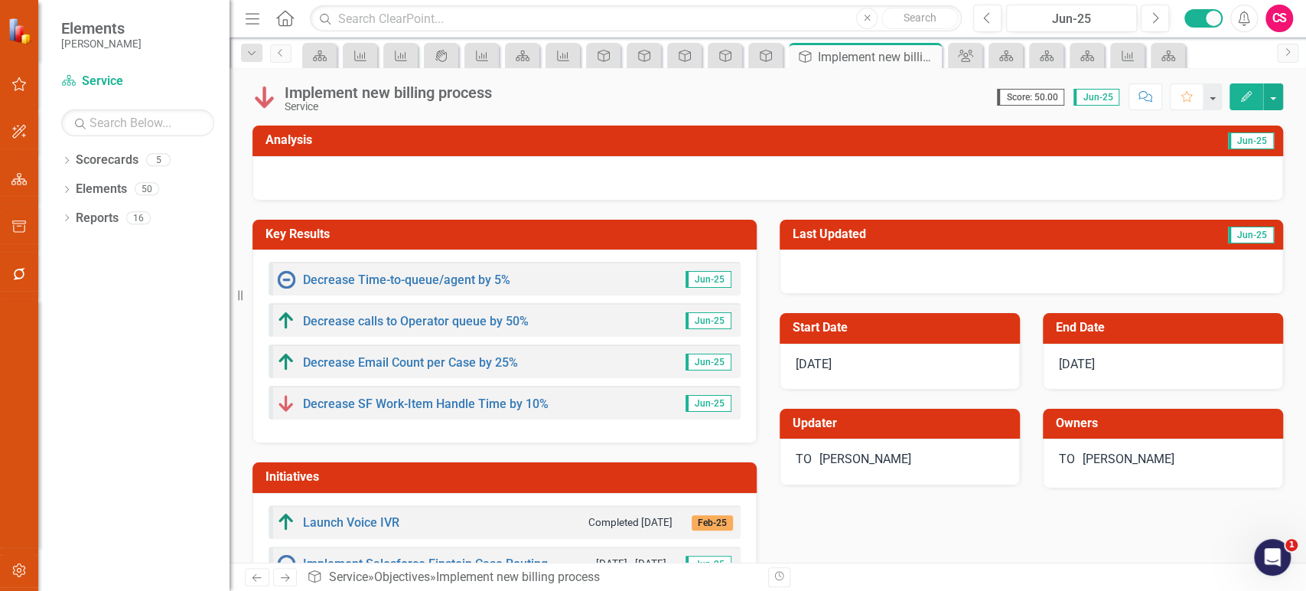
click at [289, 575] on icon "Next" at bounding box center [285, 577] width 13 height 10
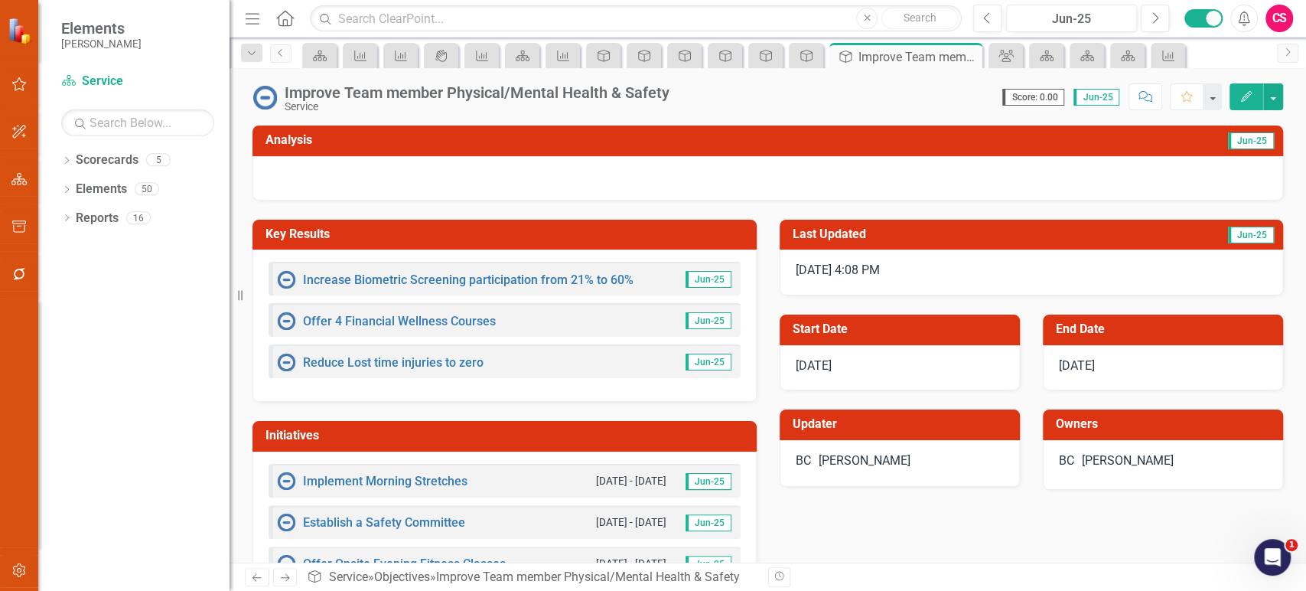
click at [422, 91] on div "Improve Team member Physical/Mental Health & Safety" at bounding box center [477, 92] width 385 height 17
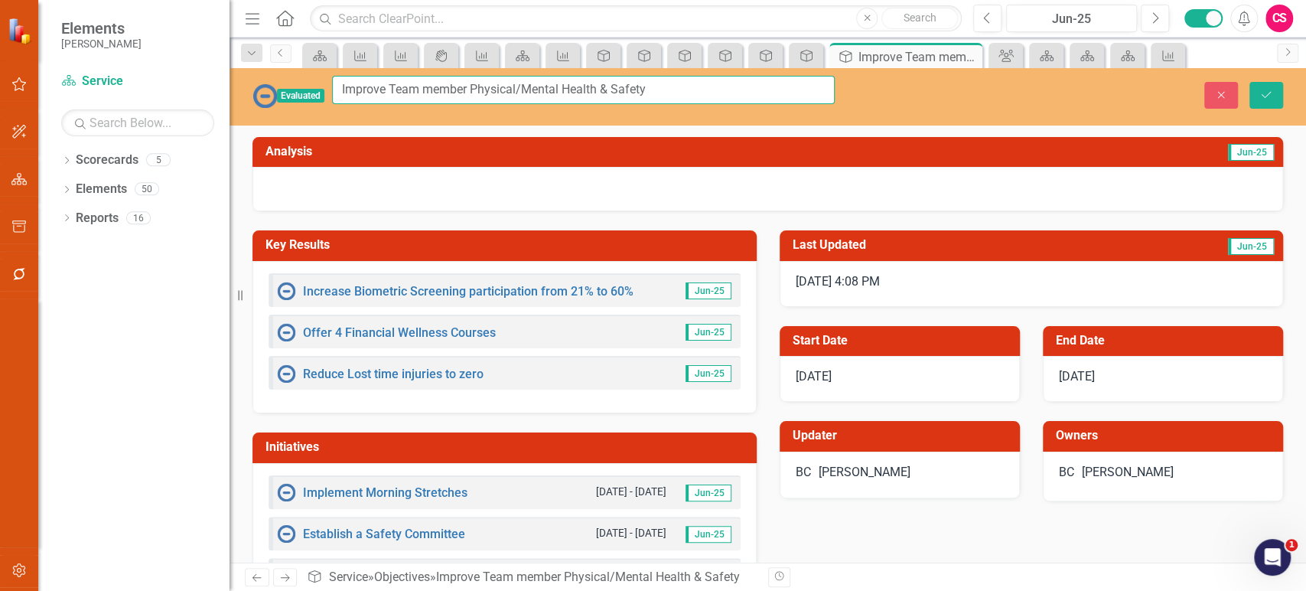
click at [422, 91] on input "Improve Team member Physical/Mental Health & Safety" at bounding box center [583, 90] width 503 height 28
paste input "Care for each other, making sure our team members make it home safel"
type input "Care for each other, making sure our team members make it home safely"
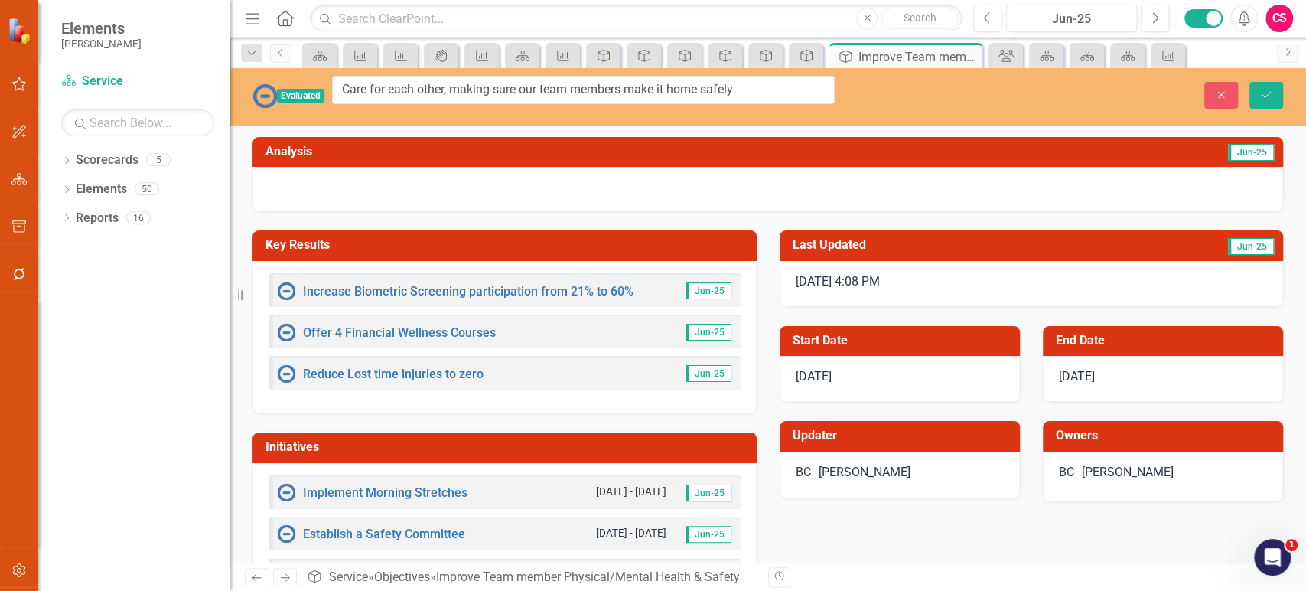
click at [888, 464] on div "BC [PERSON_NAME]" at bounding box center [900, 473] width 208 height 18
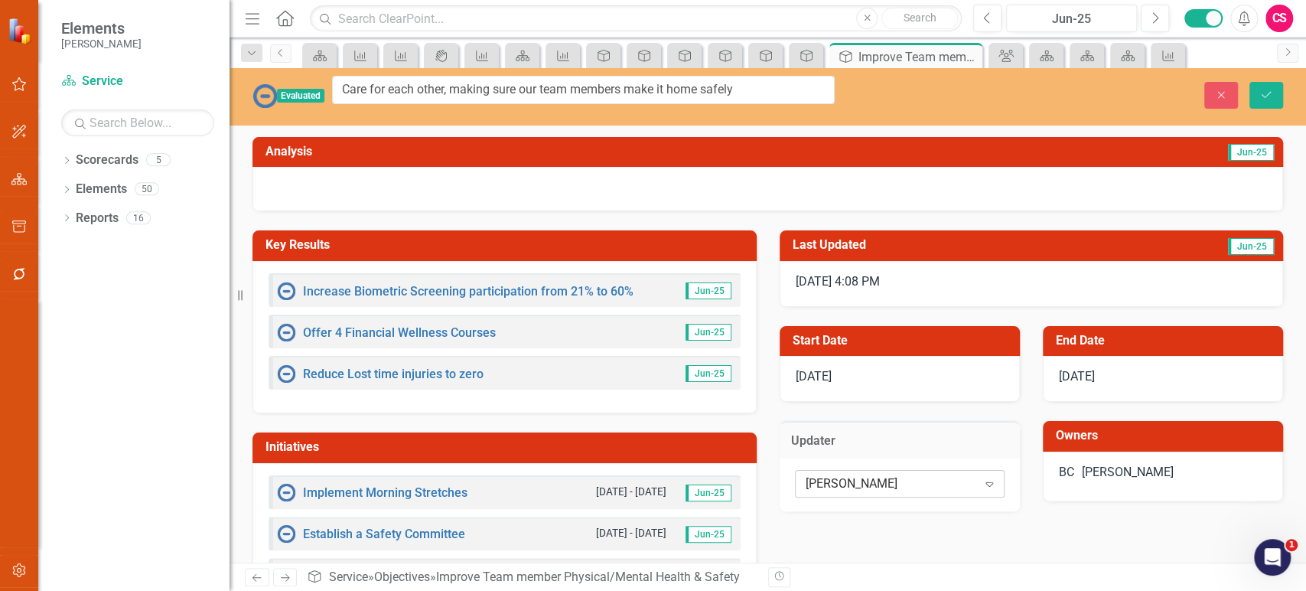
click at [889, 475] on div "[PERSON_NAME]" at bounding box center [892, 484] width 172 height 18
type input "r"
type input "[PERSON_NAME]"
click at [1100, 470] on div "[PERSON_NAME]" at bounding box center [1128, 473] width 92 height 18
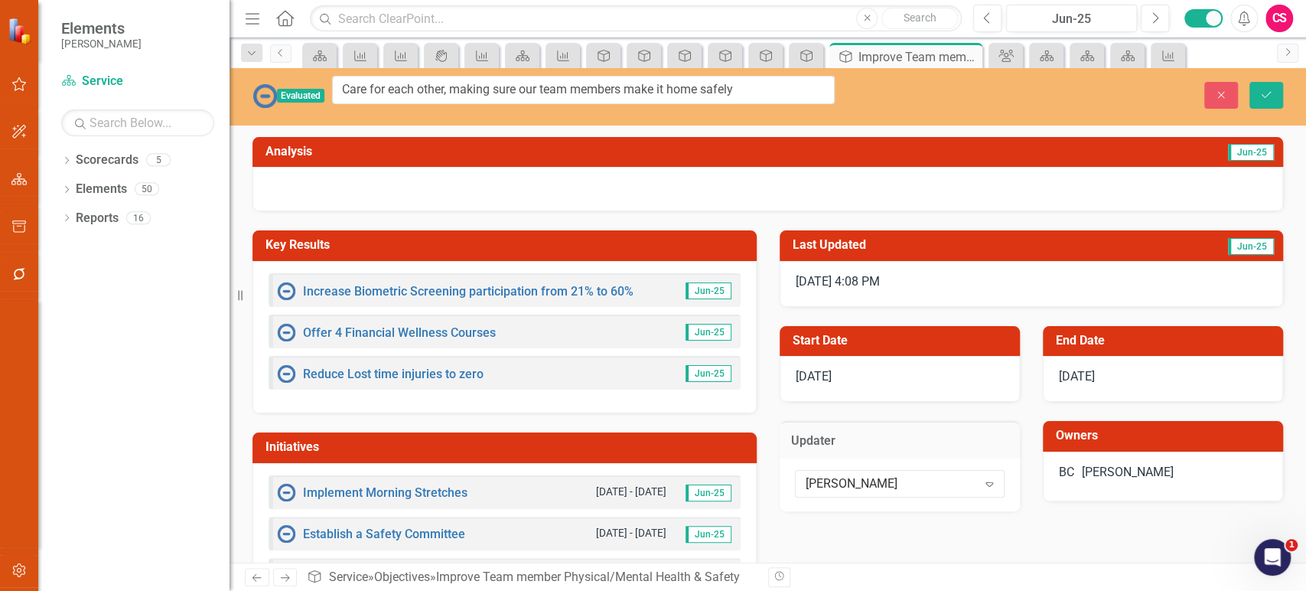
click at [1113, 468] on div "[PERSON_NAME]" at bounding box center [1128, 473] width 92 height 18
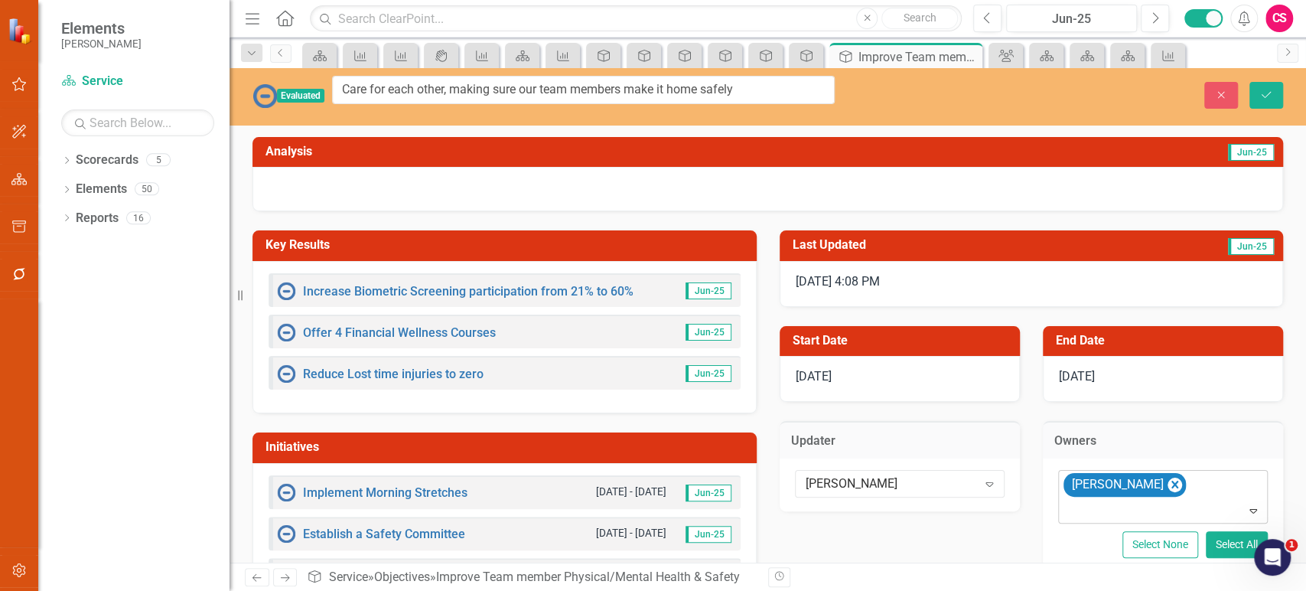
click at [1168, 475] on icon "Remove Bill Coughlin" at bounding box center [1175, 484] width 15 height 19
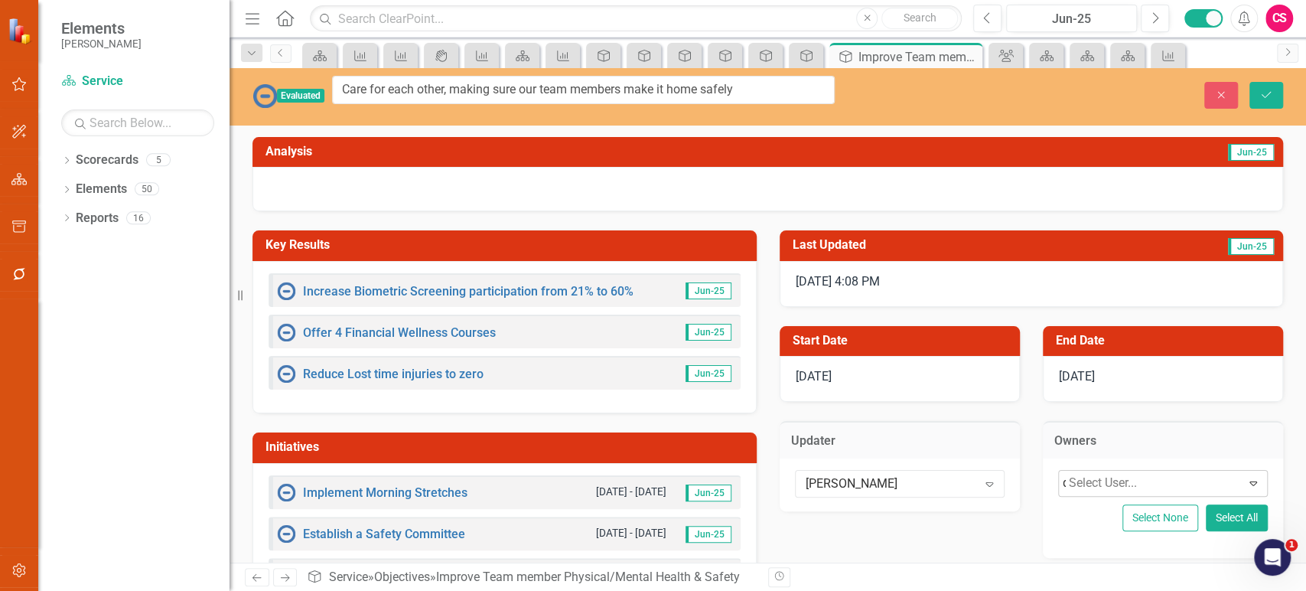
type input "dav"
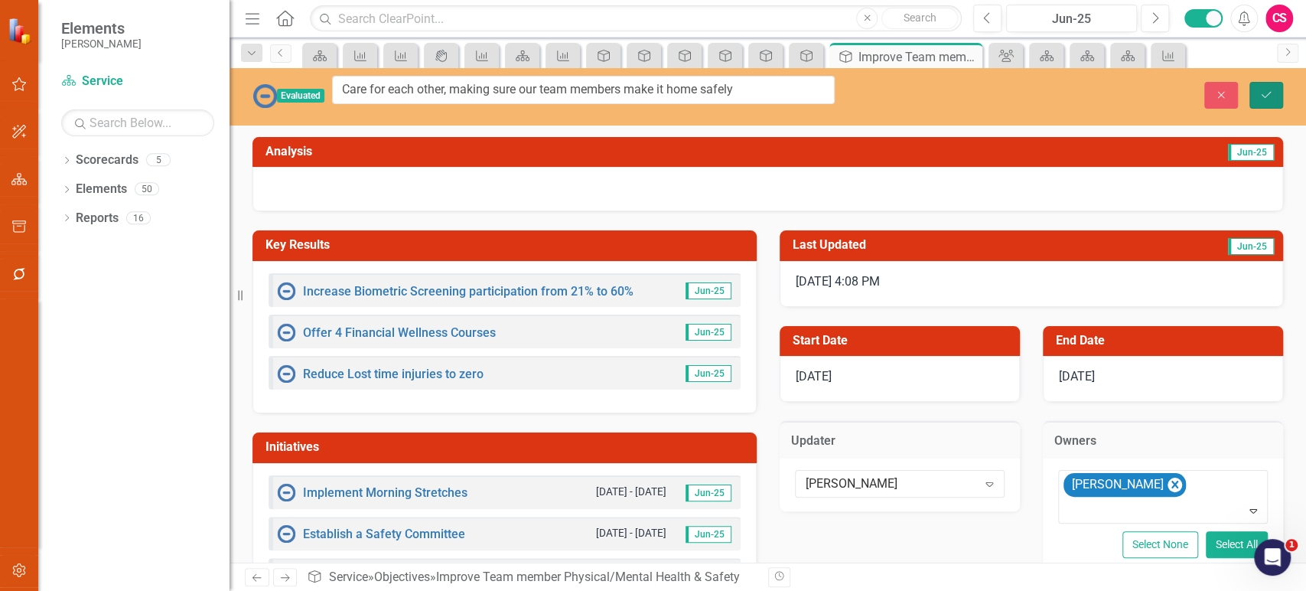
click at [1264, 96] on button "Save" at bounding box center [1267, 95] width 34 height 27
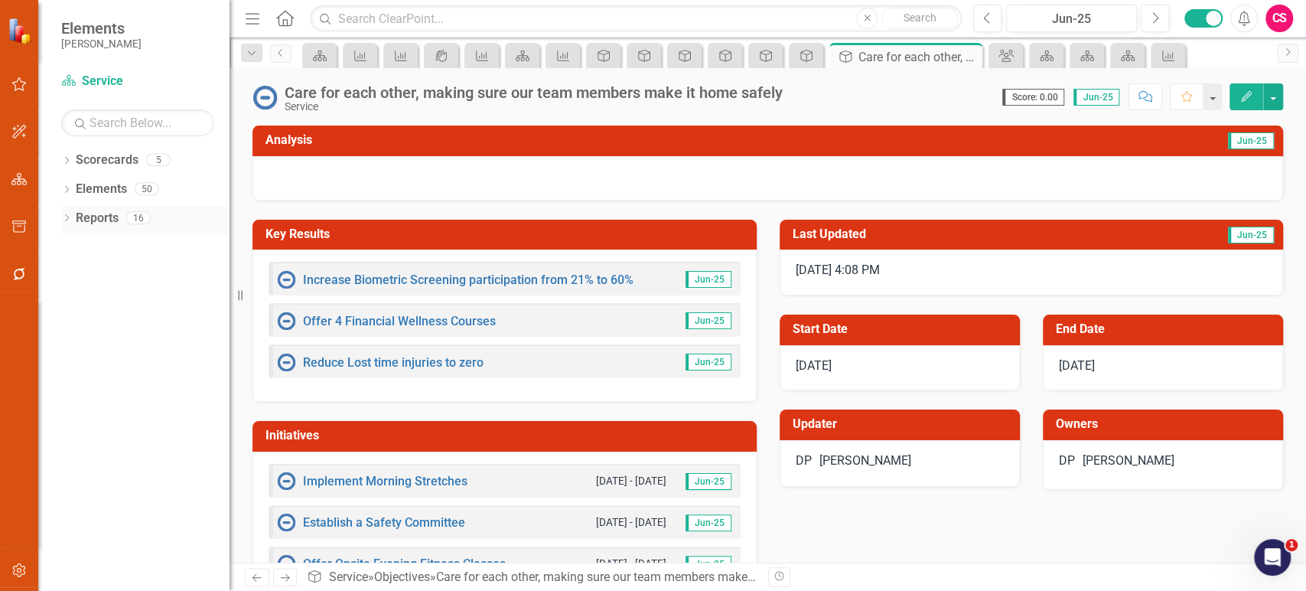
click at [91, 220] on link "Reports" at bounding box center [97, 219] width 43 height 18
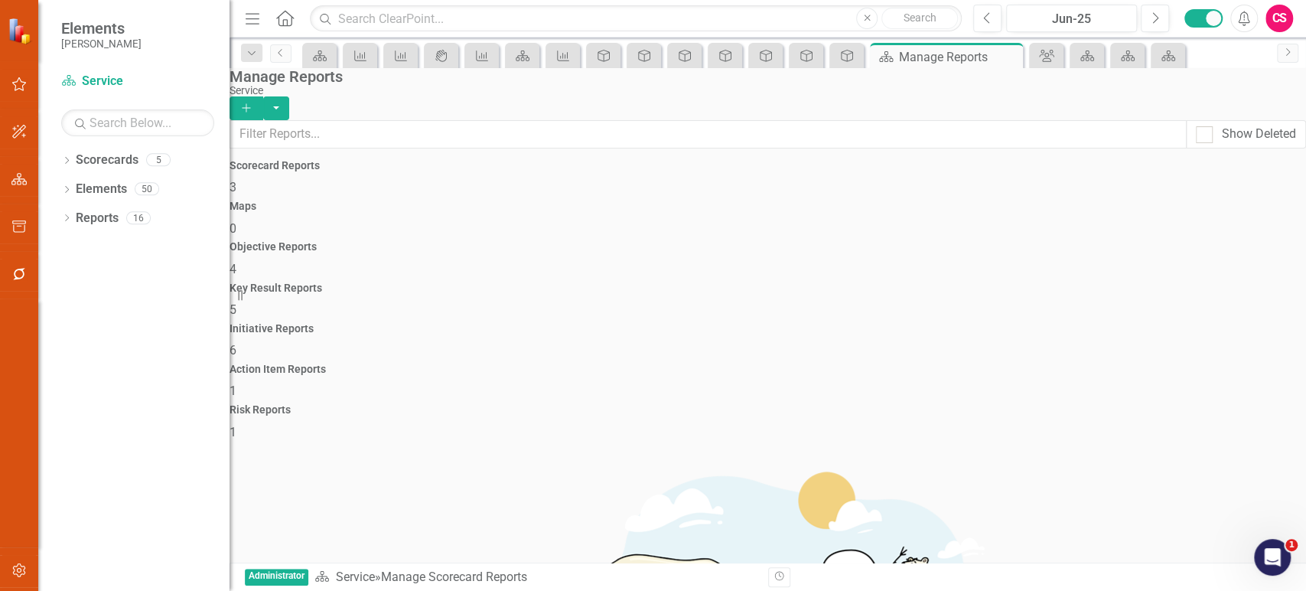
click at [587, 241] on div "Objective Reports 4" at bounding box center [768, 259] width 1077 height 37
click at [263, 96] on button "Add" at bounding box center [247, 108] width 34 height 24
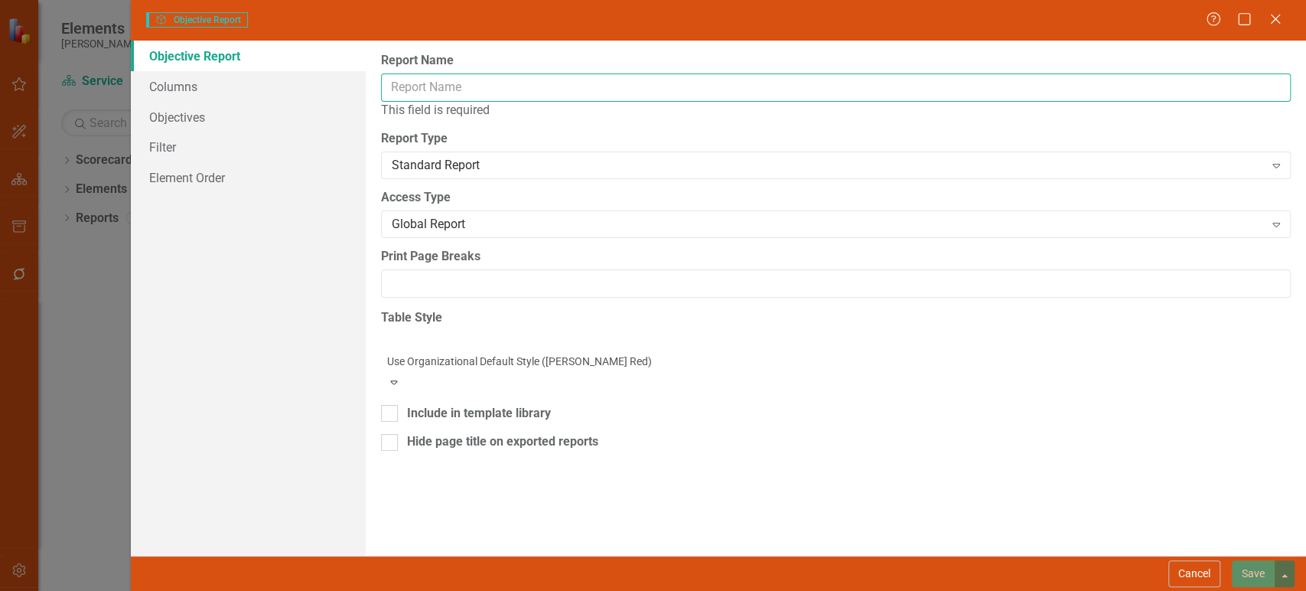
click at [585, 87] on input "Report Name" at bounding box center [836, 87] width 910 height 28
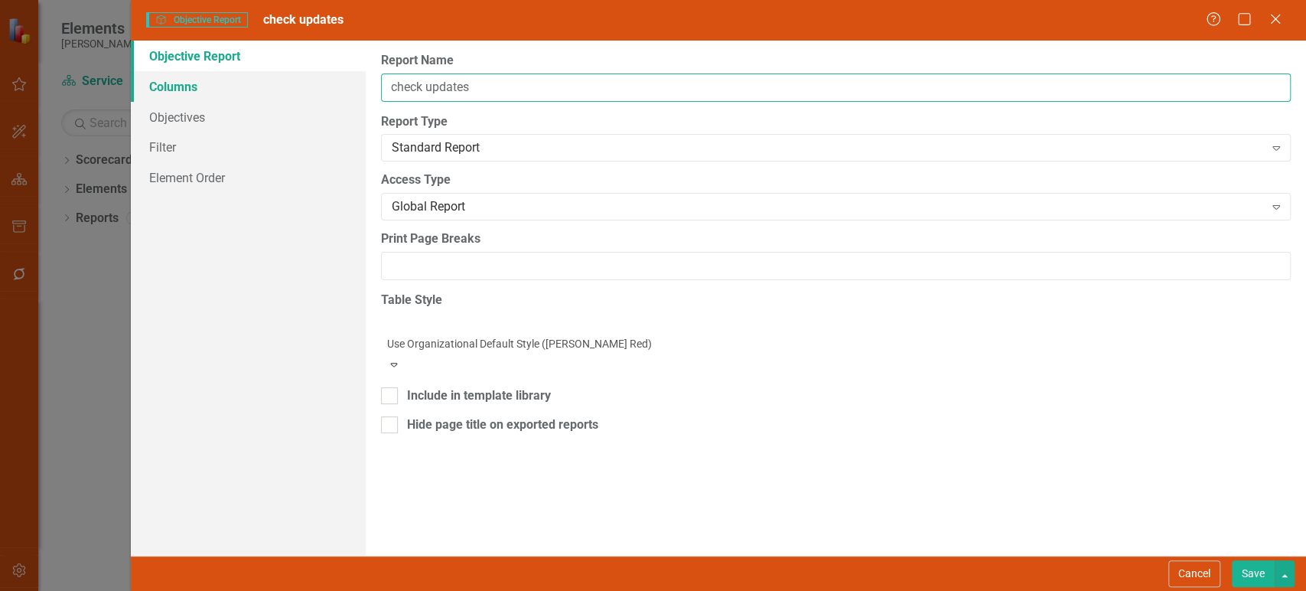
type input "check updates"
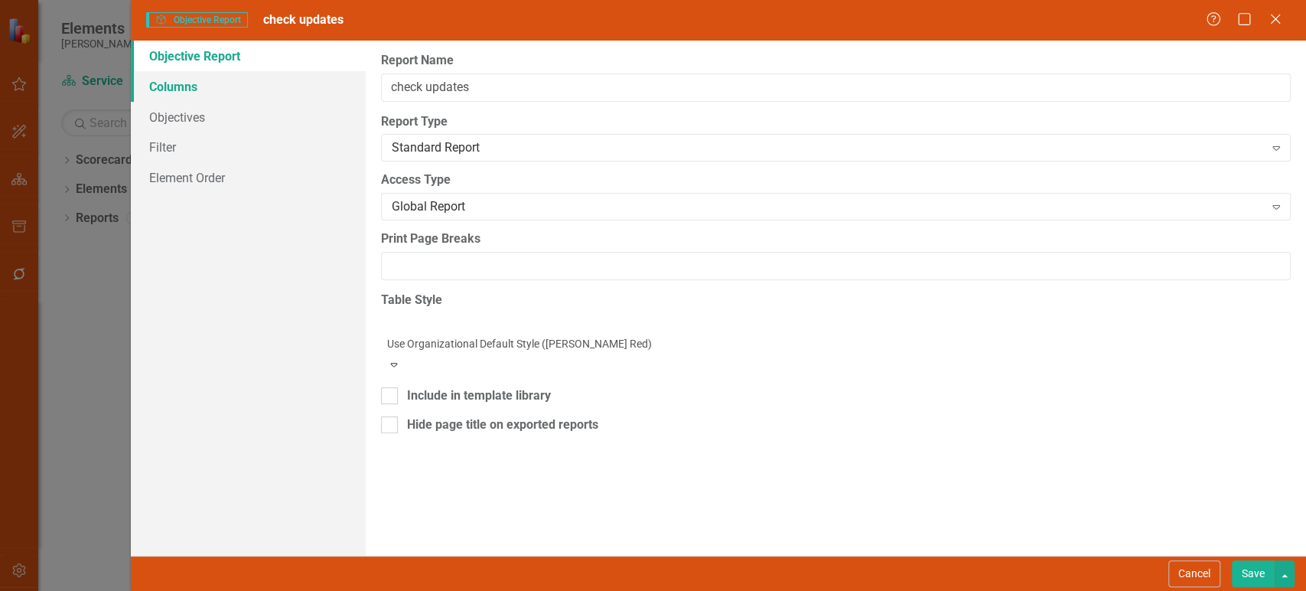
click at [302, 85] on link "Columns" at bounding box center [248, 86] width 235 height 31
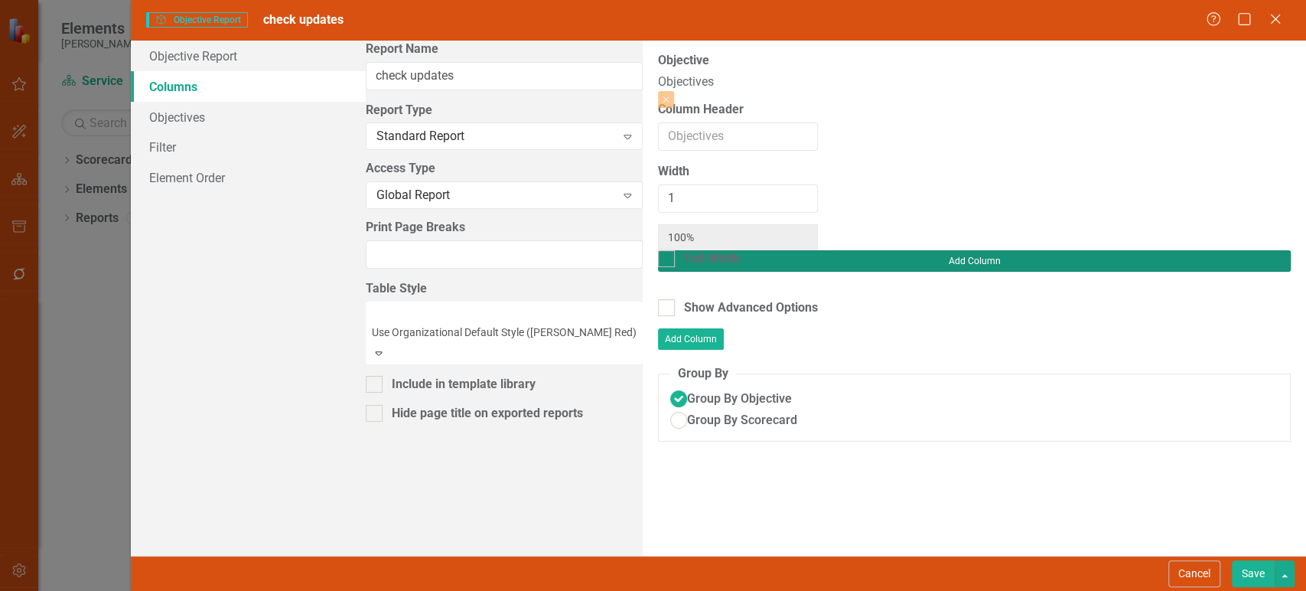
click at [1264, 250] on button "Add Column" at bounding box center [974, 260] width 633 height 21
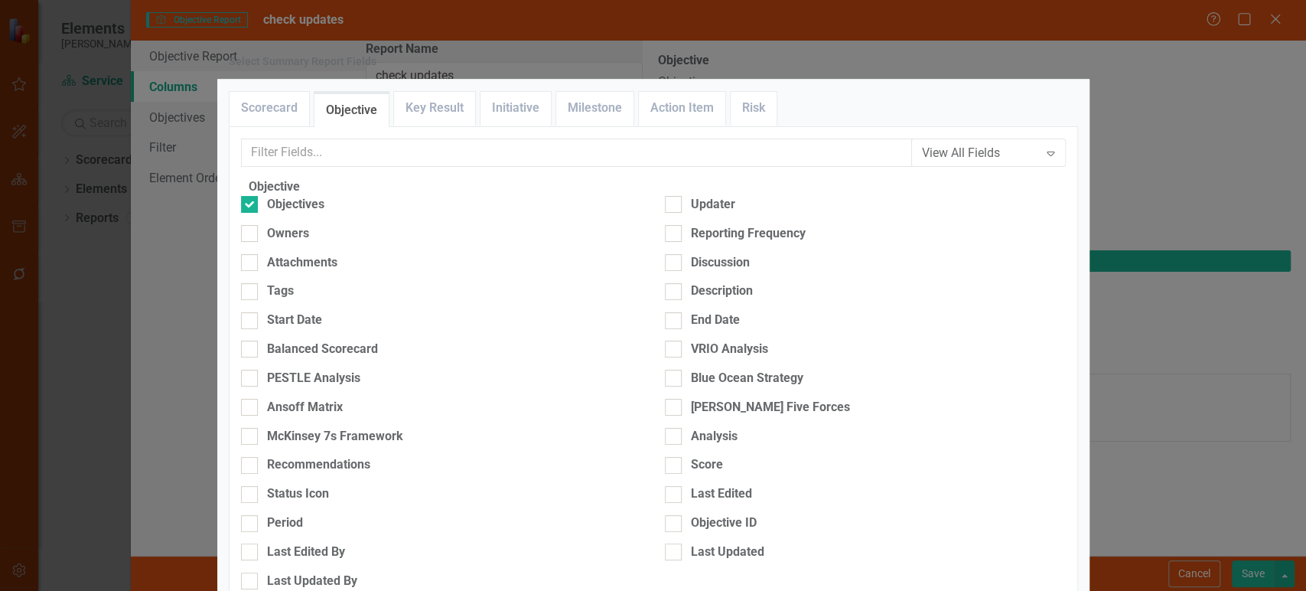
scroll to position [133, 0]
drag, startPoint x: 676, startPoint y: 314, endPoint x: 655, endPoint y: 315, distance: 20.7
click at [675, 428] on div "Analysis" at bounding box center [865, 437] width 401 height 18
click at [675, 428] on input "Analysis" at bounding box center [670, 433] width 10 height 10
checkbox input "true"
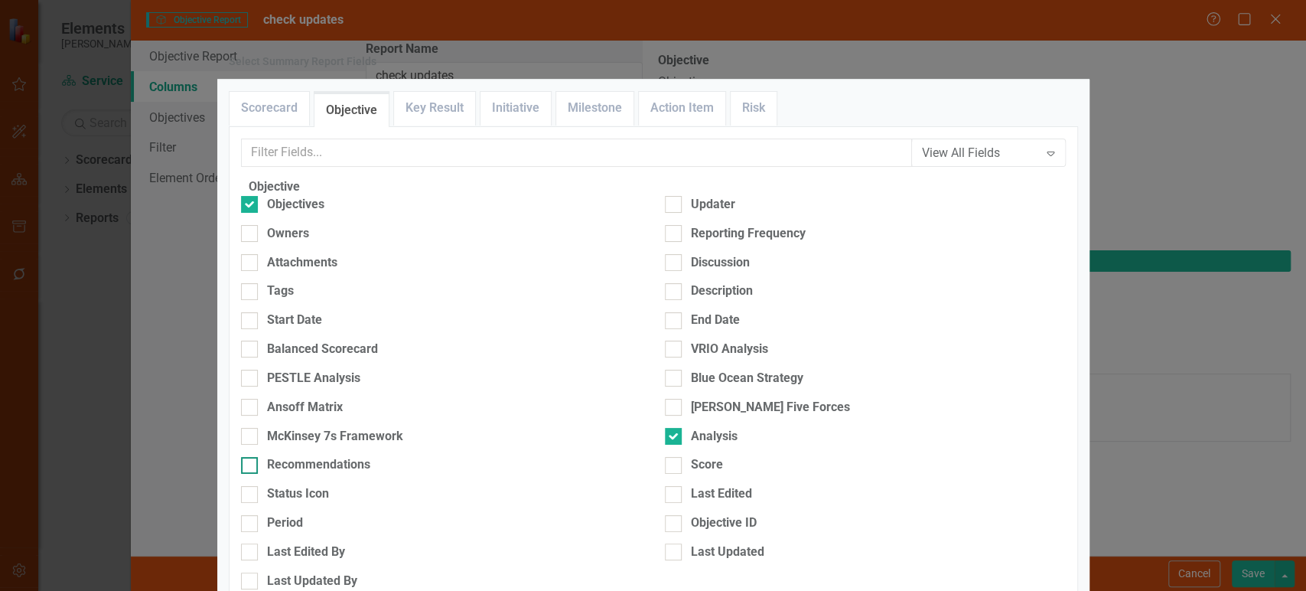
click at [355, 456] on div "Recommendations" at bounding box center [318, 465] width 103 height 18
click at [251, 457] on input "Recommendations" at bounding box center [246, 462] width 10 height 10
checkbox input "true"
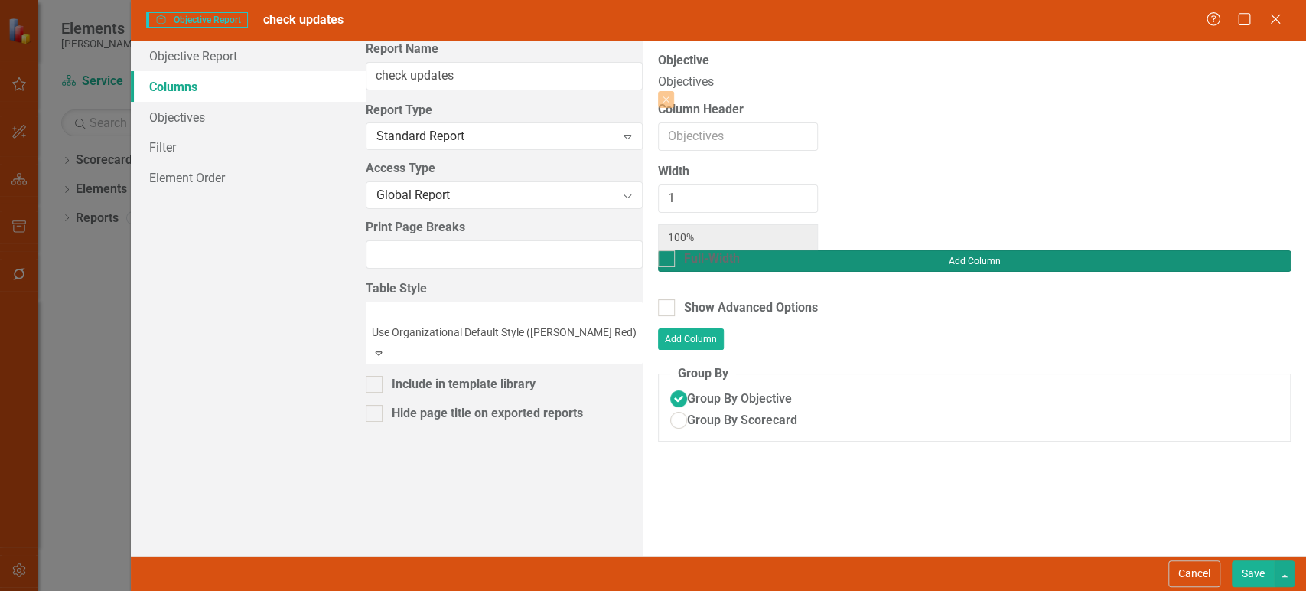
type input "33%"
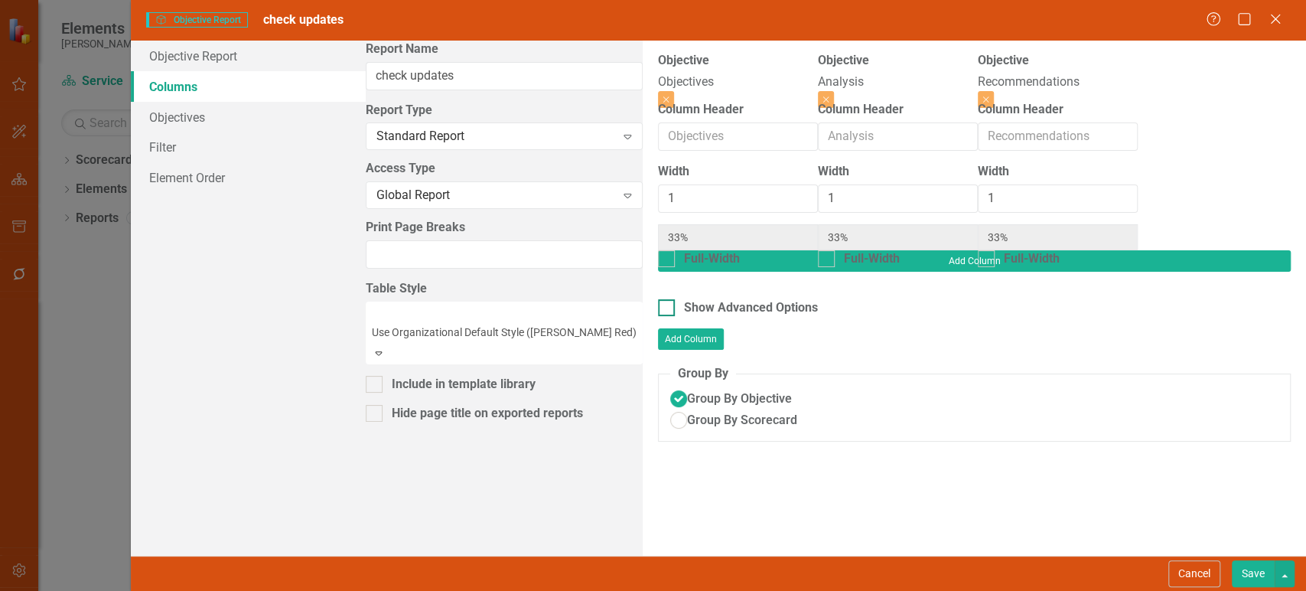
click at [658, 299] on div "Show Advanced Options" at bounding box center [974, 308] width 633 height 18
click at [684, 299] on div "Show Advanced Options" at bounding box center [751, 308] width 134 height 18
click at [658, 299] on input "Show Advanced Options" at bounding box center [663, 304] width 10 height 10
checkbox input "true"
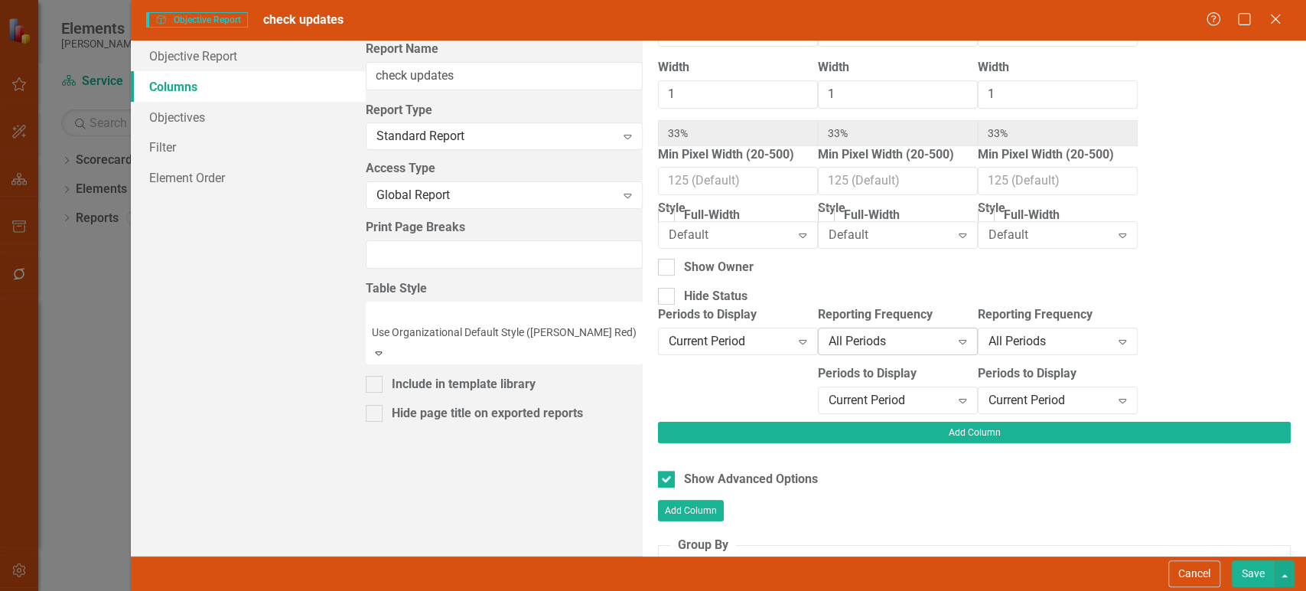
scroll to position [109, 0]
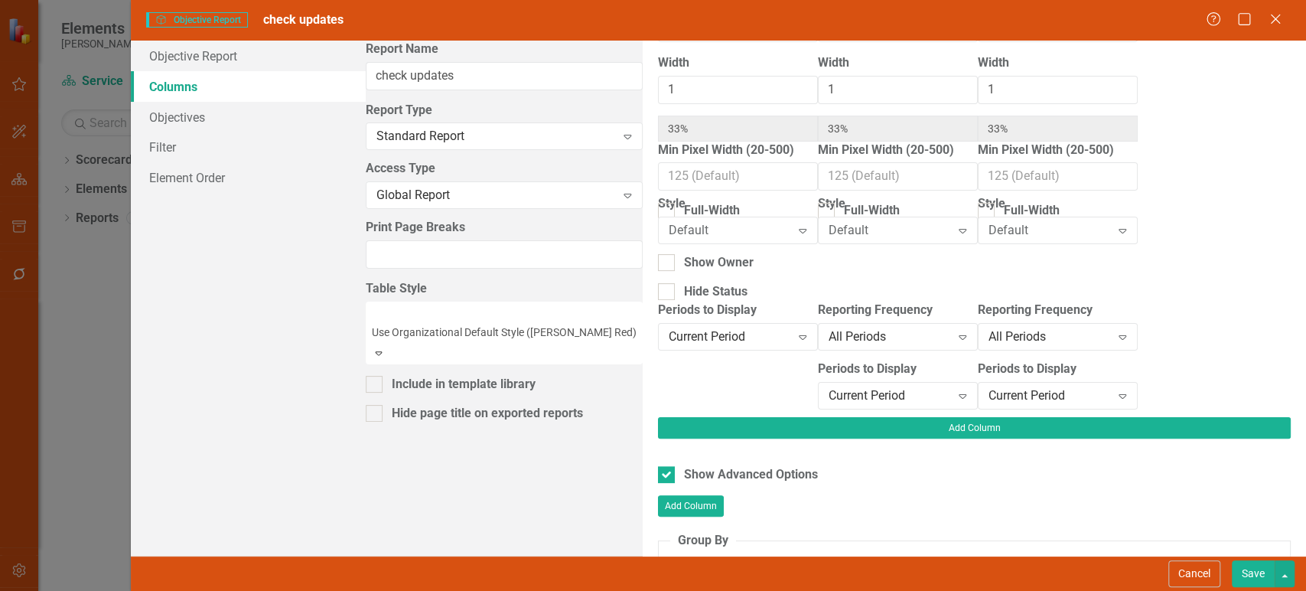
click at [818, 372] on label "Periods to Display" at bounding box center [867, 369] width 99 height 18
click at [829, 401] on div "Current Period" at bounding box center [890, 395] width 122 height 18
click at [989, 393] on div "Current Period" at bounding box center [1050, 395] width 122 height 18
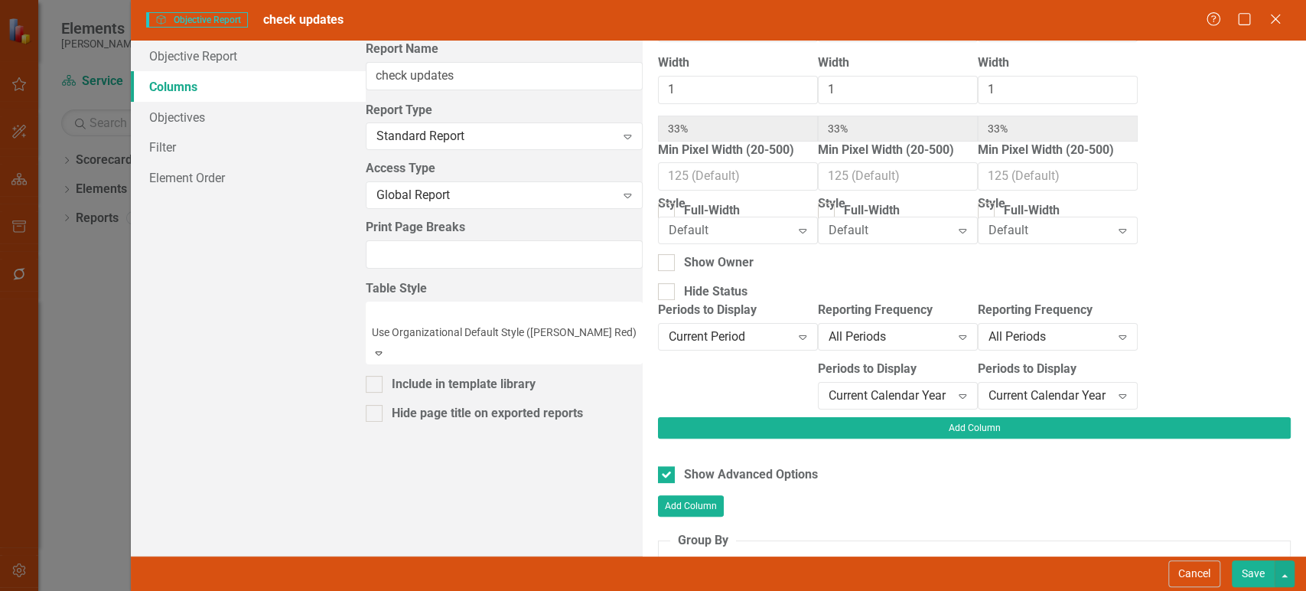
click at [1261, 583] on button "Save" at bounding box center [1253, 573] width 43 height 27
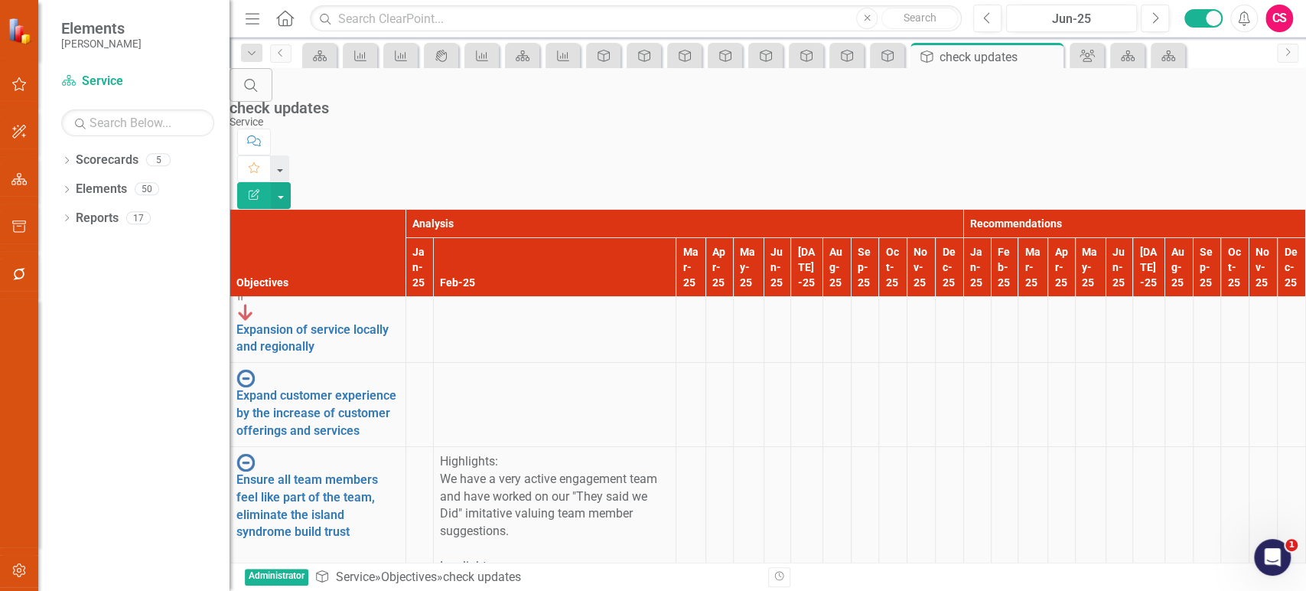
click at [465, 453] on p "Highlights: We have a very active engagement team and have worked on our "They …" at bounding box center [555, 584] width 230 height 262
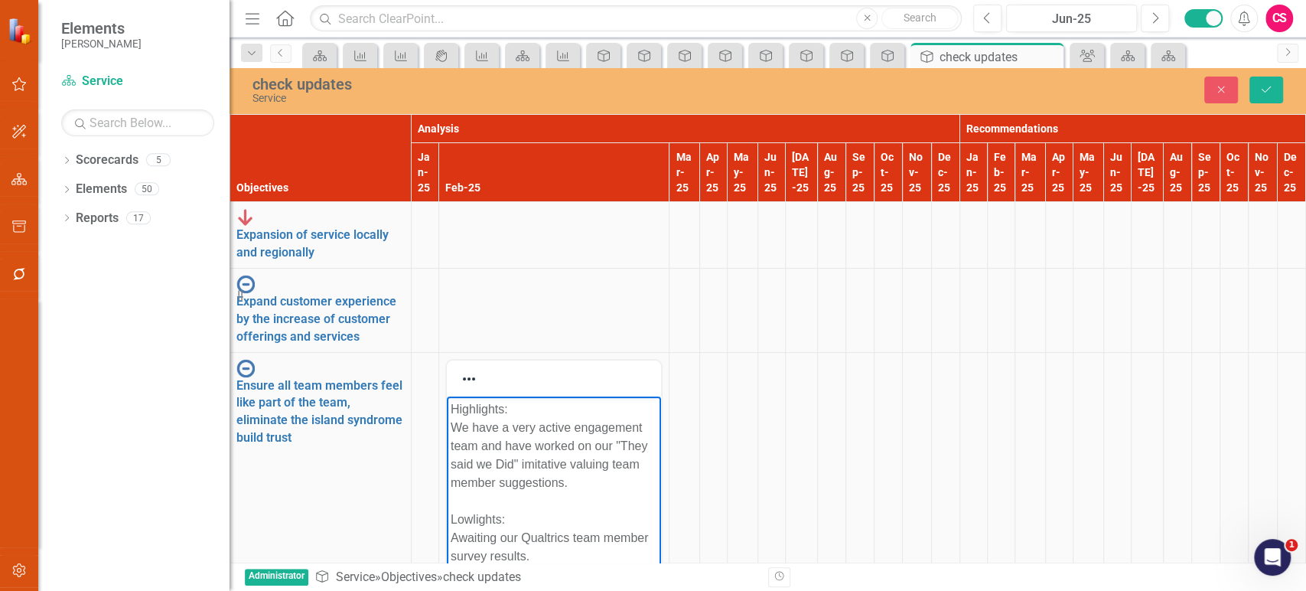
click at [478, 463] on p "Highlights: We have a very active engagement team and have worked on our "They …" at bounding box center [553, 546] width 207 height 294
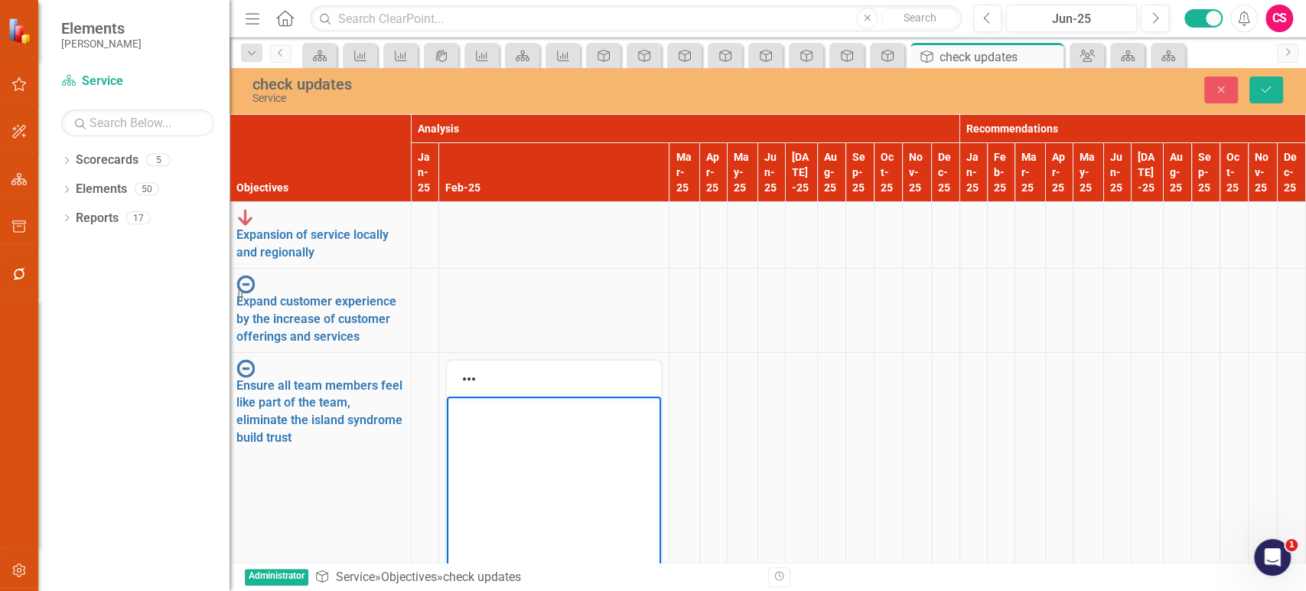
scroll to position [691, 0]
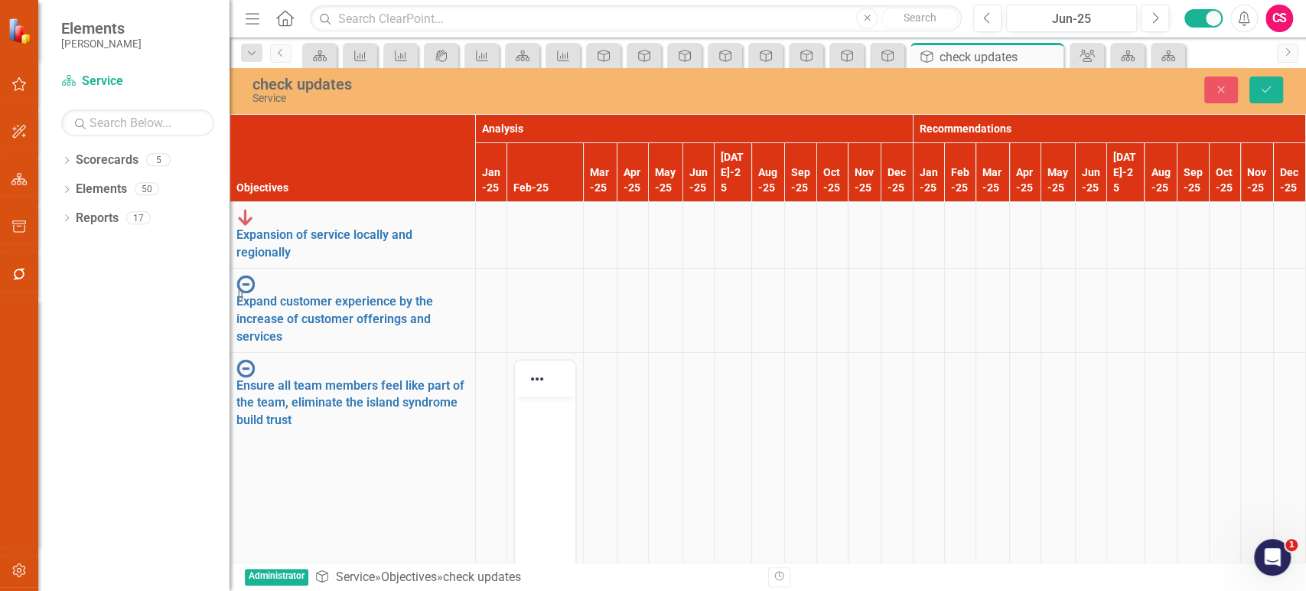
scroll to position [0, 0]
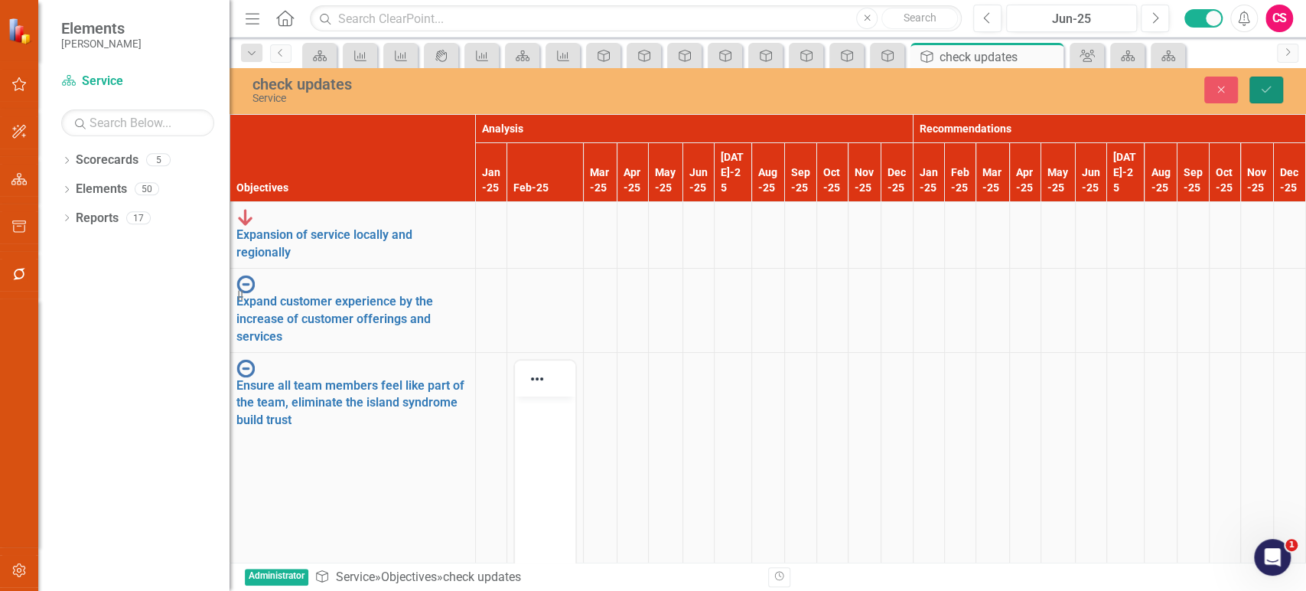
click at [1261, 97] on button "Save" at bounding box center [1267, 90] width 34 height 27
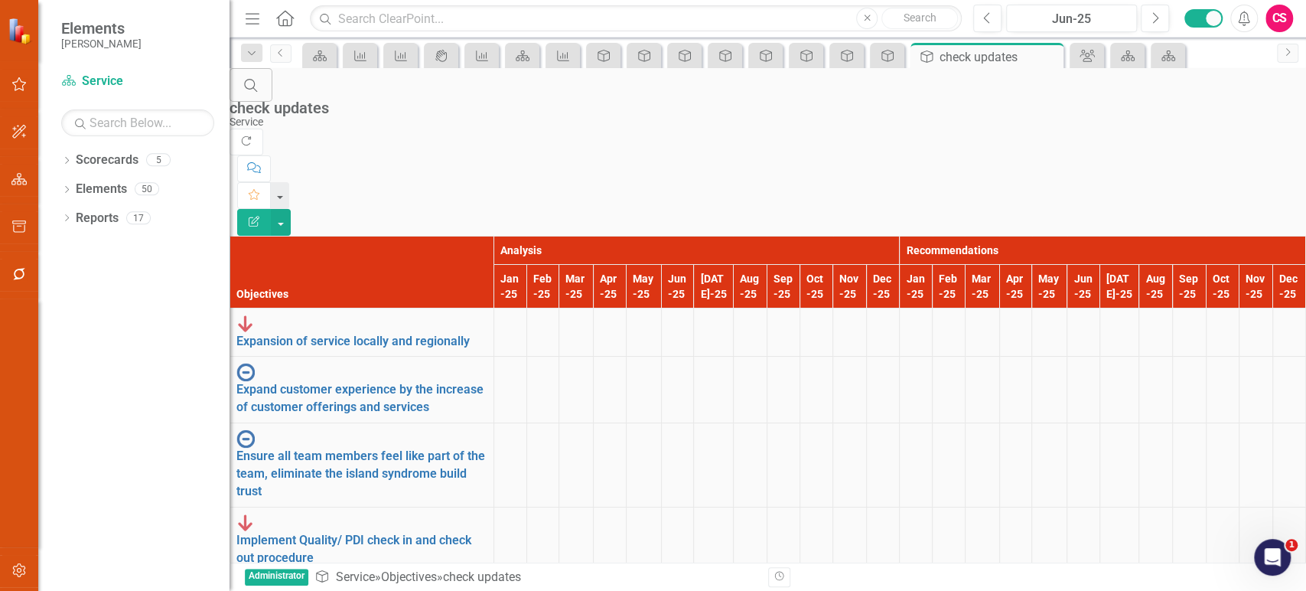
scroll to position [0, 0]
click at [93, 181] on link "Elements" at bounding box center [101, 190] width 51 height 18
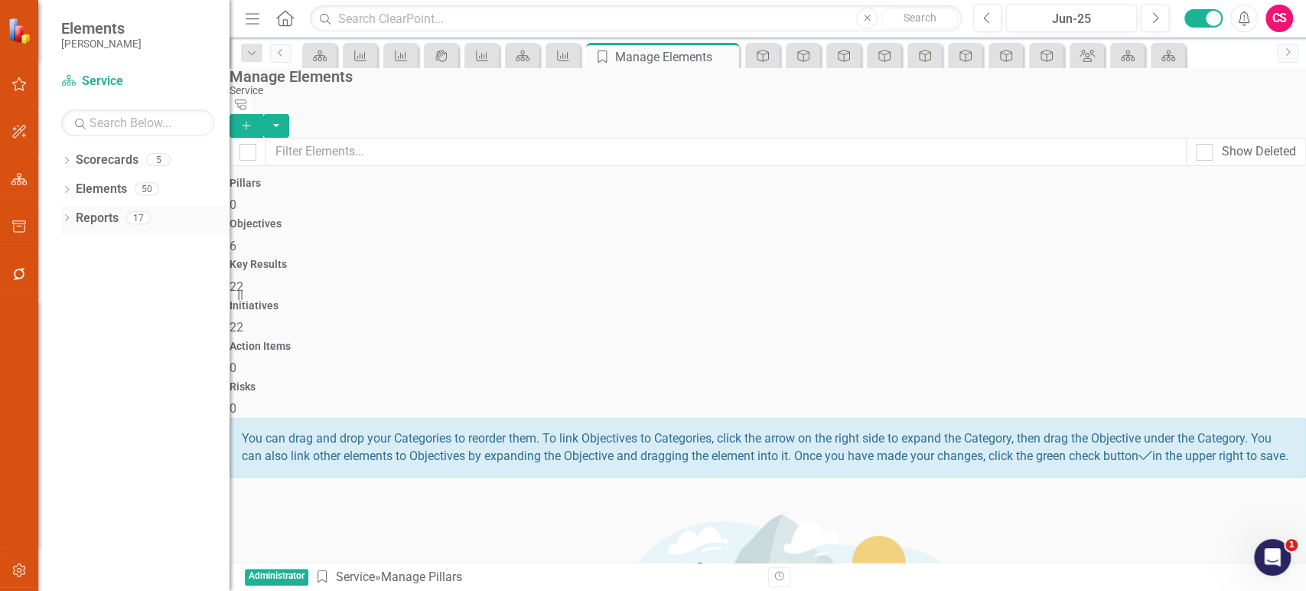
click at [82, 209] on div "Reports" at bounding box center [97, 218] width 43 height 25
click at [107, 215] on link "Reports" at bounding box center [97, 219] width 43 height 18
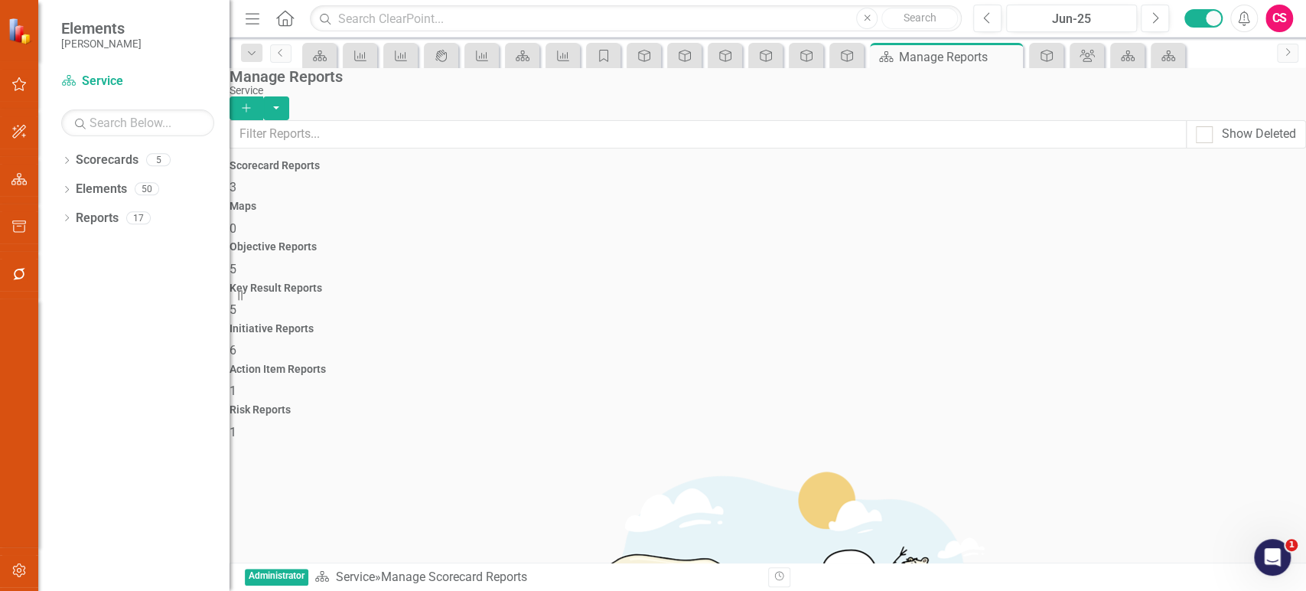
click at [738, 282] on div "Key Result Reports 5" at bounding box center [768, 300] width 1077 height 37
drag, startPoint x: 644, startPoint y: 232, endPoint x: 1037, endPoint y: 332, distance: 405.2
click at [643, 241] on div "Objective Reports 5" at bounding box center [768, 259] width 1077 height 37
click at [1196, 466] on link "Trash Delete Report" at bounding box center [1209, 462] width 126 height 28
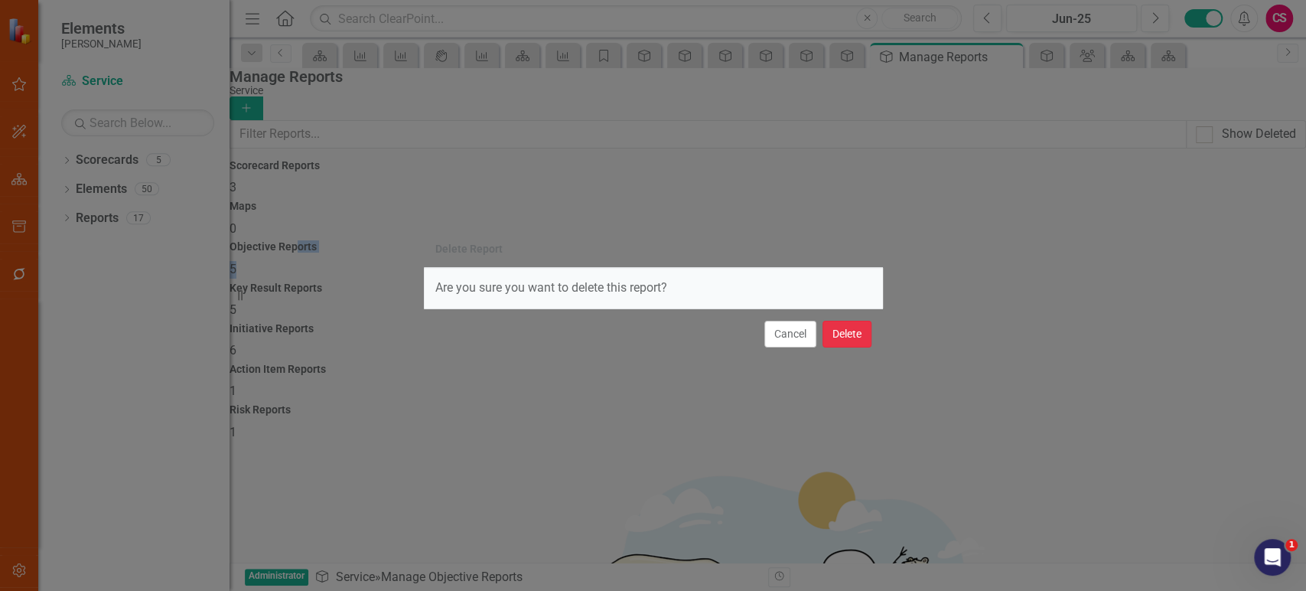
click at [855, 331] on button "Delete" at bounding box center [847, 334] width 49 height 27
